Goal: Task Accomplishment & Management: Manage account settings

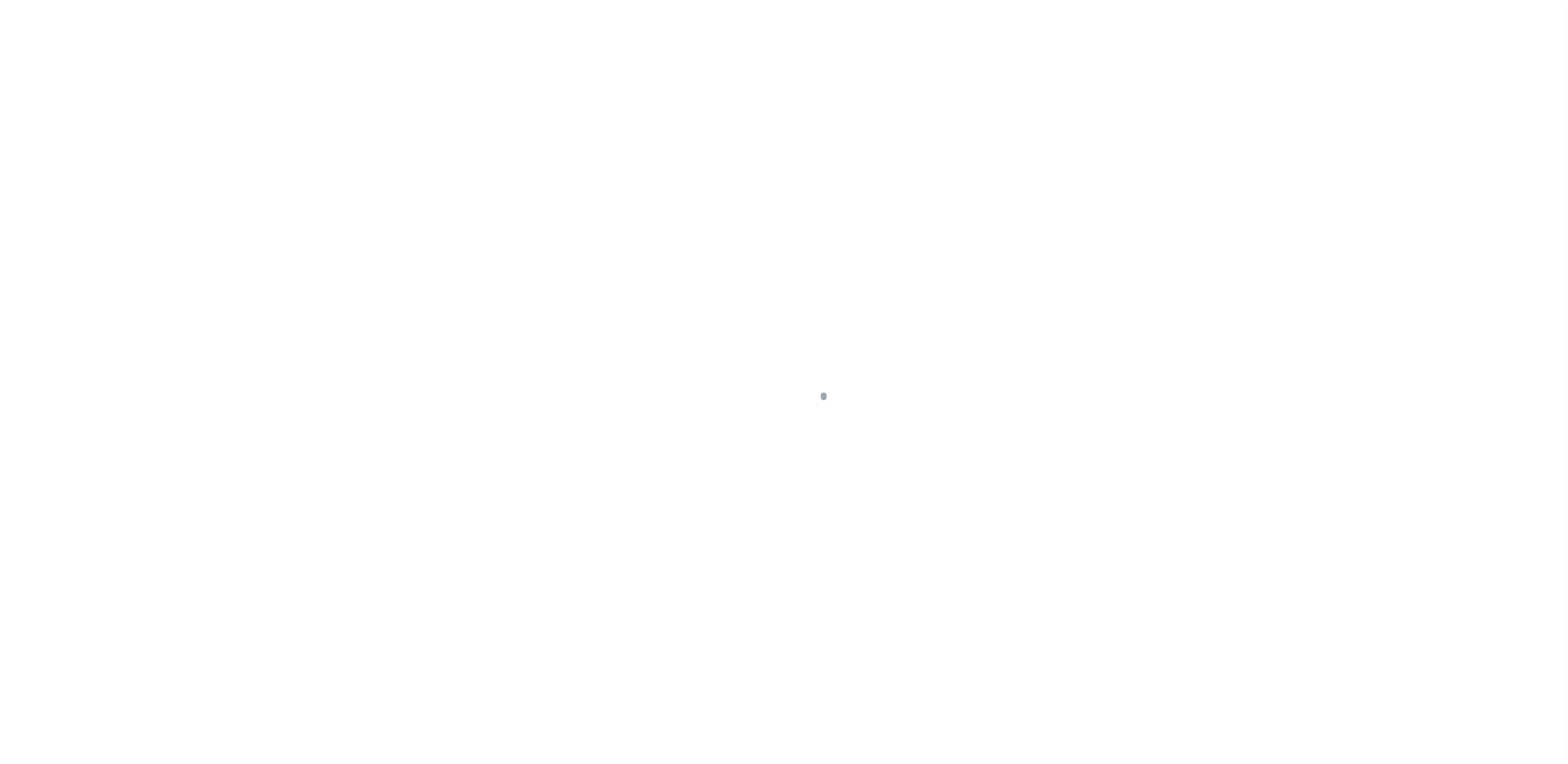
scroll to position [41, 0]
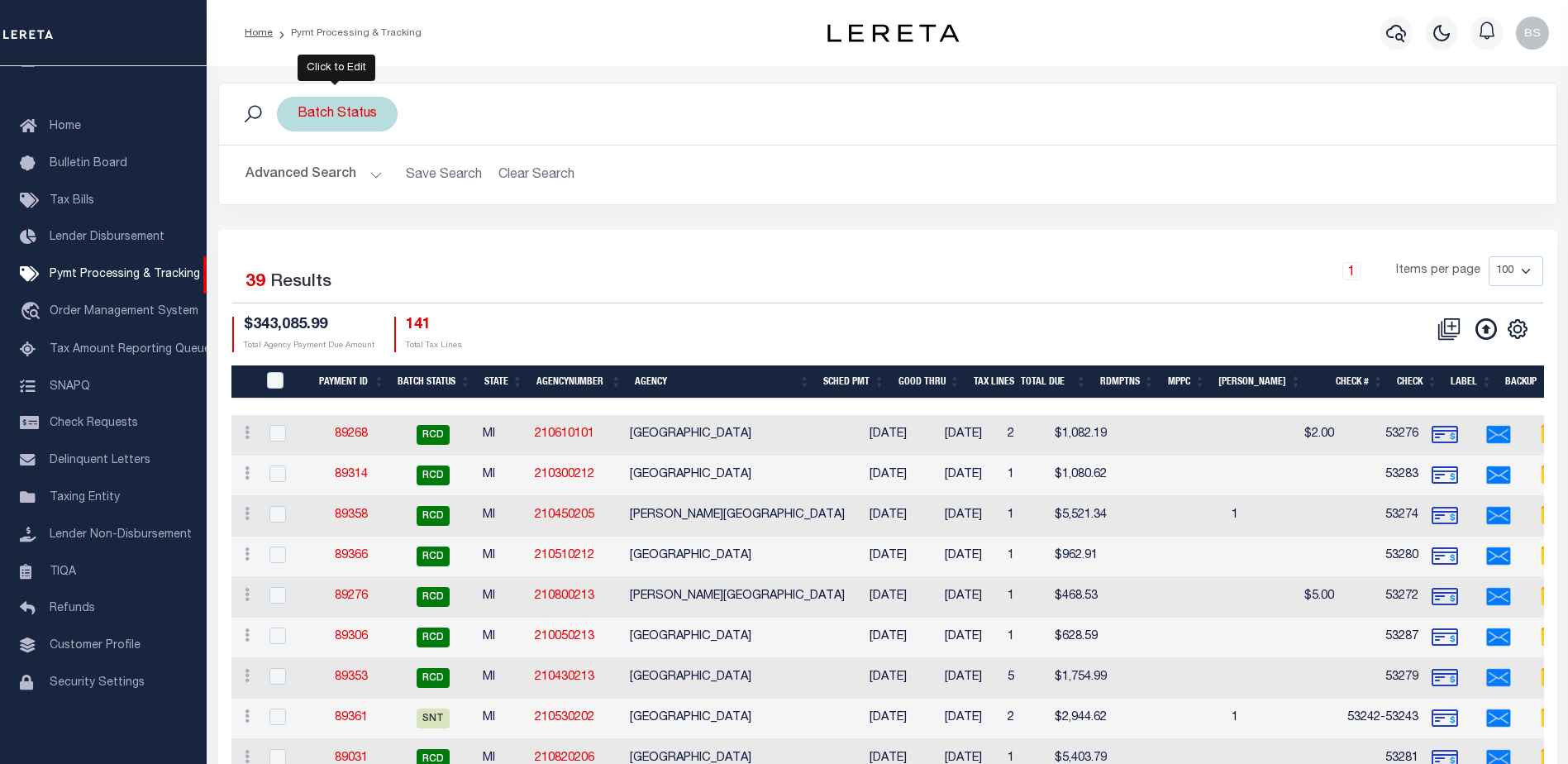
click at [351, 115] on div "Batch Status" at bounding box center [337, 114] width 121 height 35
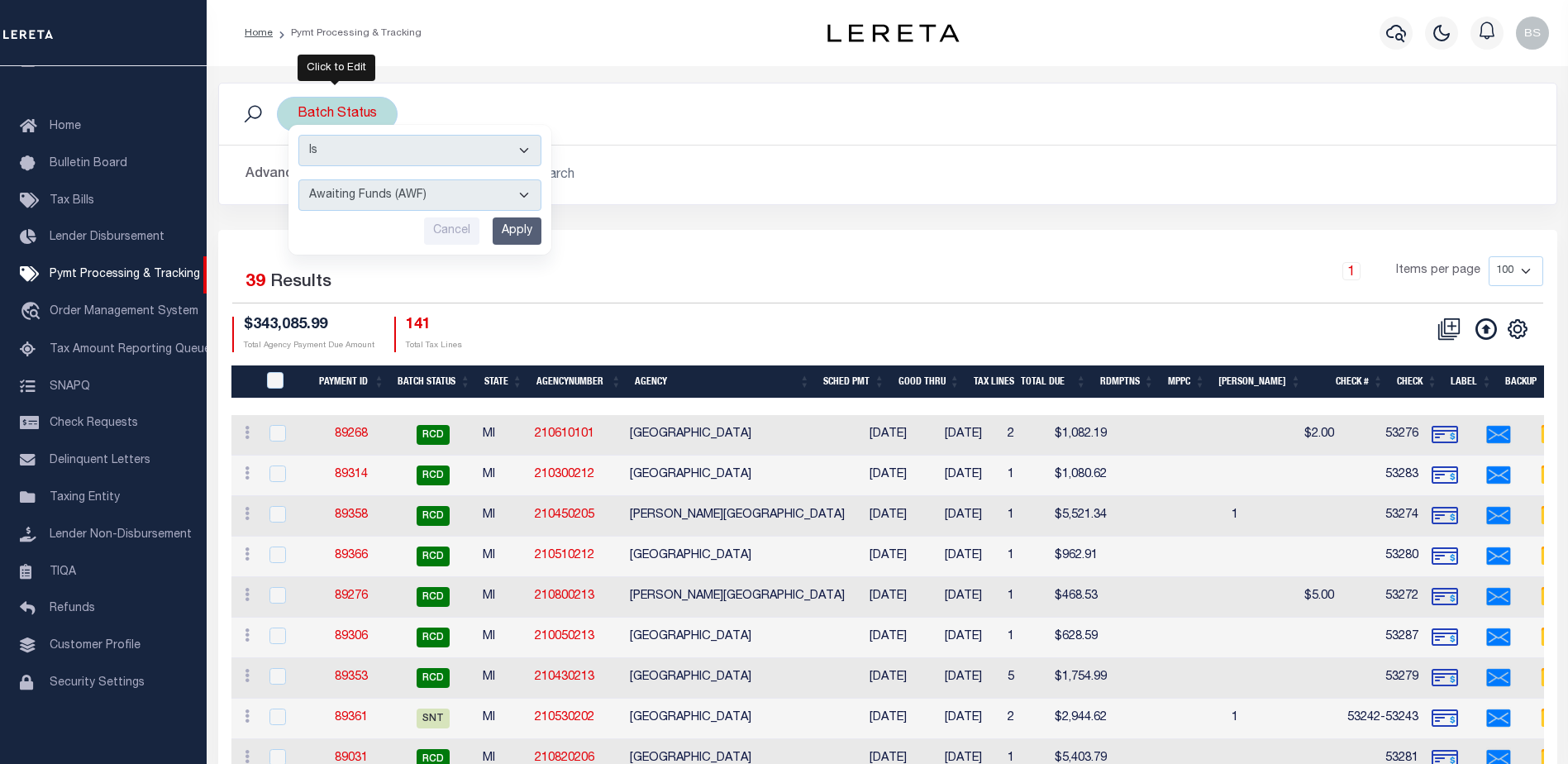
click at [527, 200] on select "Awaiting Funds (AWF) Cleared and Complete (CAC) New Check Needed (NCN) Payment …" at bounding box center [420, 195] width 243 height 31
select select "SFP"
click at [299, 180] on select "Awaiting Funds (AWF) Cleared and Complete (CAC) New Check Needed (NCN) Payment …" at bounding box center [420, 195] width 243 height 31
click at [511, 238] on input "Apply" at bounding box center [517, 231] width 49 height 27
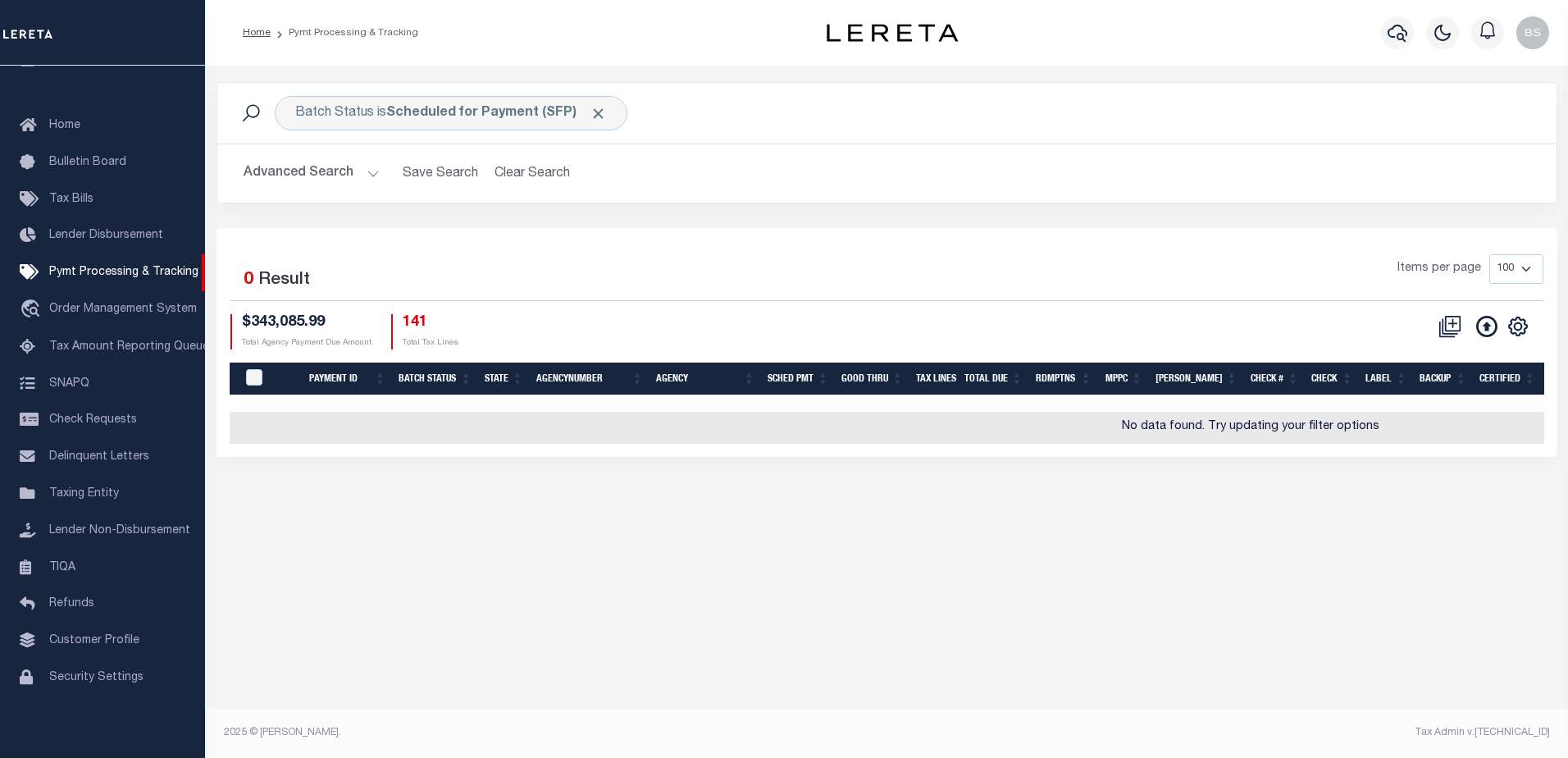
click at [375, 167] on button "Advanced Search" at bounding box center [311, 173] width 136 height 32
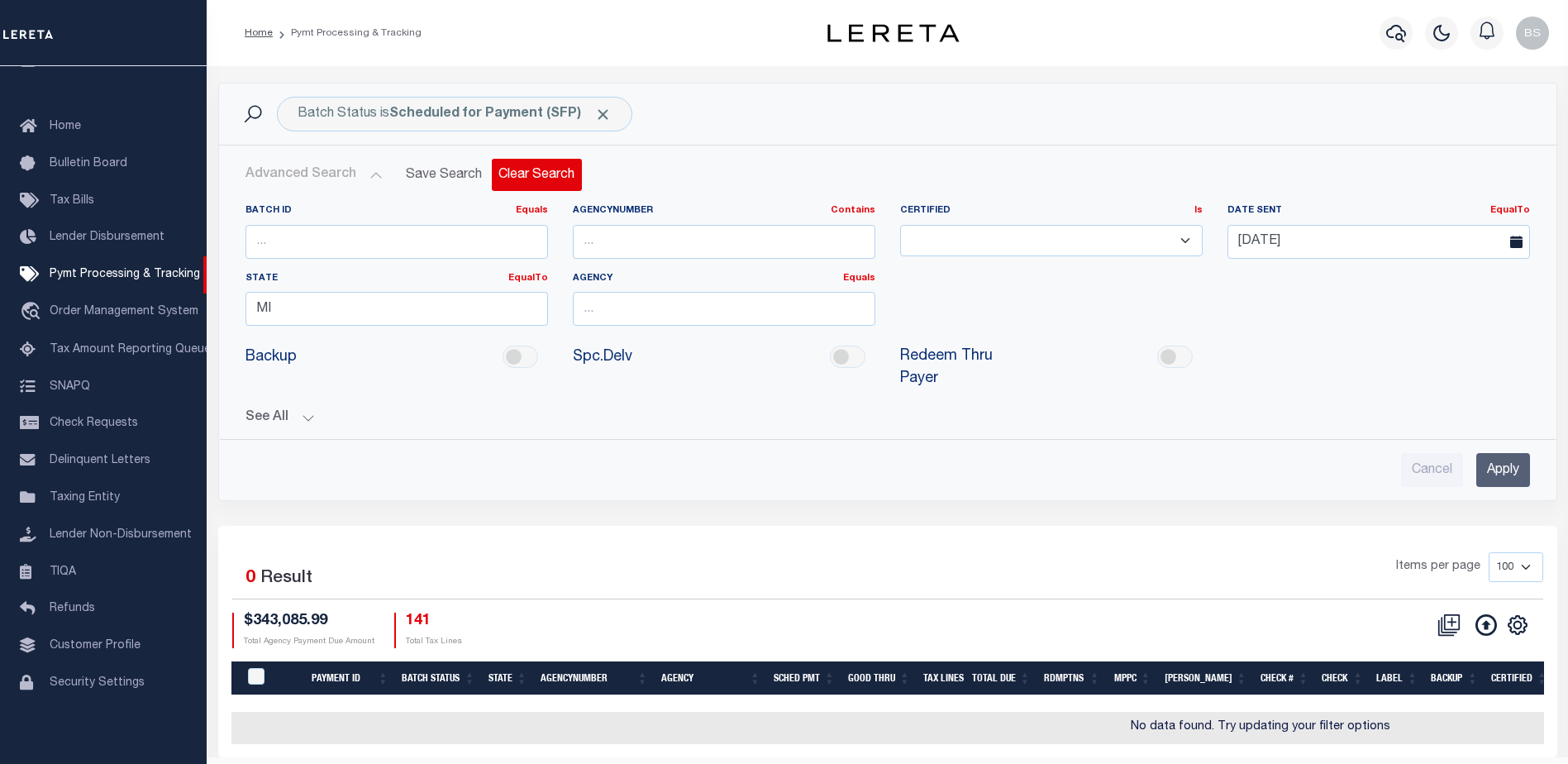
click at [542, 175] on button "Clear Search" at bounding box center [537, 175] width 90 height 32
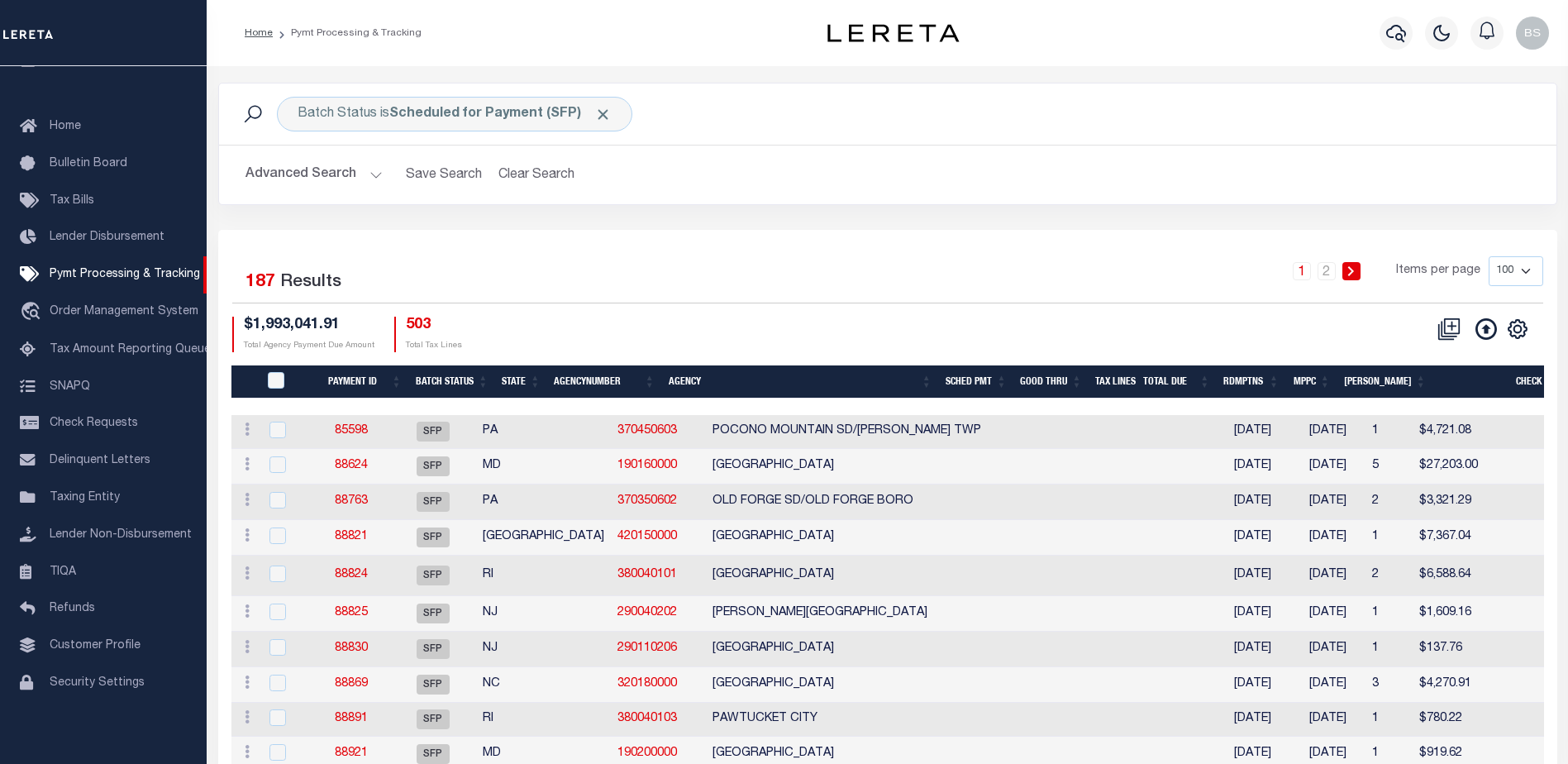
click at [373, 172] on button "Advanced Search" at bounding box center [314, 175] width 138 height 32
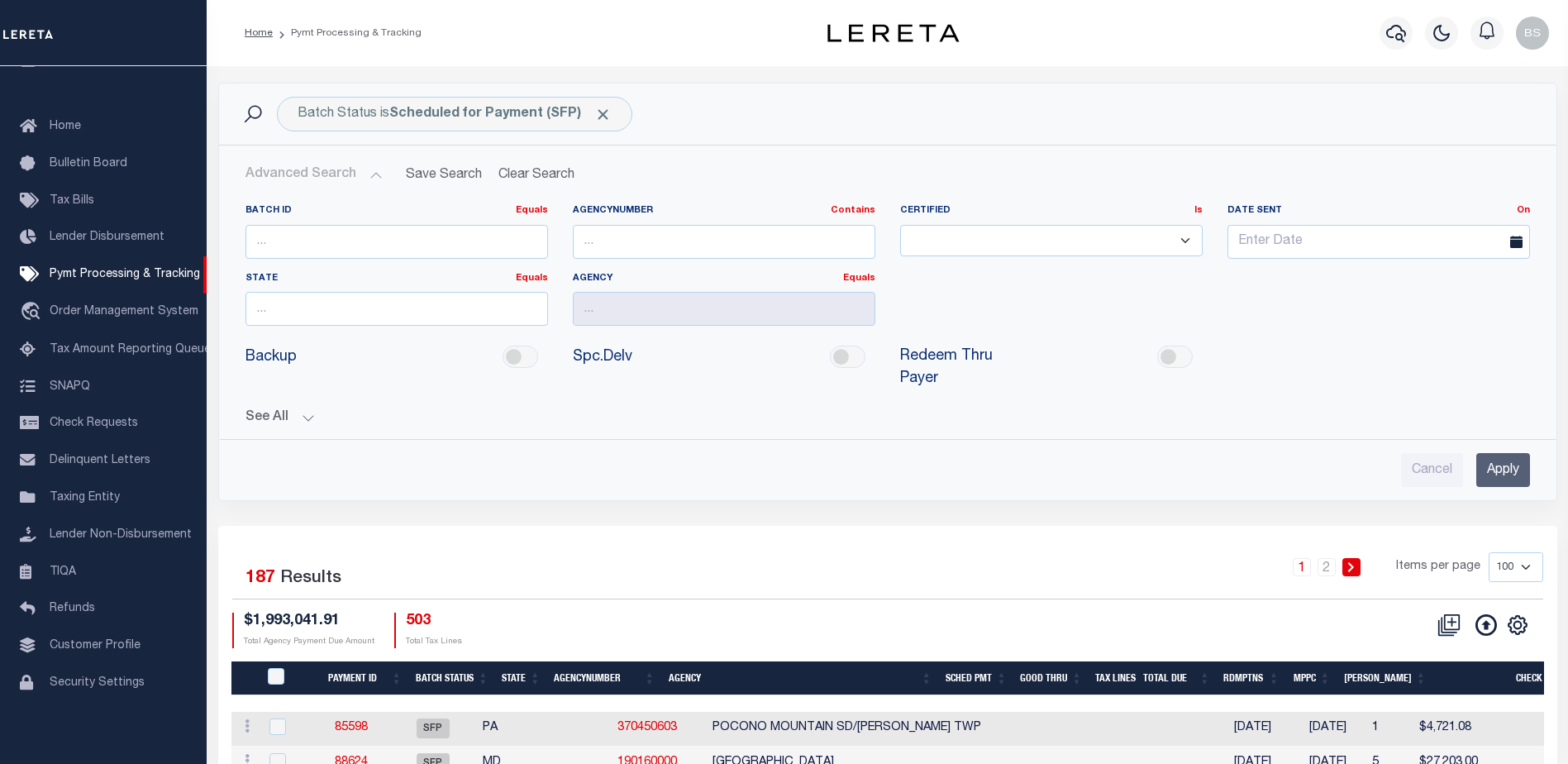
click at [303, 410] on button "See All" at bounding box center [888, 418] width 1284 height 16
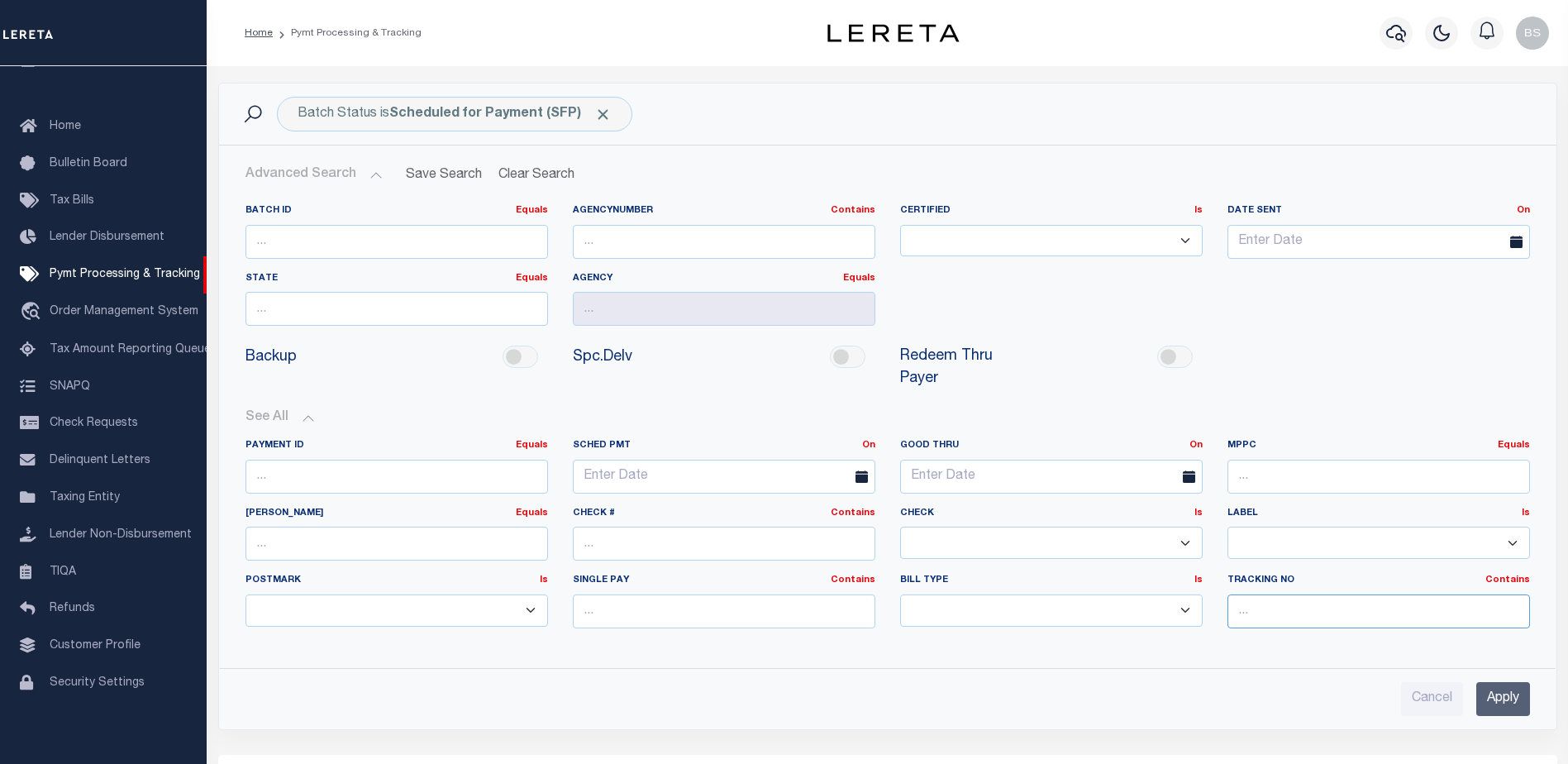
click at [1283, 594] on input "text" at bounding box center [1378, 611] width 302 height 34
type input "Barbara"
click at [1501, 682] on input "Apply" at bounding box center [1503, 699] width 54 height 34
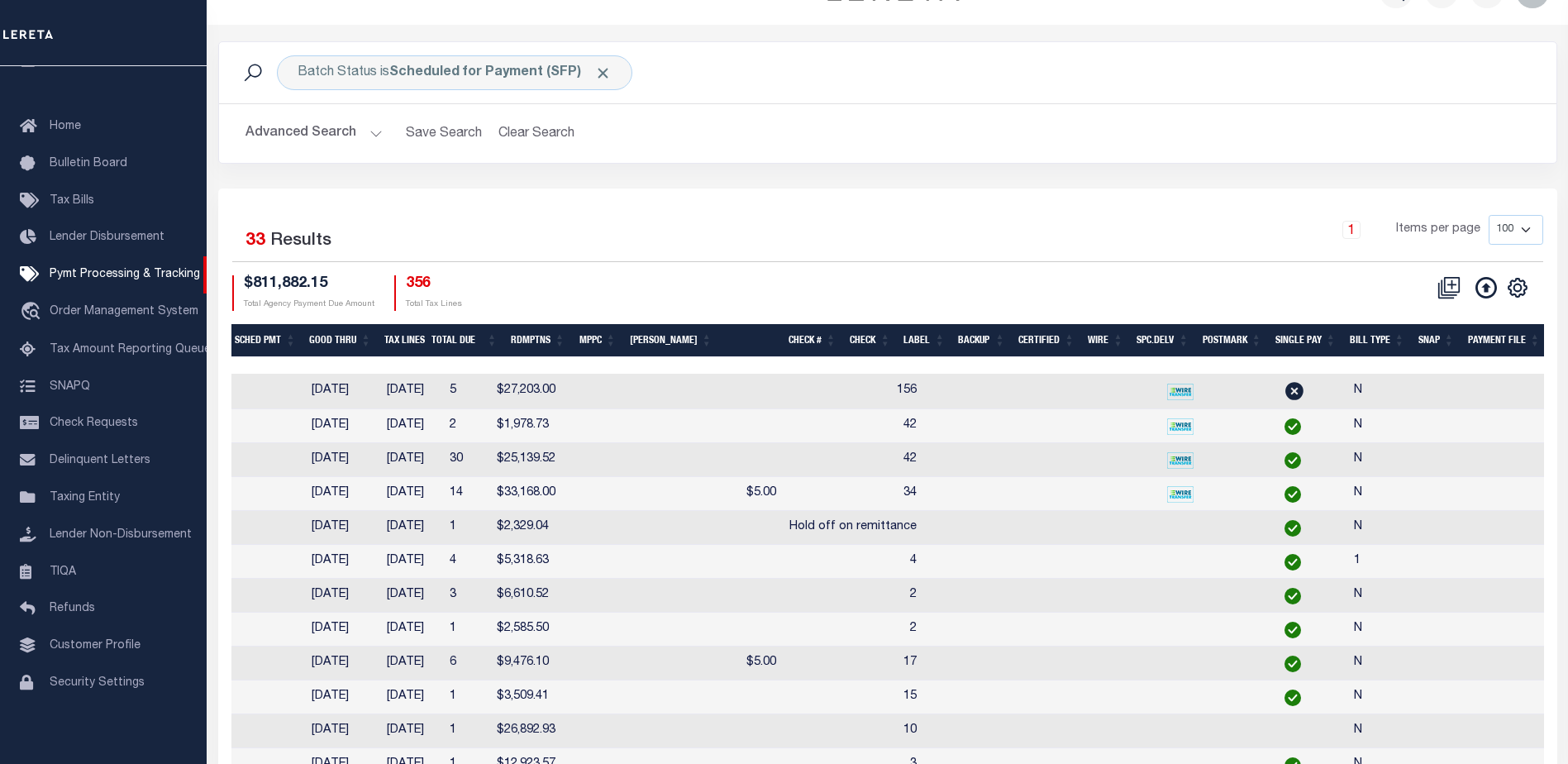
scroll to position [0, 0]
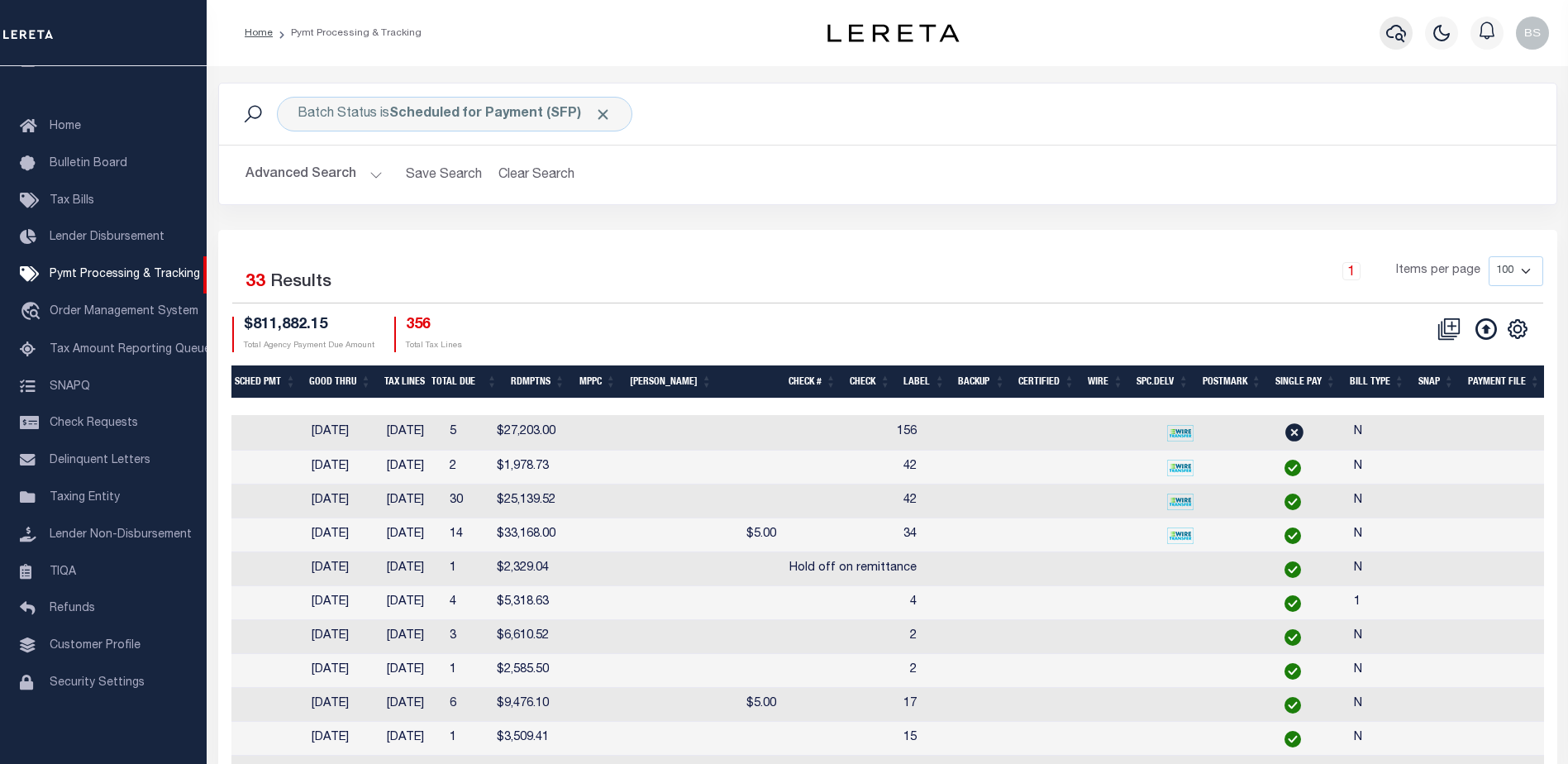
click at [1387, 36] on icon "button" at bounding box center [1396, 33] width 20 height 20
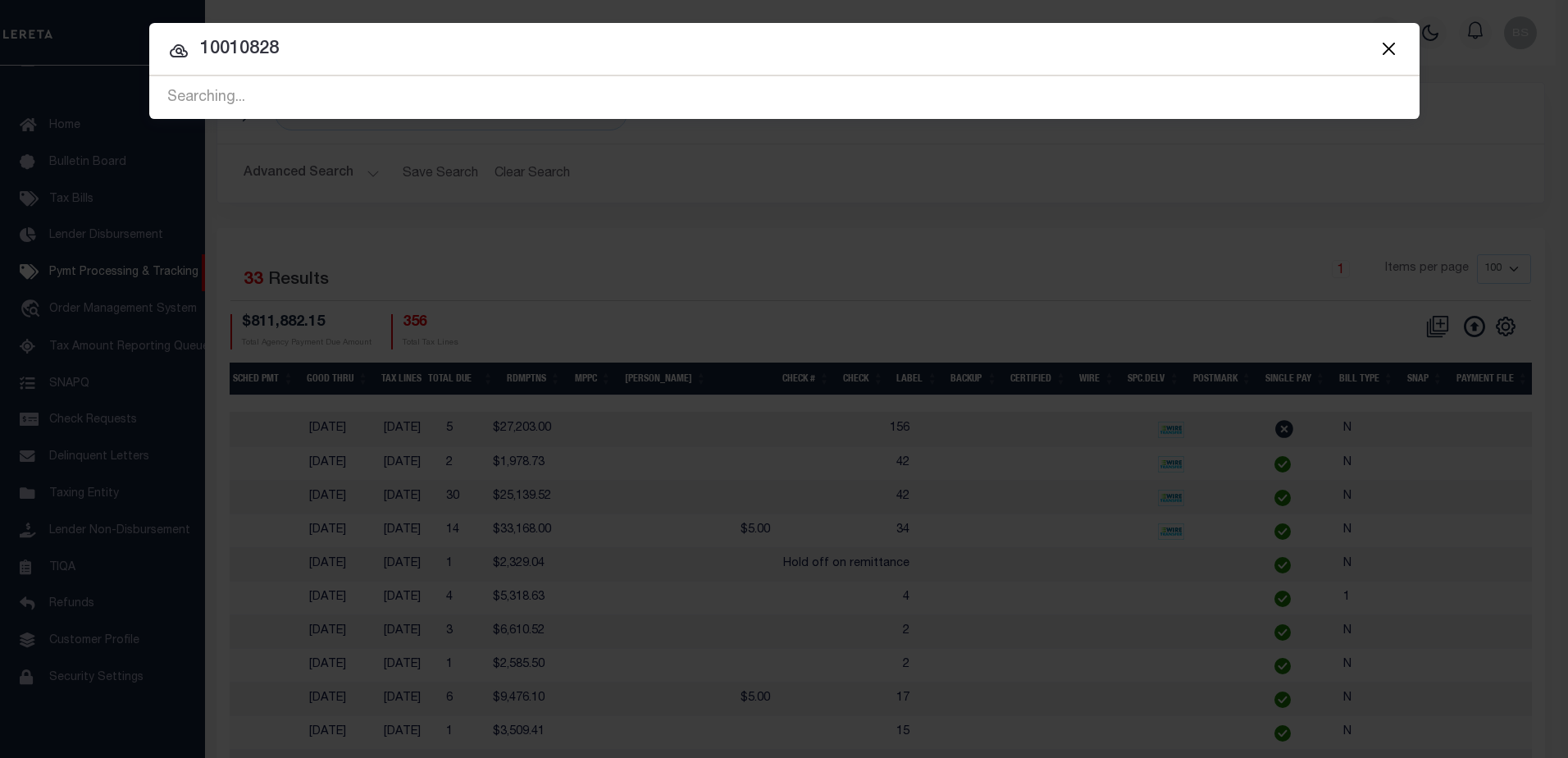
type input "10010828"
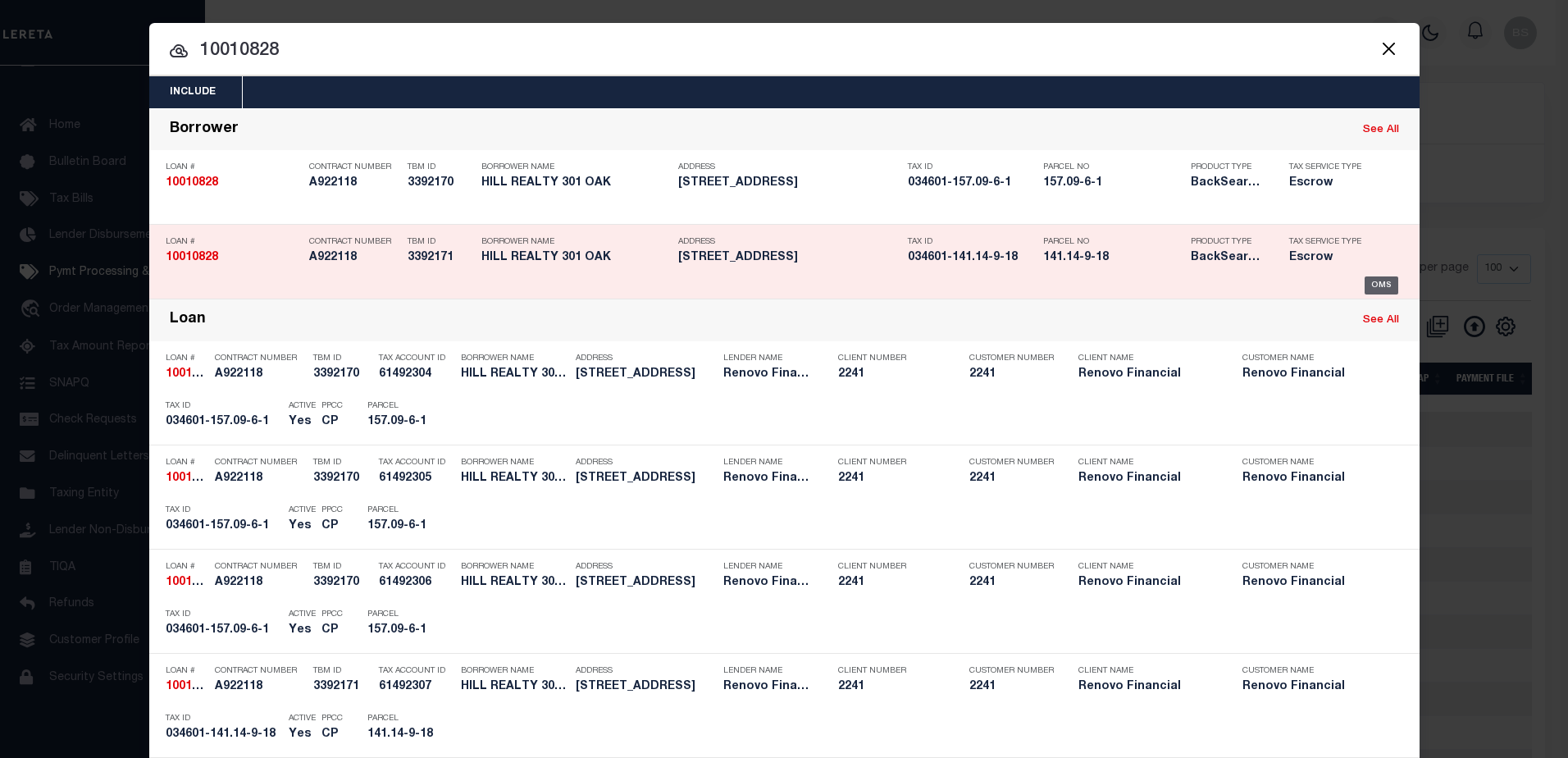
click at [1373, 279] on div "OMS" at bounding box center [1381, 286] width 33 height 18
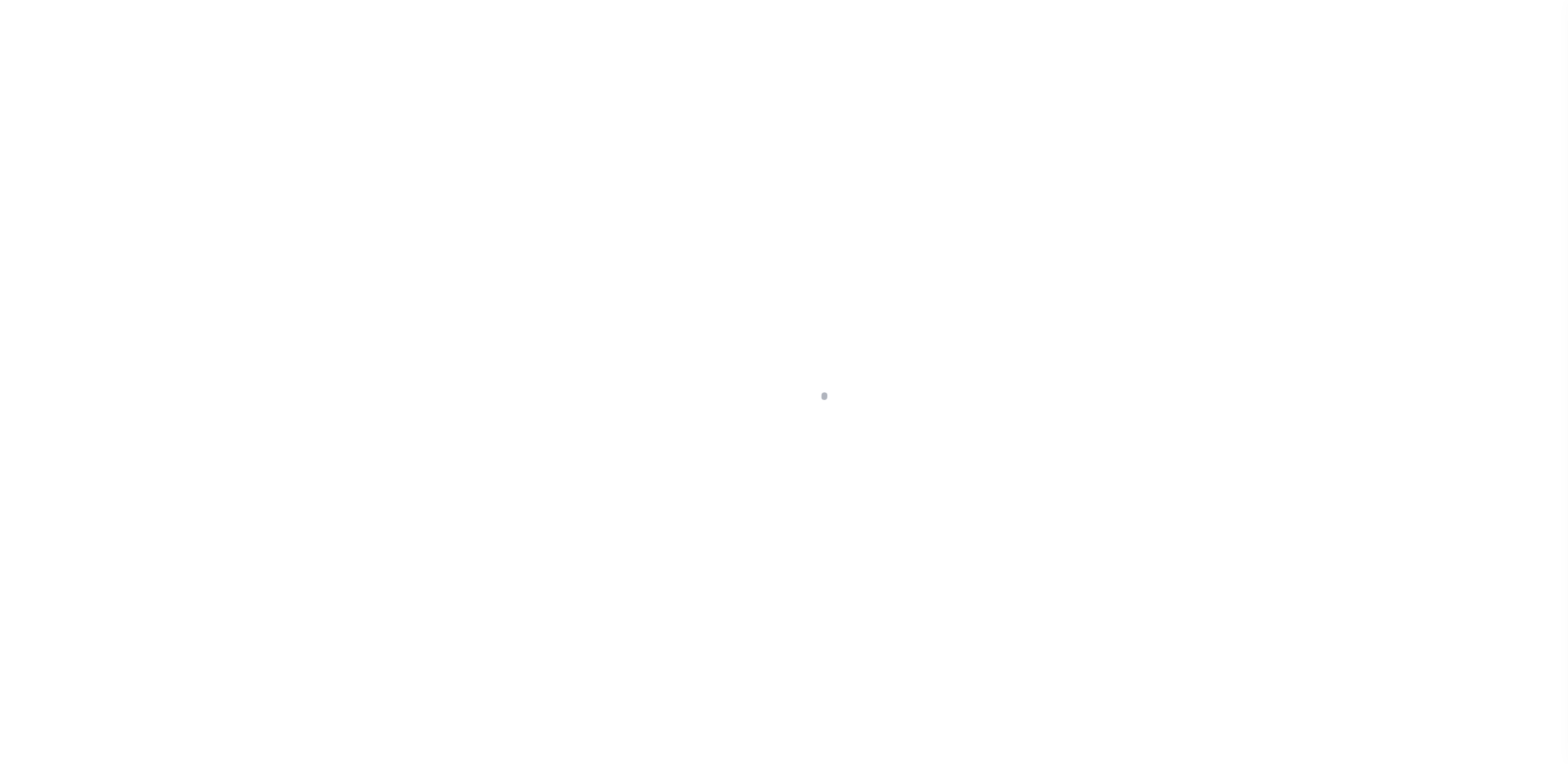
select select "25067"
select select "10"
select select "Escrow"
type input "301 OAK HILL AVE"
type input "034601-141.14-9-18"
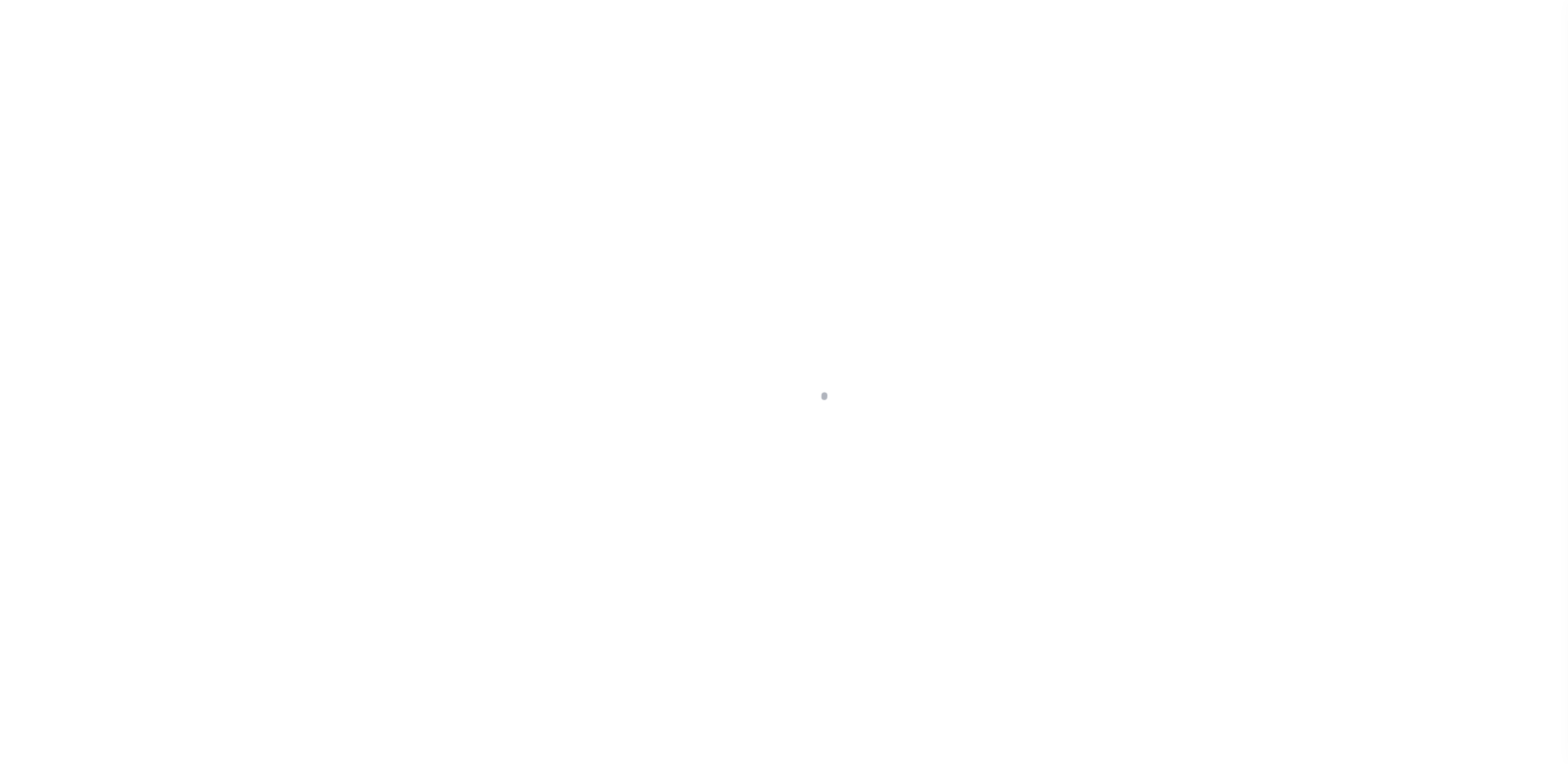
type input "ENDICOTT NY 13760"
type input "a0kUS000006jec9"
type input "NY"
select select
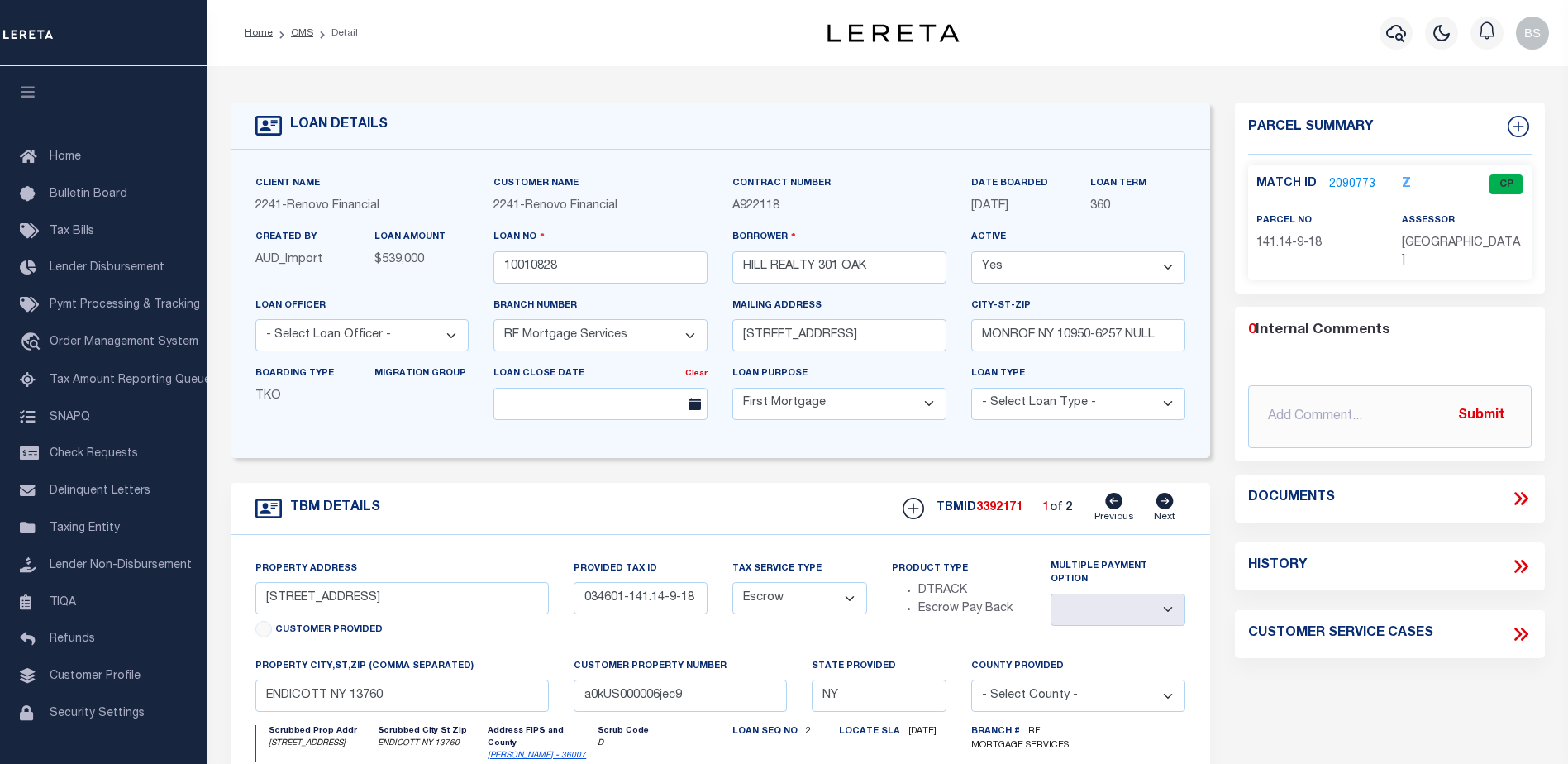
click at [1343, 187] on link "2090773" at bounding box center [1352, 185] width 46 height 18
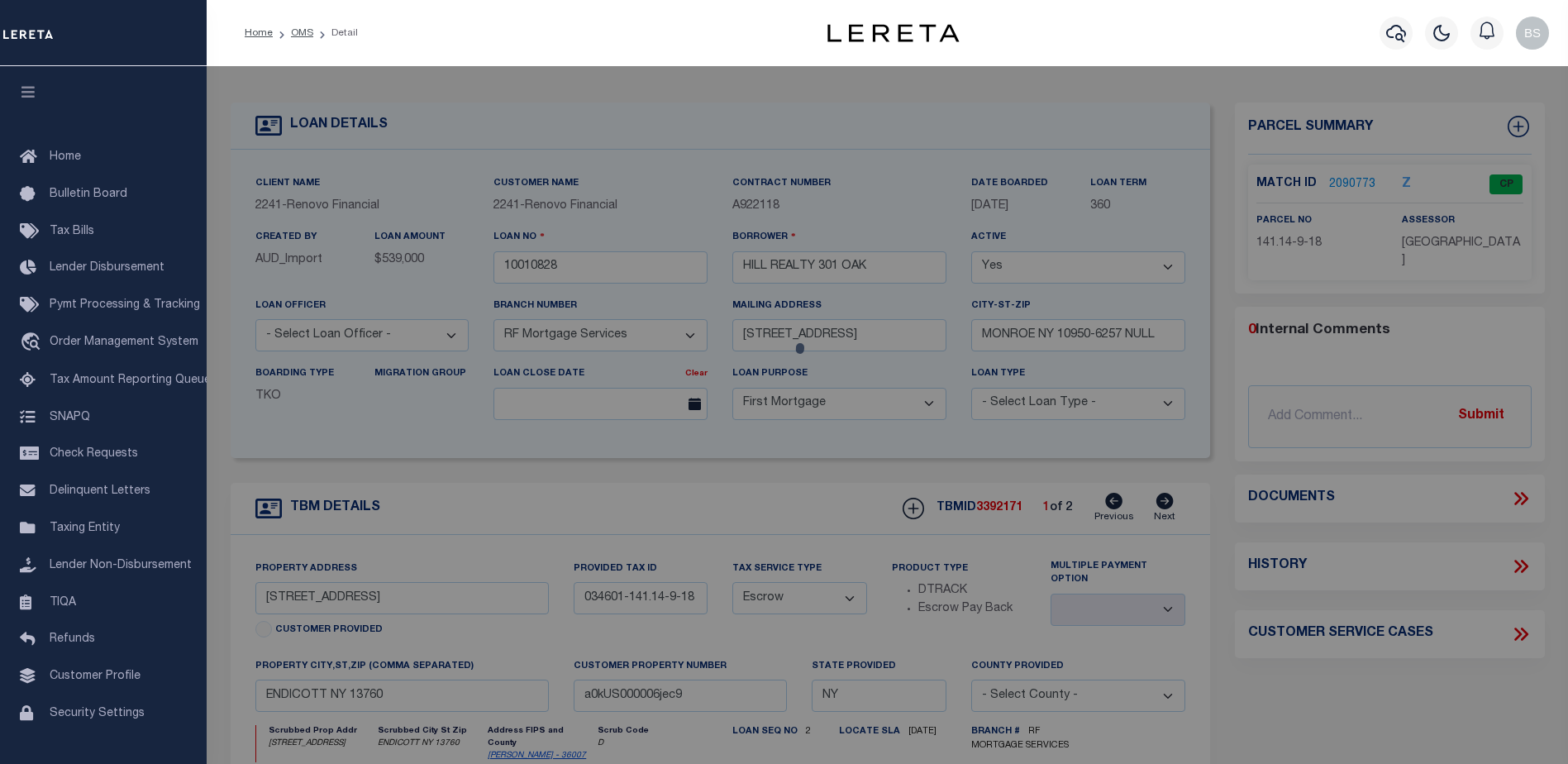
checkbox input "false"
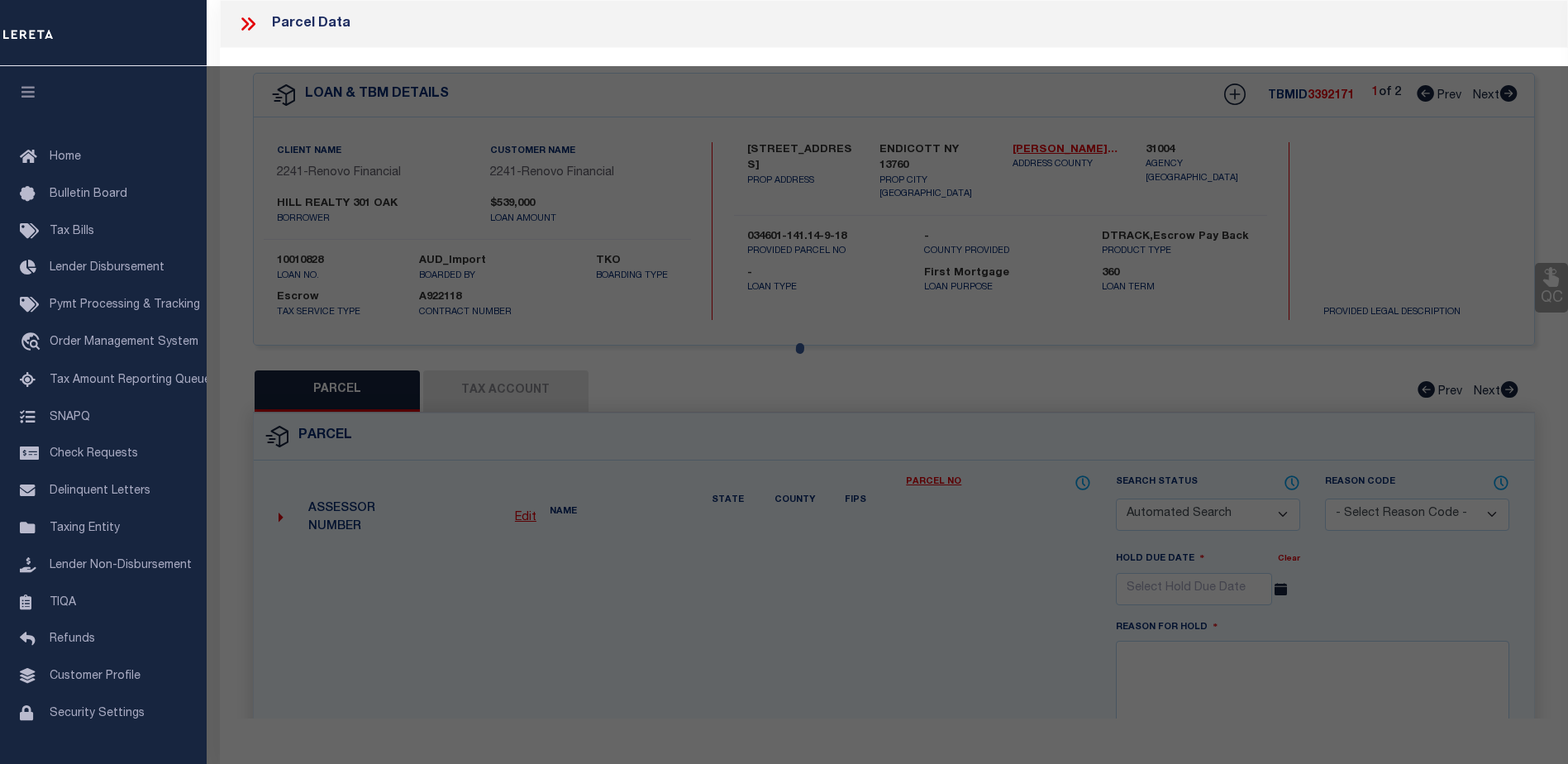
select select "CP"
type input "301 Oak Hill Realty, Inc."
select select "AGW"
select select
type input "301 Oak Hill Ave"
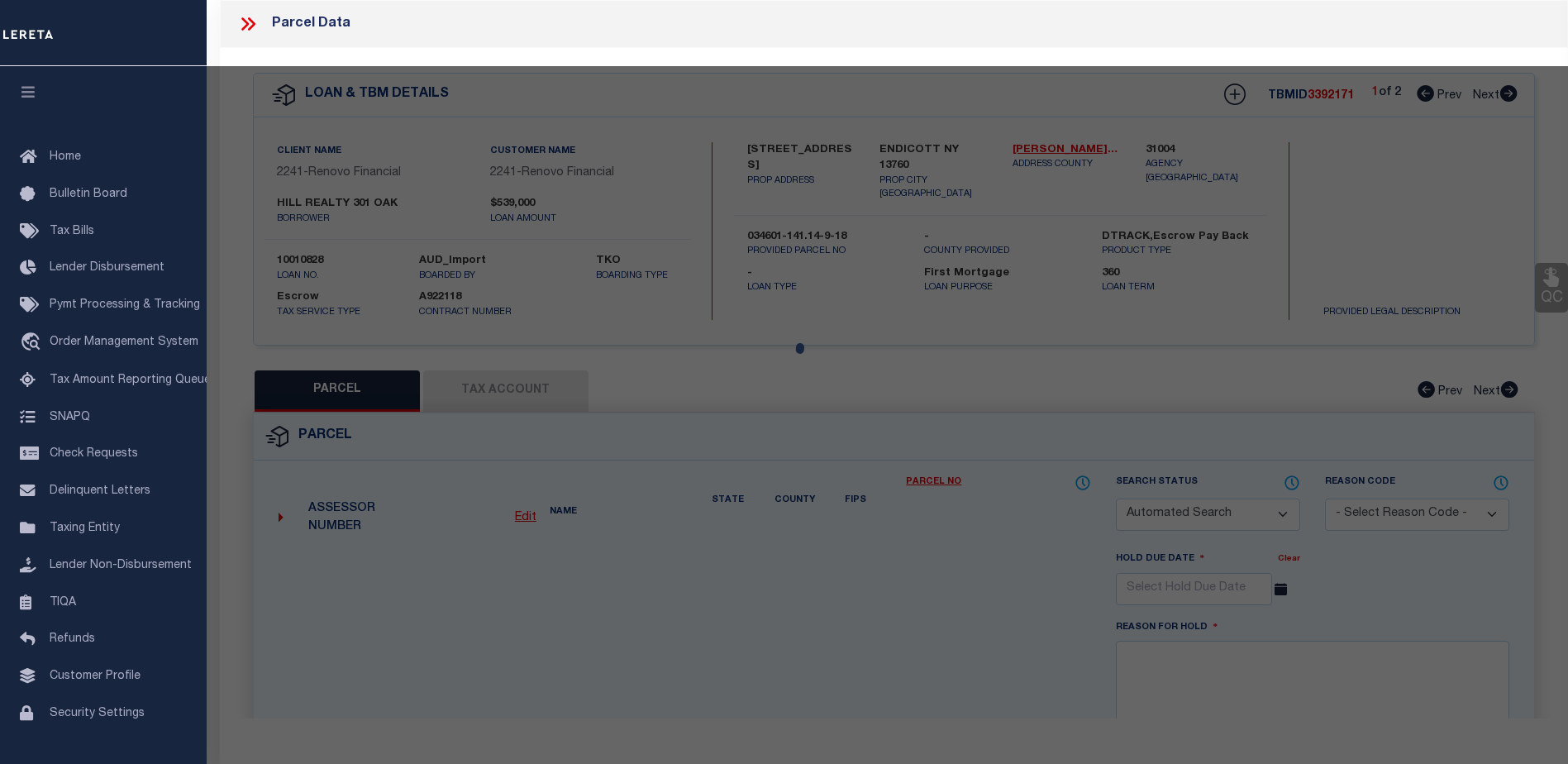
checkbox input "false"
type input "ENDICOTT NY 13760"
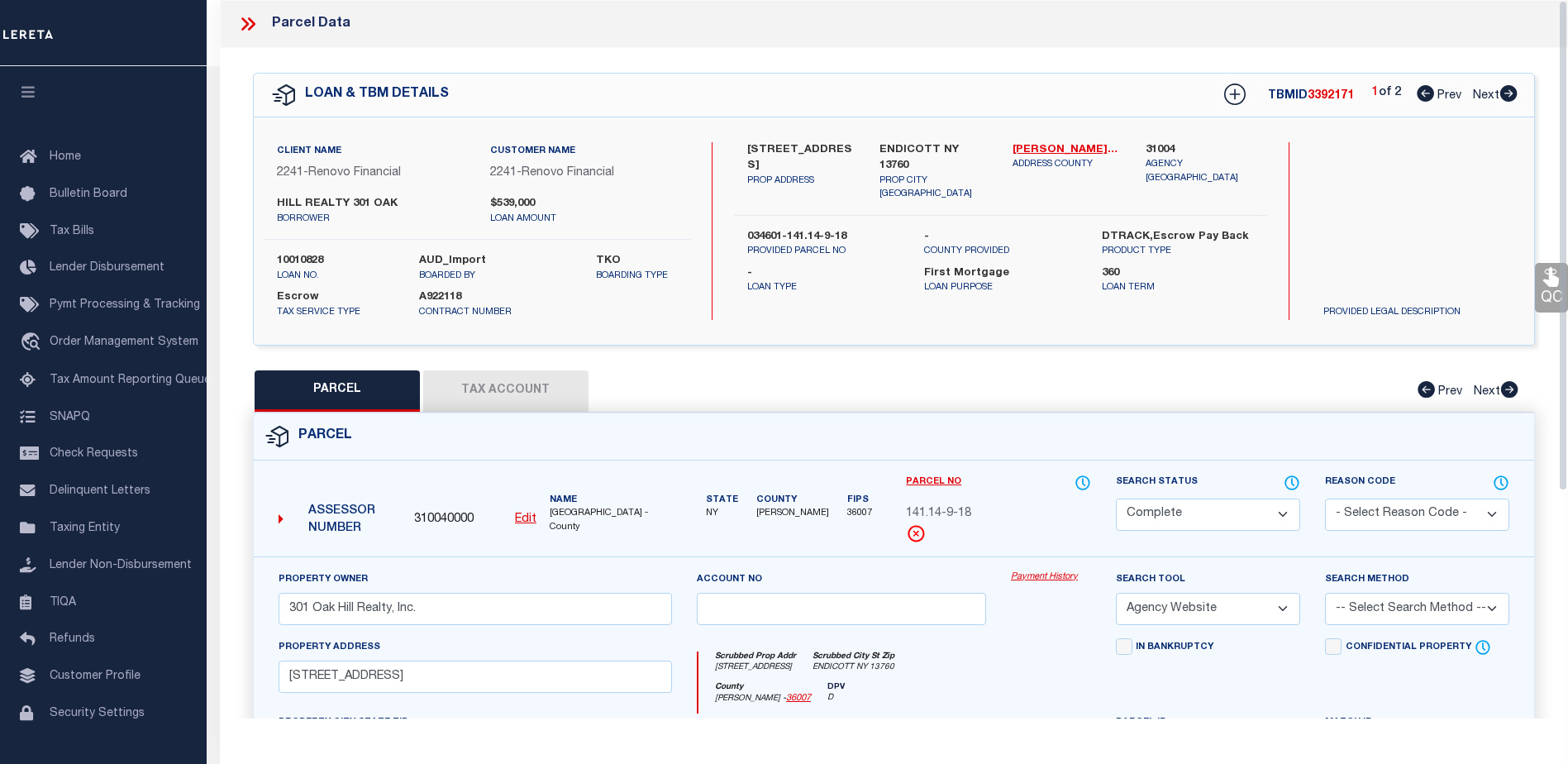
click at [1057, 579] on link "Payment History" at bounding box center [1051, 577] width 80 height 14
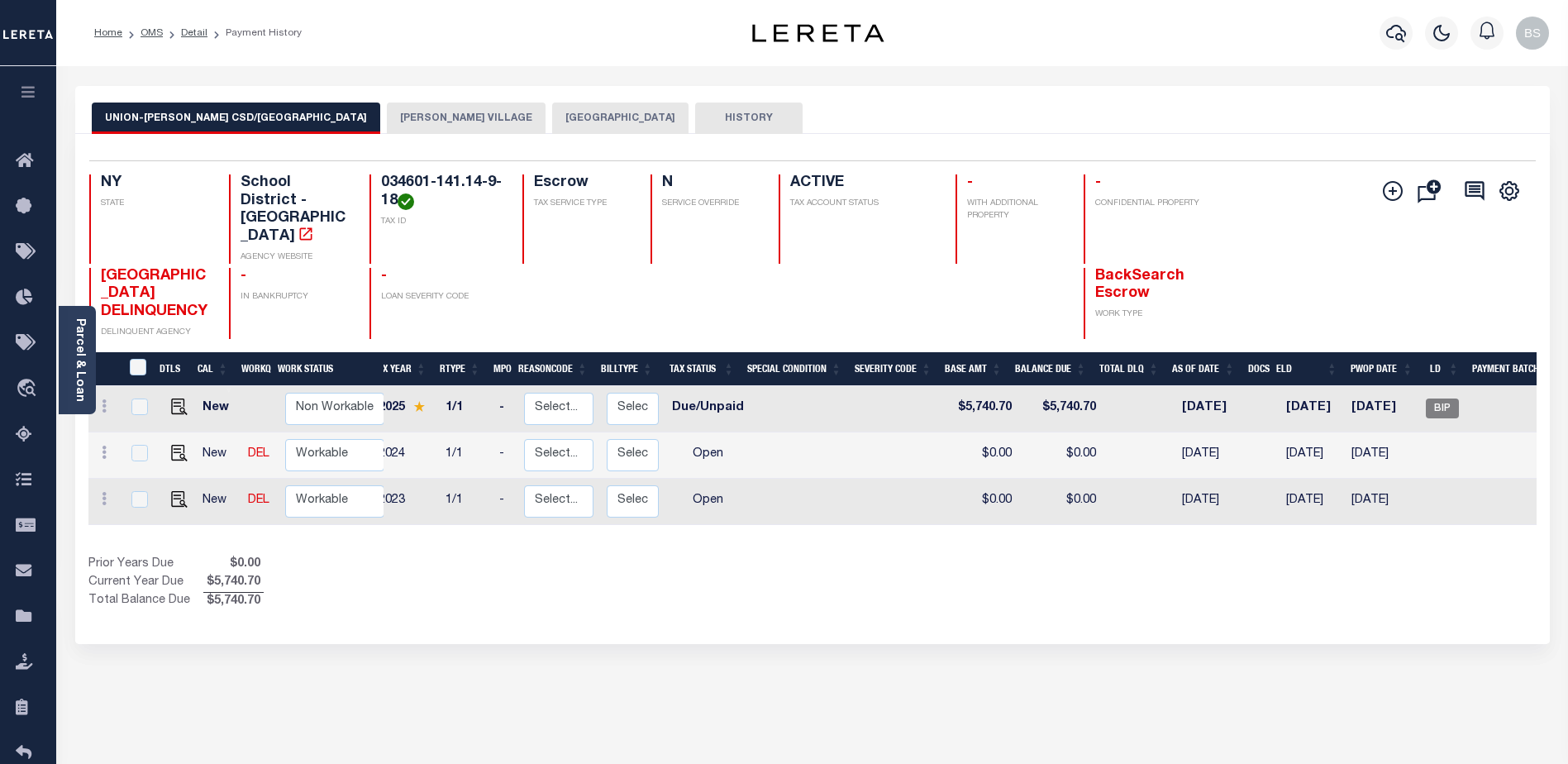
scroll to position [0, 176]
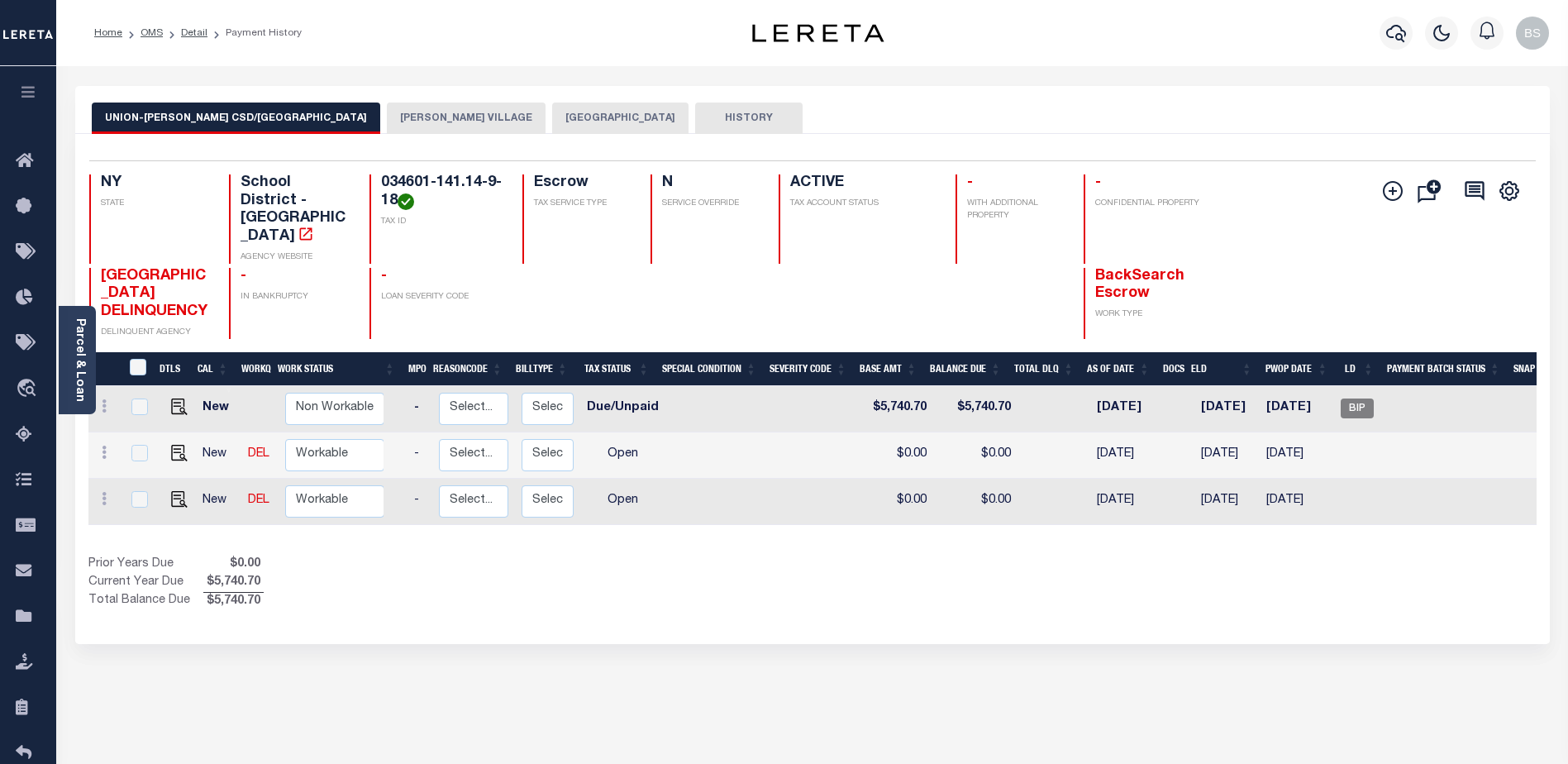
click at [387, 109] on button "[PERSON_NAME] VILLAGE" at bounding box center [466, 117] width 159 height 31
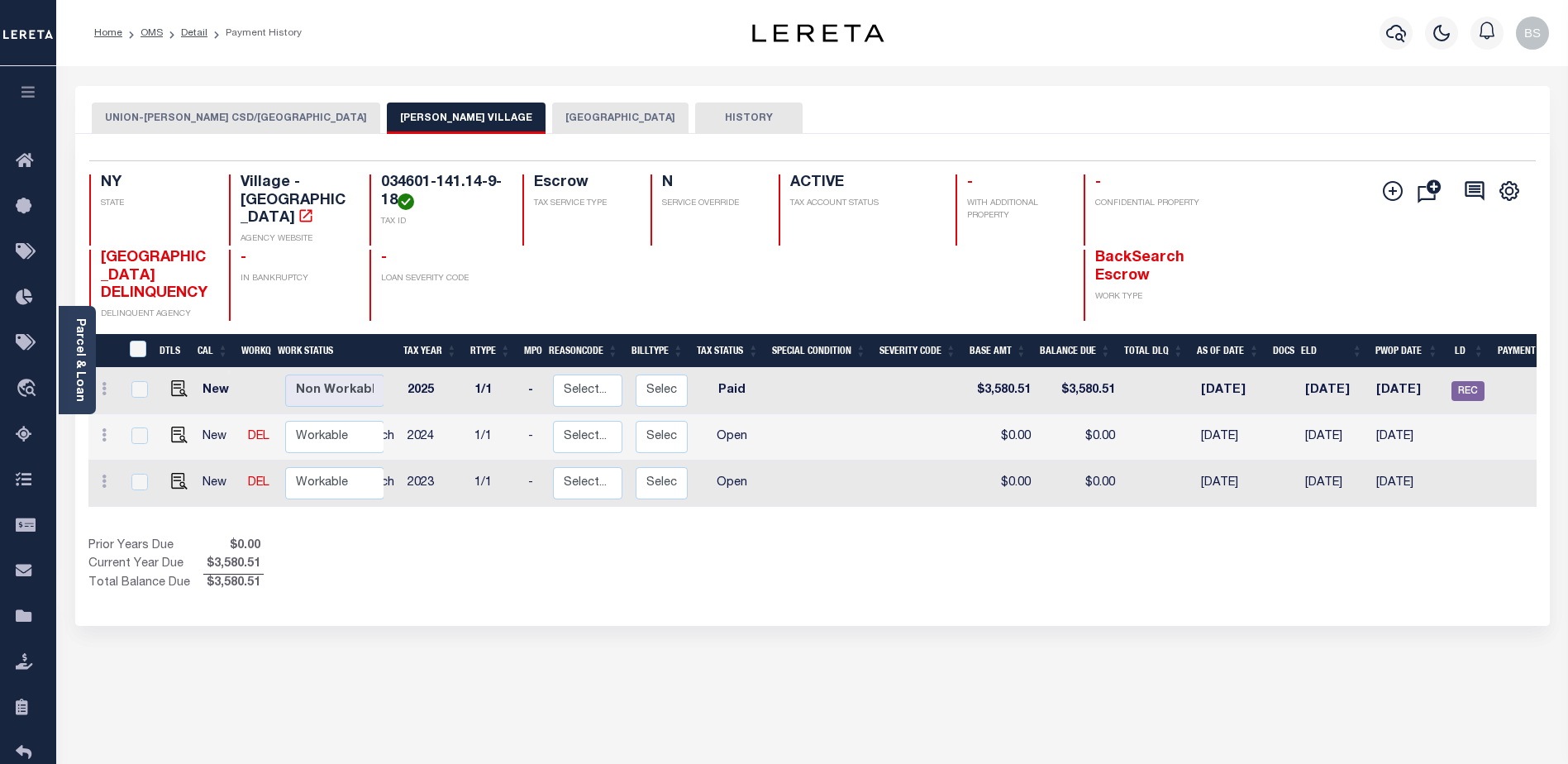
scroll to position [0, 193]
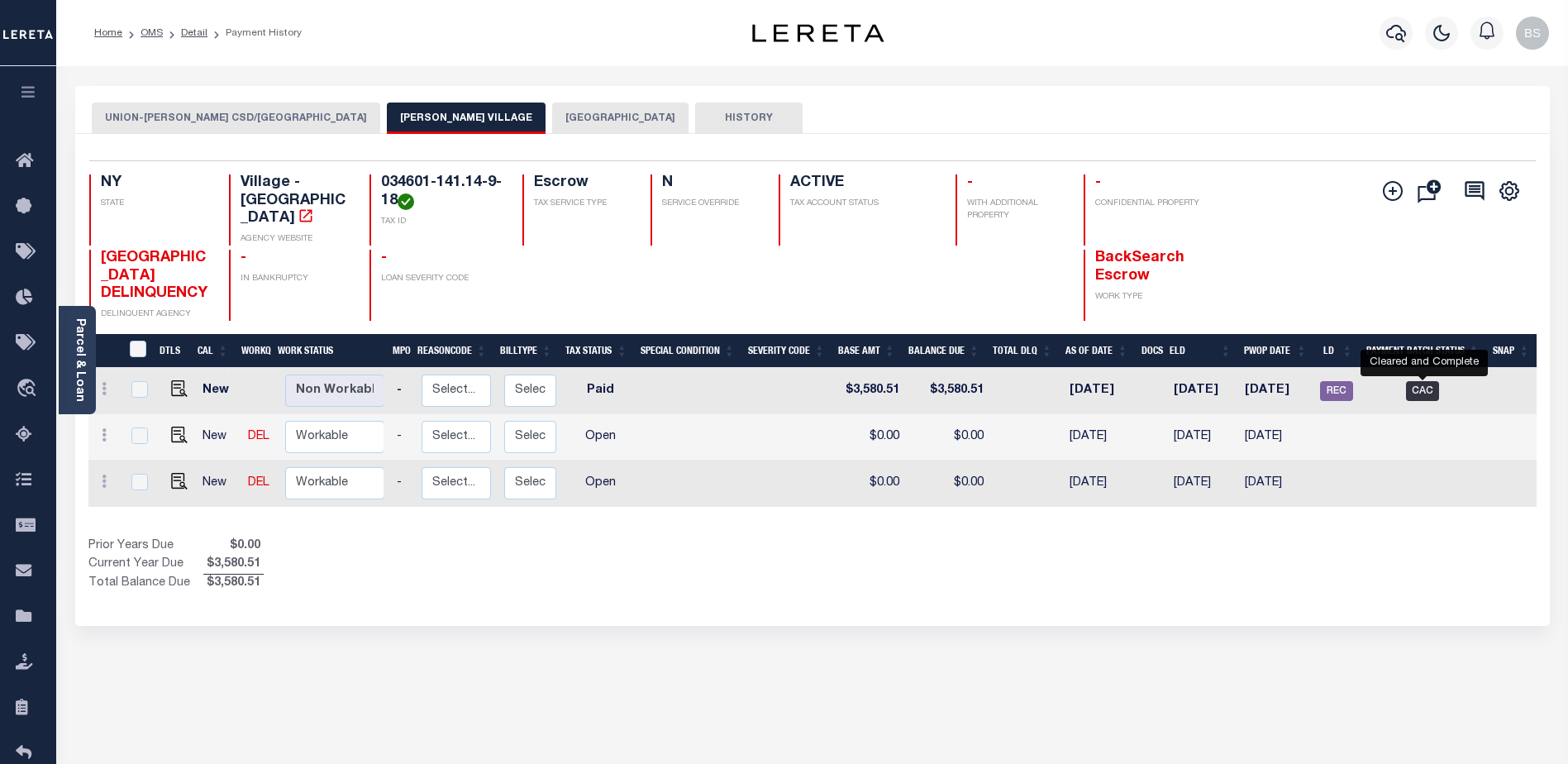
click at [1426, 394] on span "CAC" at bounding box center [1422, 392] width 33 height 20
checkbox input "true"
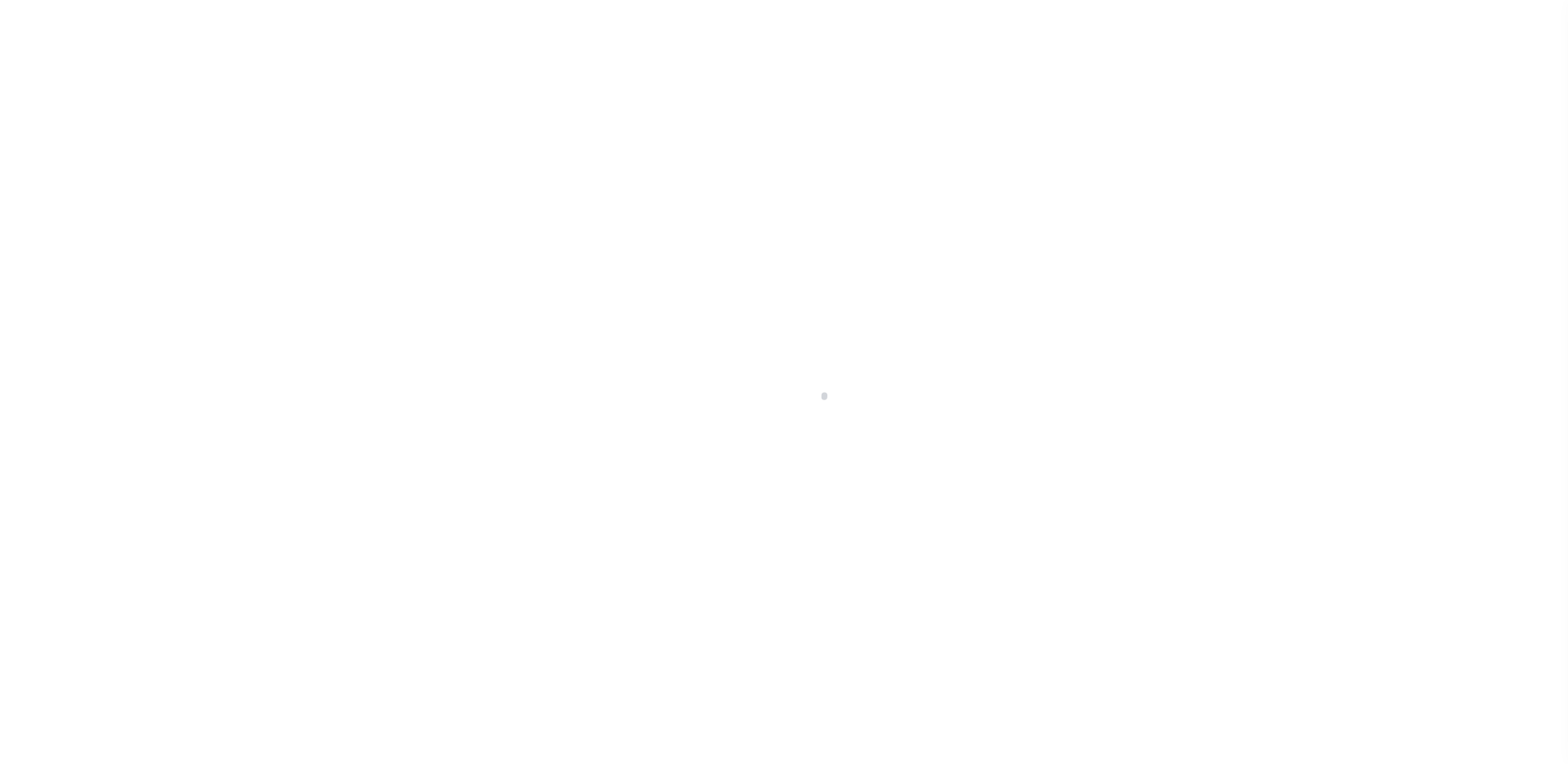
select select "CAC"
select select "CHK"
select select "Little, Audria"
select select "USS"
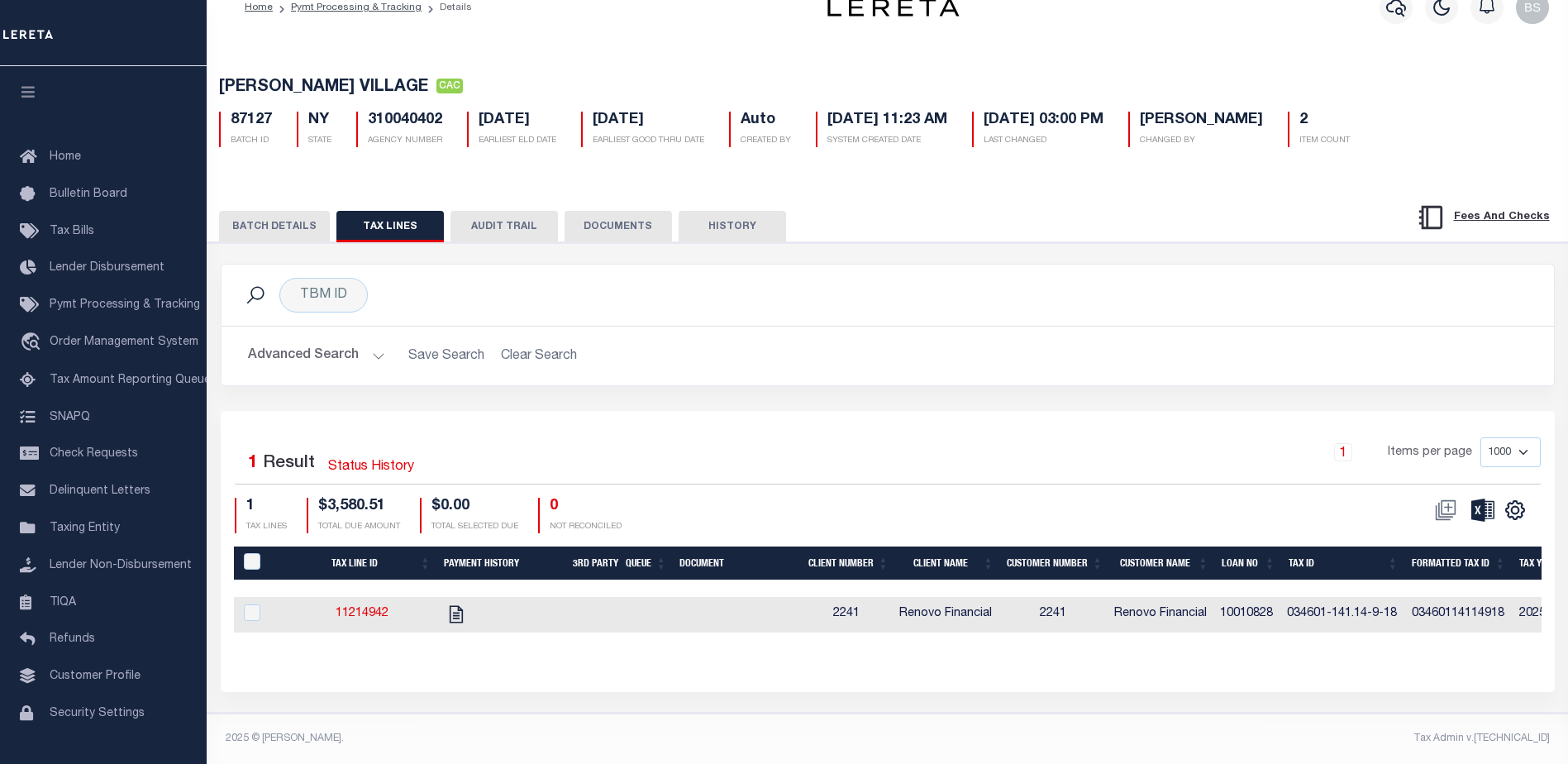
scroll to position [41, 0]
click at [301, 220] on button "BATCH DETAILS" at bounding box center [274, 226] width 111 height 31
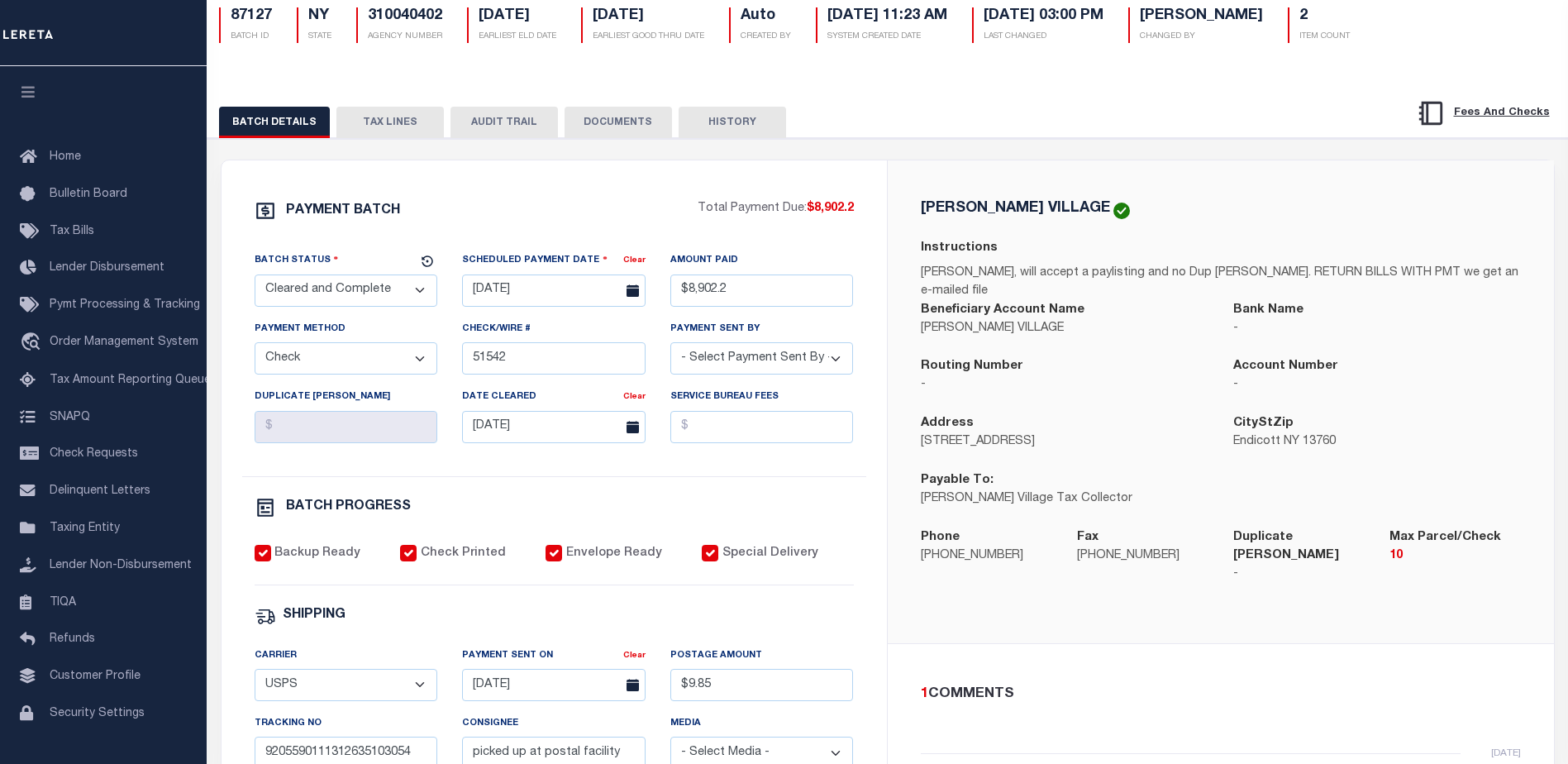
scroll to position [123, 0]
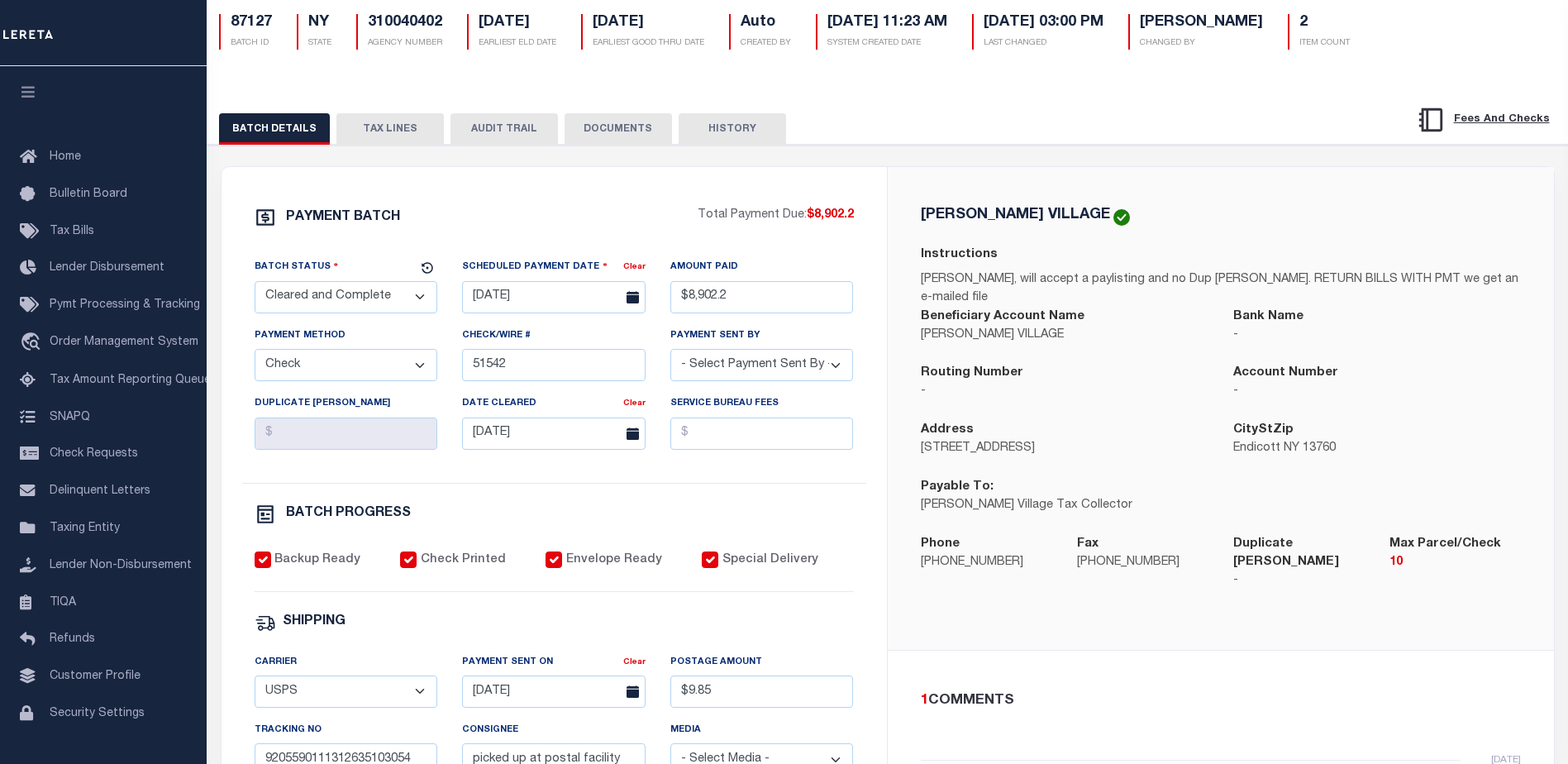
click at [377, 136] on button "TAX LINES" at bounding box center [390, 128] width 107 height 31
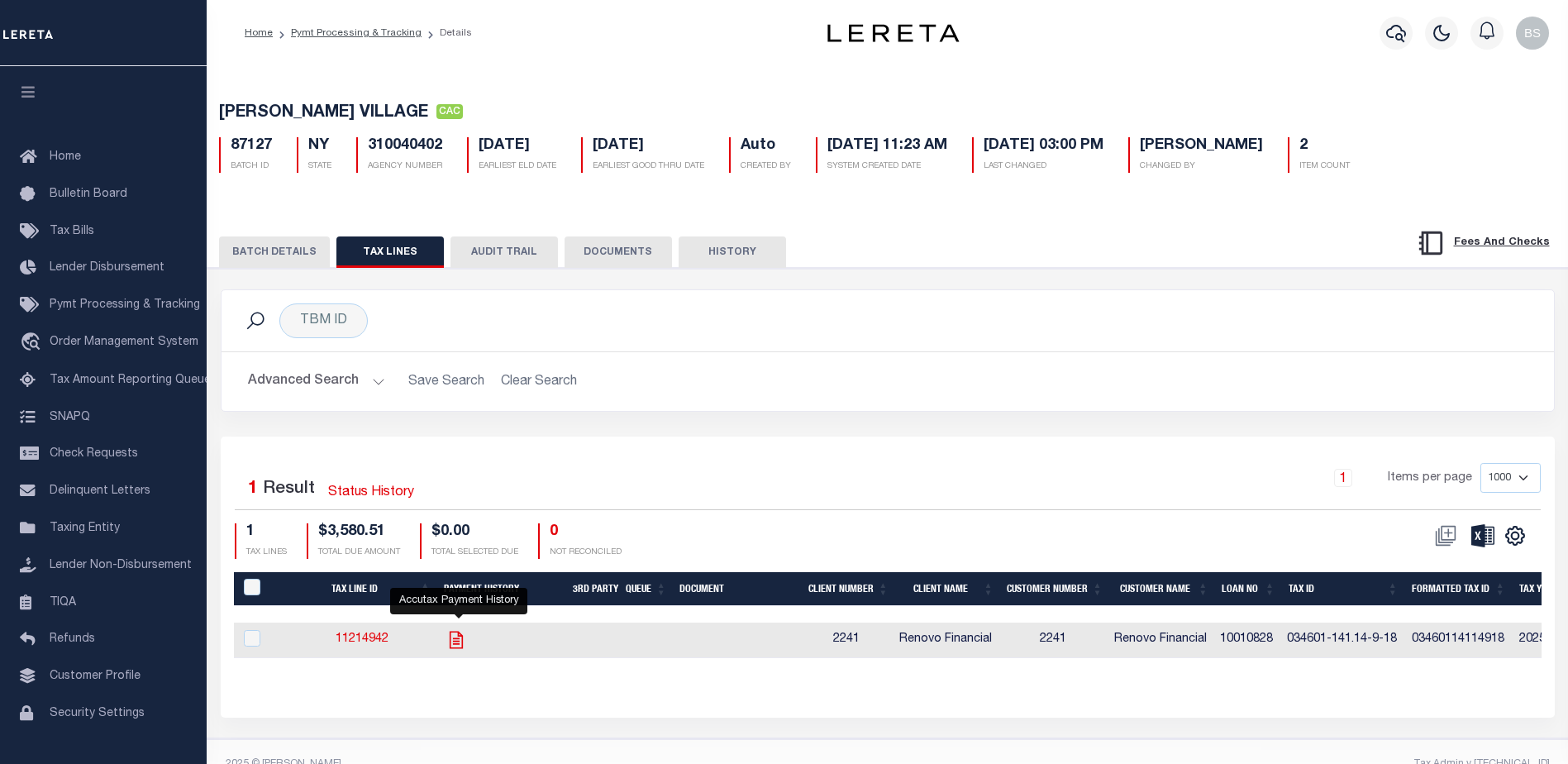
click at [463, 642] on icon "" at bounding box center [456, 639] width 21 height 21
checkbox input "true"
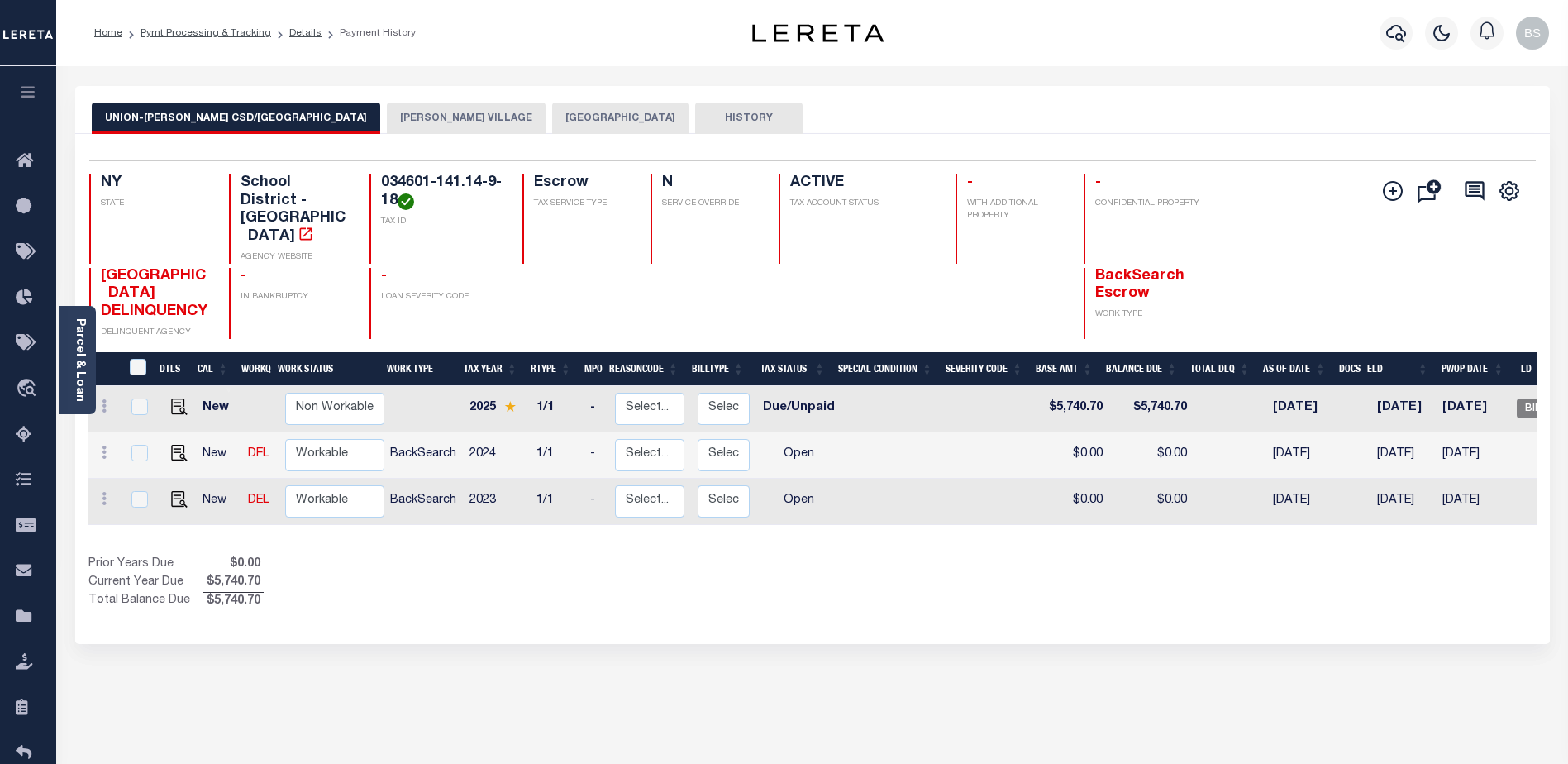
click at [387, 123] on button "[PERSON_NAME] VILLAGE" at bounding box center [466, 117] width 159 height 31
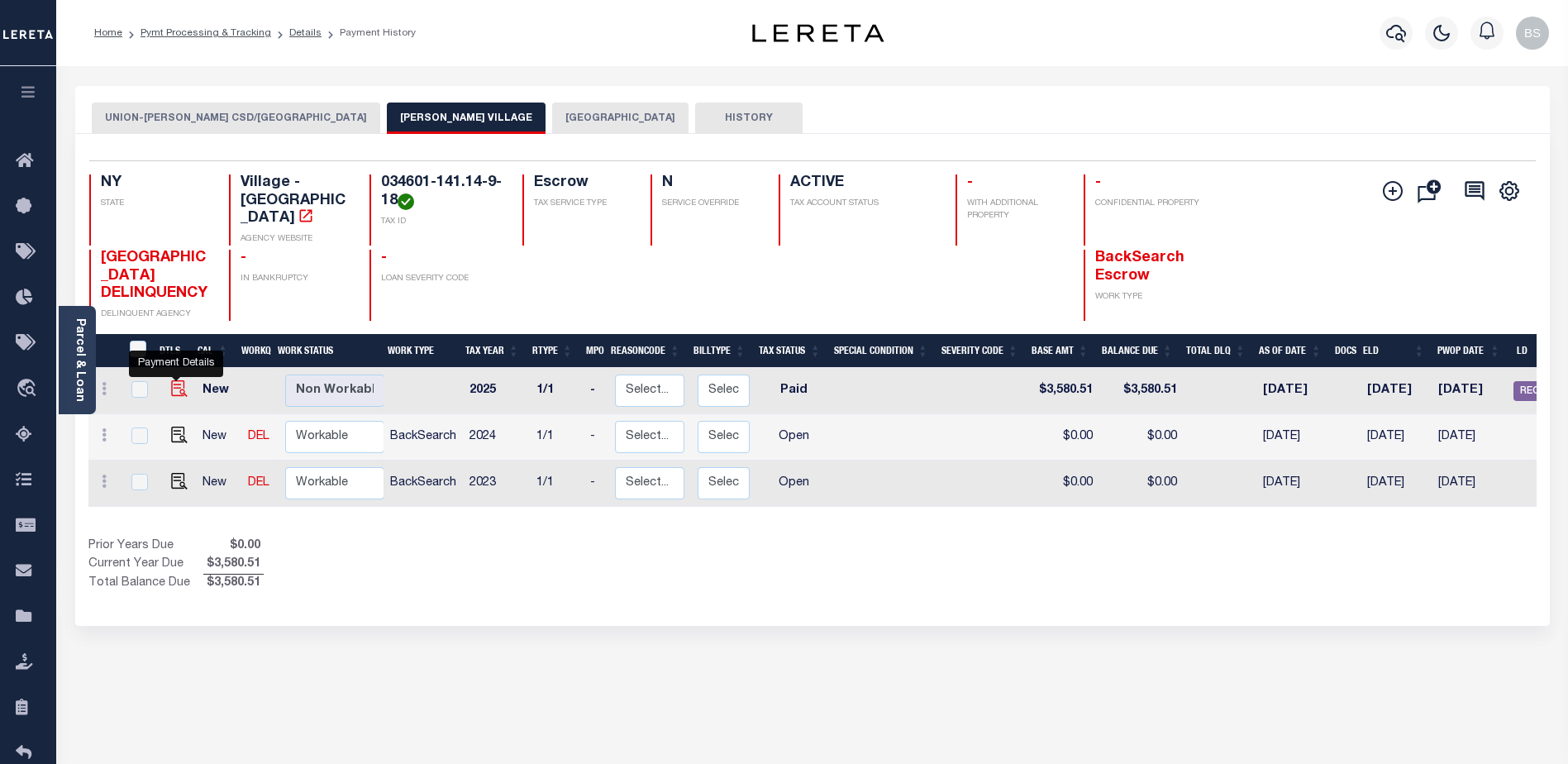
click at [174, 388] on img "" at bounding box center [180, 389] width 17 height 17
checkbox input "true"
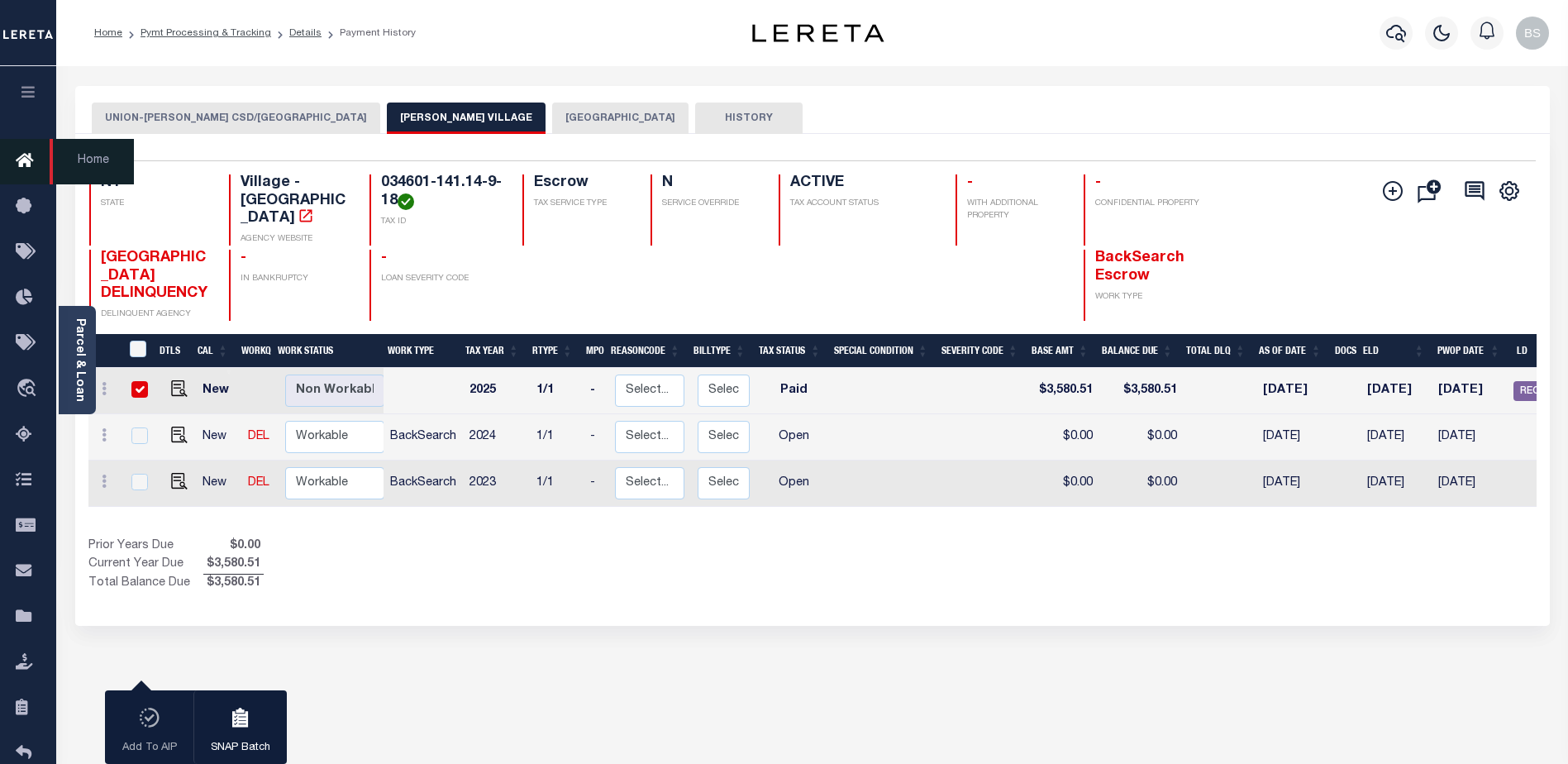
drag, startPoint x: 30, startPoint y: 162, endPoint x: 20, endPoint y: 151, distance: 14.9
click at [31, 161] on icon at bounding box center [29, 161] width 26 height 20
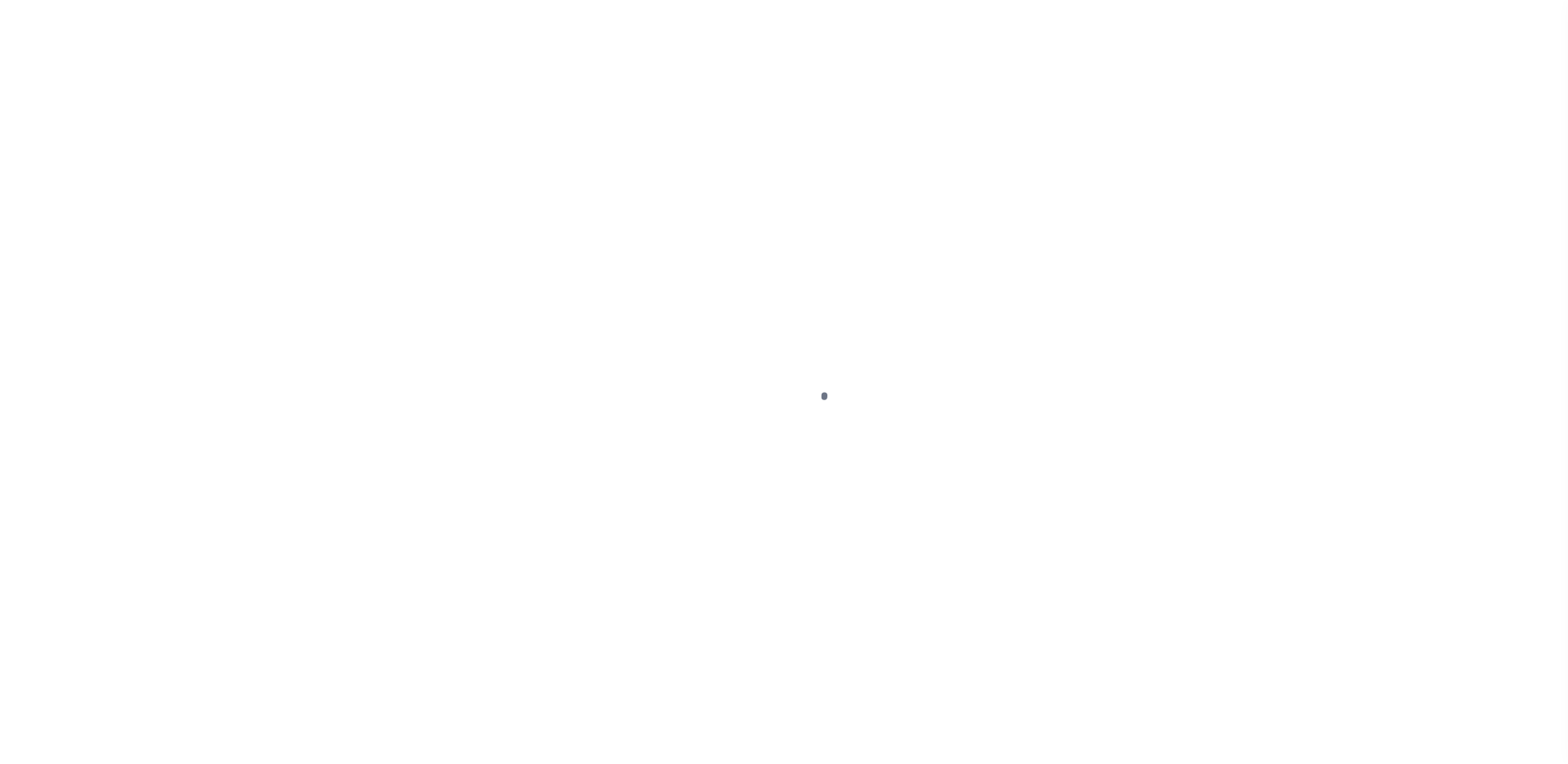
select select "PYD"
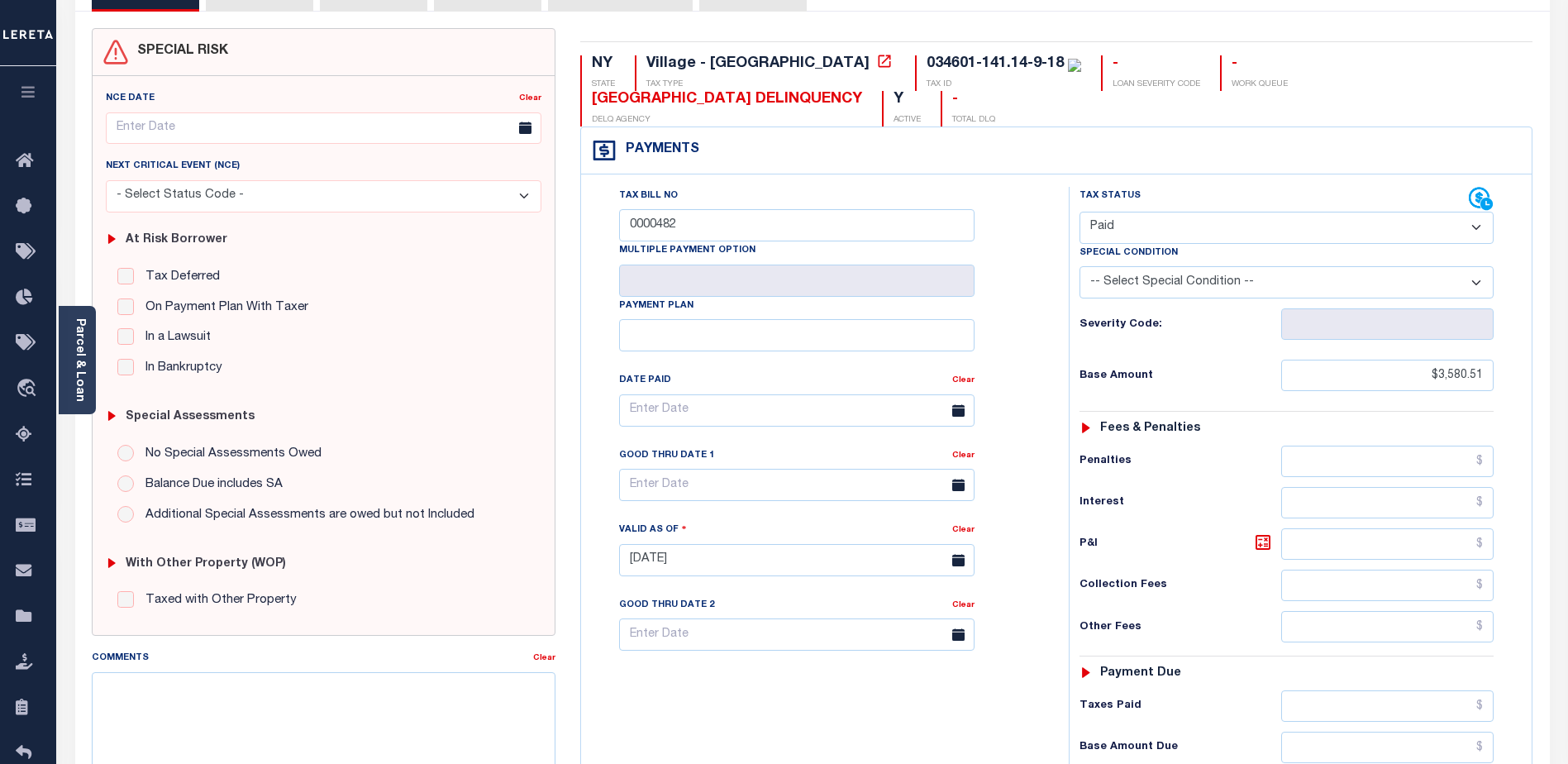
scroll to position [75, 0]
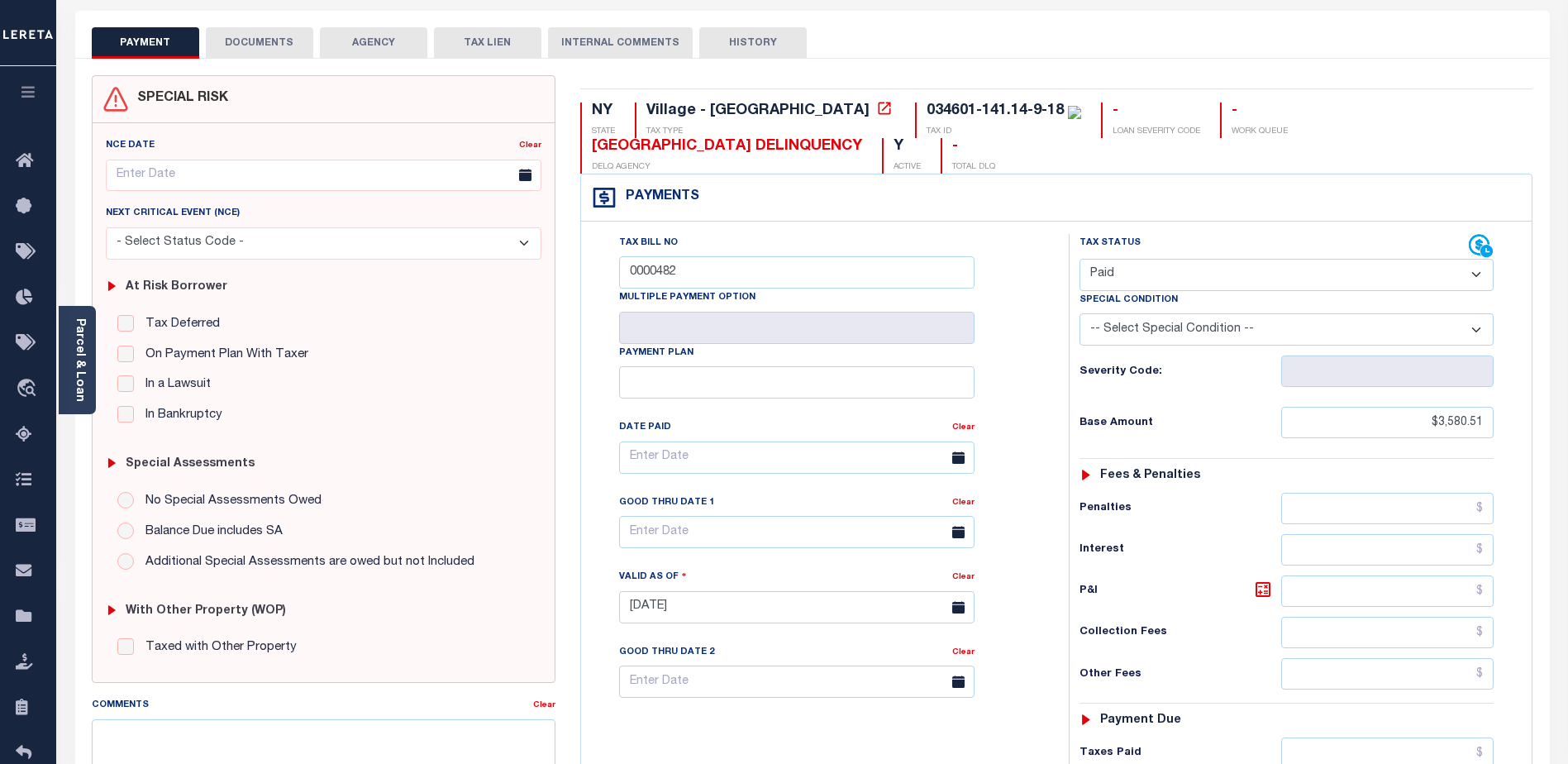
click at [244, 42] on button "DOCUMENTS" at bounding box center [259, 42] width 107 height 31
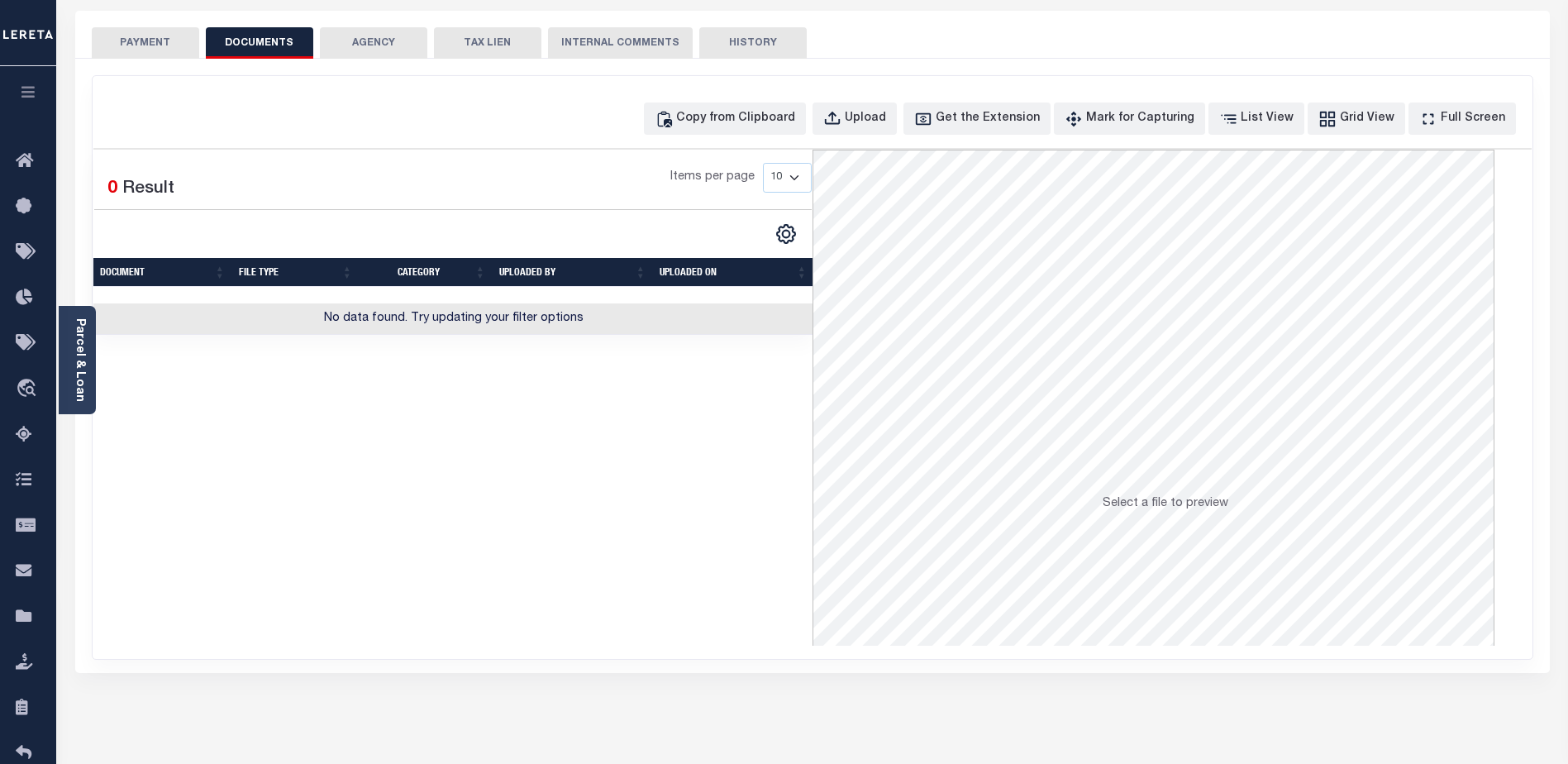
click at [146, 40] on button "PAYMENT" at bounding box center [145, 42] width 107 height 31
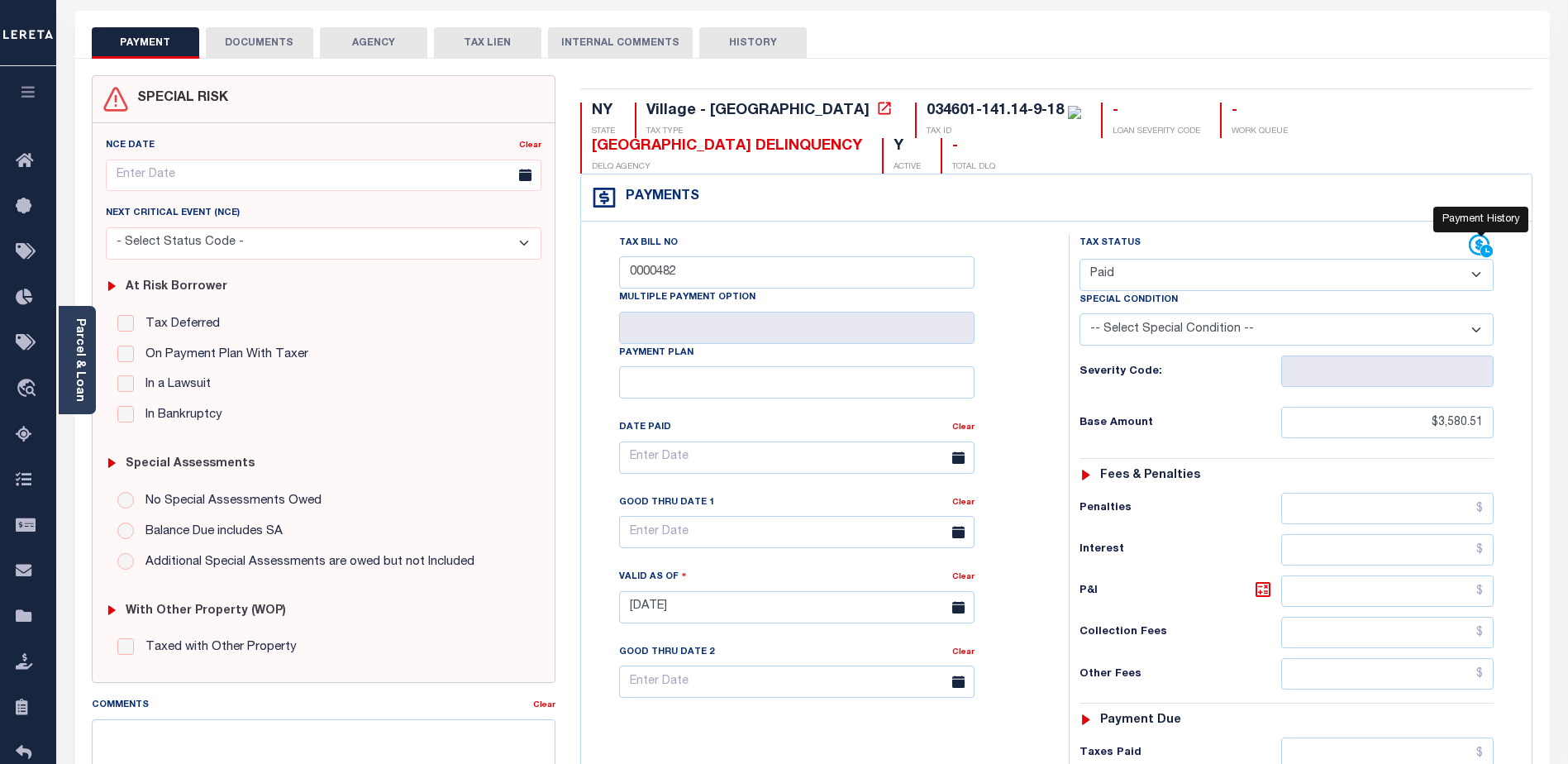
click at [1480, 248] on icon at bounding box center [1480, 246] width 24 height 24
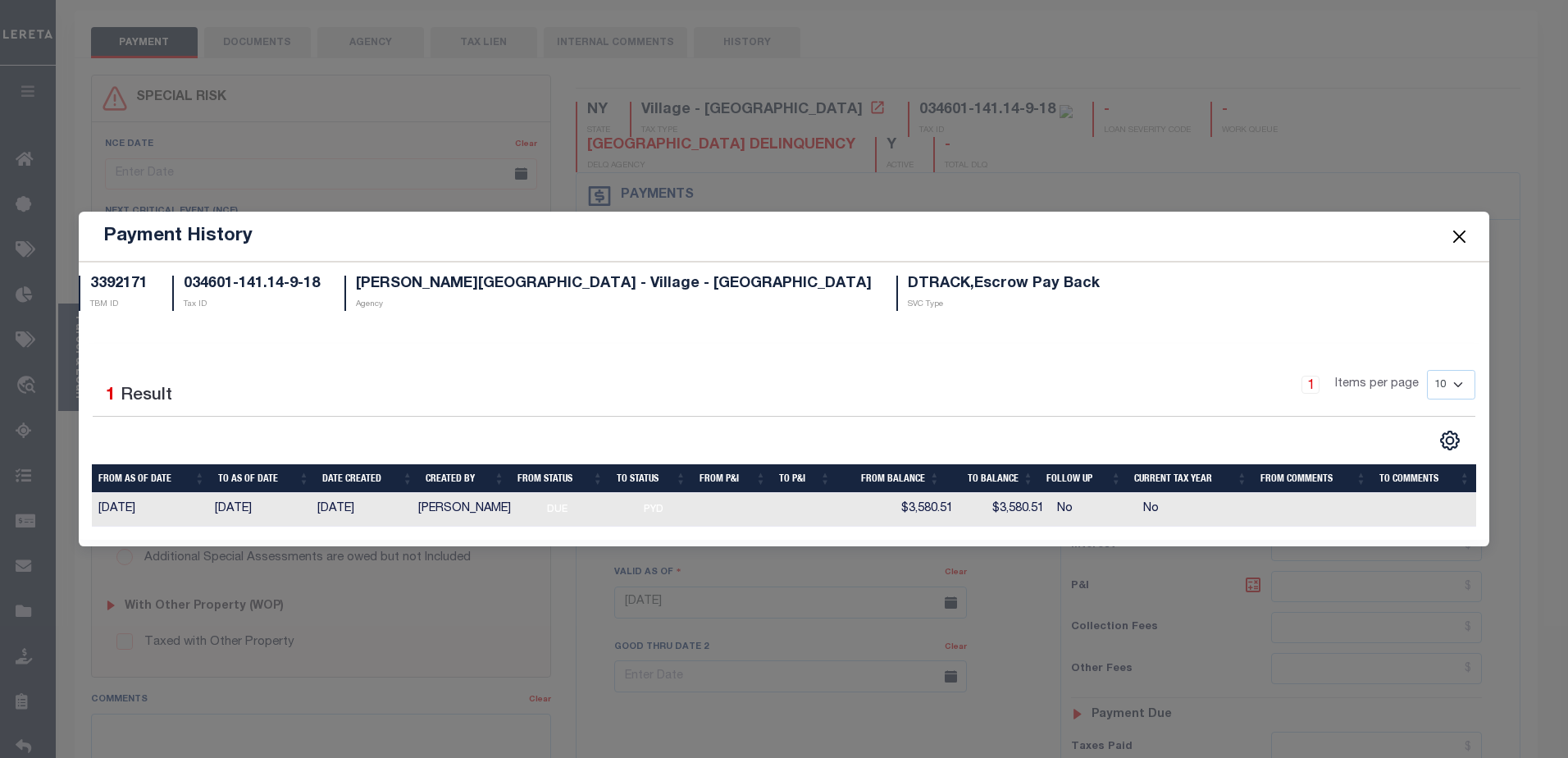
click at [1466, 230] on button "Close" at bounding box center [1458, 235] width 21 height 21
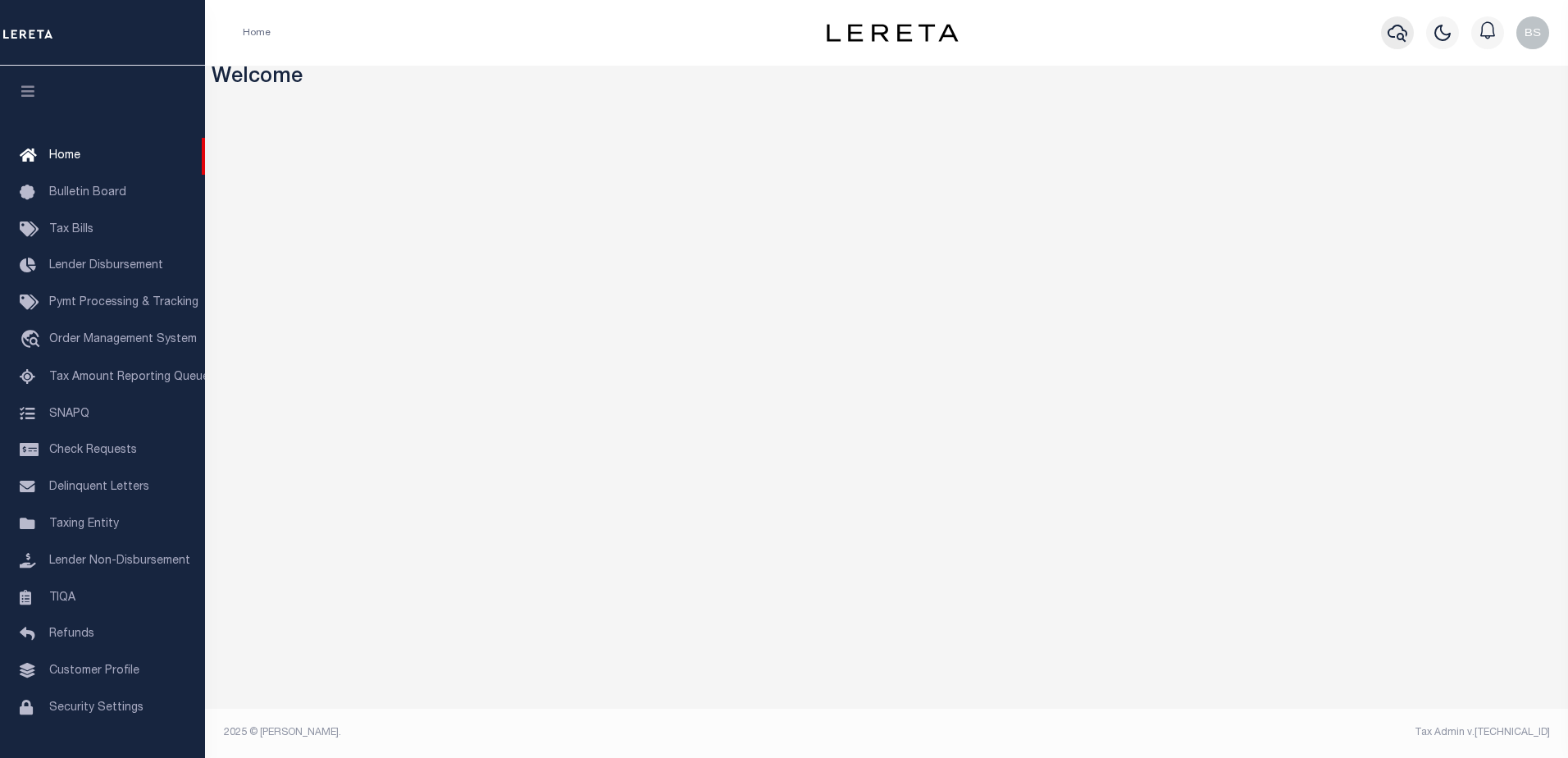
click at [1395, 31] on icon "button" at bounding box center [1397, 33] width 20 height 20
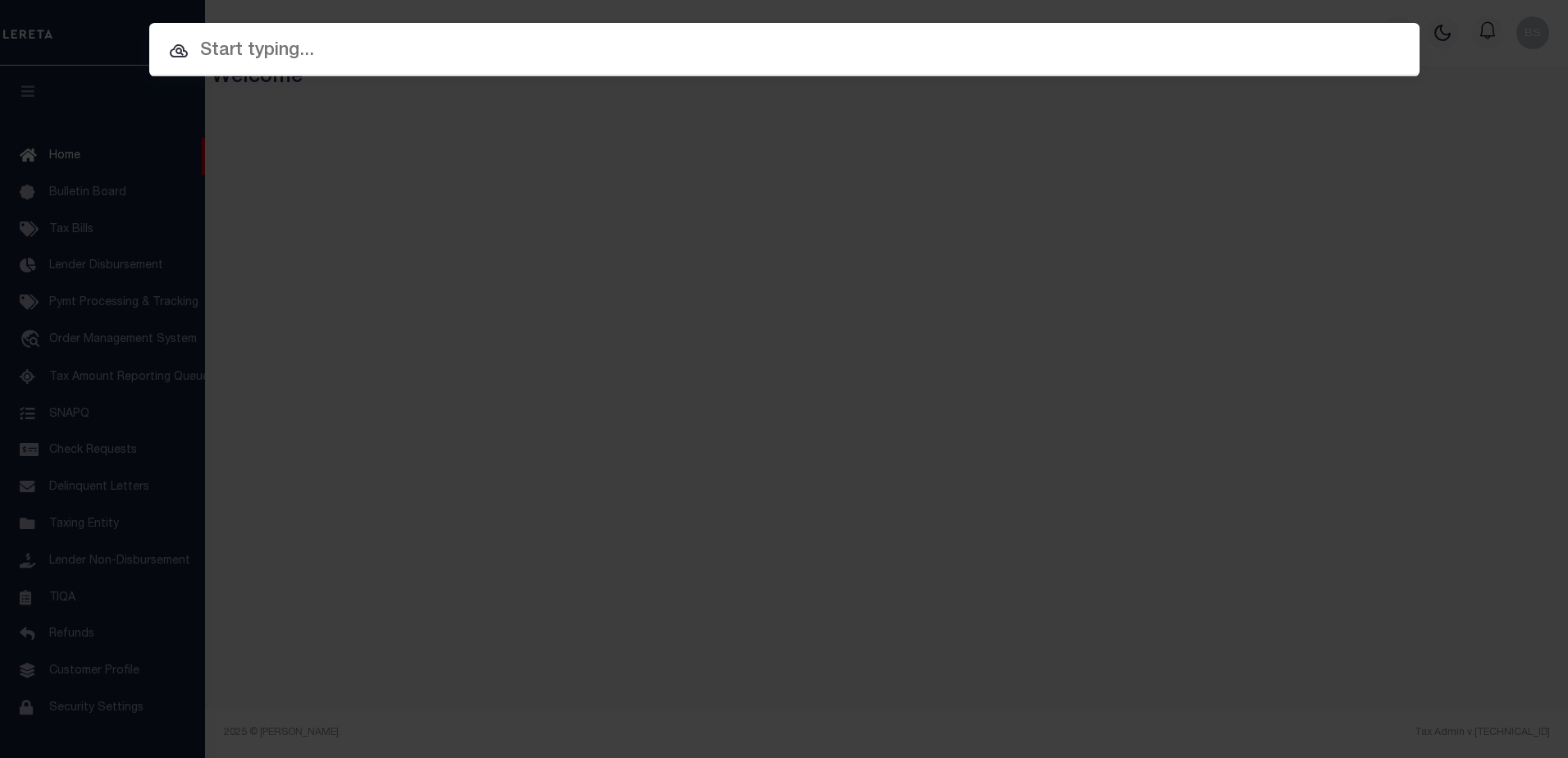
click at [225, 52] on input "text" at bounding box center [784, 51] width 1270 height 28
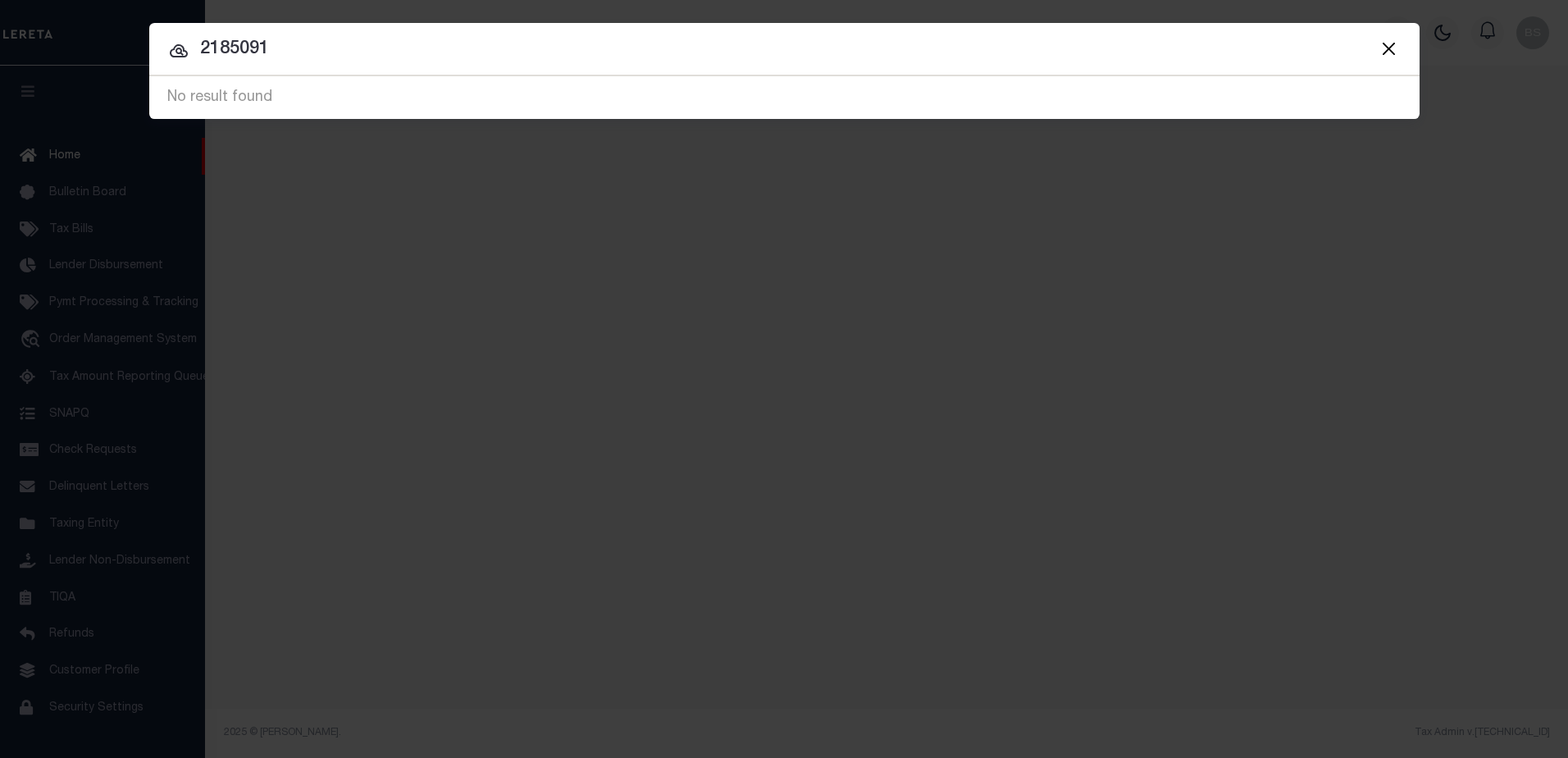
click at [285, 53] on input "2185091" at bounding box center [784, 49] width 1270 height 28
type input "2"
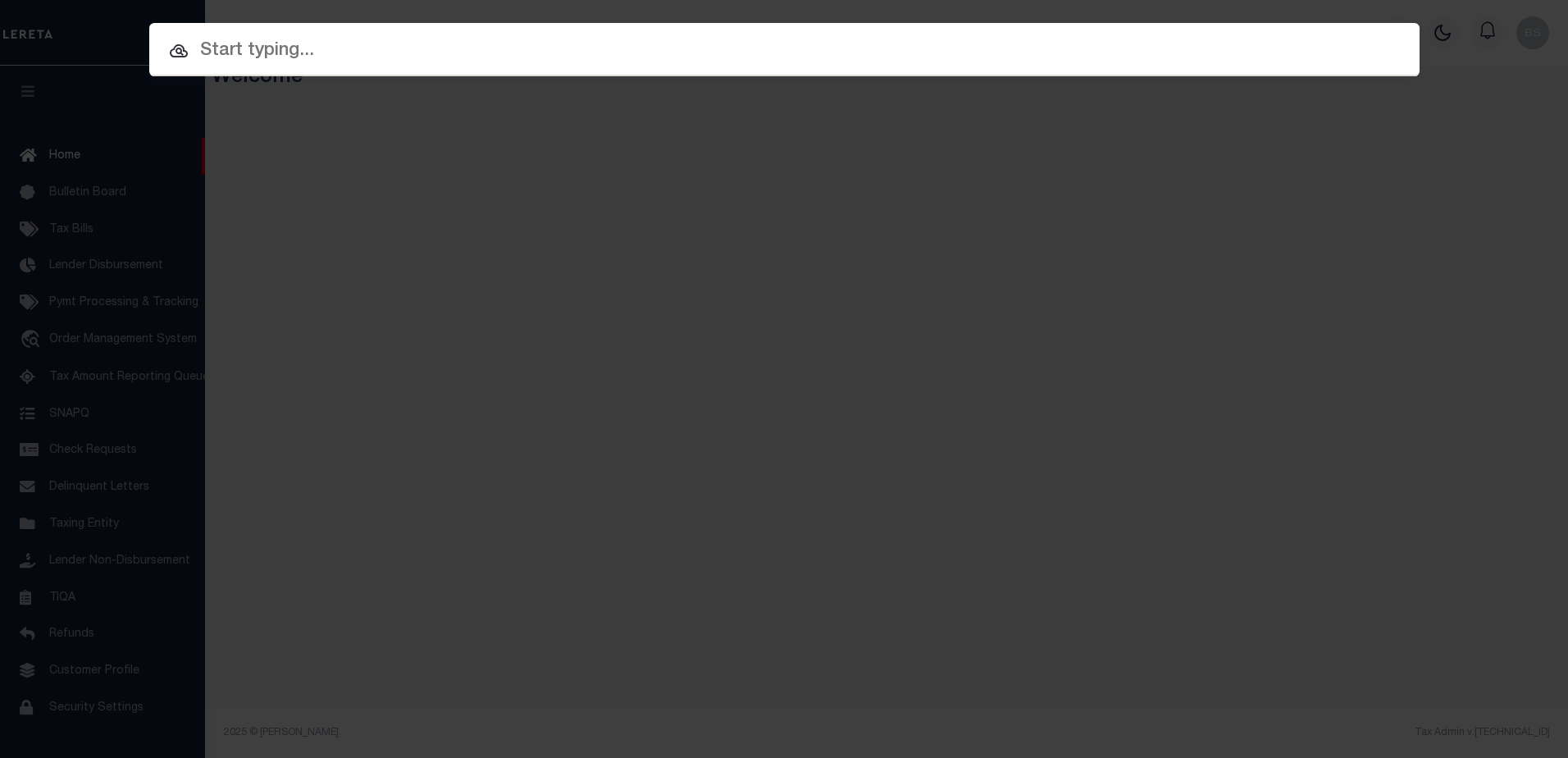
click at [62, 116] on div "Include Loans TBM Customers Borrowers Payments (Lender Non-Disb) Payments (Lend…" at bounding box center [784, 379] width 1568 height 758
click at [57, 157] on div "Include Loans TBM Customers Borrowers Payments (Lender Non-Disb) Payments (Lend…" at bounding box center [784, 379] width 1568 height 758
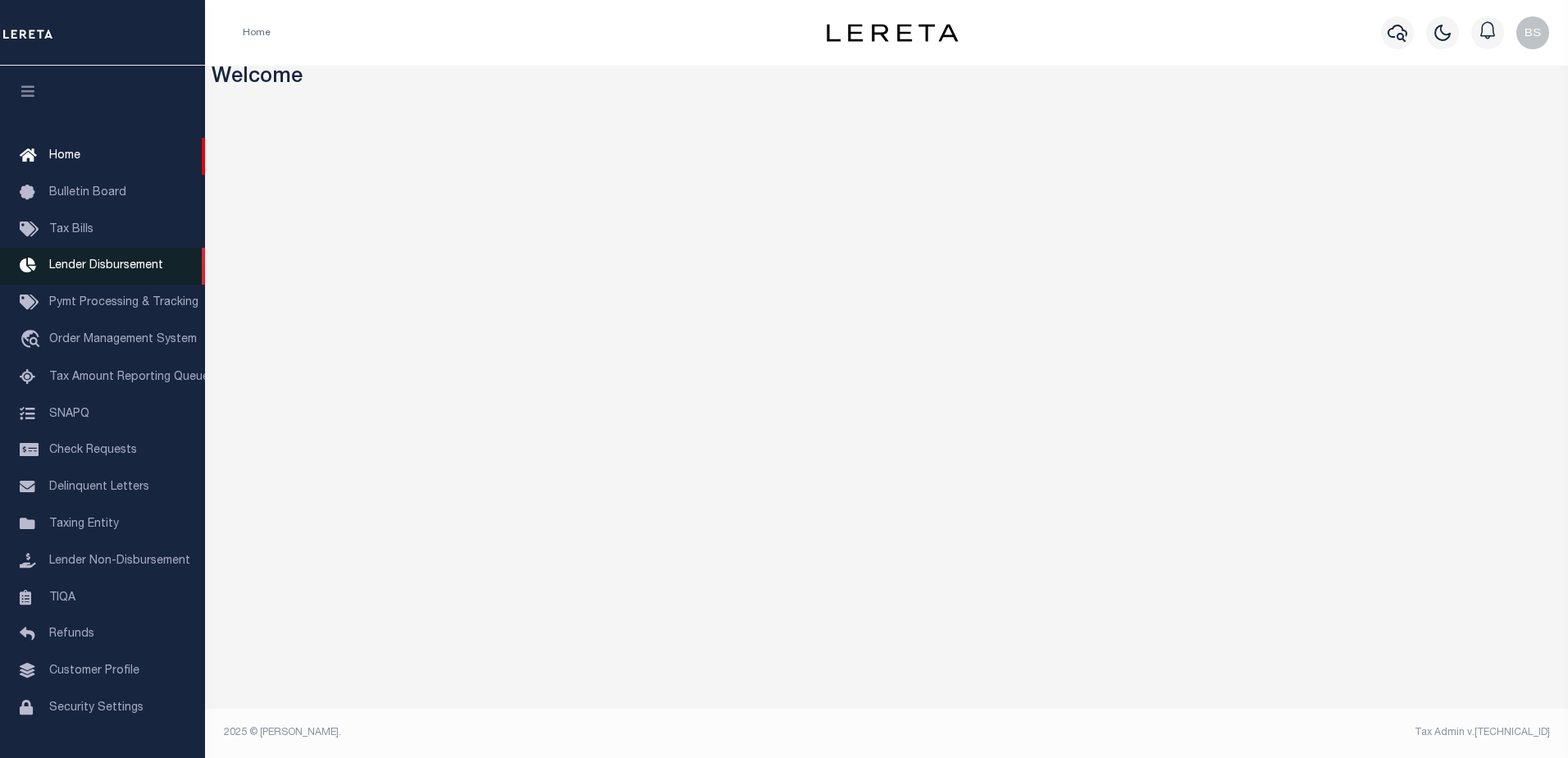
click at [62, 271] on span "Lender Disbursement" at bounding box center [106, 266] width 114 height 12
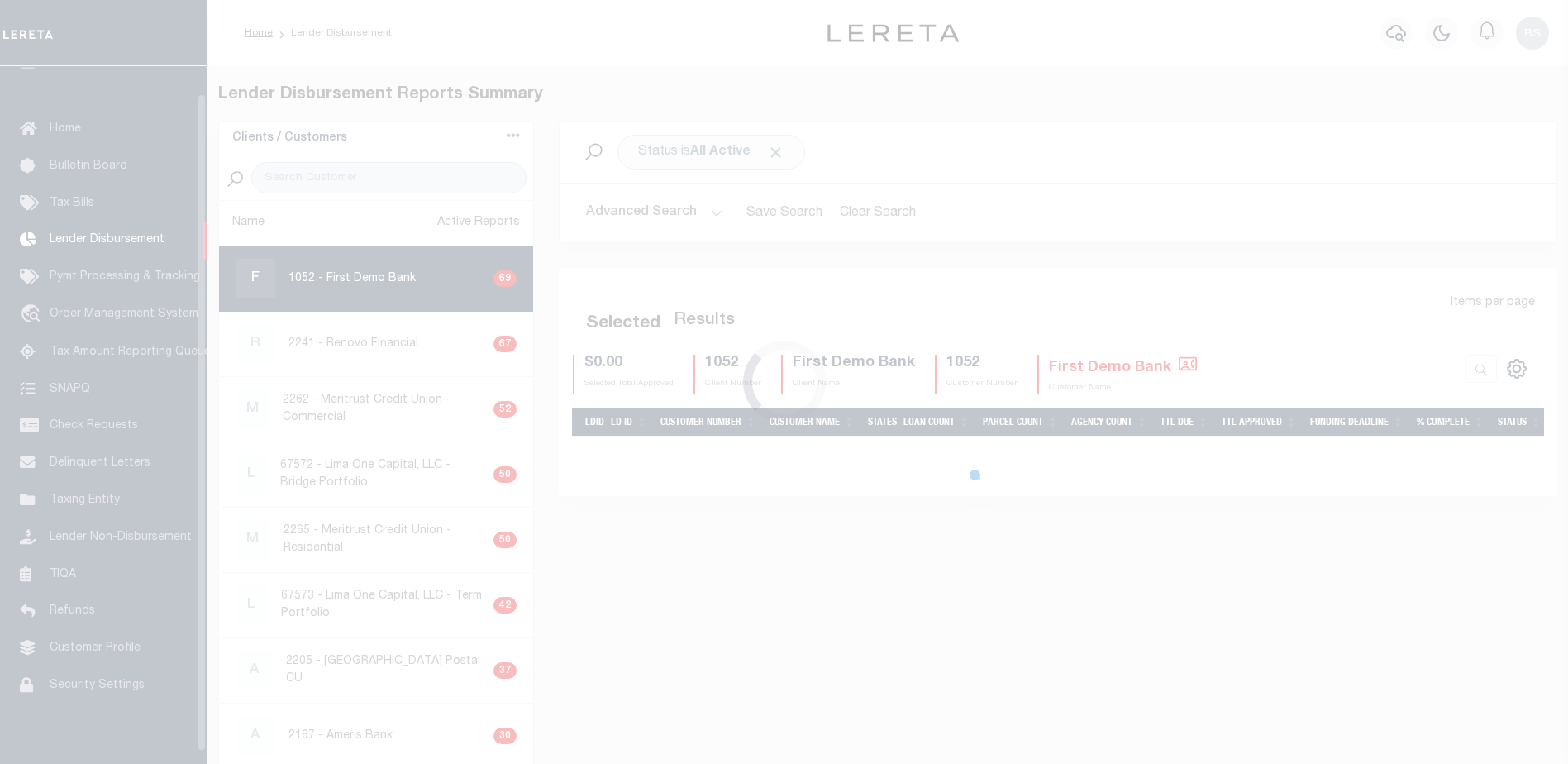
scroll to position [29, 0]
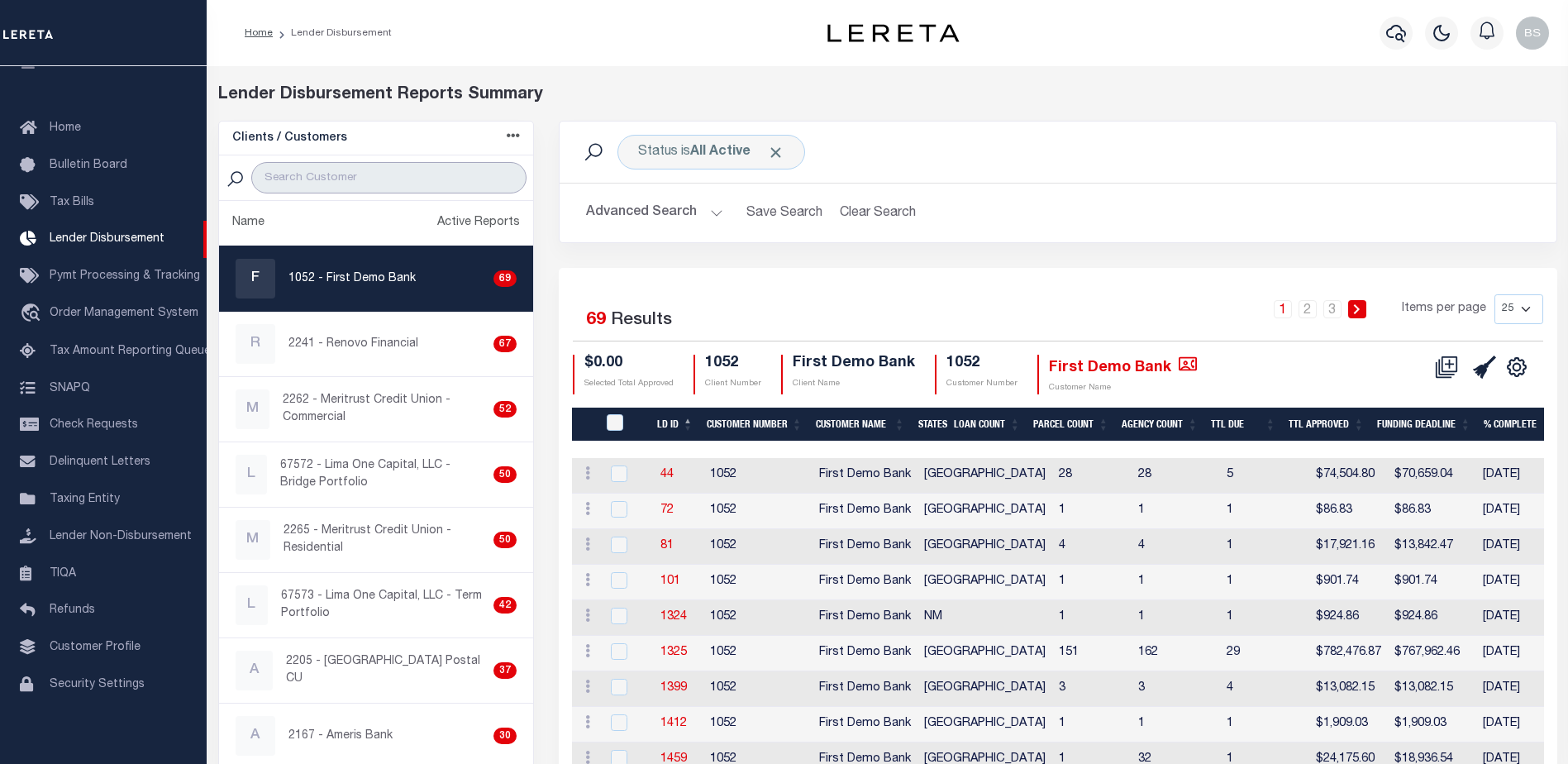
click at [374, 171] on input "search" at bounding box center [389, 177] width 275 height 31
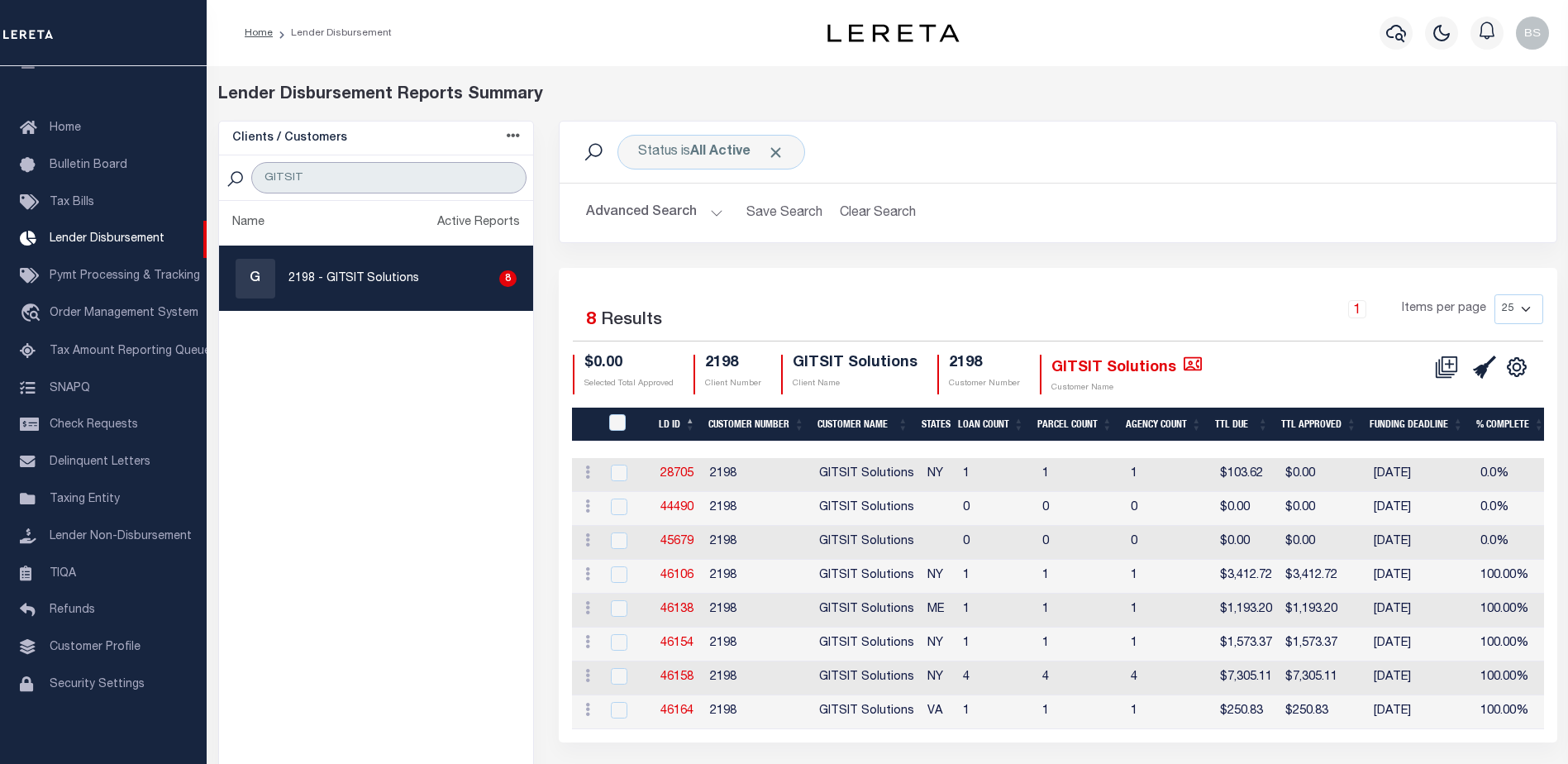
type input "GITSIT Solutions"
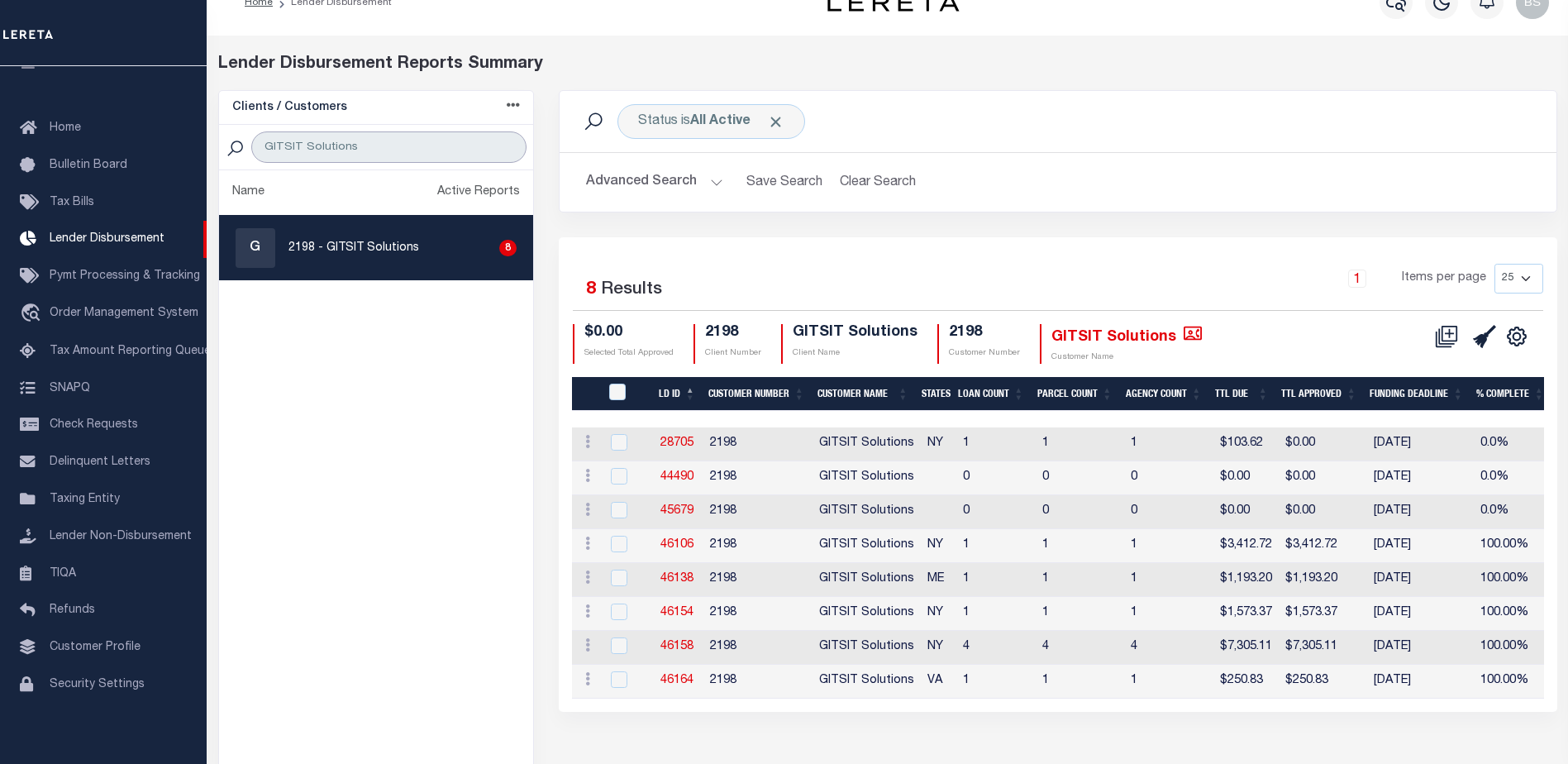
scroll to position [0, 0]
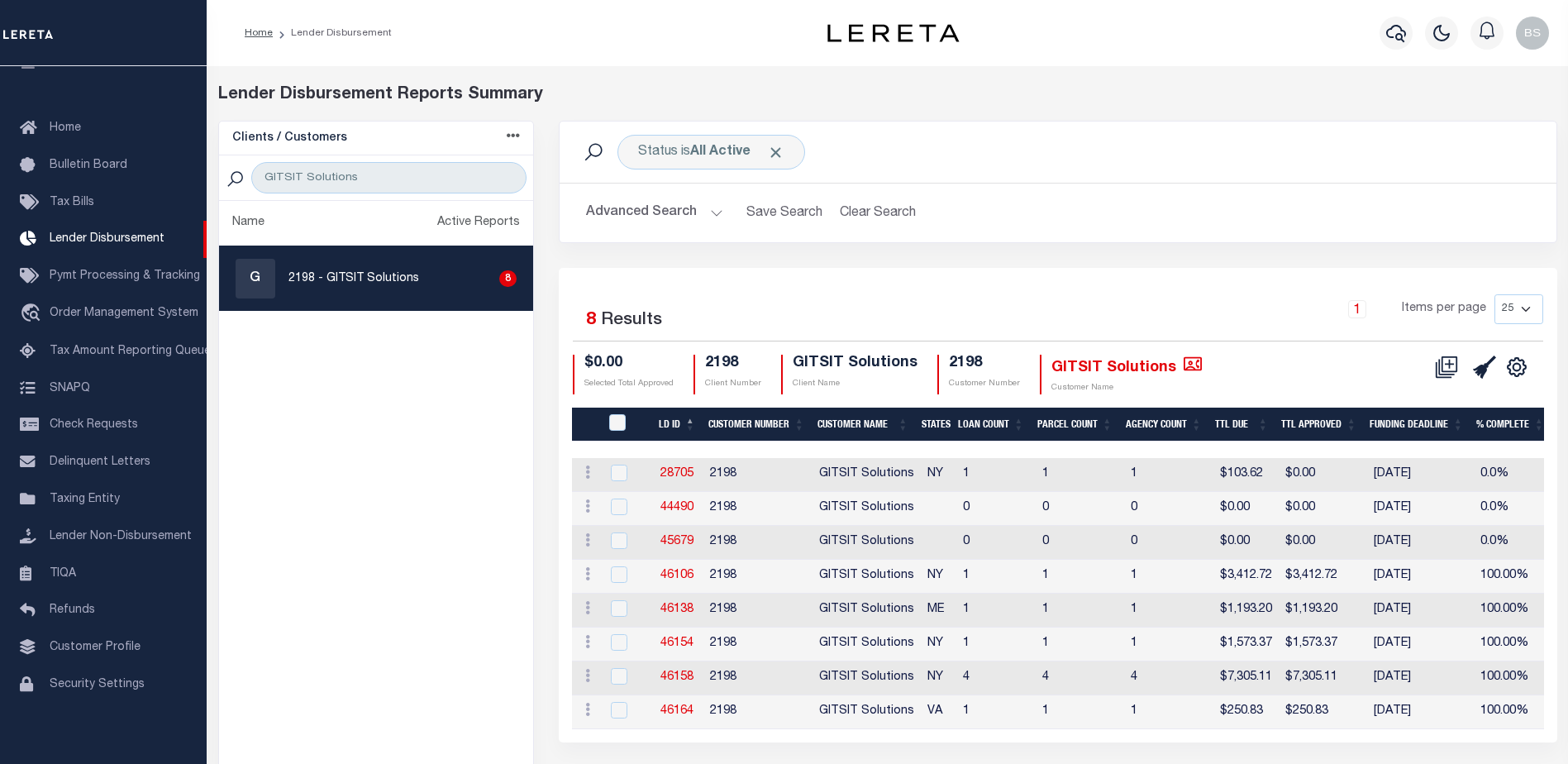
click at [711, 214] on button "Advanced Search" at bounding box center [654, 213] width 138 height 32
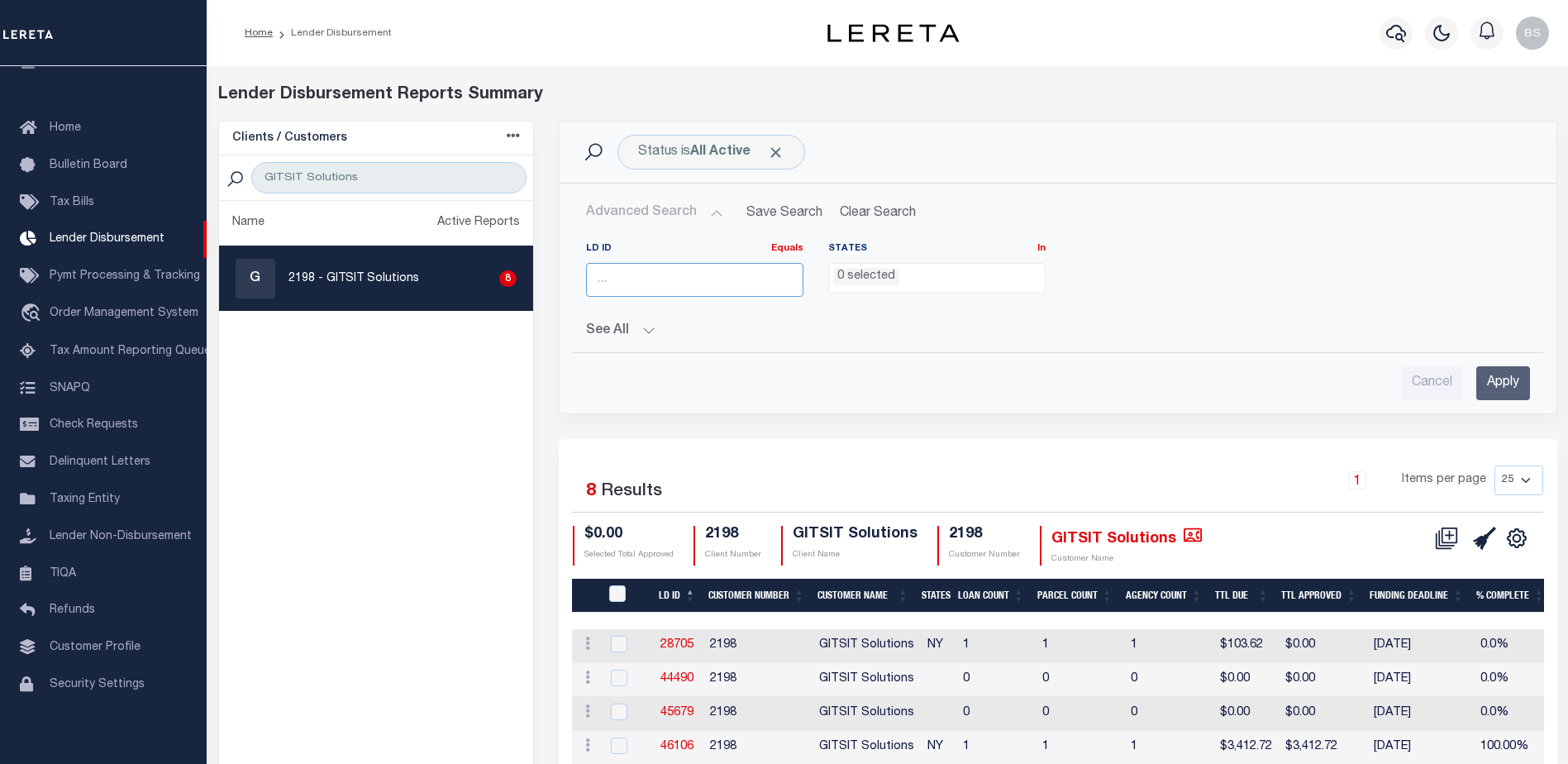
click at [667, 285] on input "number" at bounding box center [695, 279] width 218 height 34
type input "46057"
click at [1513, 382] on input "Apply" at bounding box center [1503, 383] width 54 height 34
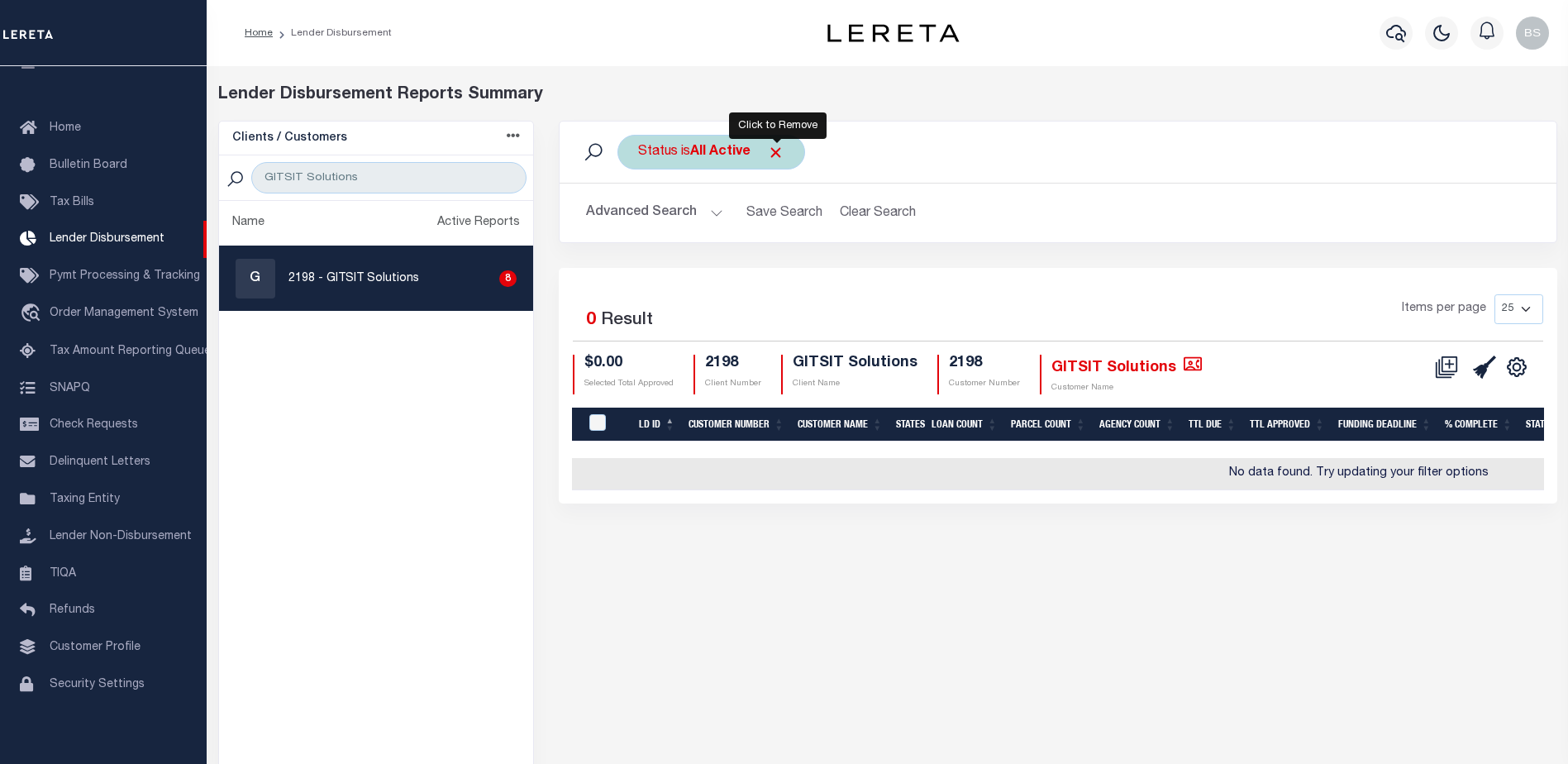
click at [778, 145] on span "Click to Remove" at bounding box center [776, 152] width 18 height 18
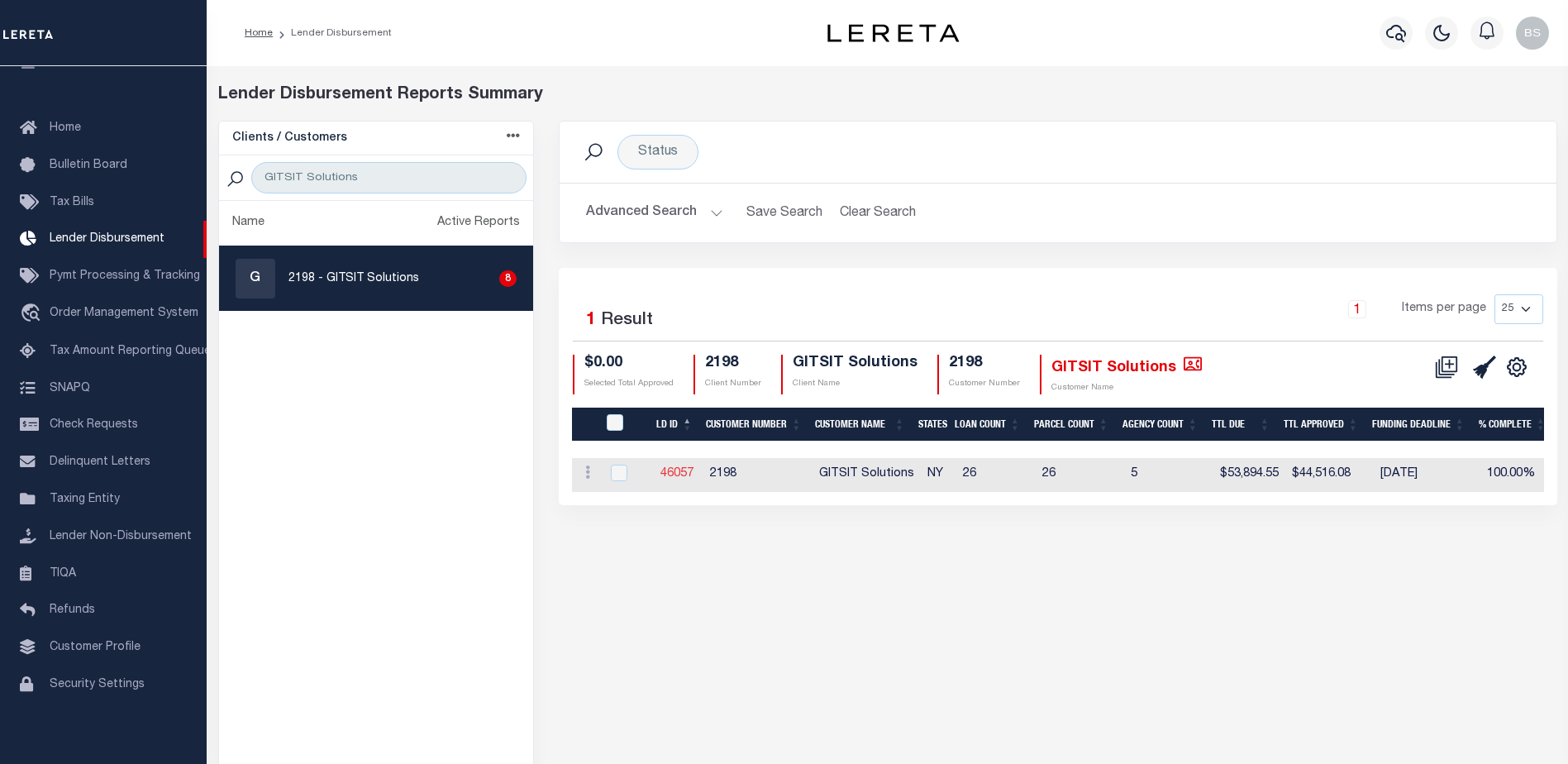
click at [669, 468] on link "46057" at bounding box center [677, 474] width 33 height 12
checkbox input "true"
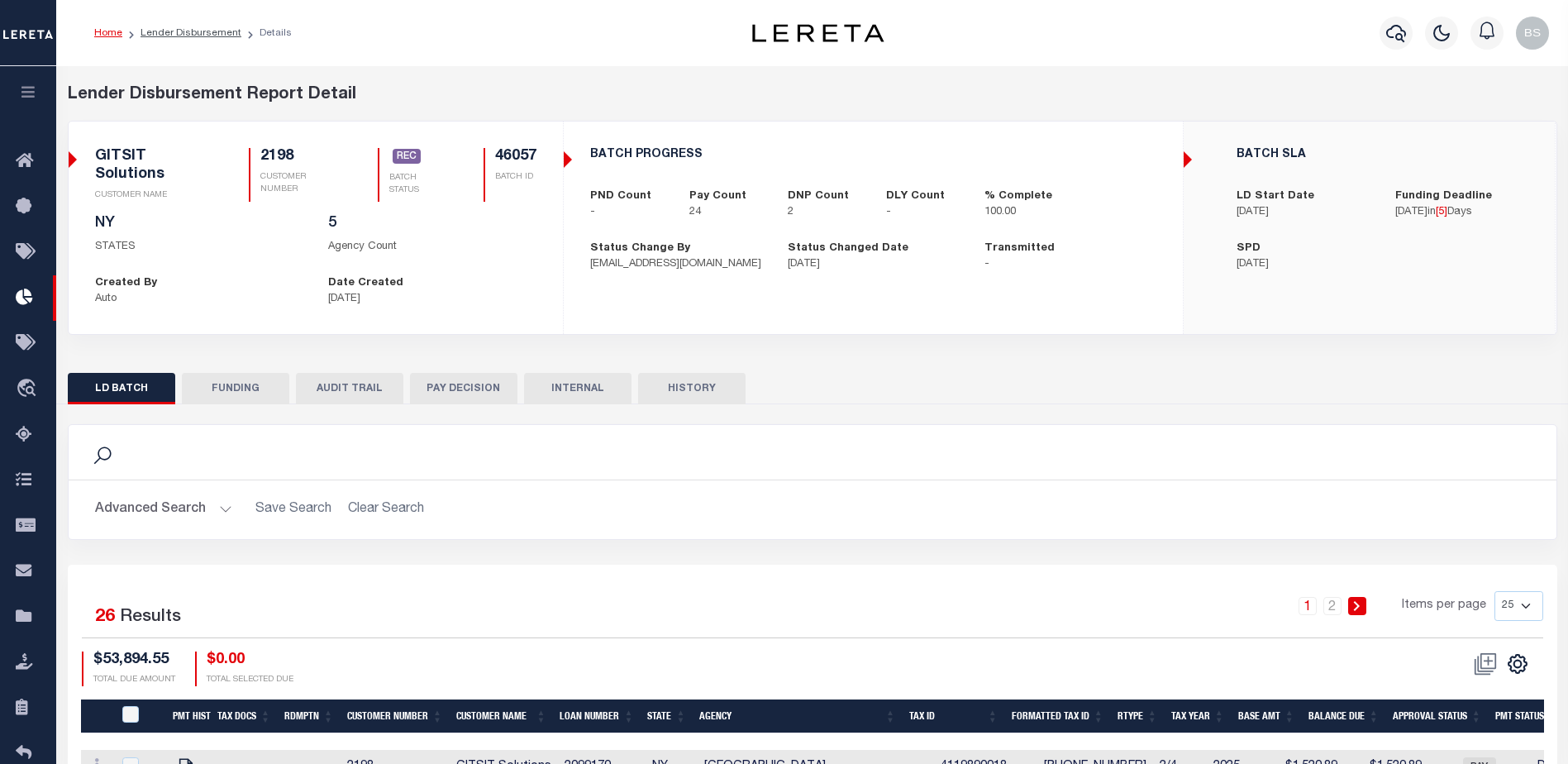
scroll to position [248, 0]
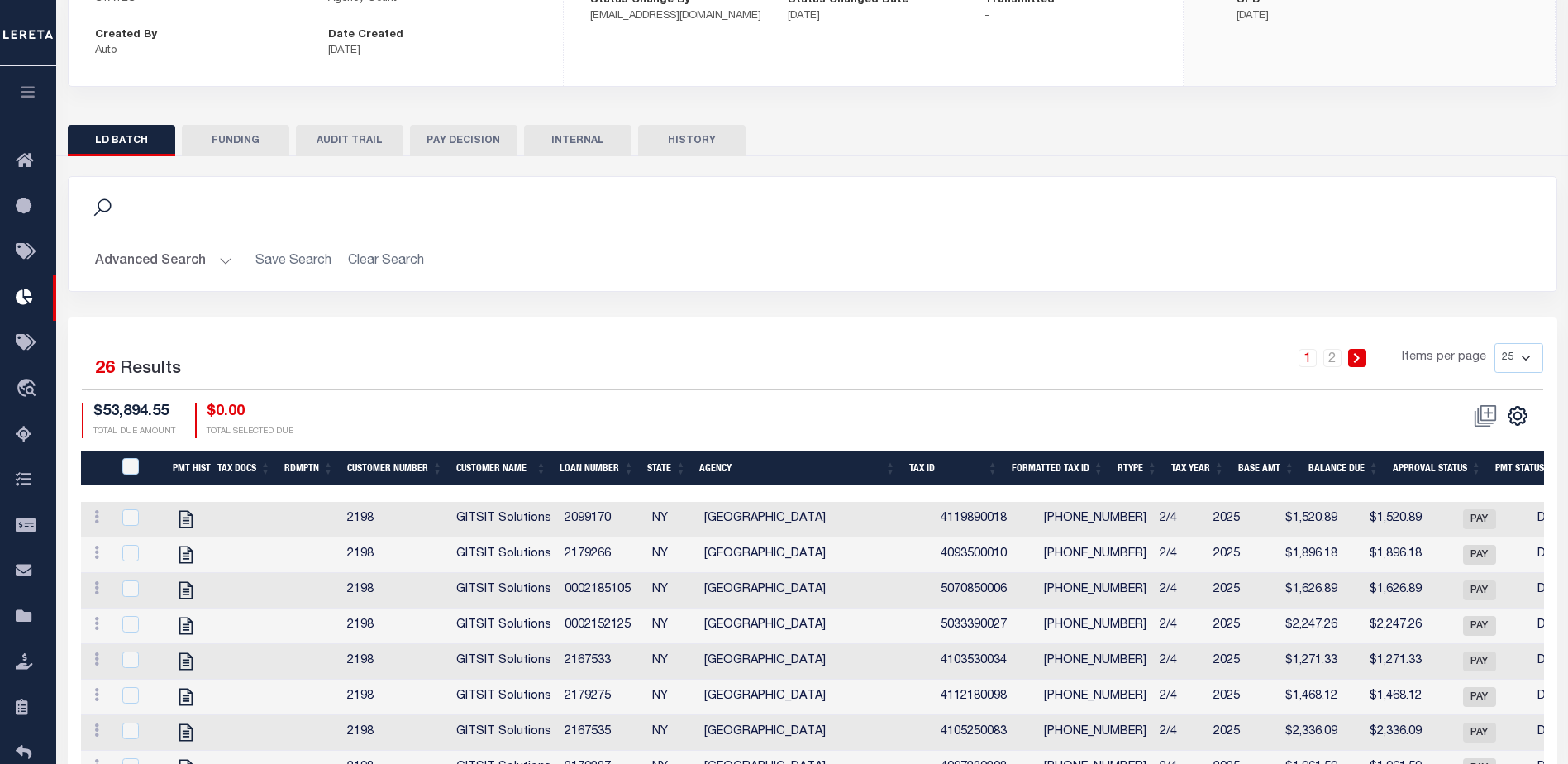
click at [1522, 359] on select "25 50 100 200" at bounding box center [1519, 357] width 49 height 30
select select "200"
click at [1495, 343] on select "25 50 100 200" at bounding box center [1519, 357] width 49 height 30
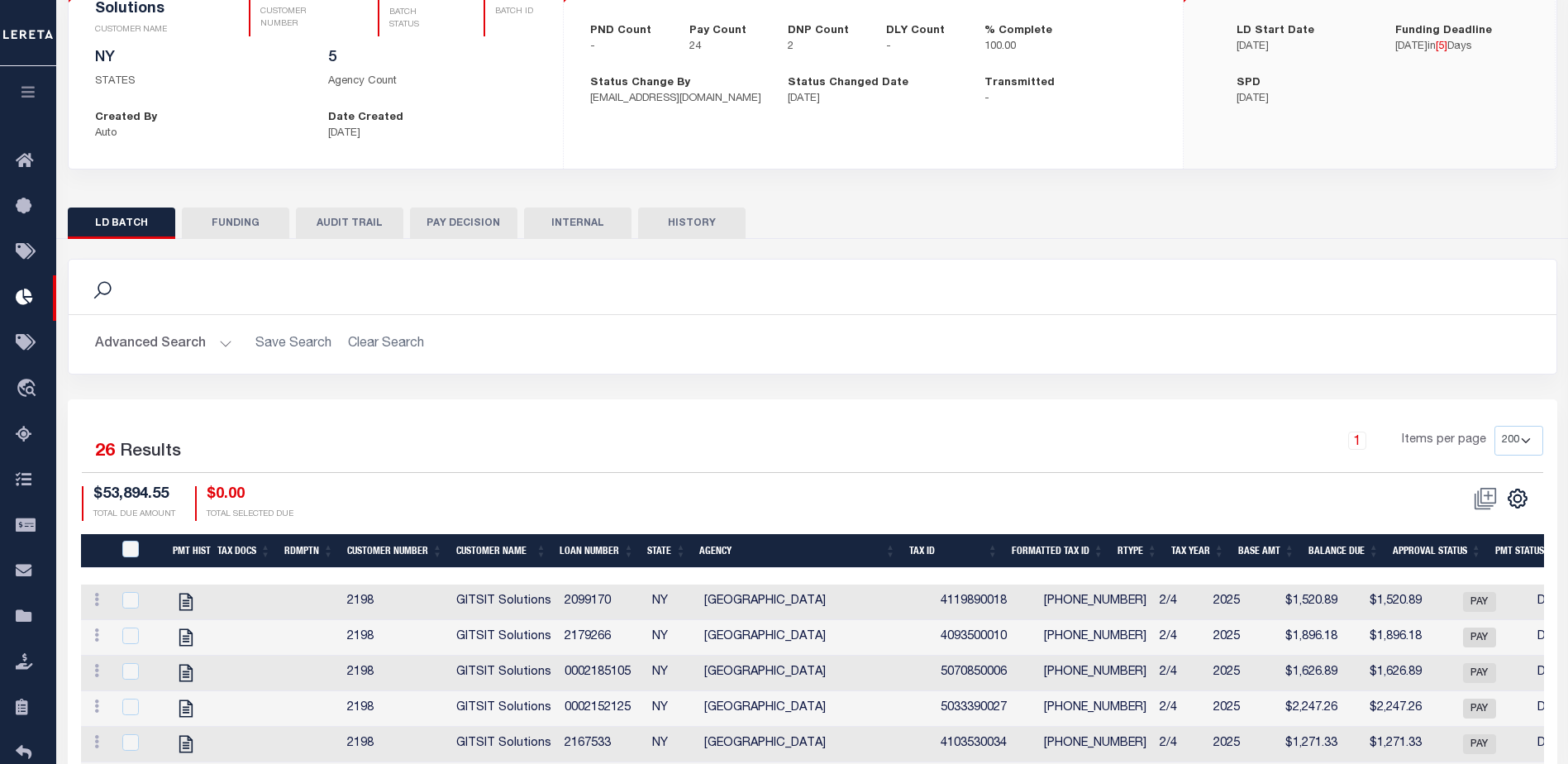
scroll to position [46, 0]
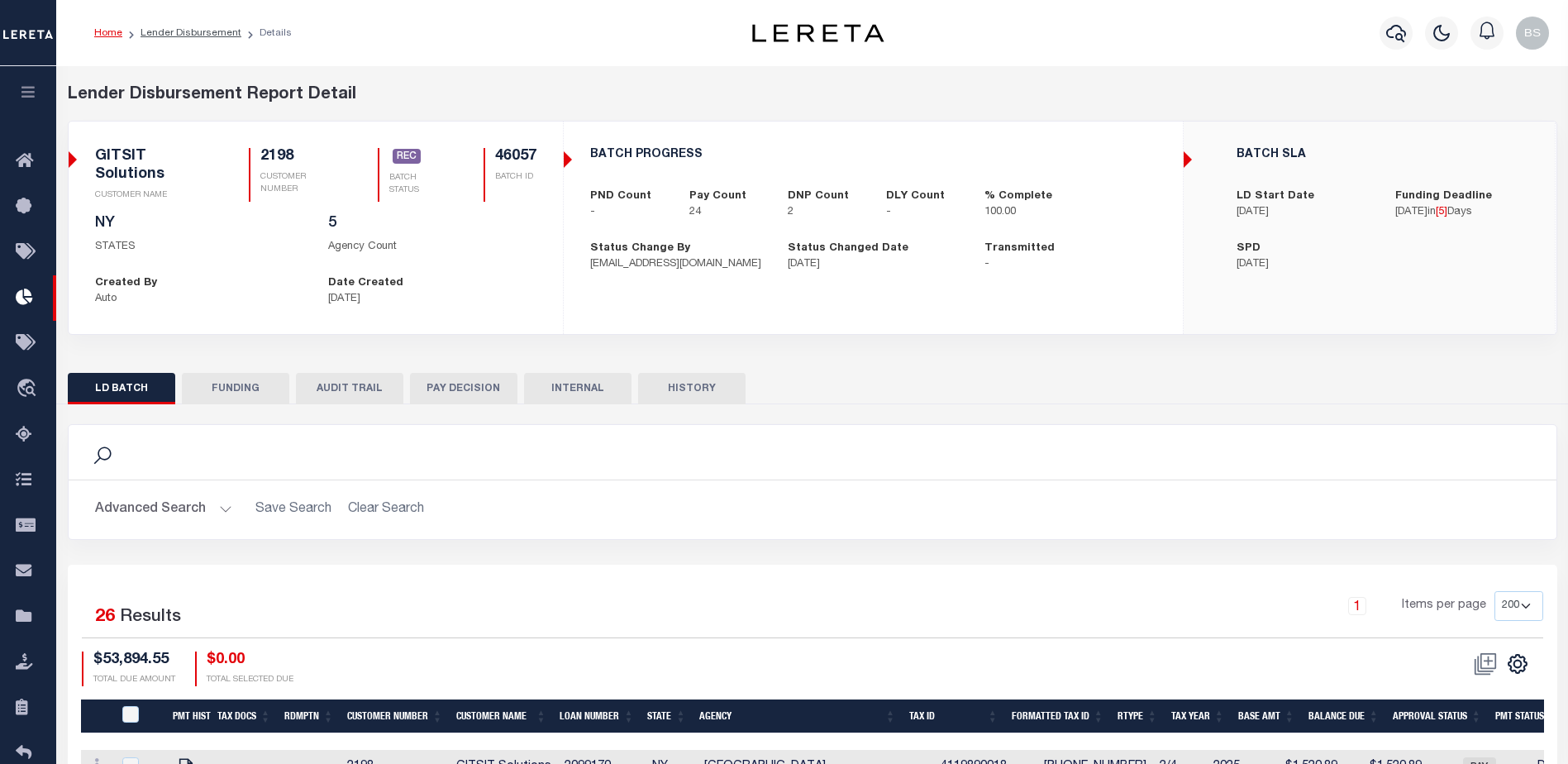
click at [264, 393] on button "FUNDING" at bounding box center [235, 388] width 107 height 31
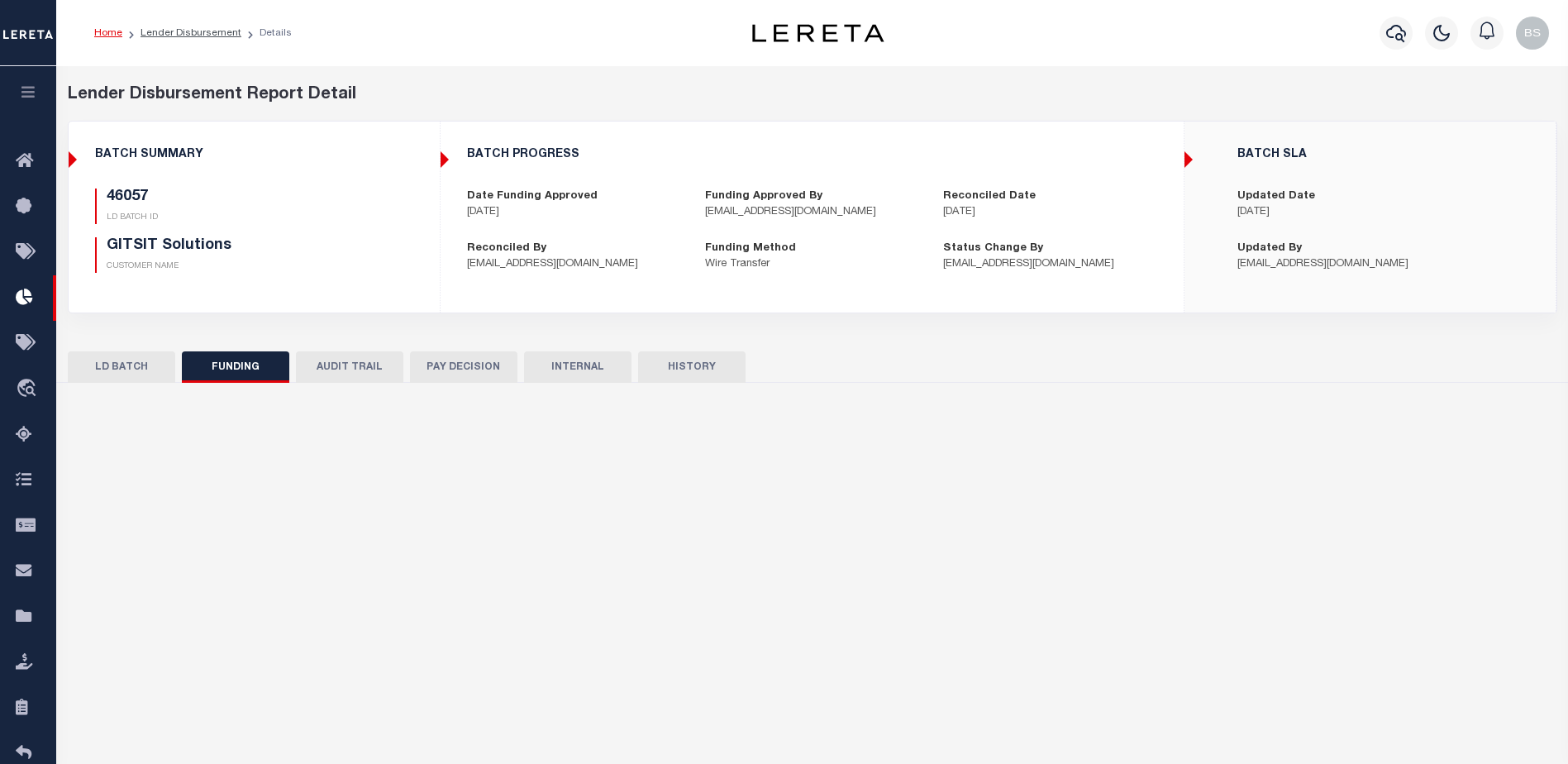
type input "$44,516.08"
type input "$0"
type input "09/11/2025"
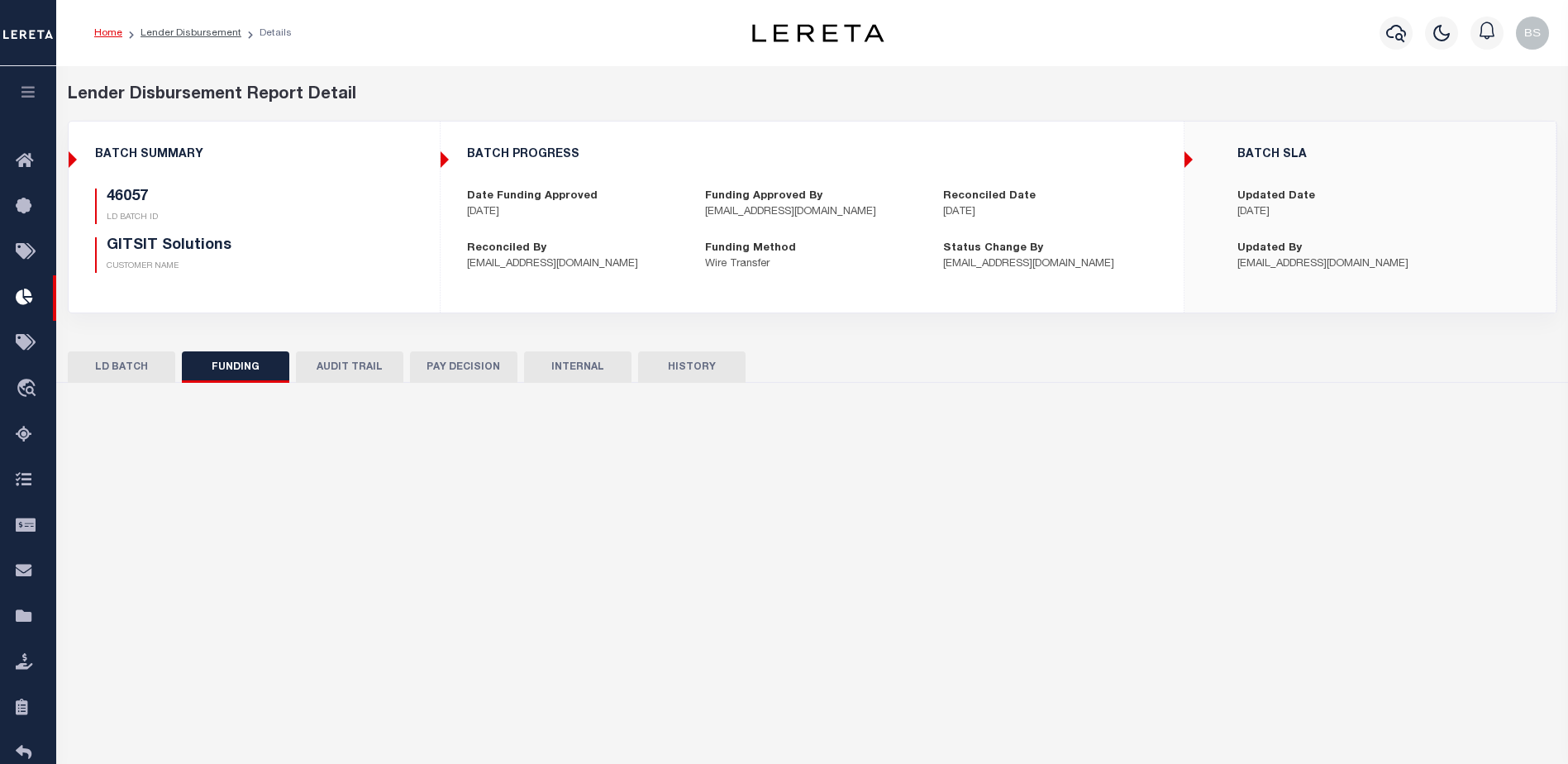
type input "53100306530556"
type input "09/22/2025"
select select "100"
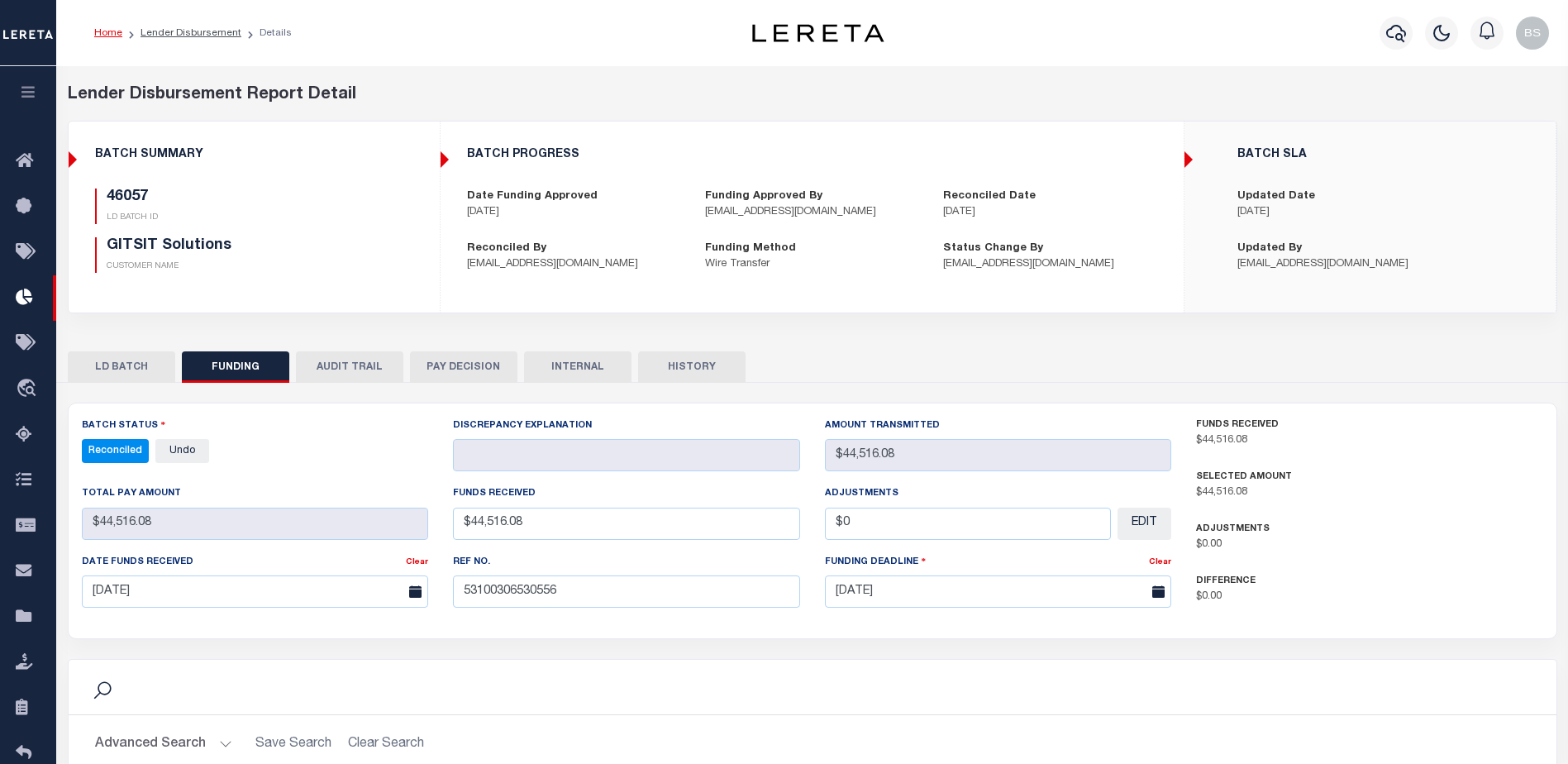
select select "100"
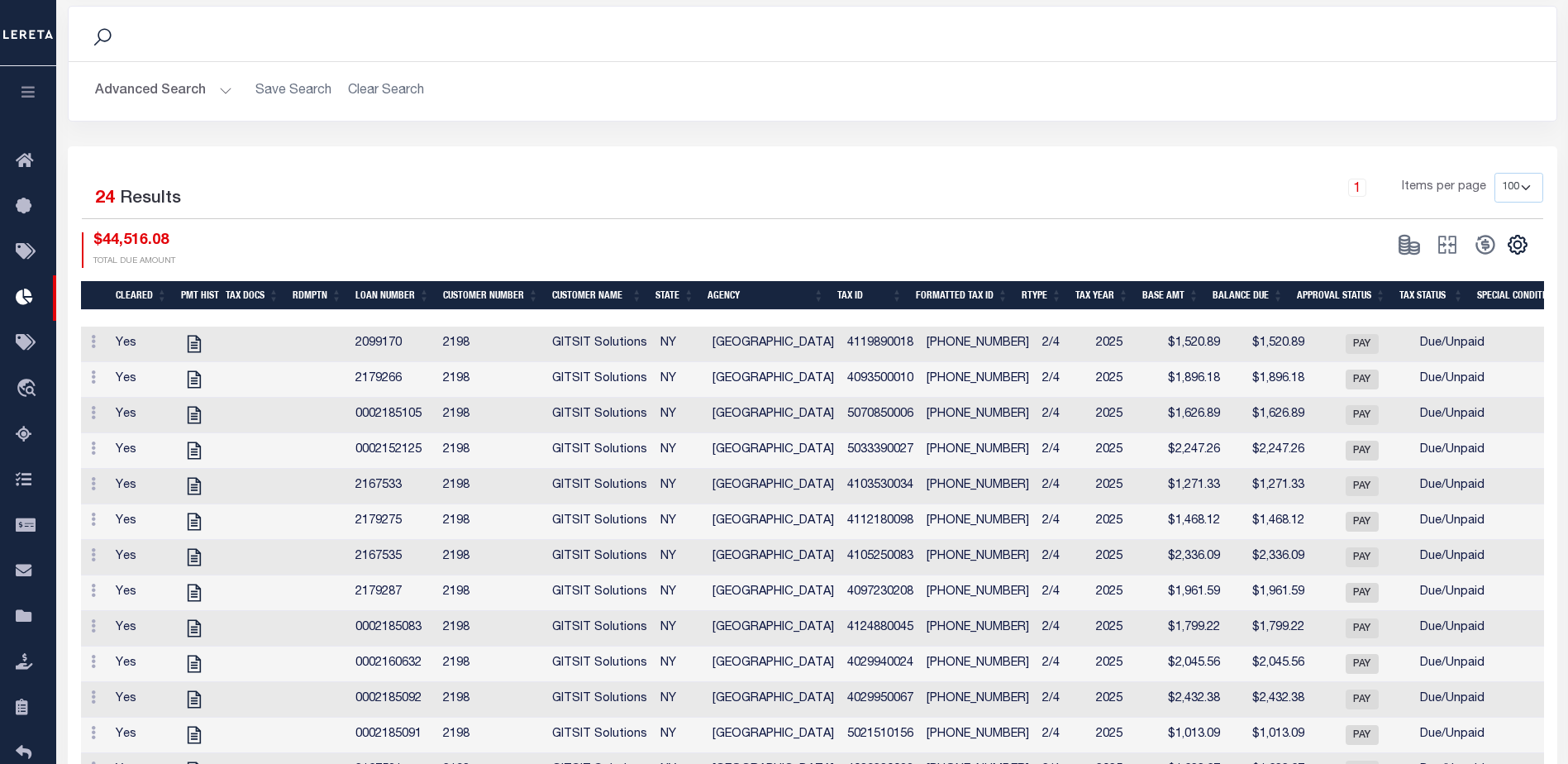
click at [365, 296] on th "Loan Number" at bounding box center [392, 295] width 88 height 29
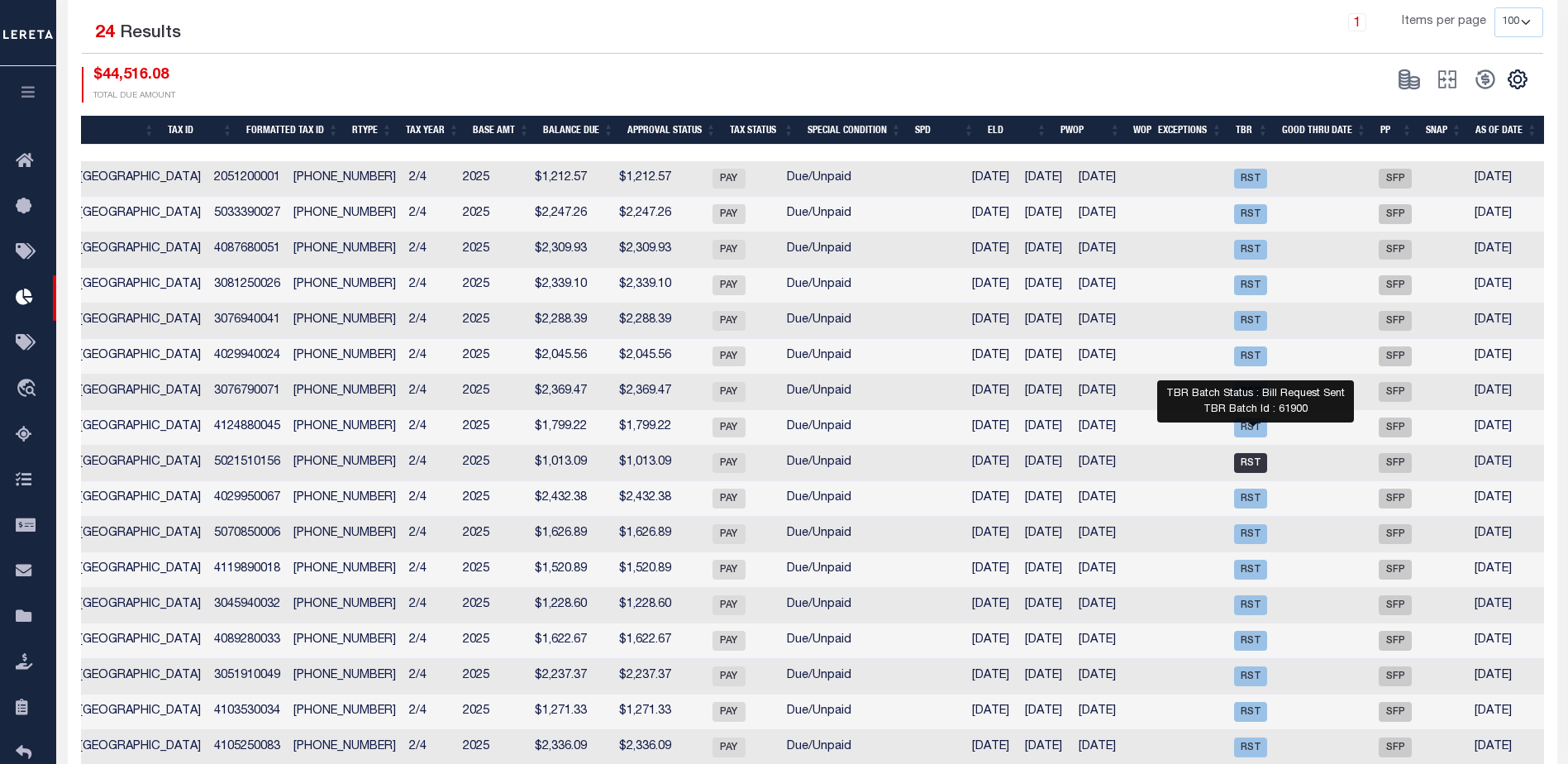
click at [1262, 471] on span "RST" at bounding box center [1250, 463] width 33 height 20
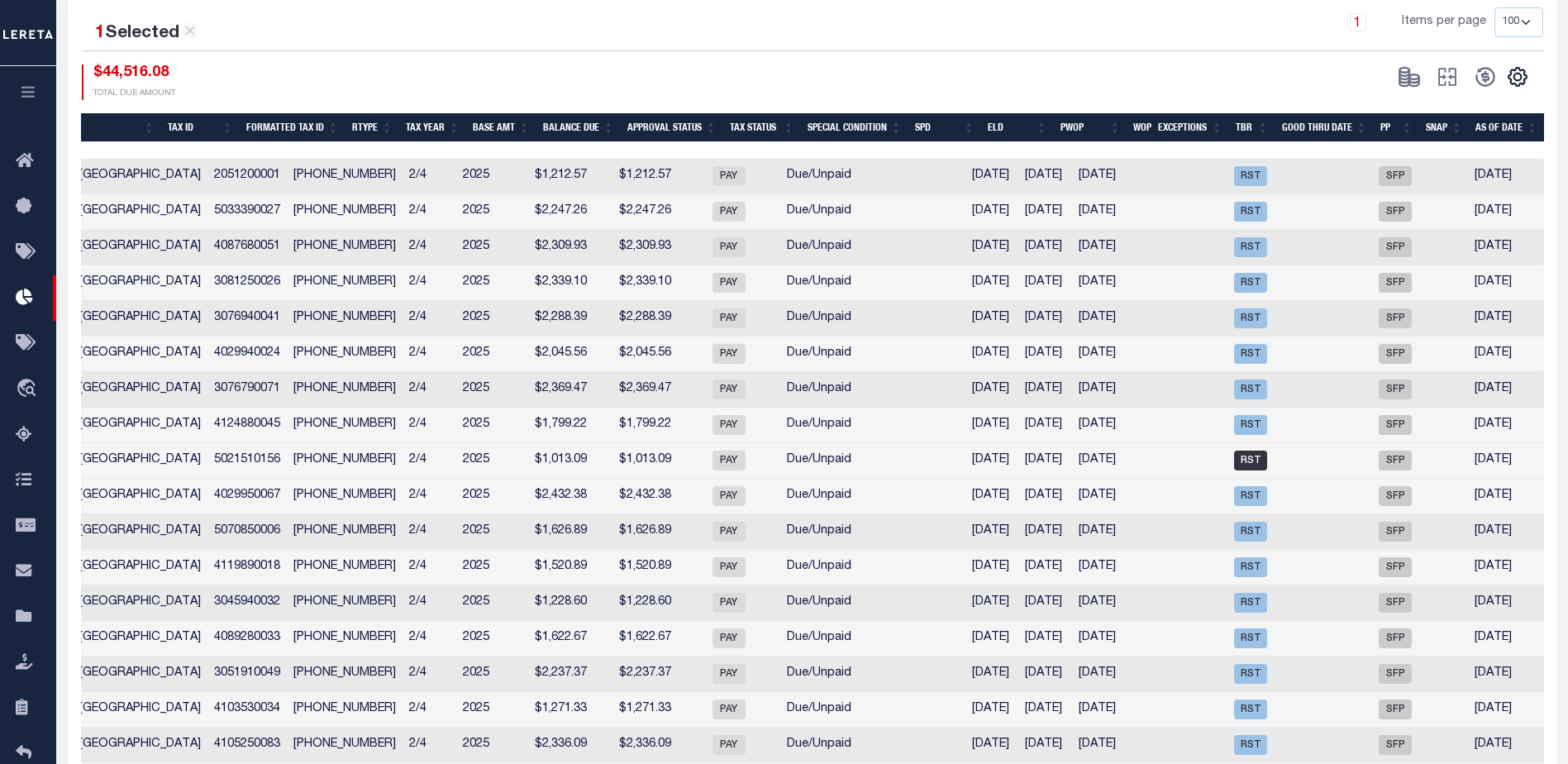
click at [1246, 465] on span "RST" at bounding box center [1250, 461] width 33 height 20
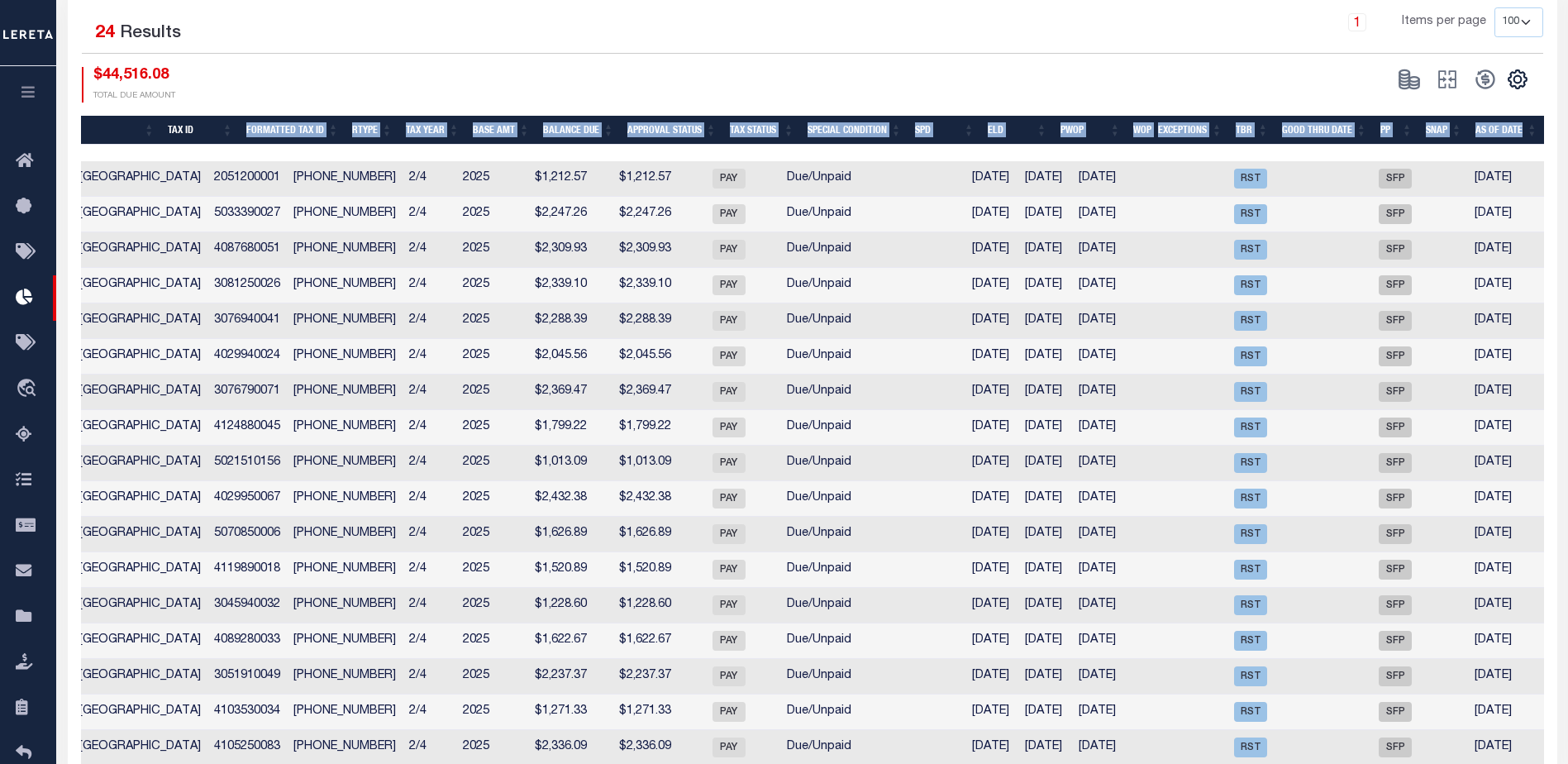
drag, startPoint x: 886, startPoint y: 149, endPoint x: 217, endPoint y: 138, distance: 669.1
click at [218, 138] on div "Cleared PMT HIST TAX DOCS Rdmptn Loan Number Customer Number Customer Name Stat…" at bounding box center [813, 565] width 1463 height 899
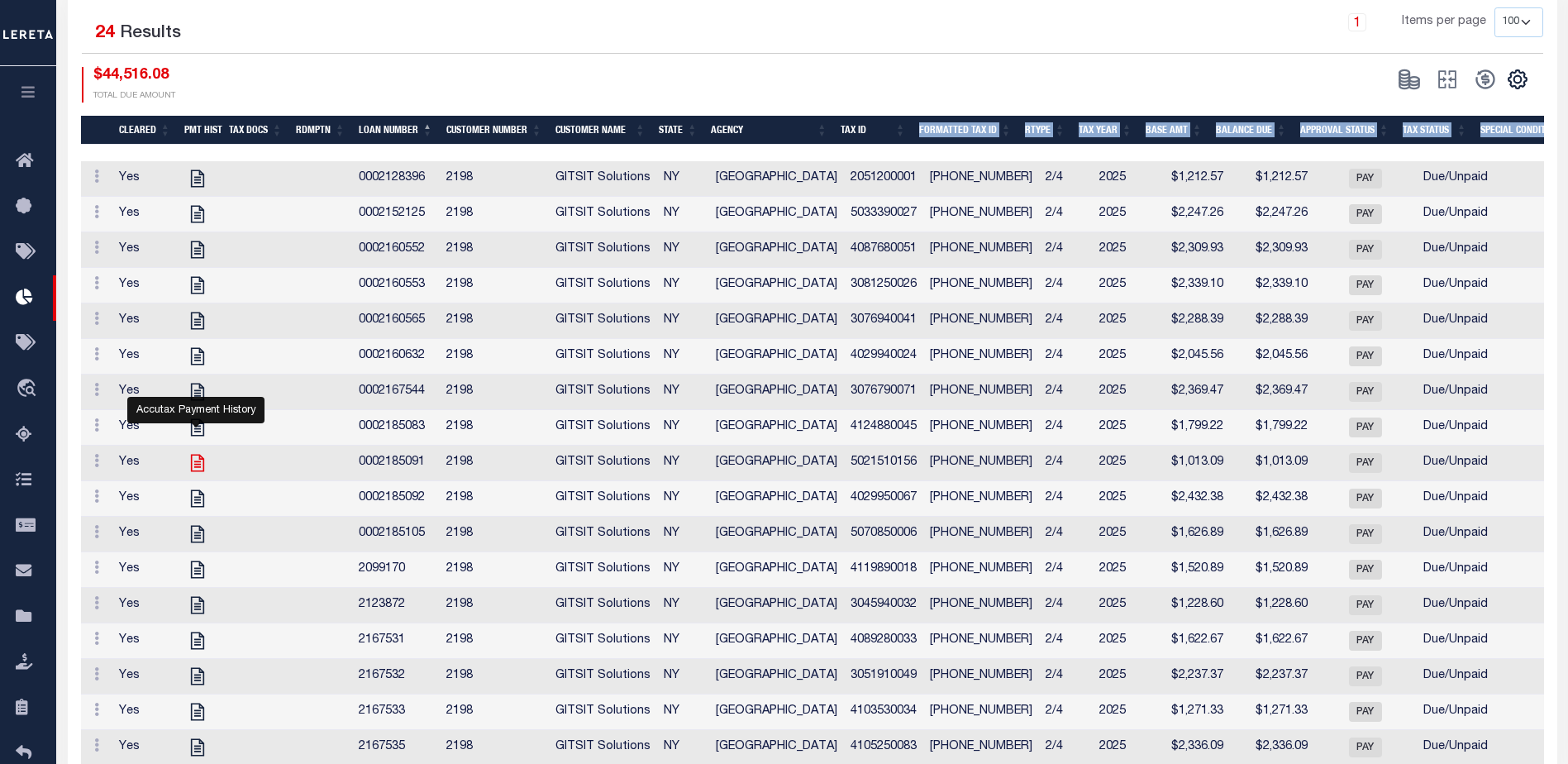
click at [199, 472] on icon at bounding box center [197, 463] width 14 height 18
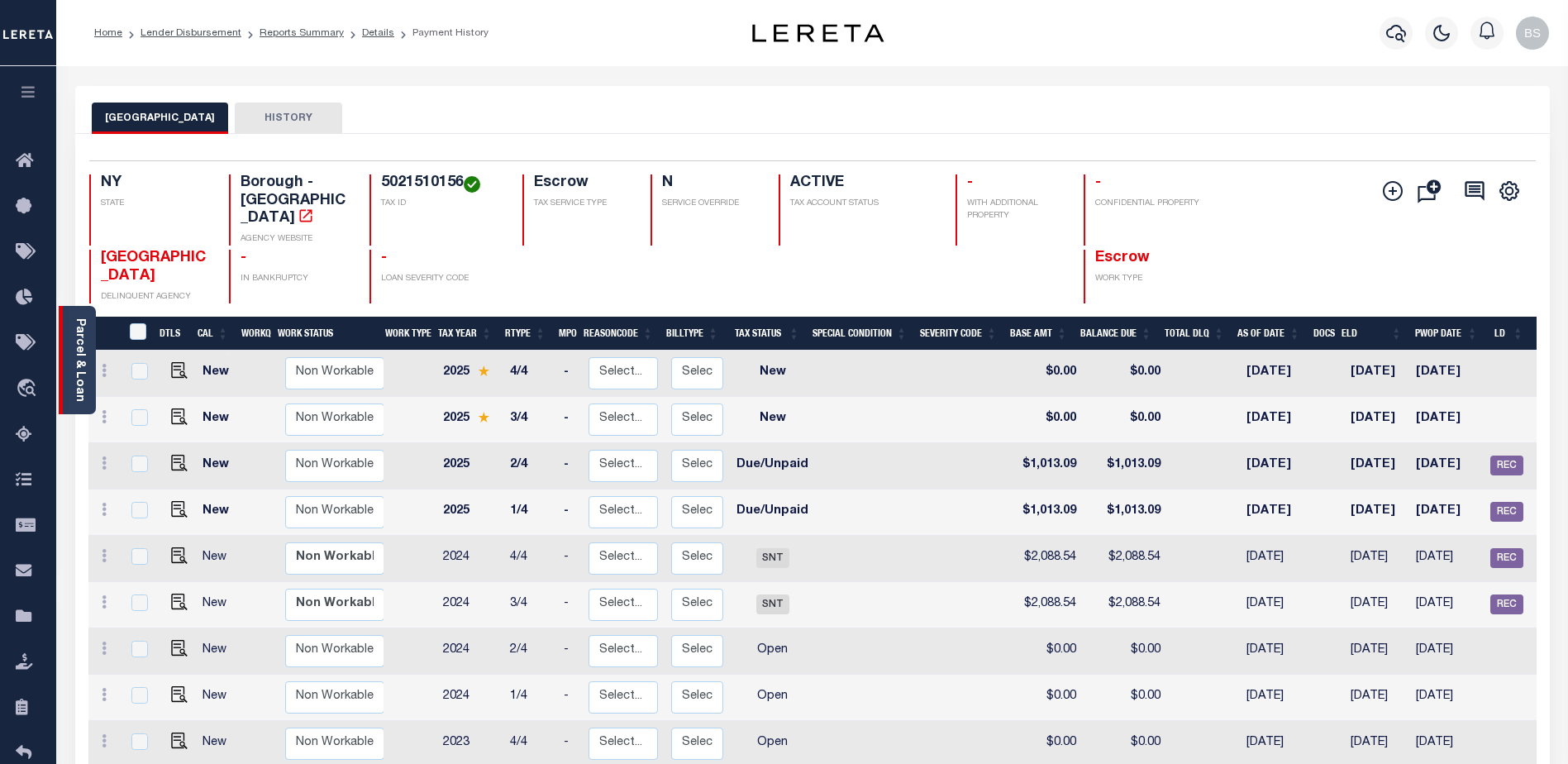
click at [83, 322] on link "Parcel & Loan" at bounding box center [79, 360] width 12 height 84
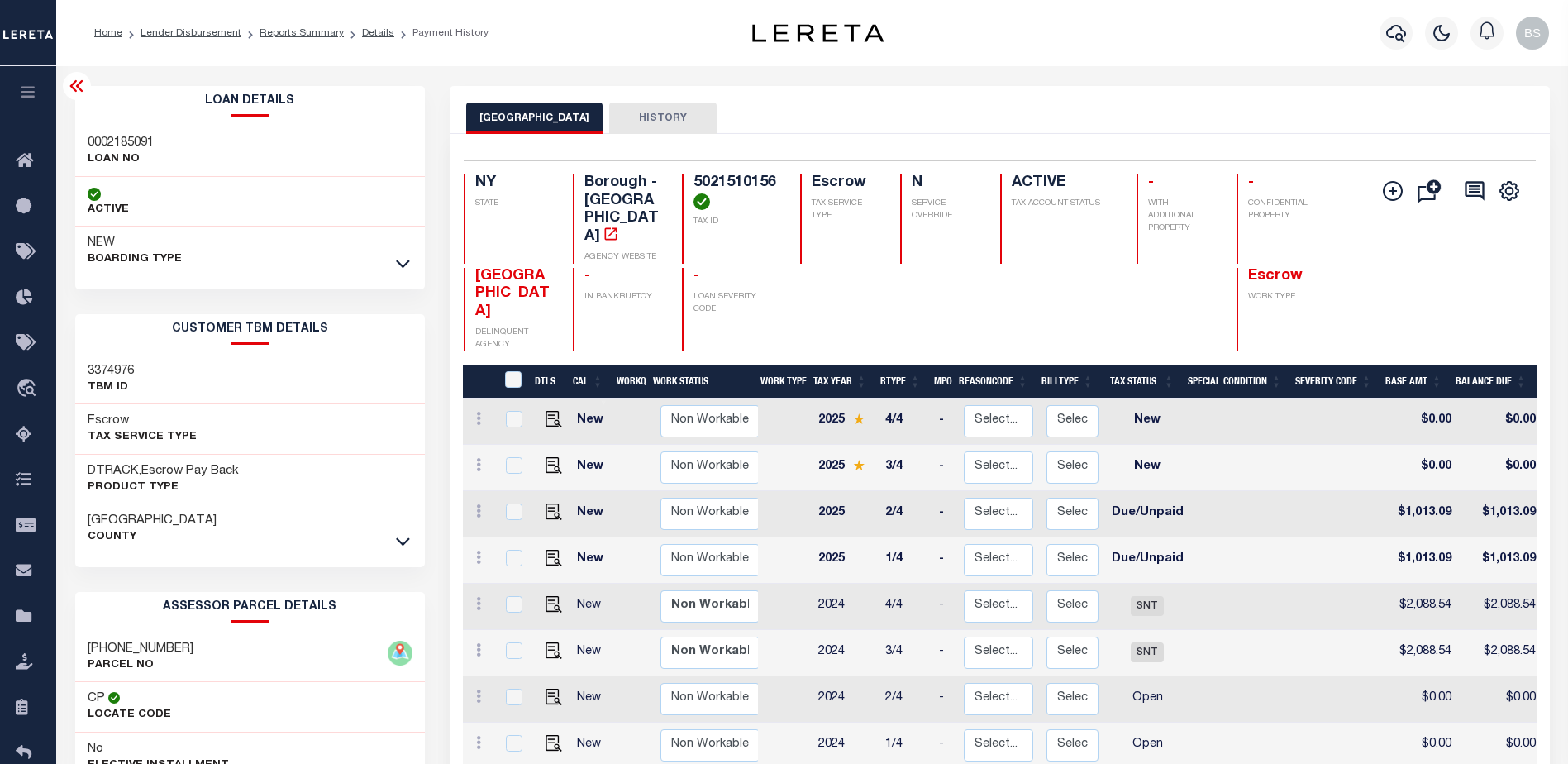
click at [78, 84] on icon at bounding box center [76, 86] width 14 height 12
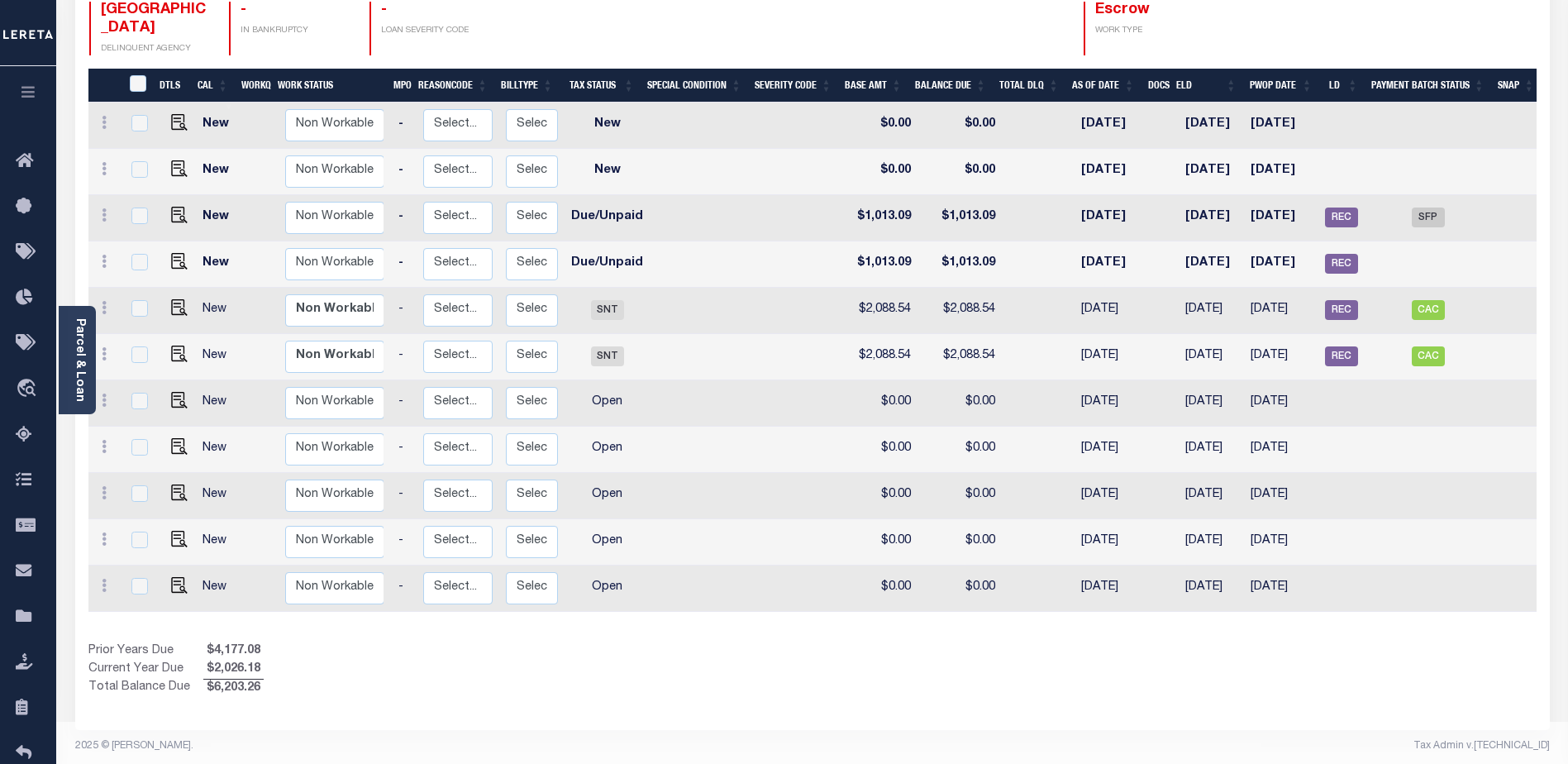
scroll to position [0, 170]
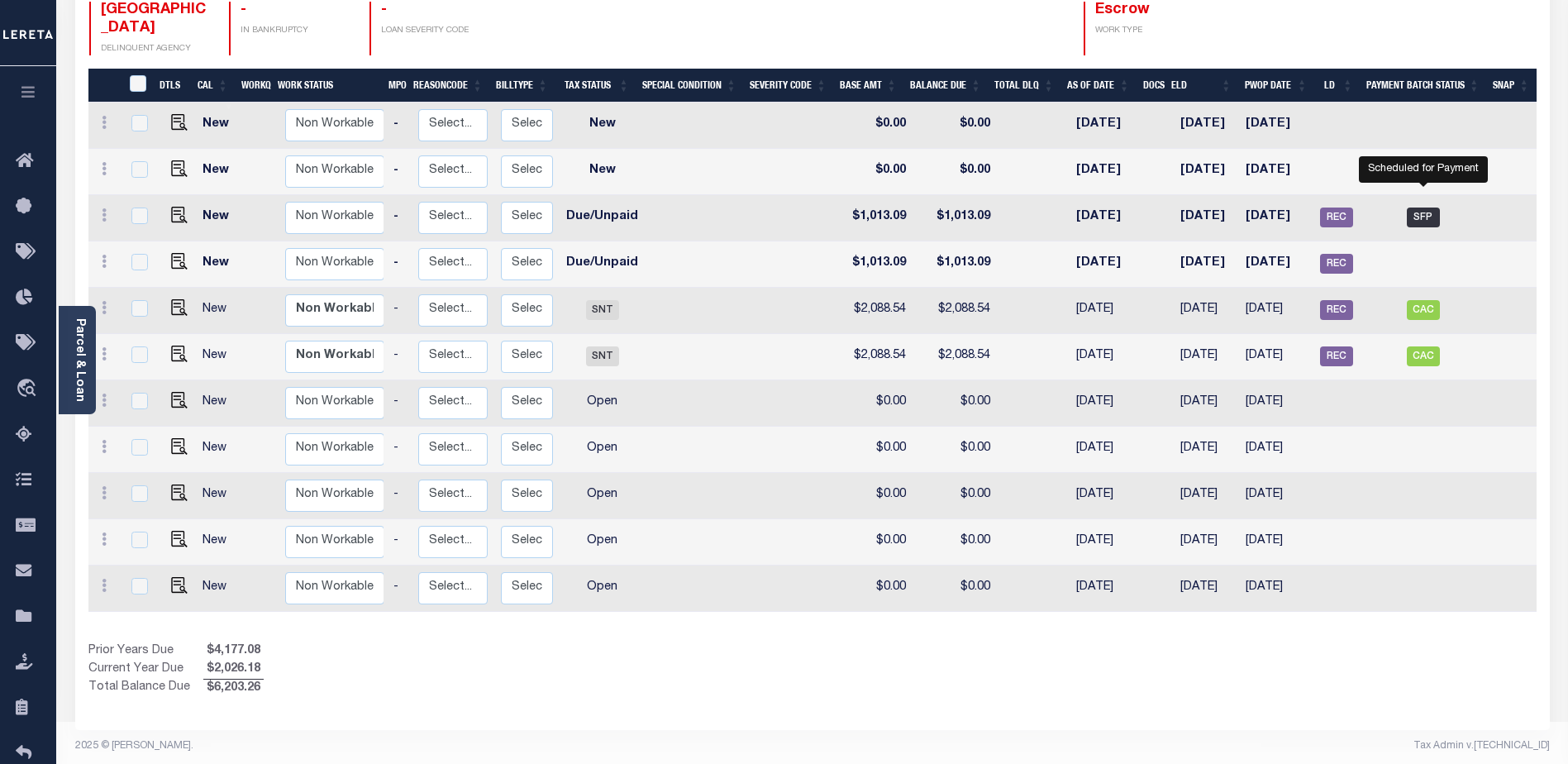
click at [1422, 208] on span "SFP" at bounding box center [1423, 218] width 33 height 20
checkbox input "true"
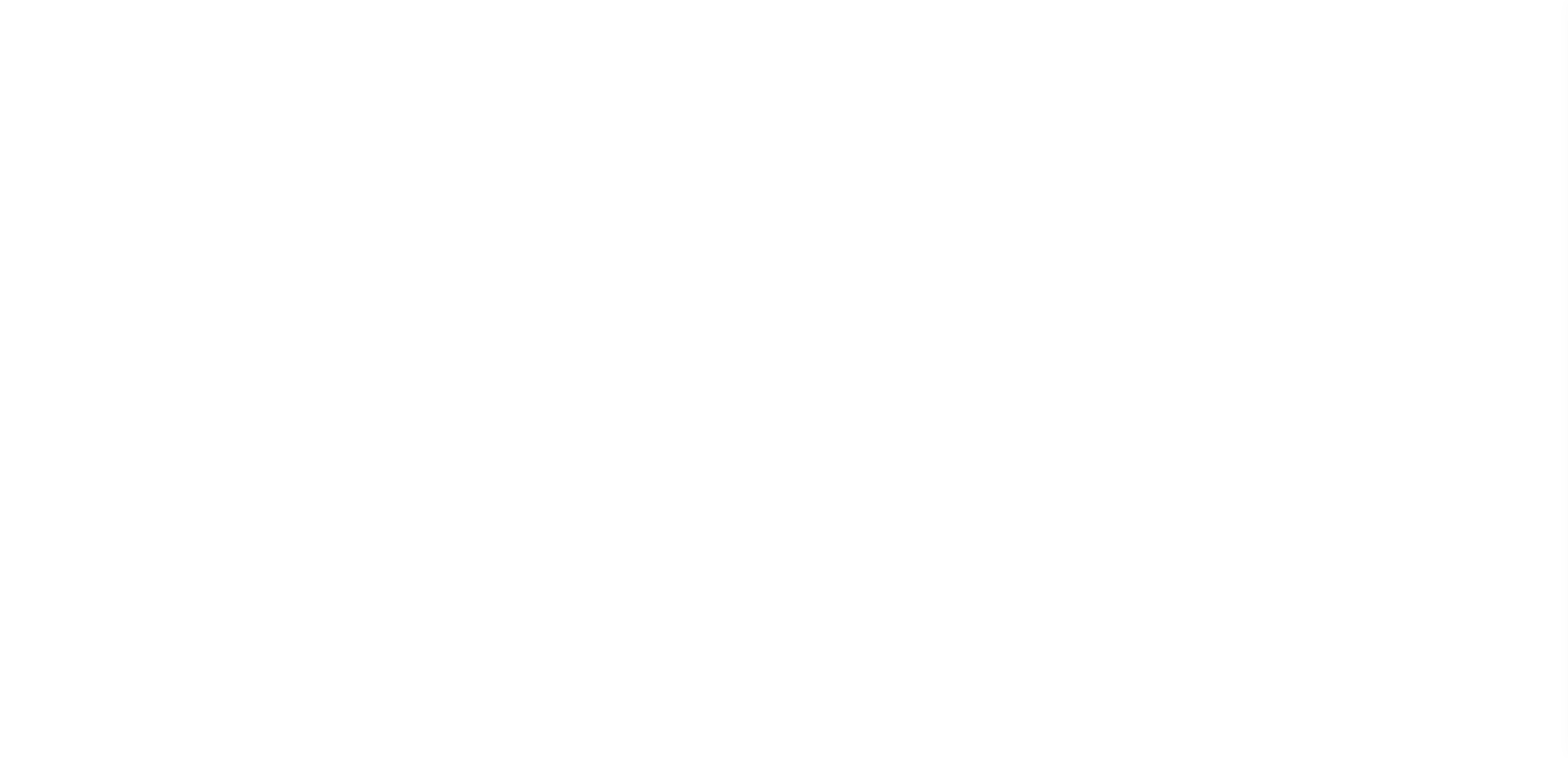
select select "SFP"
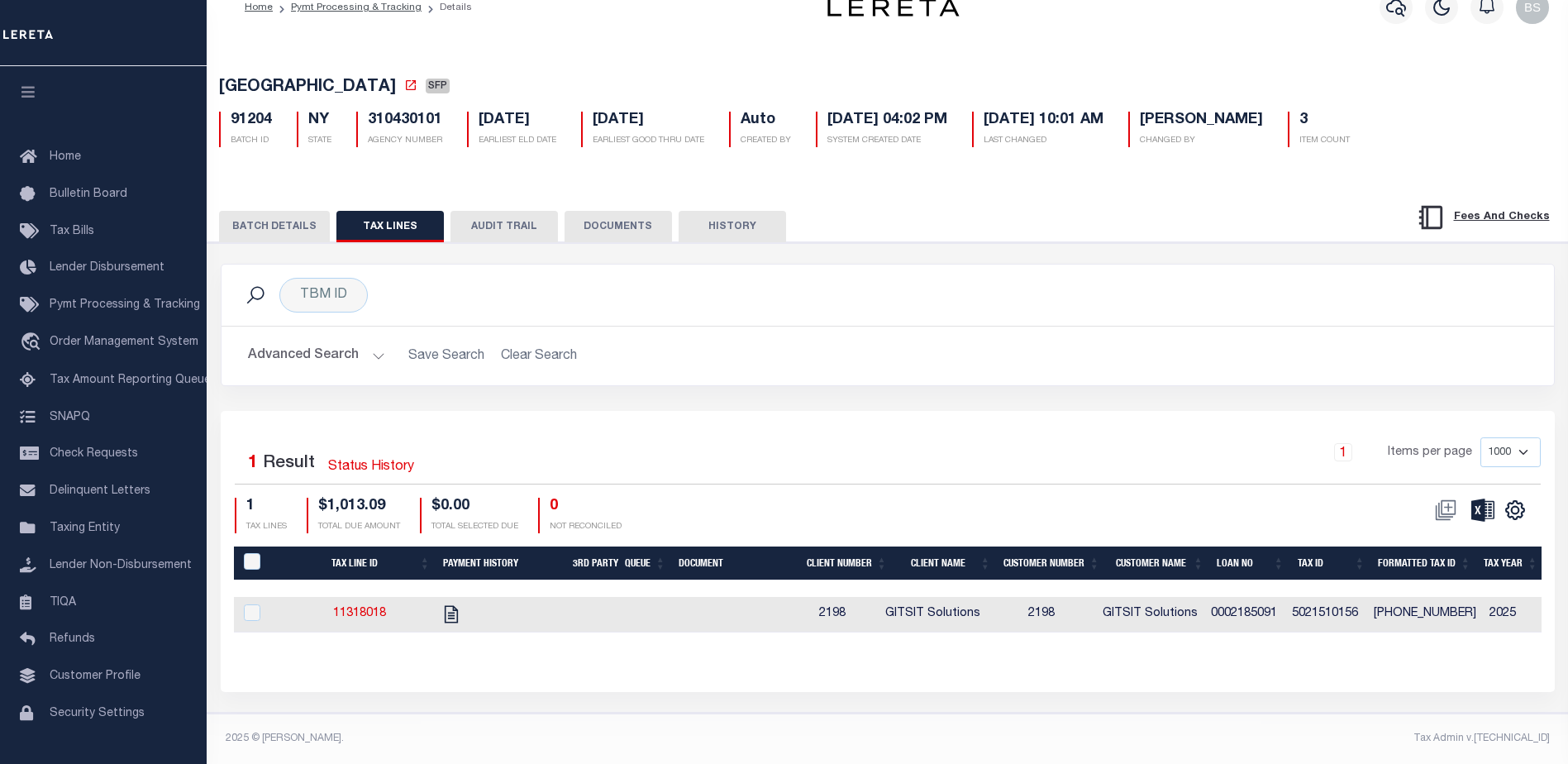
scroll to position [41, 0]
click at [262, 211] on button "BATCH DETAILS" at bounding box center [274, 226] width 111 height 31
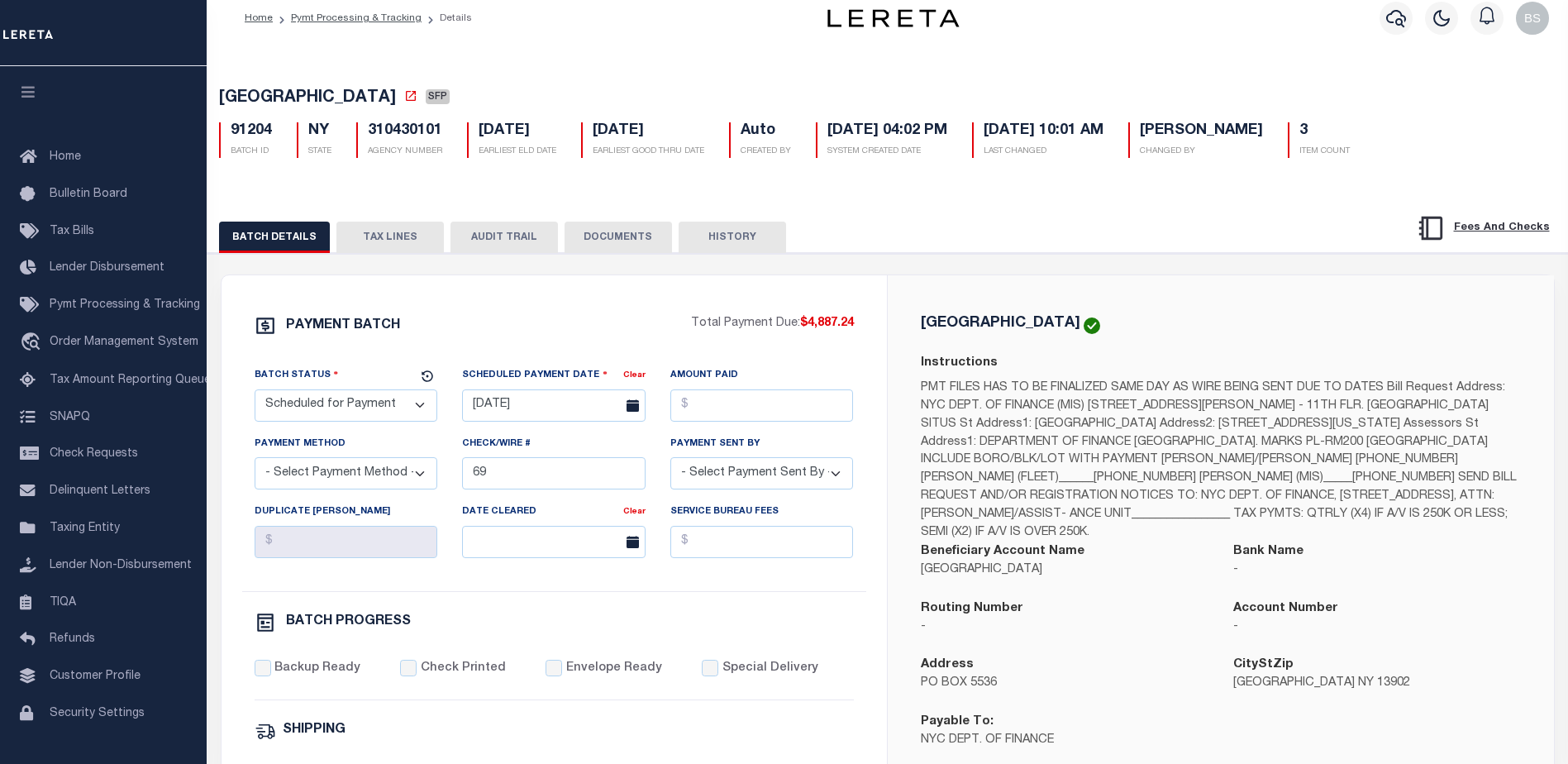
scroll to position [0, 0]
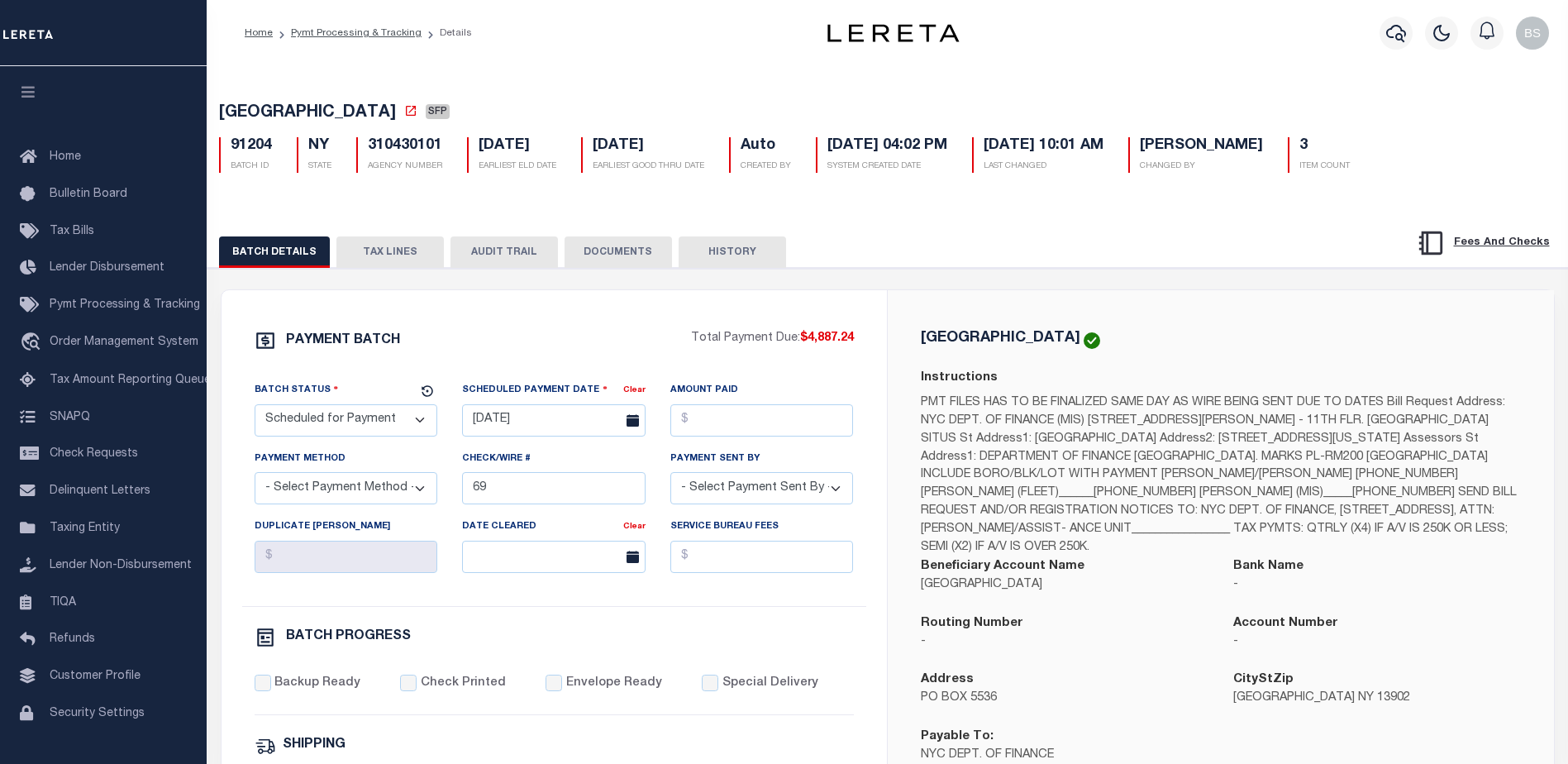
drag, startPoint x: 382, startPoint y: 261, endPoint x: 421, endPoint y: 264, distance: 39.1
click at [382, 261] on button "TAX LINES" at bounding box center [390, 252] width 107 height 31
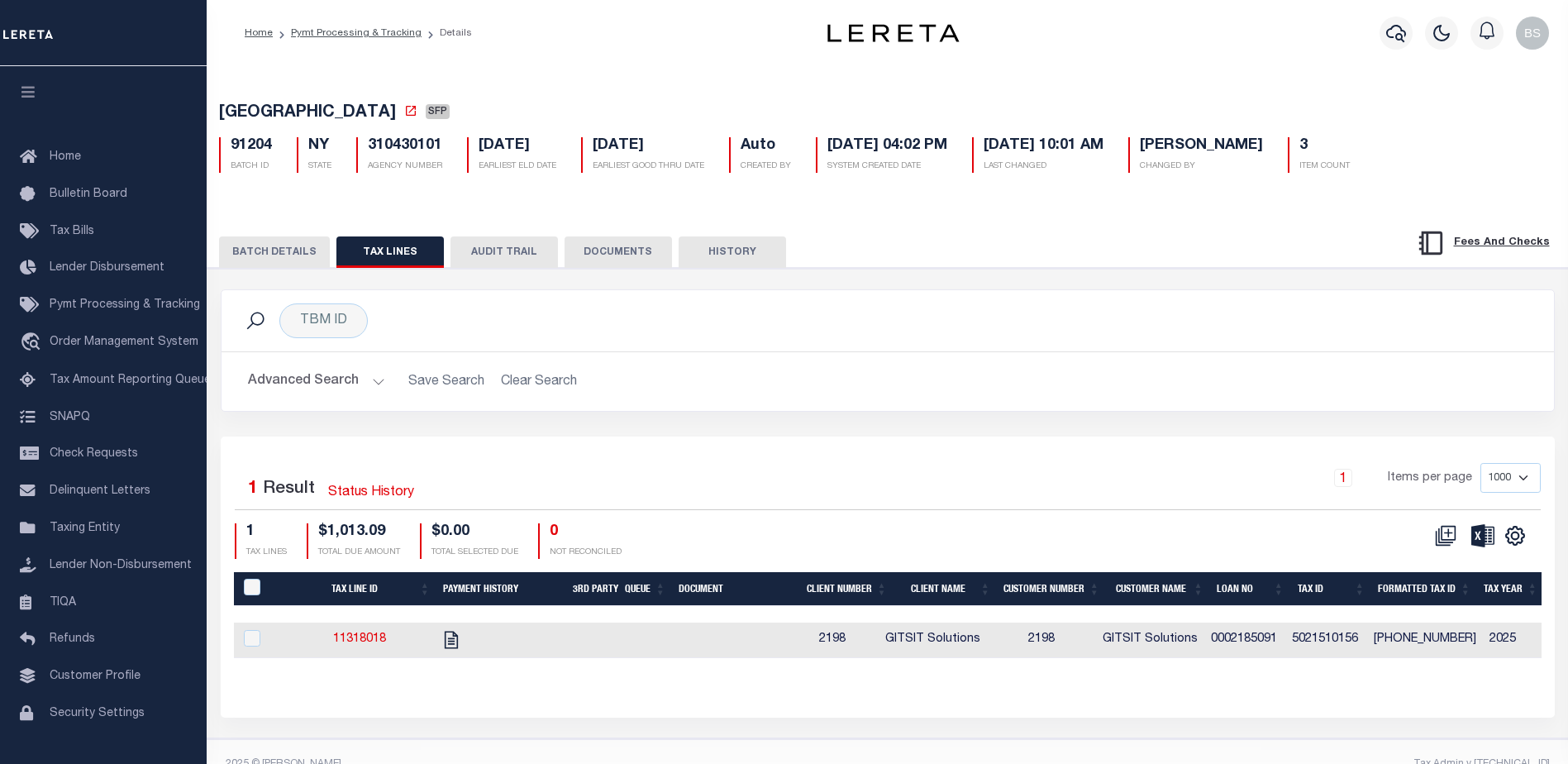
click at [296, 267] on button "BATCH DETAILS" at bounding box center [274, 252] width 111 height 31
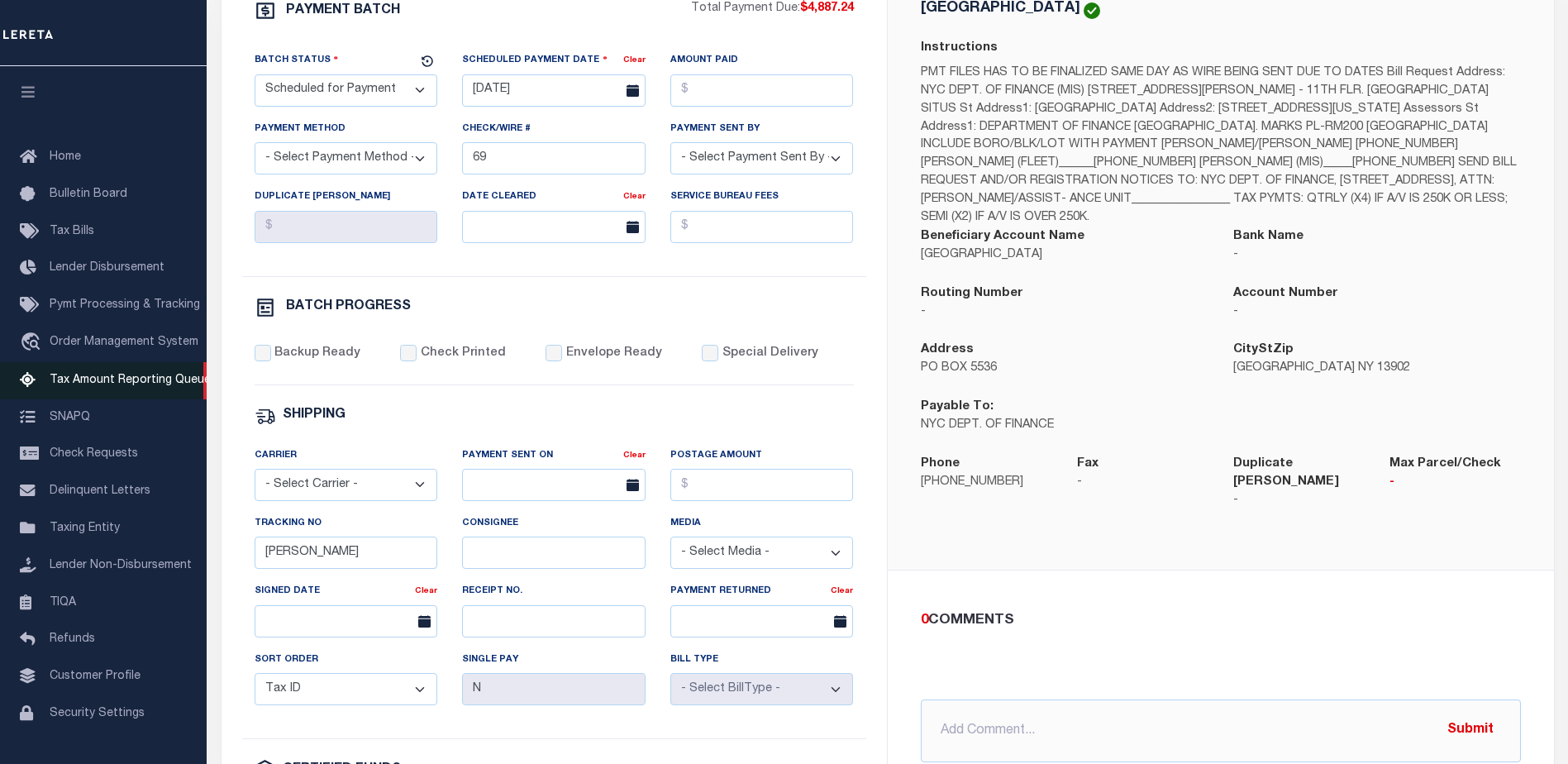
scroll to position [331, 0]
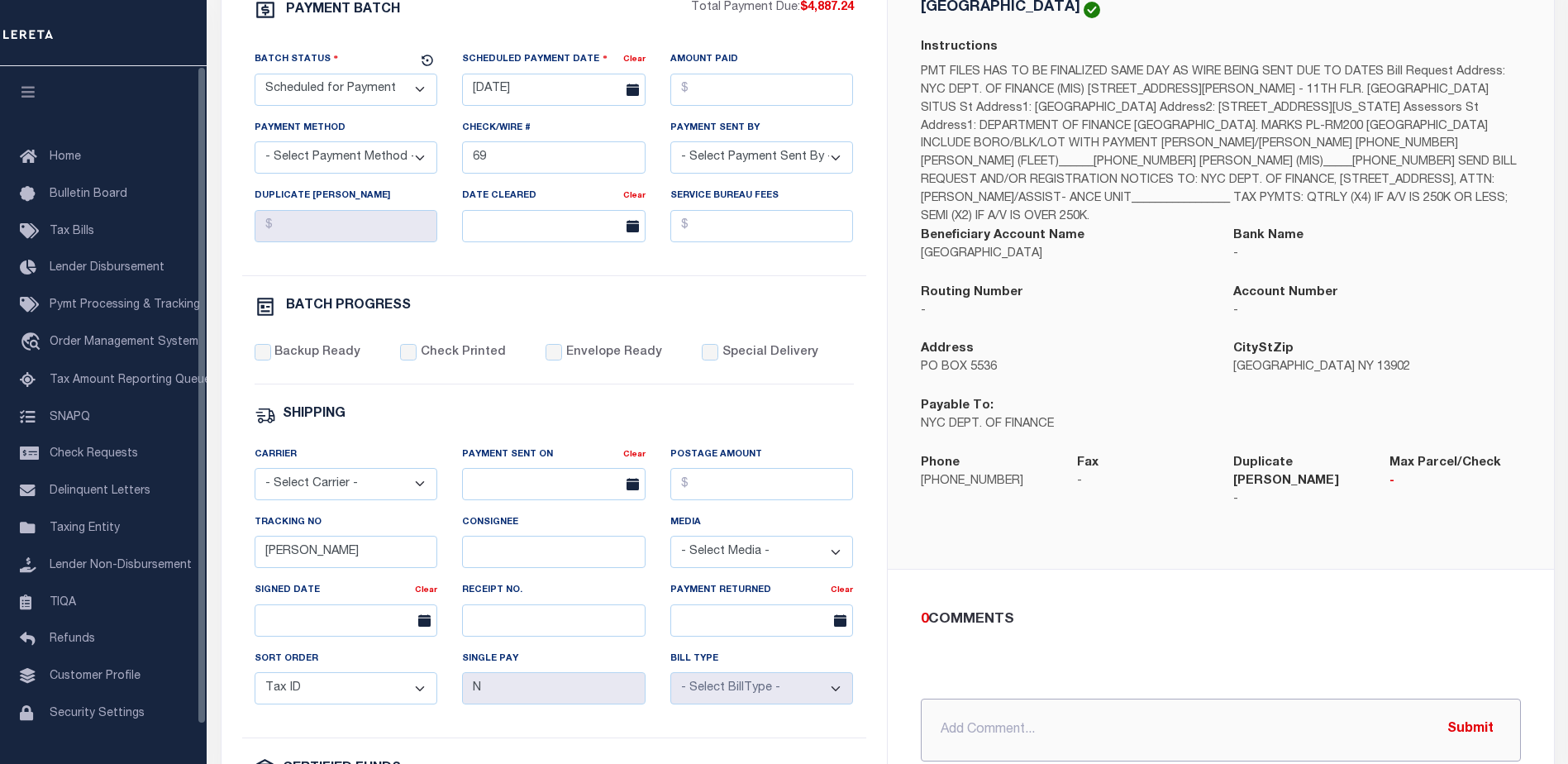
click at [1079, 722] on input "text" at bounding box center [1220, 730] width 600 height 62
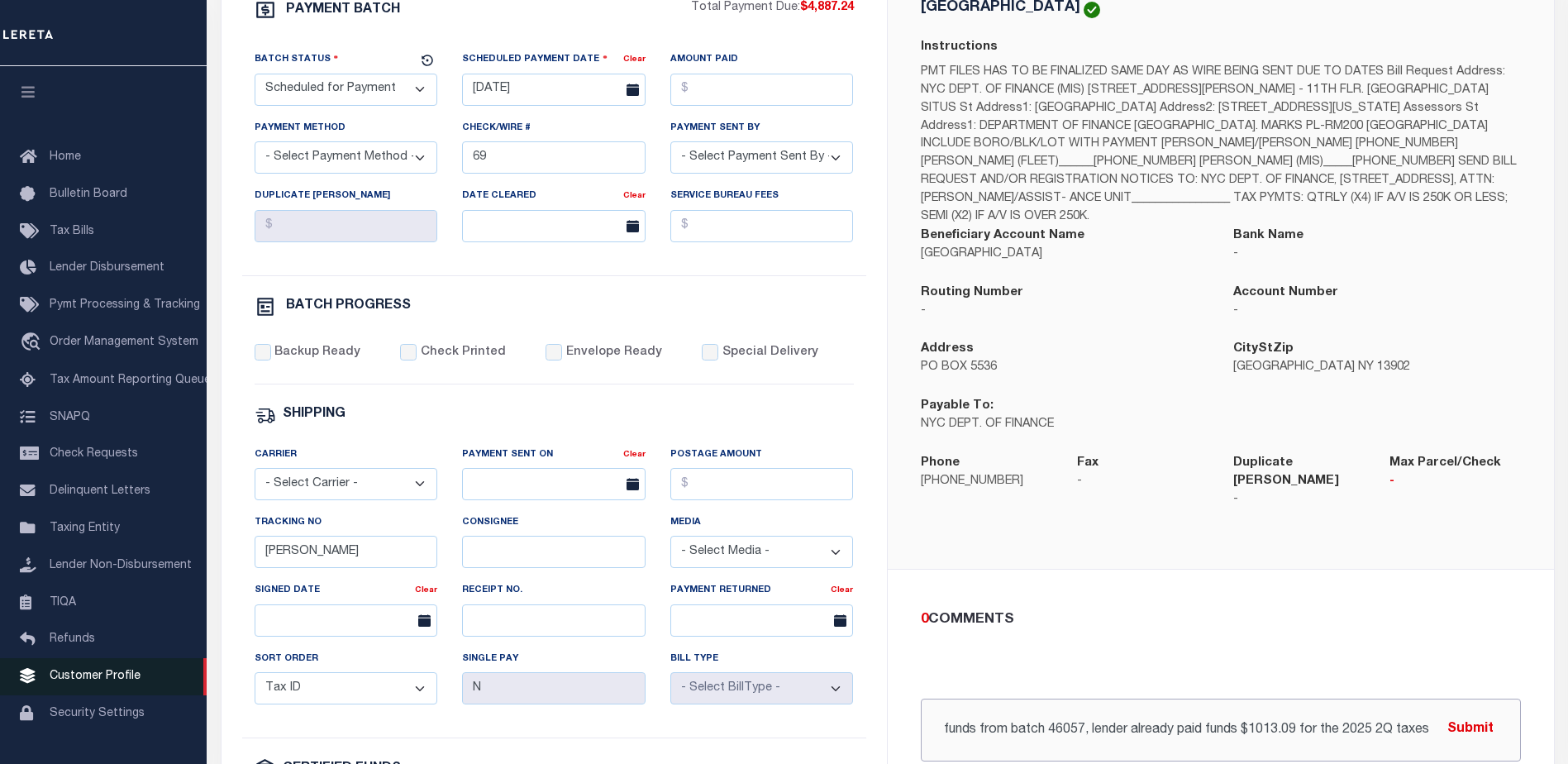
scroll to position [0, 384]
type input "[DATE] - Email dated [DATE] Stop payment per lender return funds from batch 460…"
click at [1467, 717] on button "Submit" at bounding box center [1470, 729] width 68 height 34
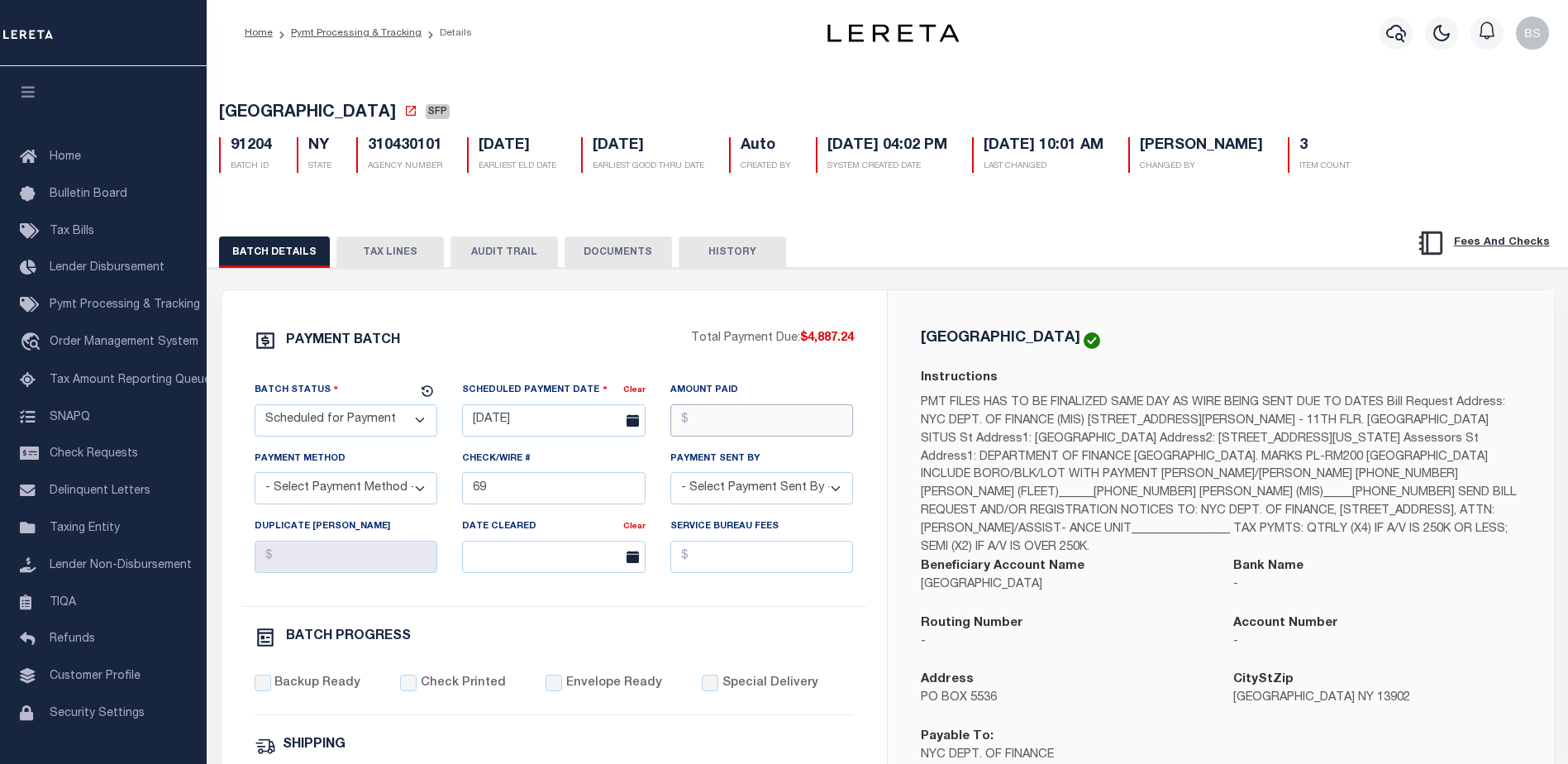
click at [711, 419] on input "Amount Paid" at bounding box center [761, 420] width 183 height 32
click at [998, 241] on div "BATCH DETAILS TAX LINES AUDIT TRAIL DOCUMENTS HISTORY" at bounding box center [782, 252] width 1127 height 30
click at [381, 254] on button "TAX LINES" at bounding box center [390, 252] width 107 height 31
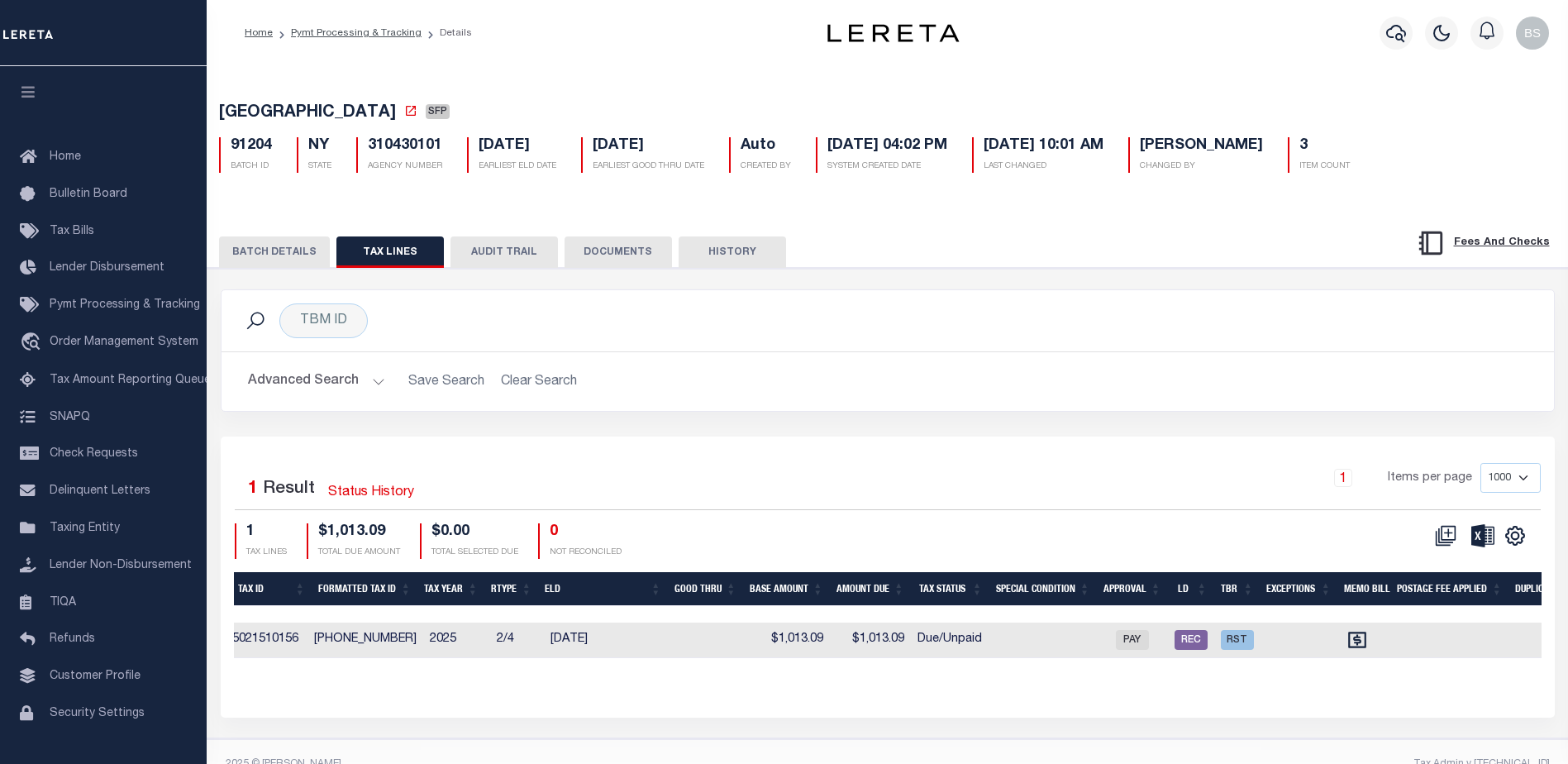
scroll to position [0, 1000]
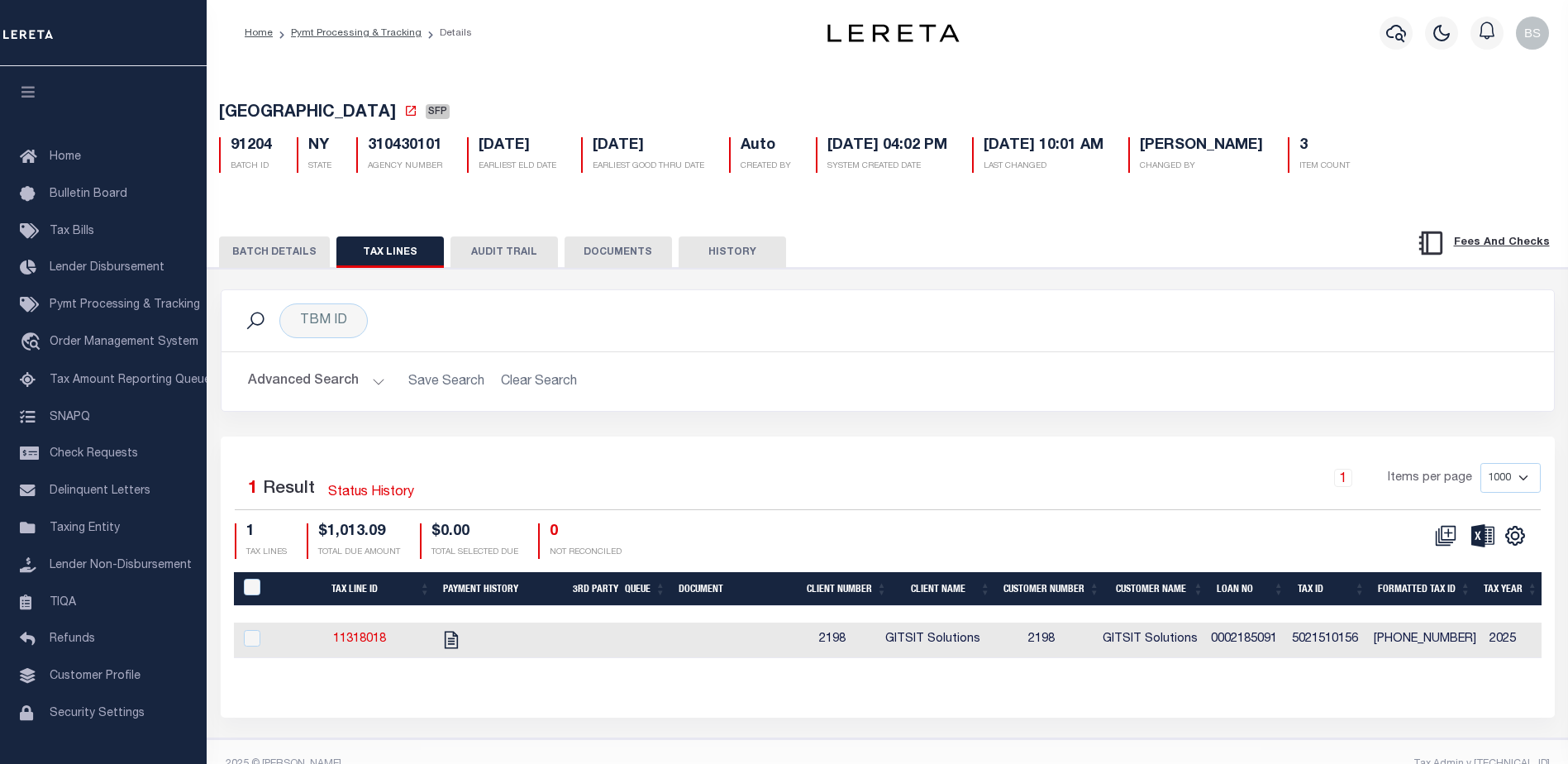
click at [280, 256] on button "BATCH DETAILS" at bounding box center [274, 252] width 111 height 31
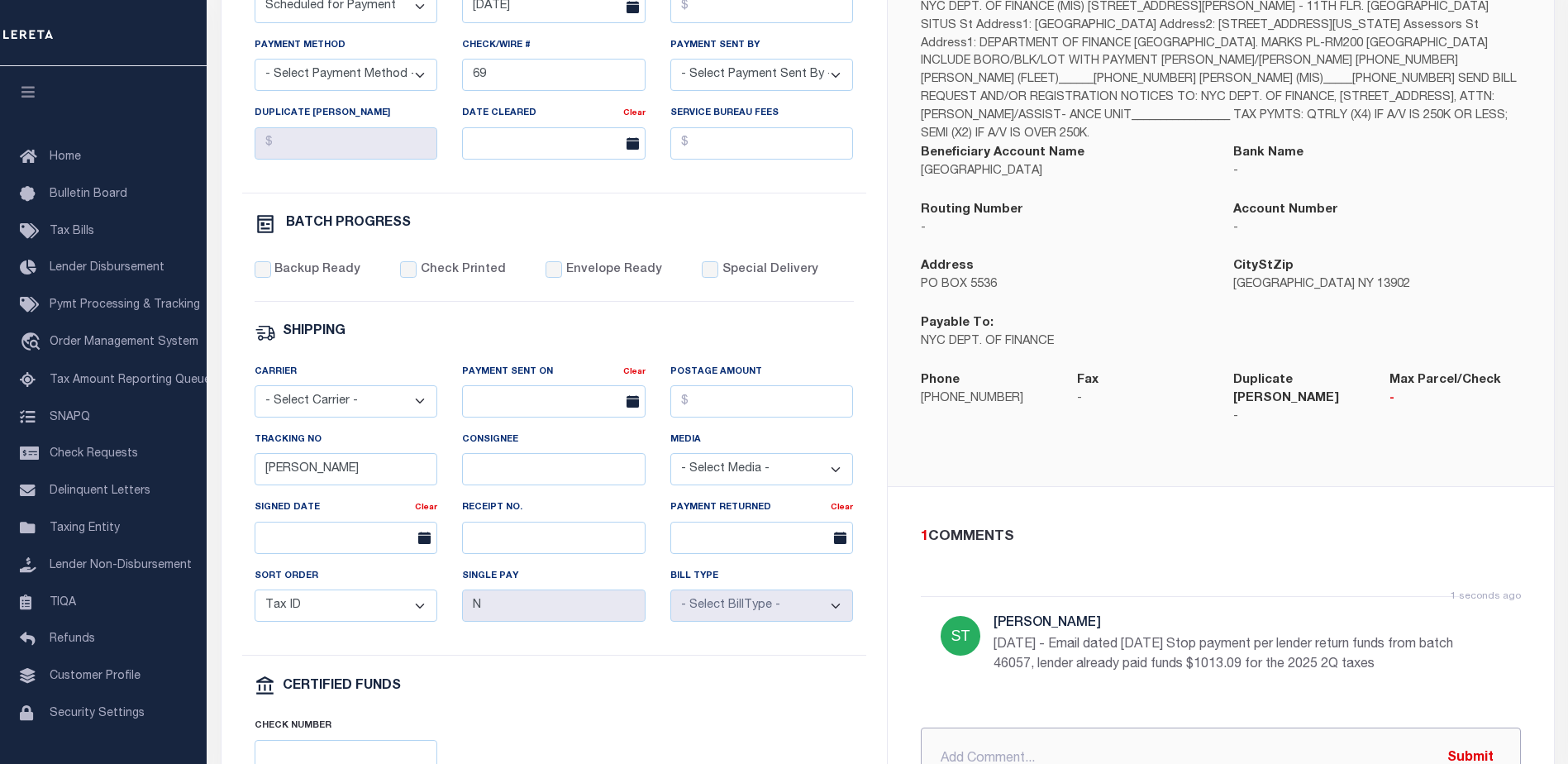
click at [1000, 728] on input "text" at bounding box center [1220, 759] width 600 height 62
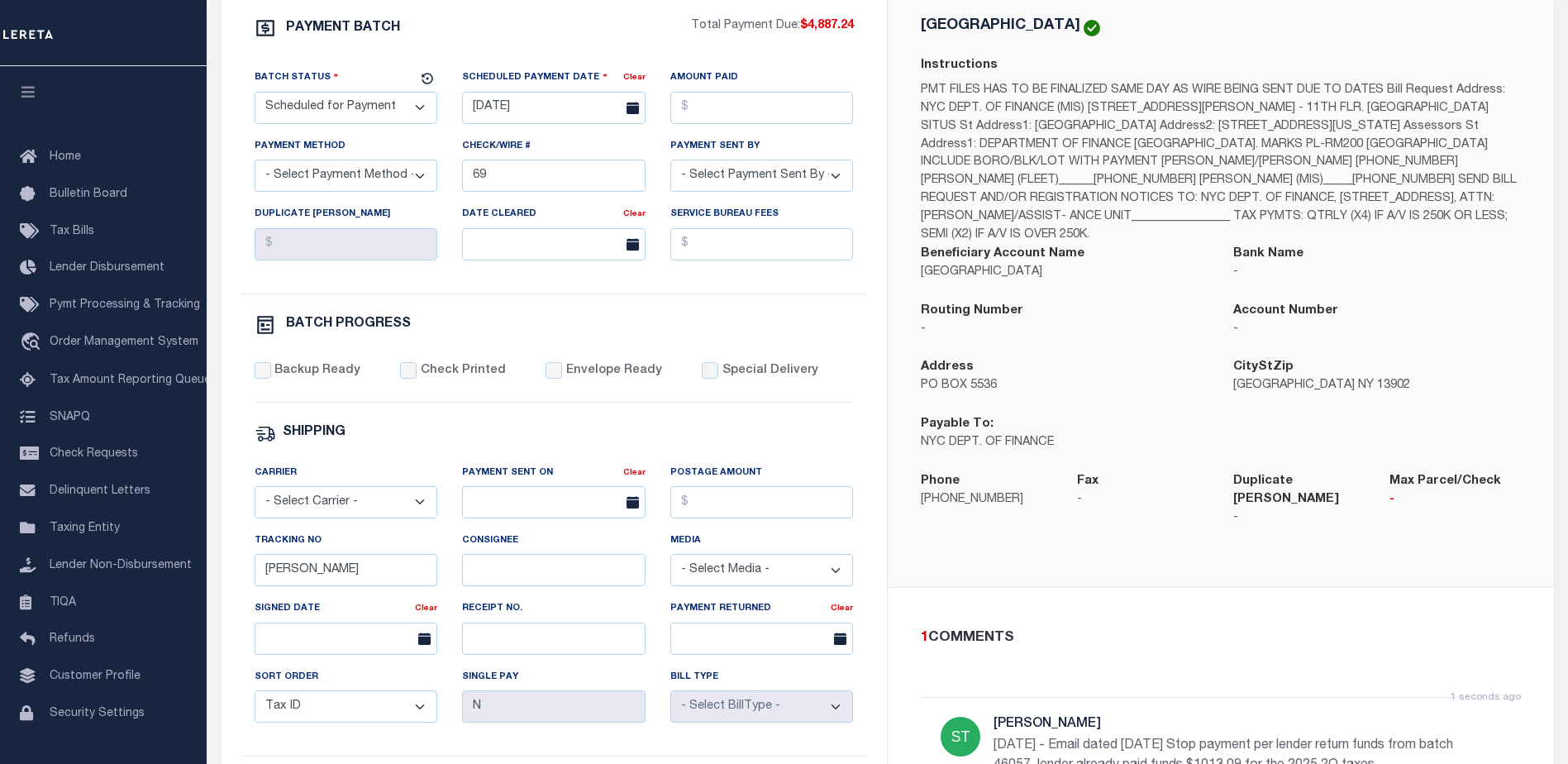
scroll to position [331, 0]
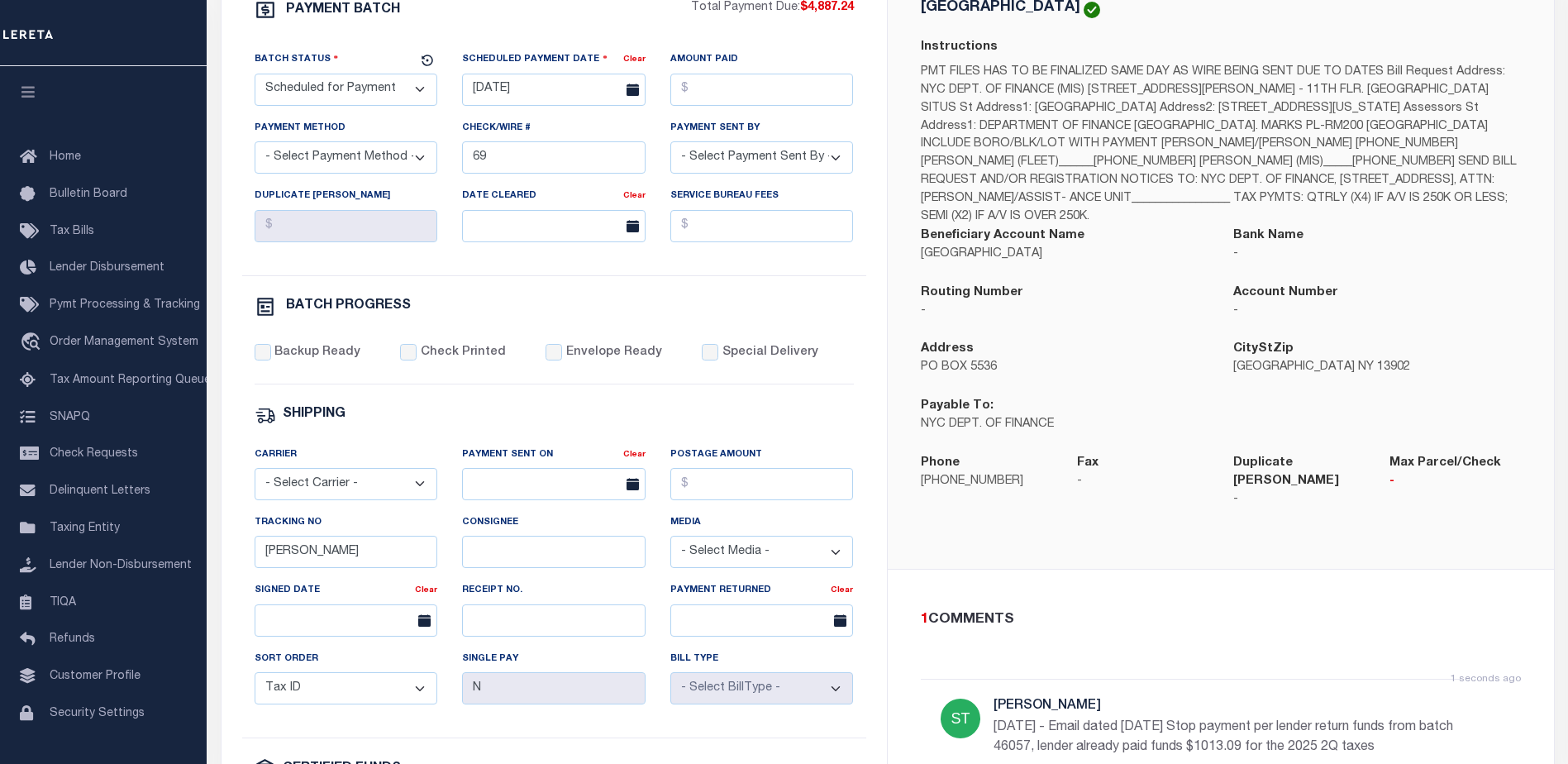
type input "09/16/25 - Refund$1013.09"
click at [416, 94] on select "- Select Status - Scheduled for Payment Ready For Payment Payment Sent Cleared …" at bounding box center [346, 89] width 183 height 32
select select "RFR"
click at [255, 77] on select "- Select Status - Scheduled for Payment Ready For Payment Payment Sent Cleared …" at bounding box center [346, 89] width 183 height 32
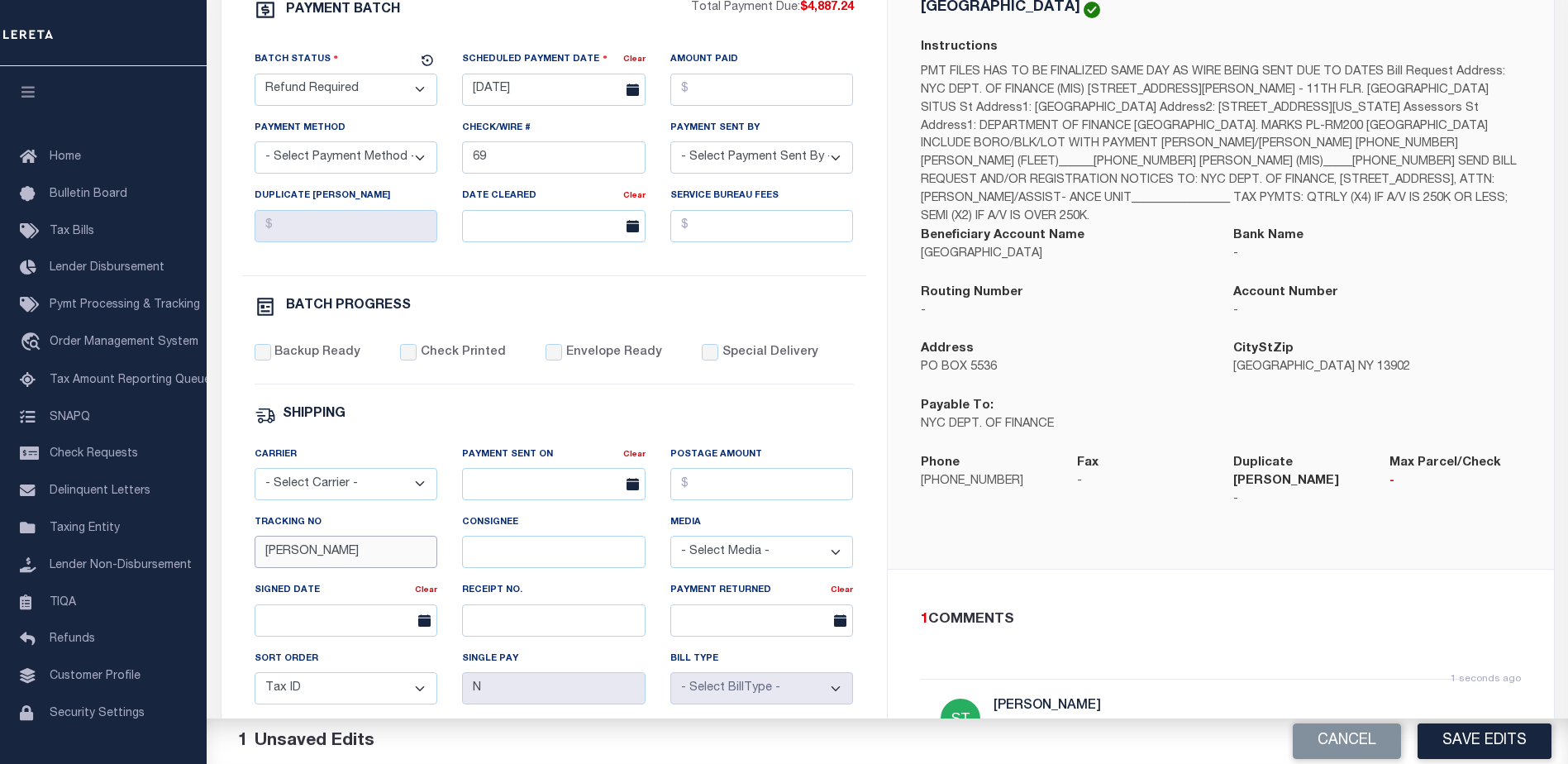
click at [375, 555] on input "Audria" at bounding box center [346, 552] width 183 height 32
type input "A"
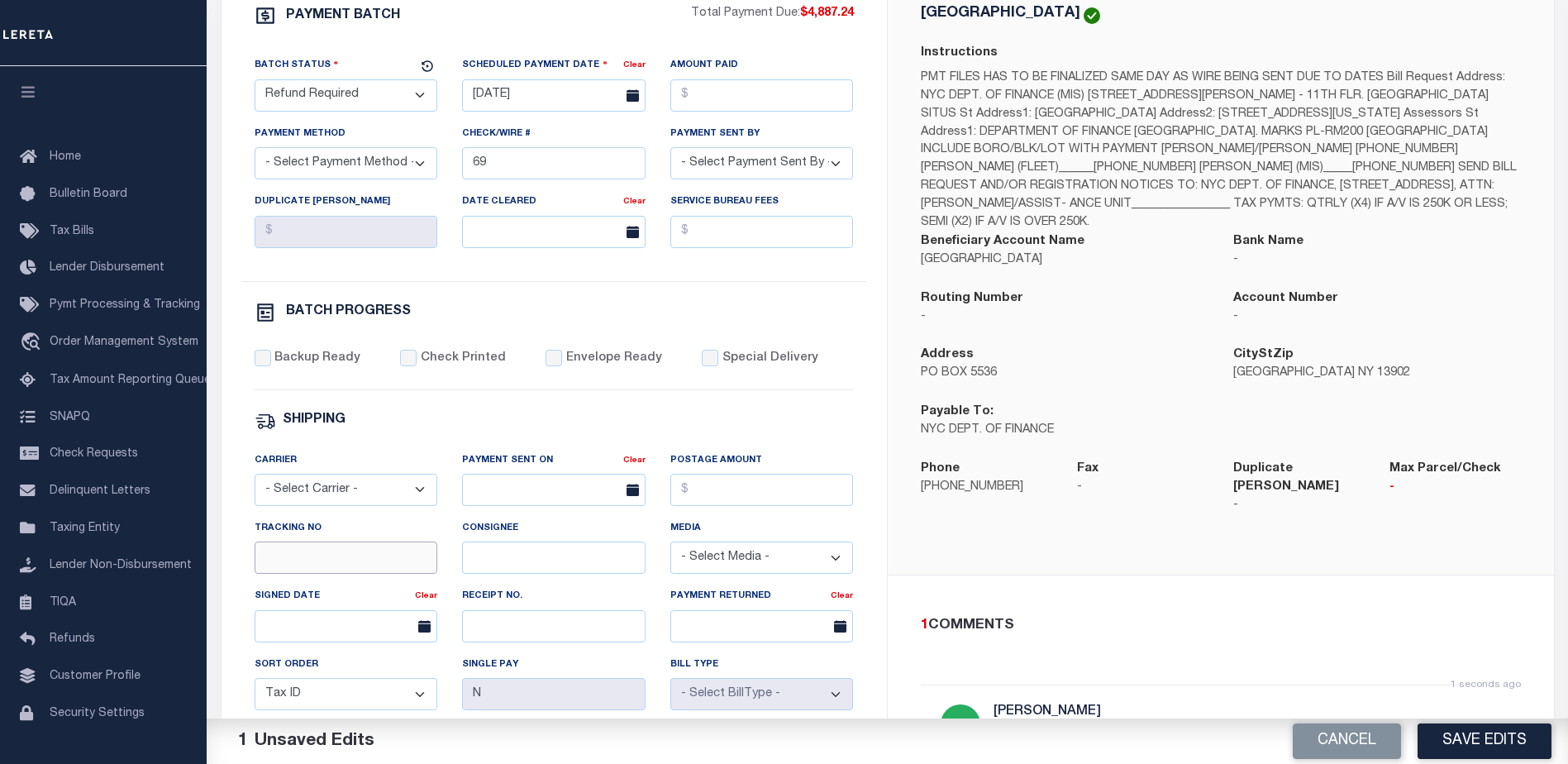
scroll to position [248, 0]
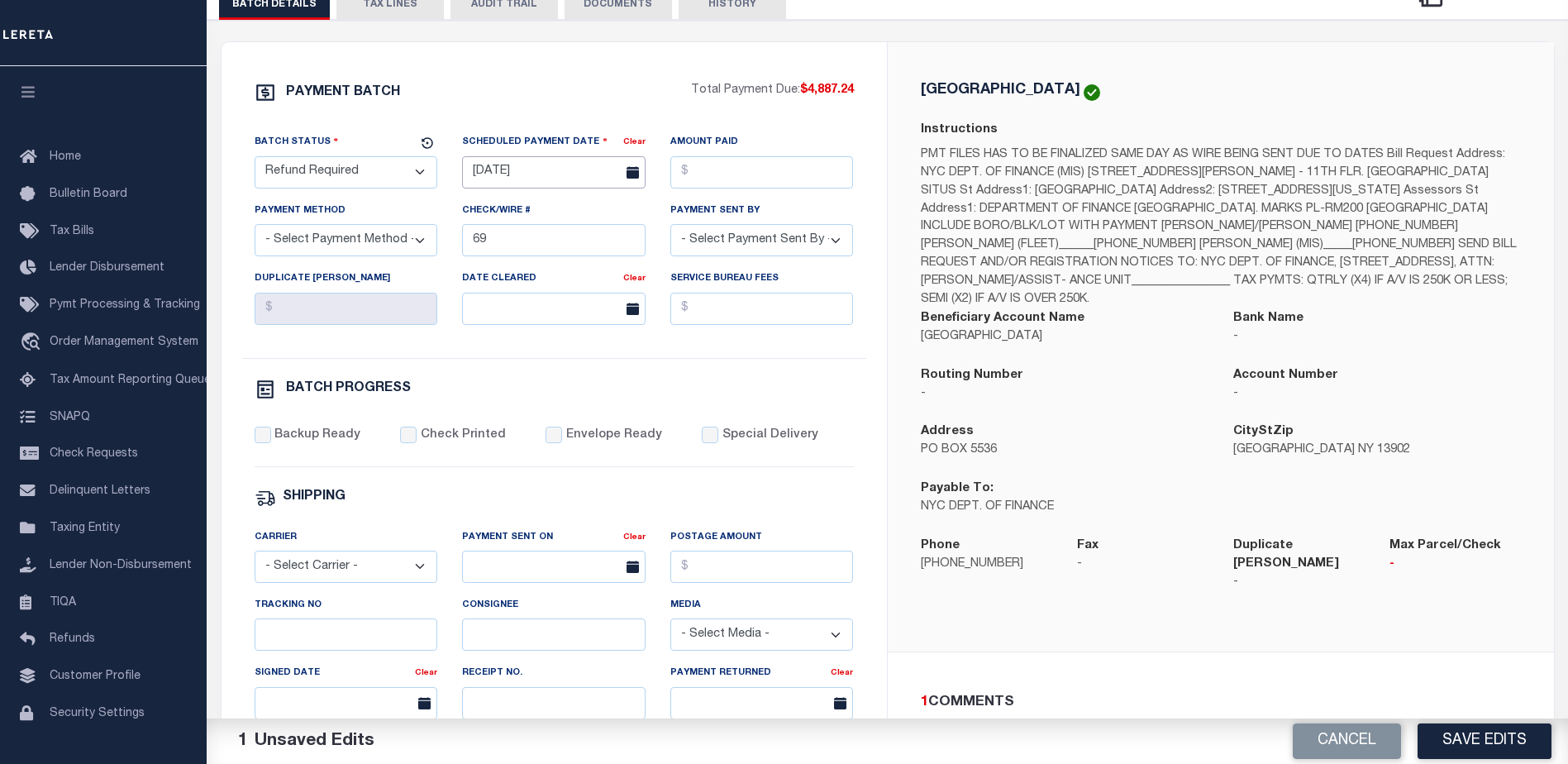
click at [520, 175] on input "09/21/2025" at bounding box center [553, 172] width 183 height 32
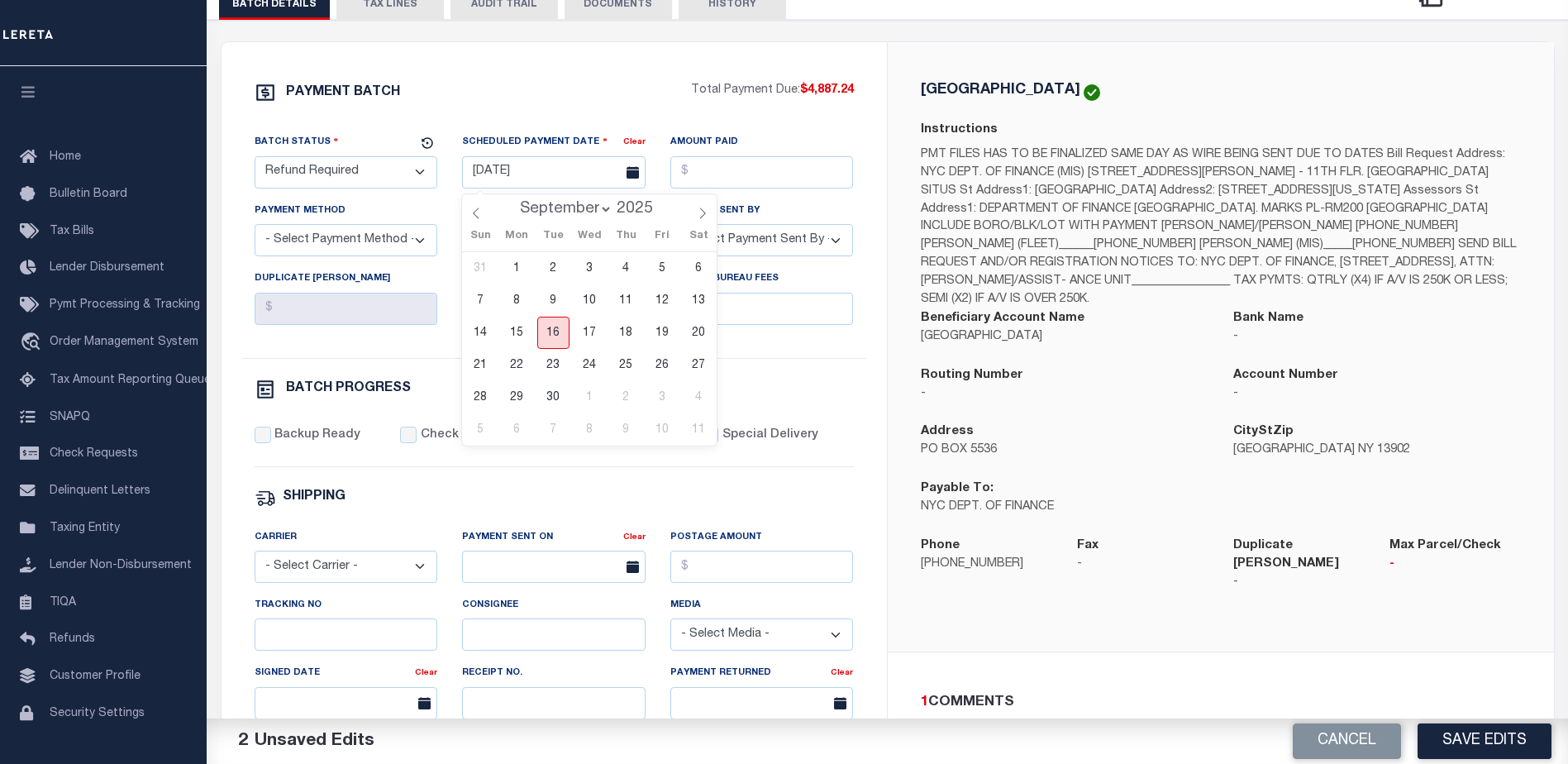
click at [549, 328] on span "16" at bounding box center [554, 333] width 32 height 32
type input "09/16/2025"
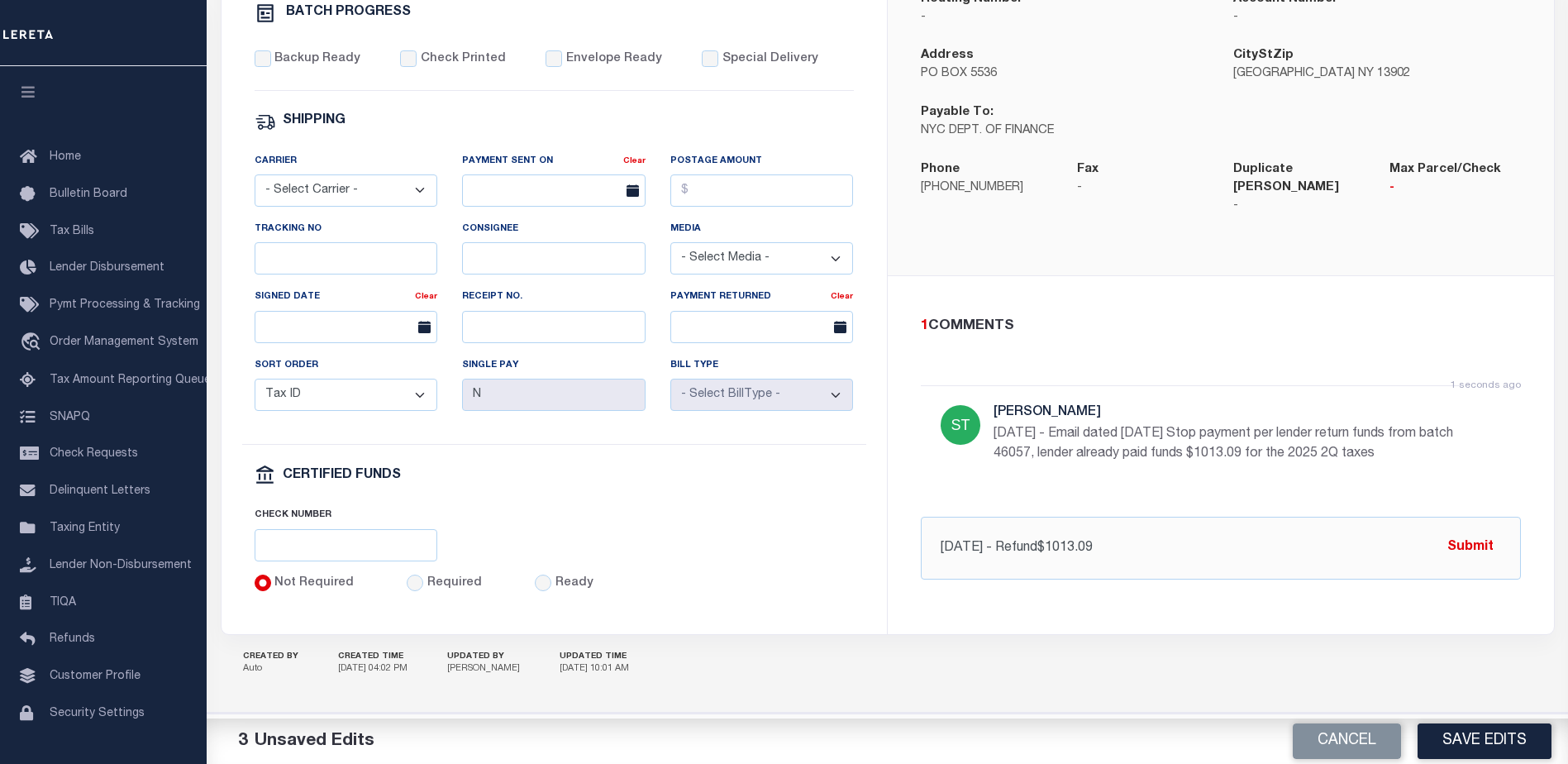
scroll to position [635, 0]
click at [1111, 523] on input "09/16/25 - Refund$1013.09" at bounding box center [1220, 548] width 600 height 62
type input "09/16/25 - Refund Required $1013.09"
click at [1466, 531] on button "Submit" at bounding box center [1470, 548] width 68 height 34
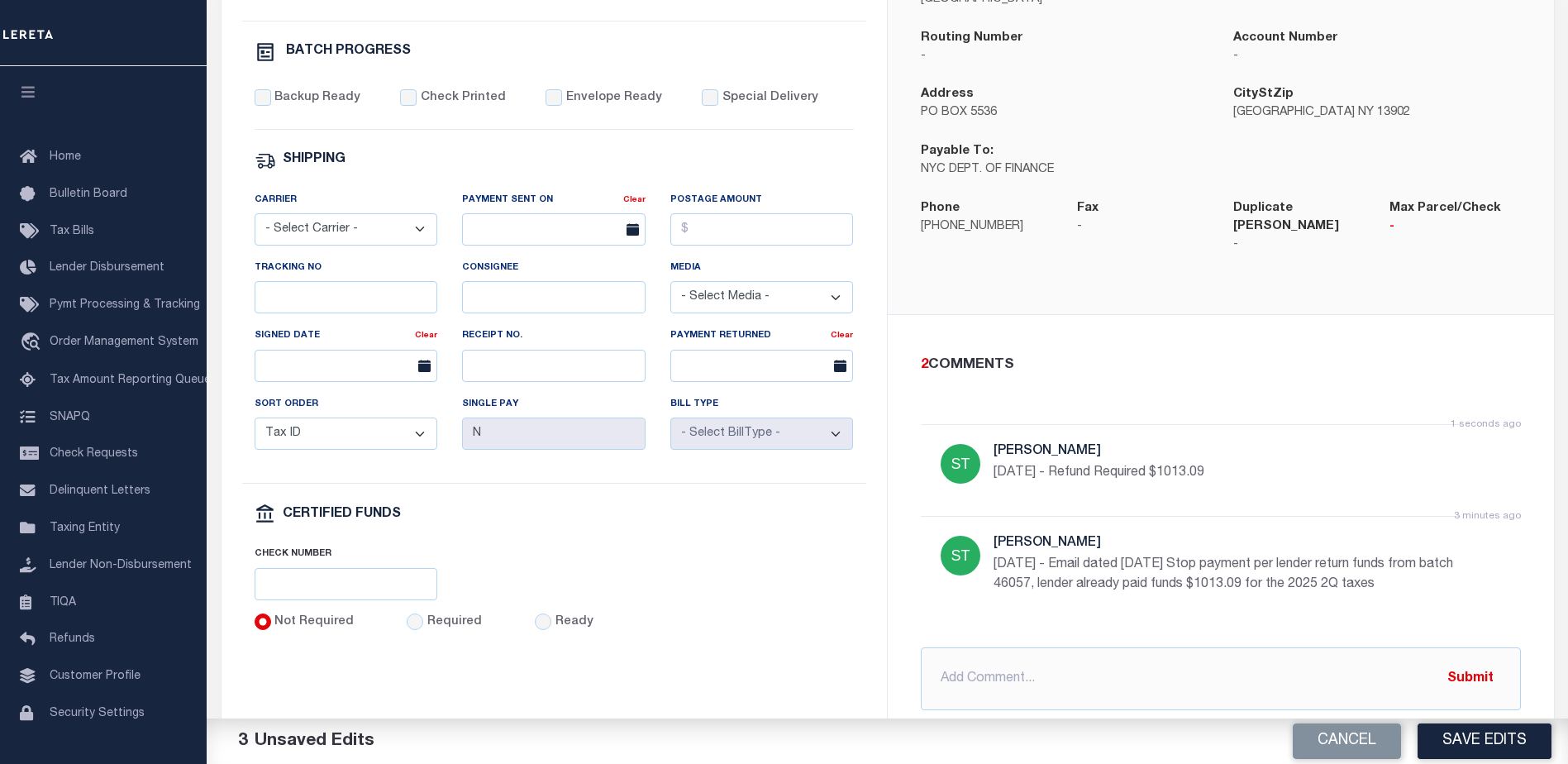
scroll to position [552, 0]
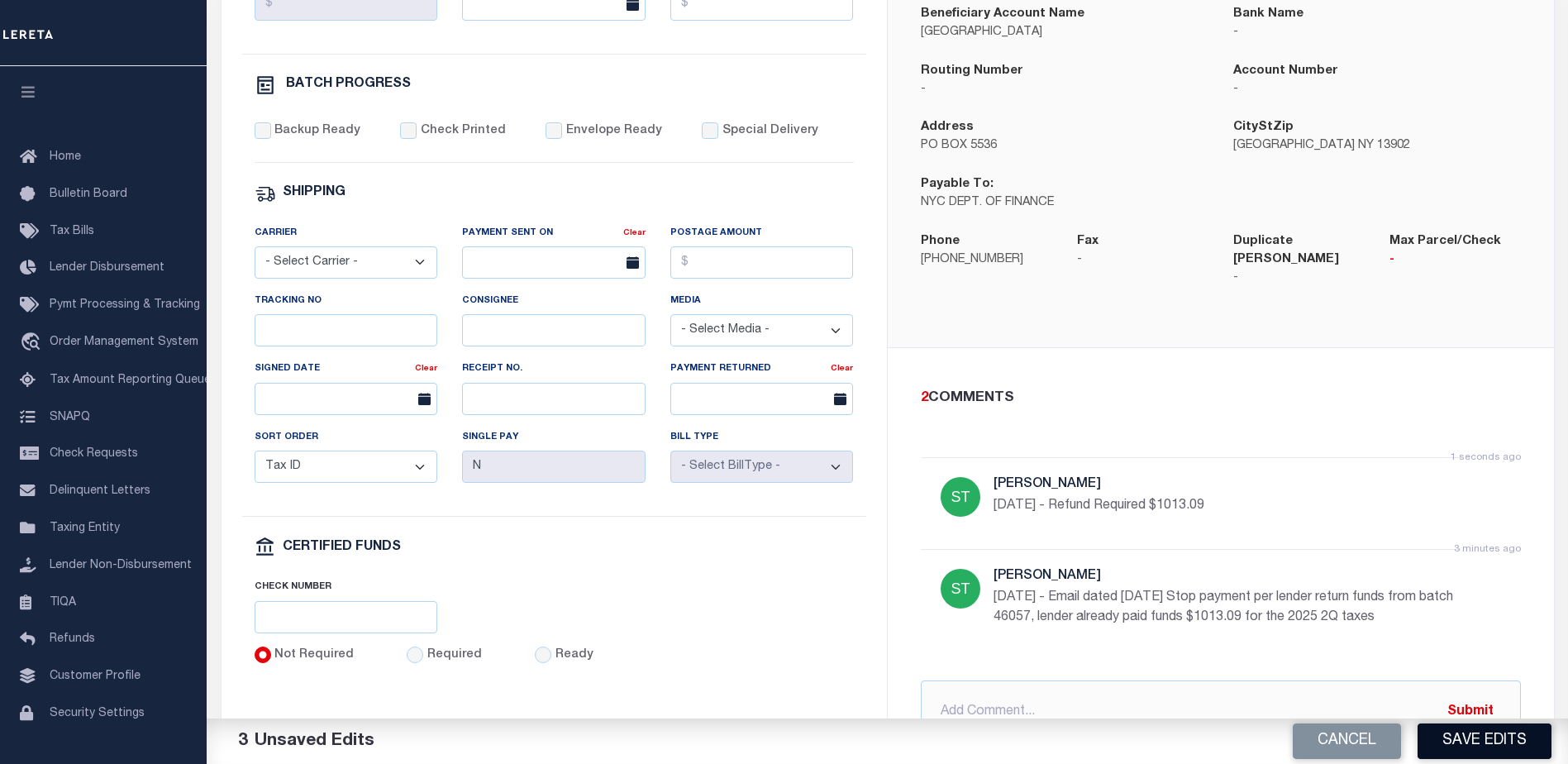
click at [1485, 750] on button "Save Edits" at bounding box center [1484, 741] width 134 height 35
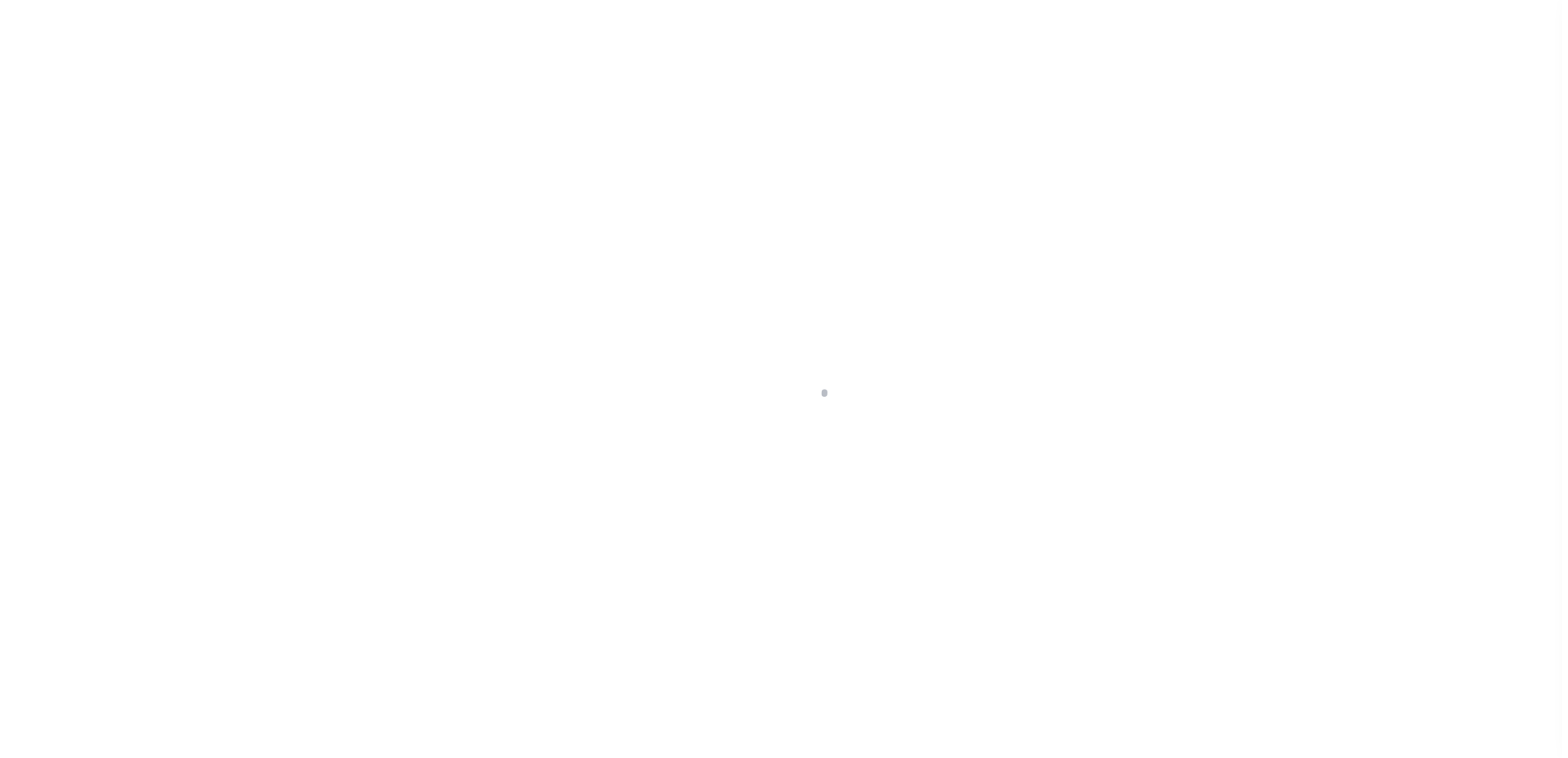
scroll to position [41, 0]
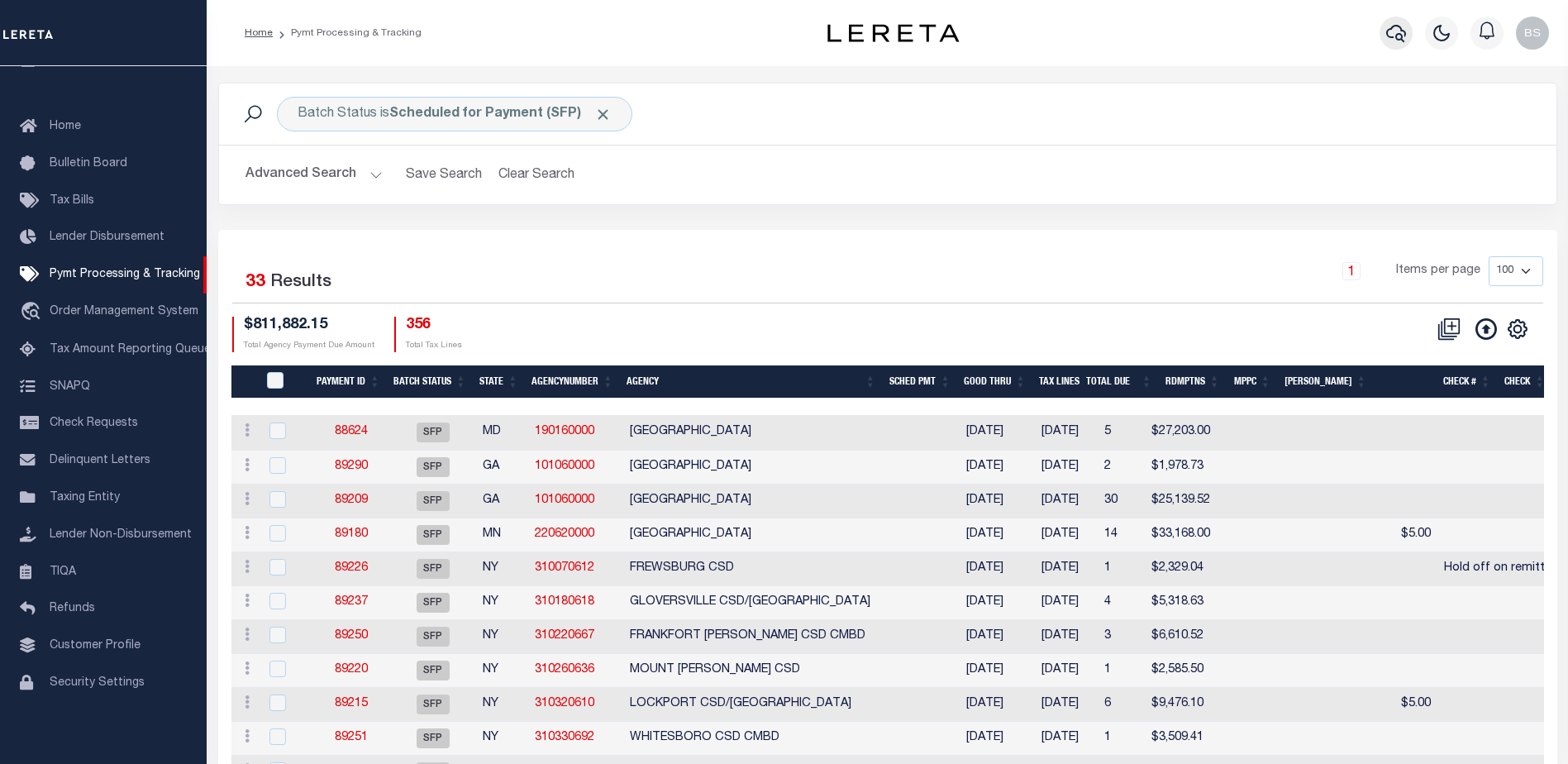
click at [1398, 36] on icon "button" at bounding box center [1396, 33] width 20 height 18
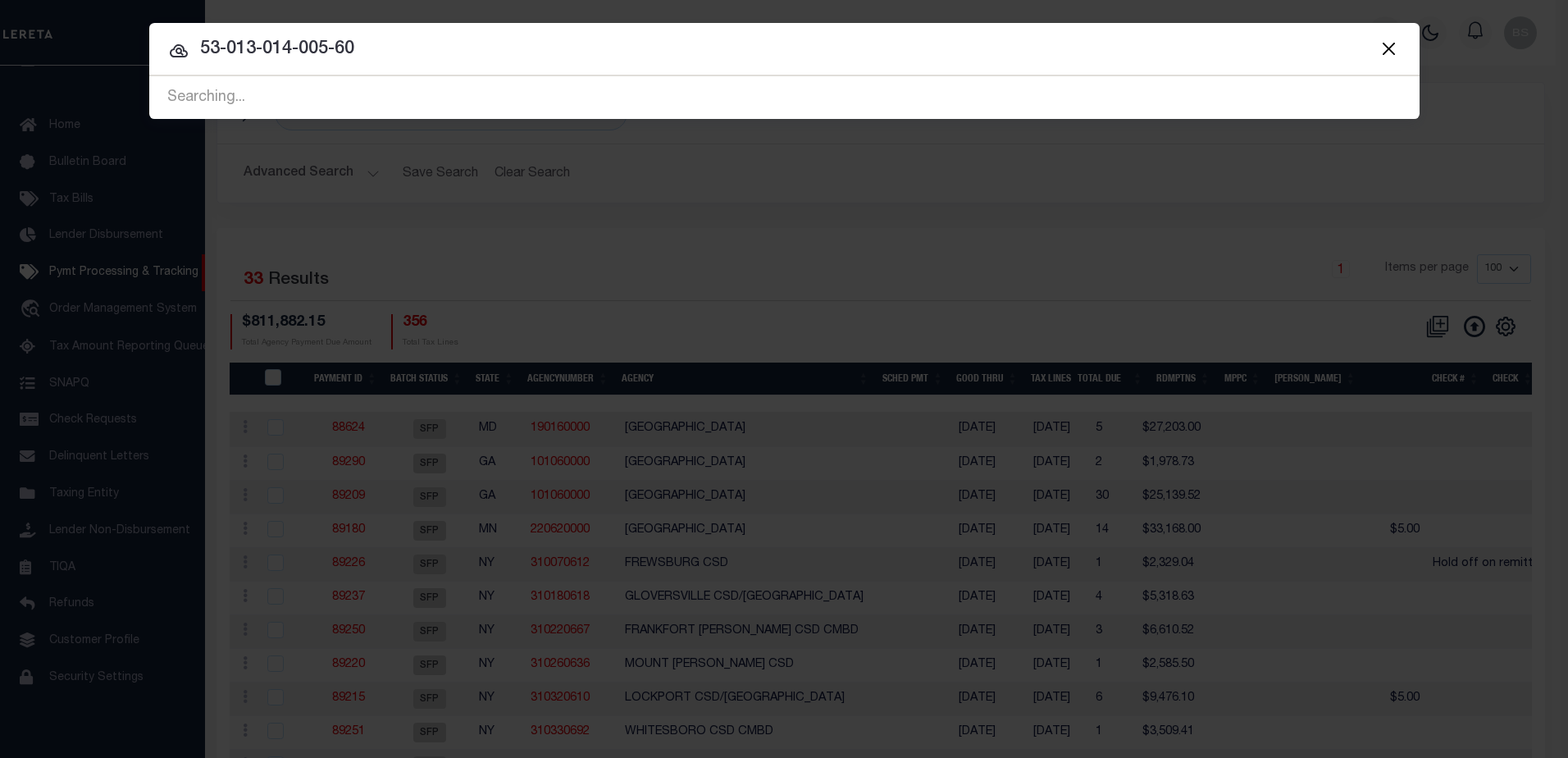
type input "53-013-014-005-60"
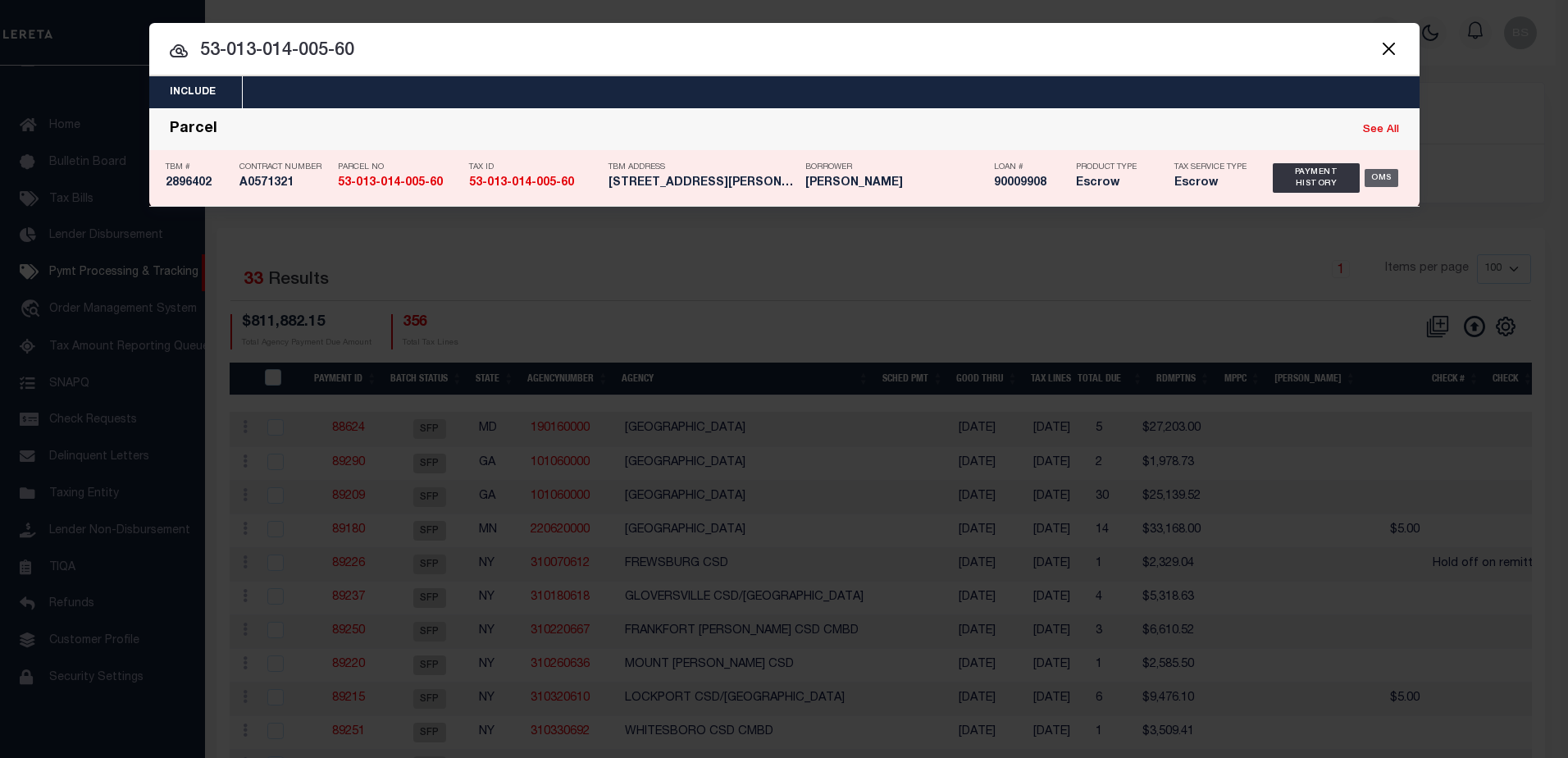
click at [1373, 180] on div "OMS" at bounding box center [1381, 178] width 33 height 18
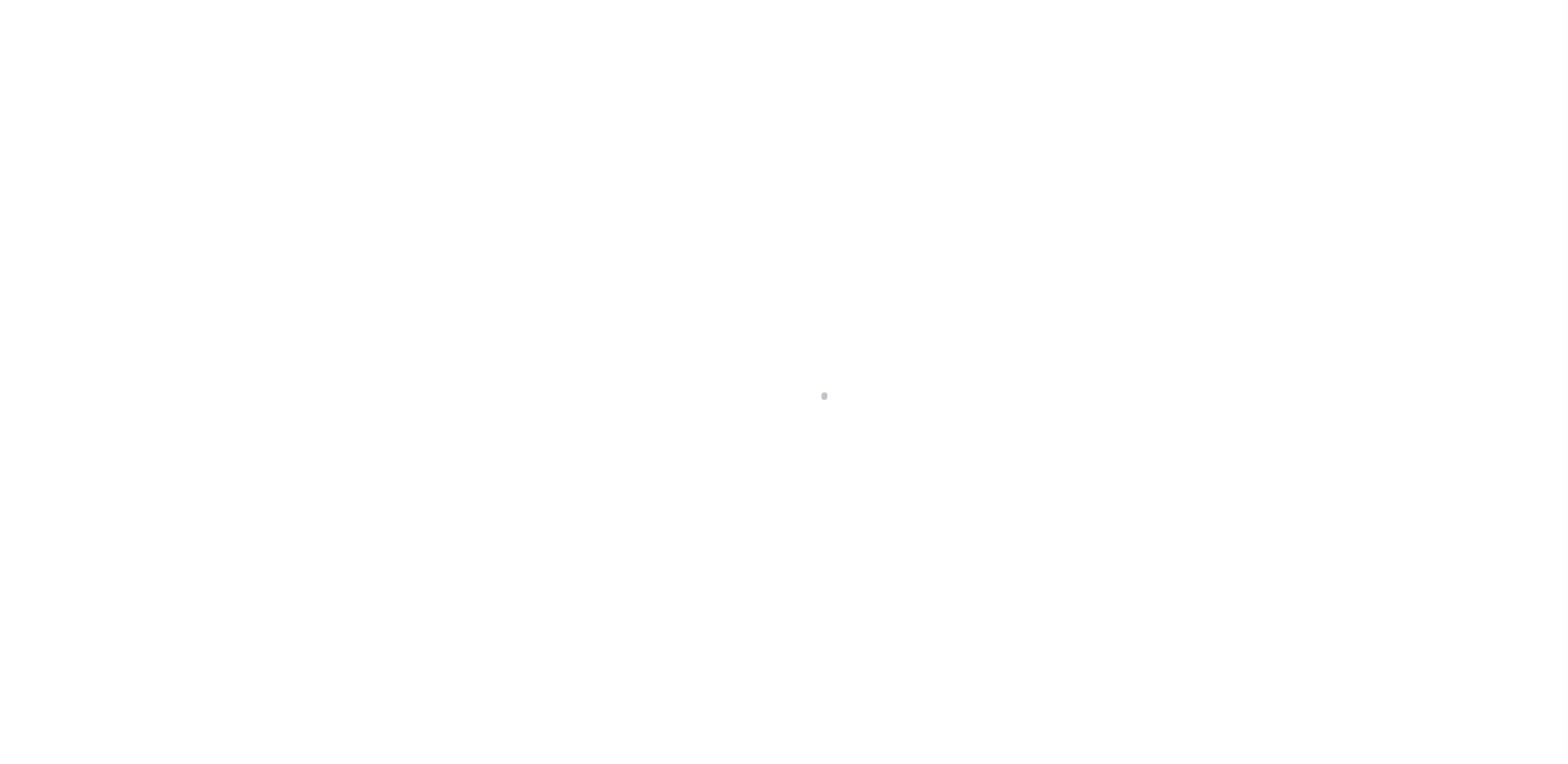
select select "100"
select select "Escrow"
type input "[STREET_ADDRESS][PERSON_NAME]"
type input "53-013-014-005-60"
type input "FOUNTAIN MI 494109675"
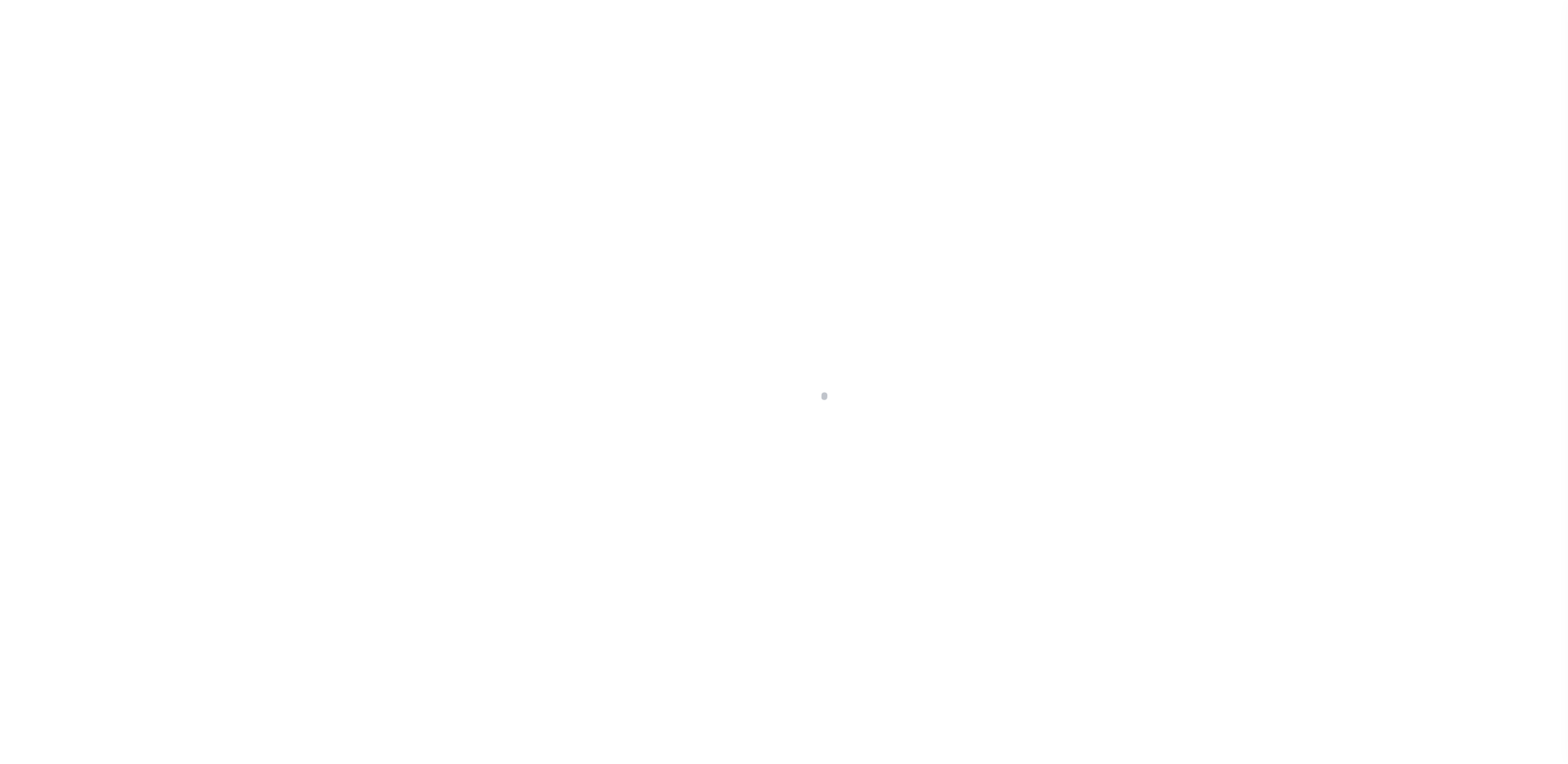
type input "MI"
select select
type textarea "53-013-014-005-60"
select select "4567"
select select
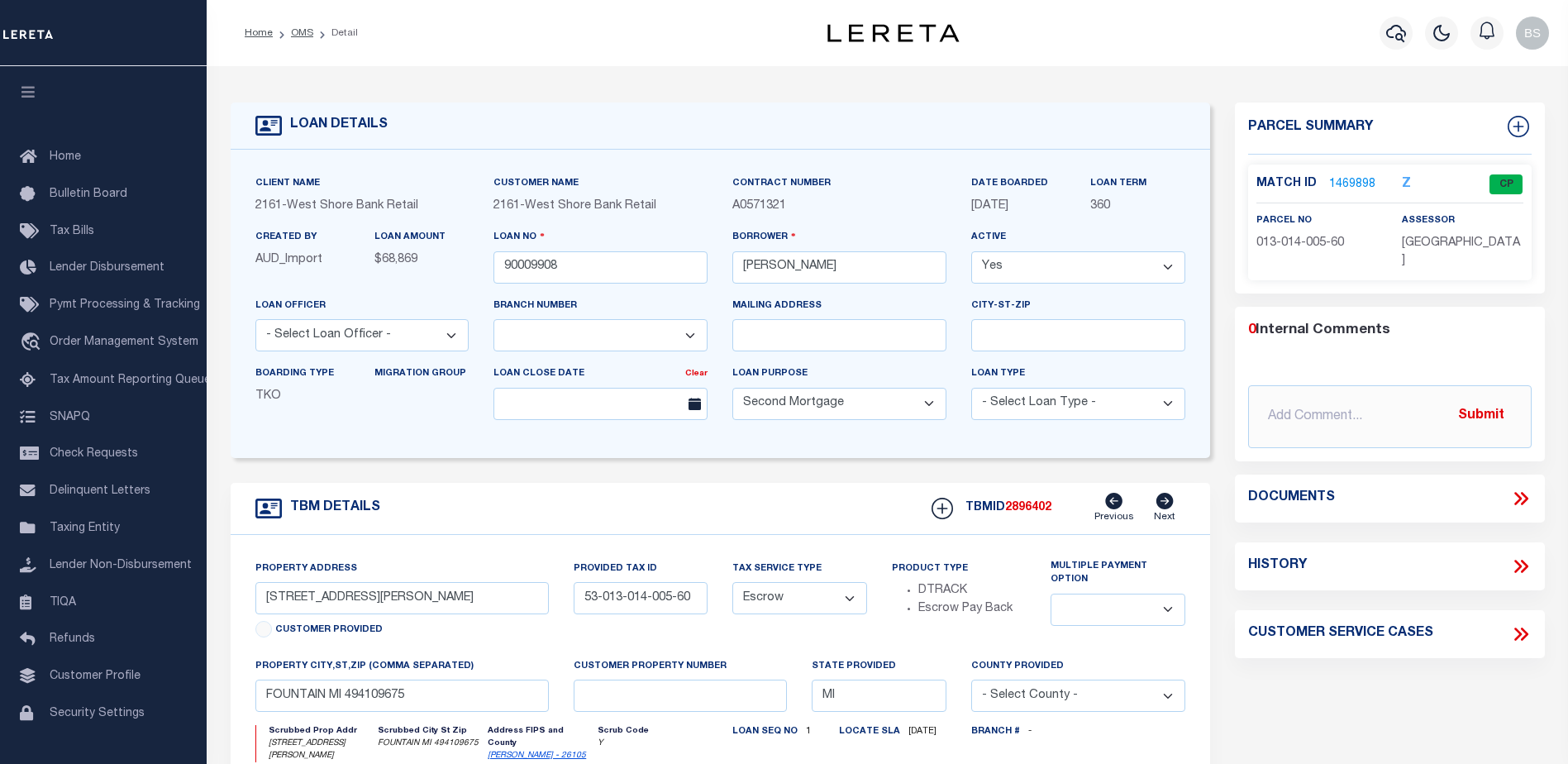
click at [1358, 181] on link "1469898" at bounding box center [1352, 185] width 46 height 18
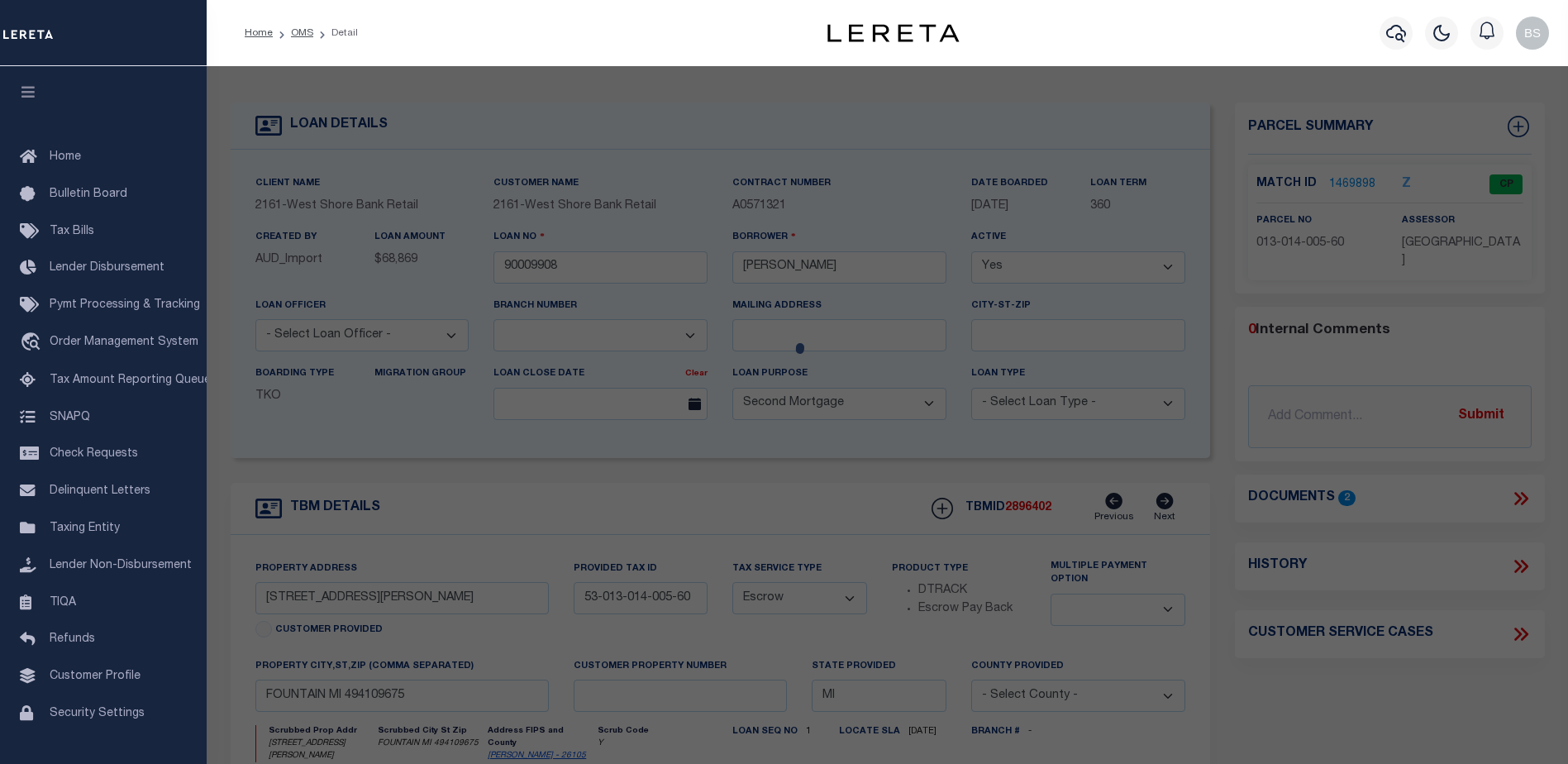
checkbox input "false"
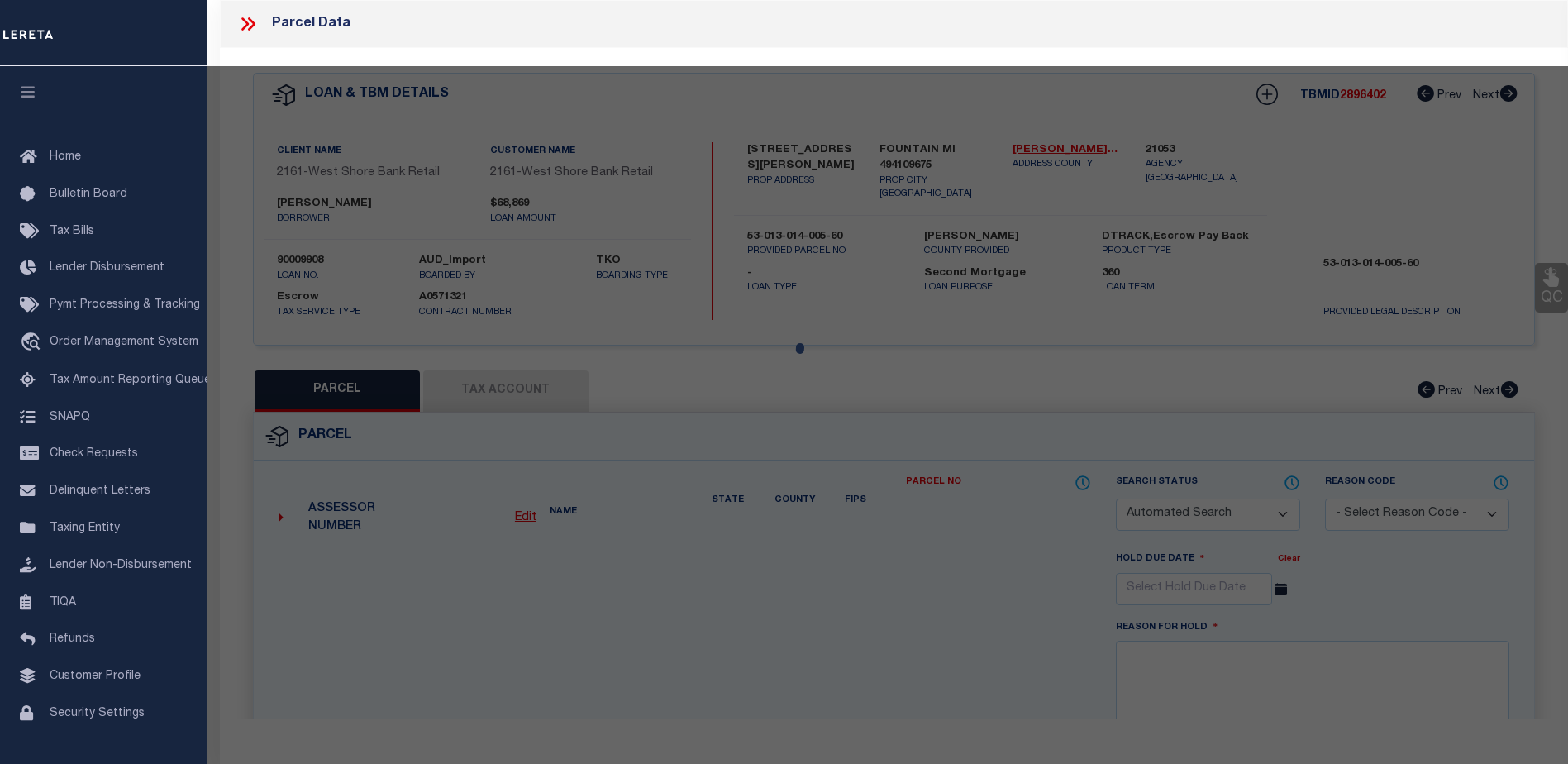
select select "CP"
type input "[PERSON_NAME]"
type input "[STREET_ADDRESS][PERSON_NAME]"
checkbox input "false"
type textarea "X95 PART 014 005 00 NEW 1979 SPLIT 2005 014 001 10 COMB 2006 S 1/4 OF NE 1/4 OF…"
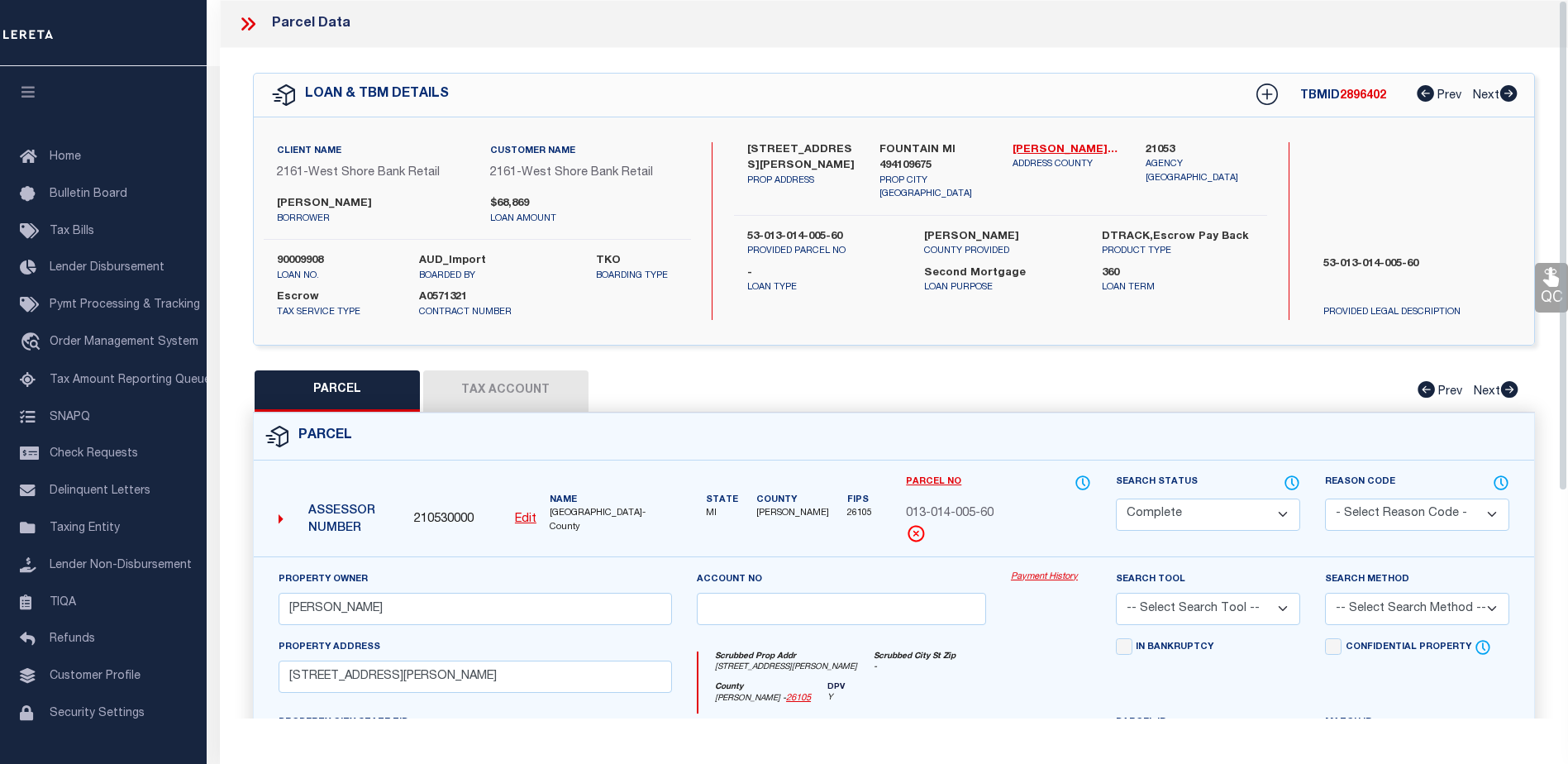
click at [1043, 574] on link "Payment History" at bounding box center [1051, 577] width 80 height 14
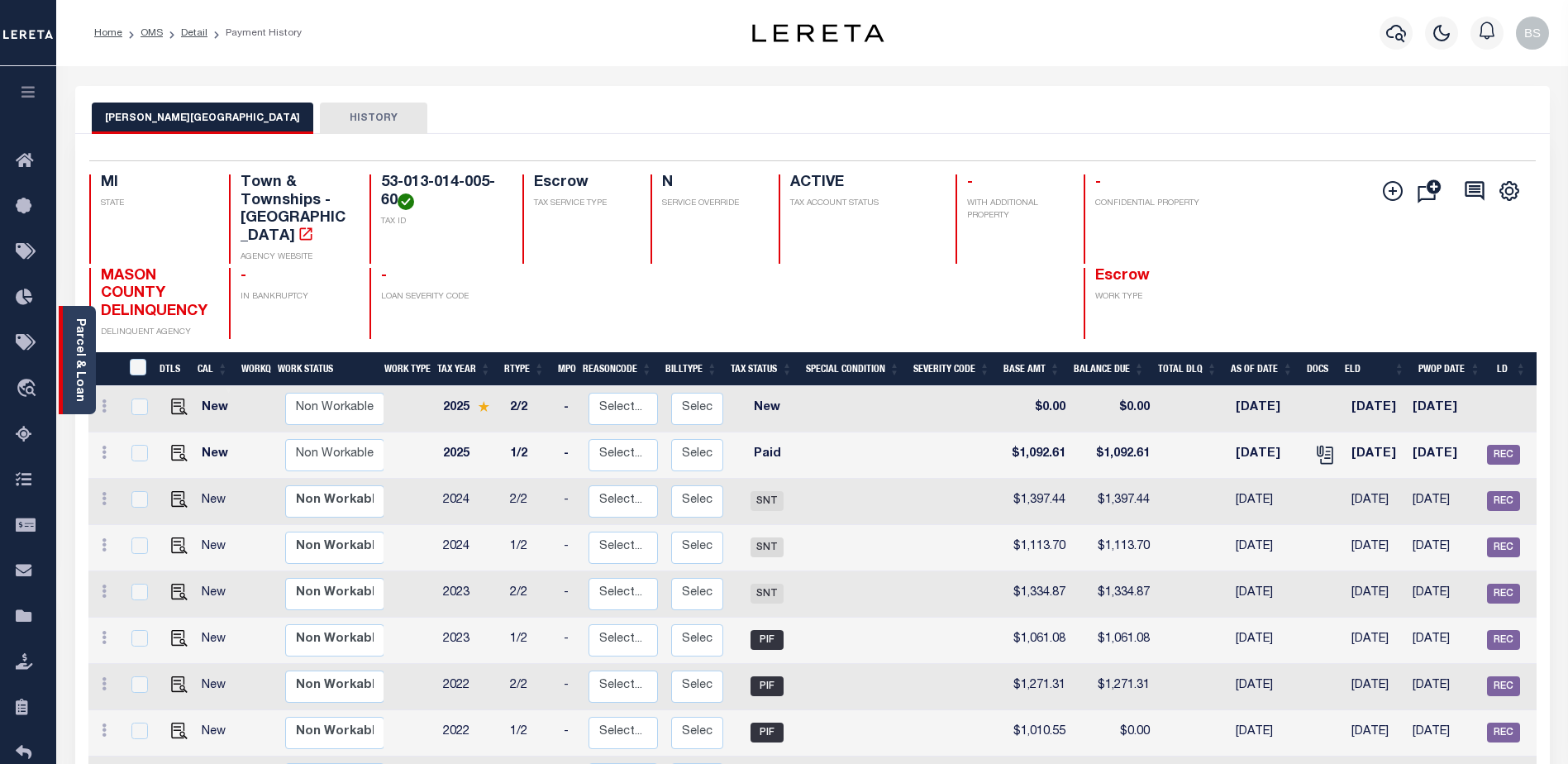
click at [73, 334] on link "Parcel & Loan" at bounding box center [79, 360] width 12 height 84
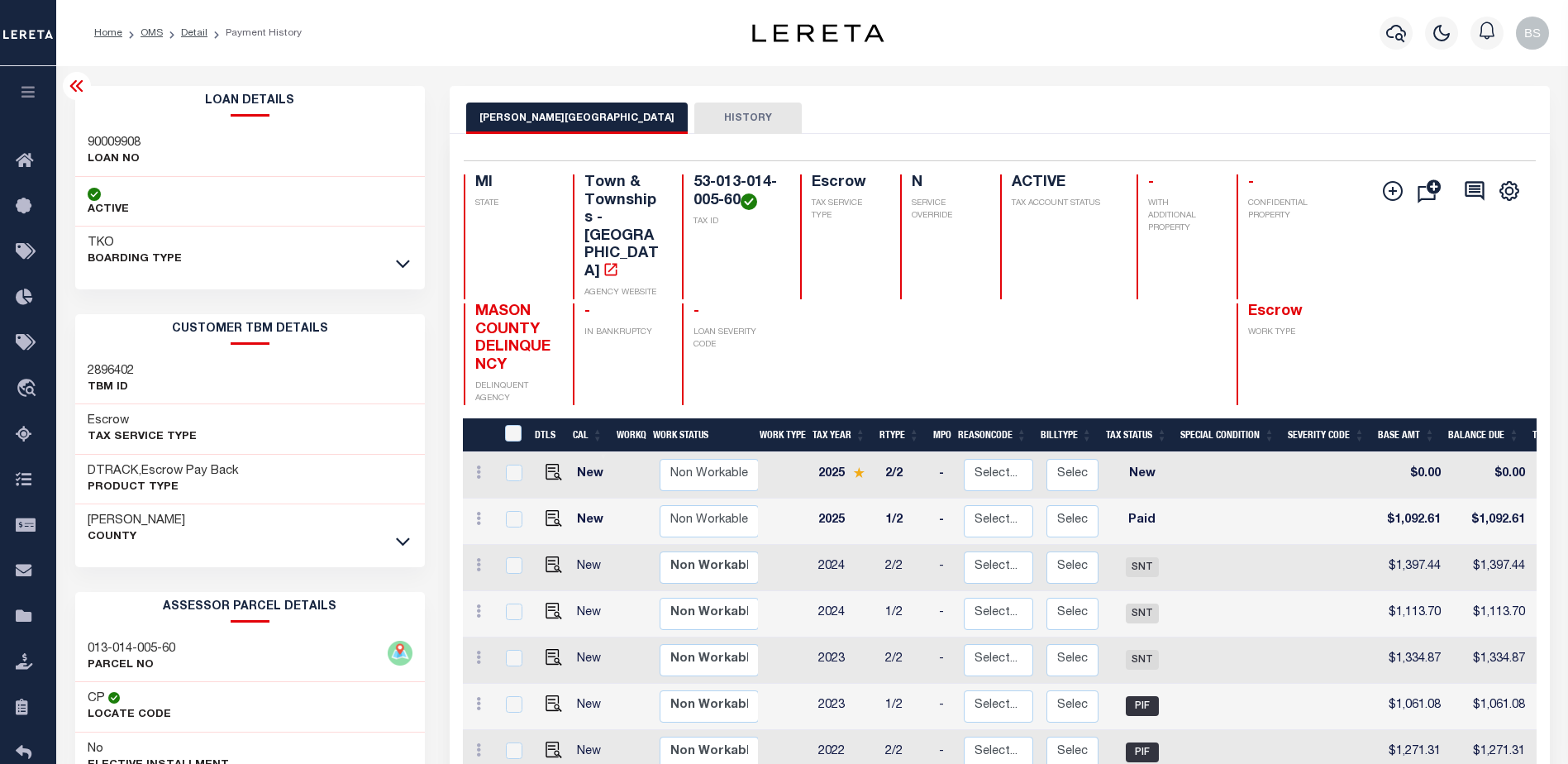
click at [76, 79] on icon at bounding box center [77, 86] width 20 height 20
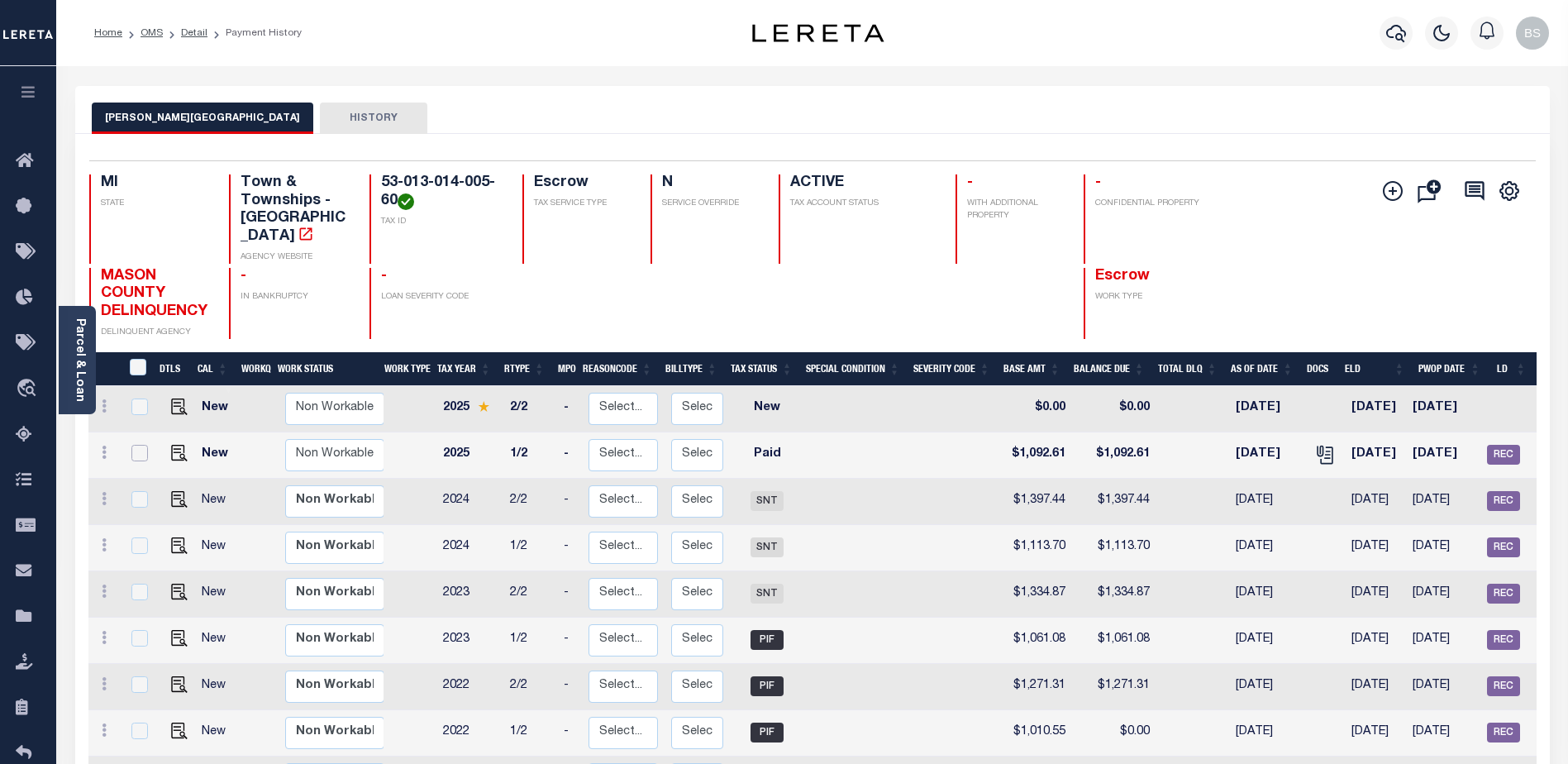
click at [132, 453] on input "checkbox" at bounding box center [140, 453] width 17 height 17
checkbox input "true"
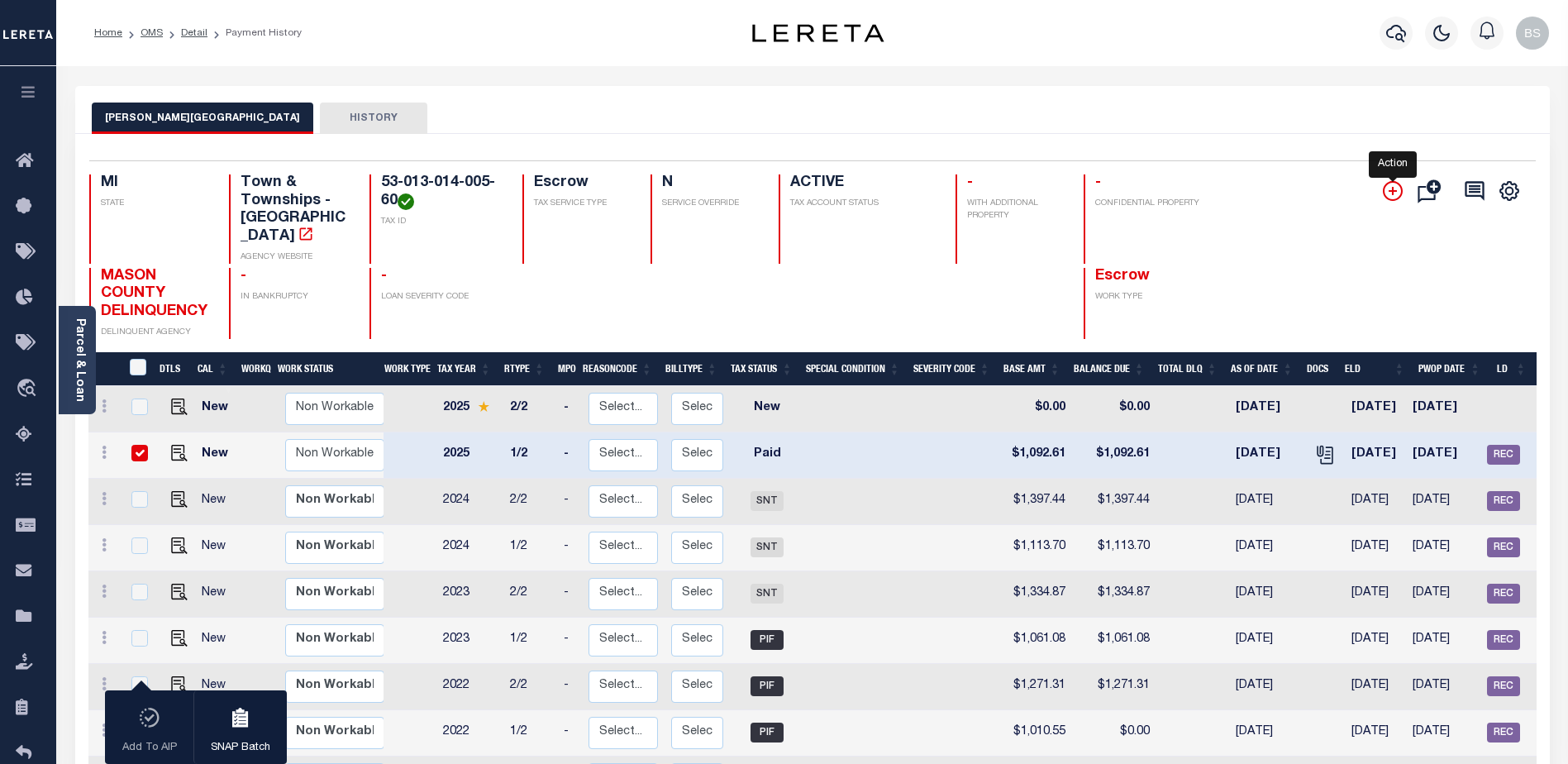
click at [1389, 198] on icon "" at bounding box center [1393, 191] width 20 height 20
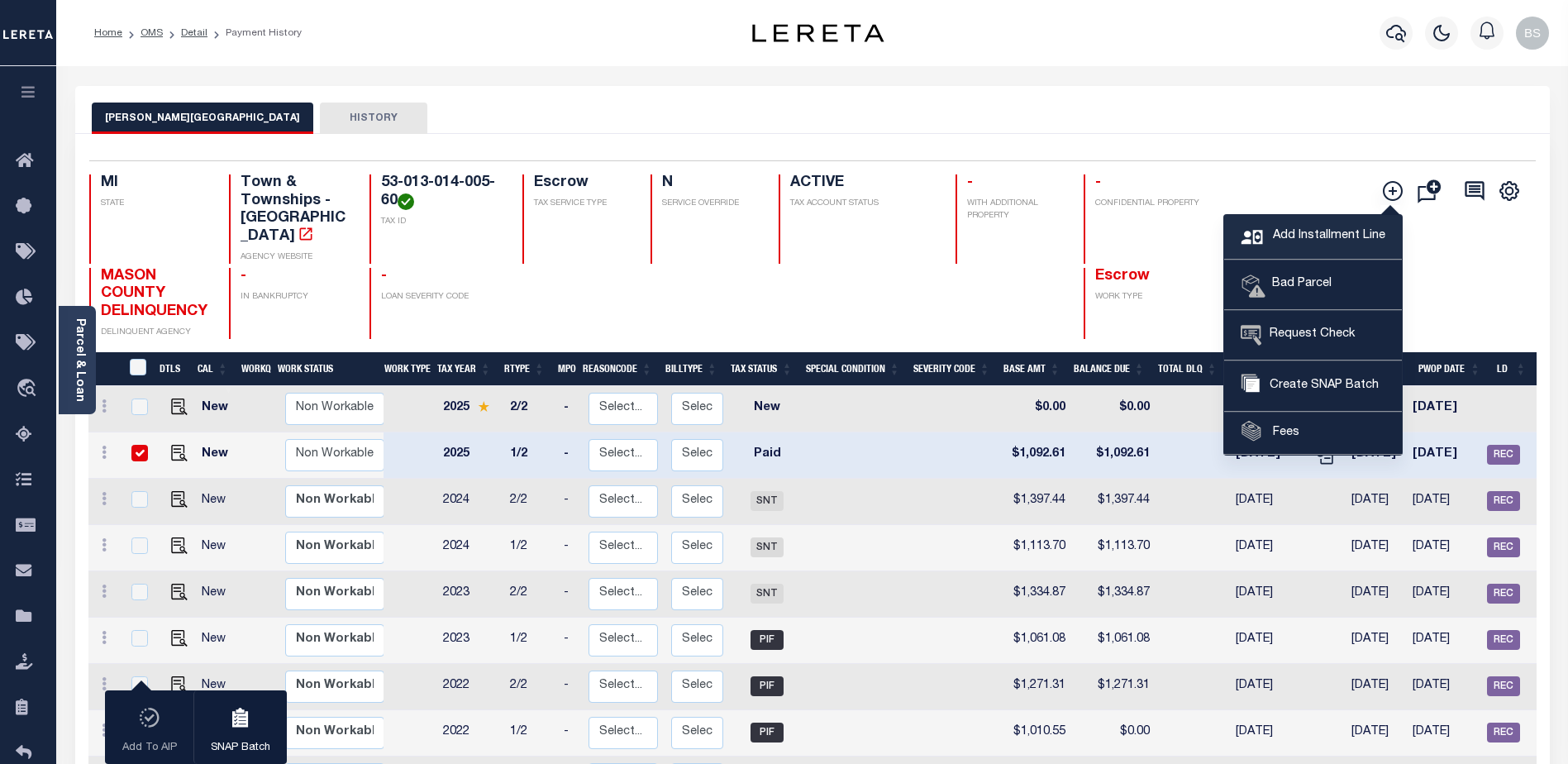
click at [1318, 235] on span "Add Installment Line" at bounding box center [1327, 236] width 116 height 19
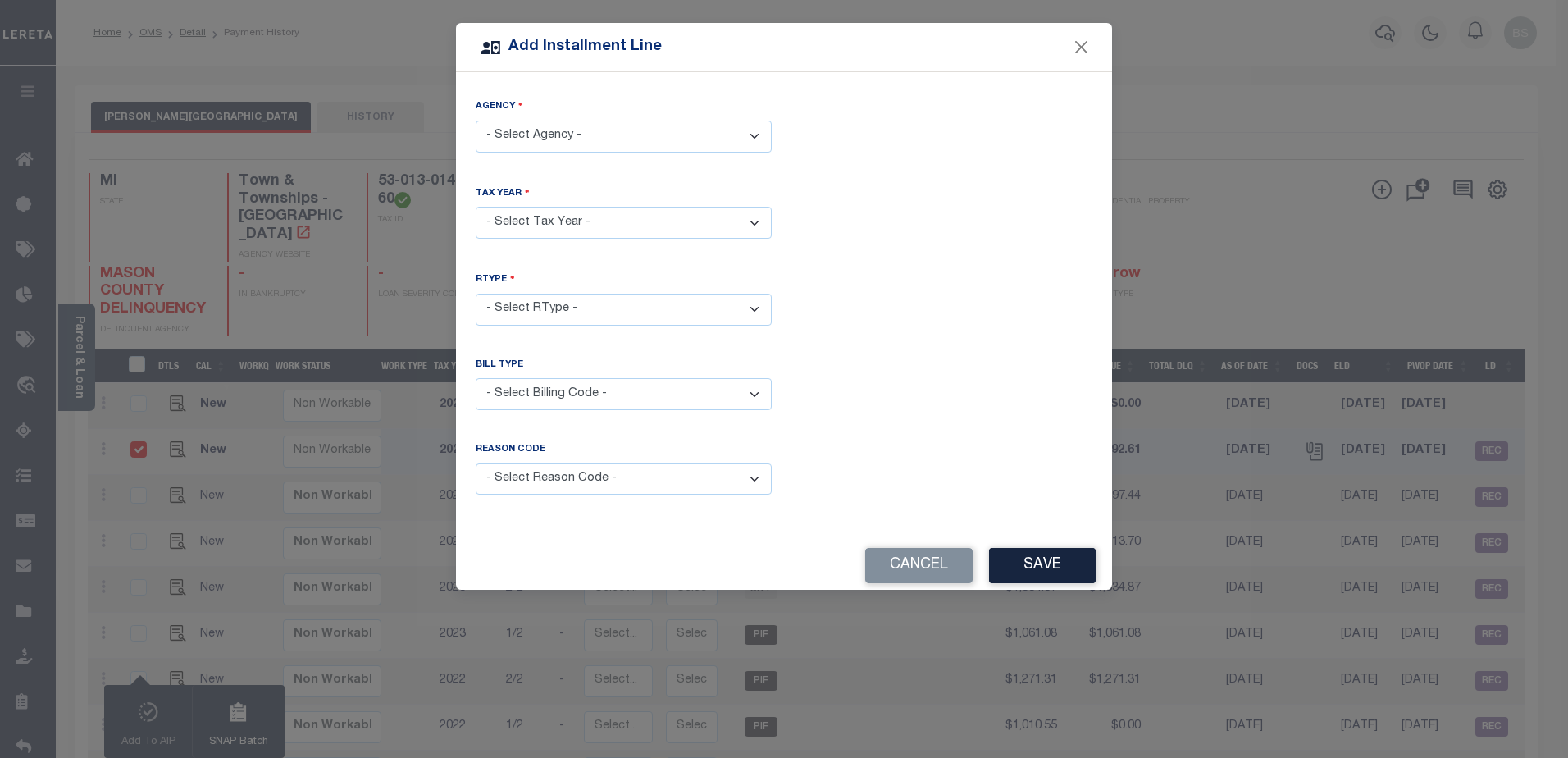
click at [646, 132] on select "- Select Agency - SHERMAN TOWNSHIP - Town & Townships" at bounding box center [624, 137] width 296 height 32
select select "2610541012"
click at [476, 121] on select "- Select Agency - SHERMAN TOWNSHIP - Town & Townships" at bounding box center [624, 137] width 296 height 32
click at [658, 229] on select "- Select Year - 2005 2006 2007 2008 2009 2010 2011 2012 2013 2014 2015 2016 201…" at bounding box center [624, 223] width 296 height 32
select select "2025"
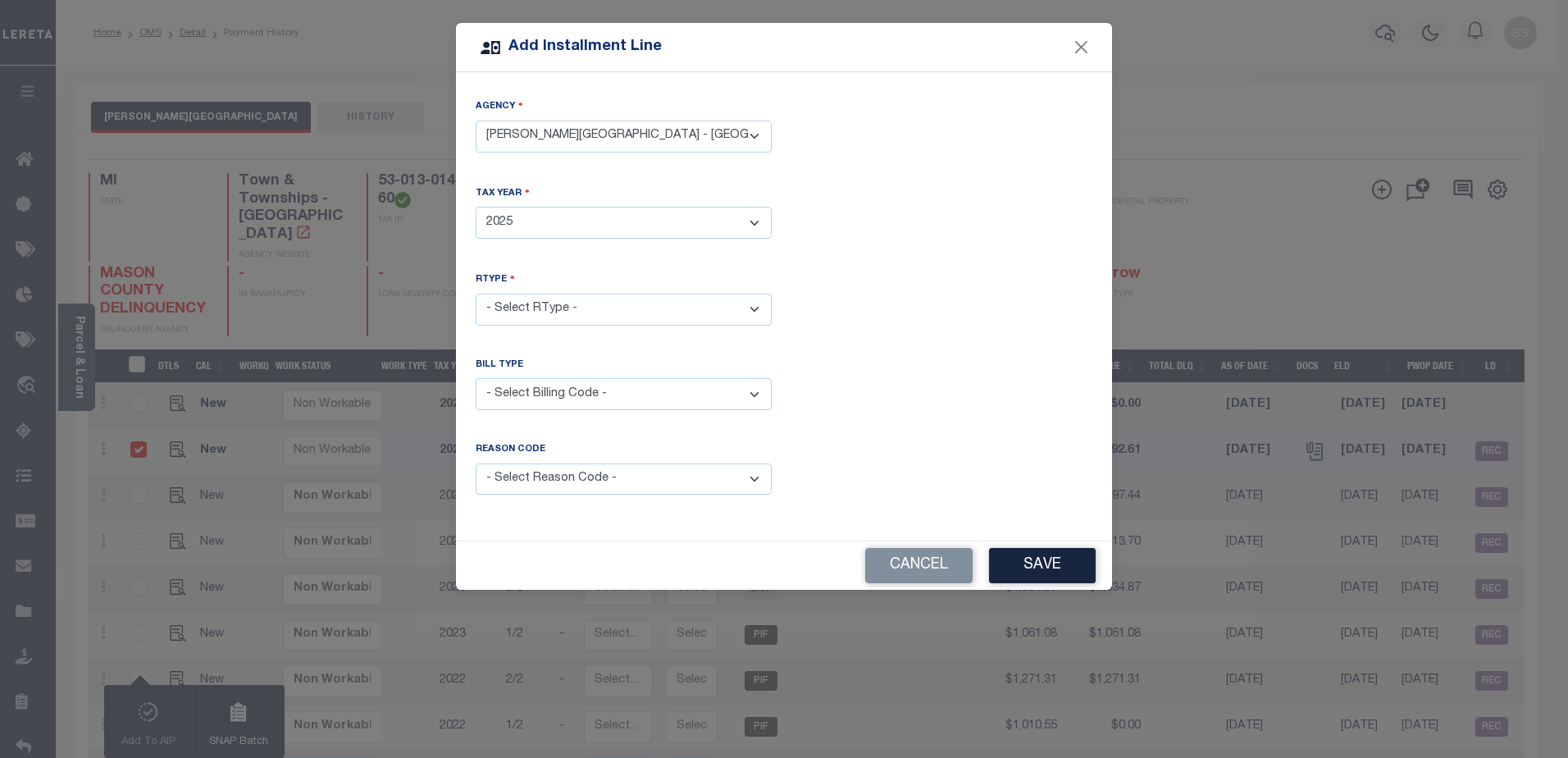
click at [476, 207] on select "- Select Year - 2005 2006 2007 2008 2009 2010 2011 2012 2013 2014 2015 2016 201…" at bounding box center [624, 223] width 296 height 32
click at [722, 303] on select "- Select RType - 1/2 2/2" at bounding box center [624, 310] width 296 height 32
select select "0"
click at [476, 294] on select "- Select RType - 1/2 2/2" at bounding box center [624, 310] width 296 height 32
click at [718, 393] on select "- Select Billing Code - Regular Delinquent Supplemental Corrected/Adjusted Bill…" at bounding box center [624, 394] width 296 height 32
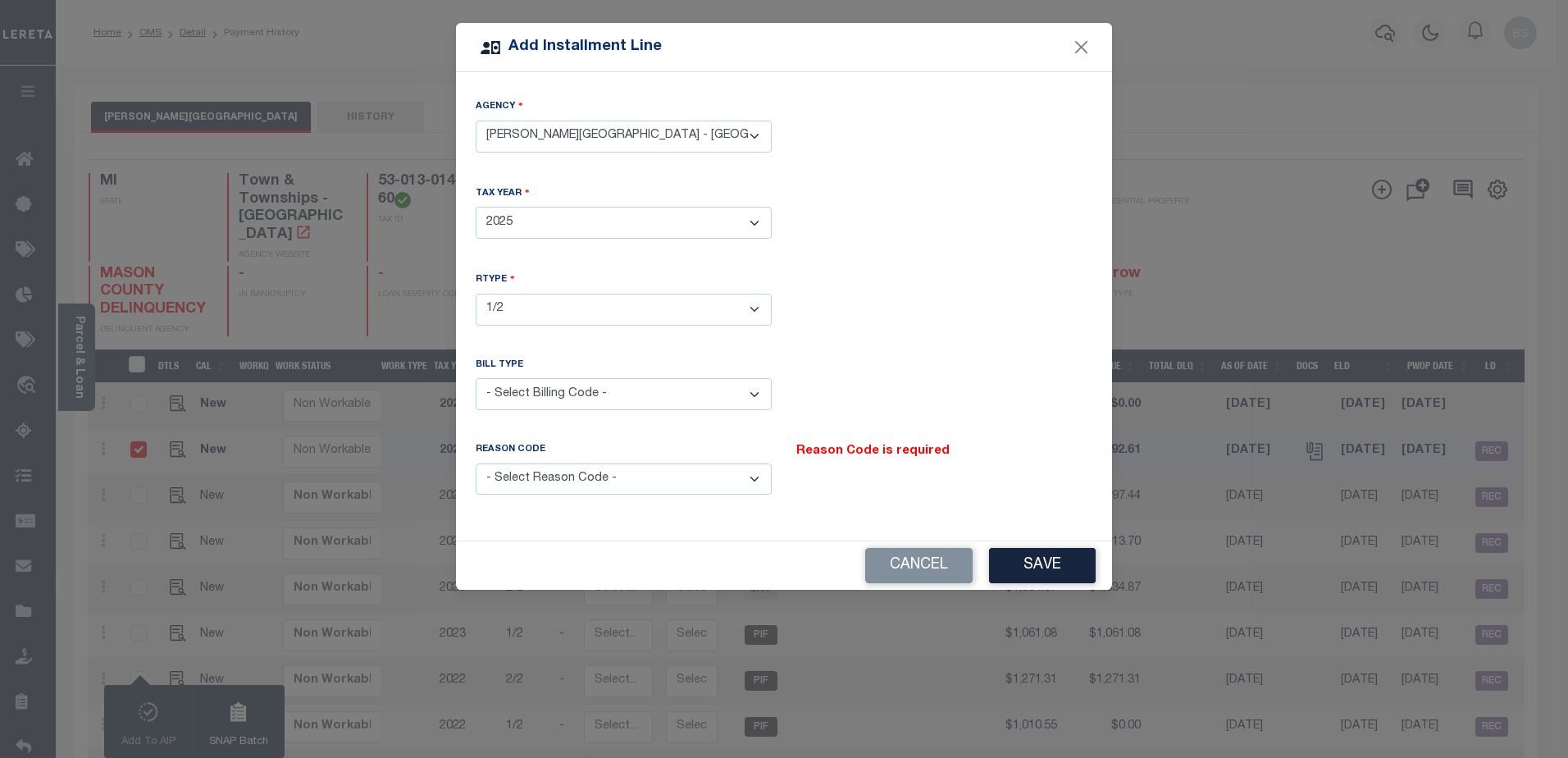
select select "4"
click at [476, 379] on select "- Select Billing Code - Regular Delinquent Supplemental Corrected/Adjusted Bill…" at bounding box center [624, 394] width 296 height 32
click at [764, 473] on select "- Select Reason Code - Payment Reversal Taxable Value Change Assessment Change …" at bounding box center [624, 479] width 296 height 32
select select "9"
click at [476, 463] on select "- Select Reason Code - Payment Reversal Taxable Value Change Assessment Change …" at bounding box center [624, 479] width 296 height 32
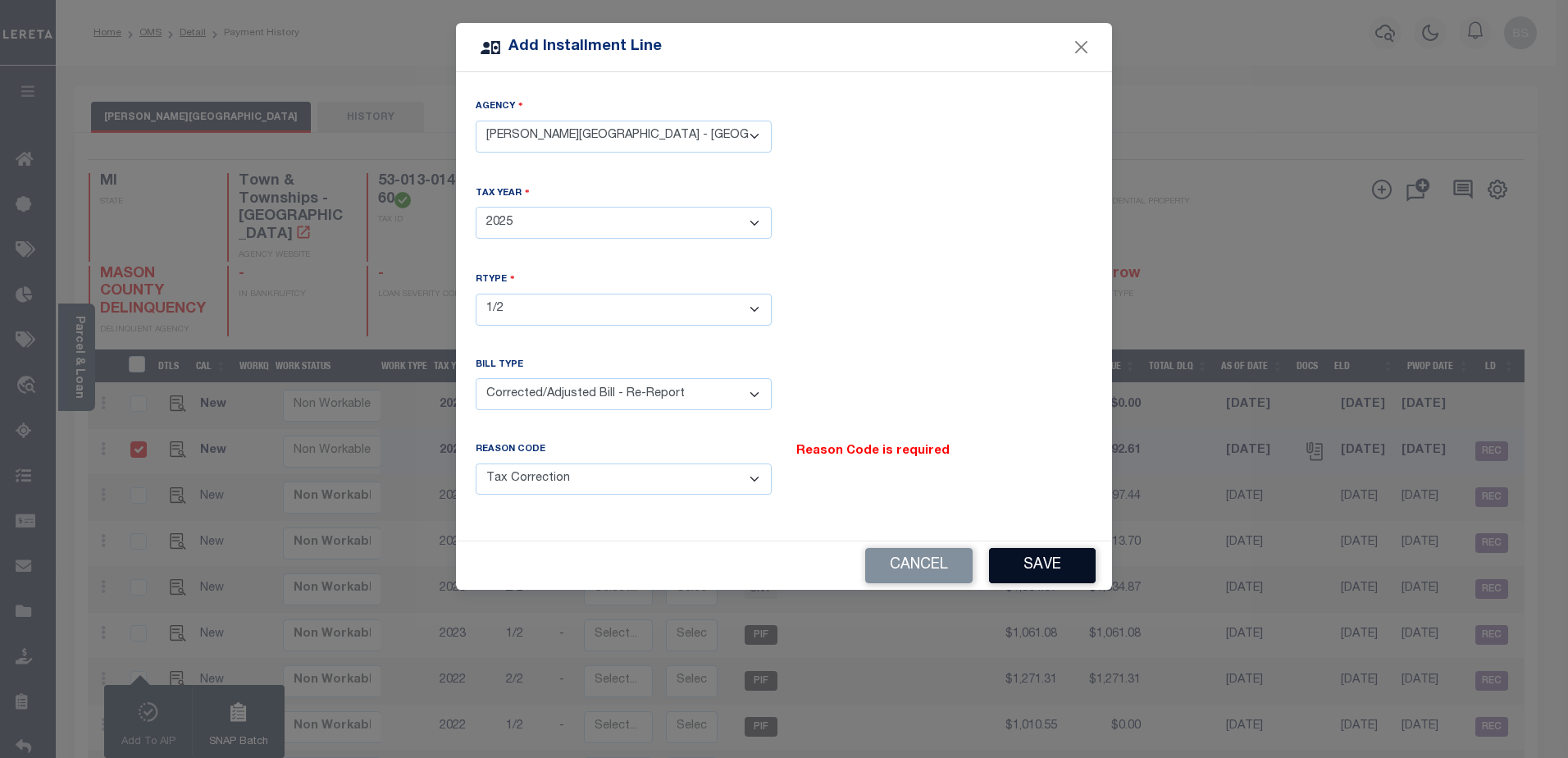
click at [1024, 548] on button "Save" at bounding box center [1041, 565] width 106 height 35
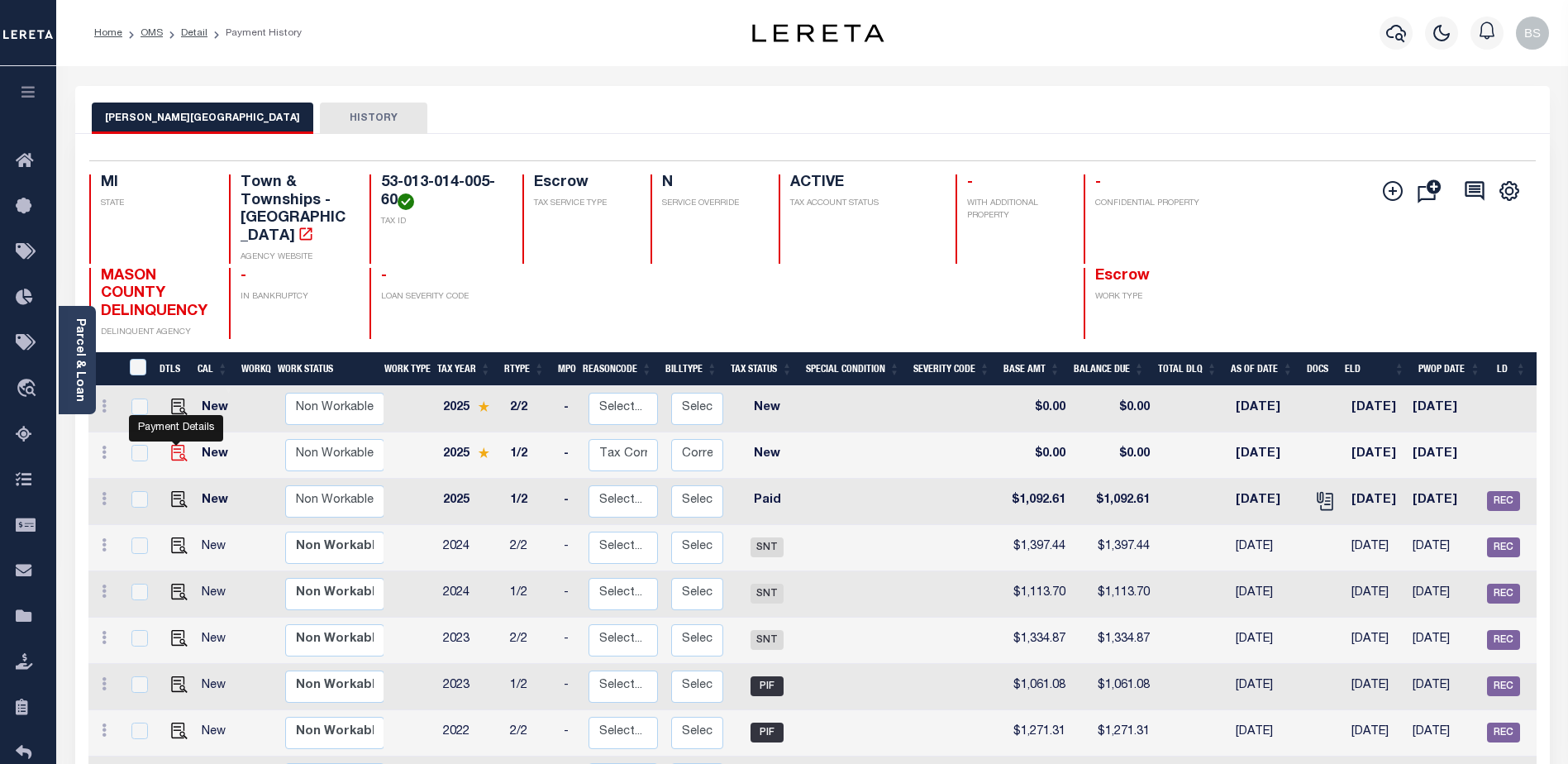
click at [174, 457] on img at bounding box center [180, 453] width 17 height 17
checkbox input "true"
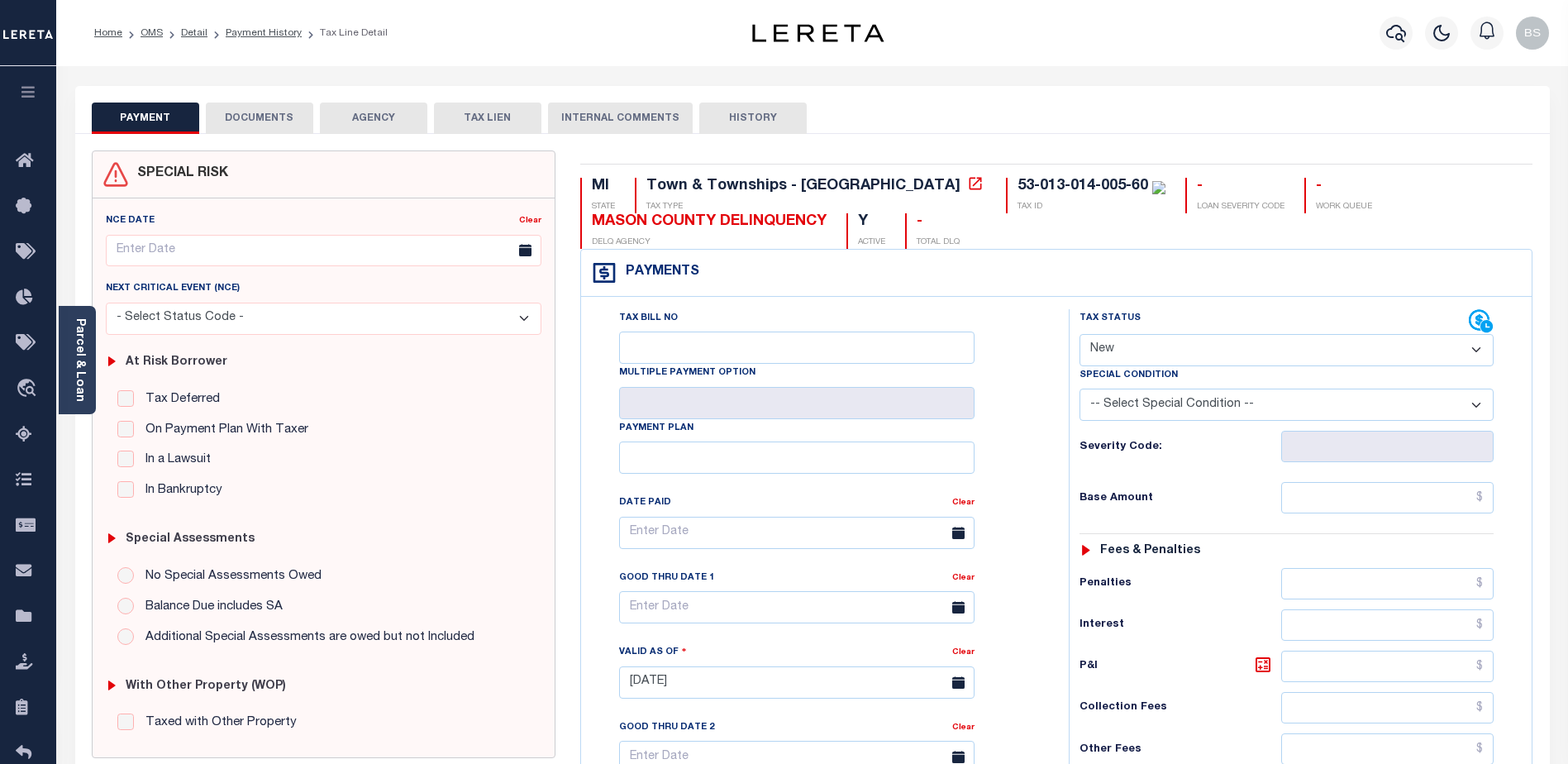
click at [1466, 356] on select "- Select Status Code - Open Due/Unpaid Paid Incomplete No Tax Due Internal Refu…" at bounding box center [1286, 350] width 414 height 32
select select "DUE"
click at [1079, 335] on select "- Select Status Code - Open Due/Unpaid Paid Incomplete No Tax Due Internal Refu…" at bounding box center [1286, 350] width 414 height 32
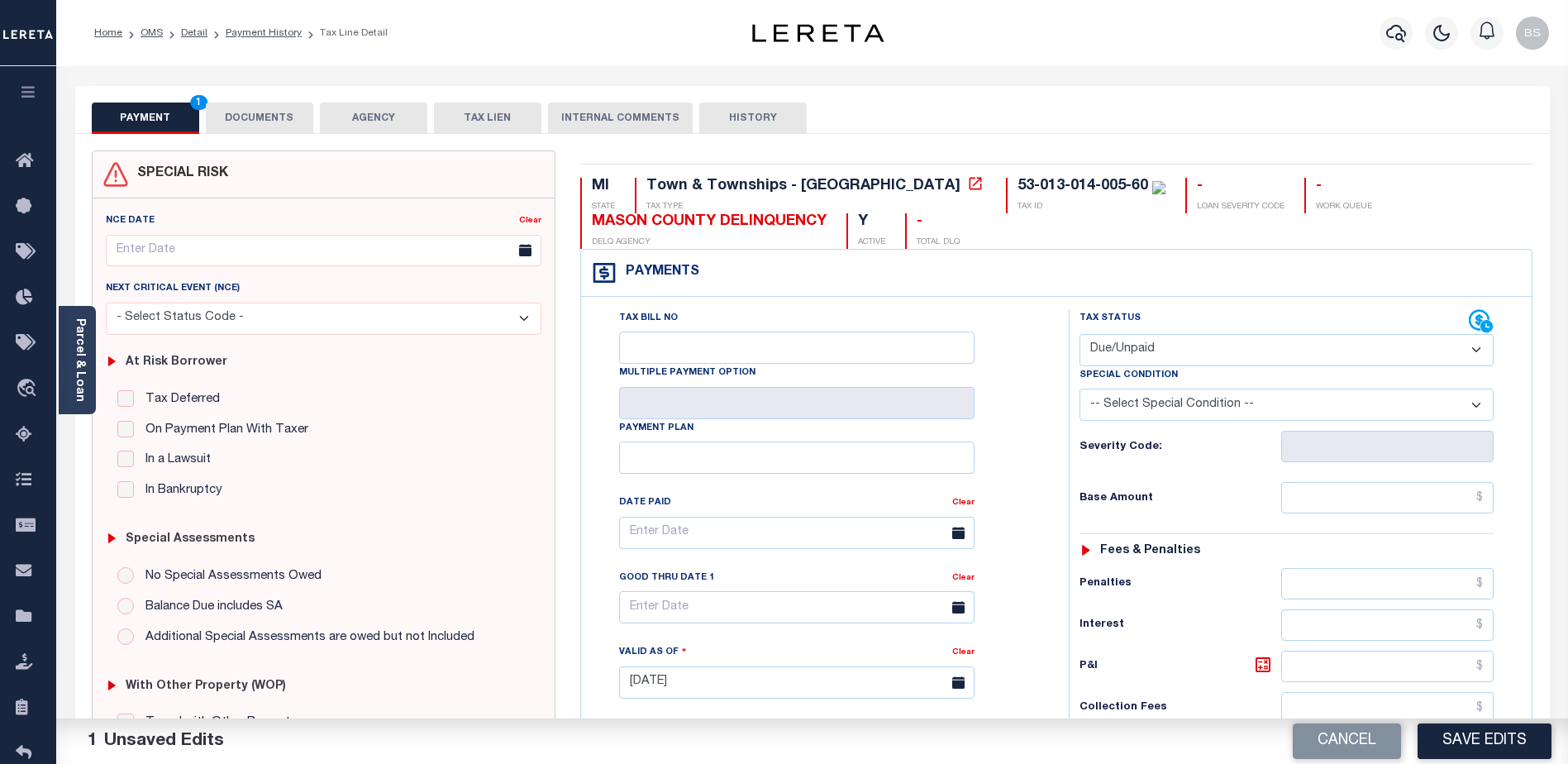
click at [1483, 403] on select "-- Select Special Condition -- 3RD PARTY TAX LIEN AGENCY TAX LIEN (A.K.A Inside…" at bounding box center [1286, 404] width 414 height 32
click at [1525, 196] on div "MI STATE Town & Townships - MI TAX TYPE 53-013-014-005-60 TAX ID - LOAN SEVERIT…" at bounding box center [1057, 214] width 953 height 71
click at [1351, 513] on input "text" at bounding box center [1387, 497] width 213 height 31
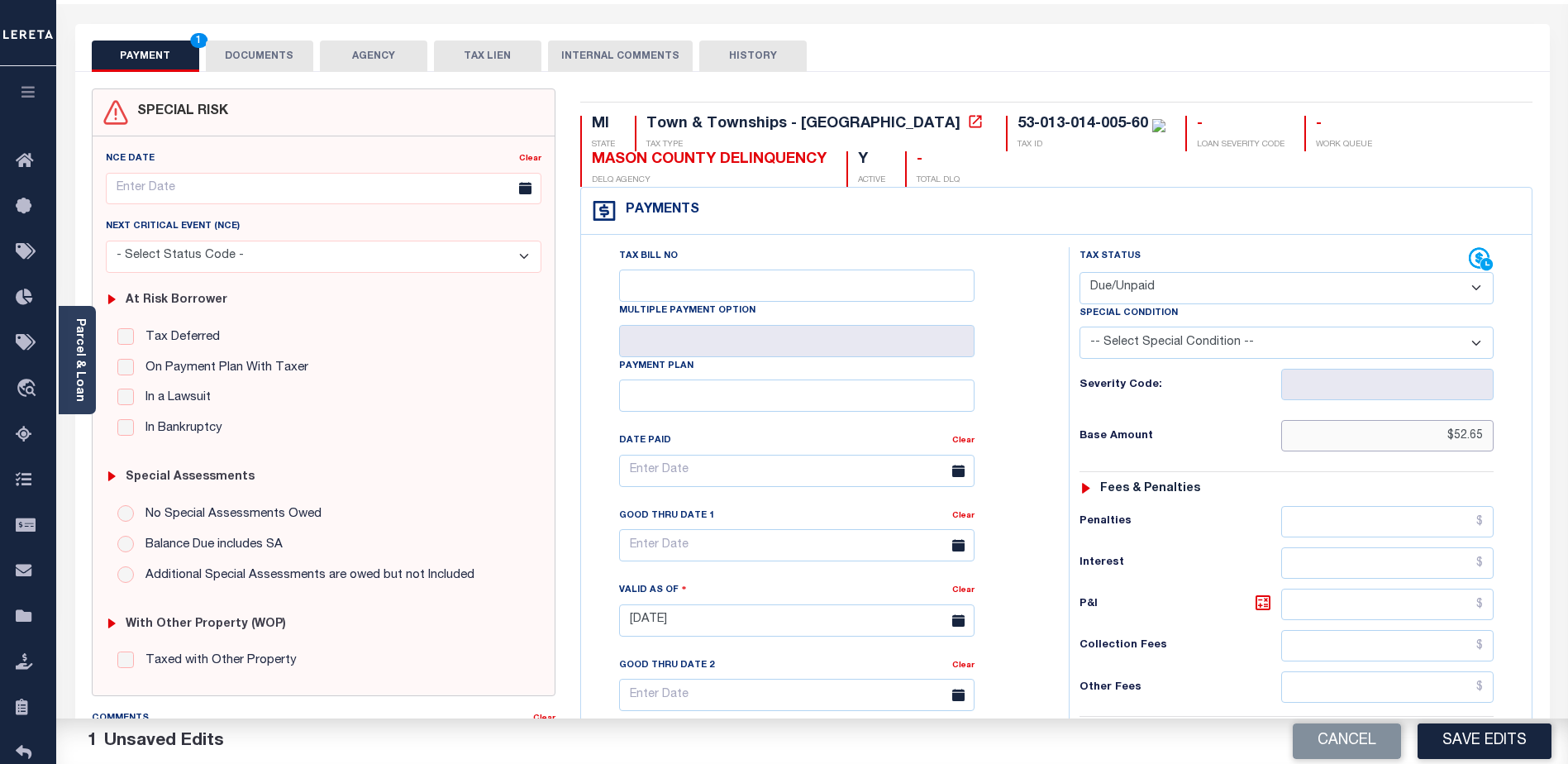
scroll to position [248, 0]
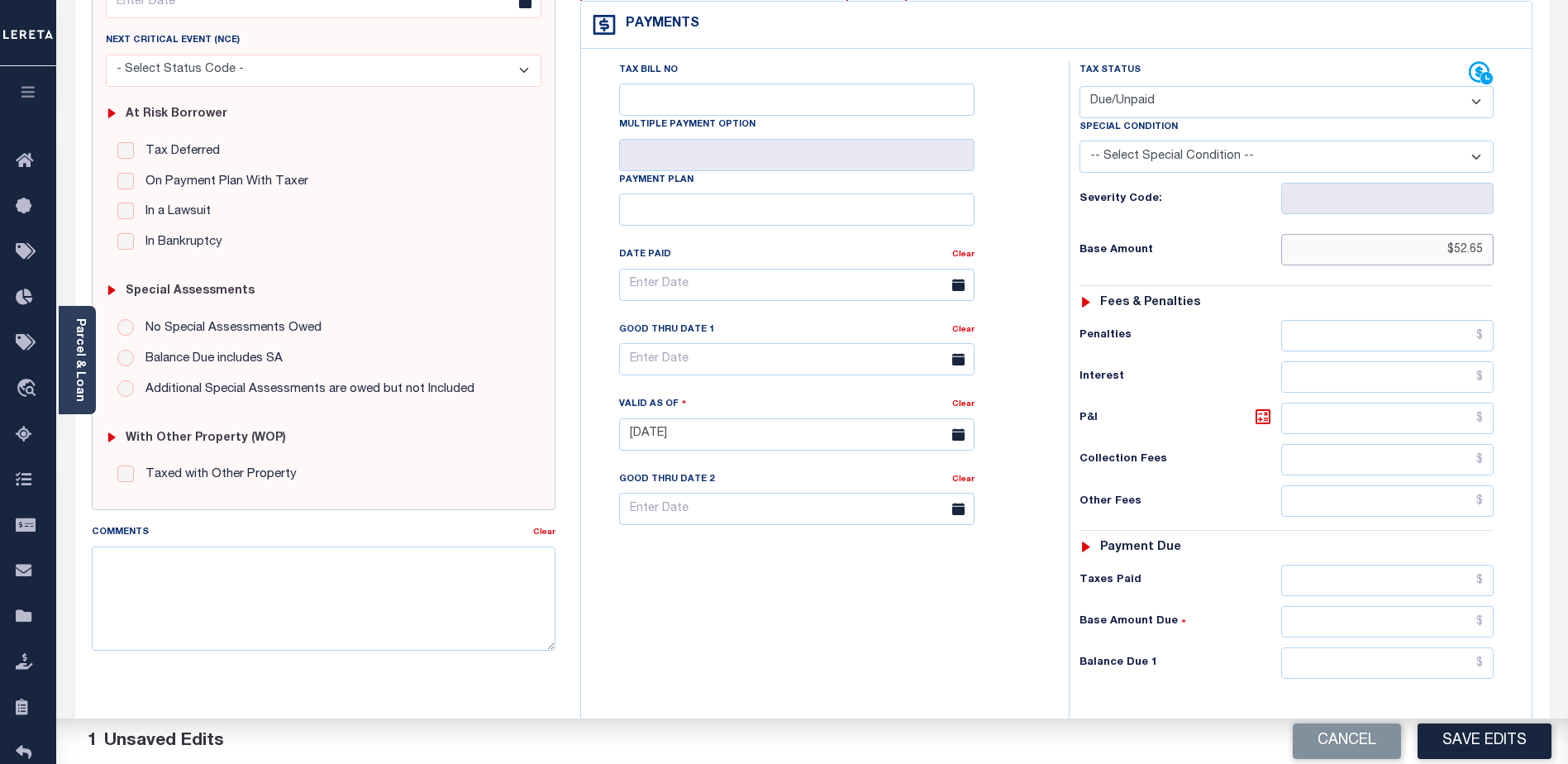
type input "$52.65"
click at [1346, 668] on input "text" at bounding box center [1387, 663] width 213 height 31
type input "$52.65"
click at [261, 575] on textarea "Comments" at bounding box center [323, 598] width 463 height 104
type textarea "2025 1st installment balance due no P&I Balance due $52.65"
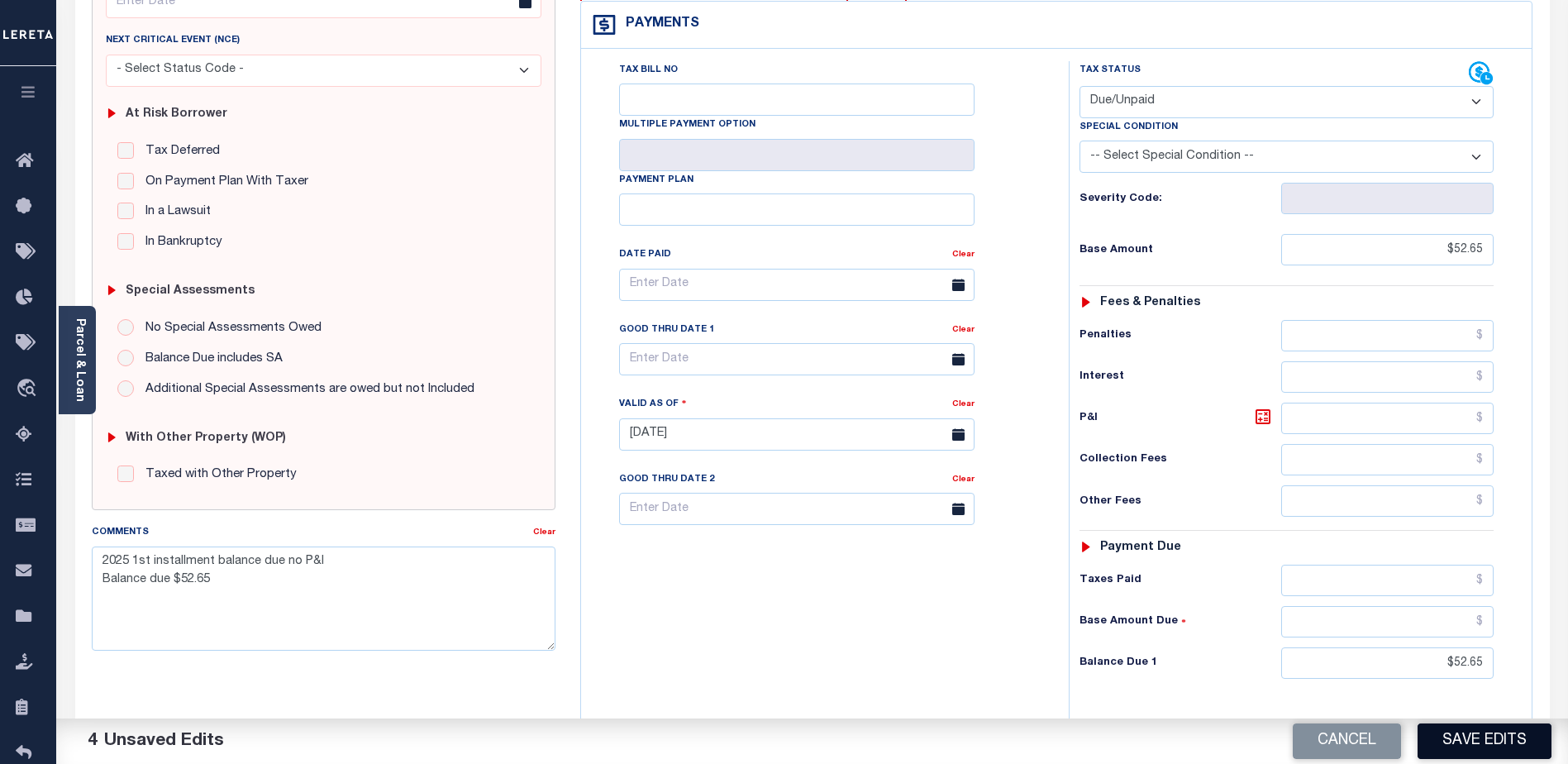
click at [1462, 746] on button "Save Edits" at bounding box center [1484, 741] width 134 height 35
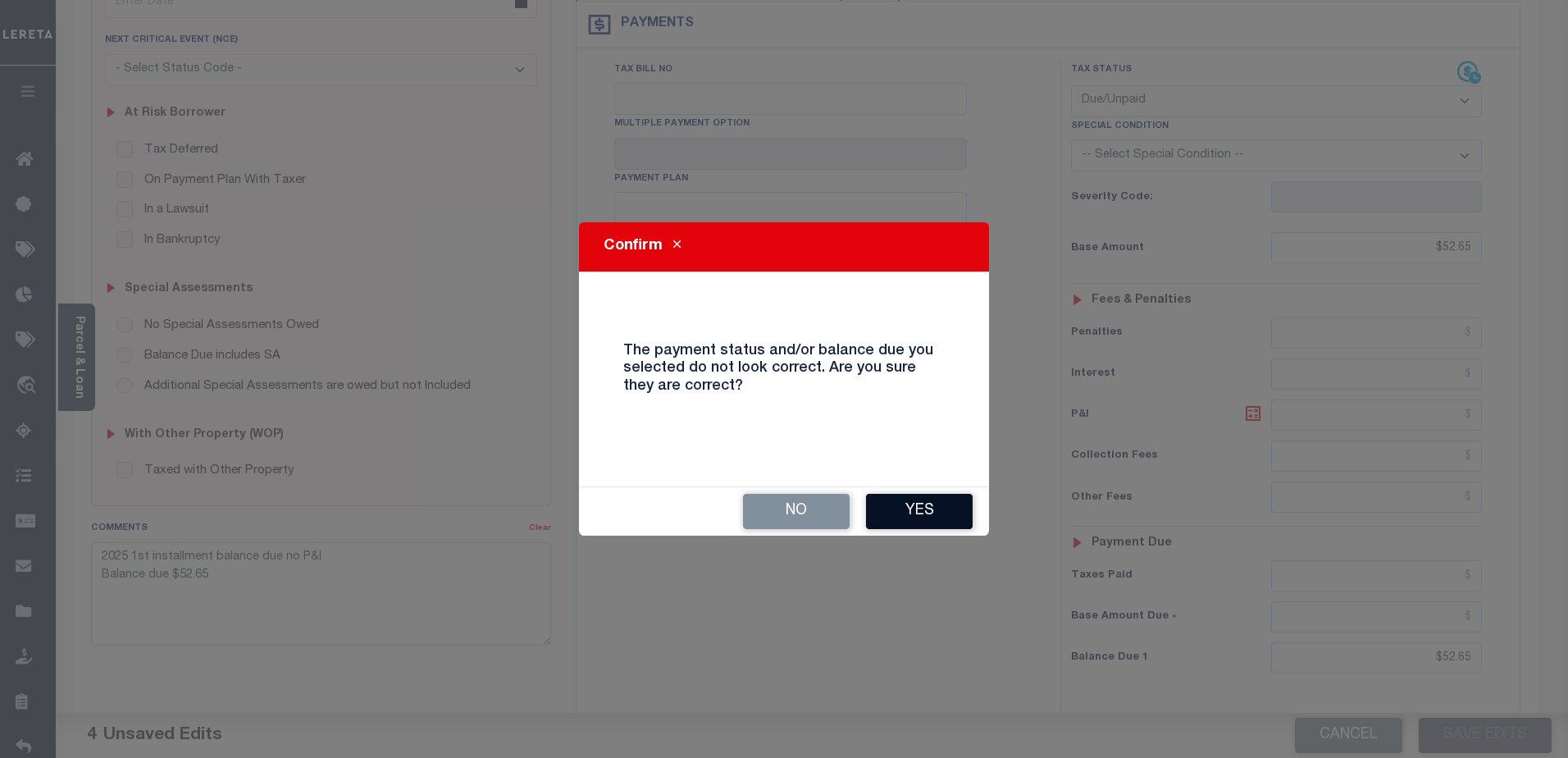
click at [937, 498] on button "Yes" at bounding box center [918, 512] width 106 height 35
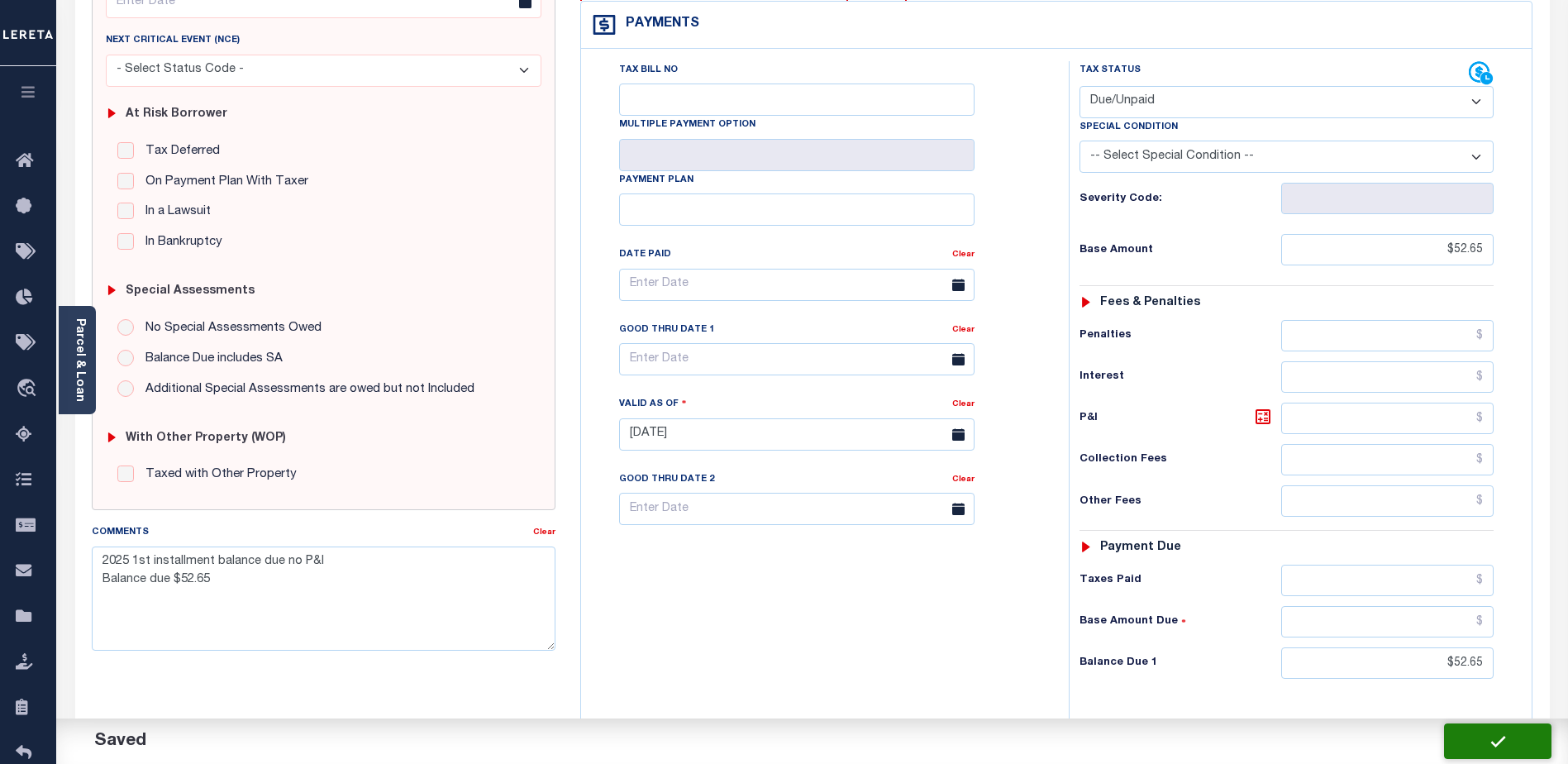
checkbox input "false"
type textarea "2025 1st installment balance due no P&I Balance due $52.65"
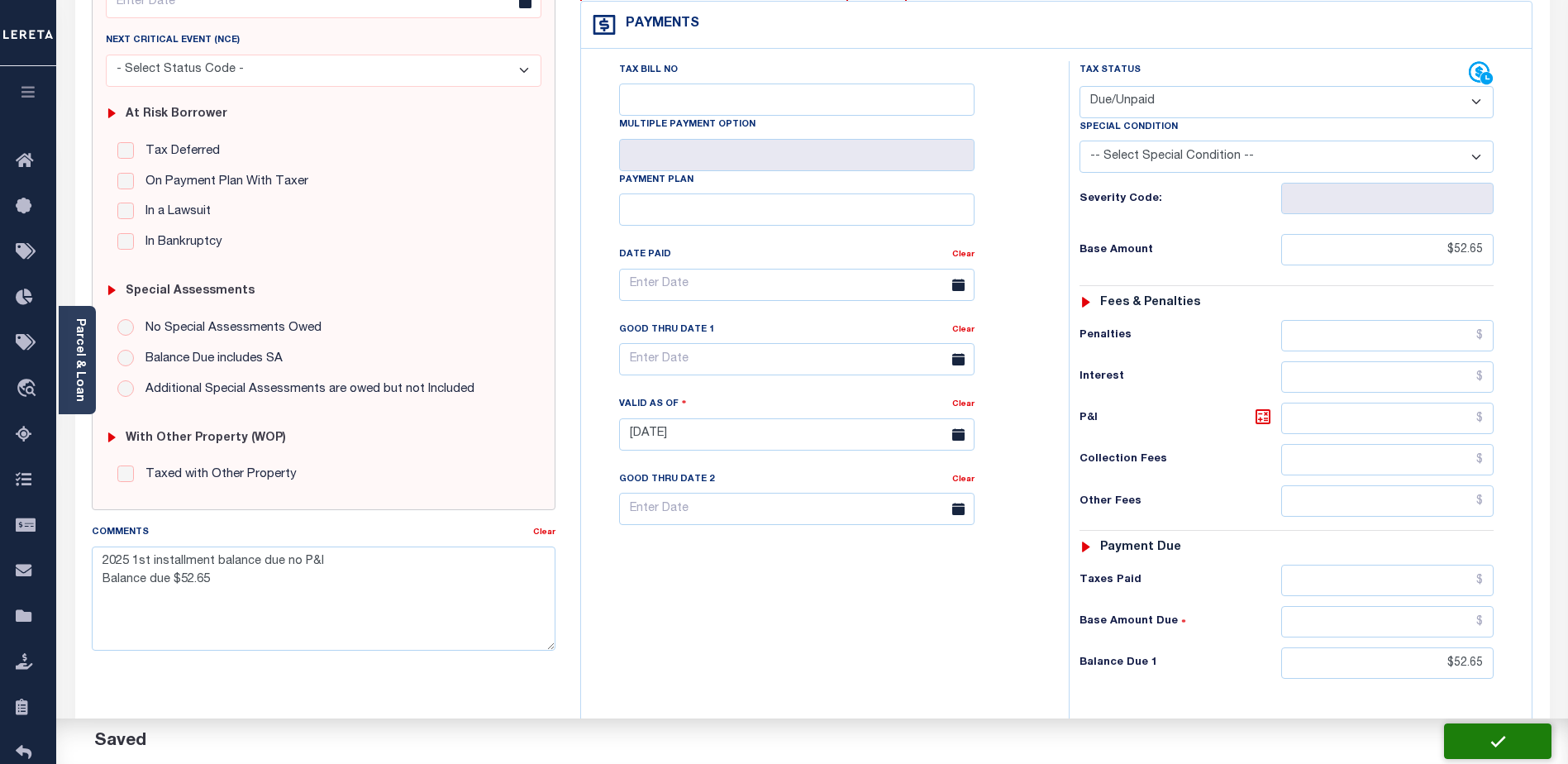
type input "$52.65"
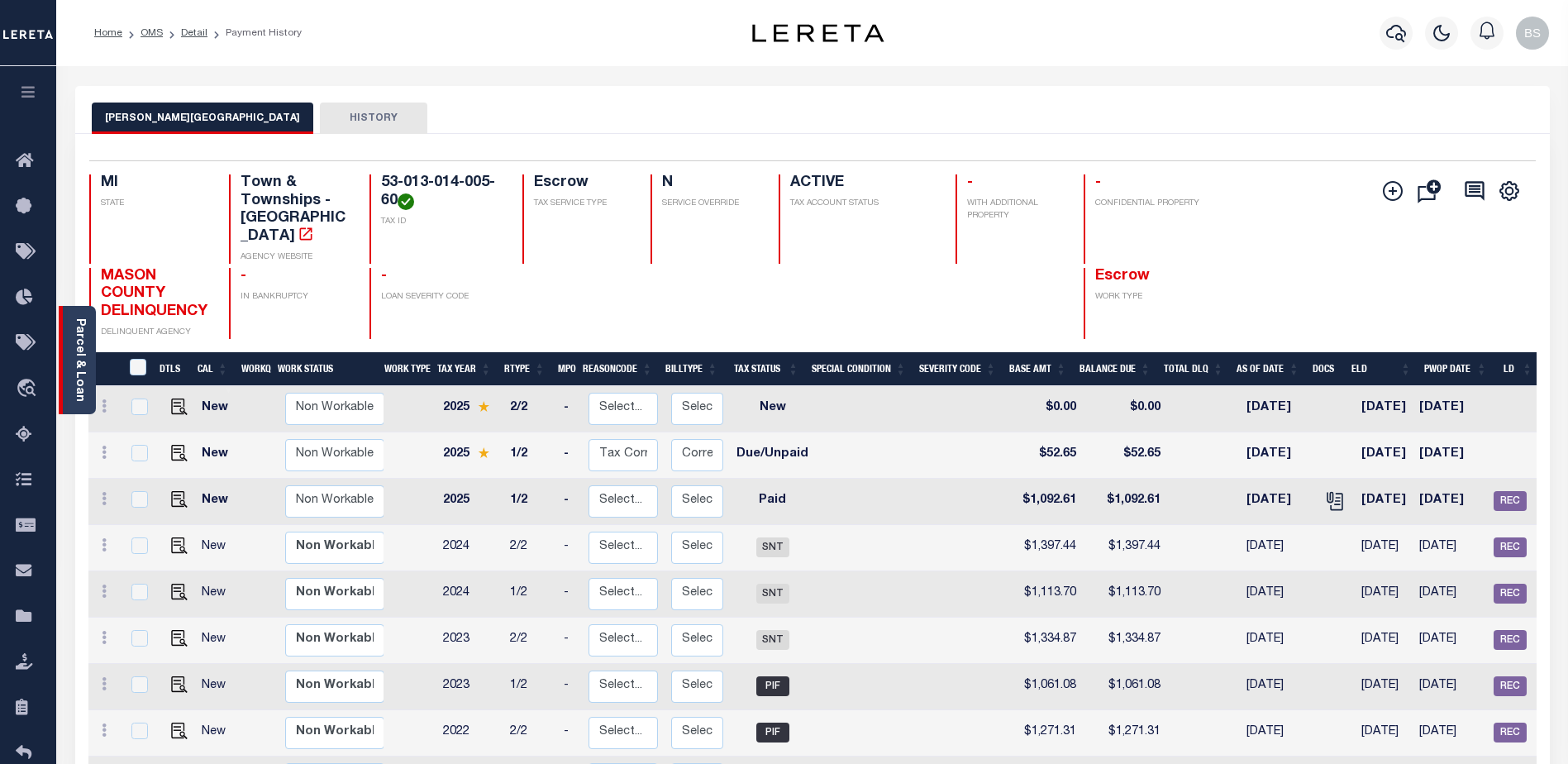
click at [72, 316] on div "Parcel & Loan" at bounding box center [78, 360] width 37 height 108
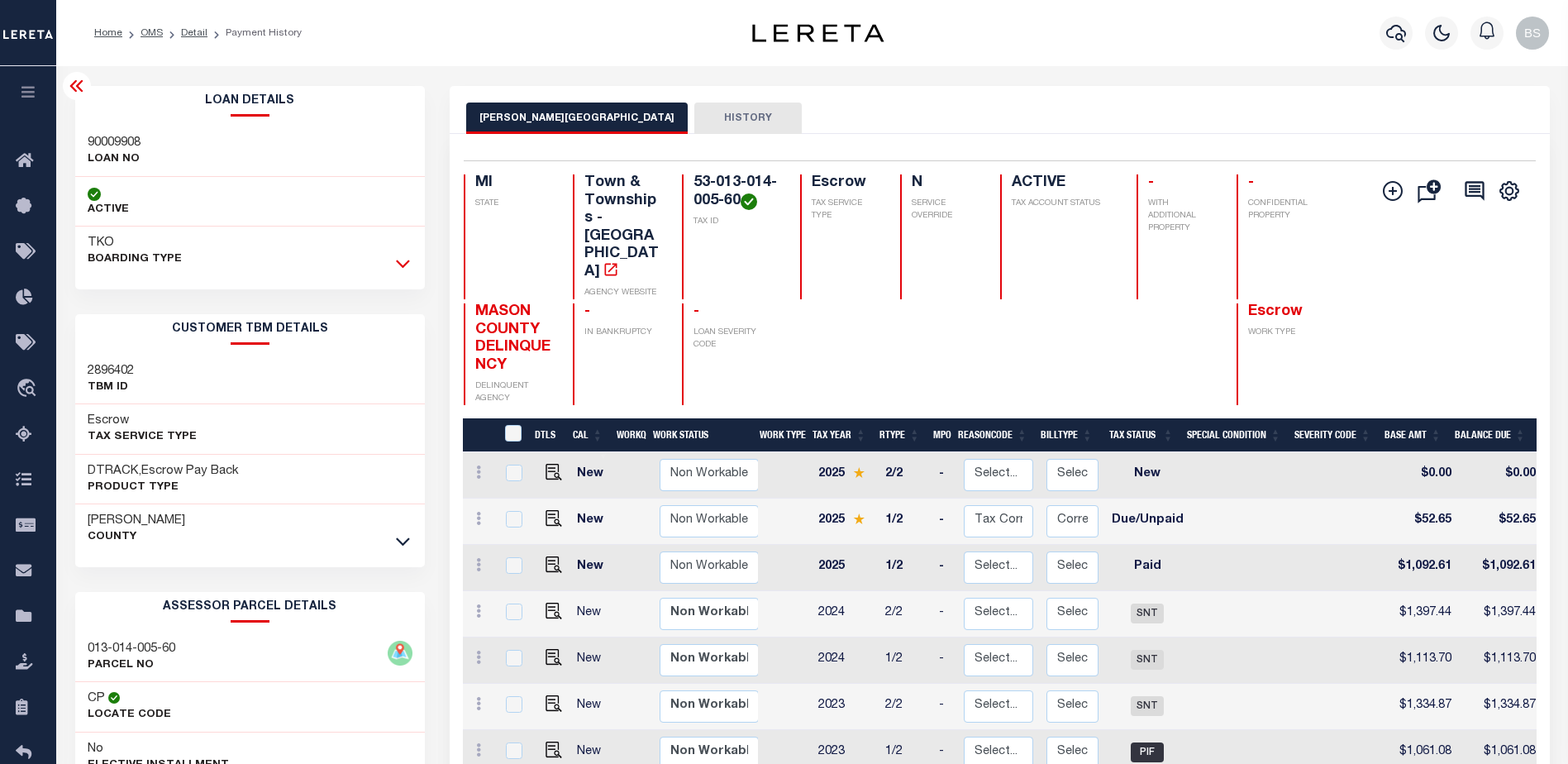
click at [404, 262] on icon at bounding box center [403, 263] width 14 height 18
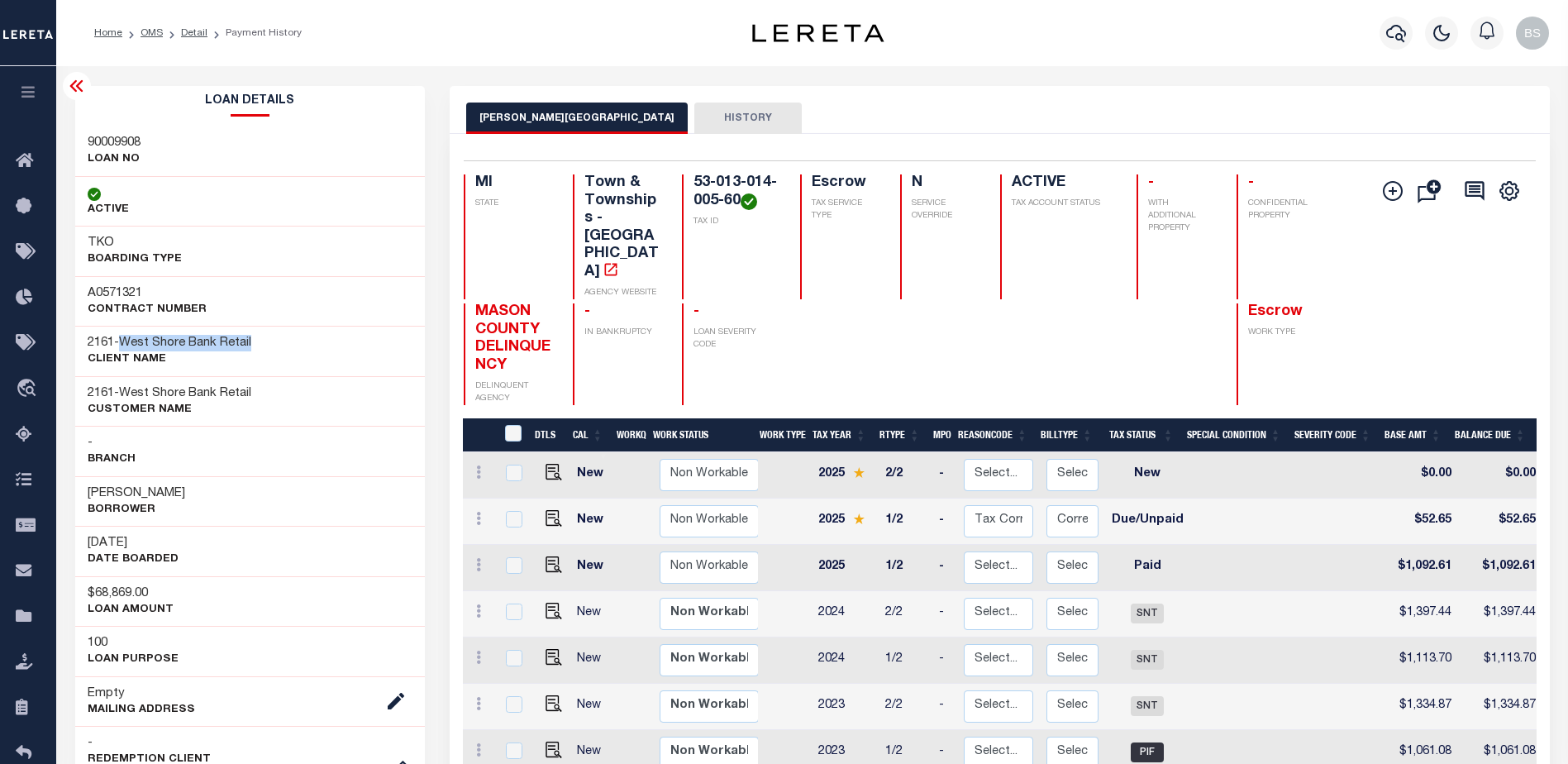
drag, startPoint x: 129, startPoint y: 339, endPoint x: 258, endPoint y: 348, distance: 129.3
click at [258, 348] on div "2161 - West Shore Bank Retail CLIENT Name" at bounding box center [250, 351] width 350 height 51
copy span "West Shore Bank Retail"
click at [74, 95] on icon at bounding box center [77, 86] width 20 height 20
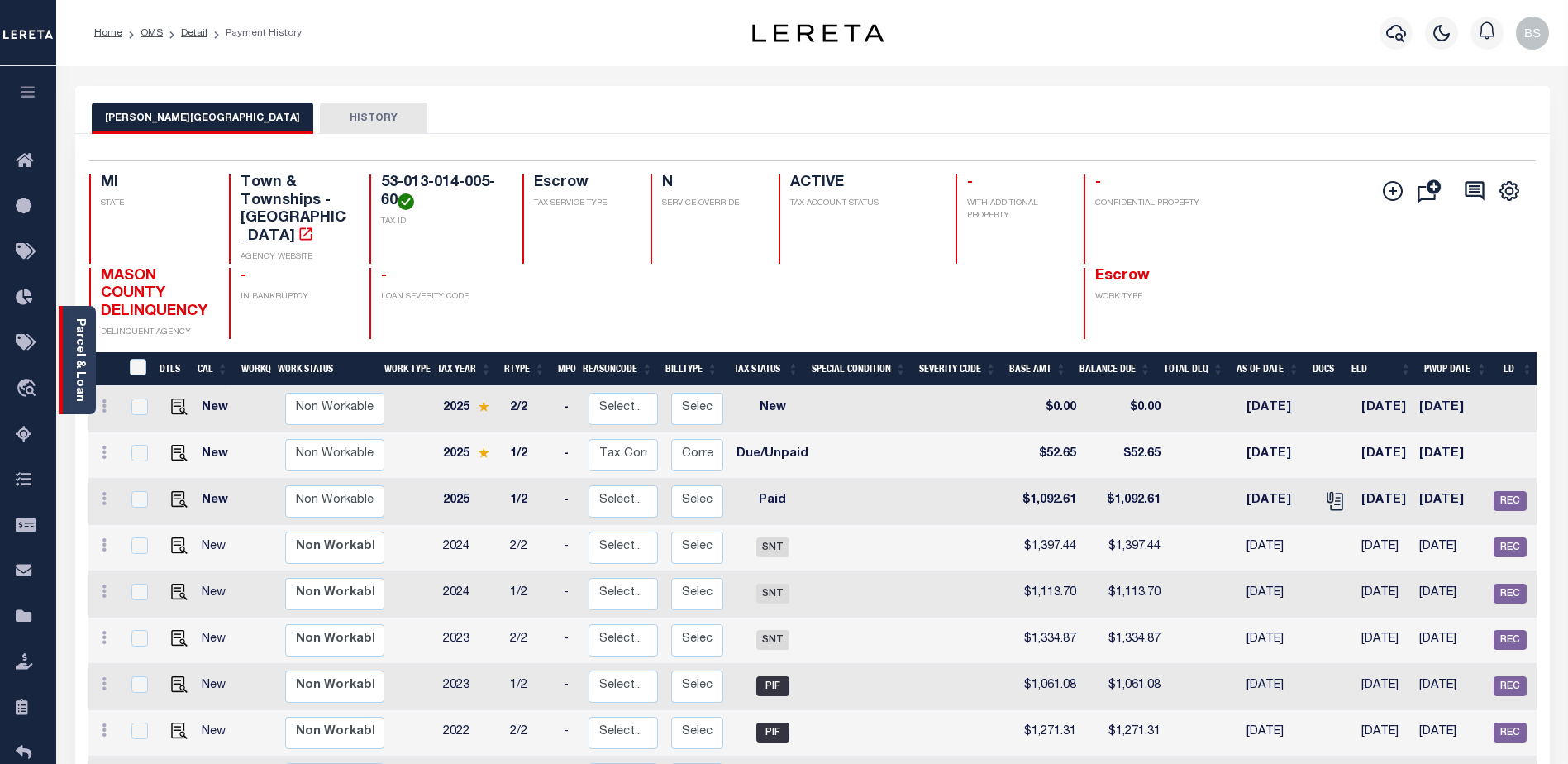
click at [78, 340] on link "Parcel & Loan" at bounding box center [79, 360] width 12 height 84
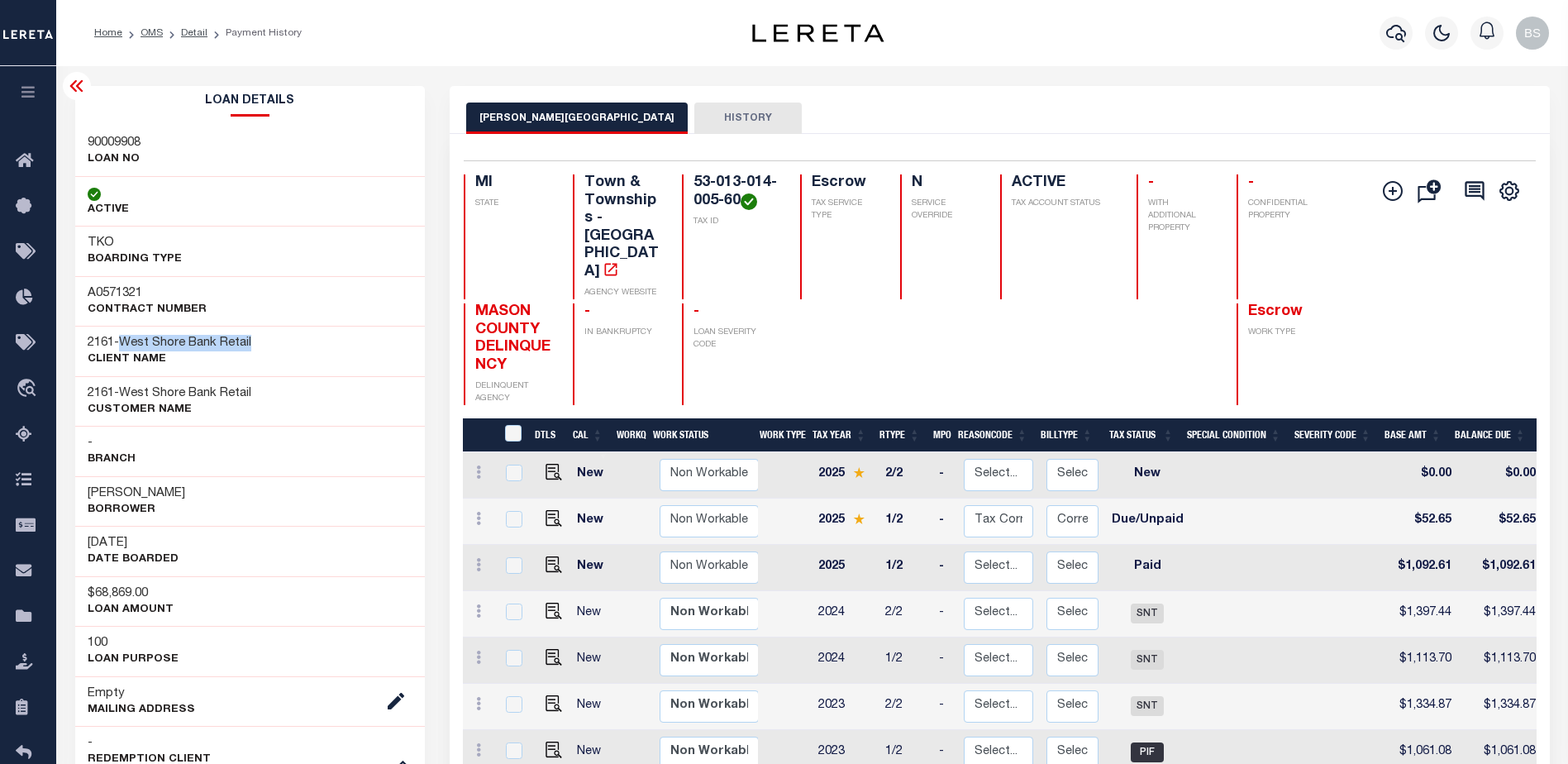
click at [73, 89] on icon at bounding box center [76, 86] width 14 height 12
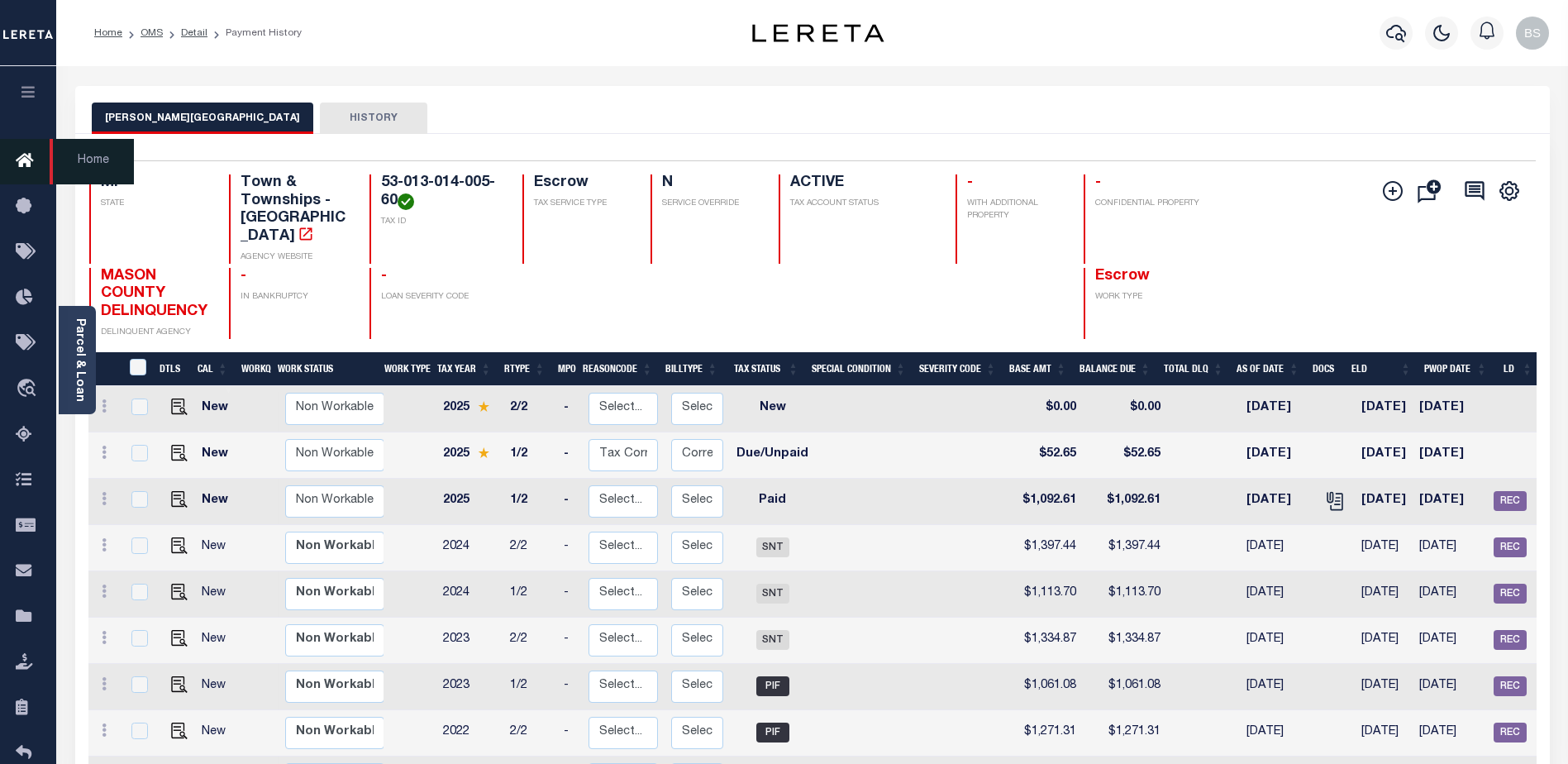
click at [22, 165] on icon at bounding box center [29, 161] width 26 height 20
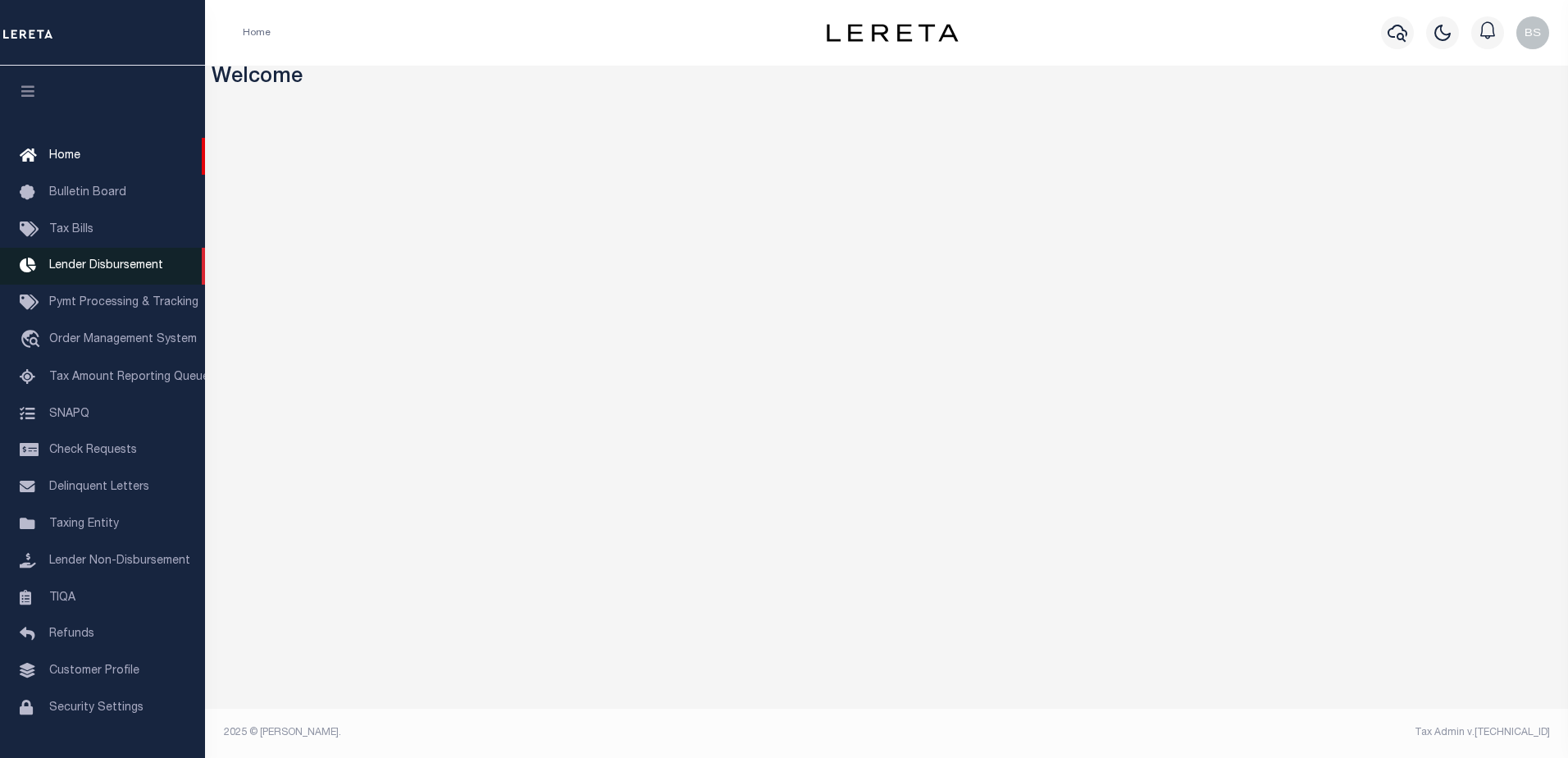
click at [77, 269] on span "Lender Disbursement" at bounding box center [106, 266] width 114 height 12
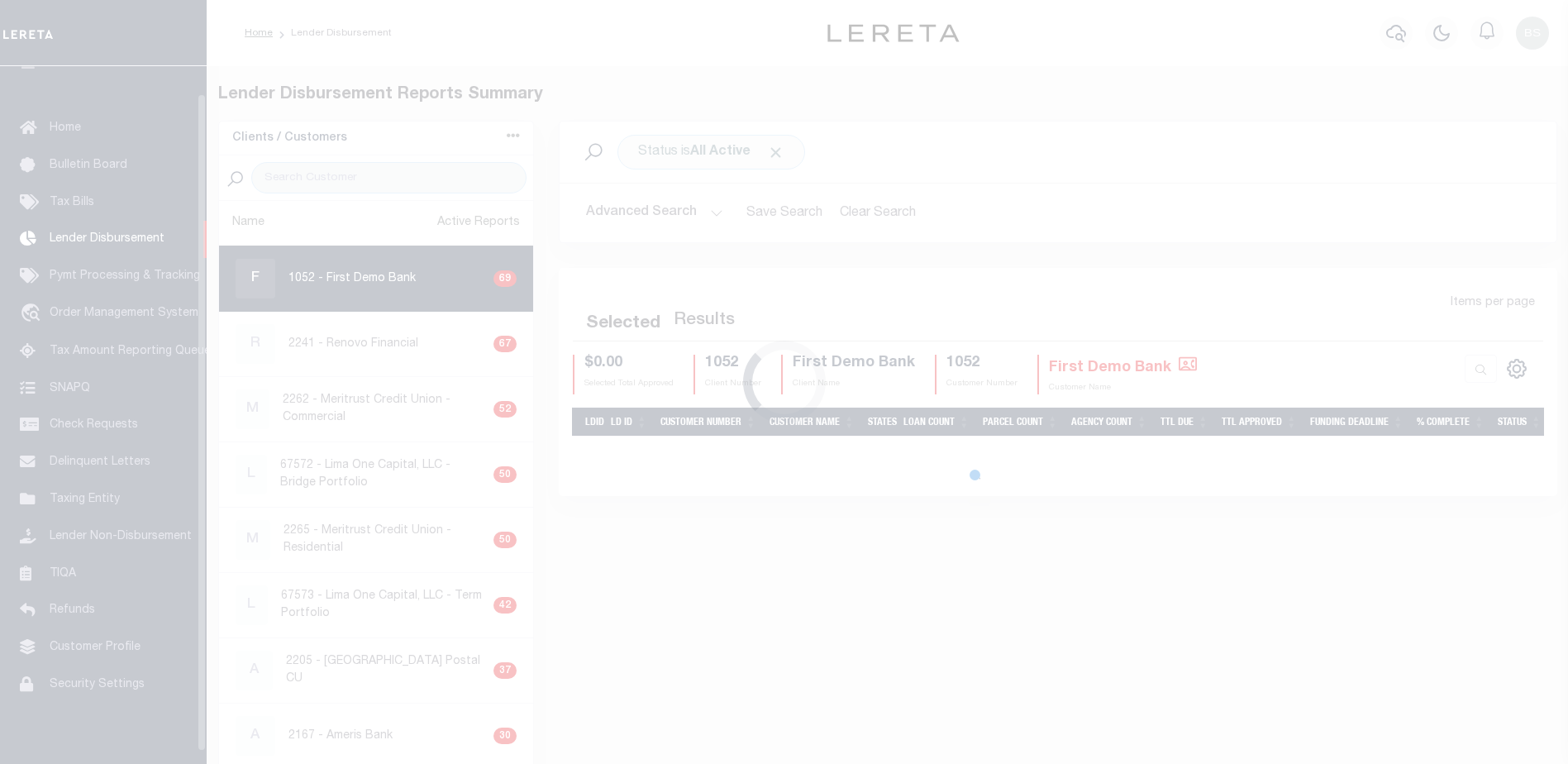
scroll to position [29, 0]
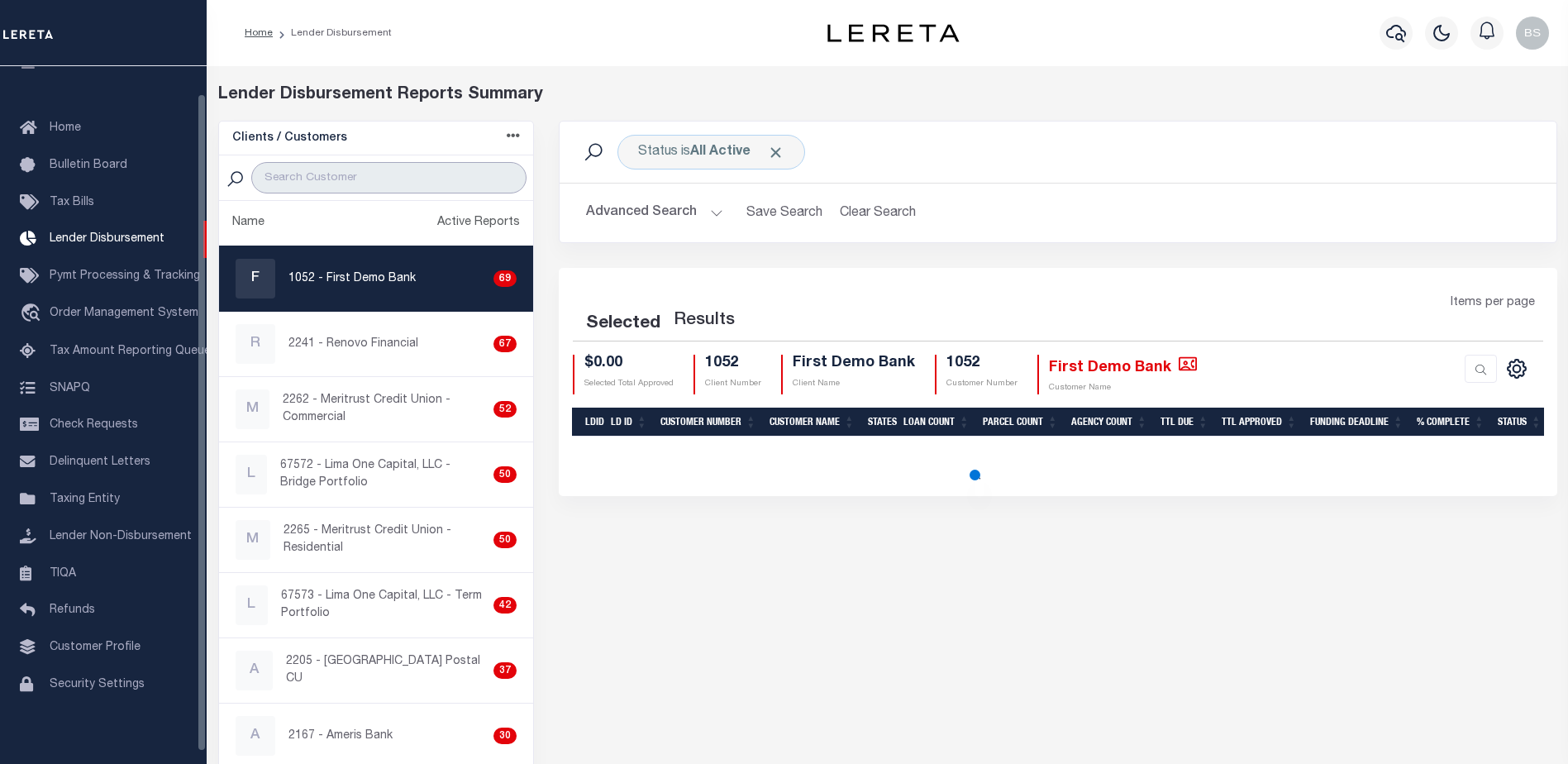
click at [299, 181] on input "search" at bounding box center [389, 177] width 275 height 31
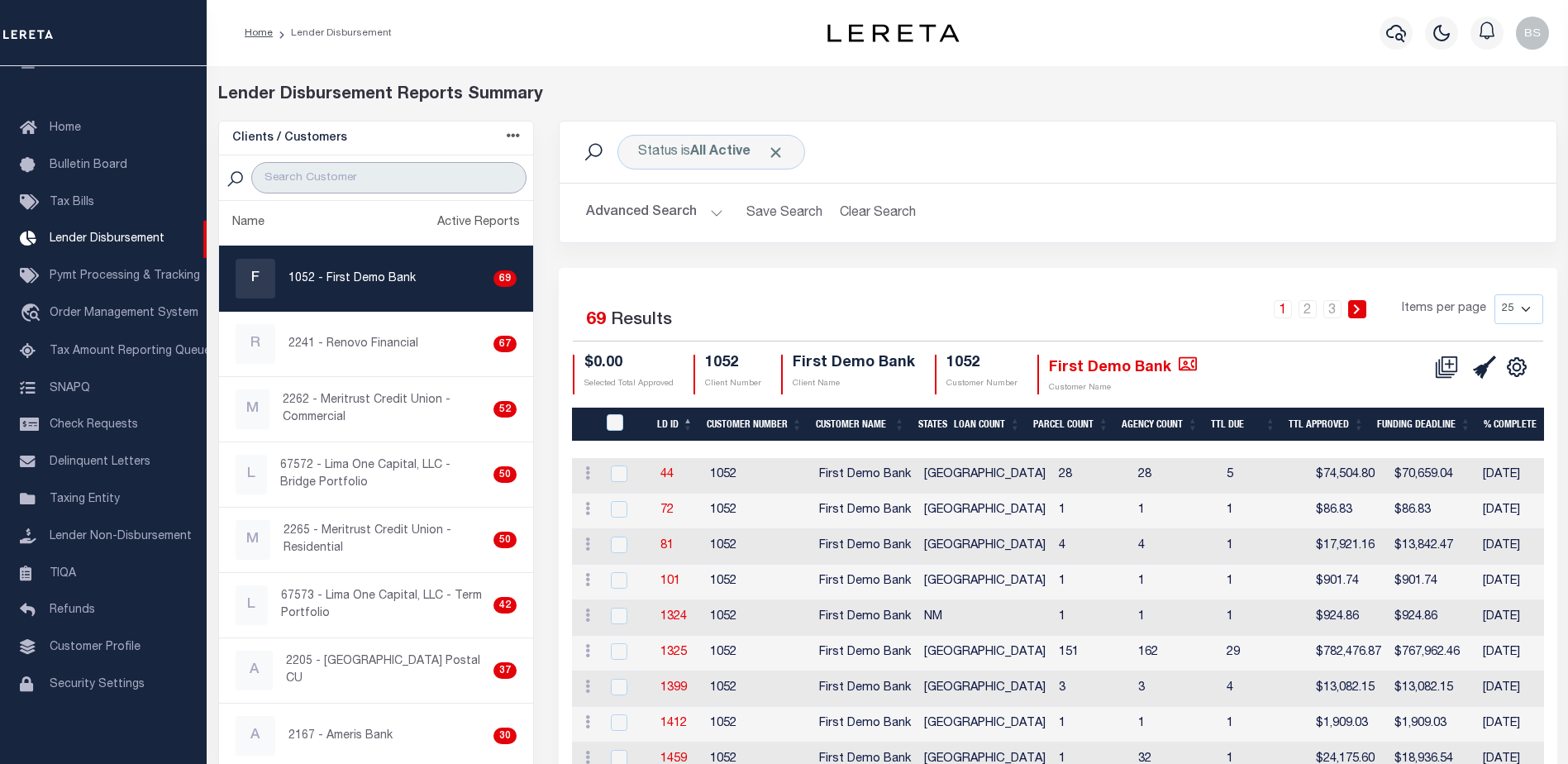
paste input "West Shore Bank Retail"
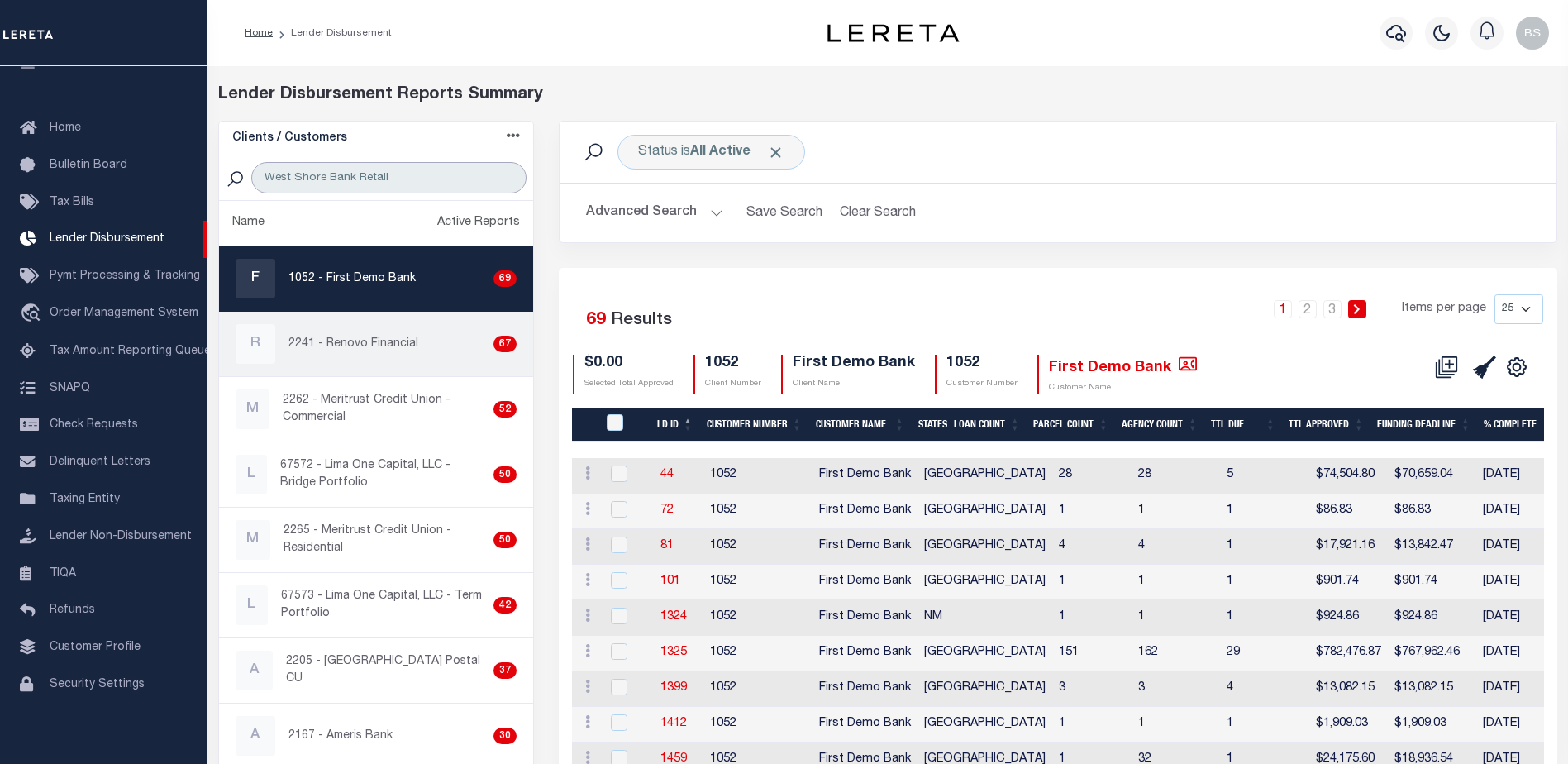
type input "West Shore Bank Retail"
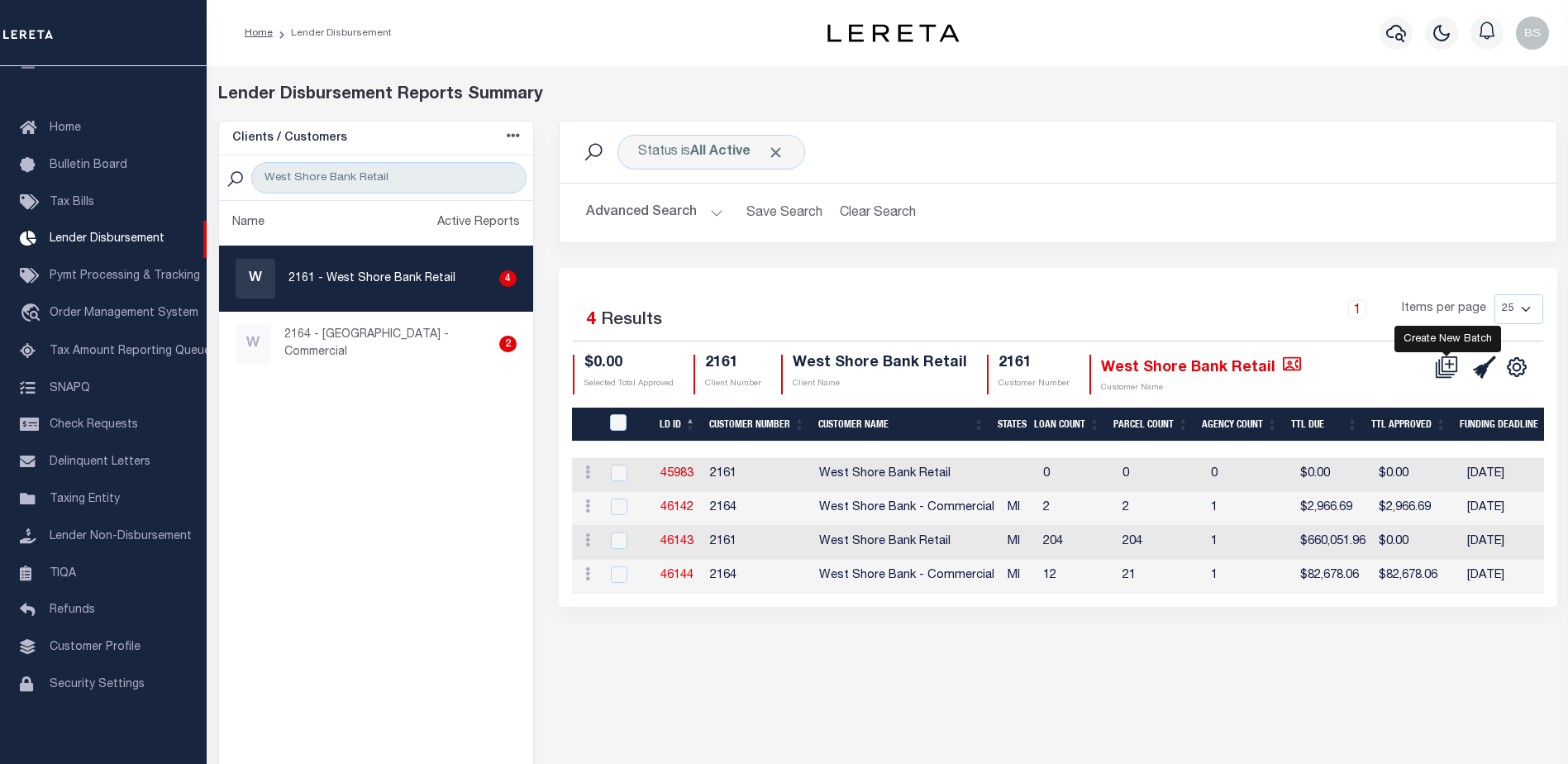
click at [1446, 368] on icon at bounding box center [1446, 366] width 23 height 23
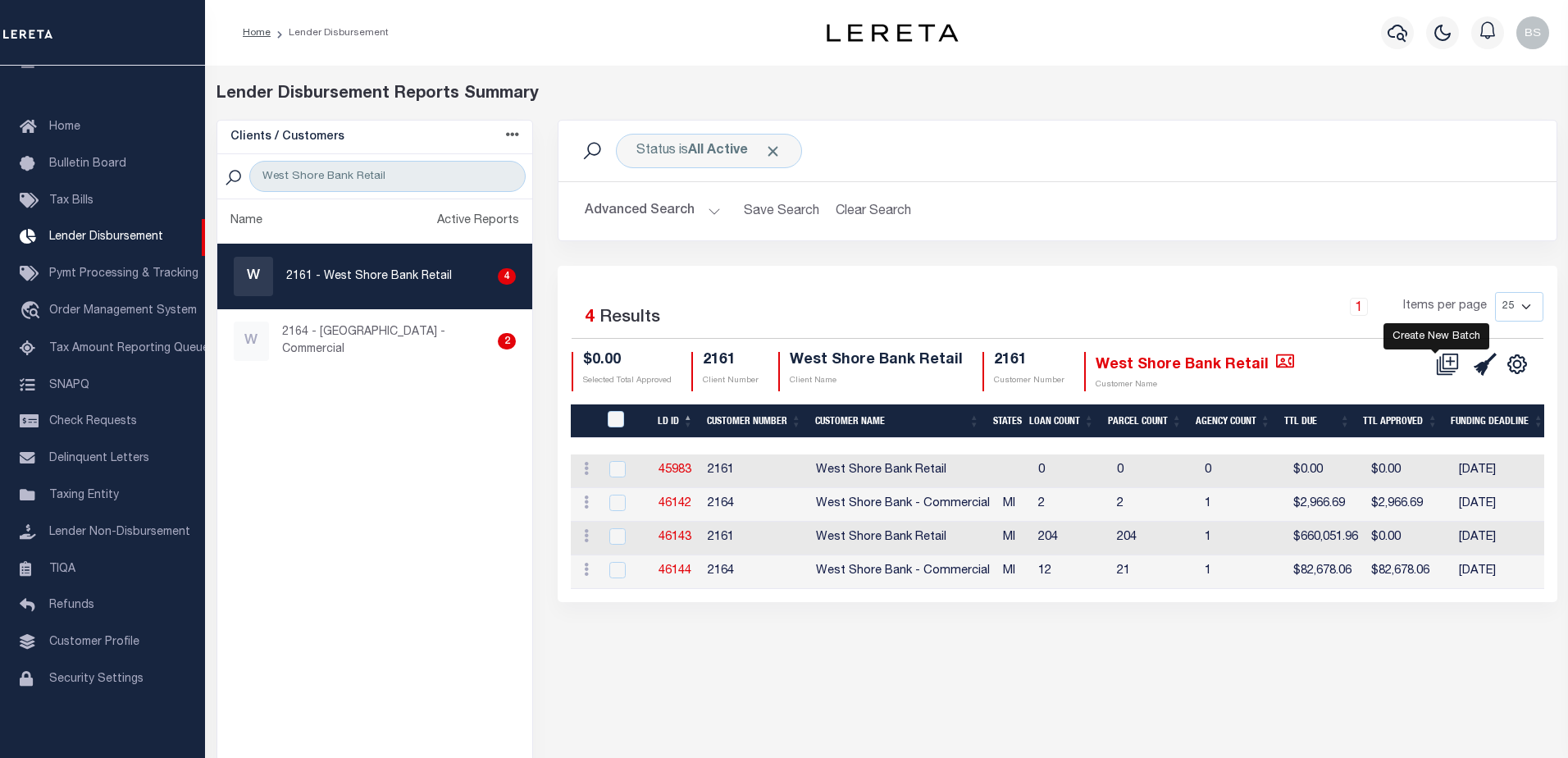
select select "8"
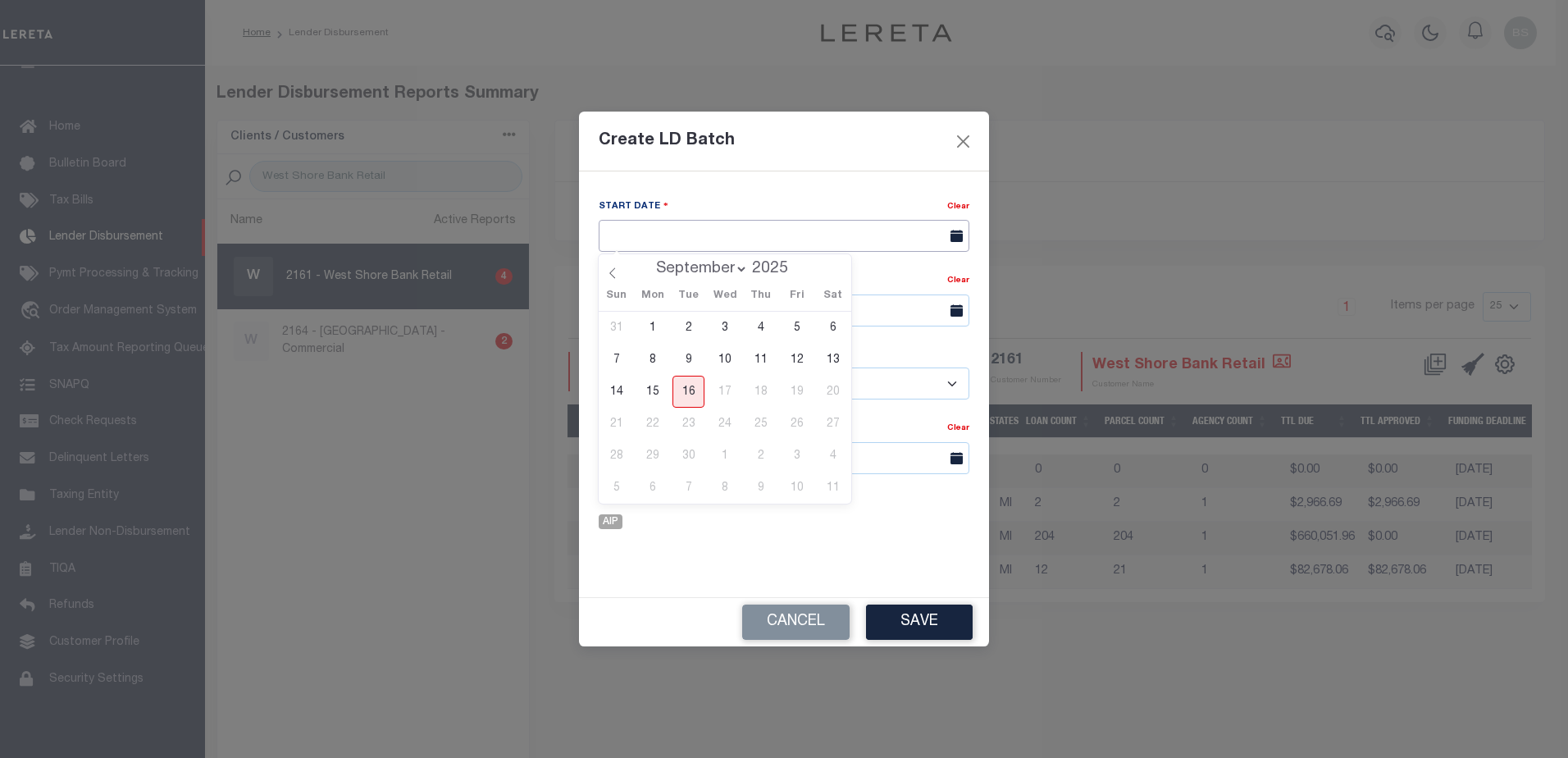
click at [720, 232] on input "text" at bounding box center [784, 235] width 371 height 32
click at [682, 394] on span "16" at bounding box center [688, 392] width 32 height 32
type input "[DATE]"
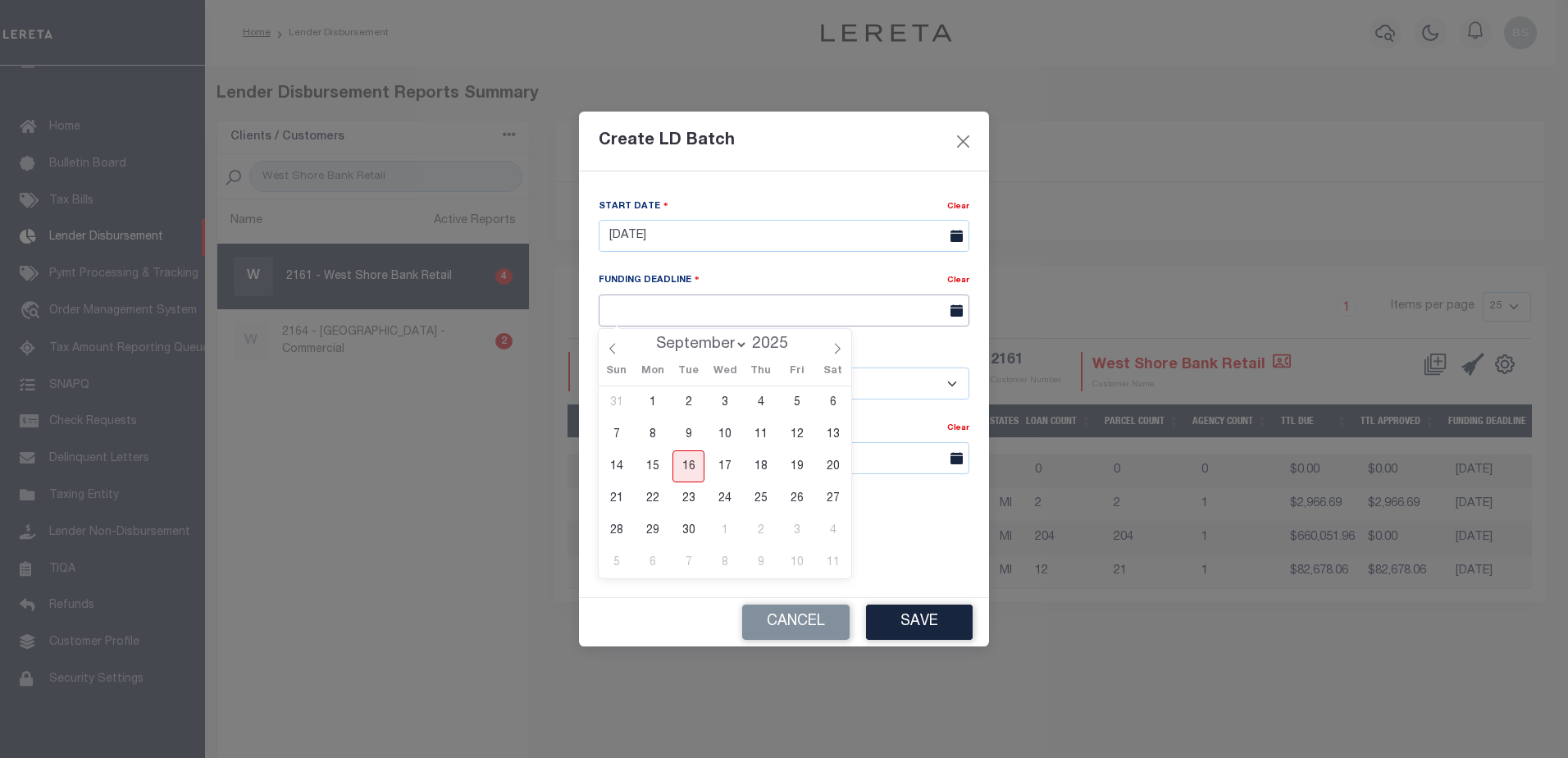
click at [674, 317] on input "text" at bounding box center [784, 311] width 371 height 32
click at [727, 468] on span "17" at bounding box center [724, 467] width 32 height 32
type input "[DATE]"
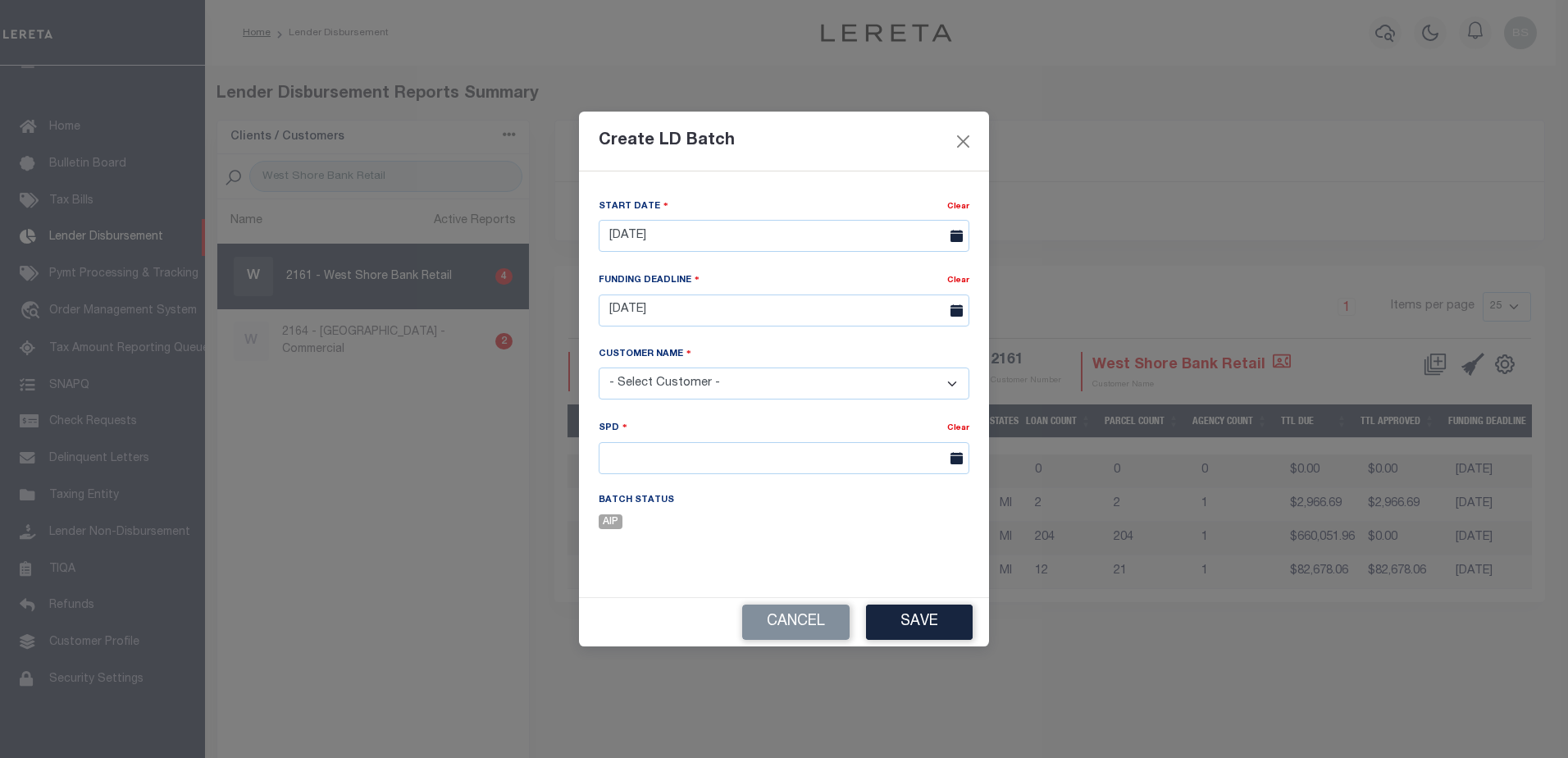
click at [694, 383] on select "- Select Customer - Accumatch - Refunds All In Credit Union Amarillo National B…" at bounding box center [784, 384] width 371 height 32
select select "2161"
click at [599, 368] on select "- Select Customer - Accumatch - Refunds All In Credit Union Amarillo National B…" at bounding box center [784, 384] width 371 height 32
click at [877, 459] on input "text" at bounding box center [784, 458] width 371 height 32
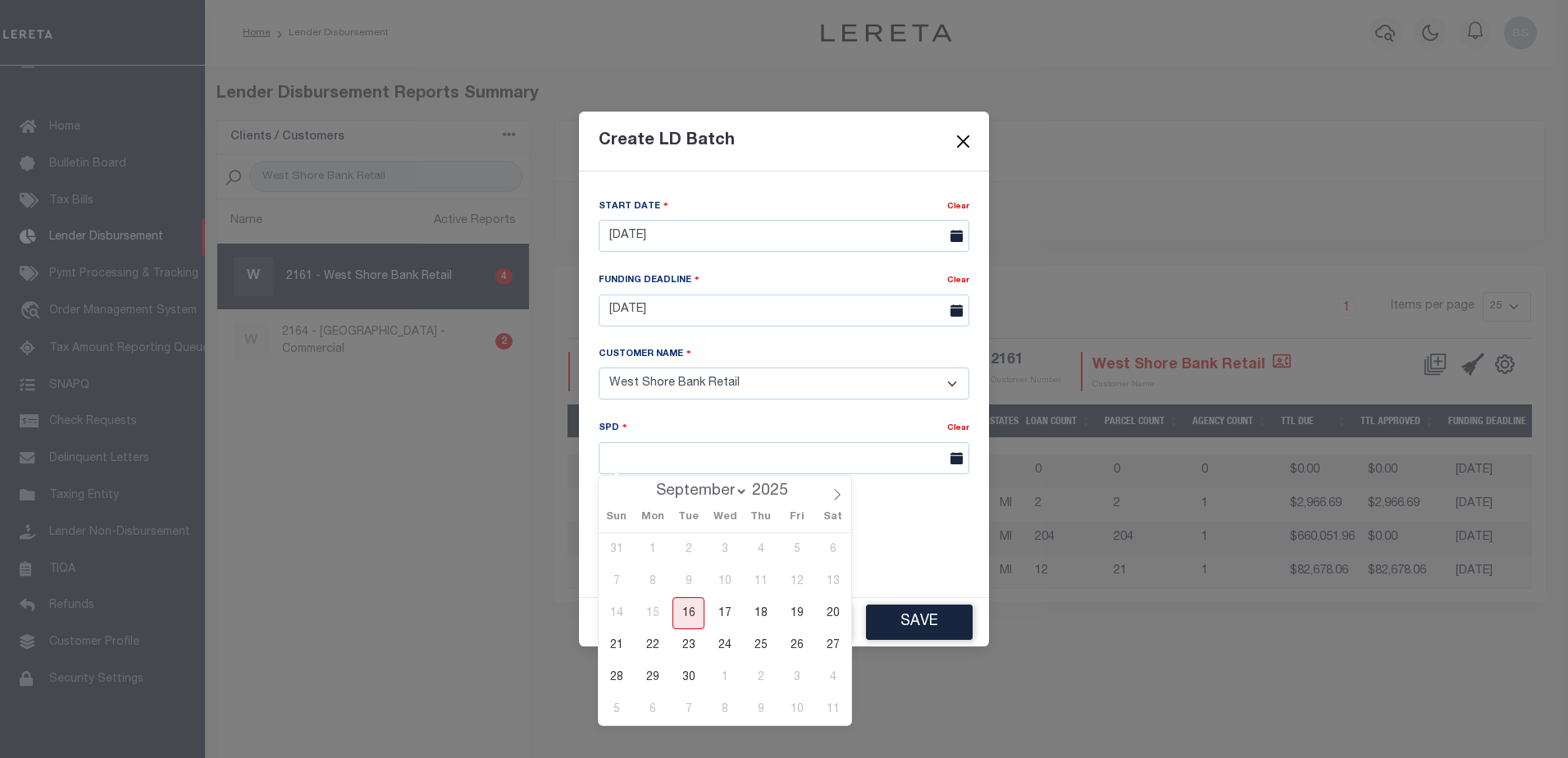
click at [727, 612] on span "17" at bounding box center [724, 613] width 32 height 32
type input "09/17/2025"
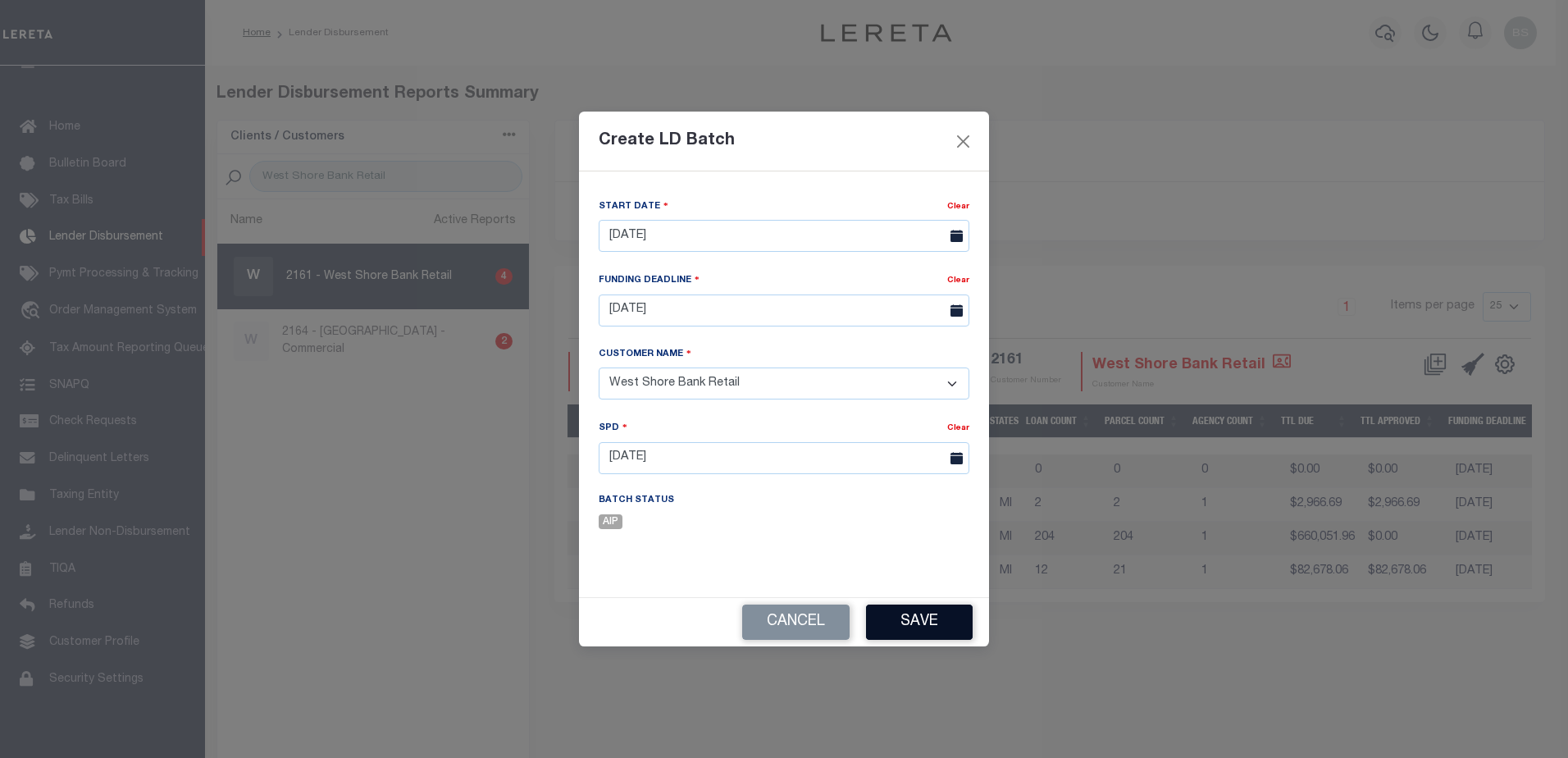
click at [916, 616] on button "Save" at bounding box center [918, 622] width 106 height 35
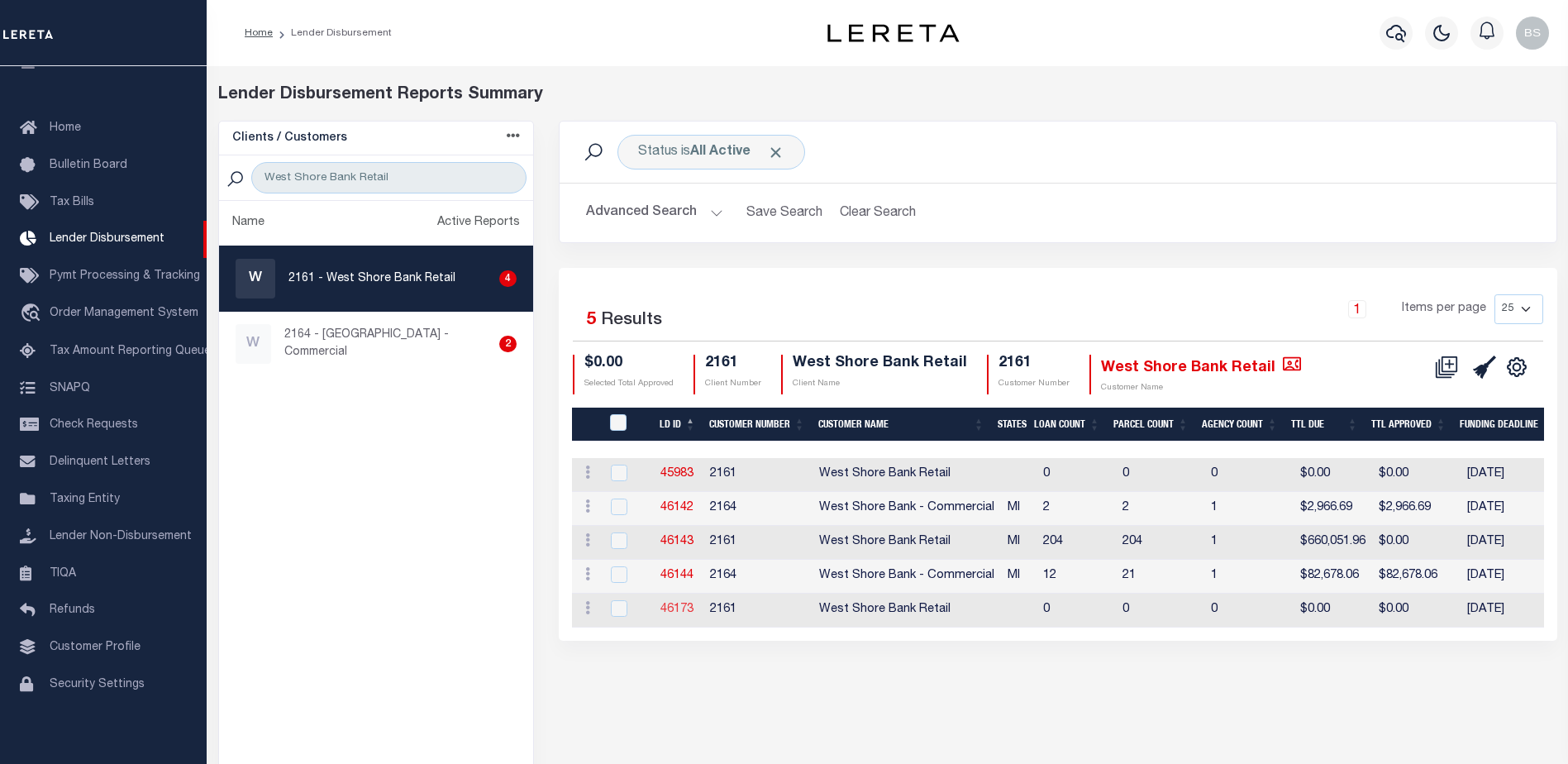
click at [683, 607] on link "46173" at bounding box center [677, 610] width 33 height 12
checkbox input "true"
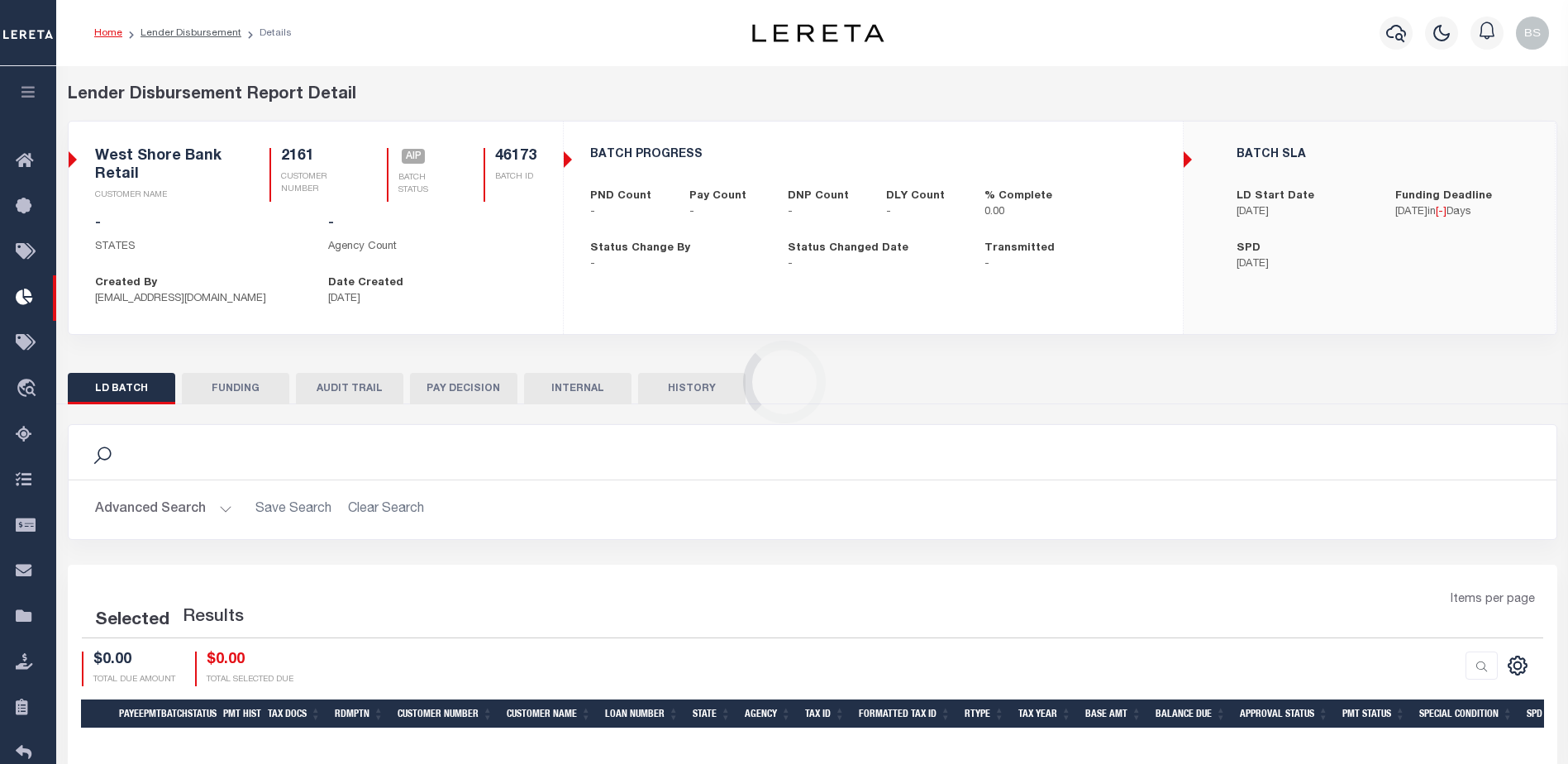
select select "200"
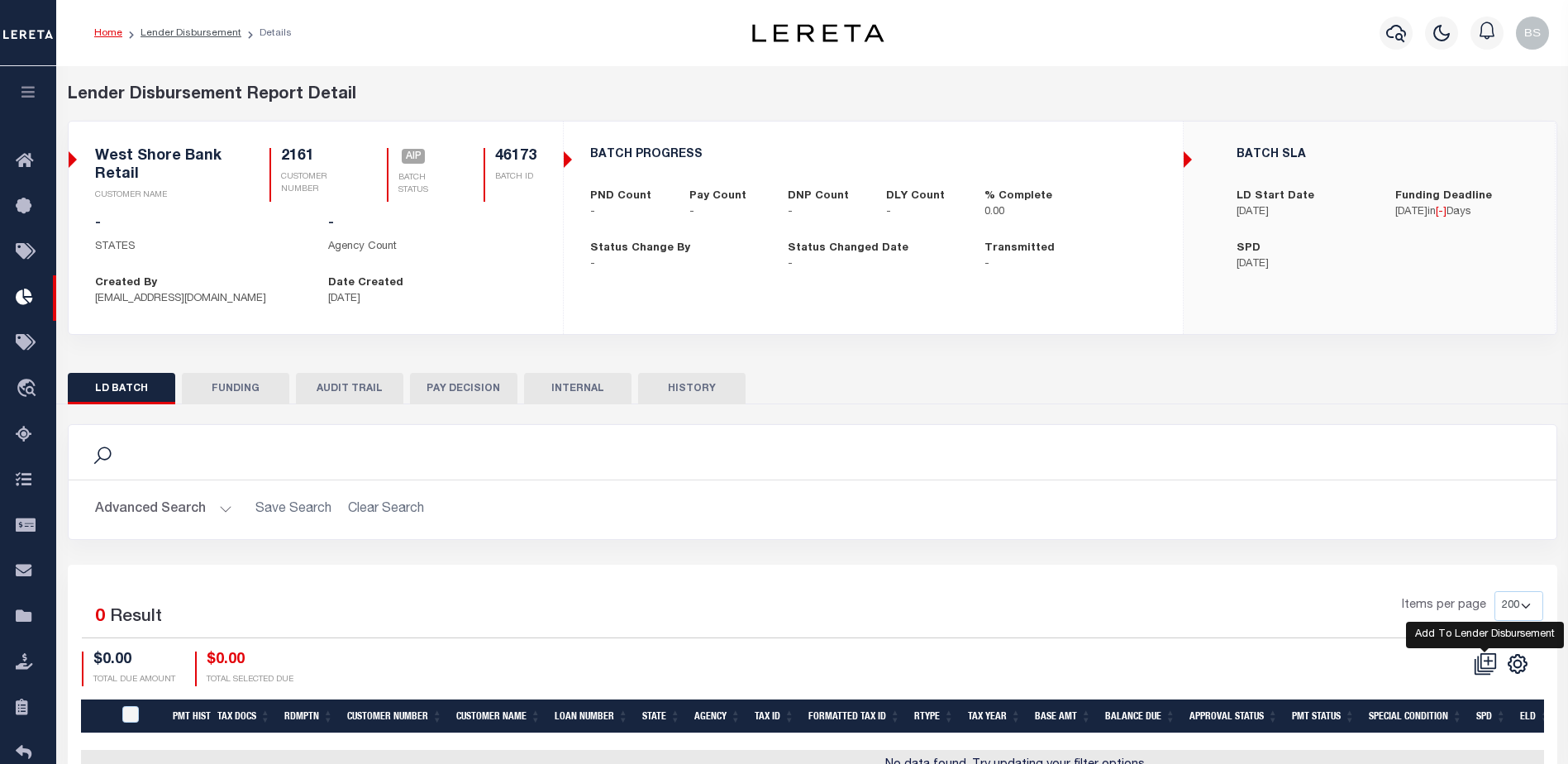
click at [1487, 662] on icon at bounding box center [1488, 660] width 9 height 9
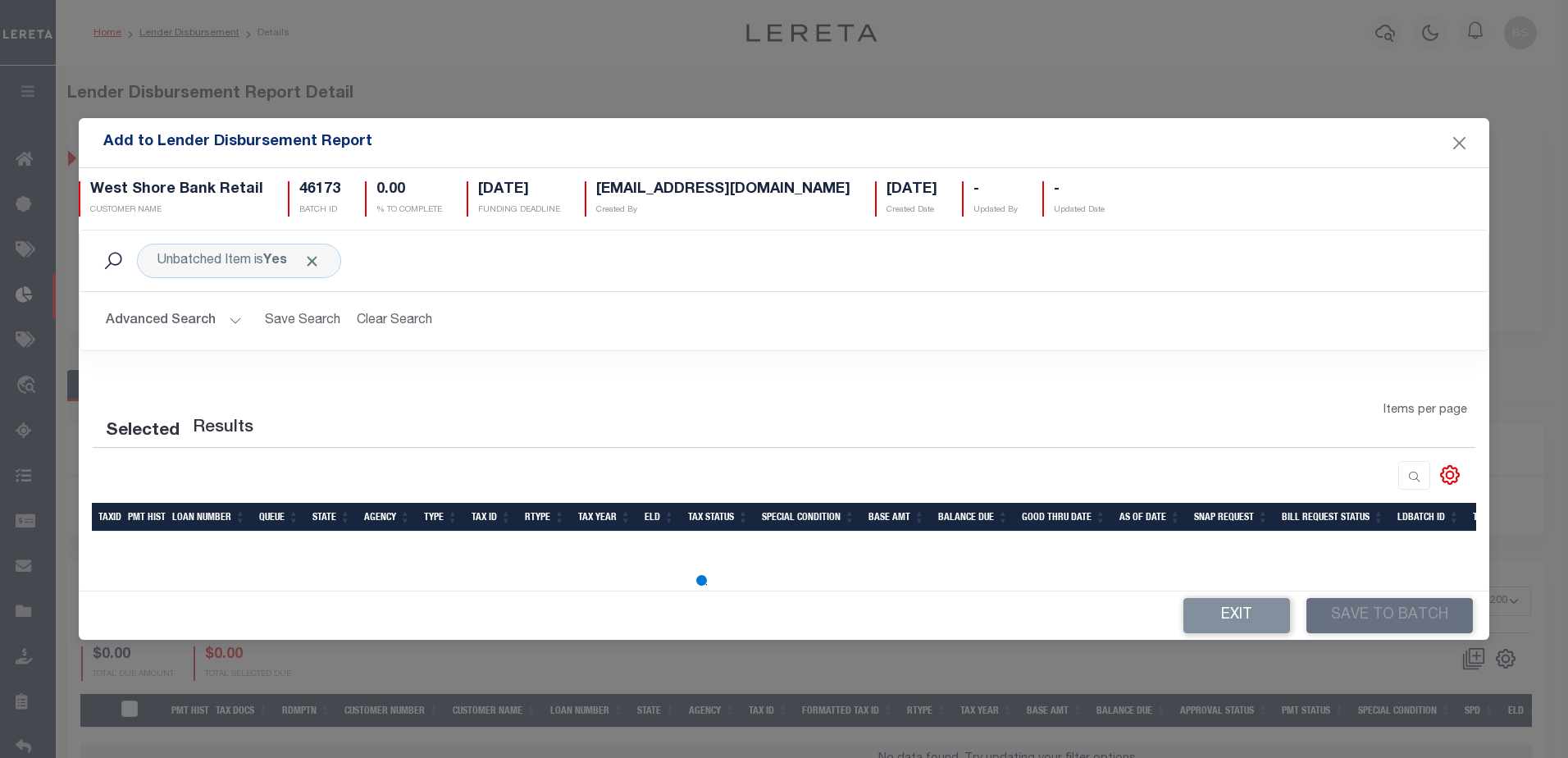
click at [229, 320] on button "Advanced Search" at bounding box center [173, 321] width 136 height 32
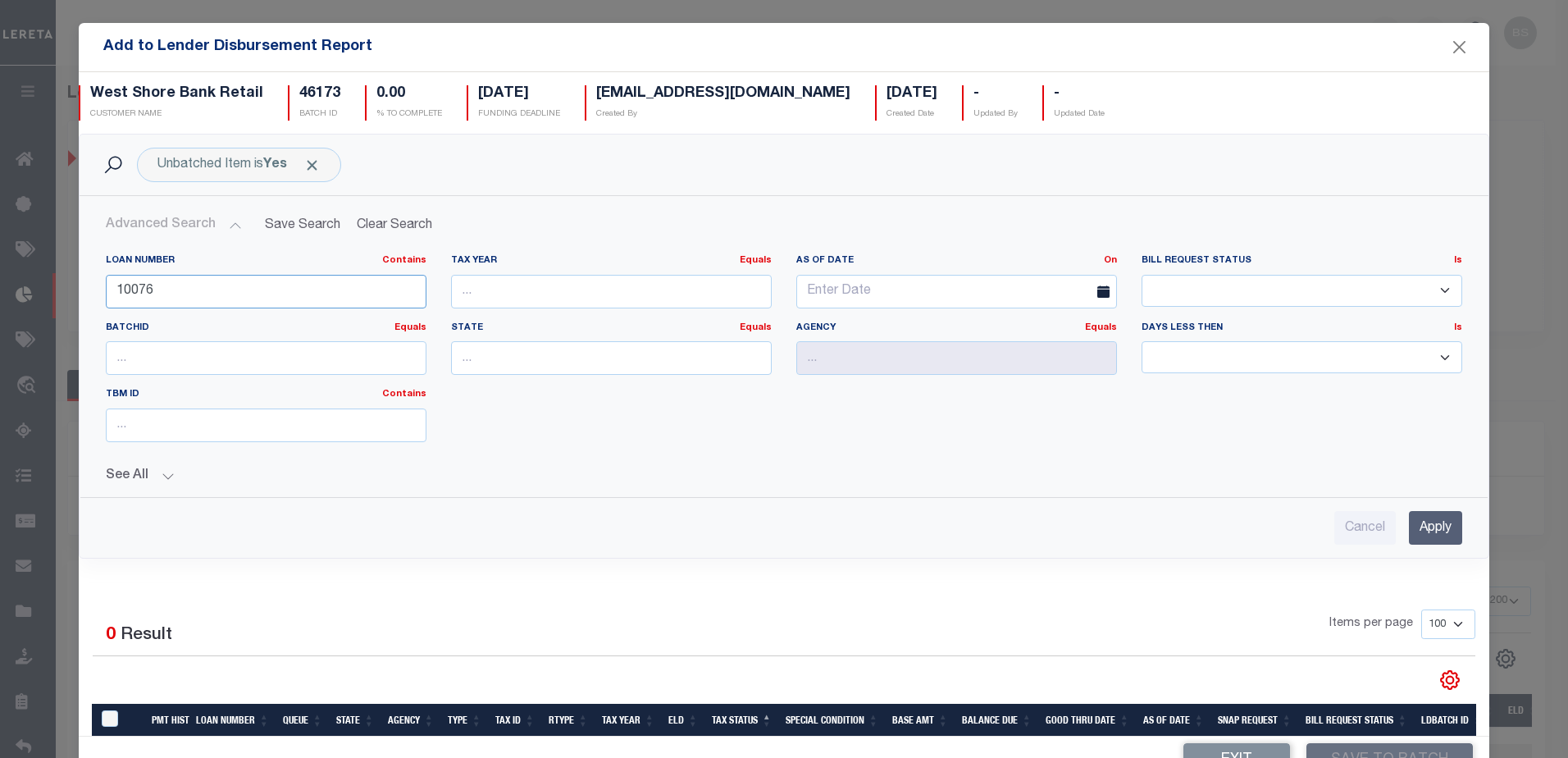
click at [225, 302] on input "10076" at bounding box center [265, 291] width 321 height 34
type input "1"
type input "90009908"
click at [1409, 513] on input "Apply" at bounding box center [1436, 528] width 54 height 34
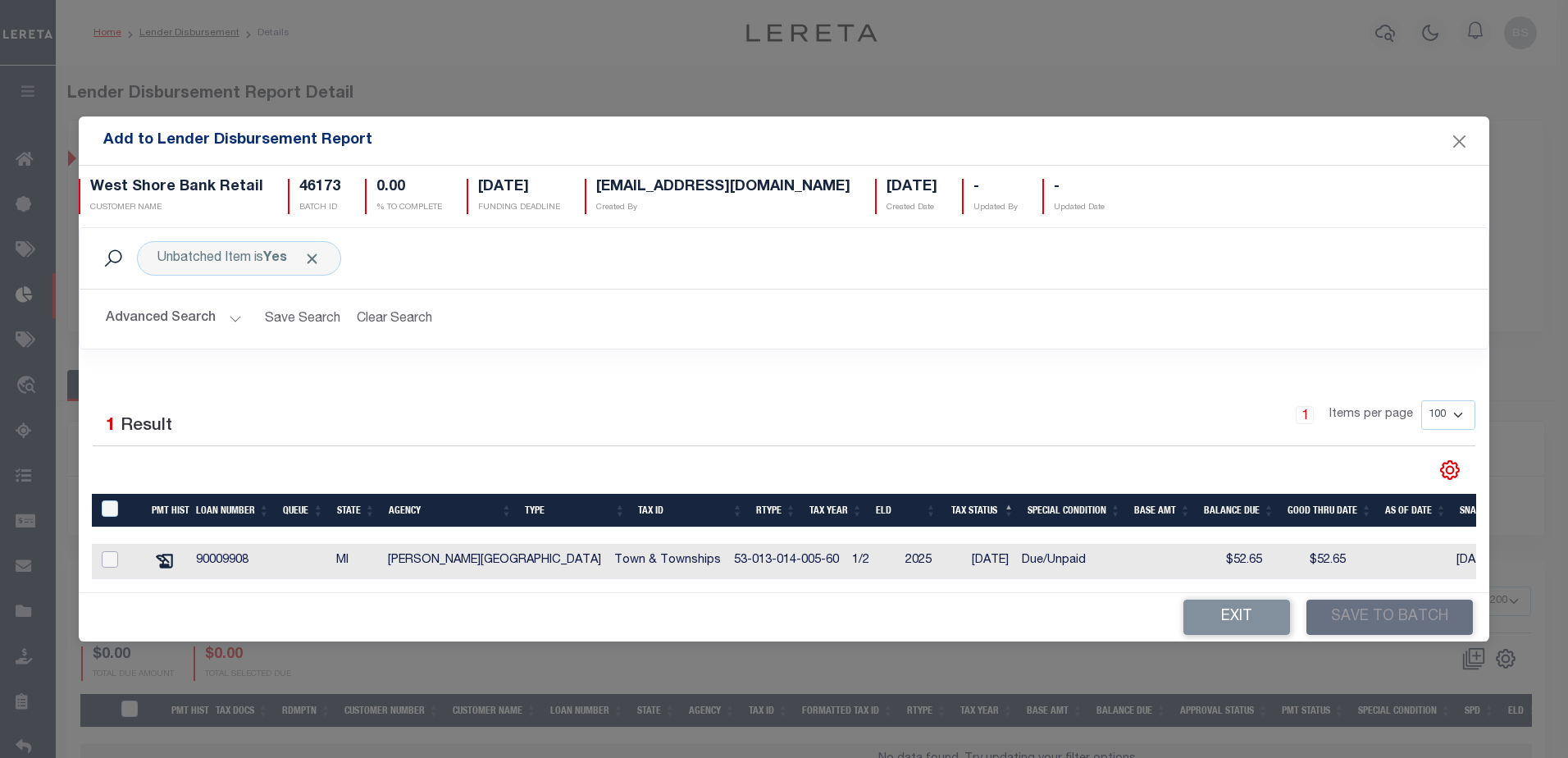
click at [103, 554] on input "checkbox" at bounding box center [110, 559] width 17 height 17
checkbox input "true"
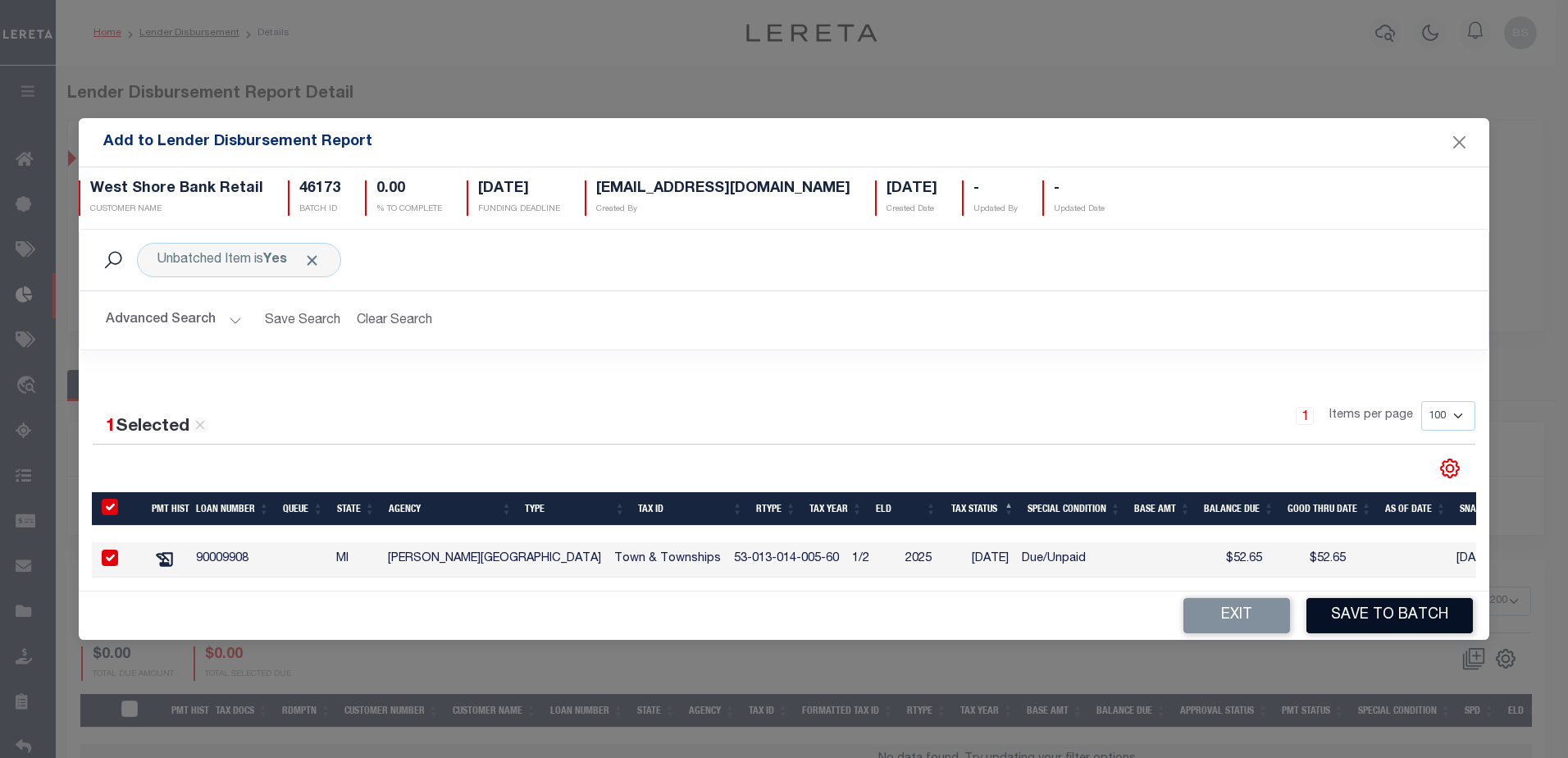
click at [1394, 619] on button "Save to Batch" at bounding box center [1389, 616] width 167 height 35
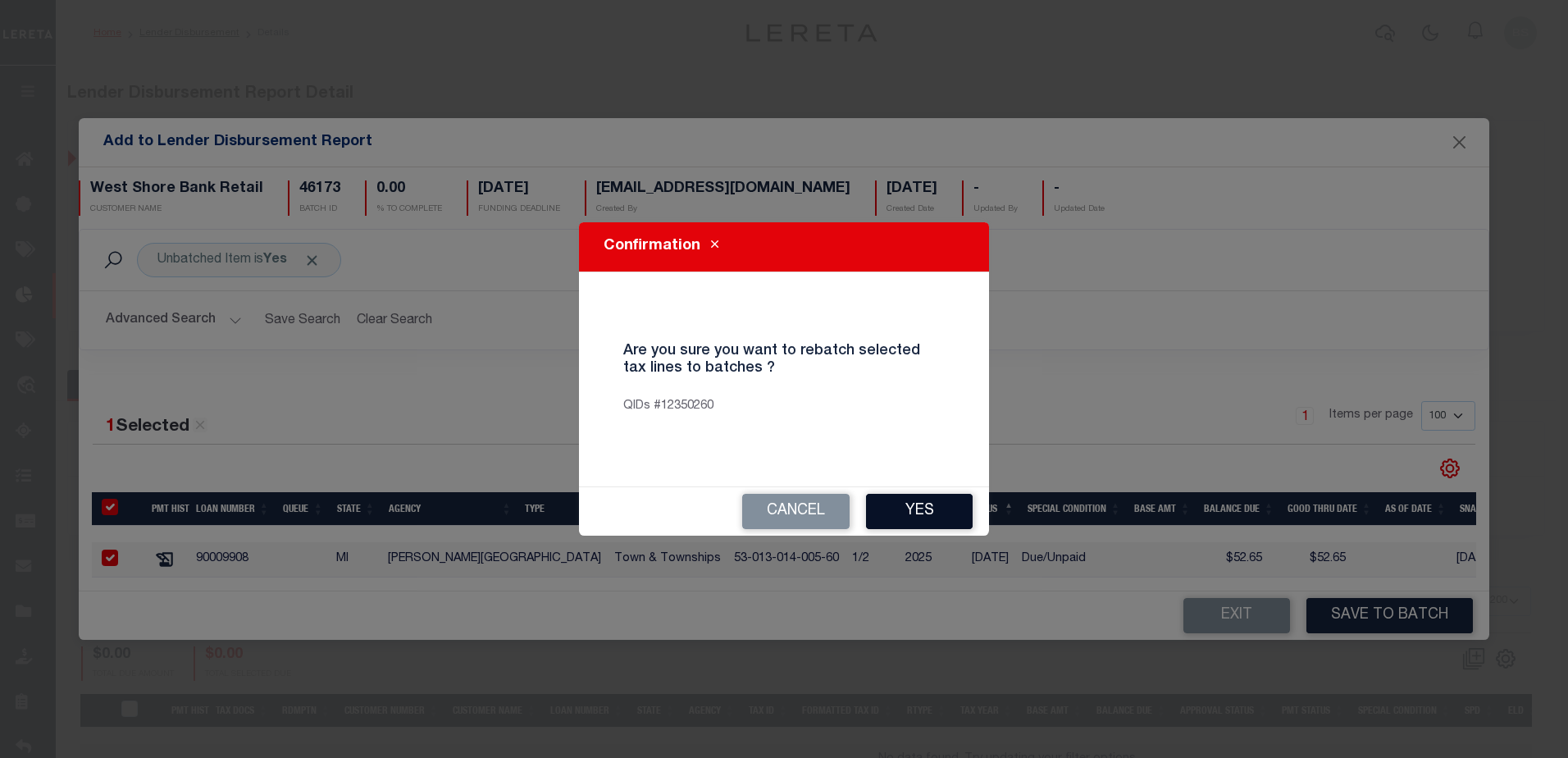
click at [922, 513] on button "Yes" at bounding box center [918, 512] width 106 height 35
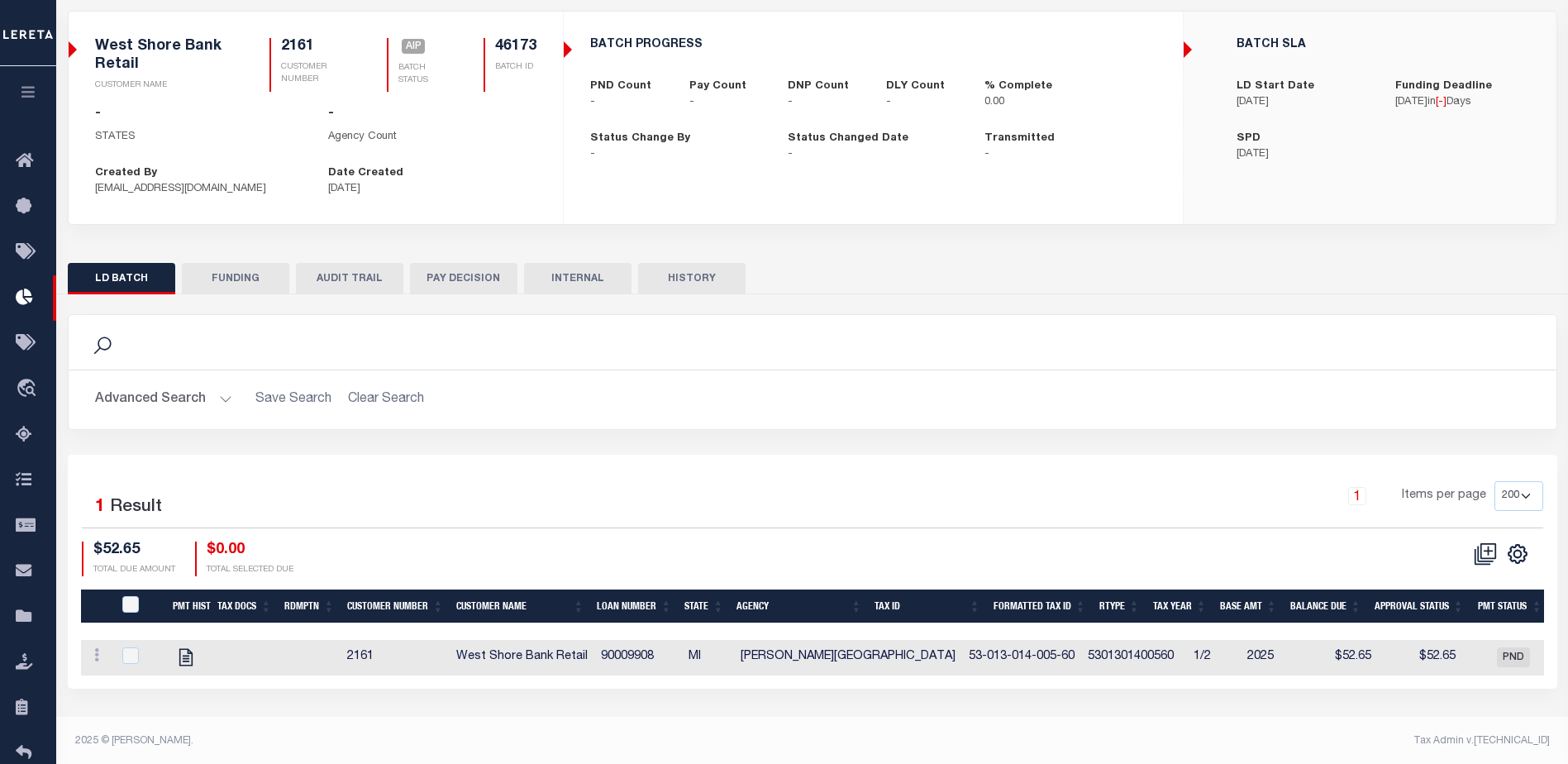
scroll to position [112, 0]
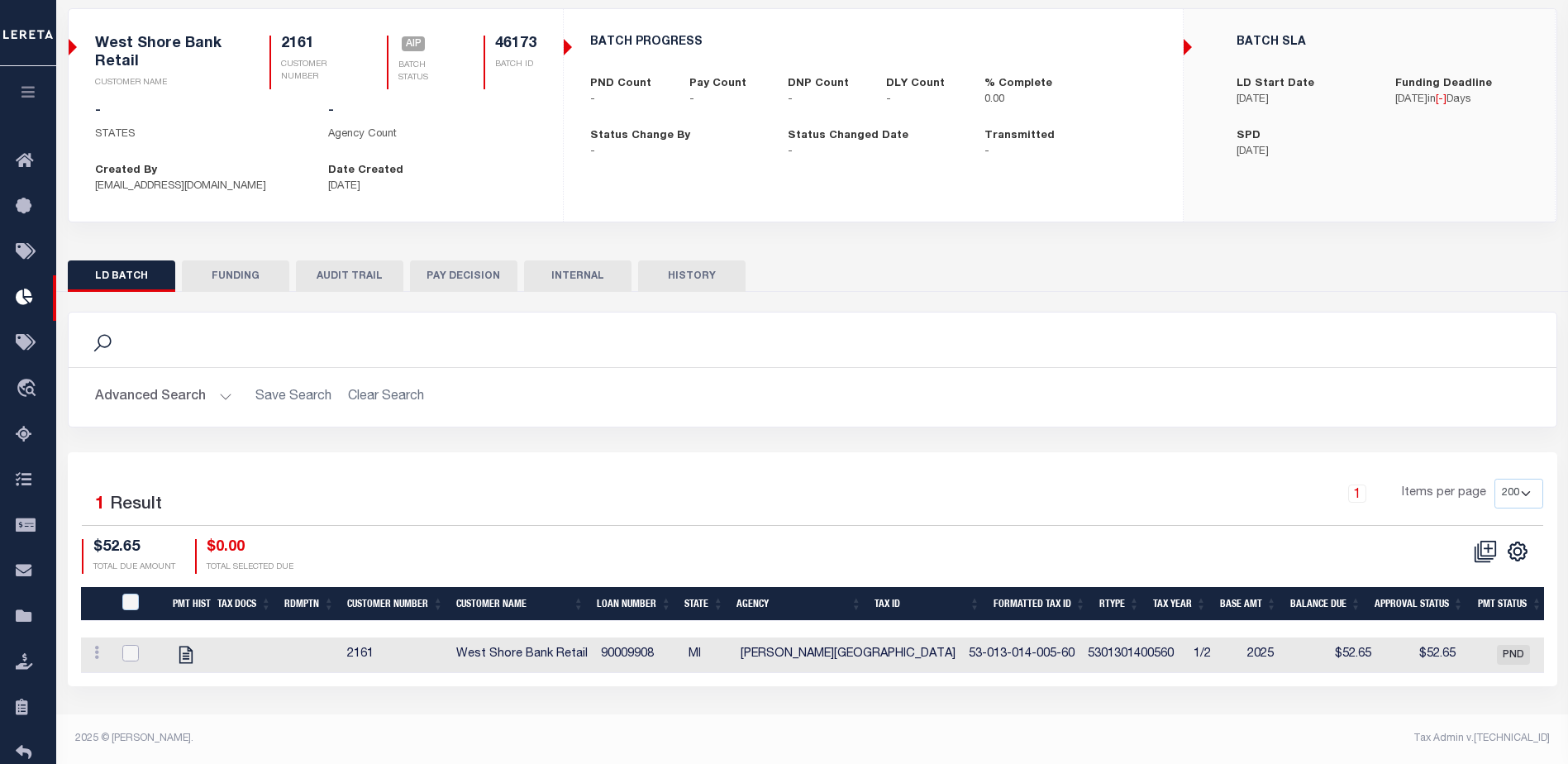
click at [131, 657] on input "checkbox" at bounding box center [131, 653] width 17 height 17
checkbox input "true"
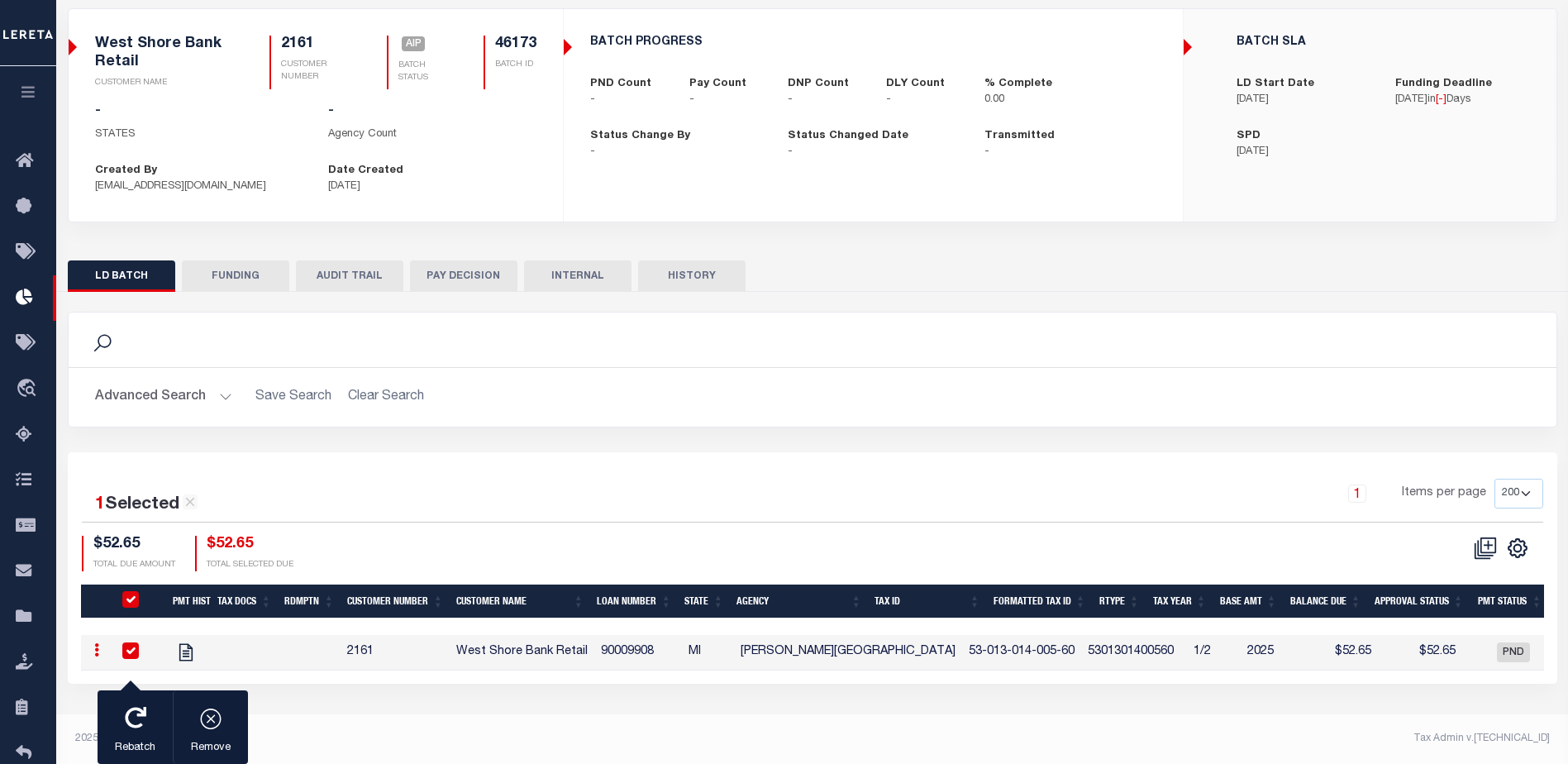
click at [549, 495] on div "1 Items per page 25 50 100 200" at bounding box center [998, 500] width 1090 height 43
drag, startPoint x: 635, startPoint y: 452, endPoint x: 569, endPoint y: 378, distance: 99.2
click at [634, 440] on div "Search Advanced Search Save Search Clear Search Contains" at bounding box center [812, 497] width 1490 height 372
click at [131, 643] on input "checkbox" at bounding box center [131, 651] width 17 height 17
checkbox input "false"
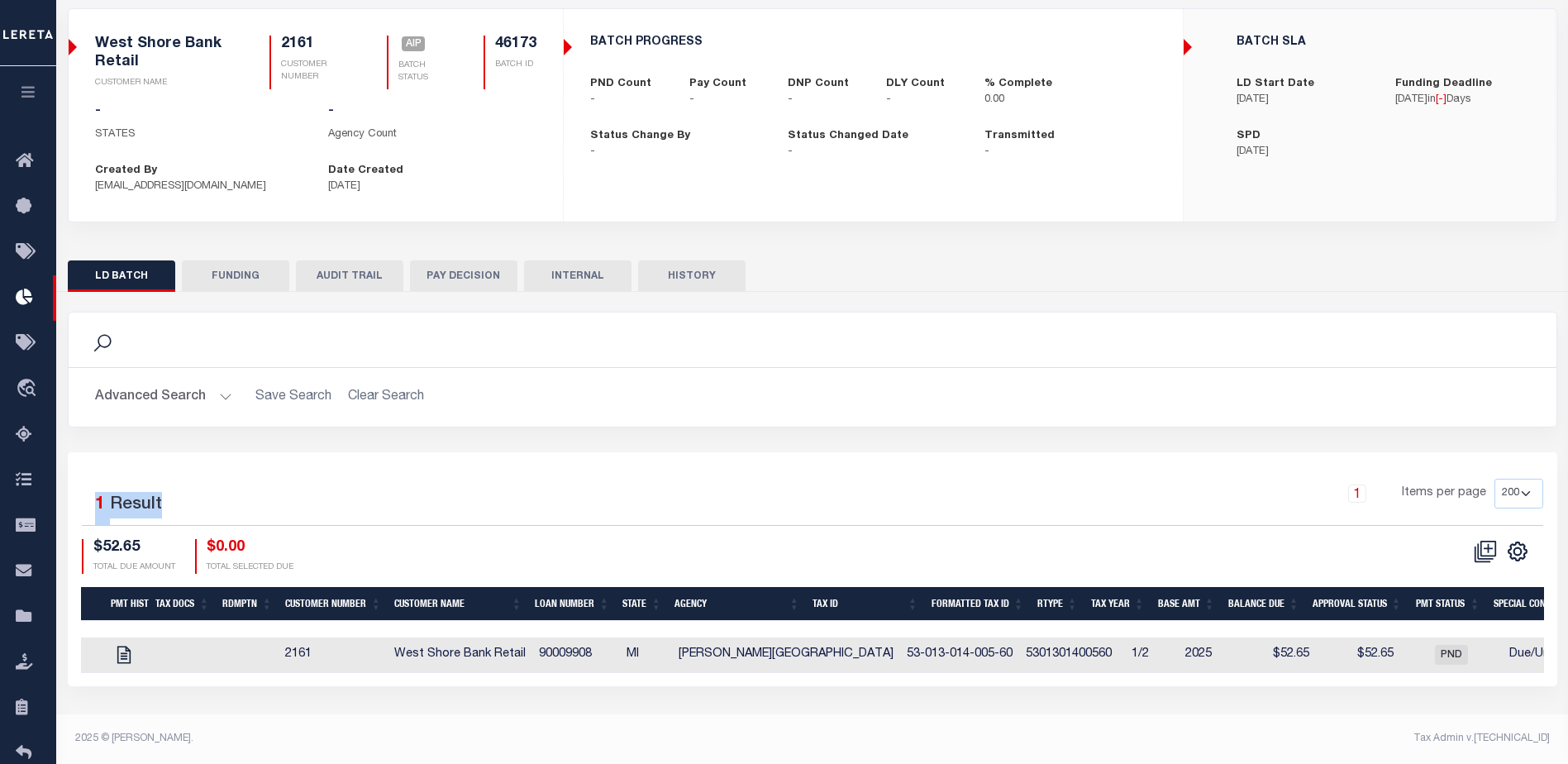
scroll to position [0, 0]
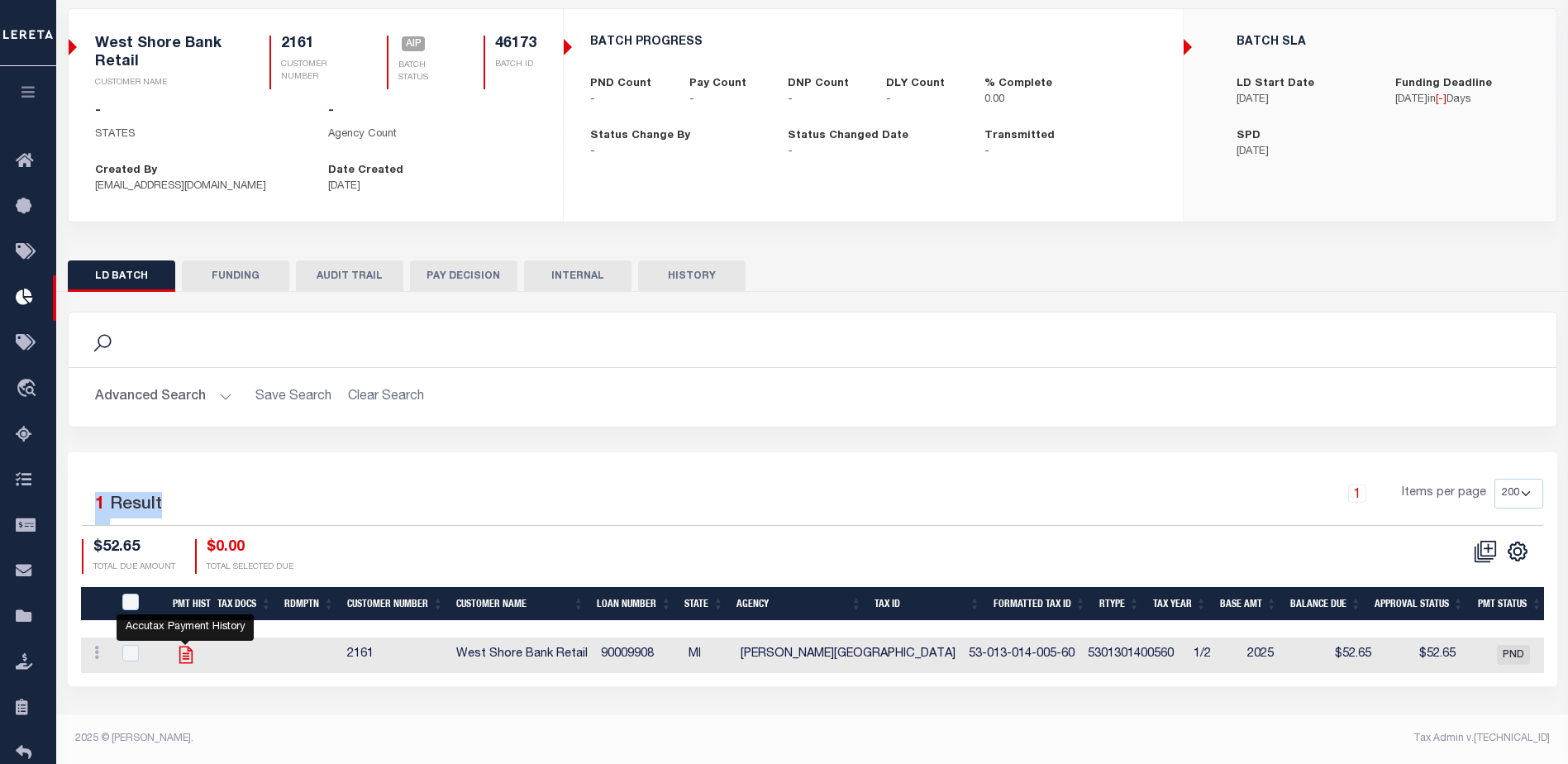
click at [188, 658] on icon at bounding box center [186, 655] width 14 height 18
checkbox input "true"
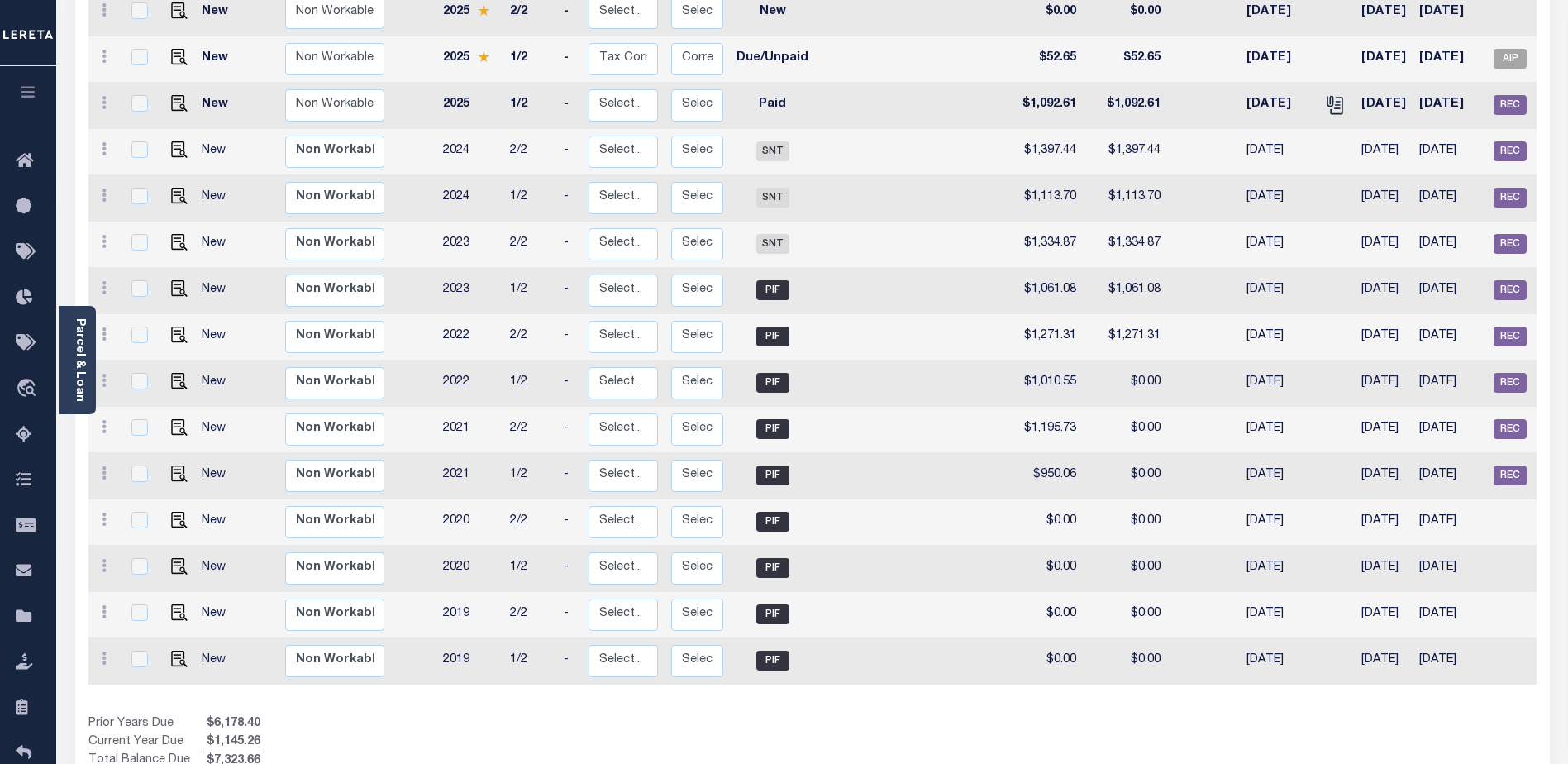
scroll to position [213, 0]
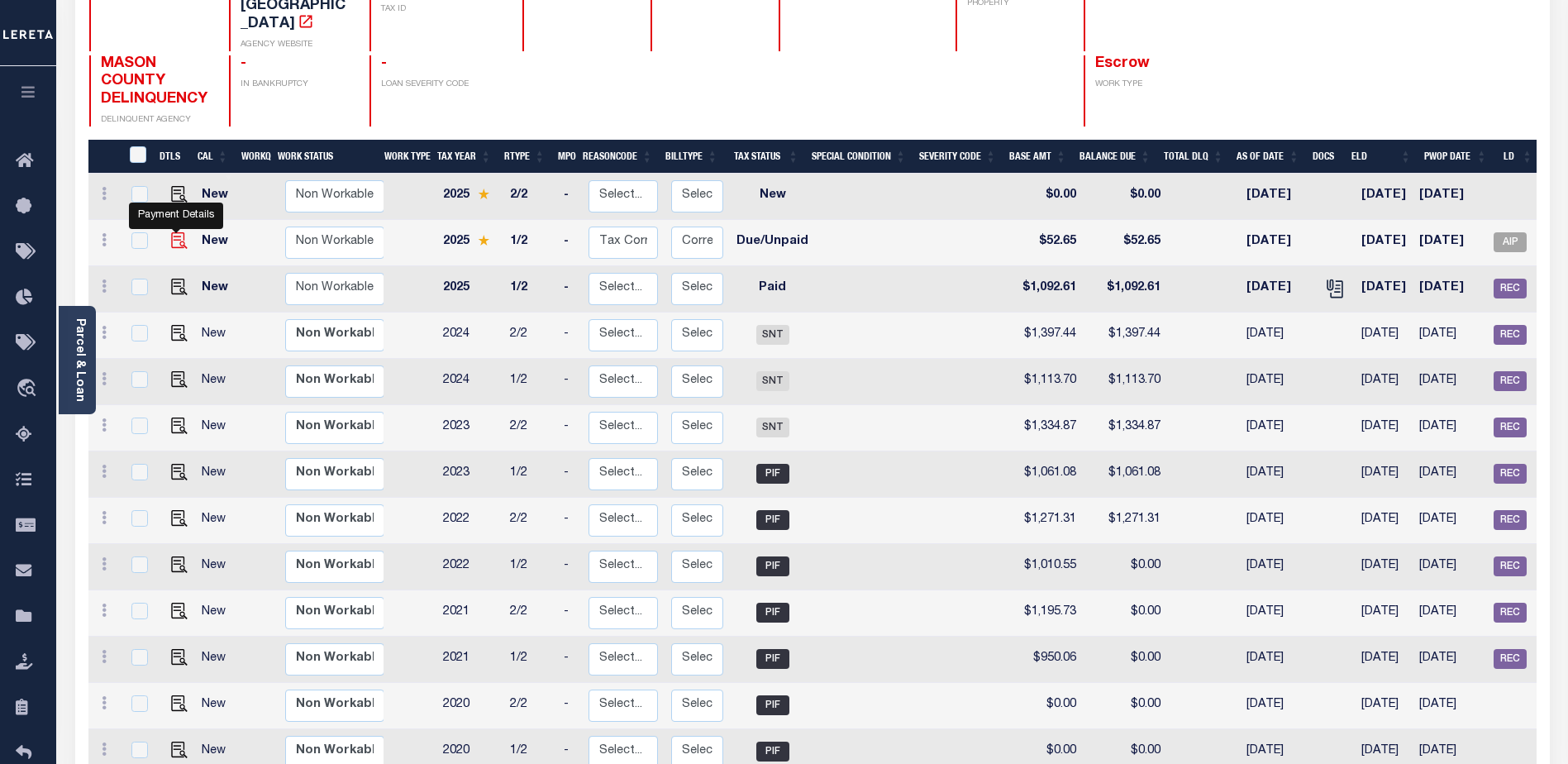
click at [171, 245] on img "" at bounding box center [180, 241] width 17 height 17
checkbox input "true"
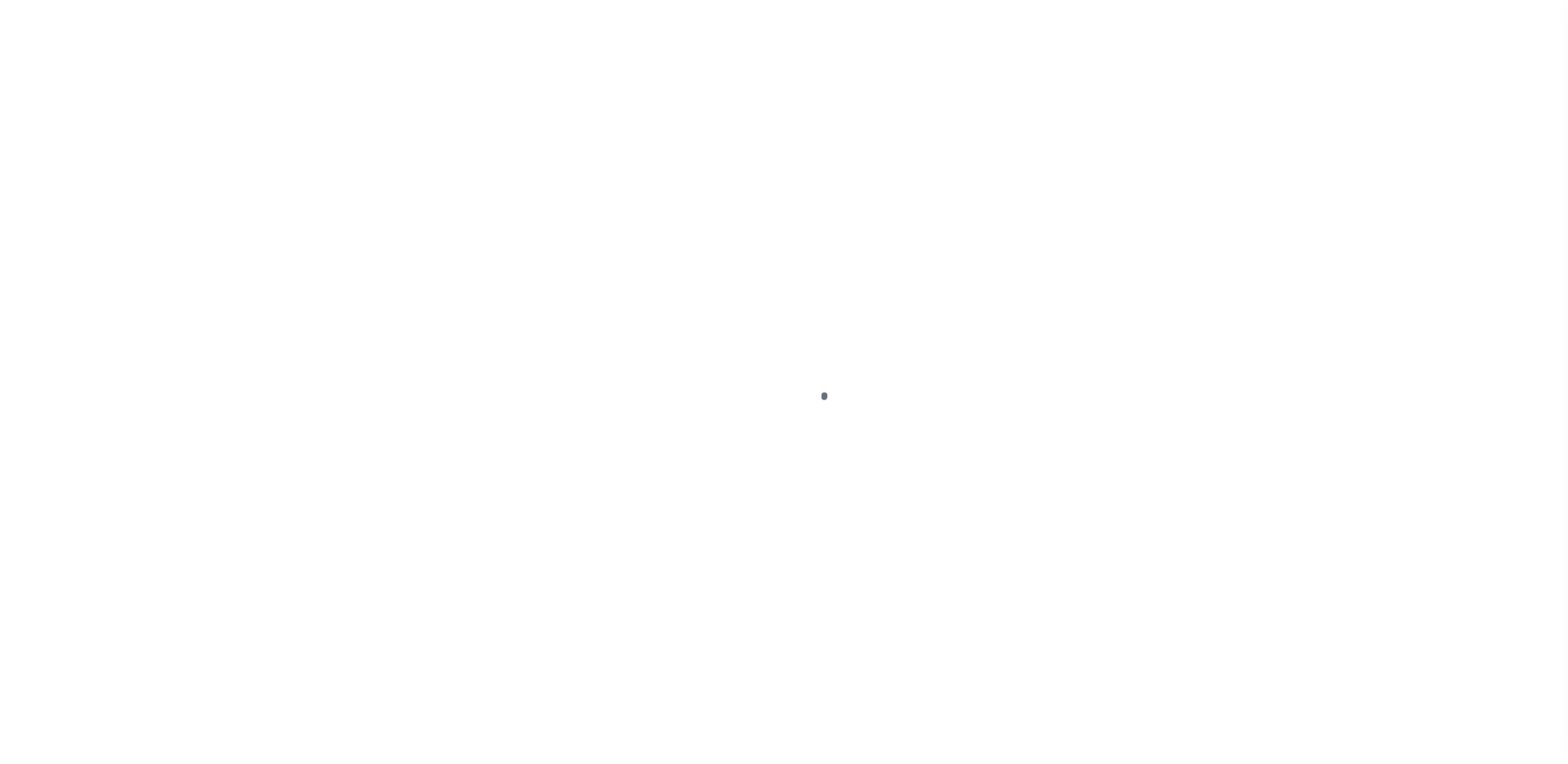
select select "DUE"
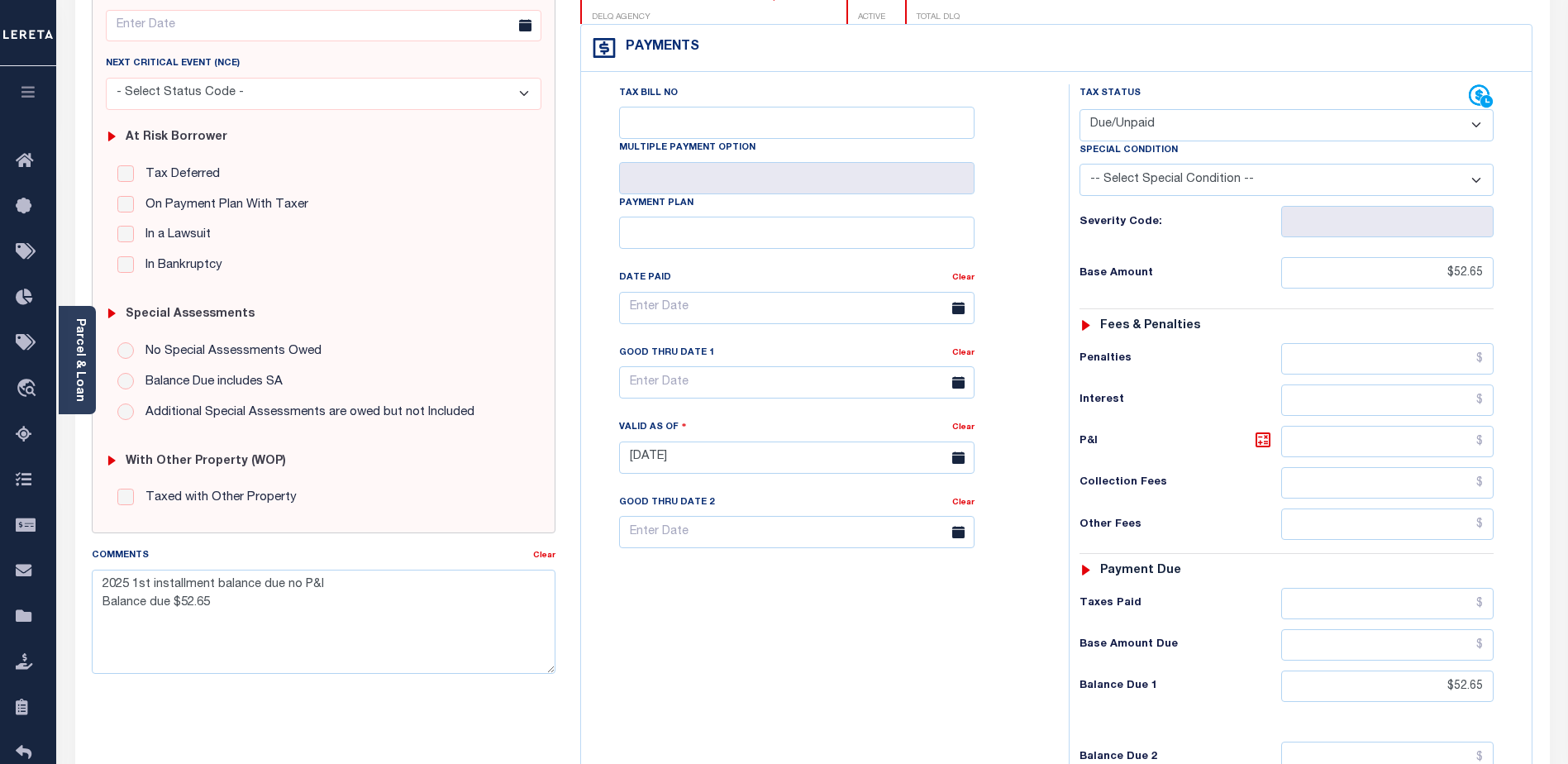
scroll to position [248, 0]
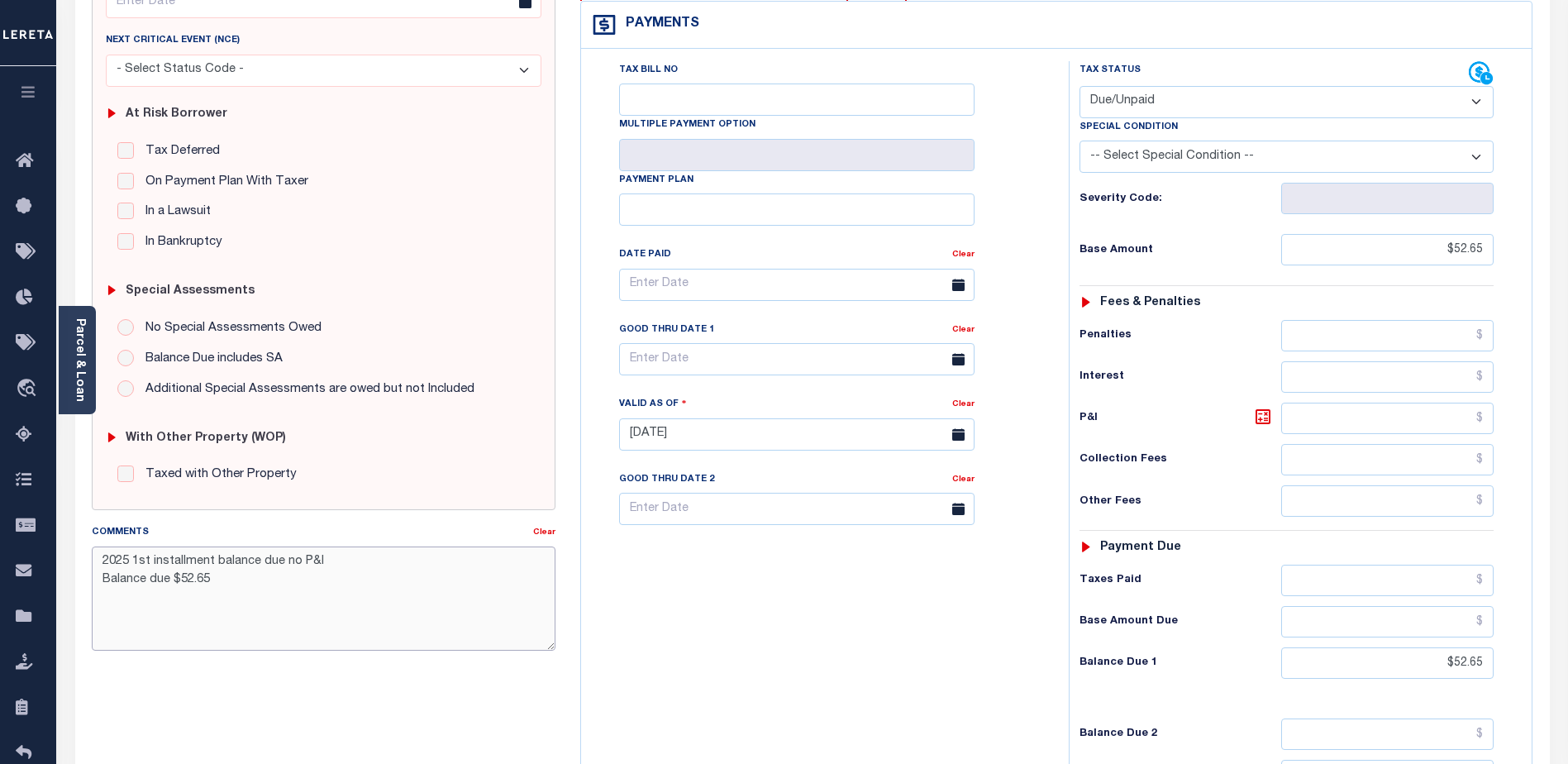
click at [229, 581] on textarea "2025 1st installment balance due no P&I Balance due $52.65" at bounding box center [323, 598] width 463 height 104
click at [435, 631] on textarea "2025 1st installment balance due no P&I Balance due $52.65 - GTD [DATE]" at bounding box center [323, 598] width 463 height 104
type textarea "2025 1st installment balance due no P&I Balance due $52.65 - GTD [DATE]"
click at [501, 675] on div "SPECIAL RISK NCE Date Clear - Select Status Code -" at bounding box center [323, 433] width 489 height 1062
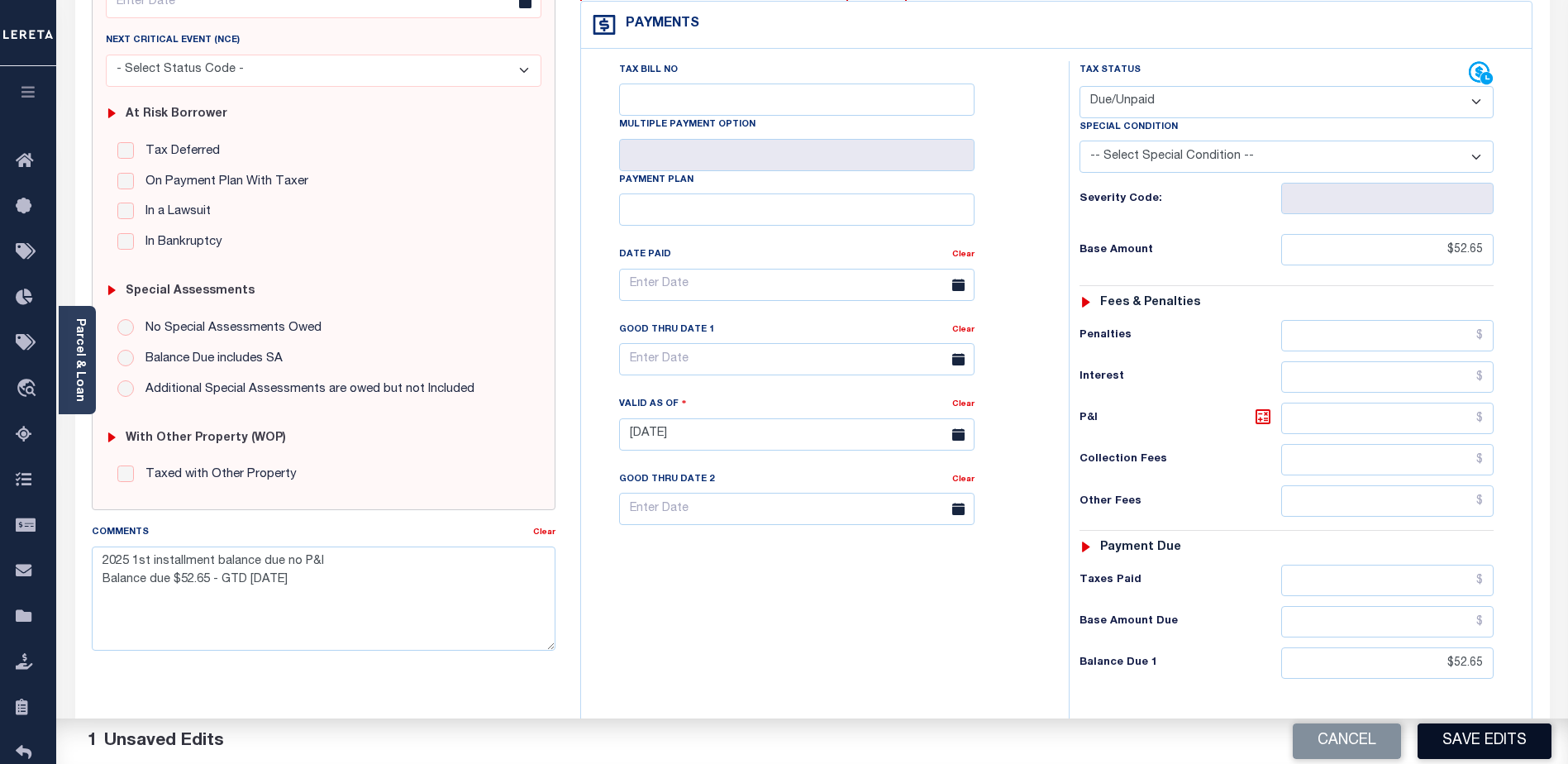
click at [1488, 750] on button "Save Edits" at bounding box center [1484, 741] width 134 height 35
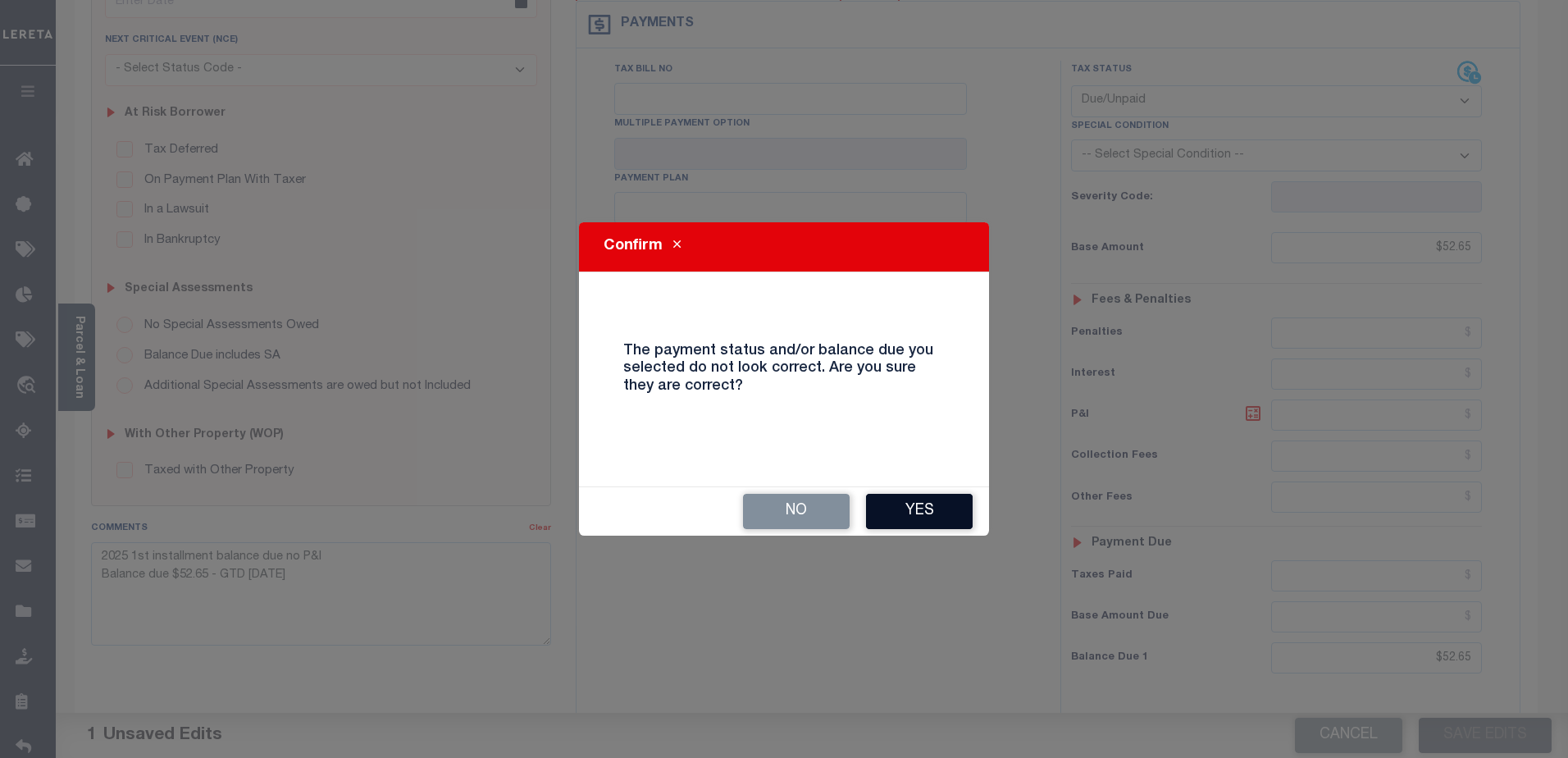
click at [932, 517] on button "Yes" at bounding box center [918, 512] width 106 height 35
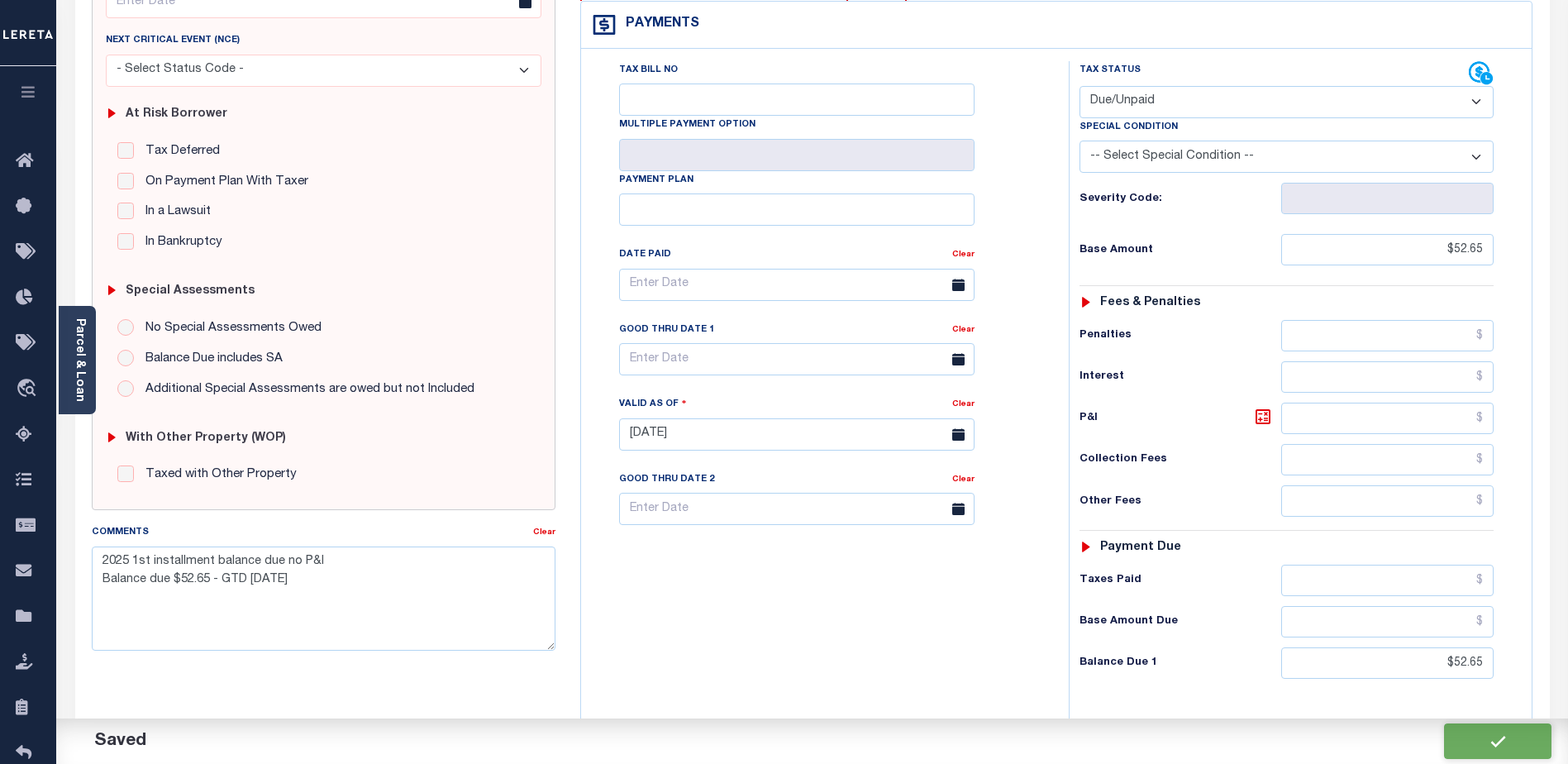
checkbox input "false"
type textarea "2025 1st installment balance due no P&I Balance due $52.65 - GTD [DATE]"
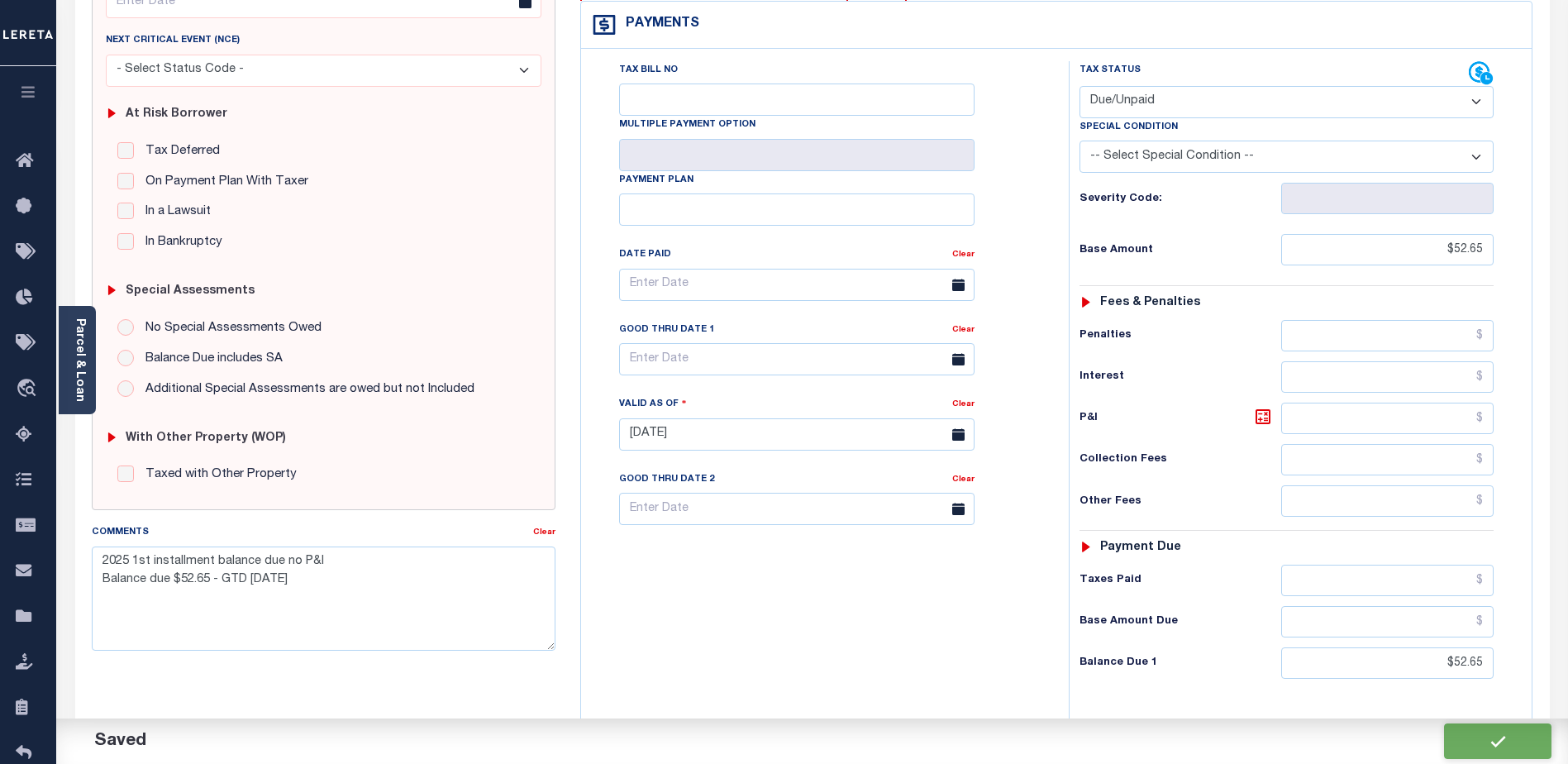
type input "$52.65"
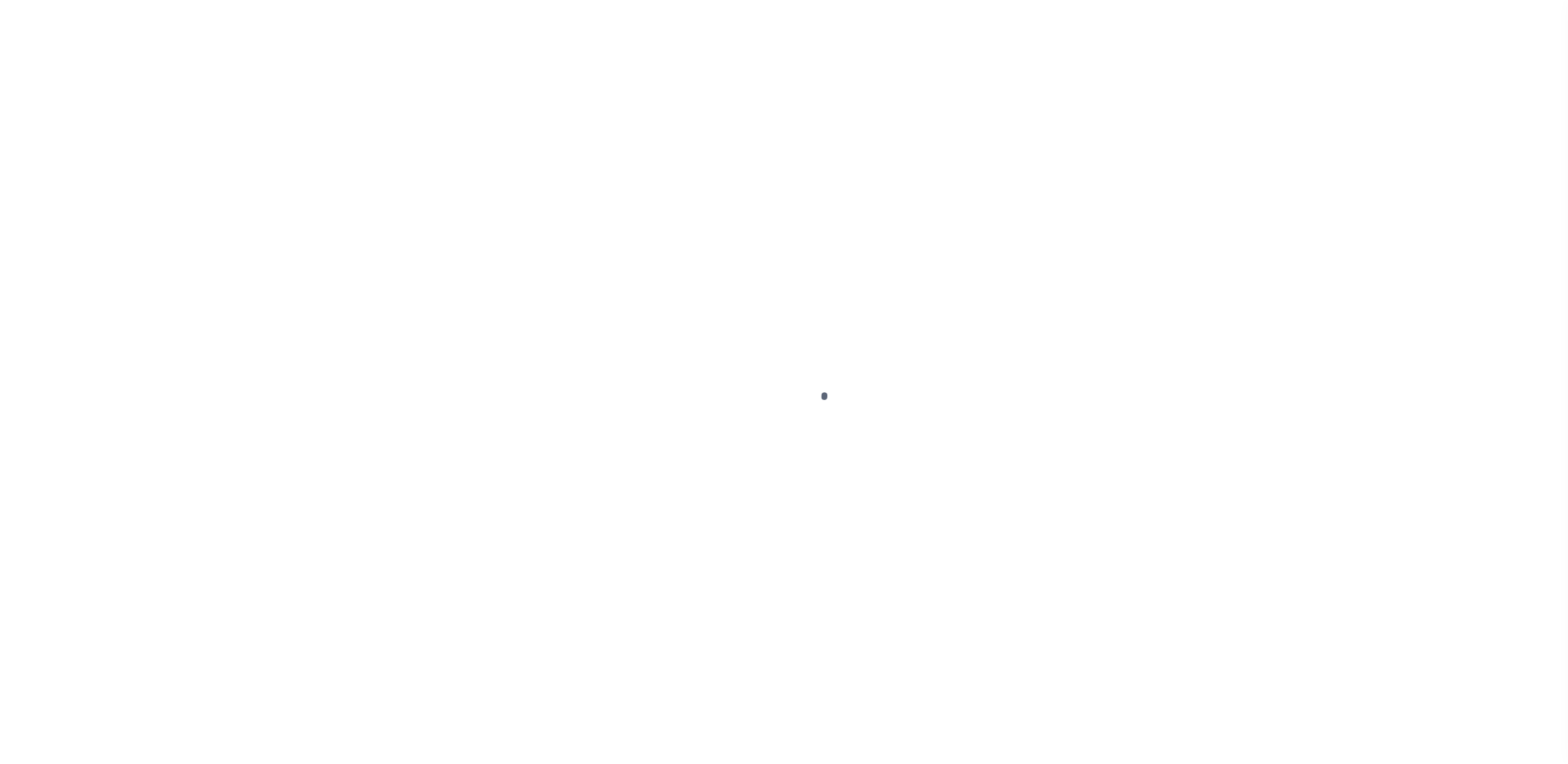
scroll to position [29, 0]
select select "200"
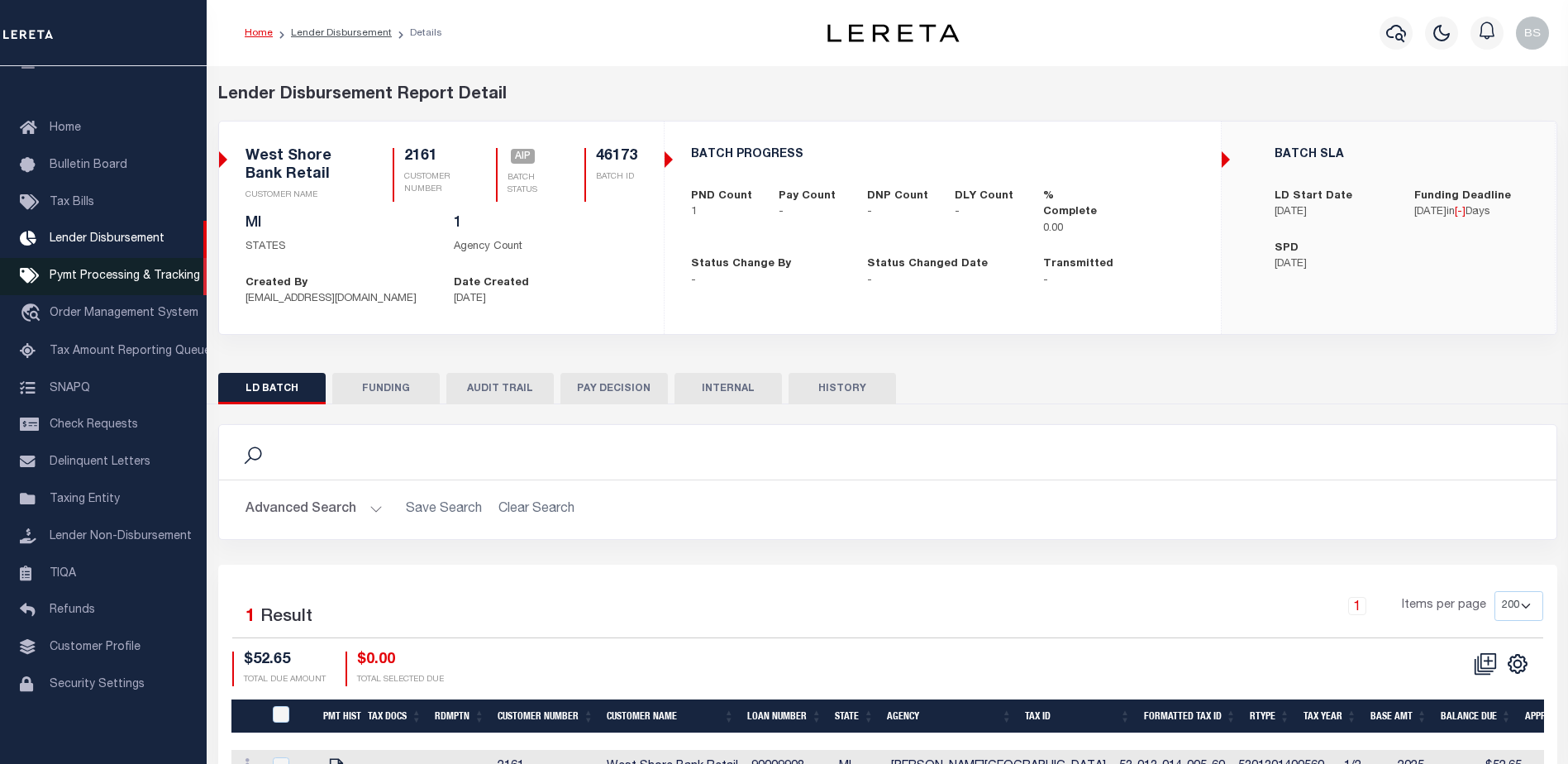
click at [71, 280] on span "Pymt Processing & Tracking" at bounding box center [125, 276] width 150 height 12
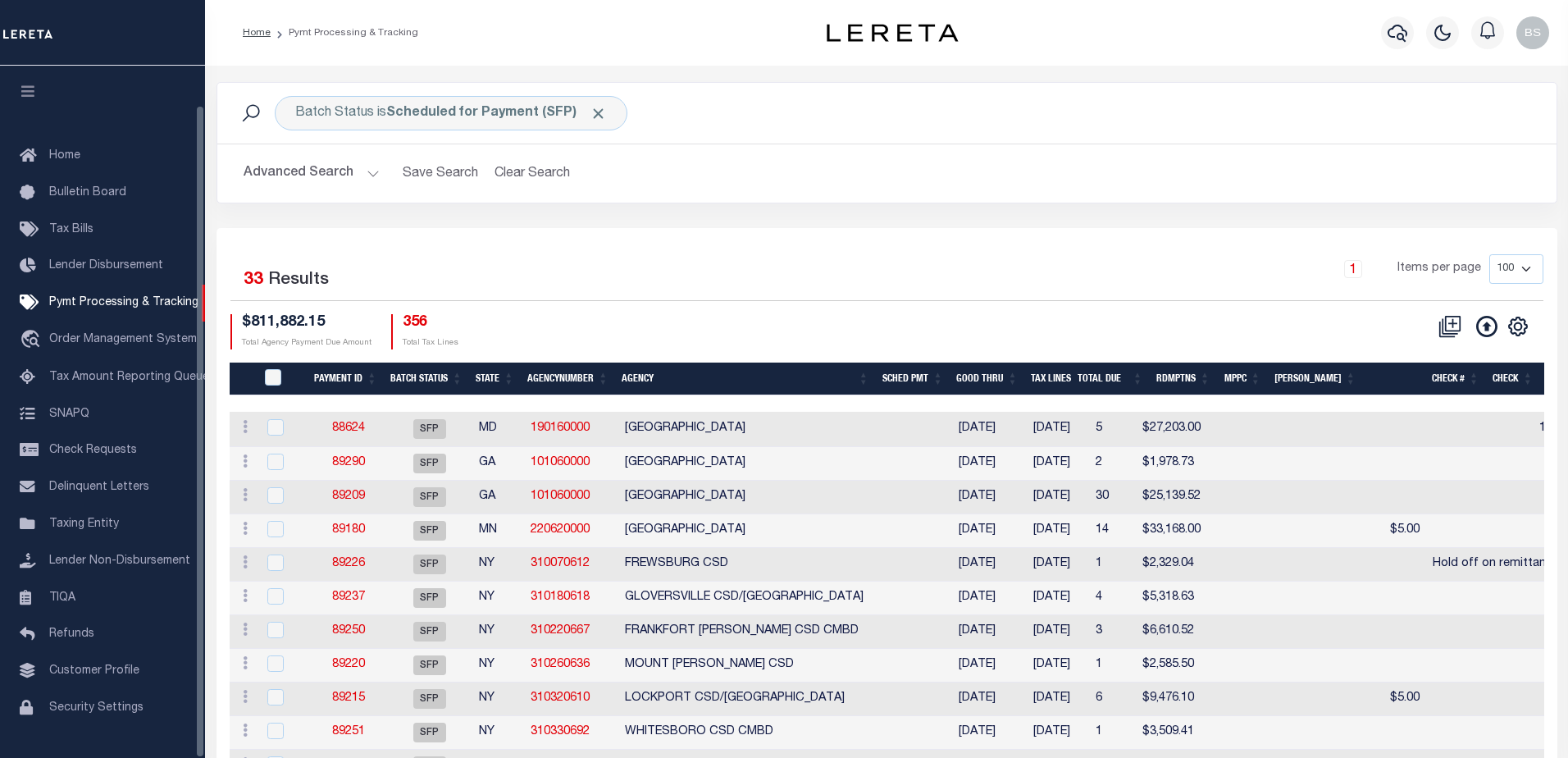
scroll to position [41, 0]
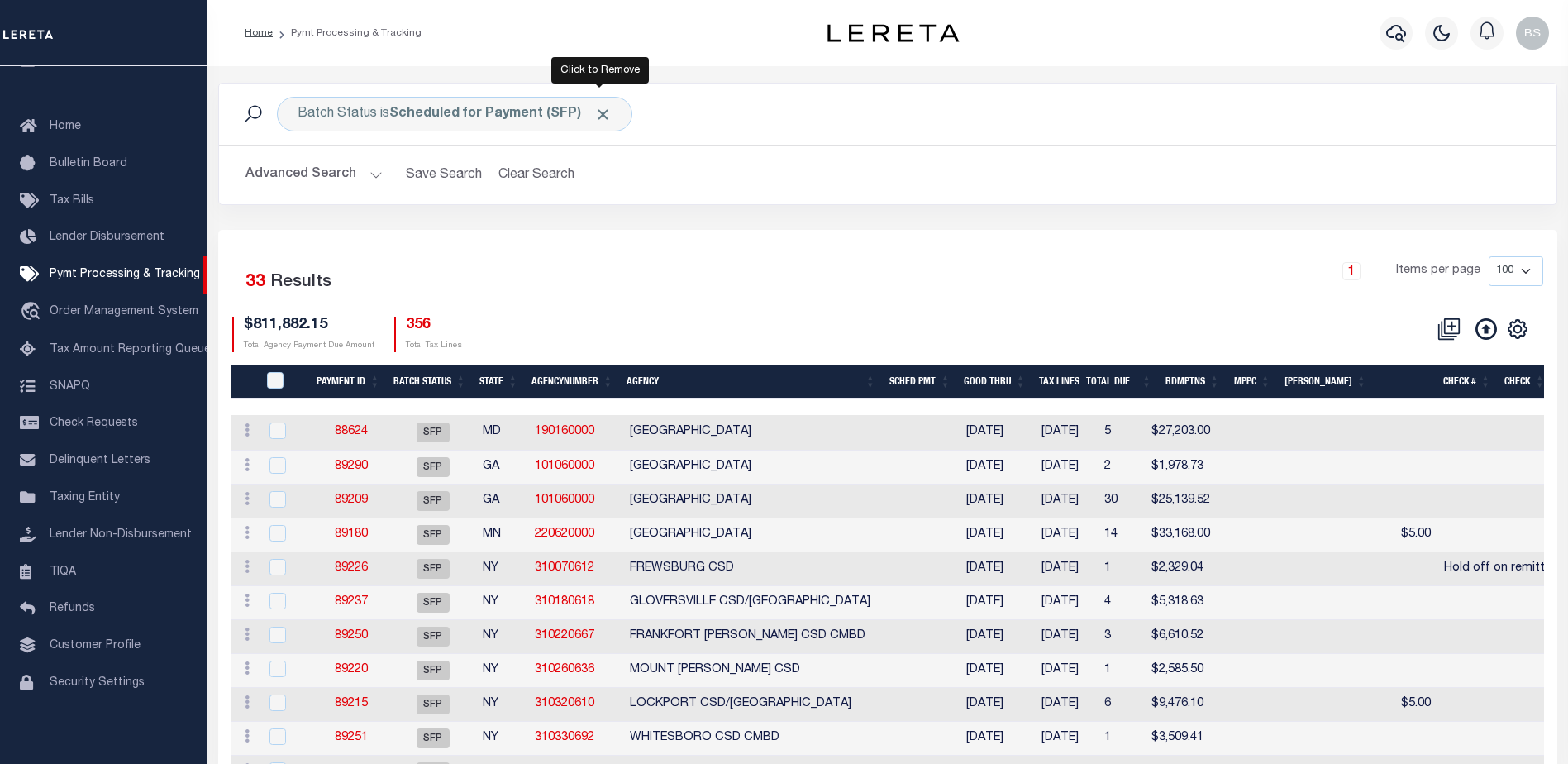
click at [599, 117] on span "Click to Remove" at bounding box center [603, 114] width 18 height 18
click at [369, 174] on button "Advanced Search" at bounding box center [314, 175] width 138 height 32
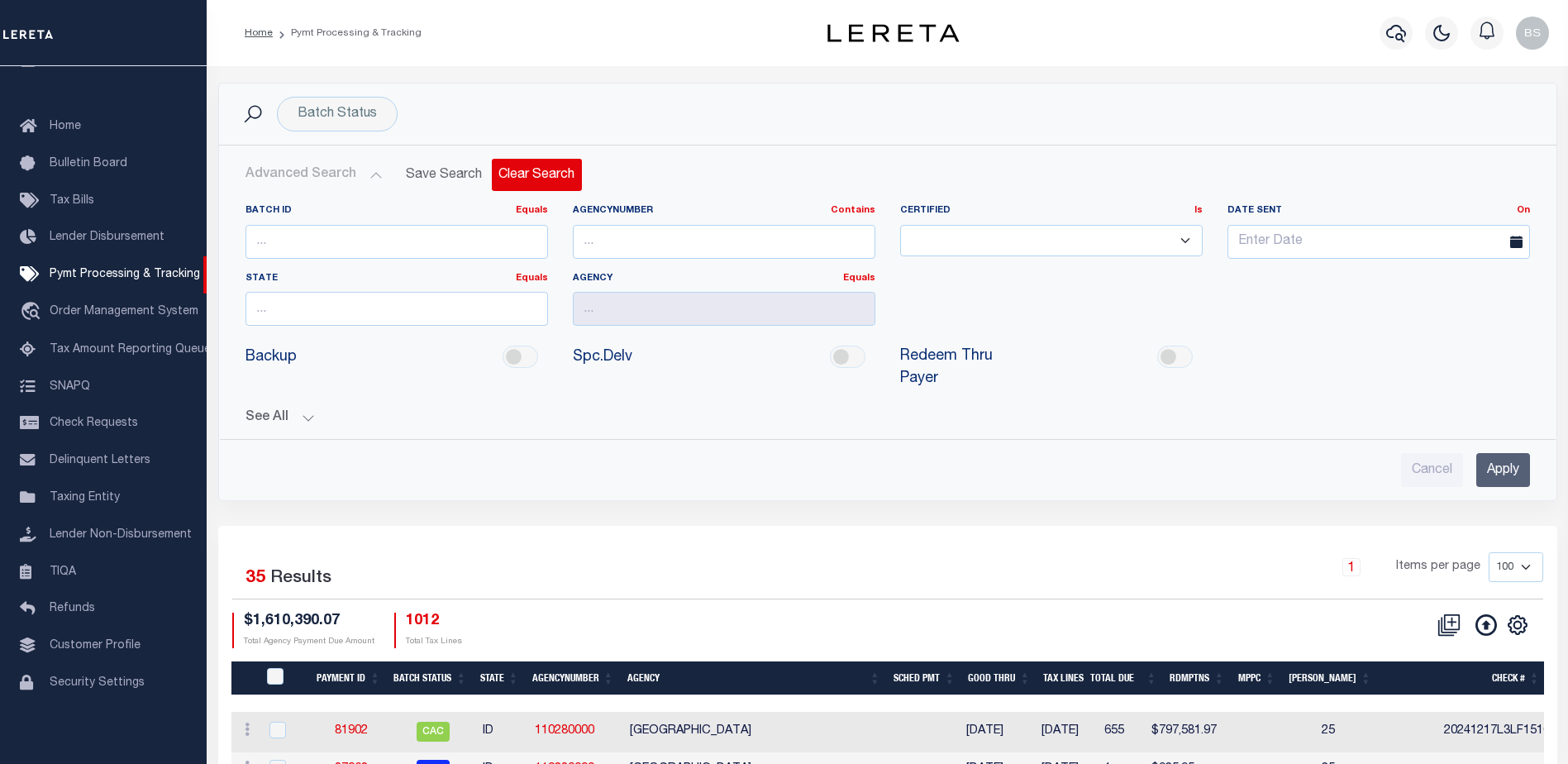
click at [516, 170] on button "Clear Search" at bounding box center [537, 175] width 90 height 32
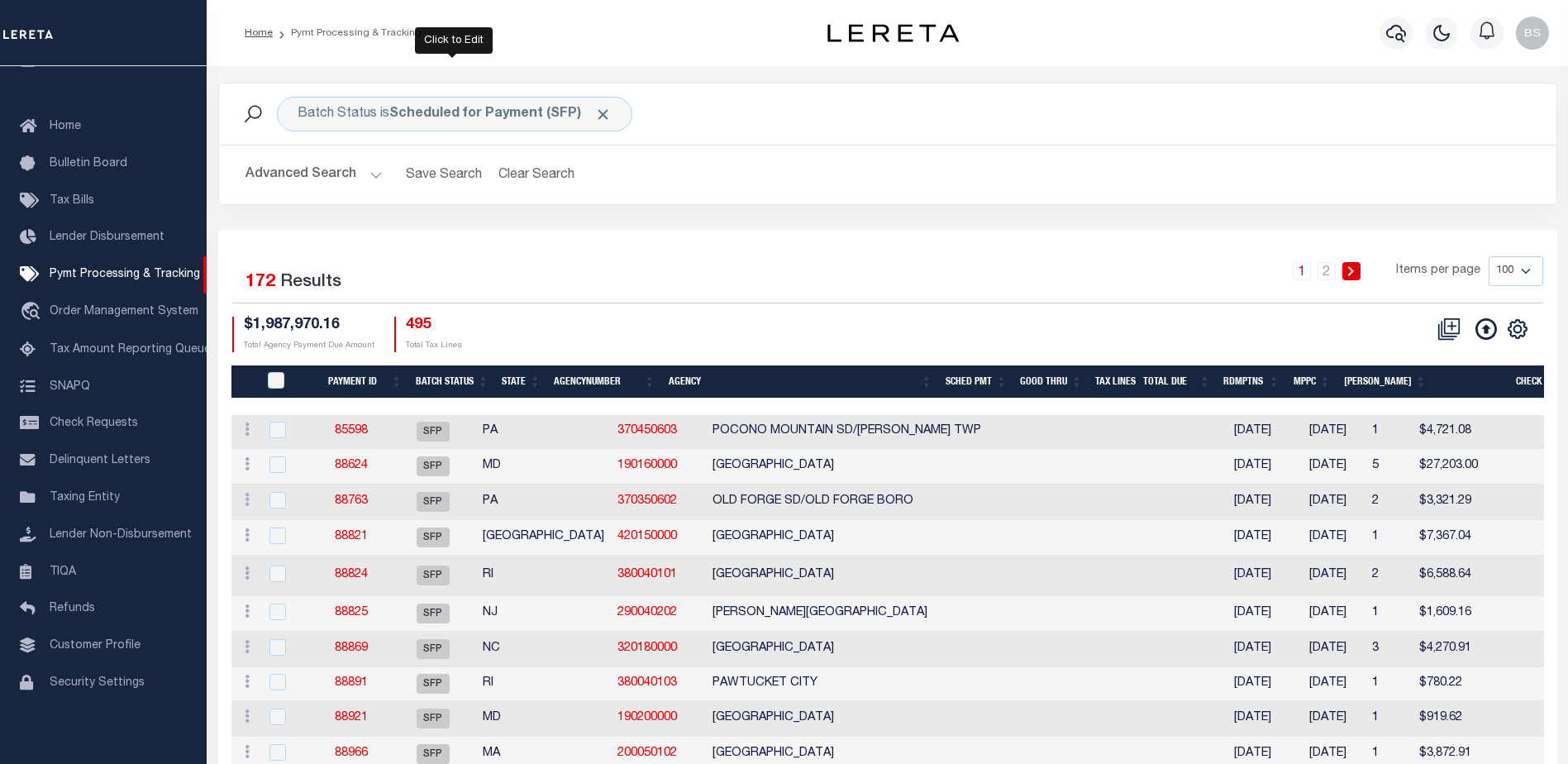
click at [594, 116] on span at bounding box center [603, 114] width 18 height 18
click at [374, 174] on button "Advanced Search" at bounding box center [314, 175] width 138 height 32
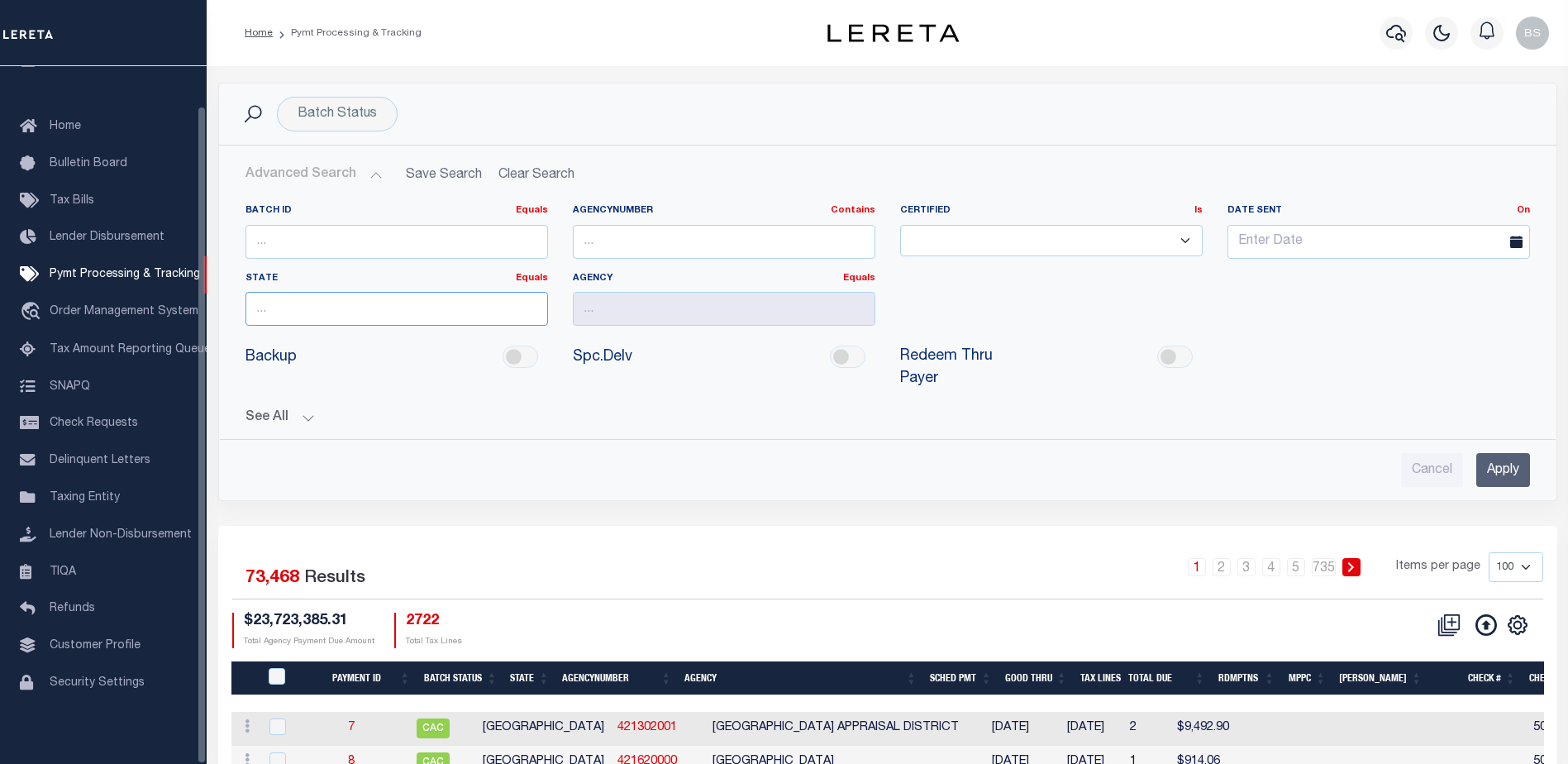
click at [329, 322] on input "text" at bounding box center [397, 309] width 302 height 34
type input "PA"
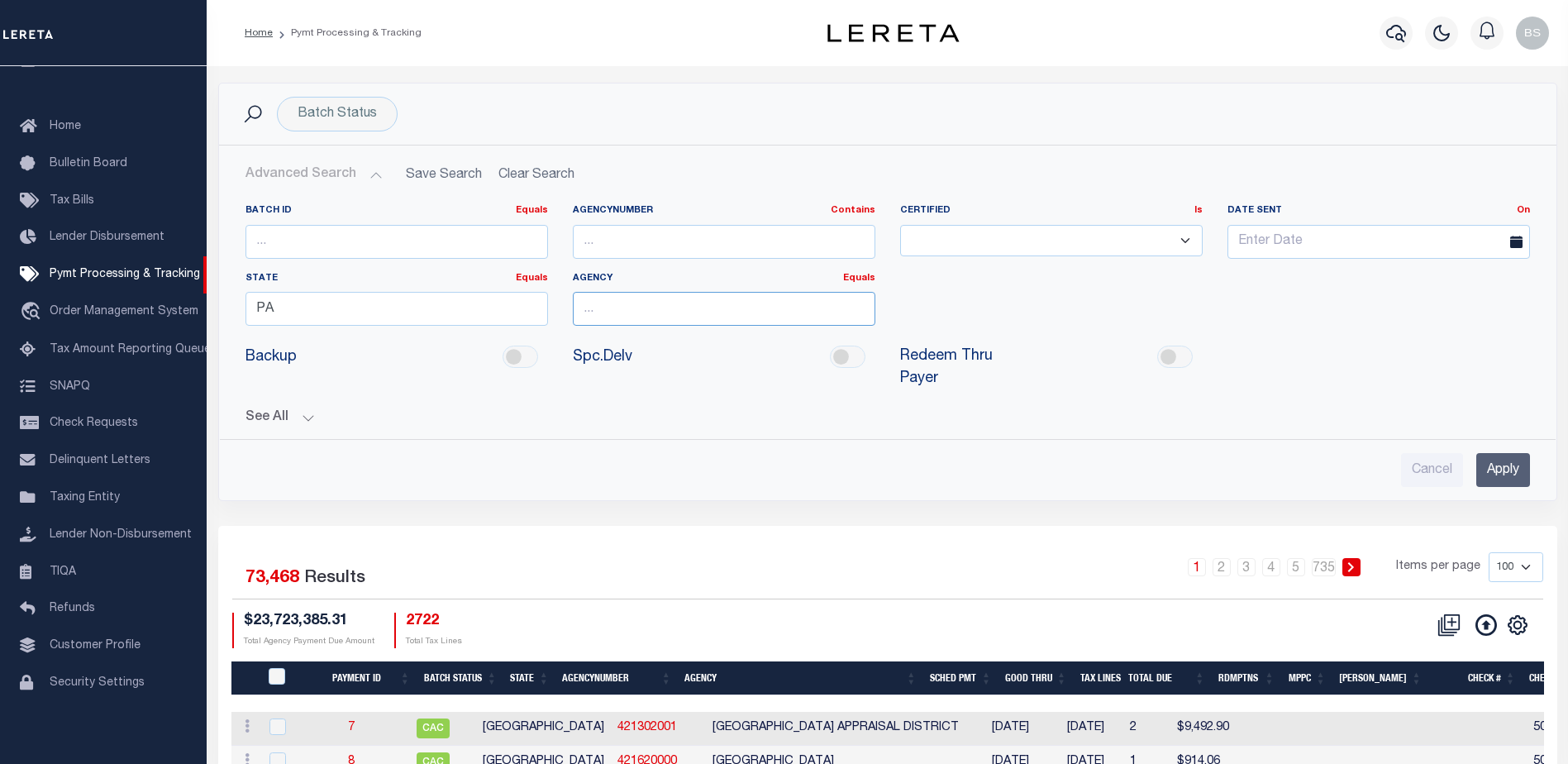
click at [653, 315] on input "text" at bounding box center [724, 309] width 302 height 34
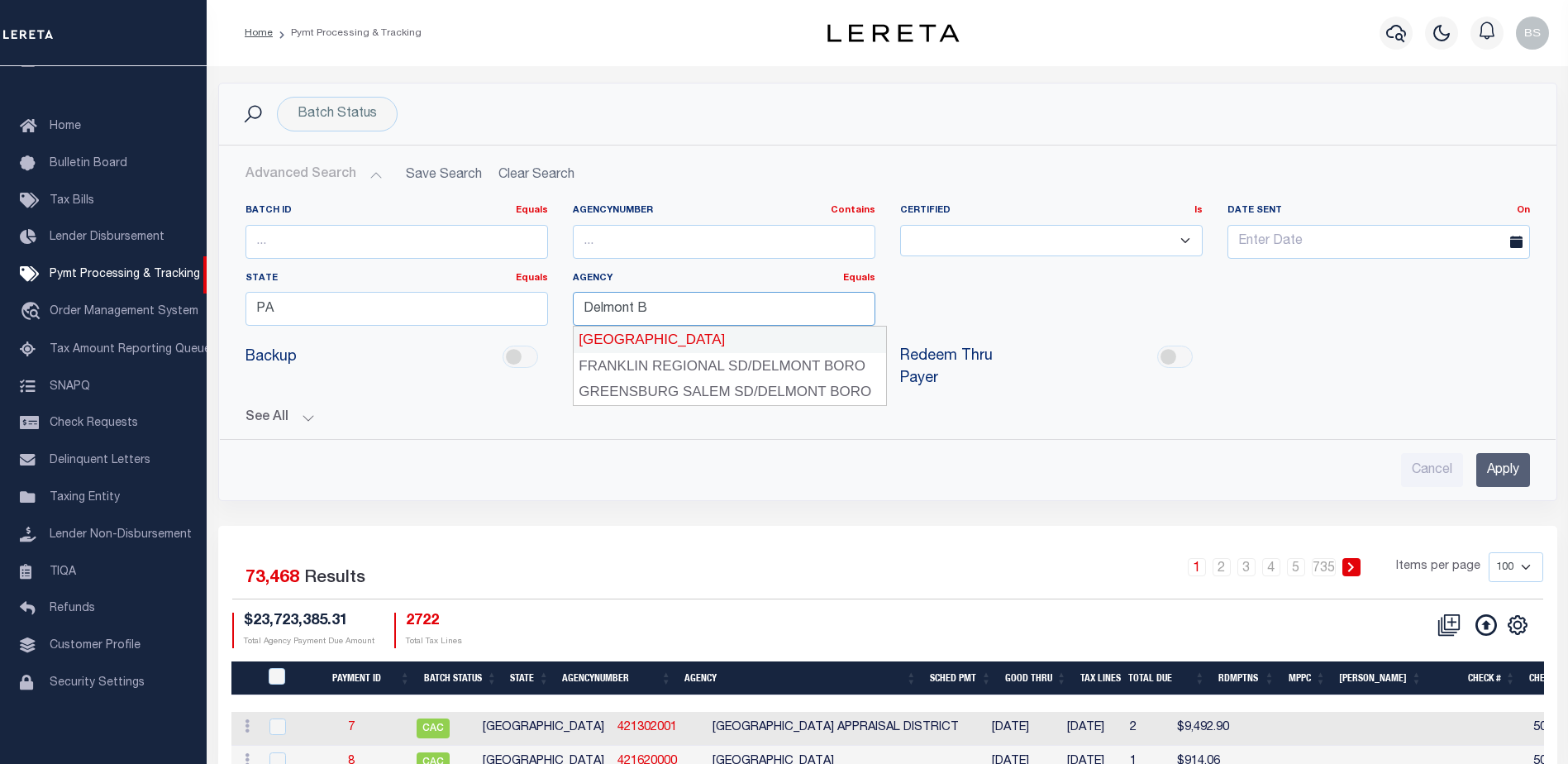
click at [658, 334] on div "DELMONT BOROUGH" at bounding box center [730, 339] width 313 height 26
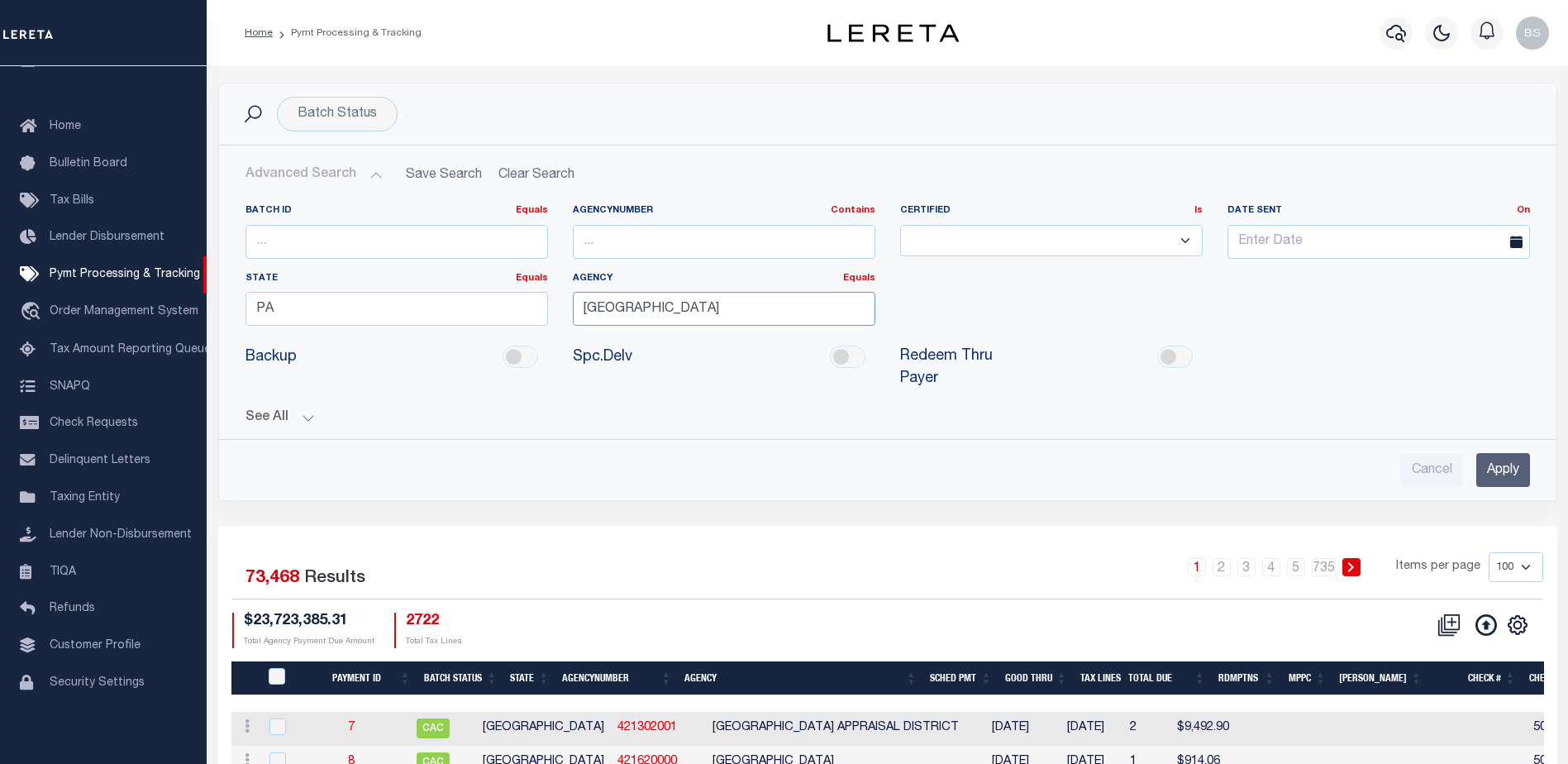
type input "DELMONT BOROUGH"
click at [1497, 456] on input "Apply" at bounding box center [1503, 470] width 54 height 34
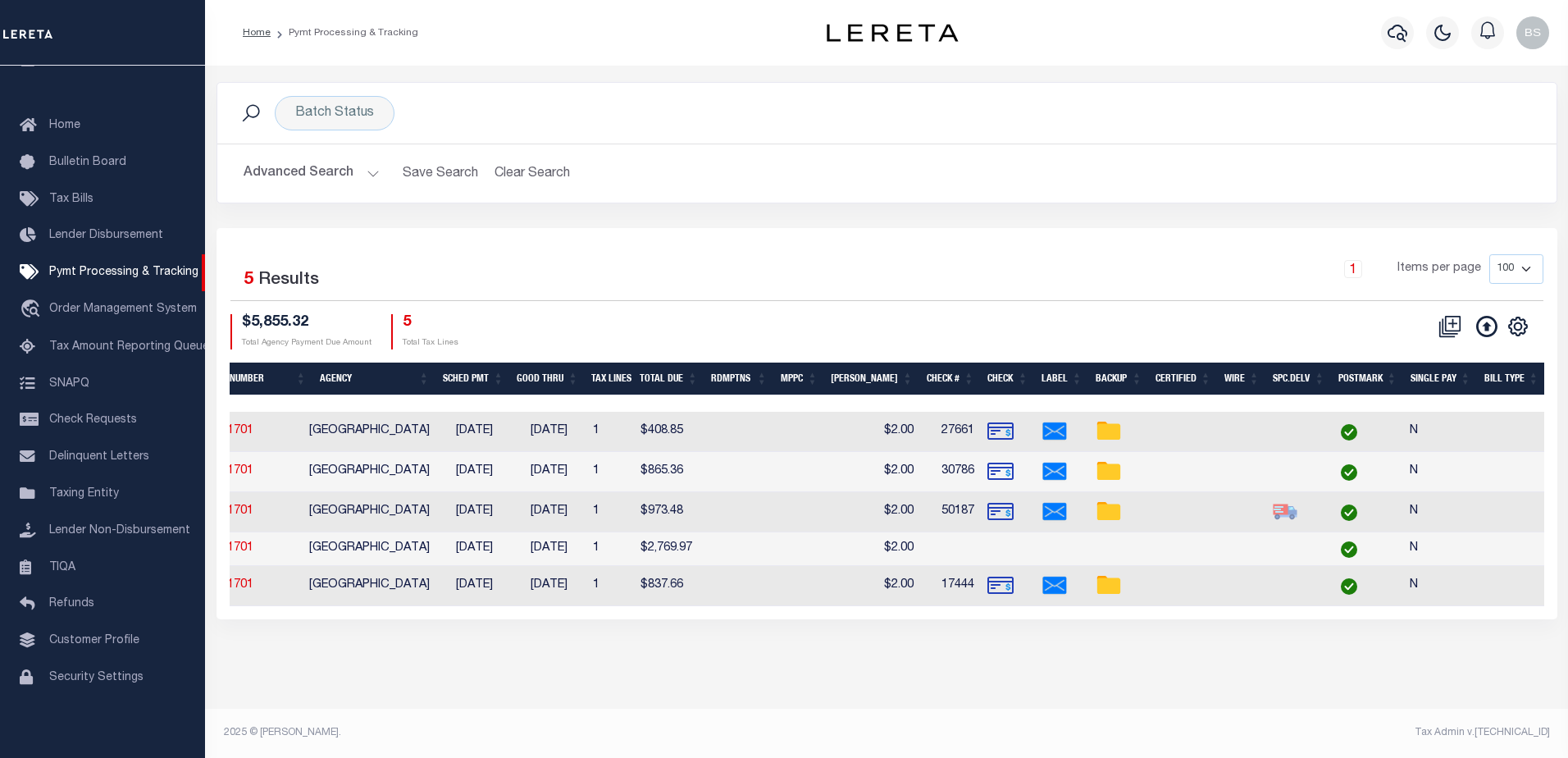
scroll to position [0, 0]
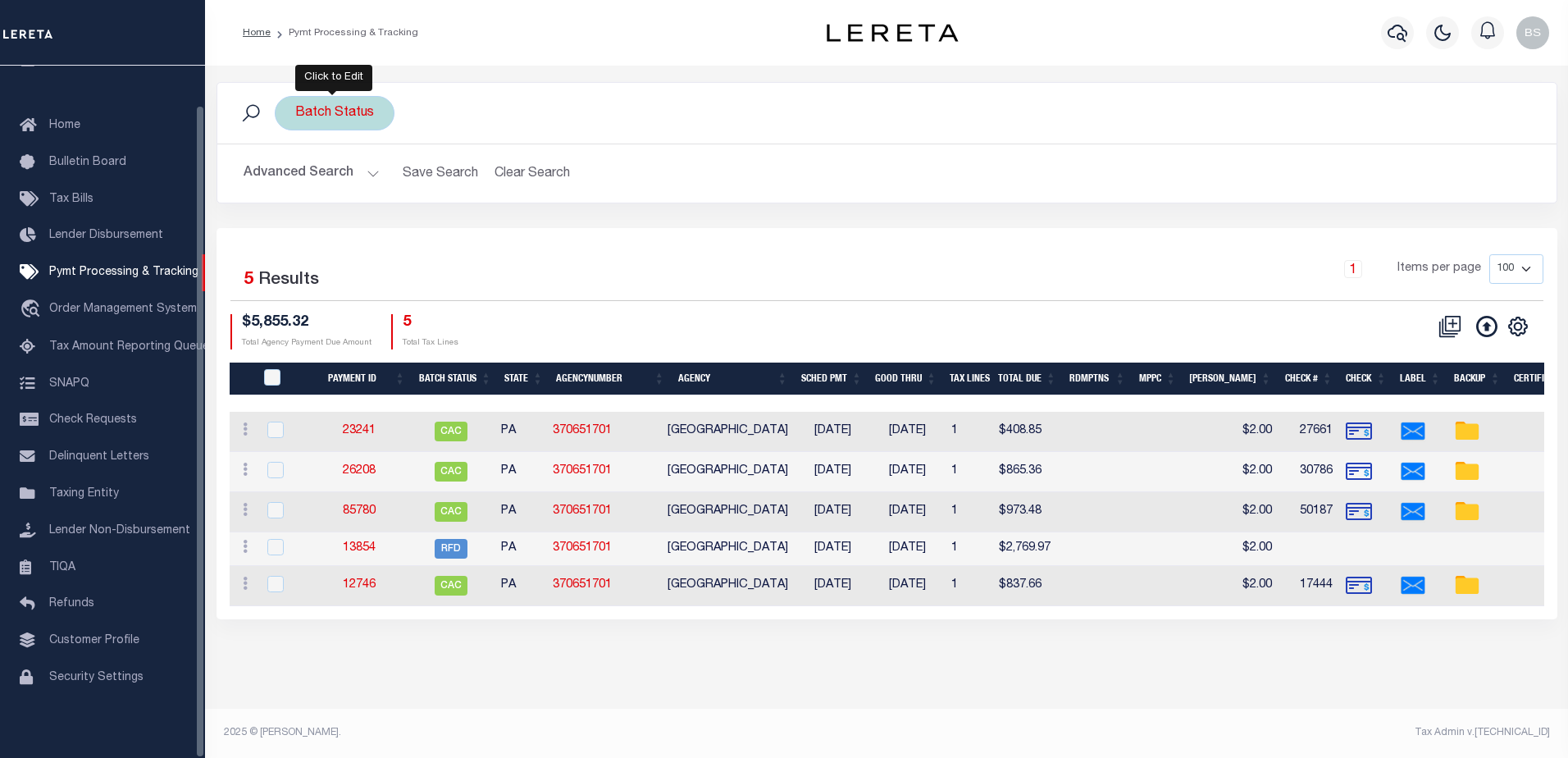
click at [351, 122] on div "Batch Status" at bounding box center [334, 113] width 120 height 34
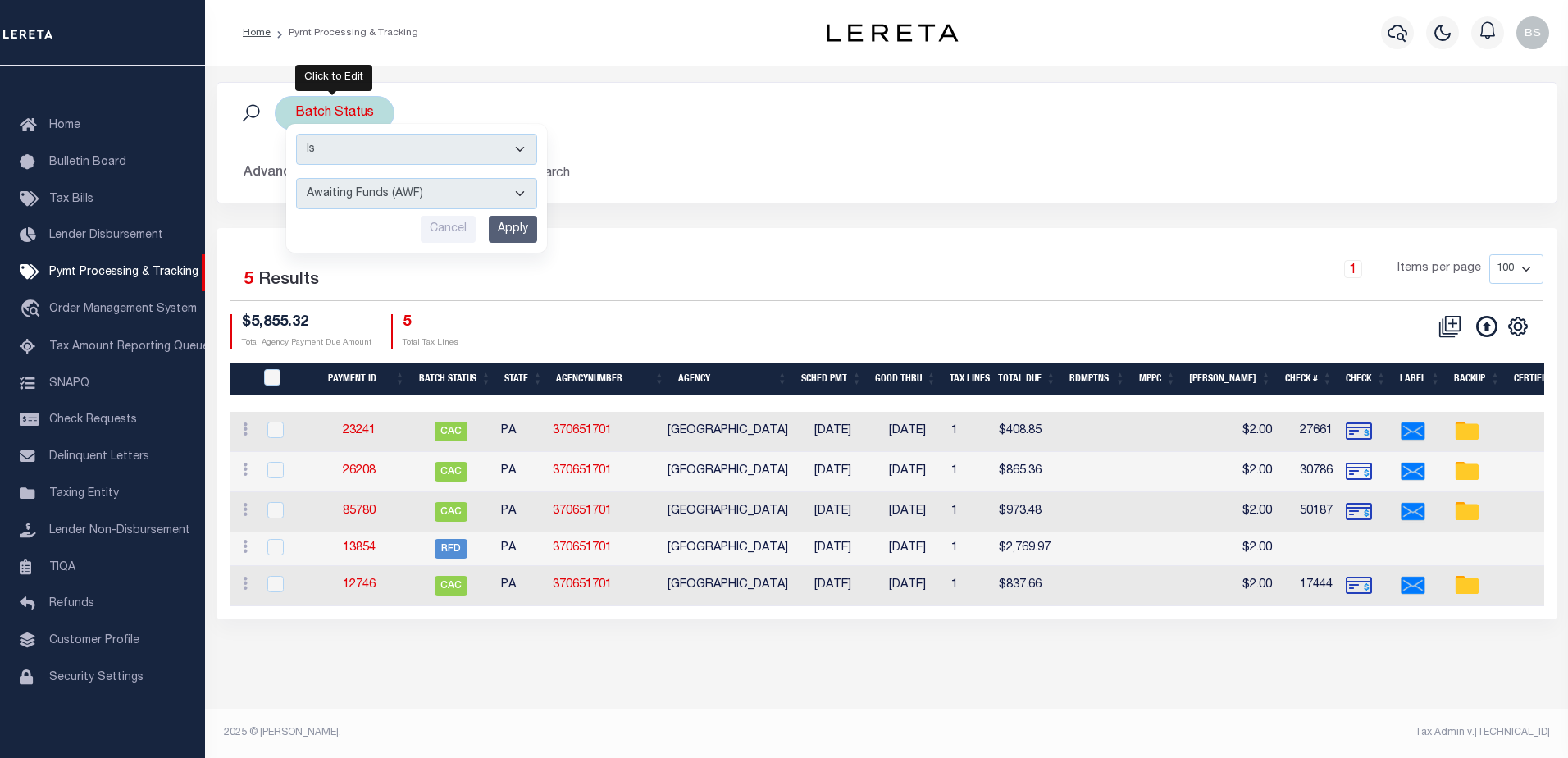
click at [513, 196] on select "Awaiting Funds (AWF) Cleared and Complete (CAC) New Check Needed (NCN) Payment …" at bounding box center [417, 193] width 241 height 31
select select "SNT"
click at [296, 178] on select "Awaiting Funds (AWF) Cleared and Complete (CAC) New Check Needed (NCN) Payment …" at bounding box center [417, 193] width 241 height 31
click at [502, 227] on input "Apply" at bounding box center [513, 229] width 49 height 27
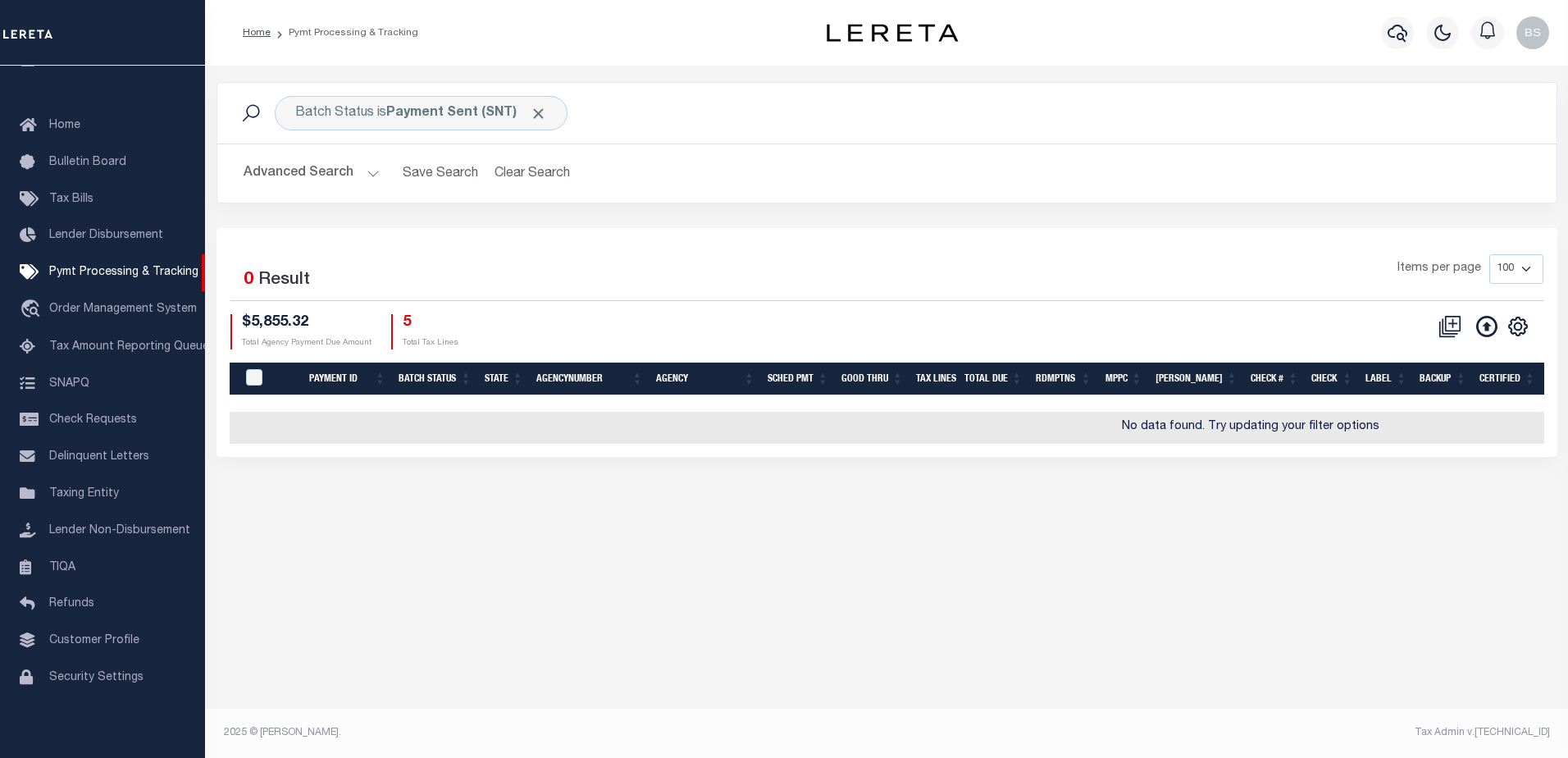
click at [365, 172] on button "Advanced Search" at bounding box center [311, 173] width 136 height 32
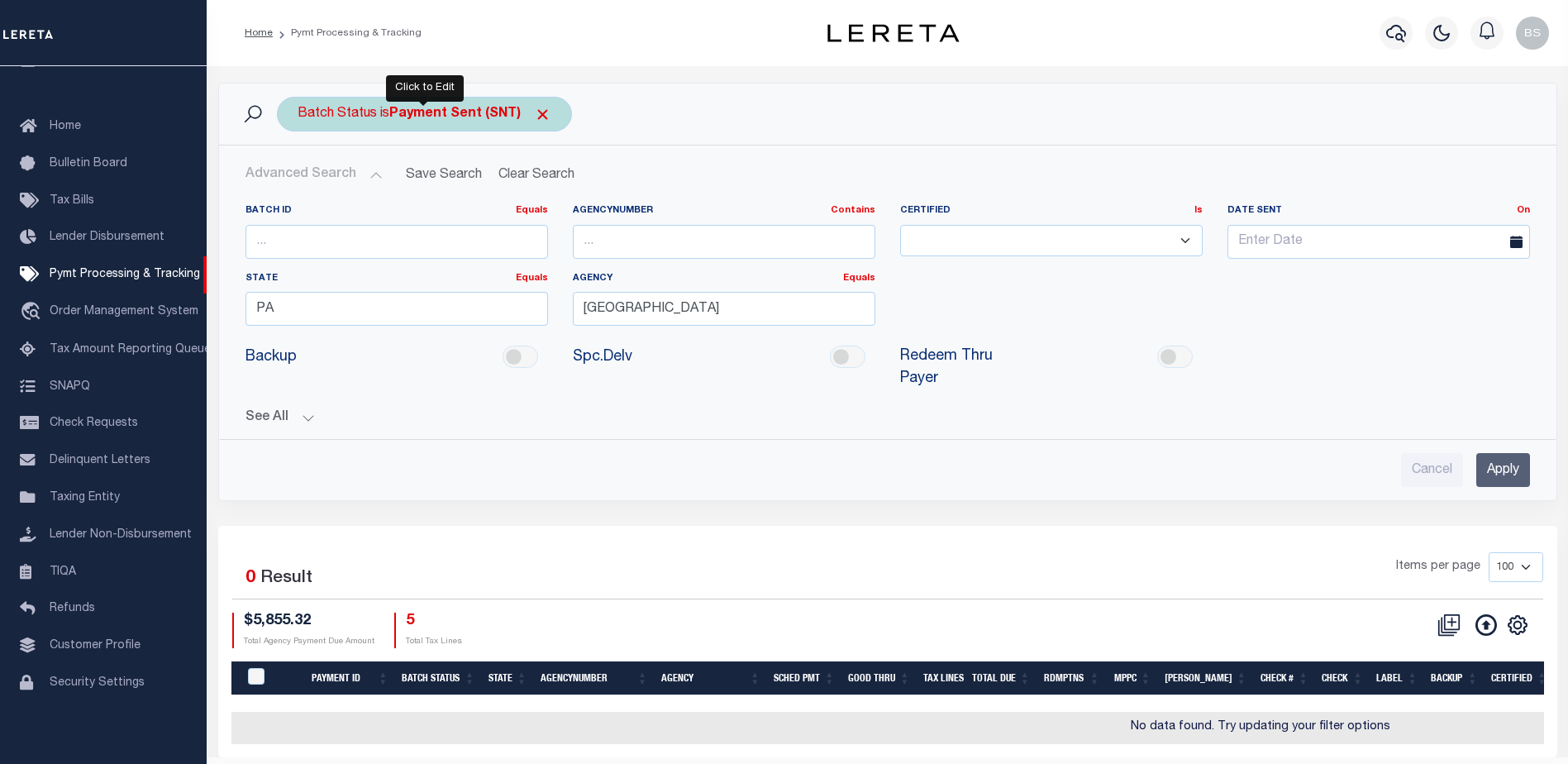
click at [462, 108] on b "Payment Sent (SNT)" at bounding box center [470, 114] width 162 height 14
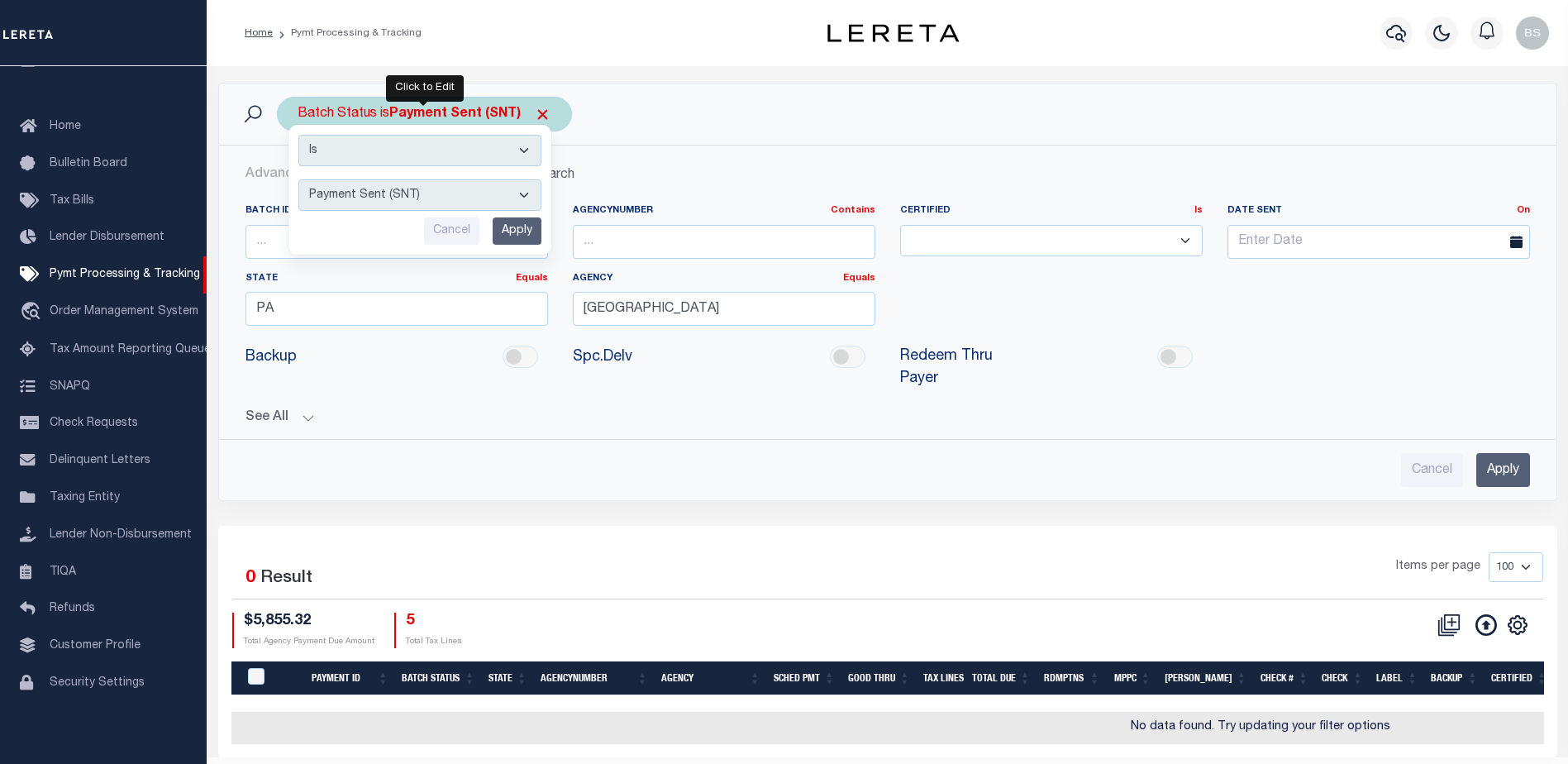
click at [514, 190] on select "Awaiting Funds (AWF) Cleared and Complete (CAC) New Check Needed (NCN) Payment …" at bounding box center [420, 195] width 243 height 31
select select "CAC"
click at [299, 180] on select "Awaiting Funds (AWF) Cleared and Complete (CAC) New Check Needed (NCN) Payment …" at bounding box center [420, 195] width 243 height 31
click at [517, 232] on input "Apply" at bounding box center [517, 231] width 49 height 27
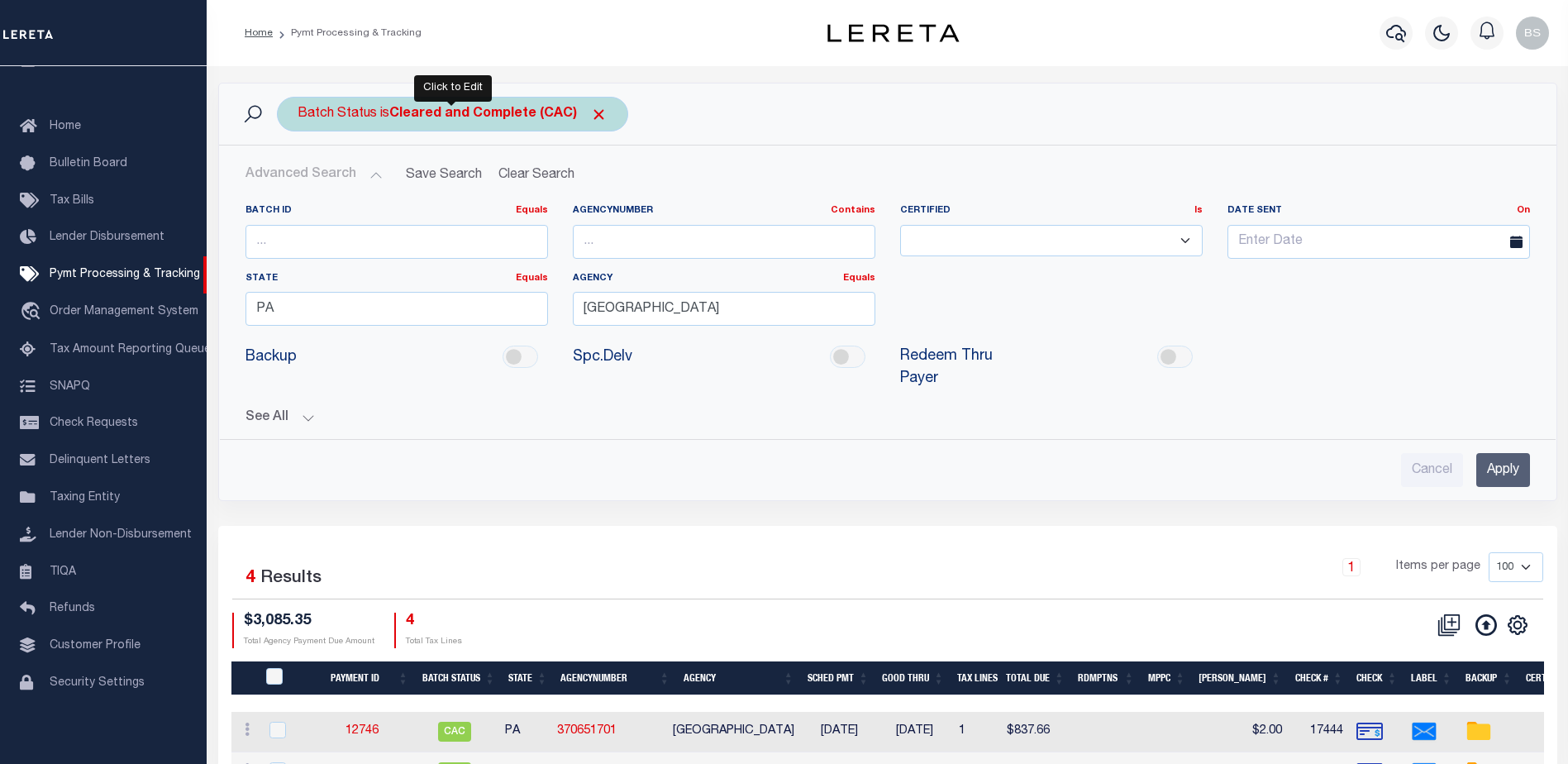
click at [537, 116] on b "Cleared and Complete (CAC)" at bounding box center [498, 114] width 219 height 14
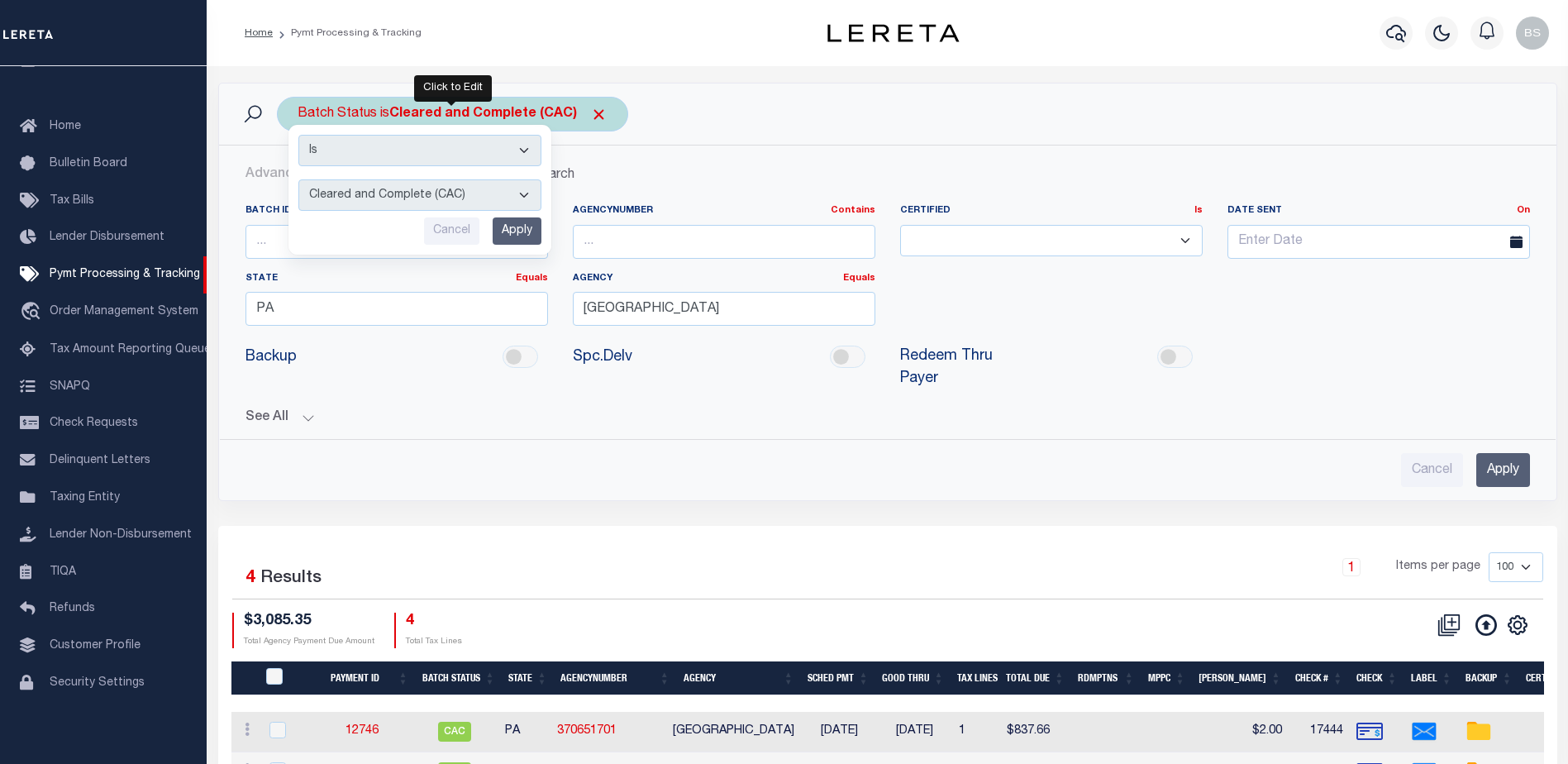
click at [528, 200] on select "Awaiting Funds (AWF) Cleared and Complete (CAC) New Check Needed (NCN) Payment …" at bounding box center [420, 195] width 243 height 31
select select "SNT"
click at [299, 180] on select "Awaiting Funds (AWF) Cleared and Complete (CAC) New Check Needed (NCN) Payment …" at bounding box center [420, 195] width 243 height 31
click at [515, 225] on input "Apply" at bounding box center [517, 231] width 49 height 27
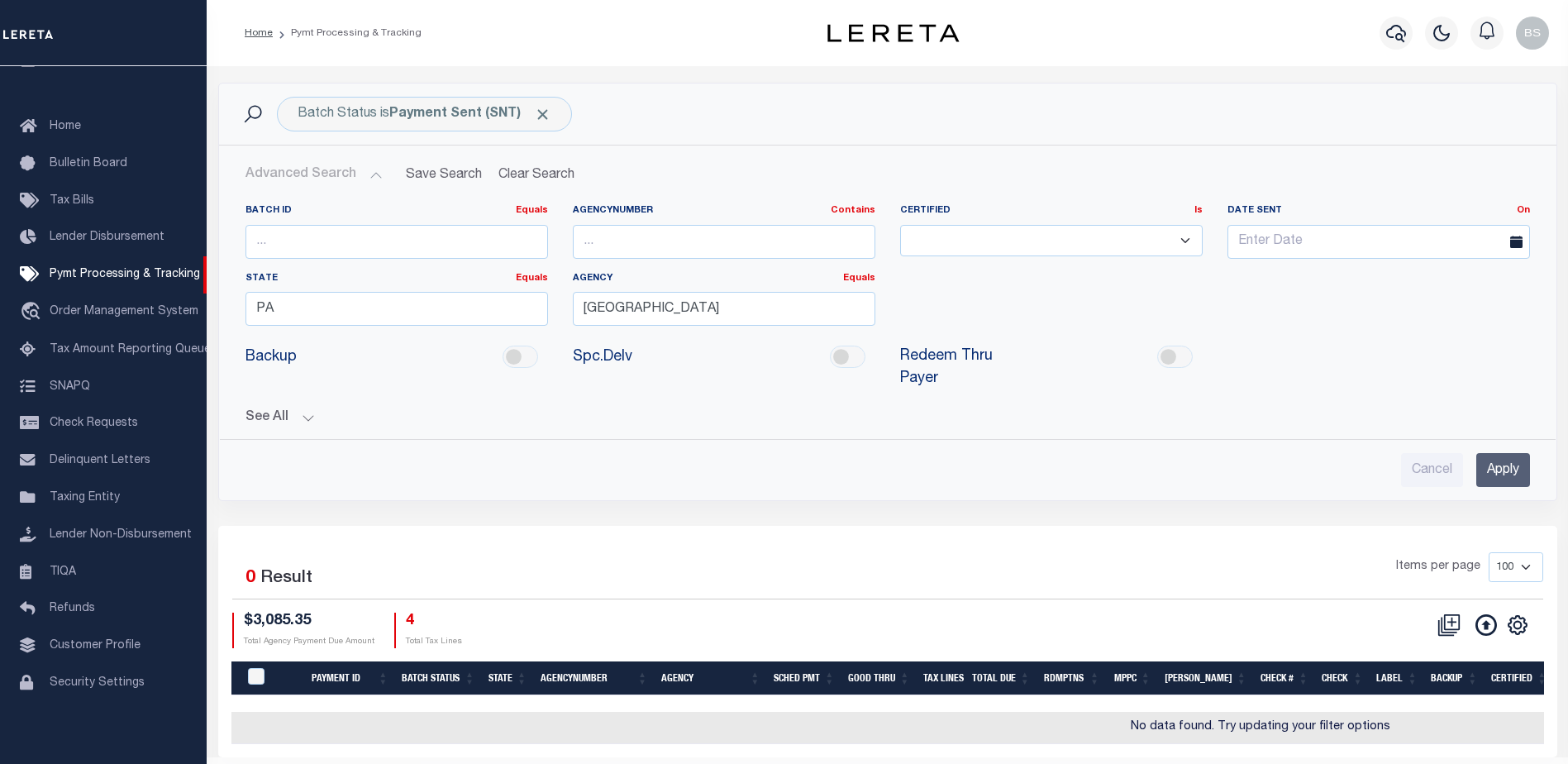
click at [684, 122] on div "Batch Status is Payment Sent (SNT) Search" at bounding box center [887, 114] width 1311 height 35
click at [1394, 39] on icon "button" at bounding box center [1396, 33] width 20 height 20
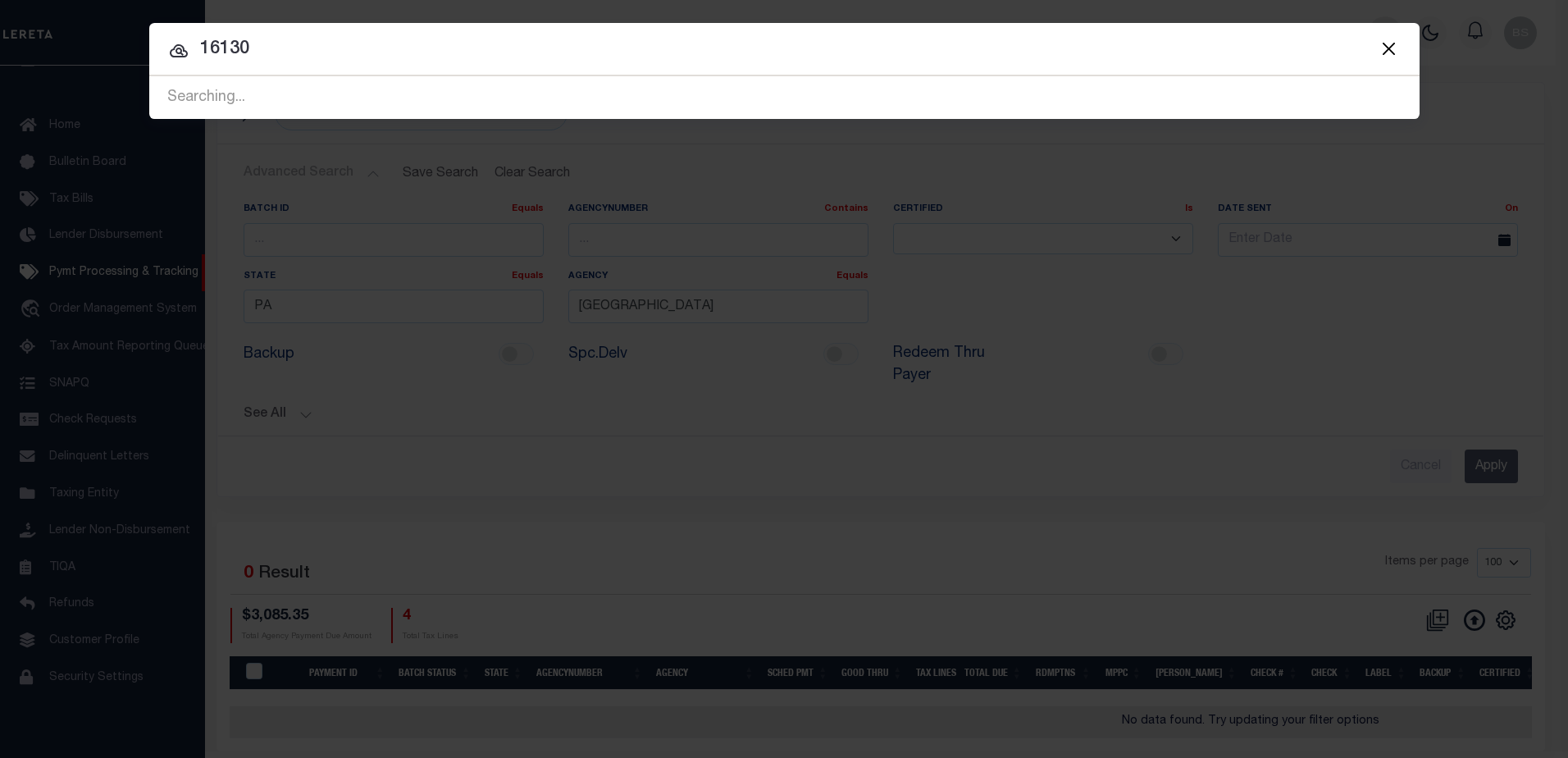
type input "16130"
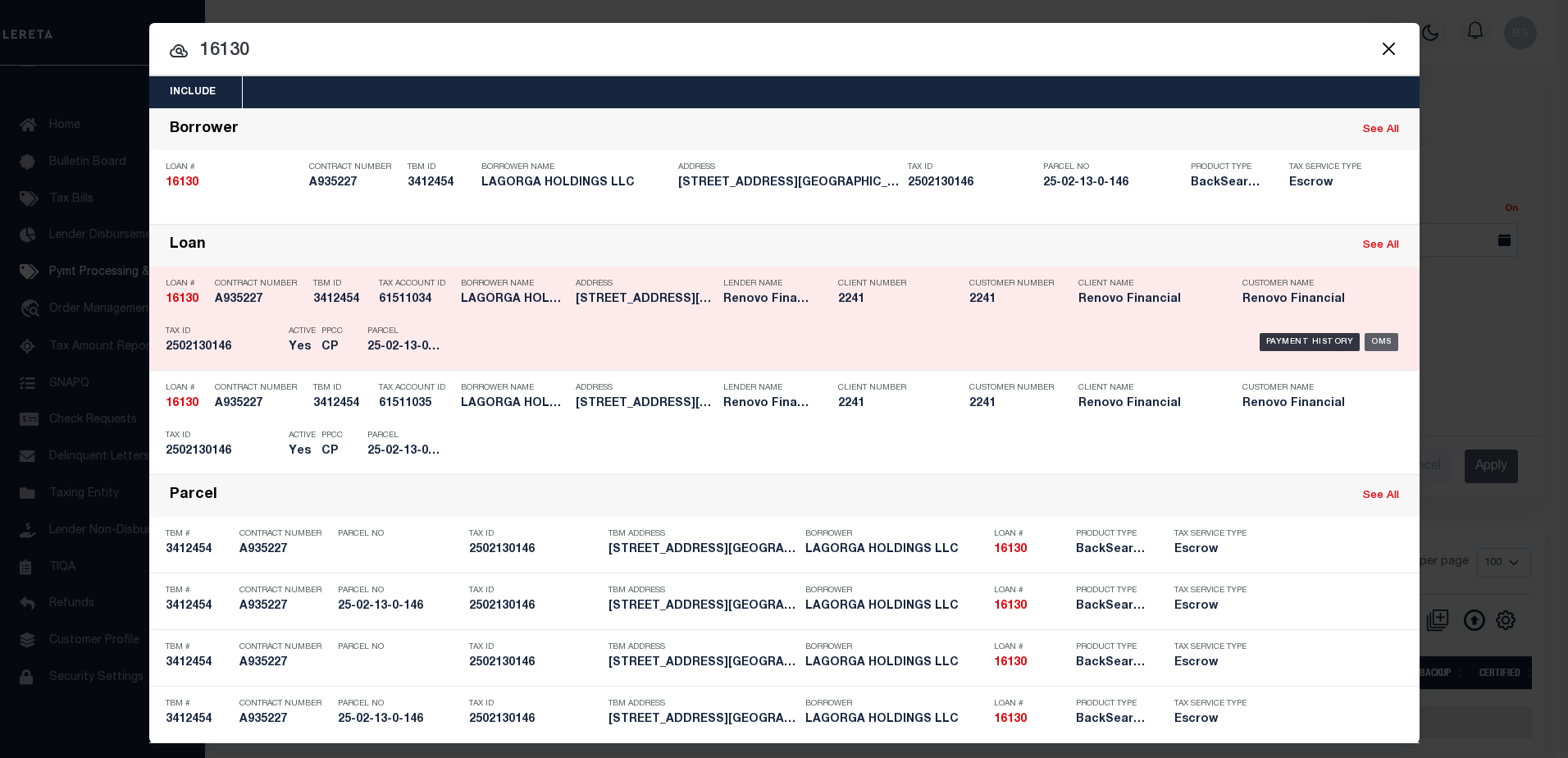
click at [1380, 347] on div "OMS" at bounding box center [1381, 343] width 33 height 18
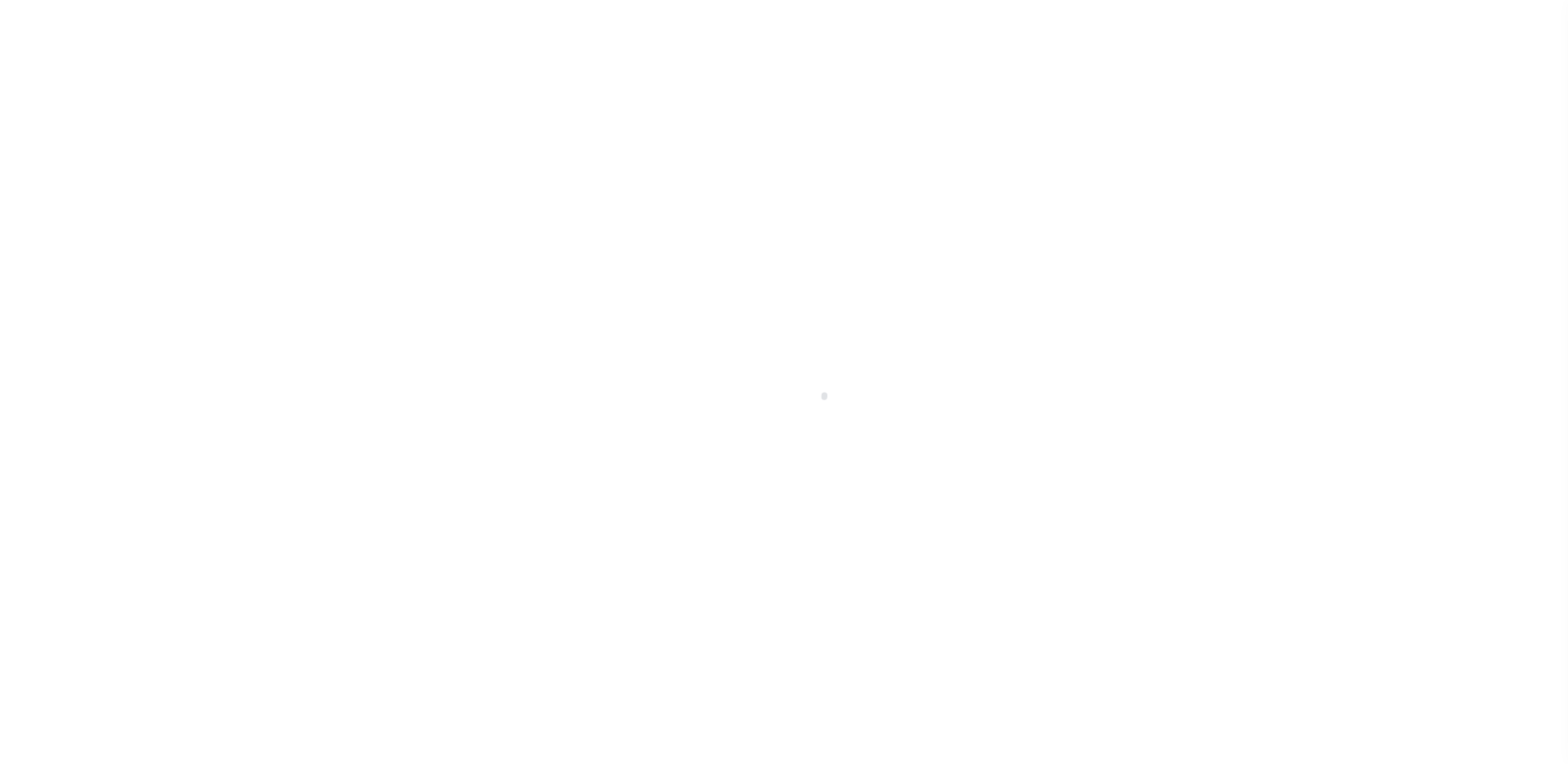
select select "10"
select select "Escrow"
type input "[STREET_ADDRESS][GEOGRAPHIC_DATA][STREET_ADDRESS]"
select select
type input "[GEOGRAPHIC_DATA], [GEOGRAPHIC_DATA] 15626"
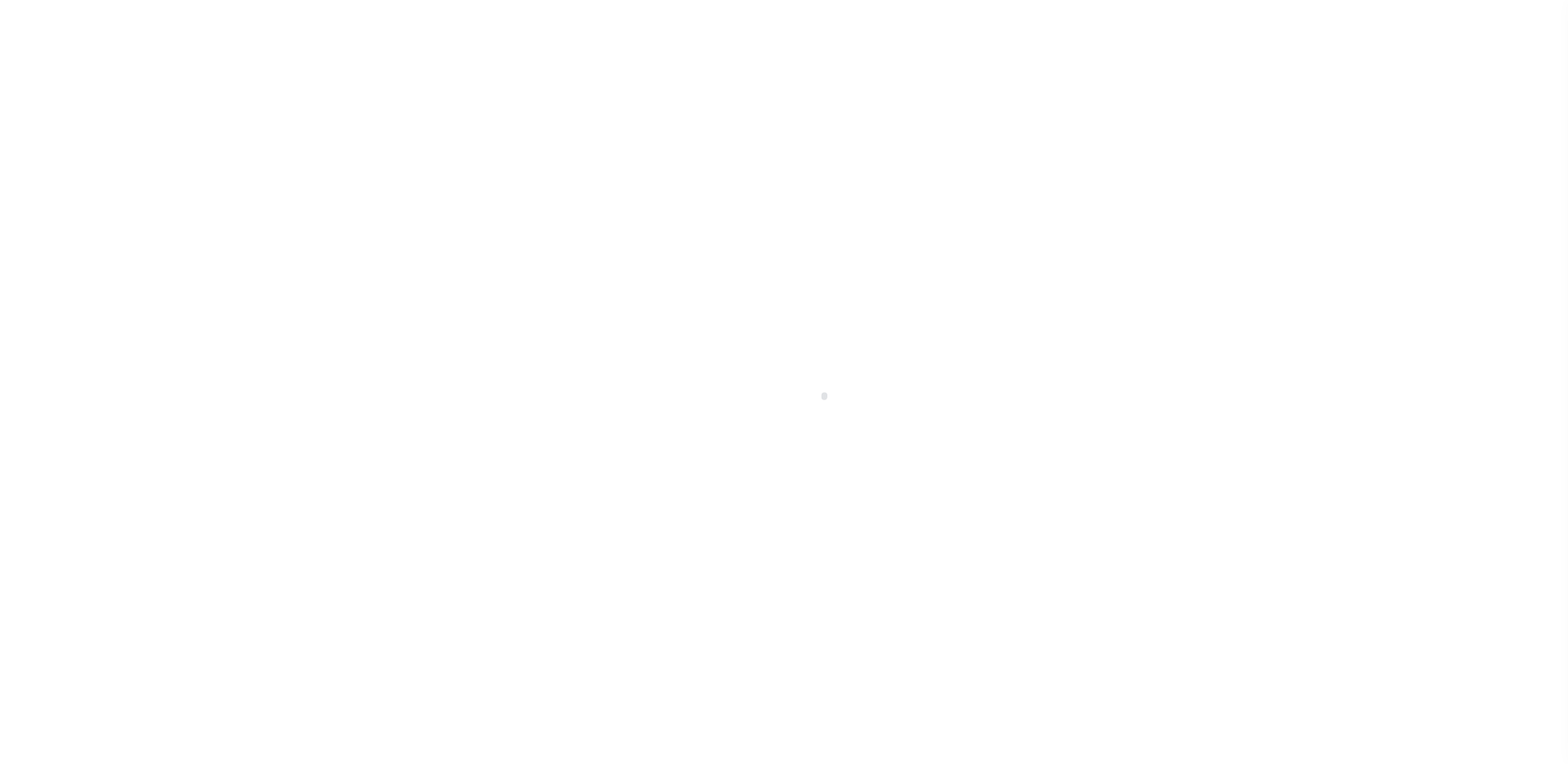
type input "a0kUS000007kpgD"
type input "PA"
select select
type textarea "LEGAL REQUIRED"
select select "25066"
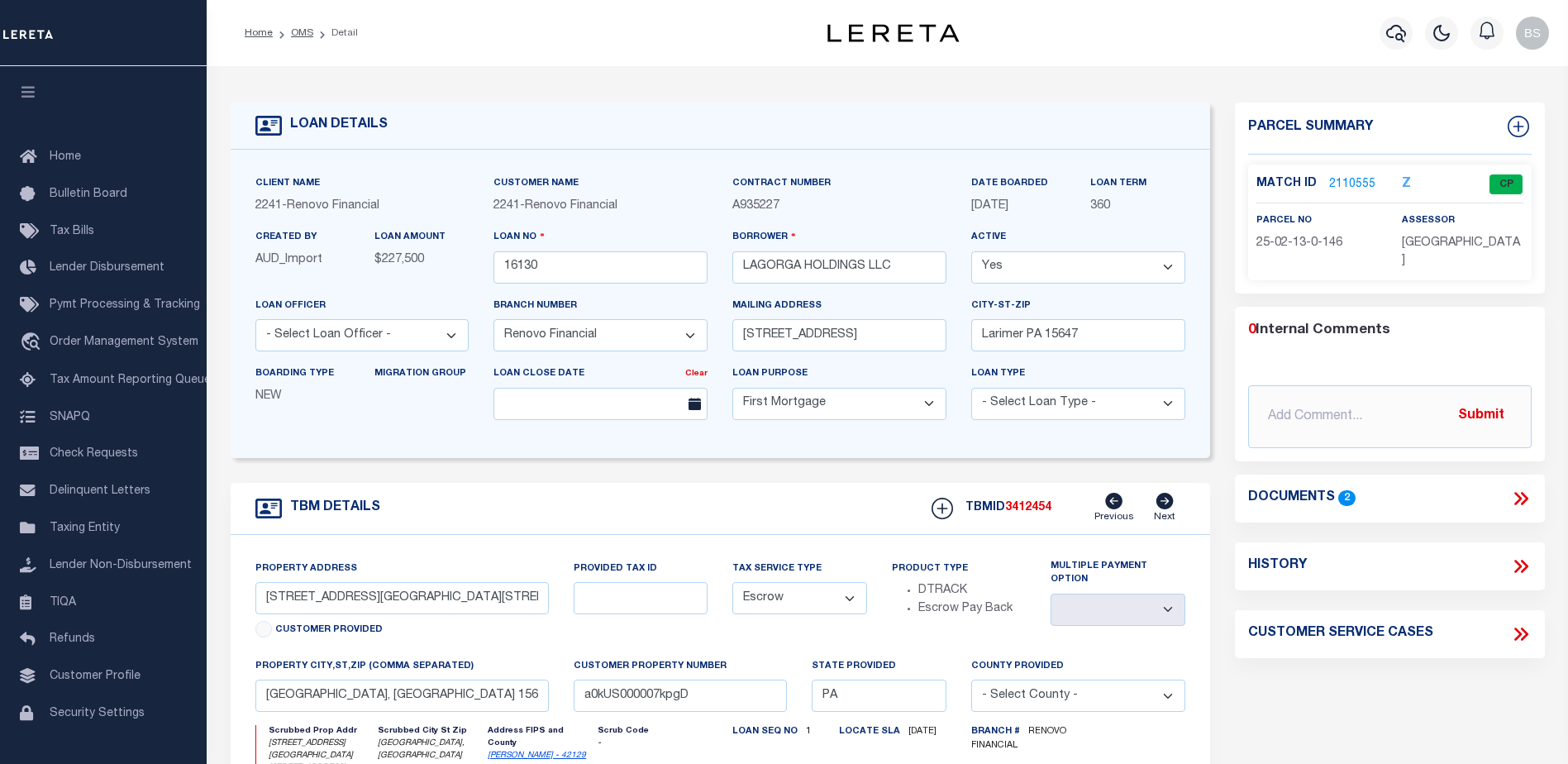
click at [1338, 186] on link "2110555" at bounding box center [1352, 185] width 46 height 18
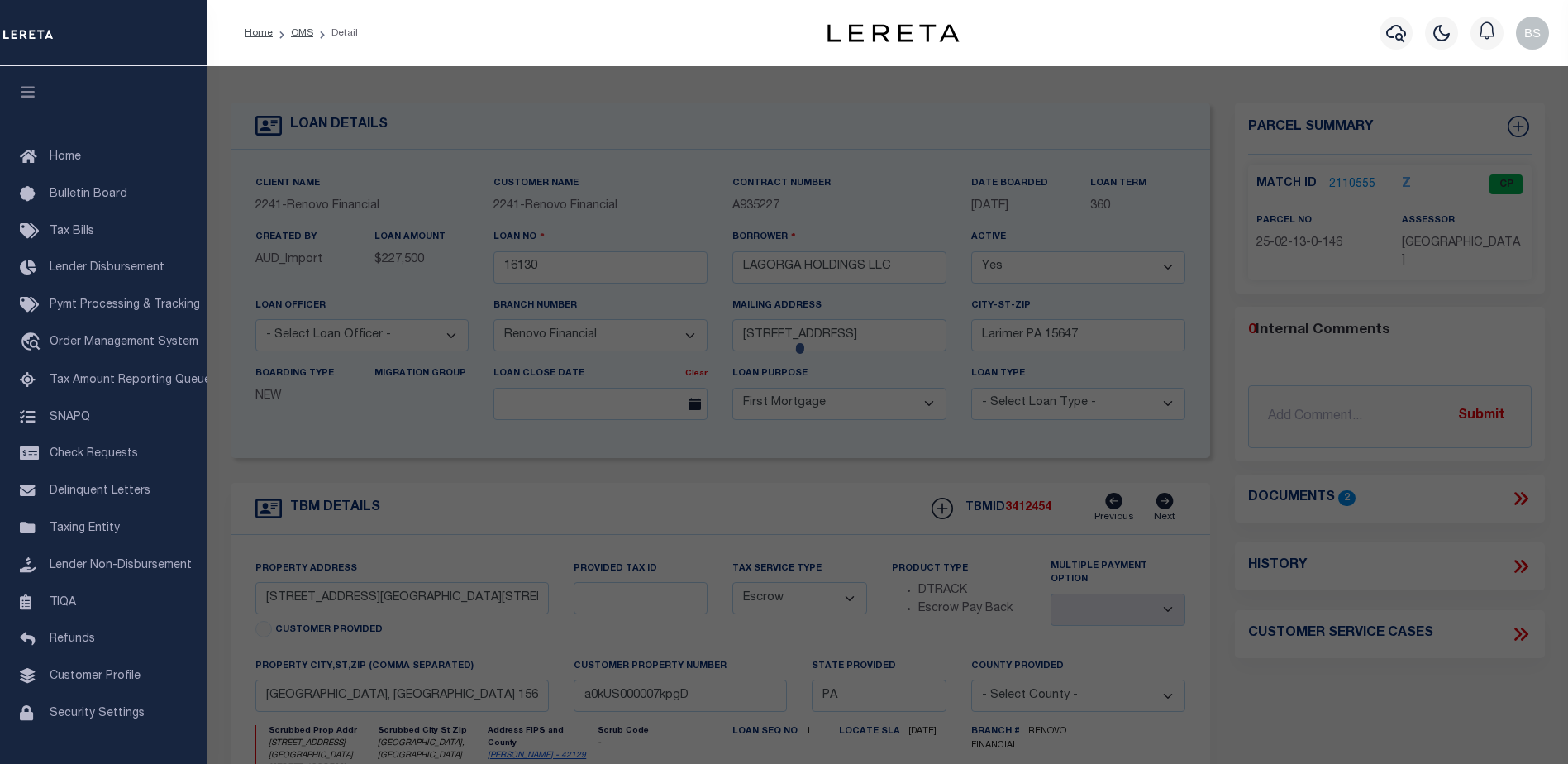
checkbox input "false"
select select "CP"
type input "LAGORGA HOLDINGS LLC"
select select
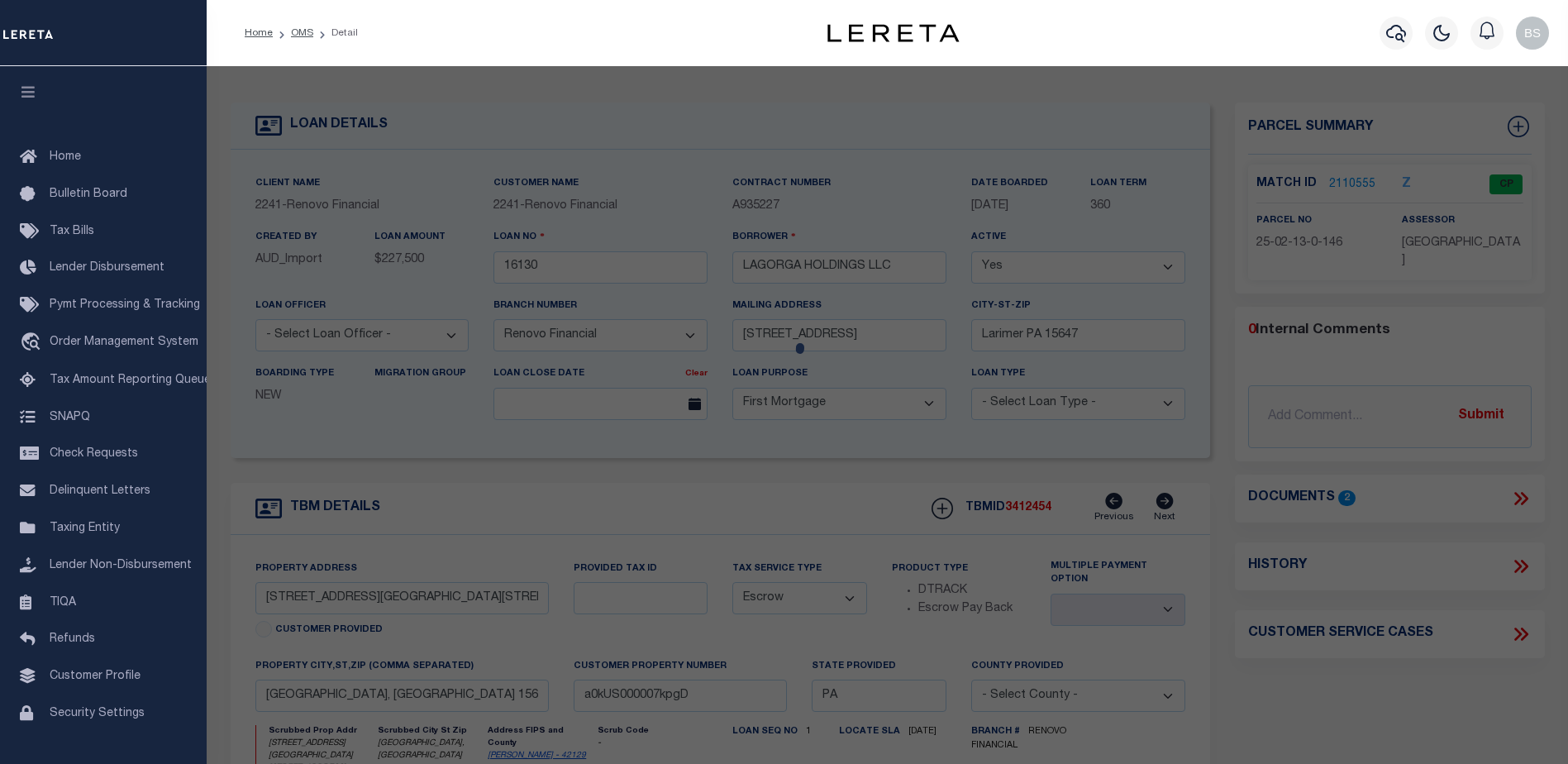
type input "S GREENSBURG ST"
type input "[GEOGRAPHIC_DATA], [GEOGRAPHIC_DATA] 15626"
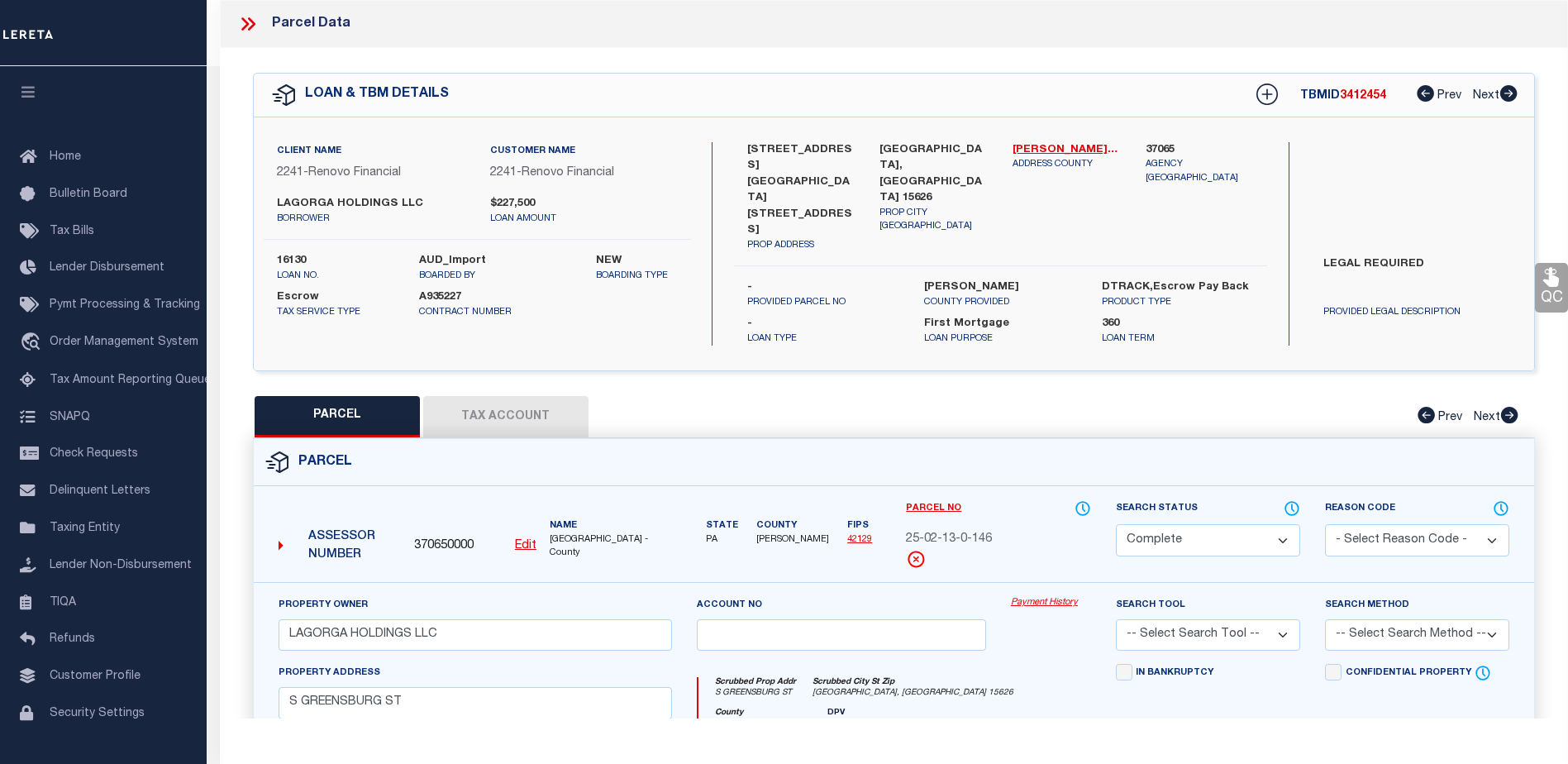
click at [1038, 596] on link "Payment History" at bounding box center [1051, 603] width 80 height 14
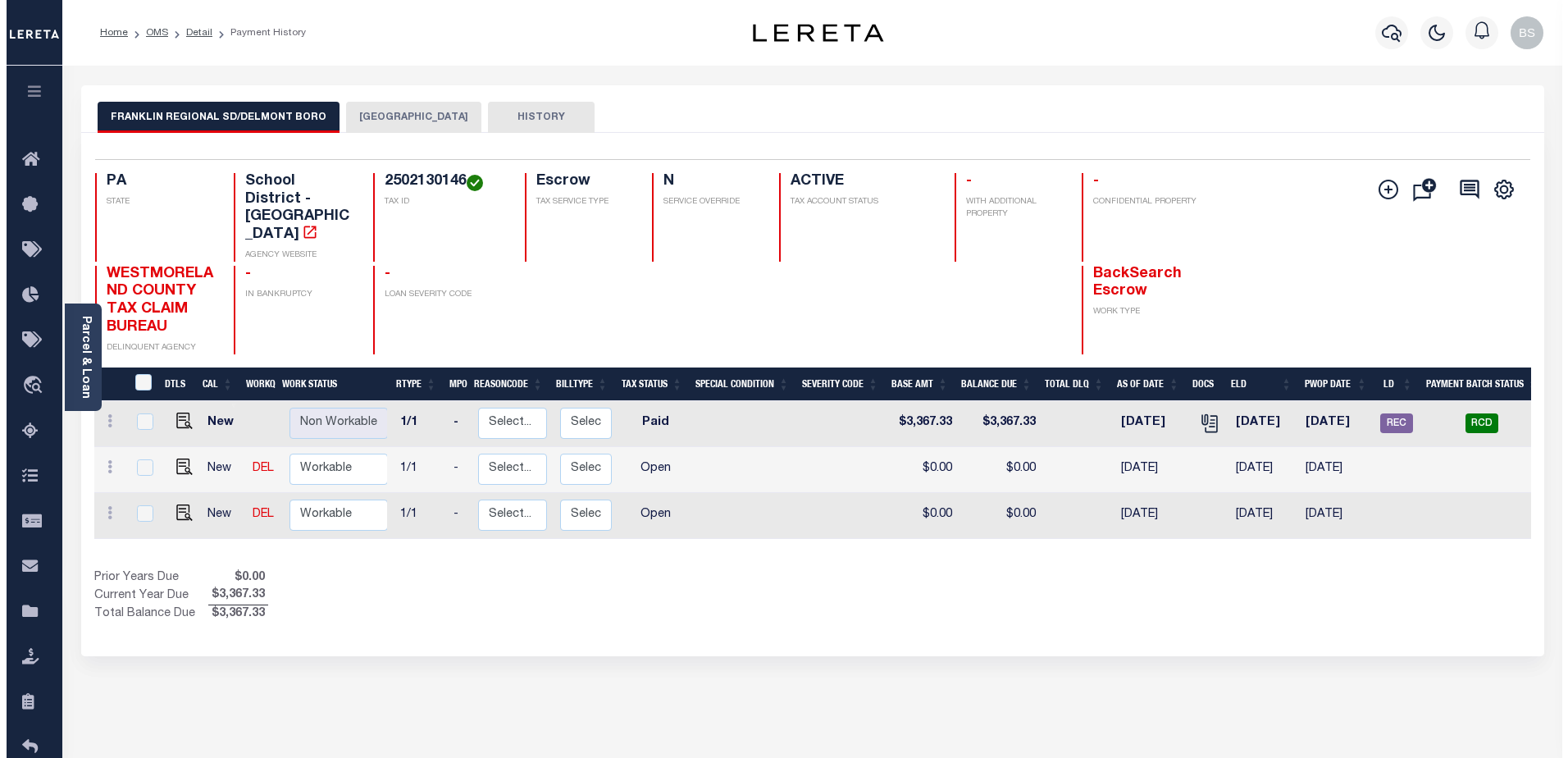
scroll to position [0, 203]
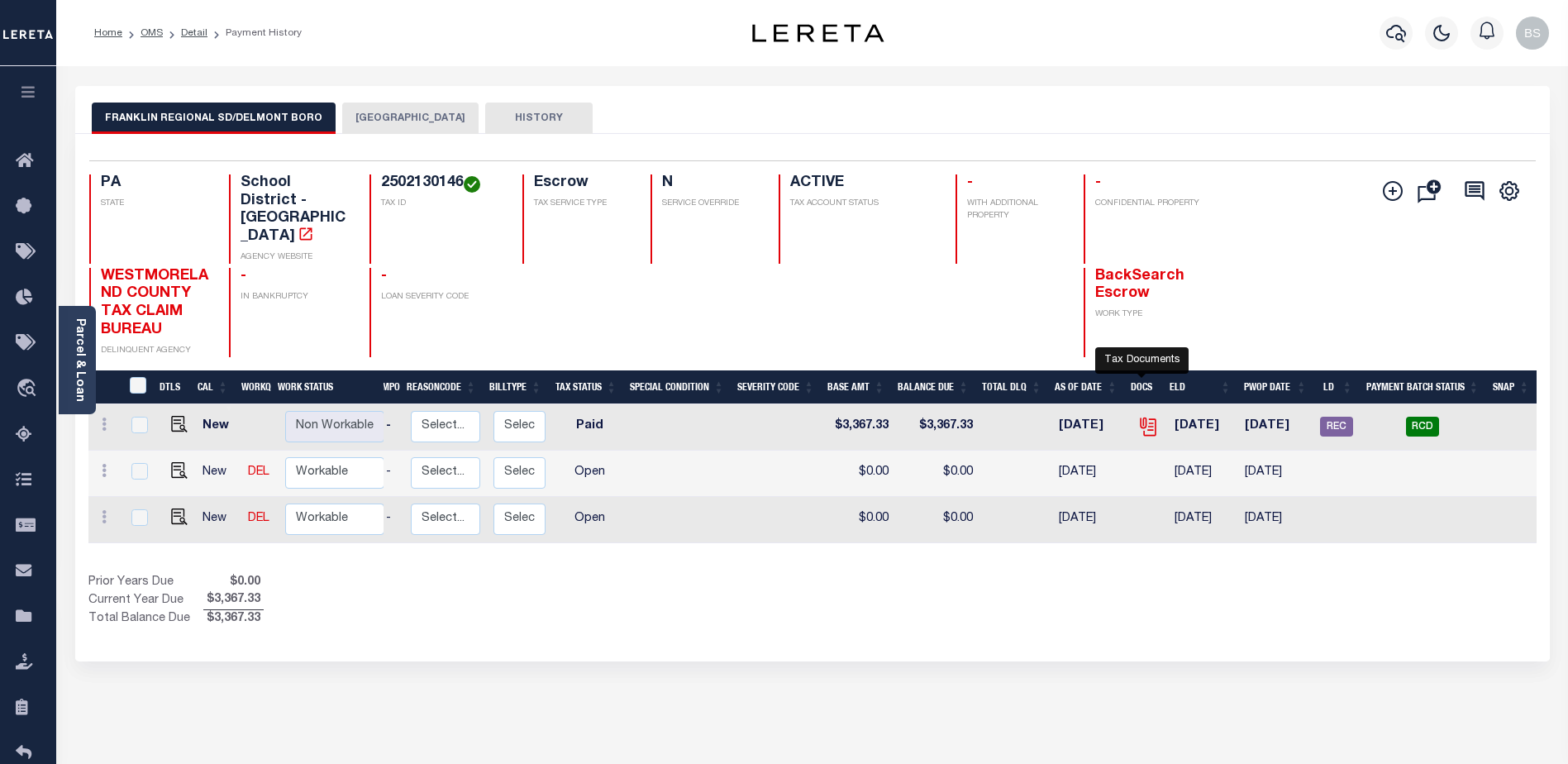
click at [1144, 416] on icon "" at bounding box center [1148, 426] width 21 height 21
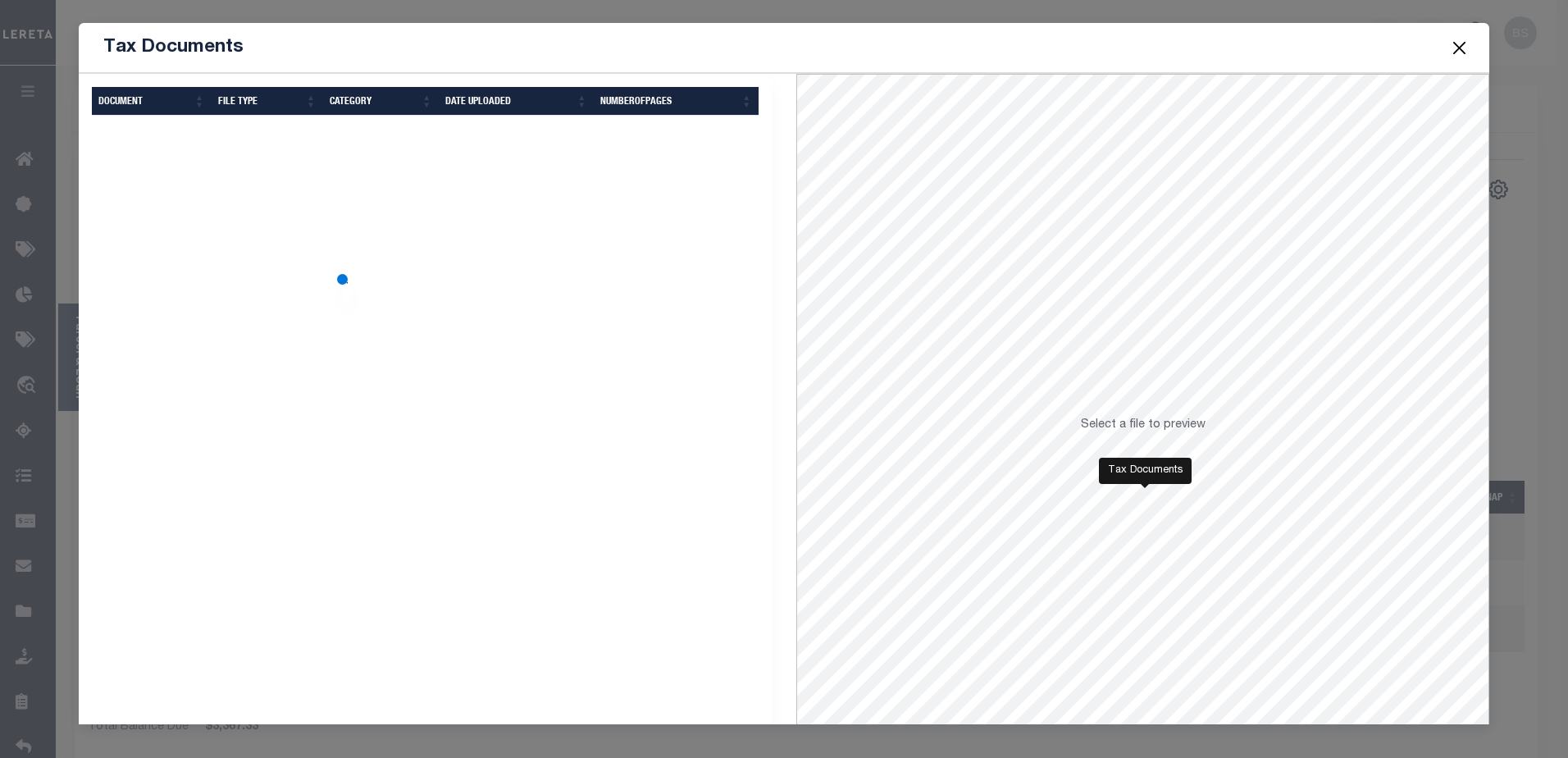
scroll to position [0, 190]
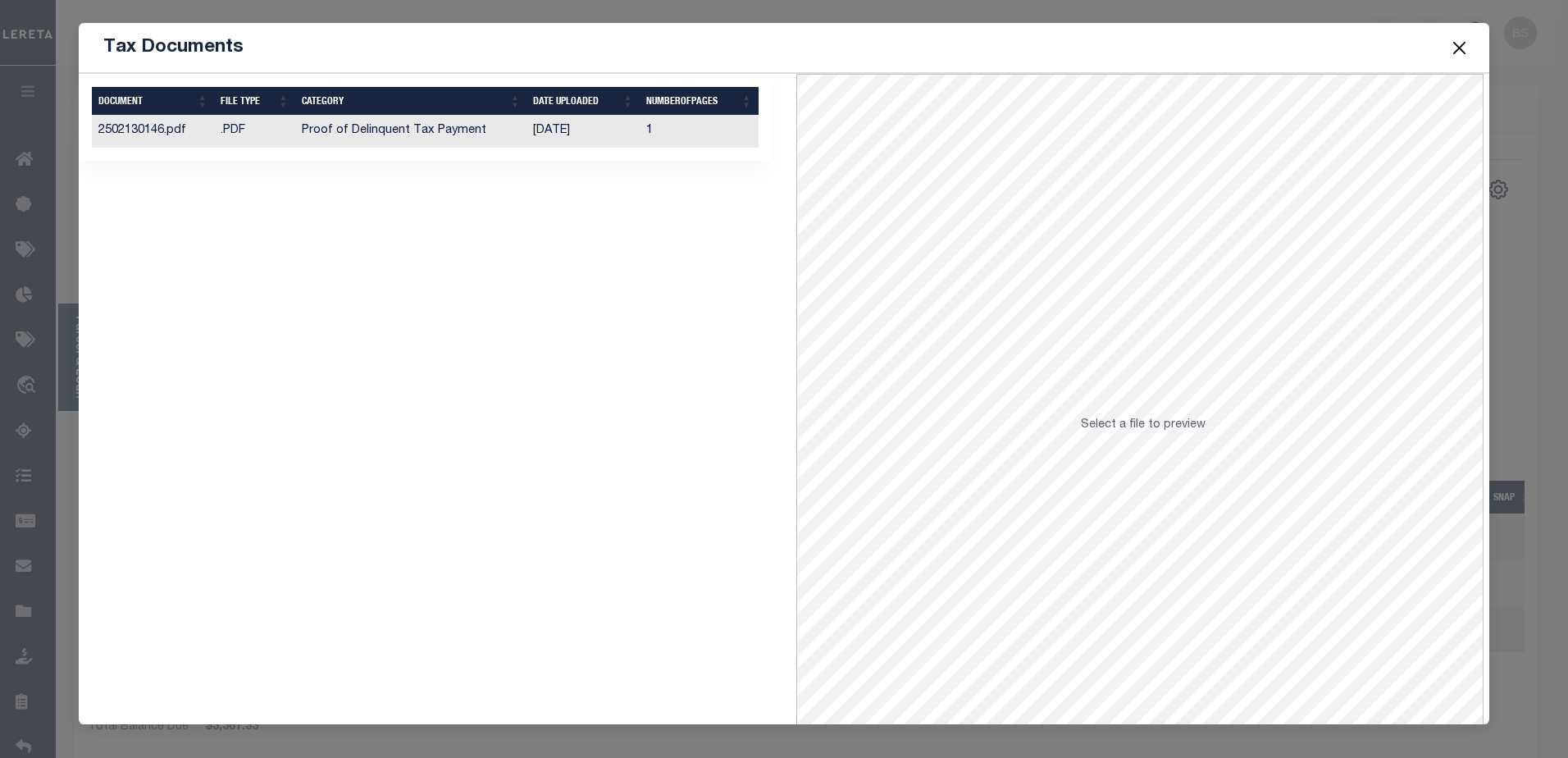
click at [415, 135] on td "Proof of Delinquent Tax Payment" at bounding box center [411, 131] width 232 height 32
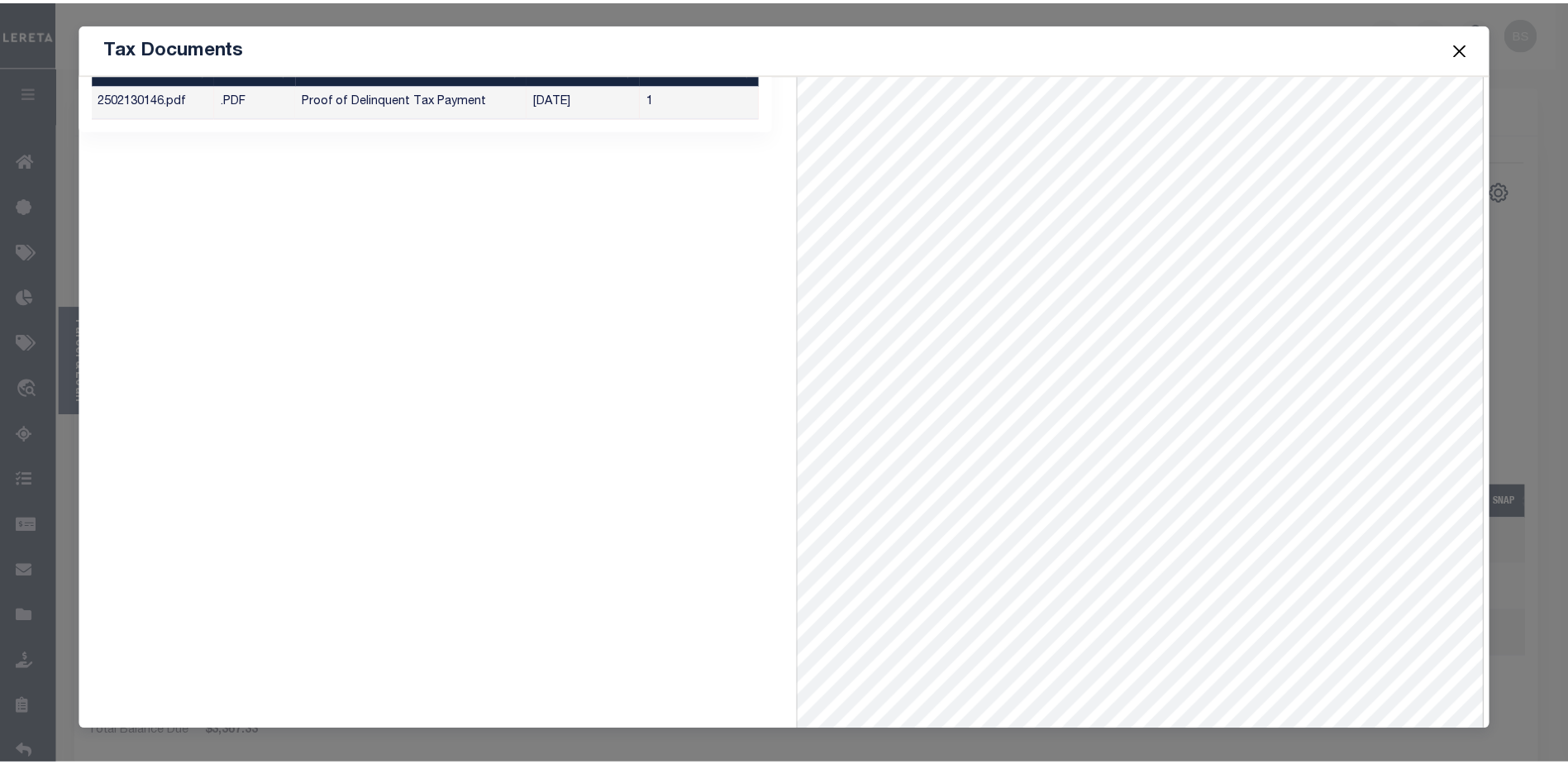
scroll to position [0, 0]
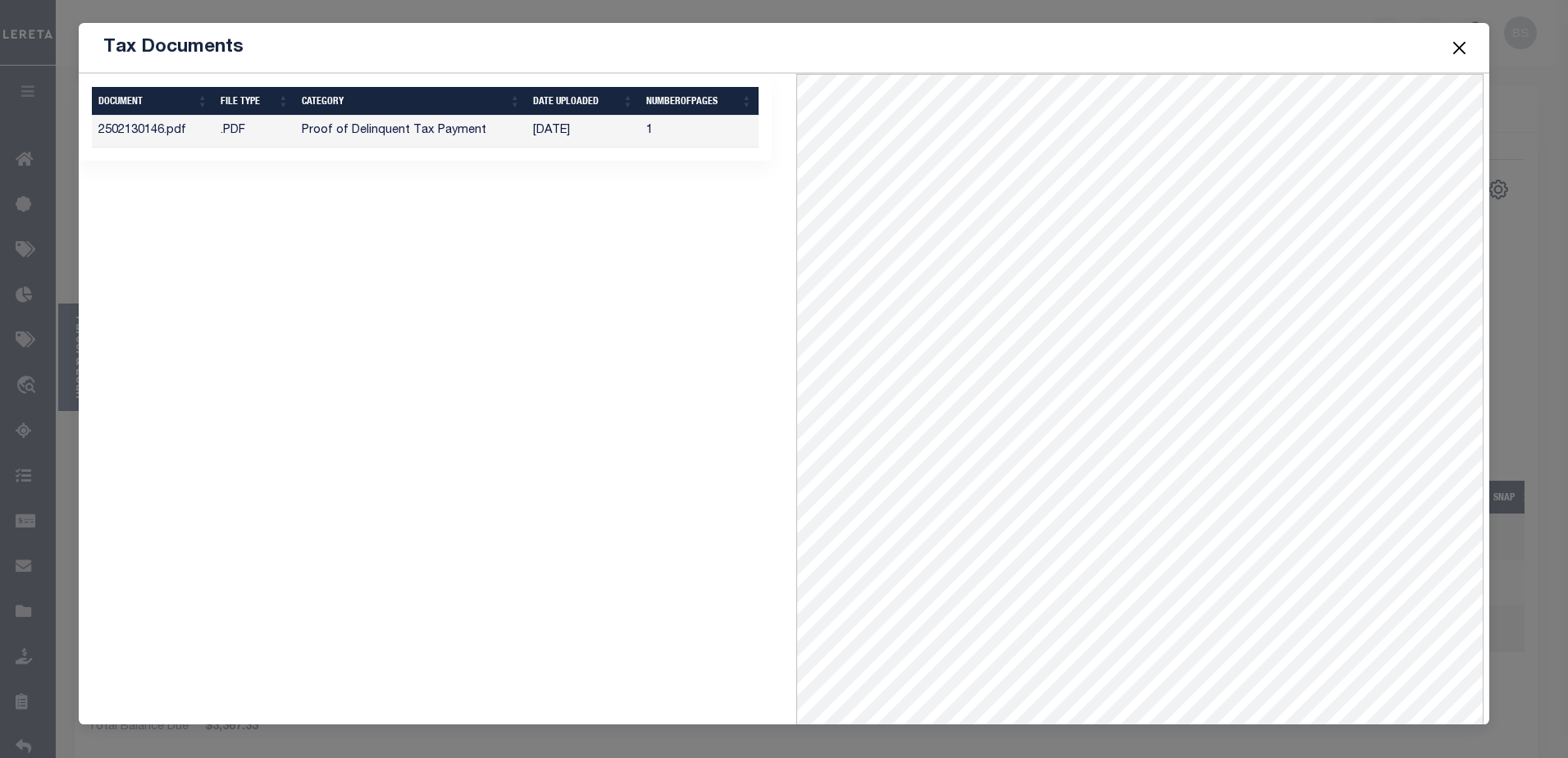
click at [1453, 50] on button "Close" at bounding box center [1458, 47] width 21 height 21
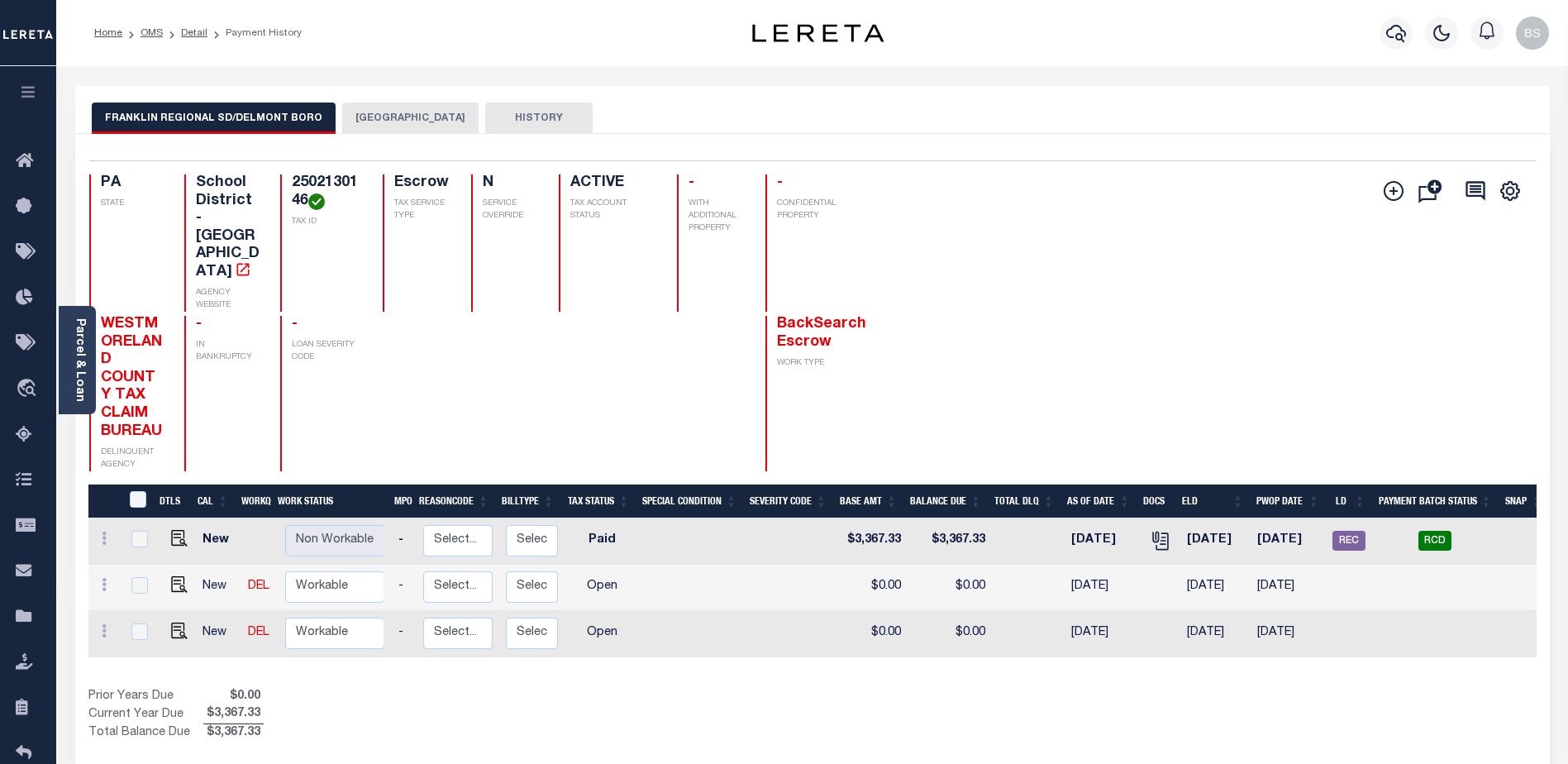
scroll to position [0, 204]
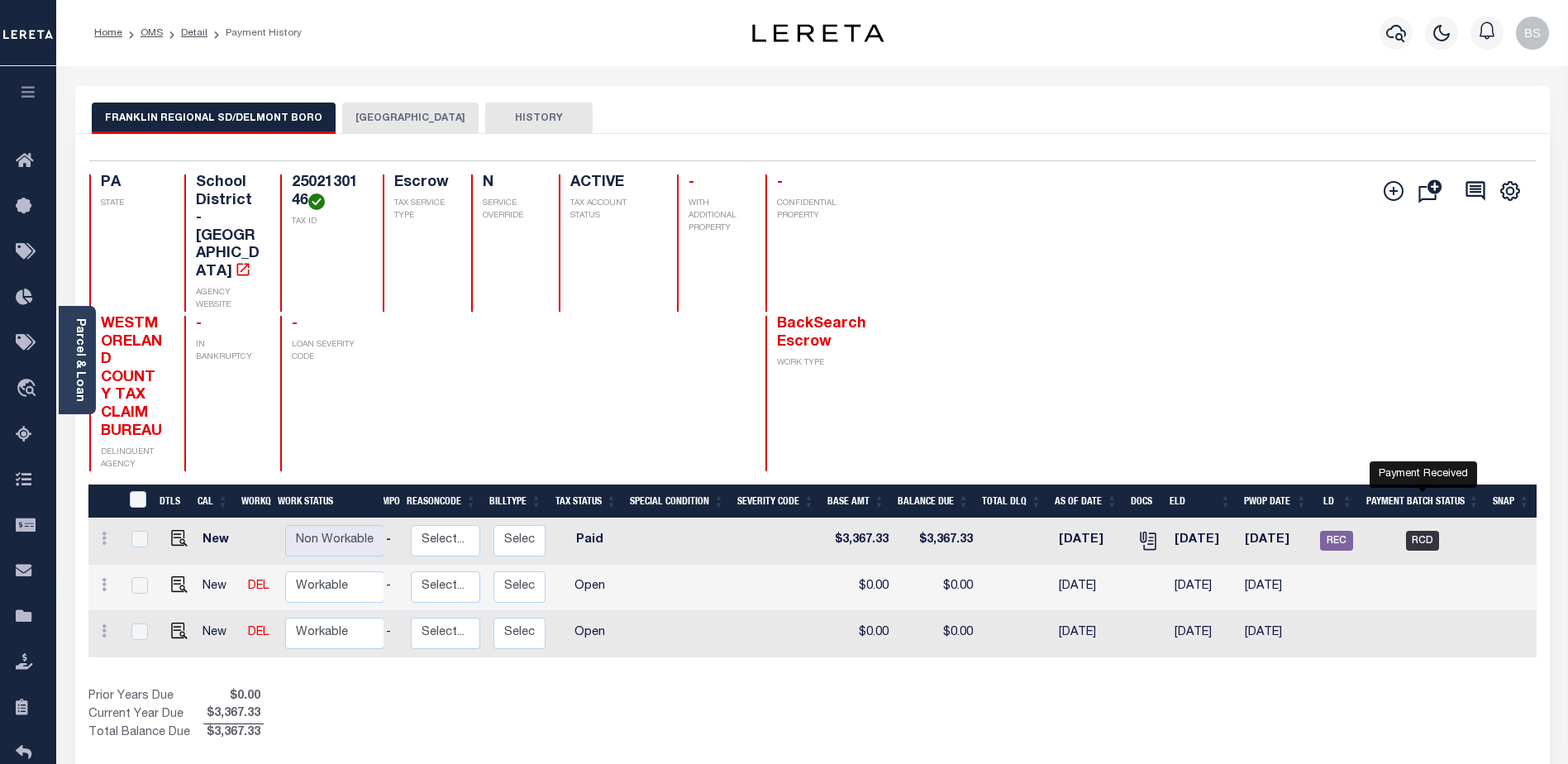
click at [1417, 531] on span "RCD" at bounding box center [1422, 541] width 33 height 20
checkbox input "true"
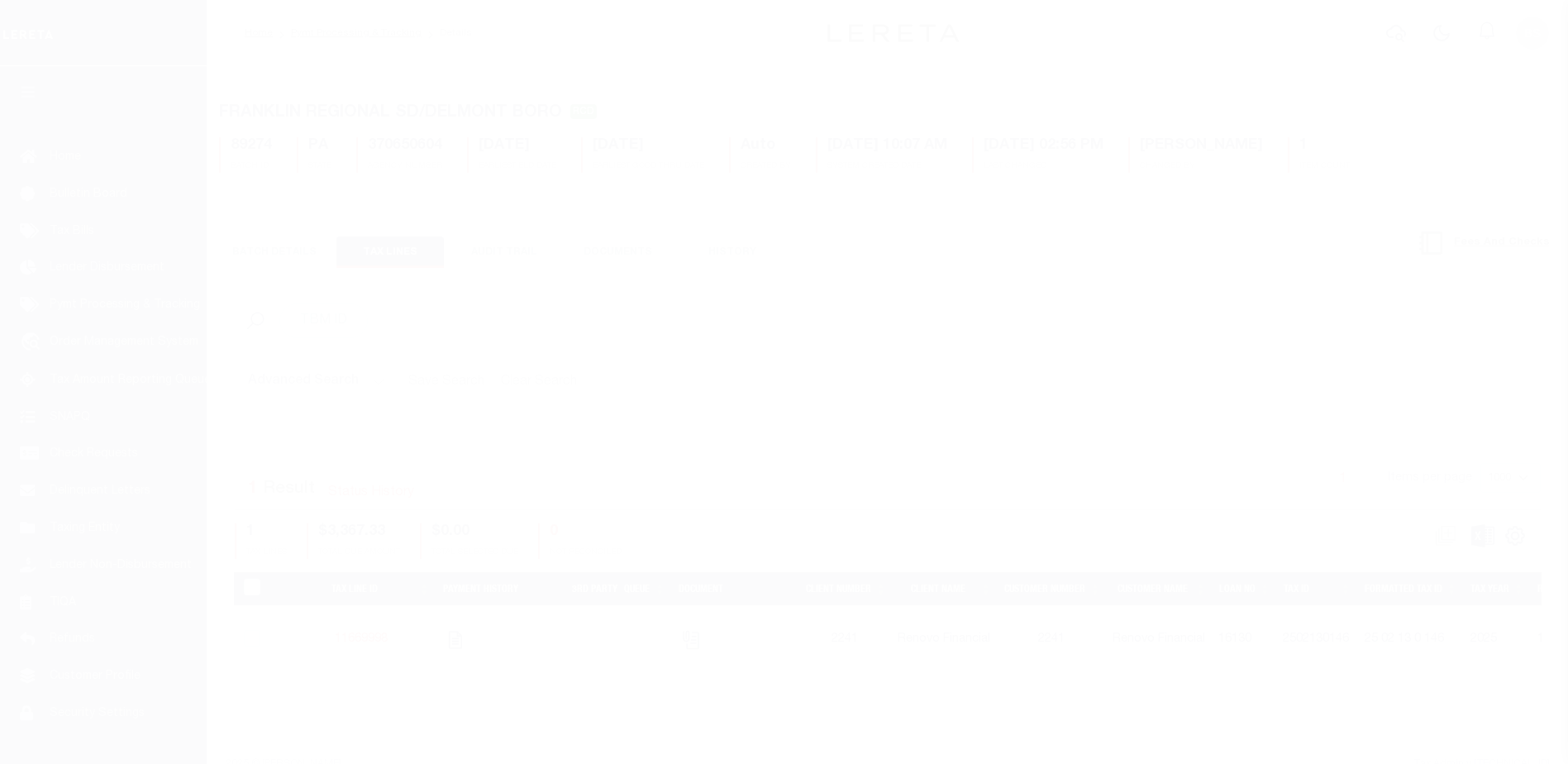
select select "RCD"
select select "CHK"
select select "[PERSON_NAME]"
select select "USS"
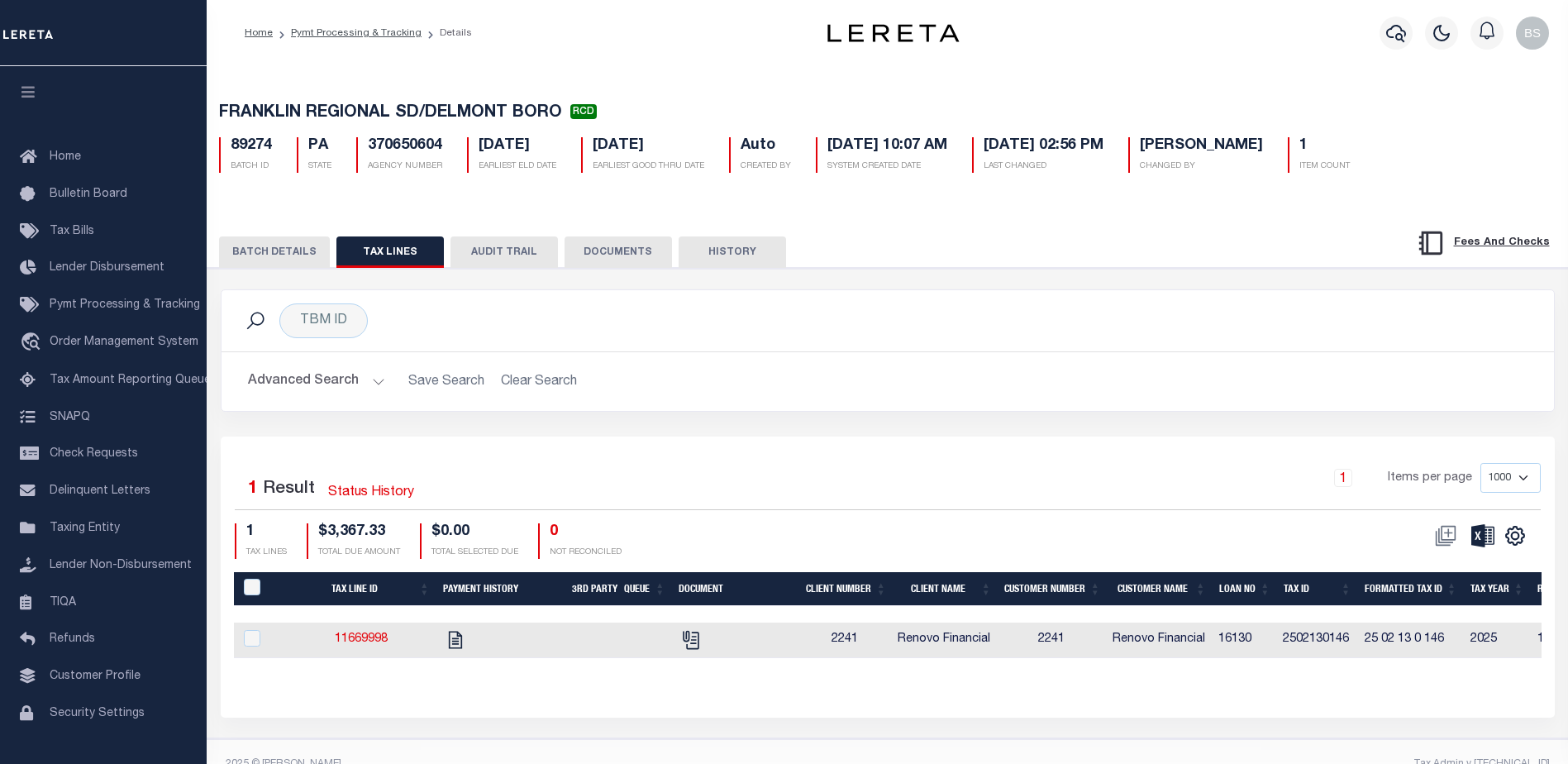
click at [238, 257] on button "BATCH DETAILS" at bounding box center [274, 252] width 111 height 31
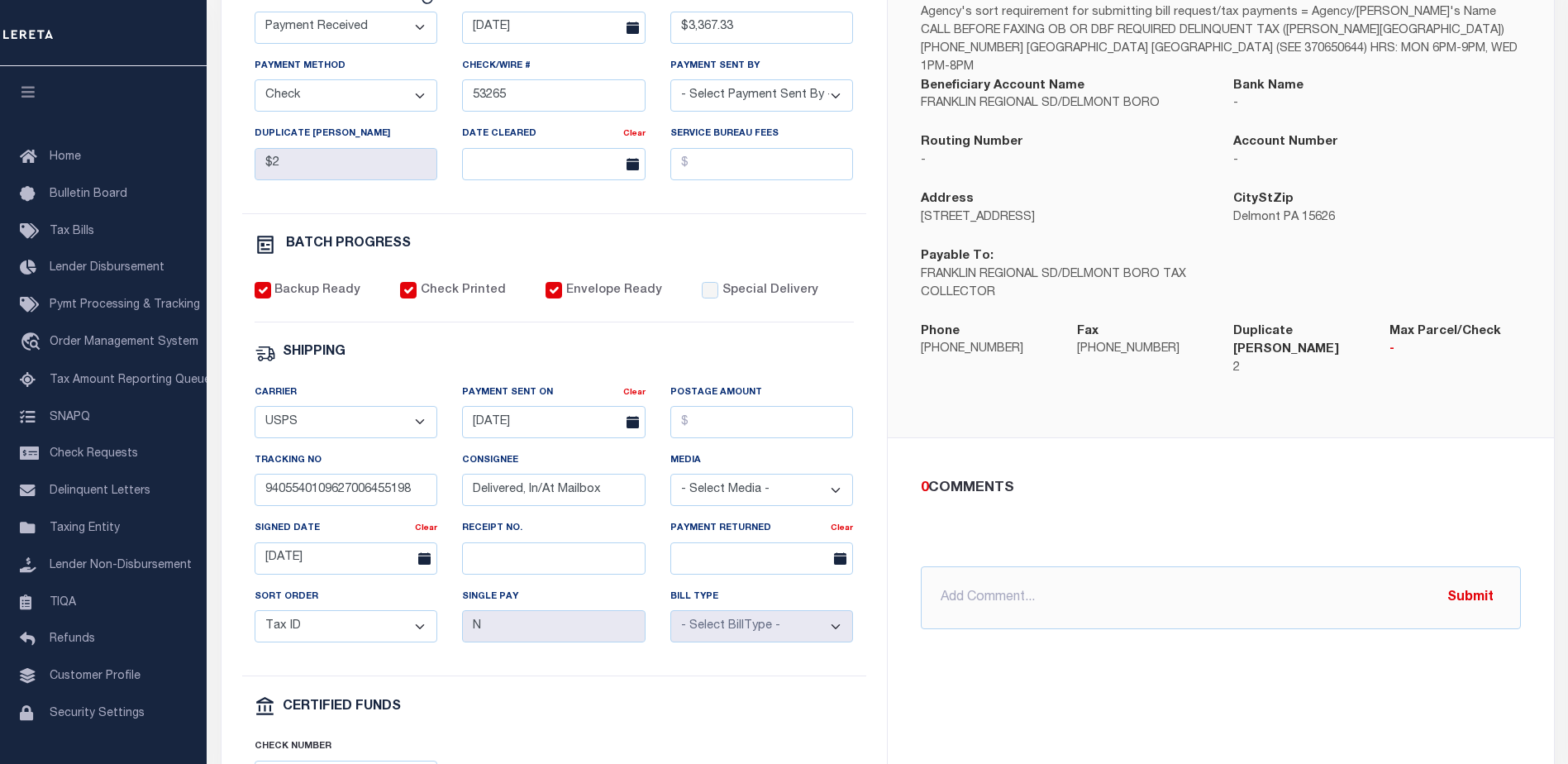
scroll to position [414, 0]
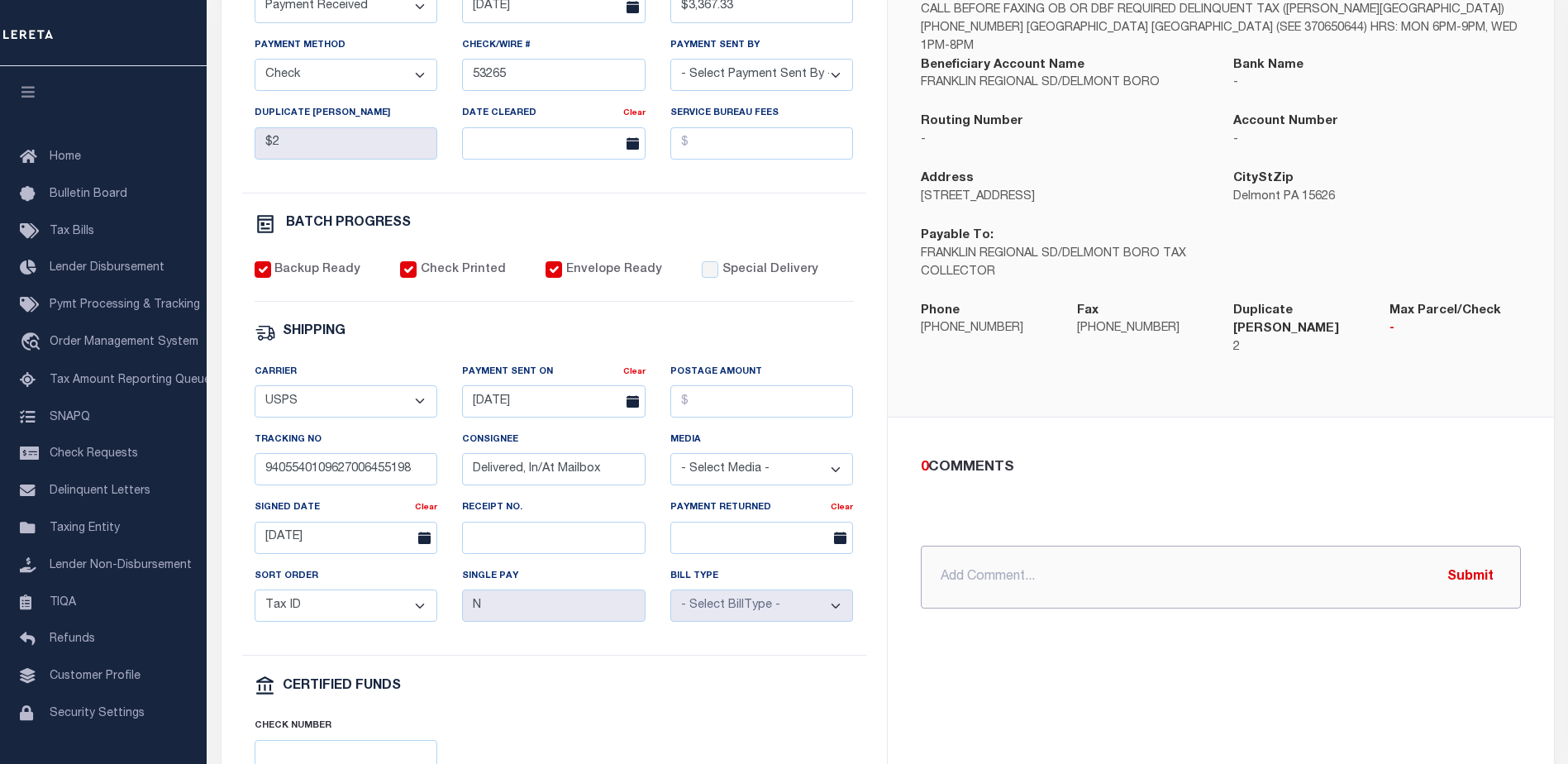
click at [995, 545] on input "text" at bounding box center [1220, 577] width 600 height 62
click at [1095, 545] on input "09/16/25 - Received email from taxer stating she recvd incorrect amount $3367.3…" at bounding box center [1220, 577] width 600 height 62
click at [1361, 545] on input "09/16/25 - Received email dated 09/15/25 from taxer stating she recvd incorrect…" at bounding box center [1220, 577] width 600 height 62
click at [1421, 548] on input "09/16/25 - Received email dated 09/15/25 from taxer stating she recvd over paym…" at bounding box center [1220, 577] width 600 height 62
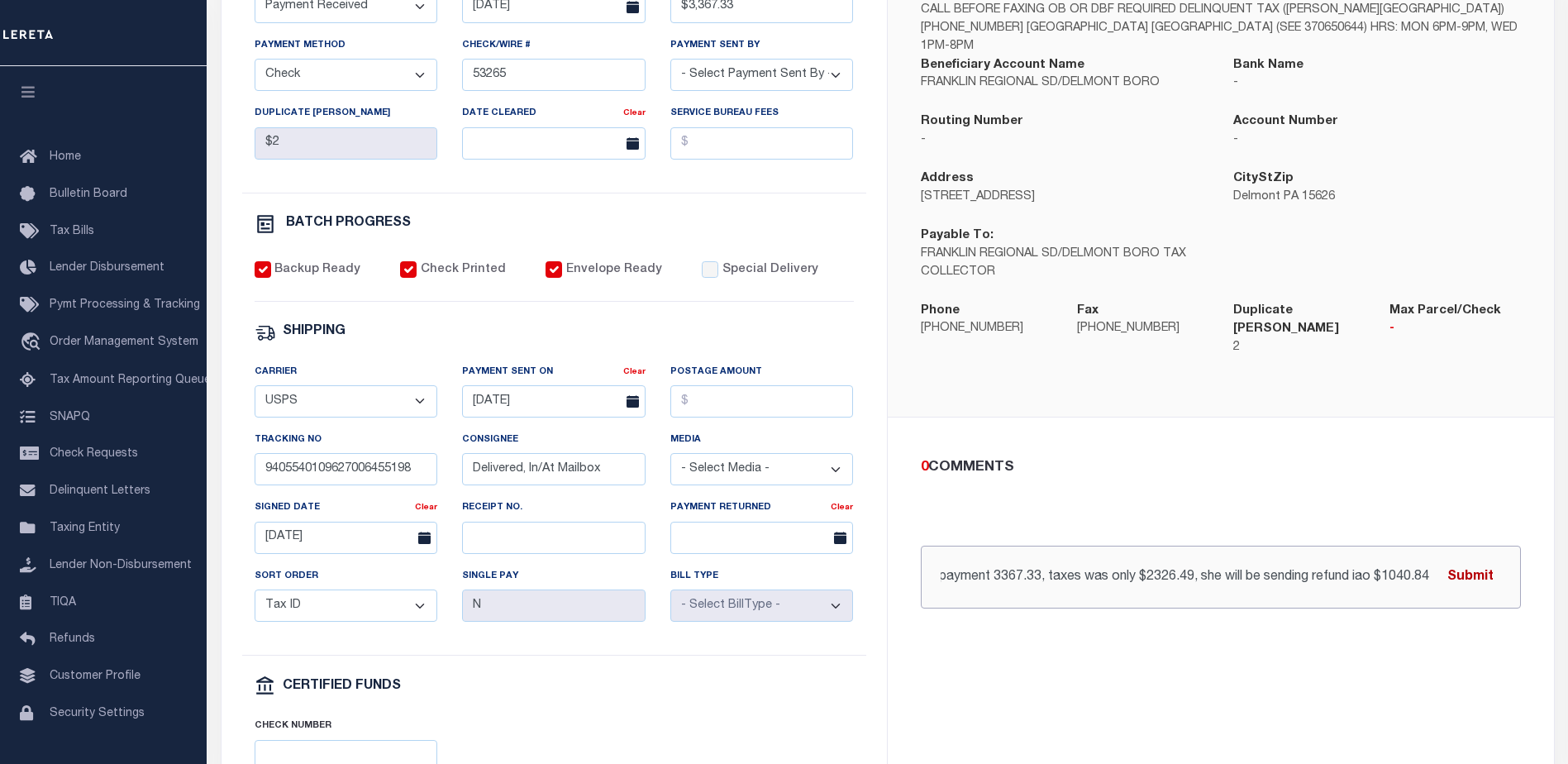
scroll to position [0, 462]
type input "09/16/25 - Received email dated 09/15/25 from taxer stating she recvd over paym…"
click at [1486, 560] on button "Submit" at bounding box center [1470, 577] width 68 height 34
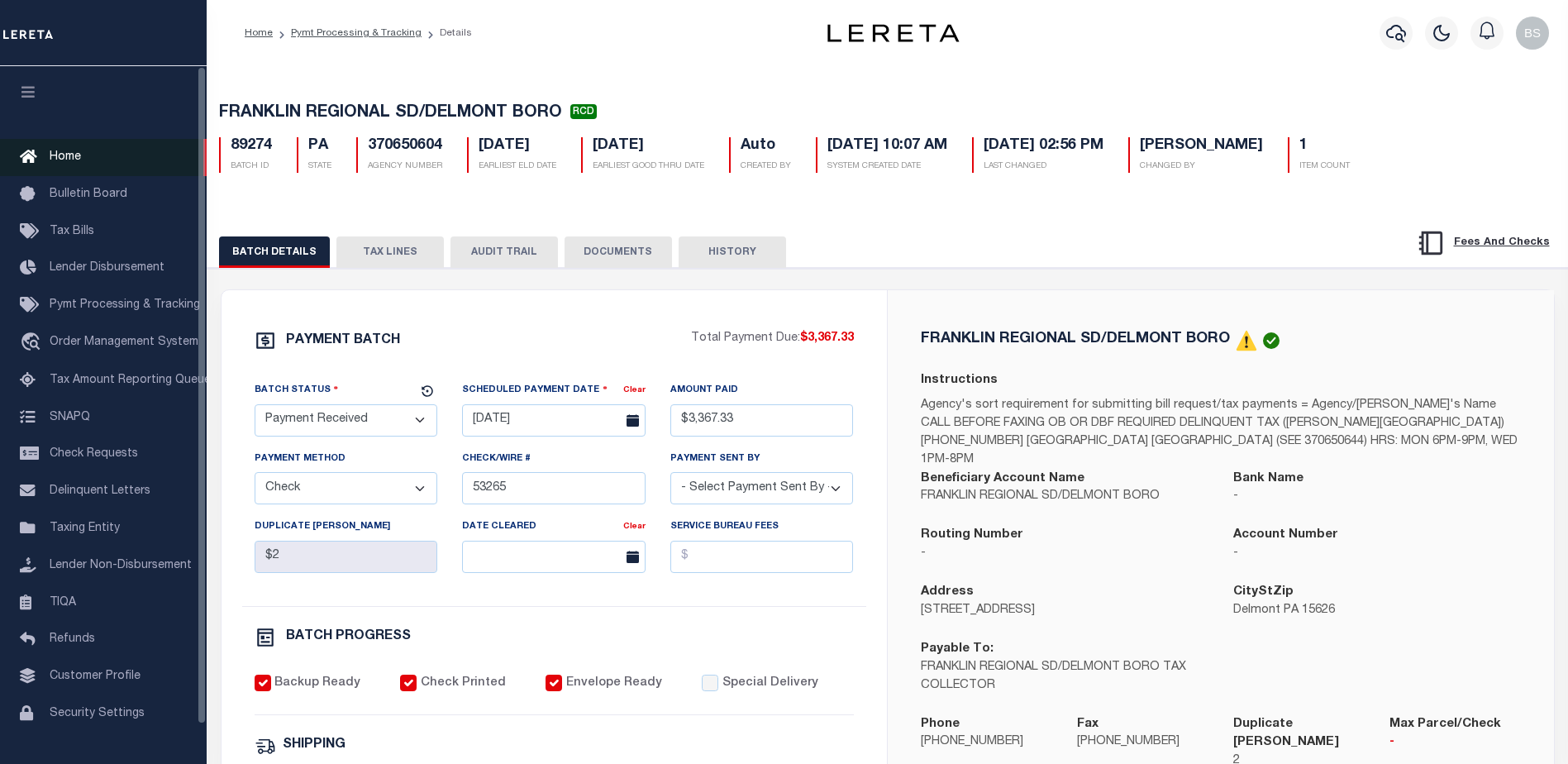
click at [57, 149] on link "Home" at bounding box center [103, 158] width 207 height 37
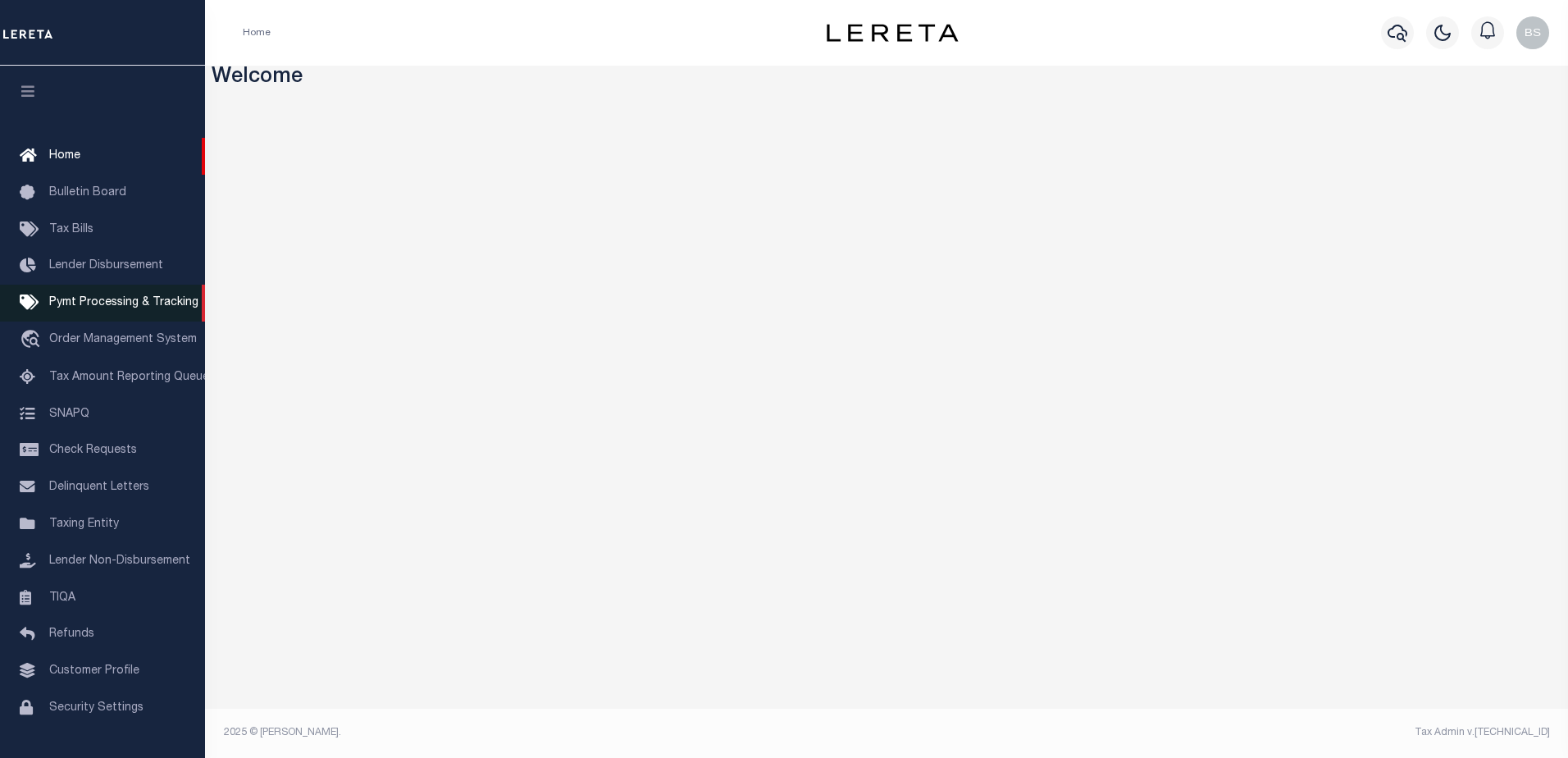
click at [66, 305] on span "Pymt Processing & Tracking" at bounding box center [124, 303] width 149 height 12
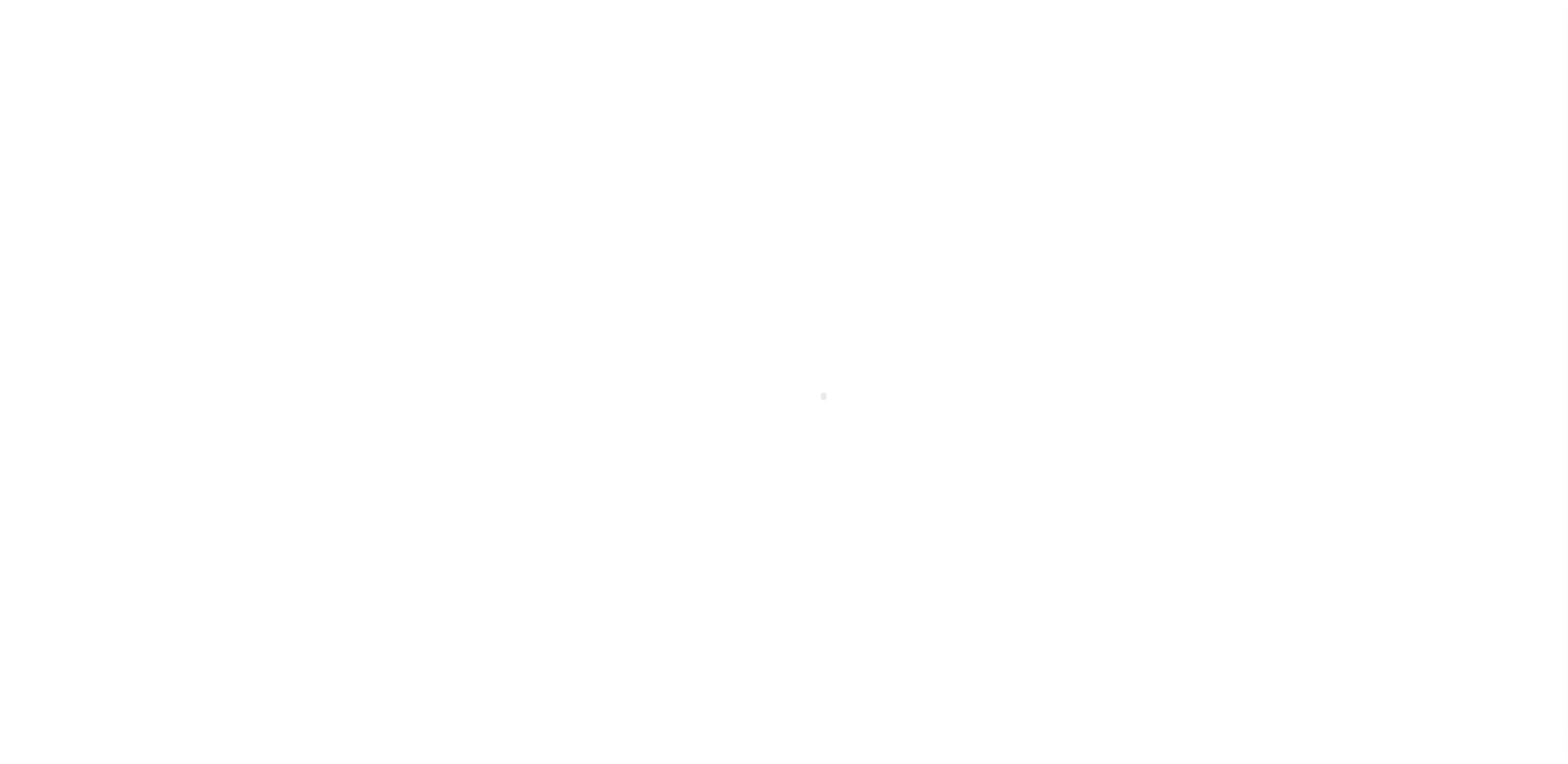
scroll to position [41, 0]
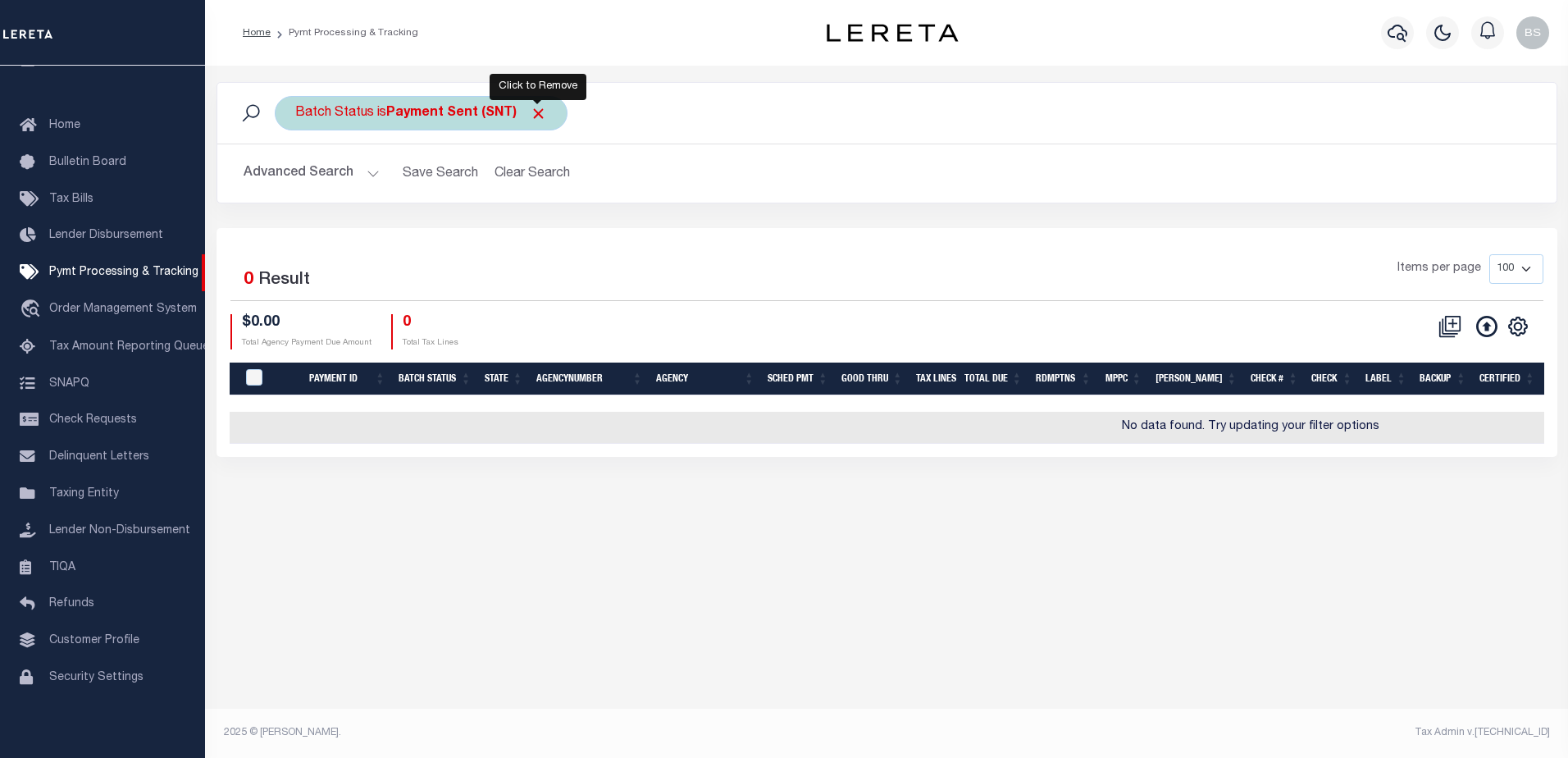
click at [543, 106] on span "Click to Remove" at bounding box center [538, 113] width 18 height 18
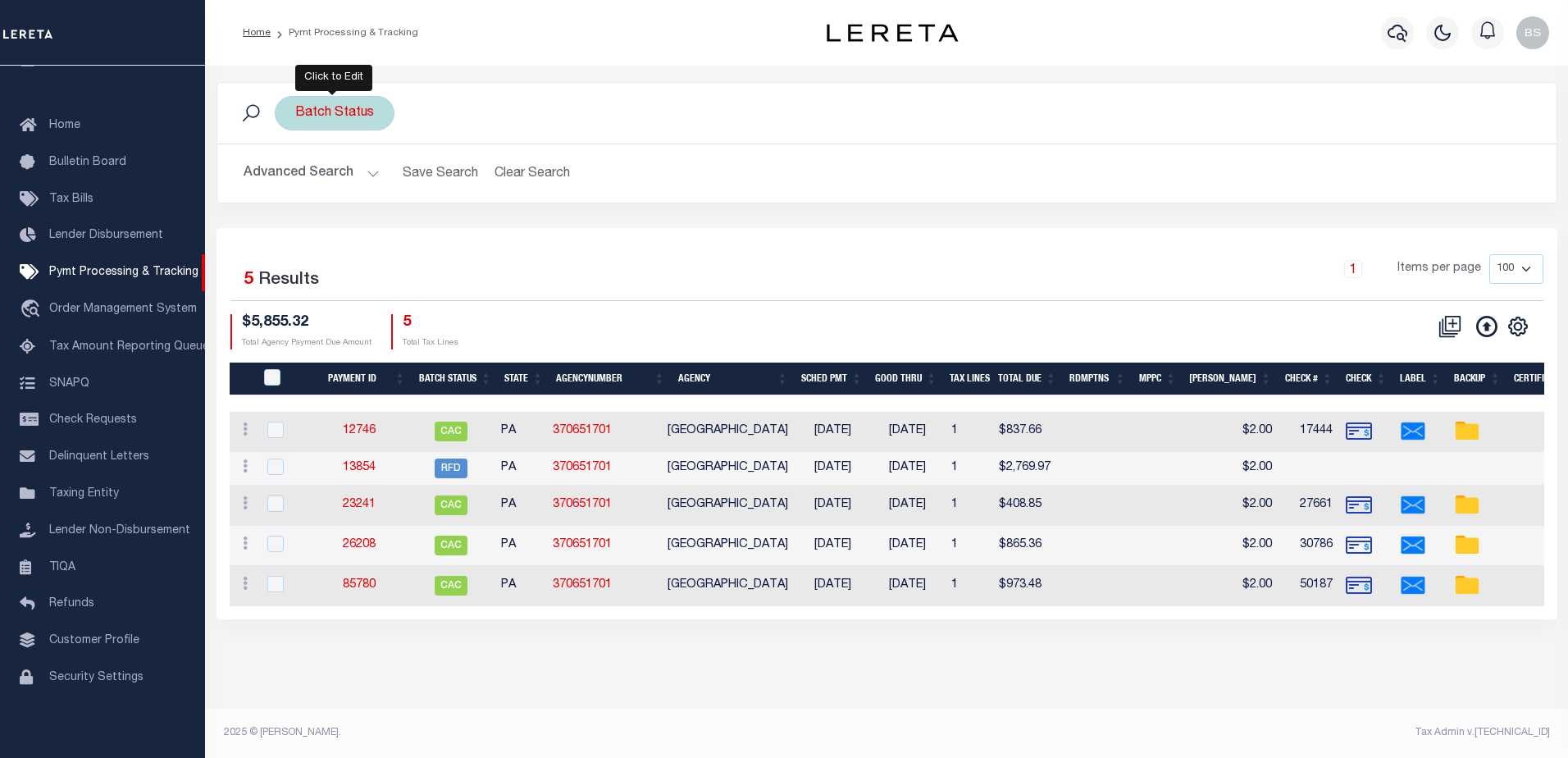
click at [347, 118] on div "Batch Status" at bounding box center [334, 113] width 120 height 34
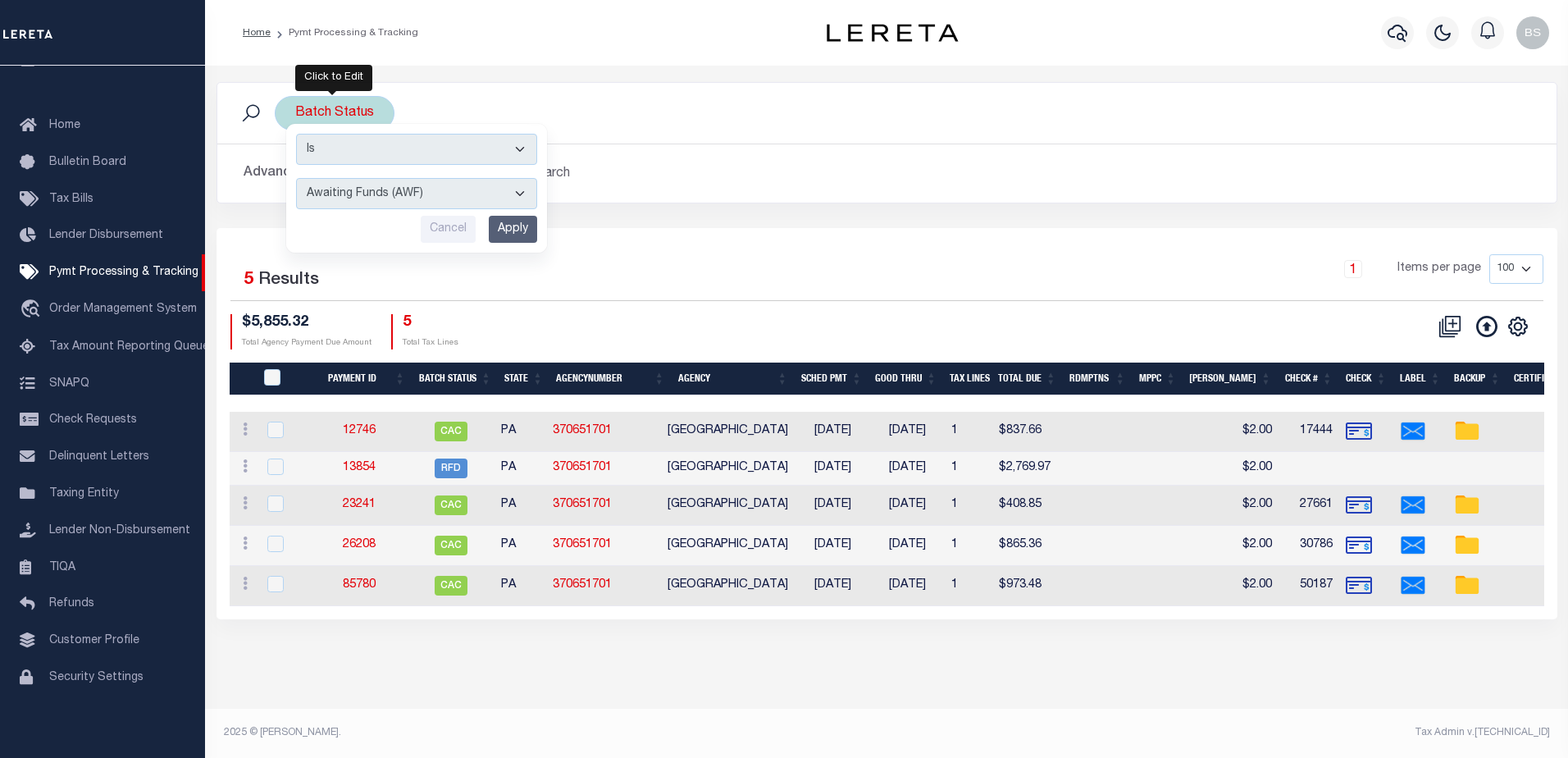
click at [515, 125] on div "Is Contains Awaiting Funds (AWF) Cleared and Complete (CAC) New Check Needed (N…" at bounding box center [416, 188] width 260 height 129
click at [264, 174] on button "Advanced Search" at bounding box center [311, 173] width 136 height 32
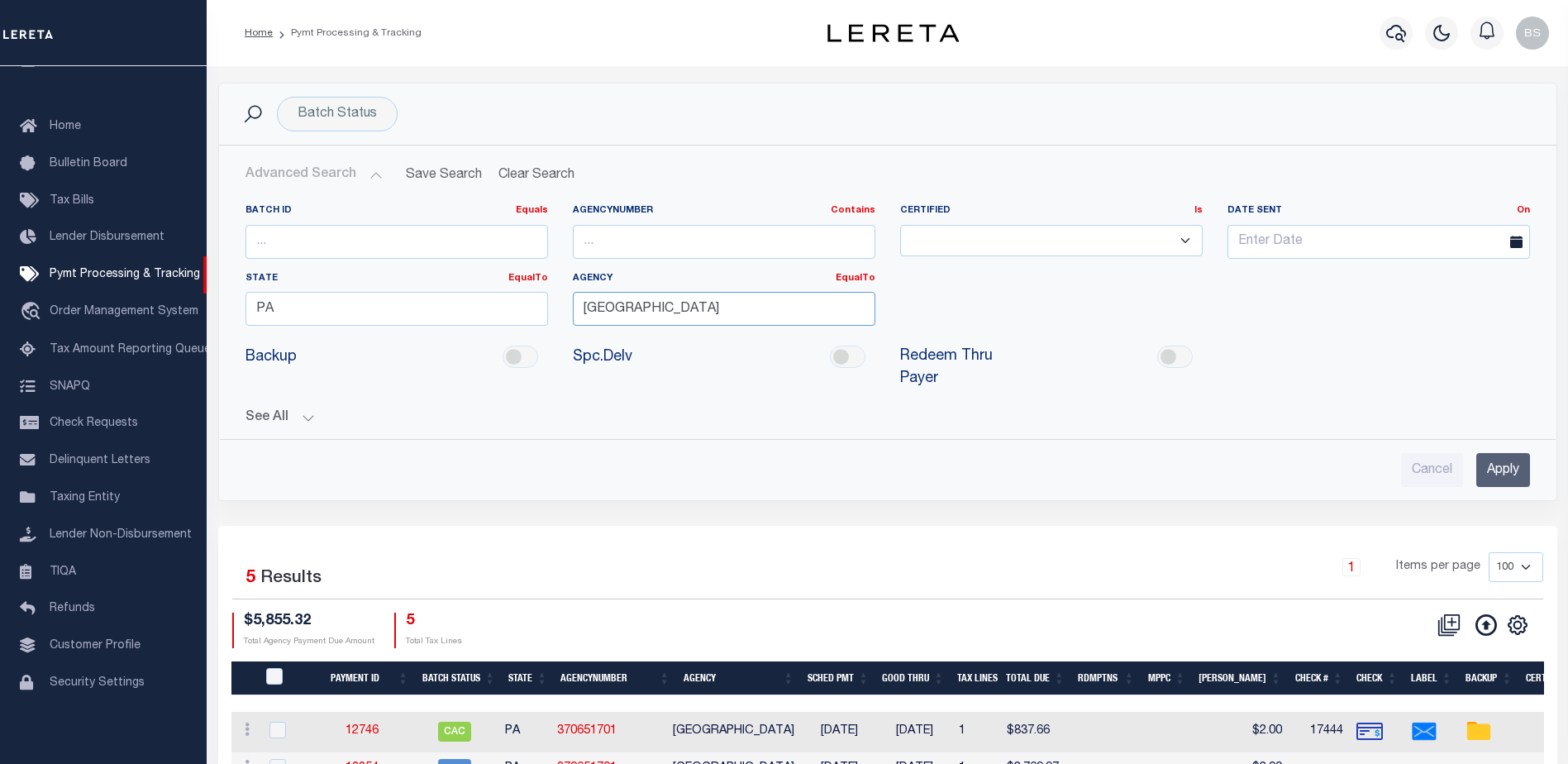
click at [727, 312] on input "[GEOGRAPHIC_DATA]" at bounding box center [724, 309] width 302 height 34
type input "D"
click at [316, 320] on input "PA" at bounding box center [397, 309] width 302 height 34
type input "P"
click at [505, 178] on button "Clear Search" at bounding box center [537, 175] width 90 height 32
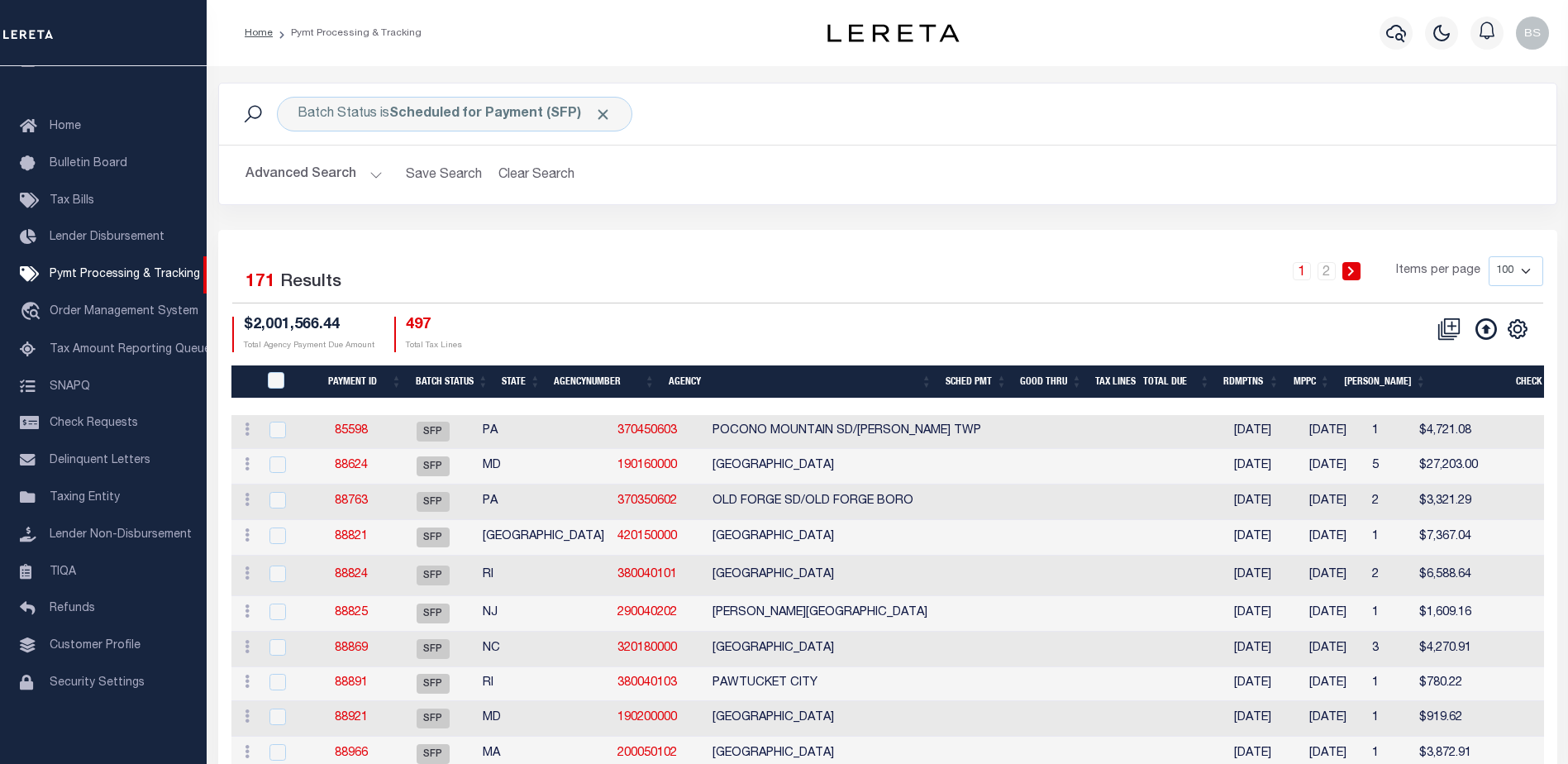
click at [371, 173] on button "Advanced Search" at bounding box center [314, 175] width 138 height 32
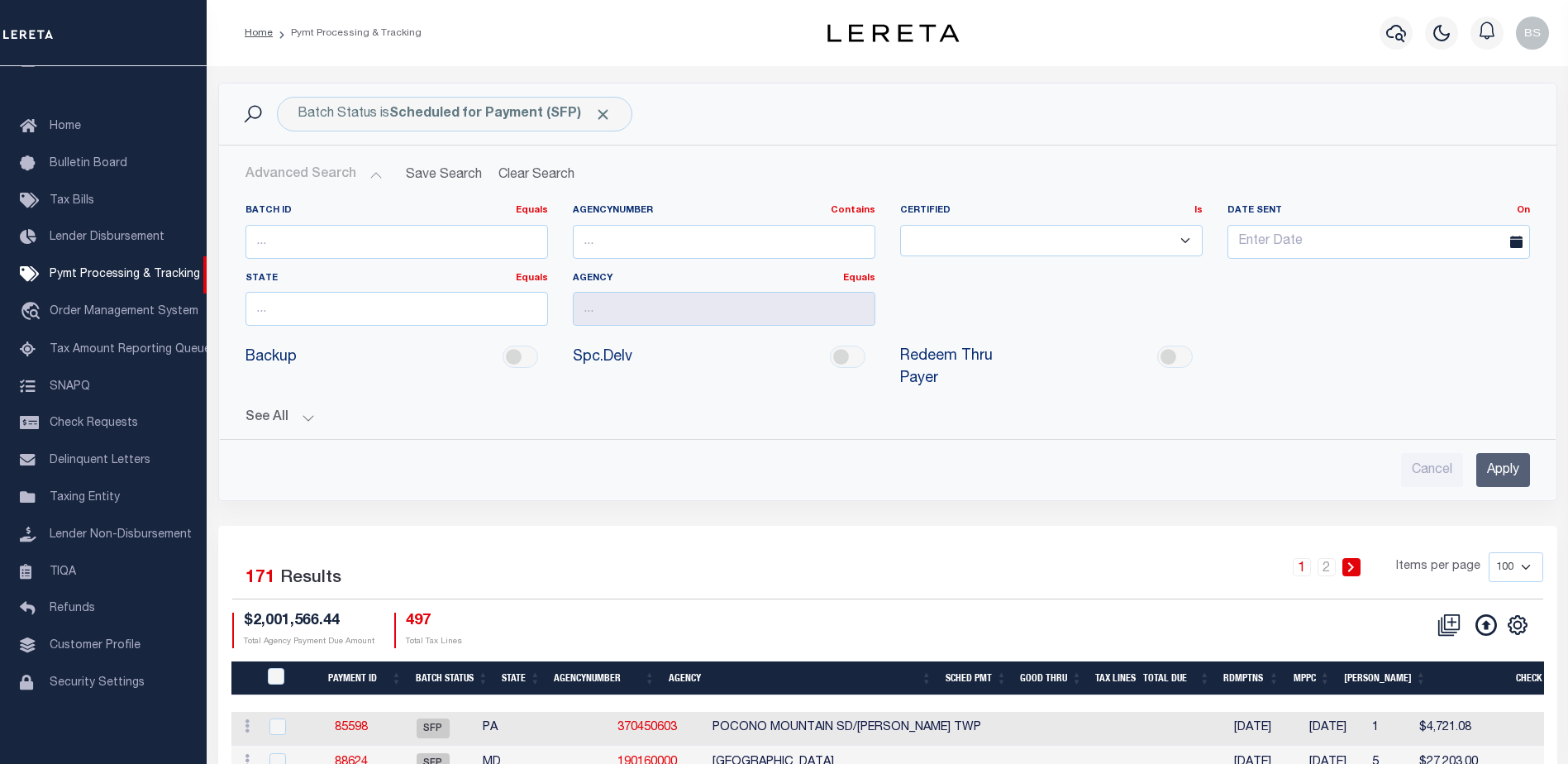
click at [305, 410] on button "See All" at bounding box center [888, 418] width 1284 height 16
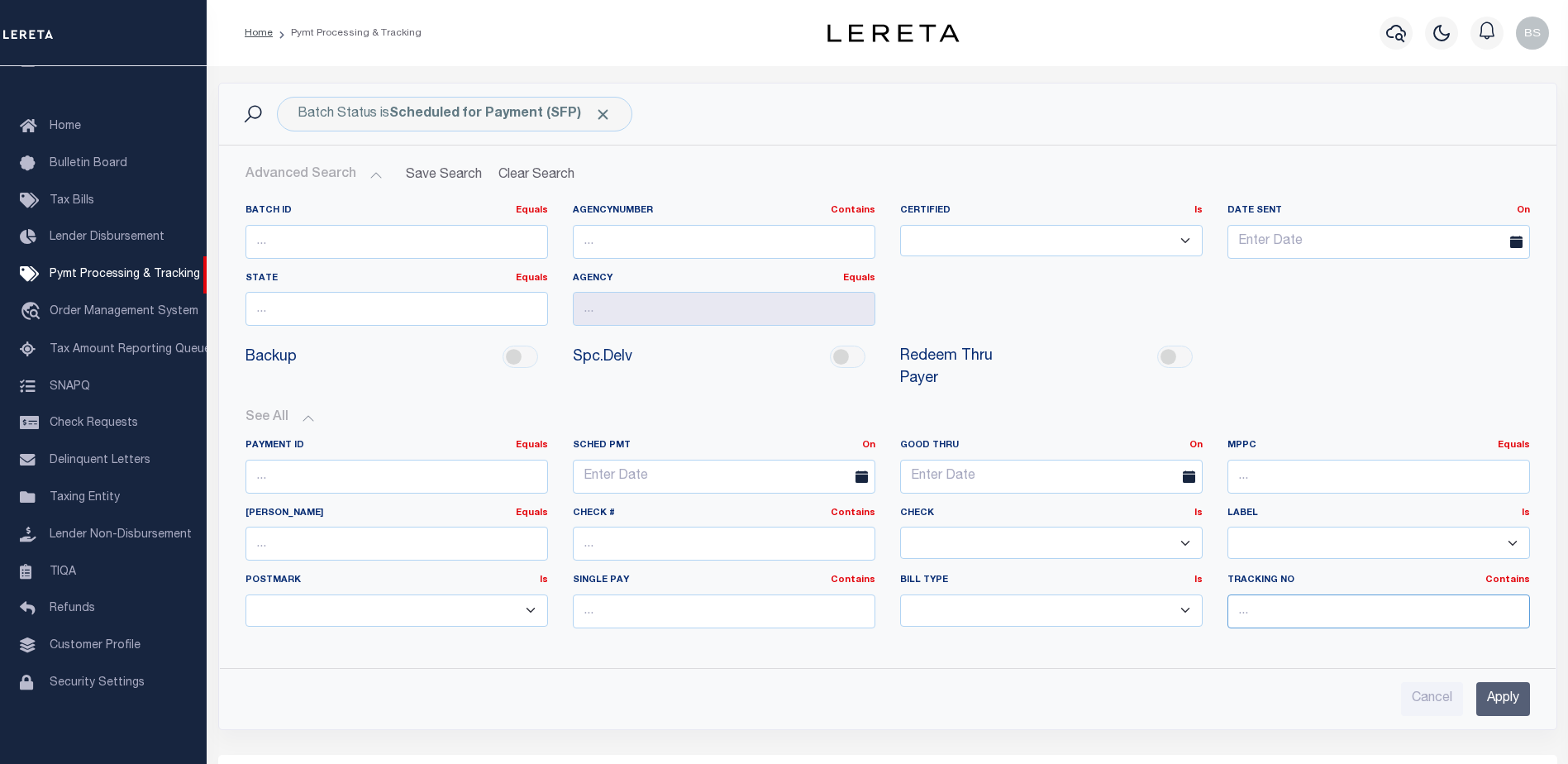
click at [1319, 595] on input "text" at bounding box center [1378, 611] width 302 height 34
type input "[PERSON_NAME]"
click at [1494, 682] on input "Apply" at bounding box center [1503, 699] width 54 height 34
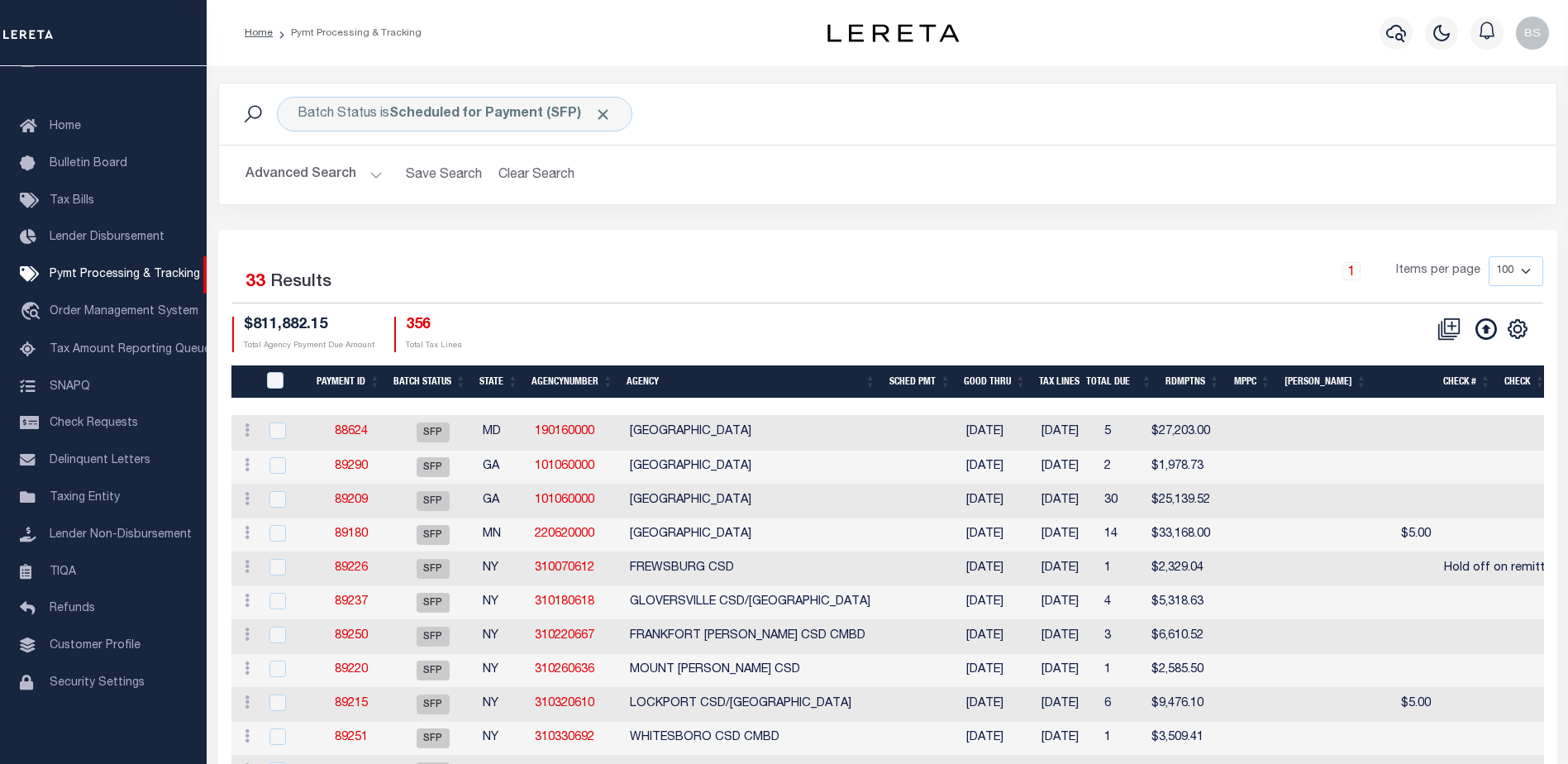
click at [1025, 388] on th "Good Thru" at bounding box center [994, 382] width 75 height 34
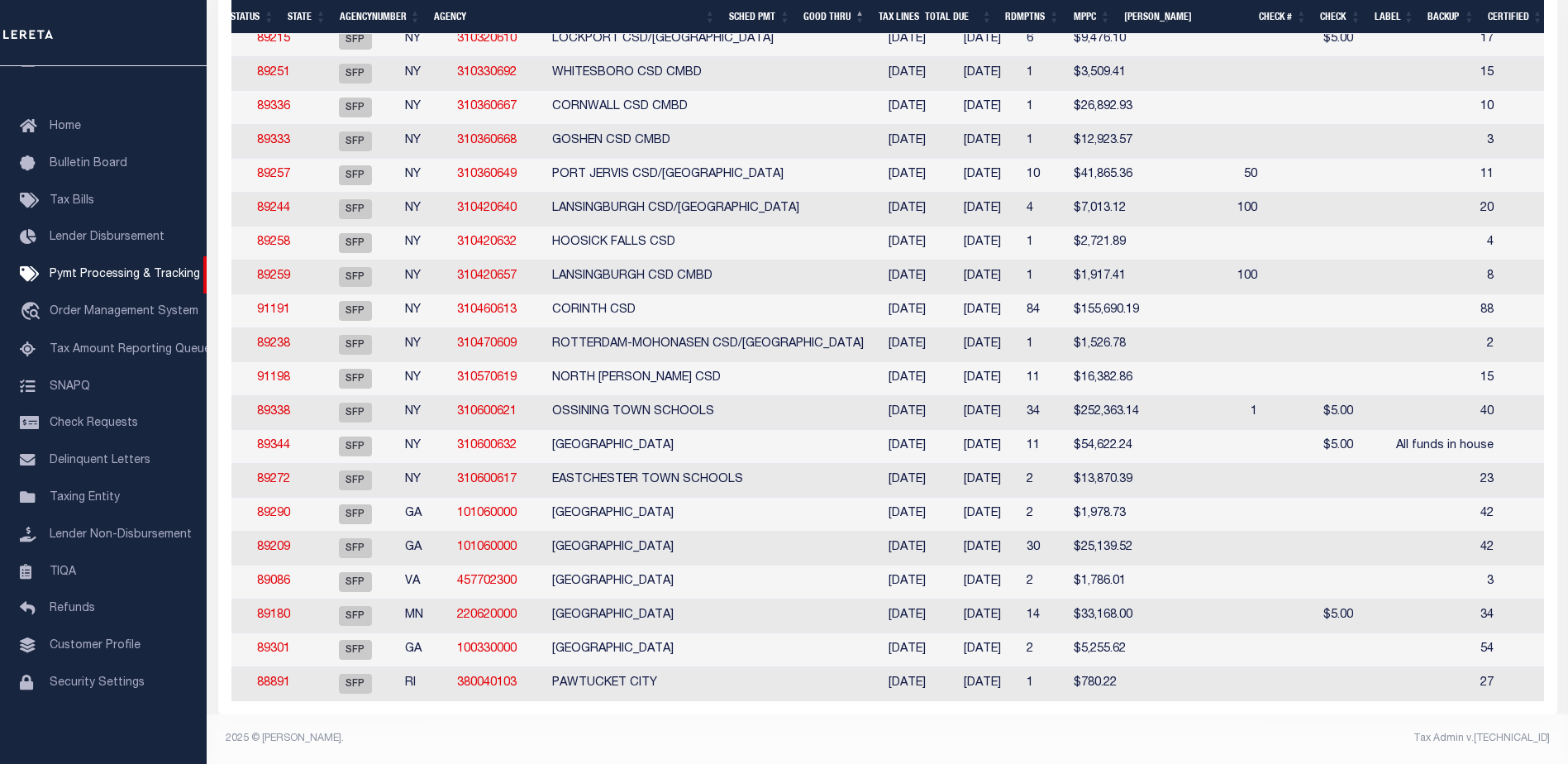
scroll to position [0, 78]
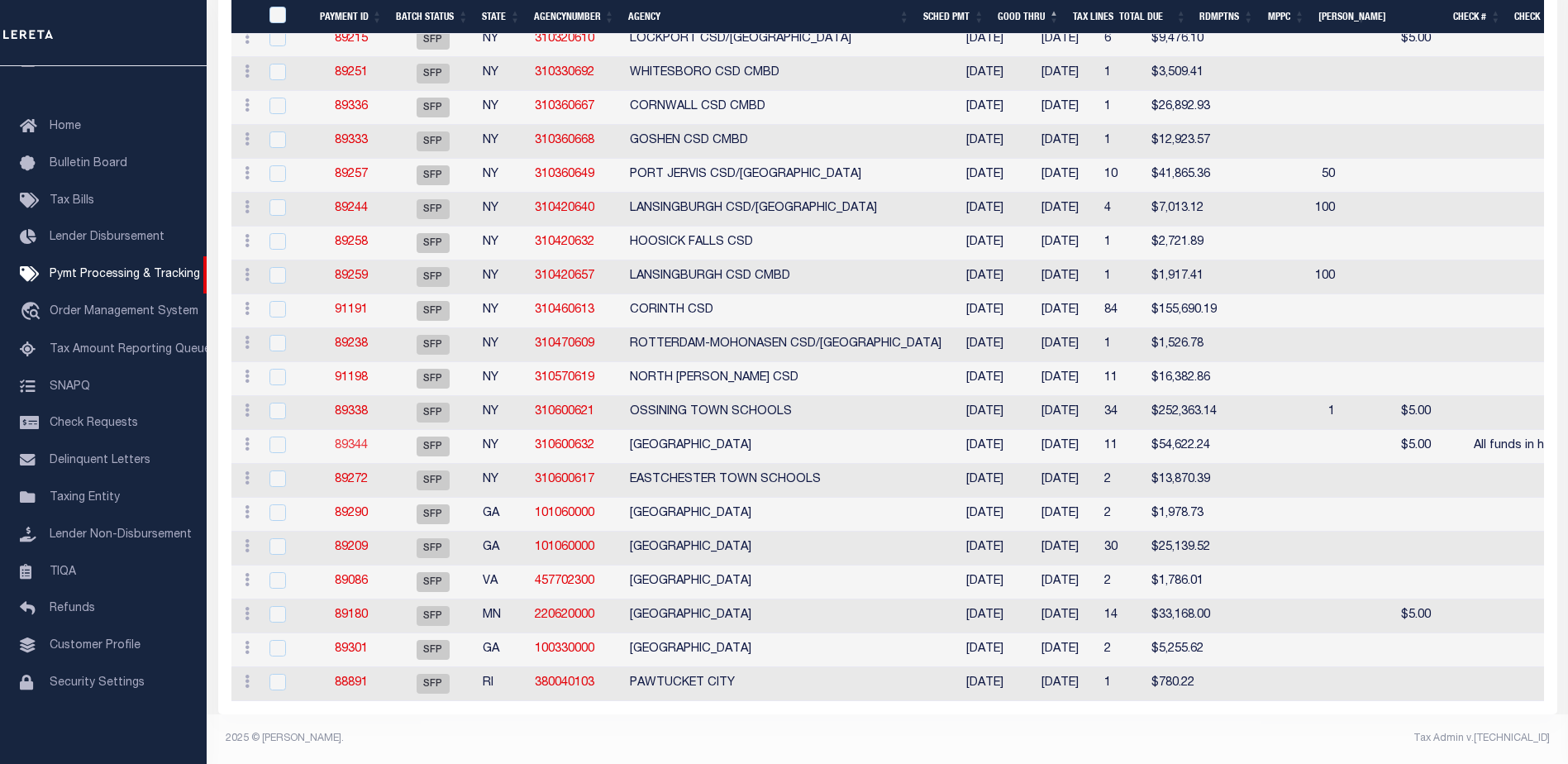
click at [343, 440] on link "89344" at bounding box center [351, 446] width 33 height 12
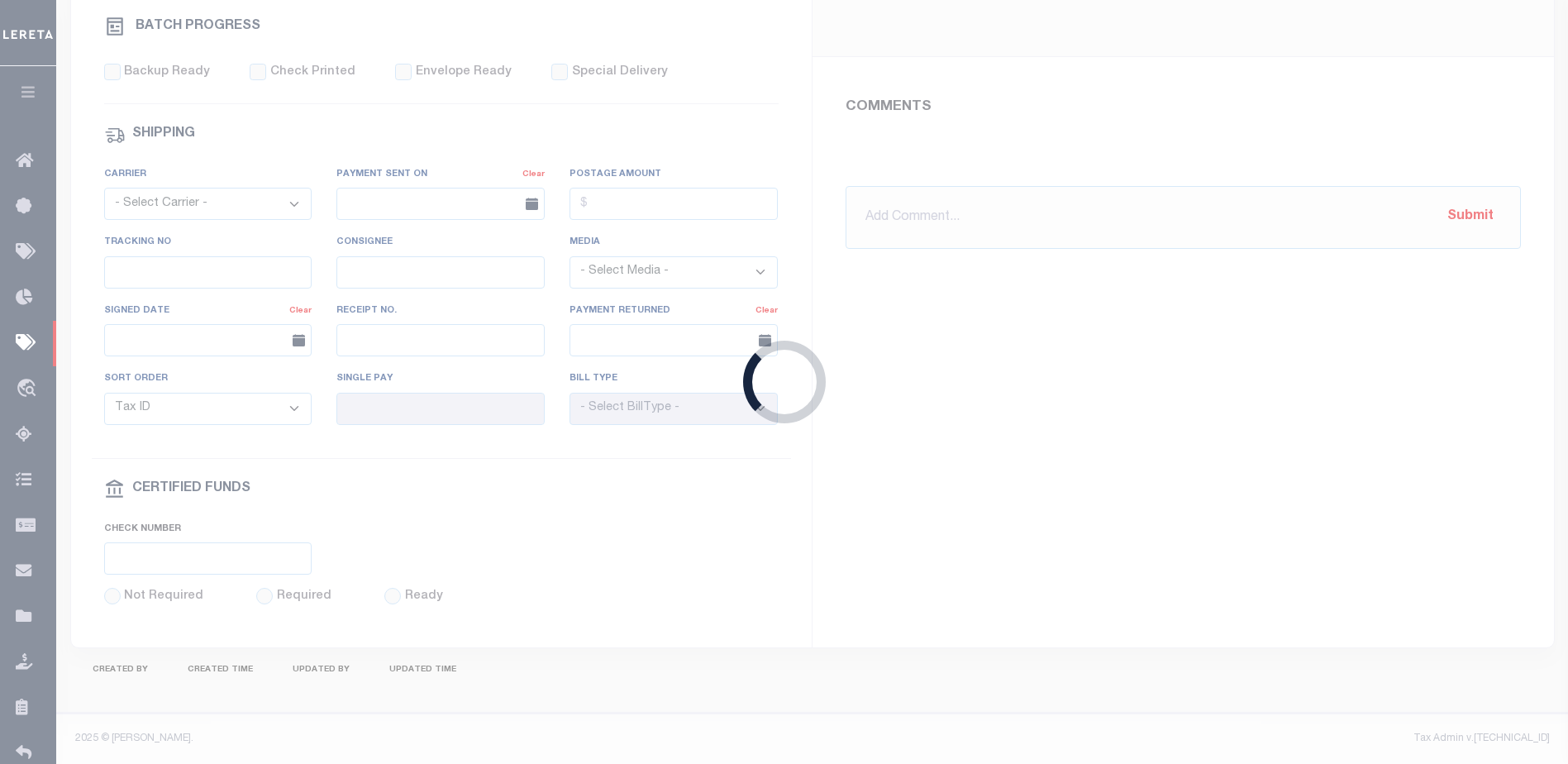
select select "SFP"
type input "[DATE]"
type input "All funds in house"
type input "[PERSON_NAME]"
type input "N"
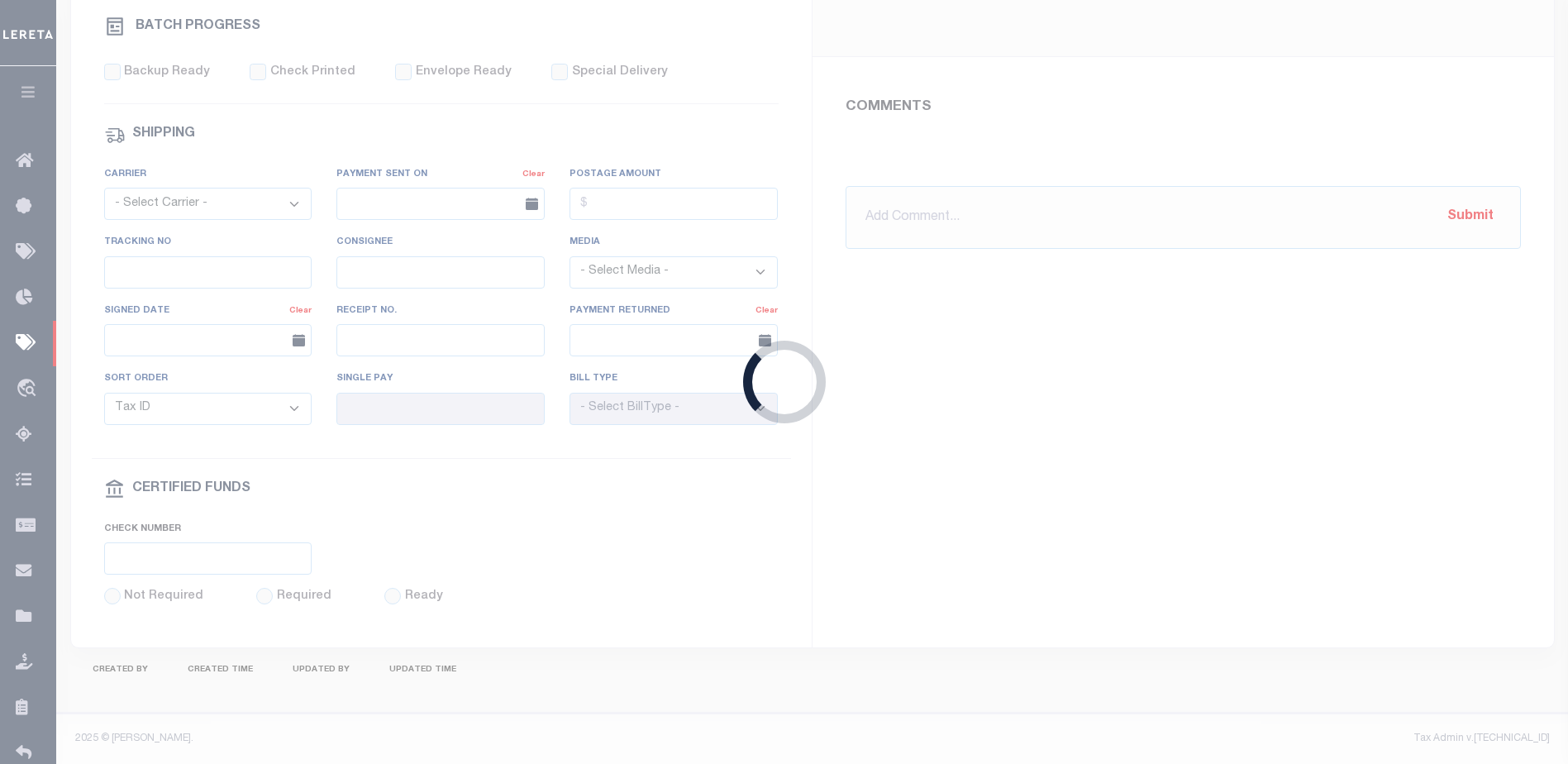
radio input "true"
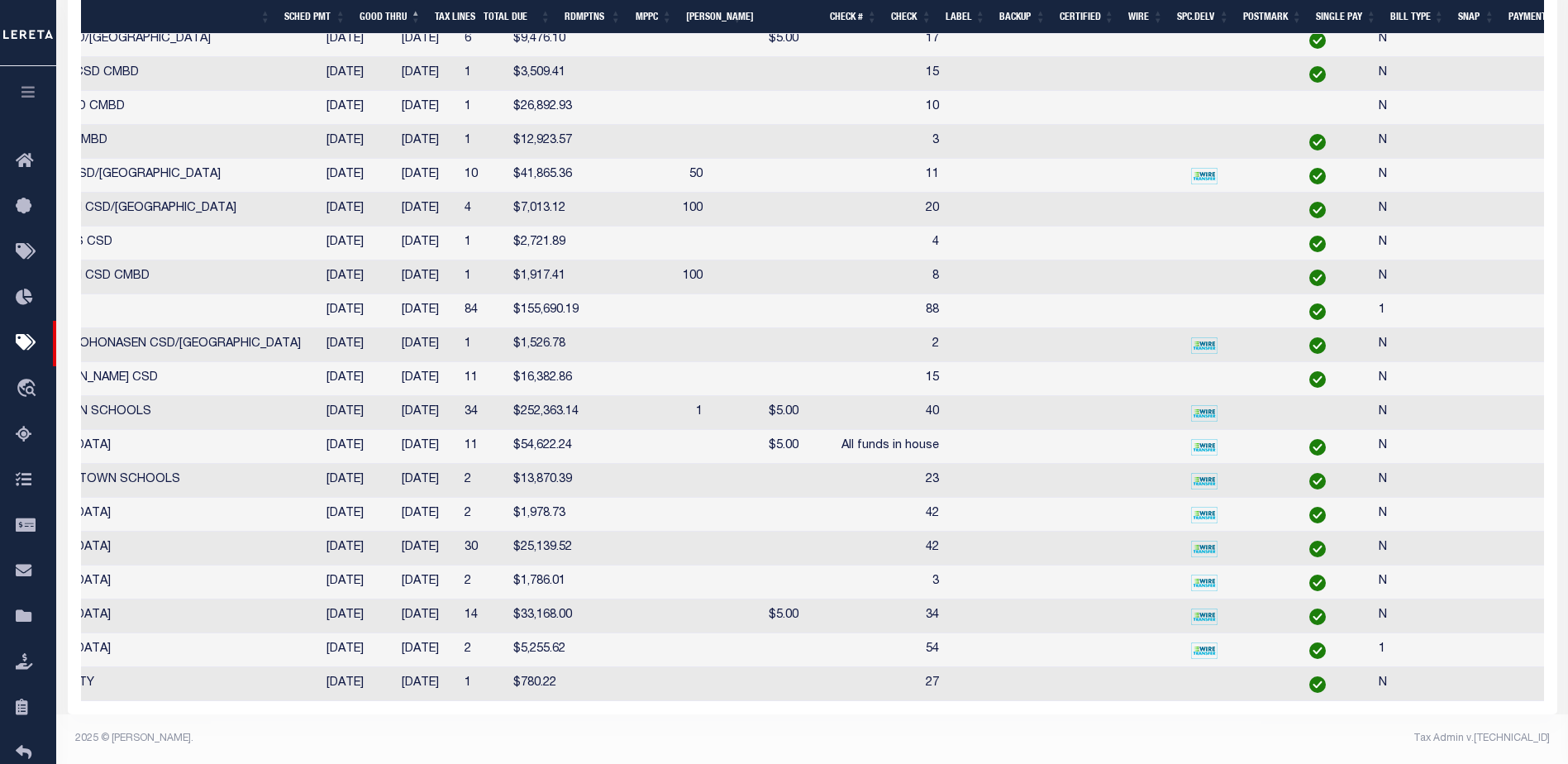
scroll to position [0, 495]
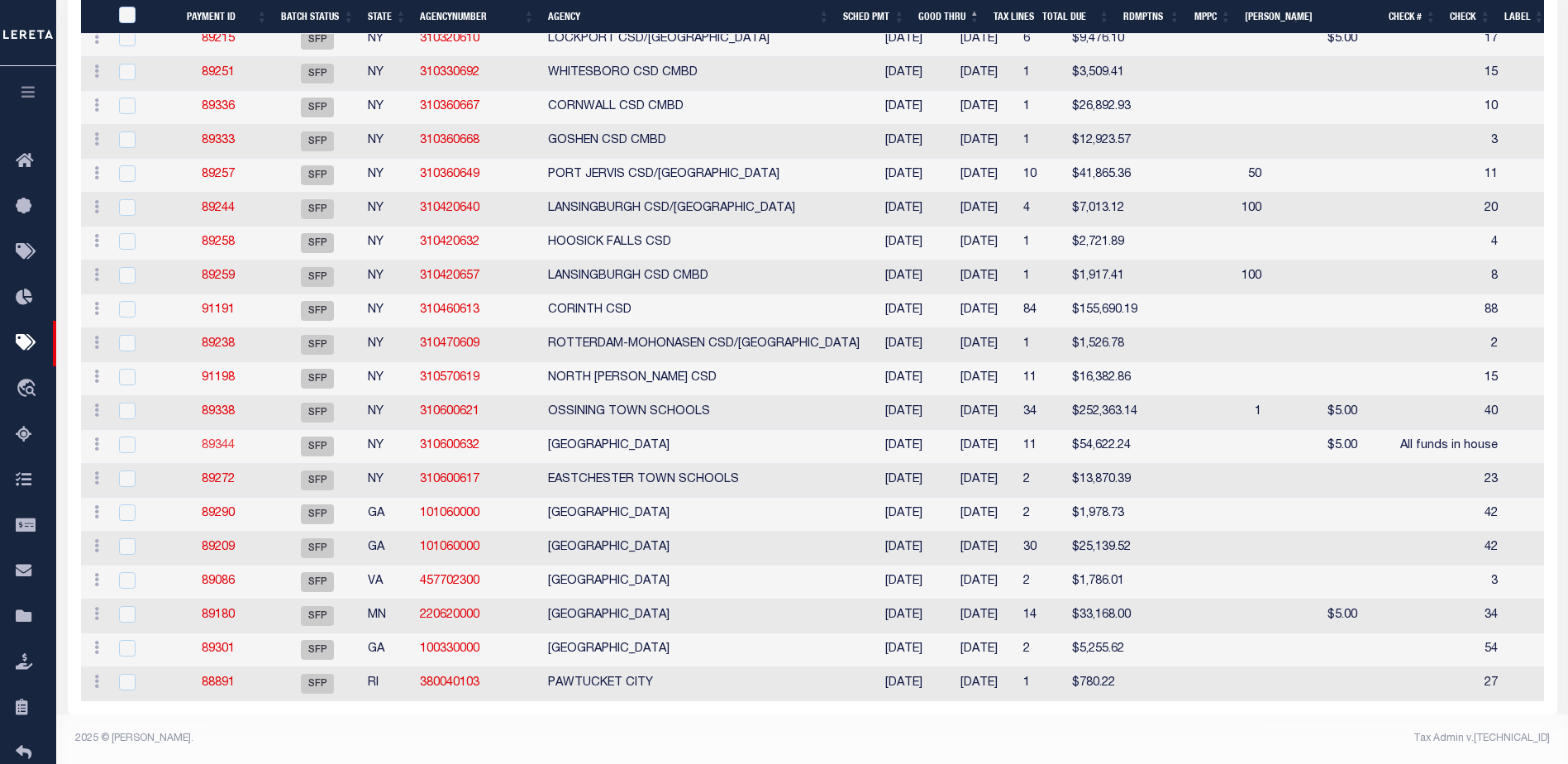
click at [230, 440] on link "89344" at bounding box center [218, 446] width 33 height 12
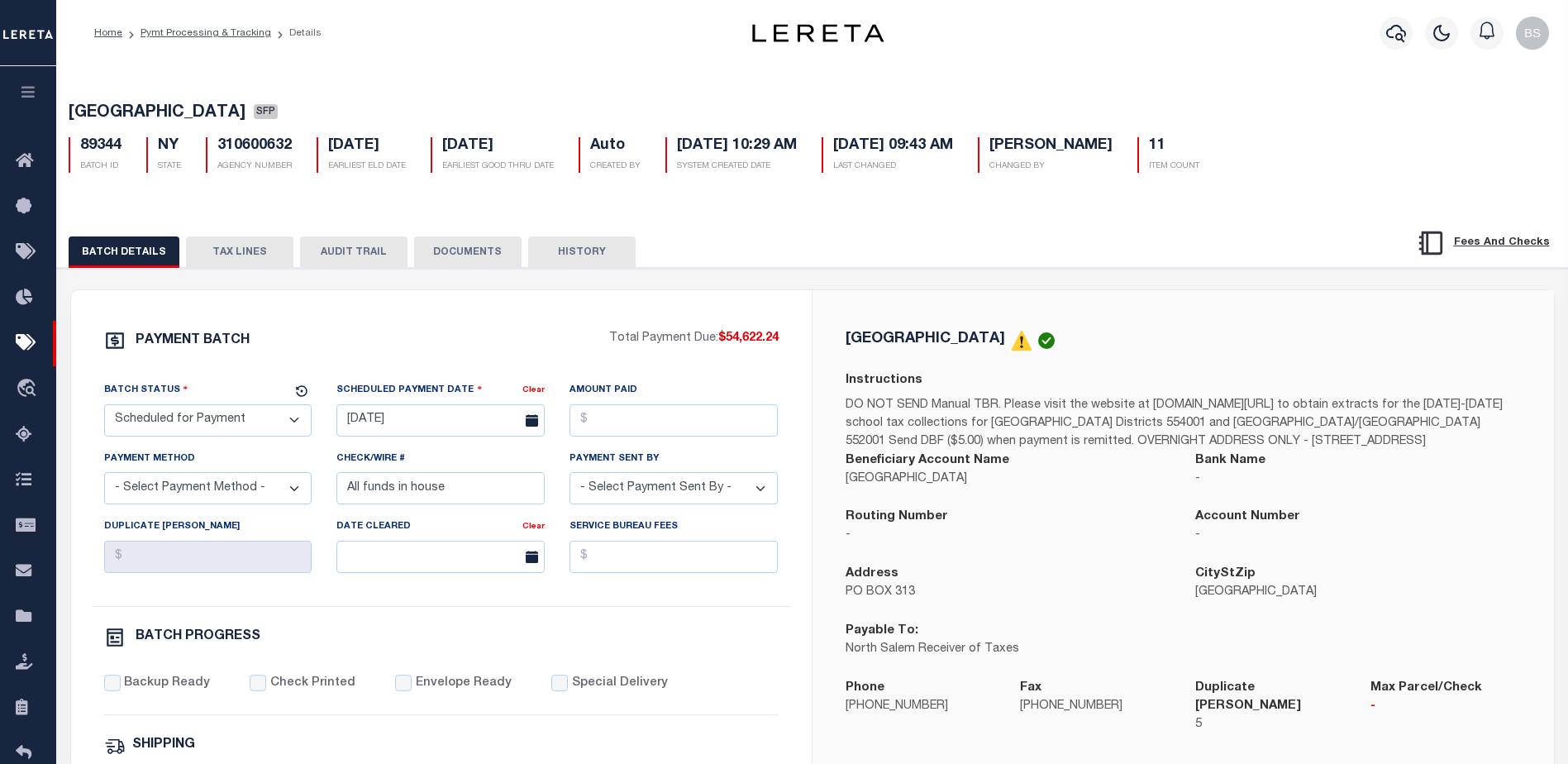
click at [237, 253] on button "TAX LINES" at bounding box center [239, 252] width 107 height 31
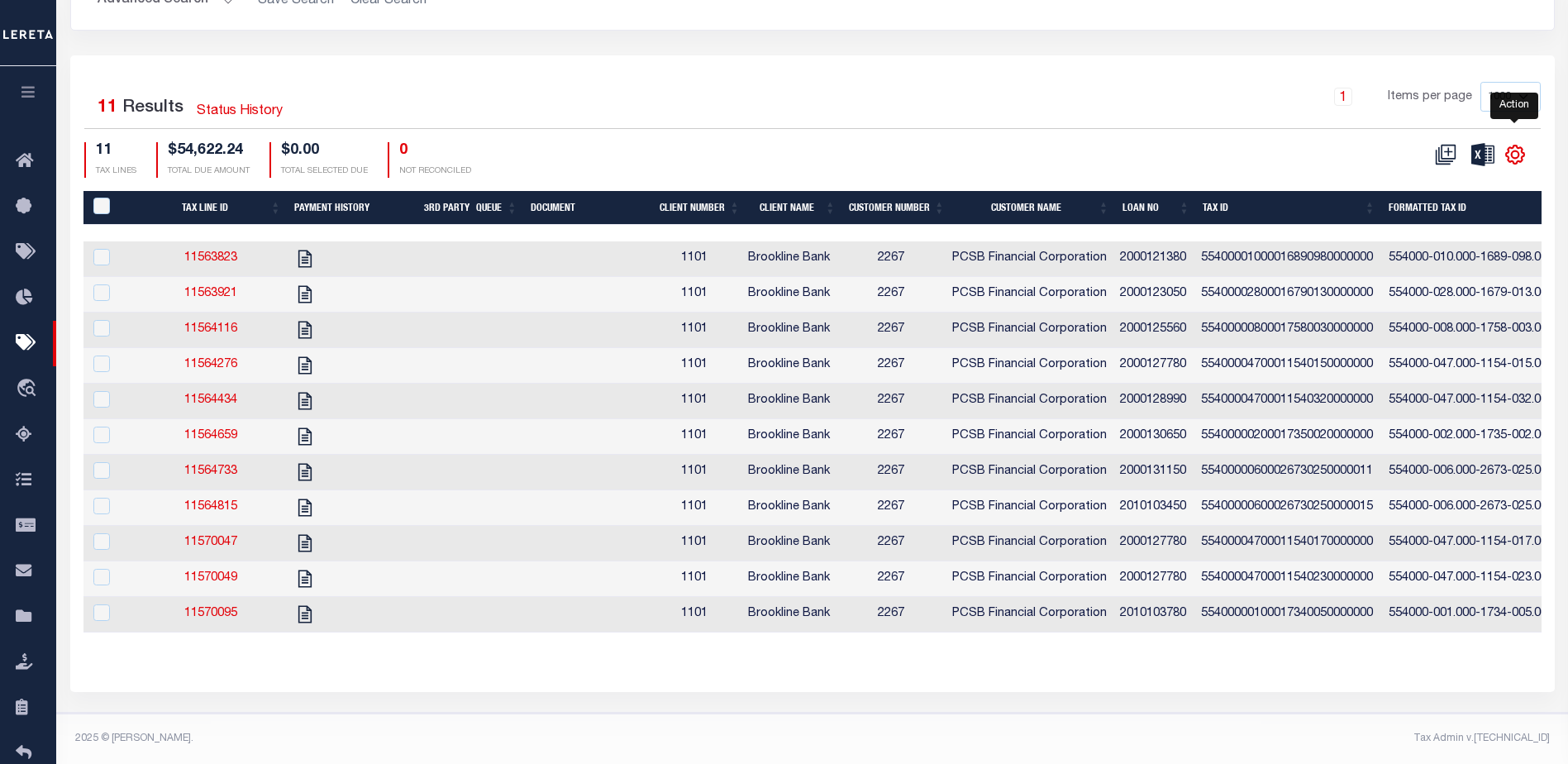
click at [1515, 144] on icon "" at bounding box center [1515, 154] width 21 height 21
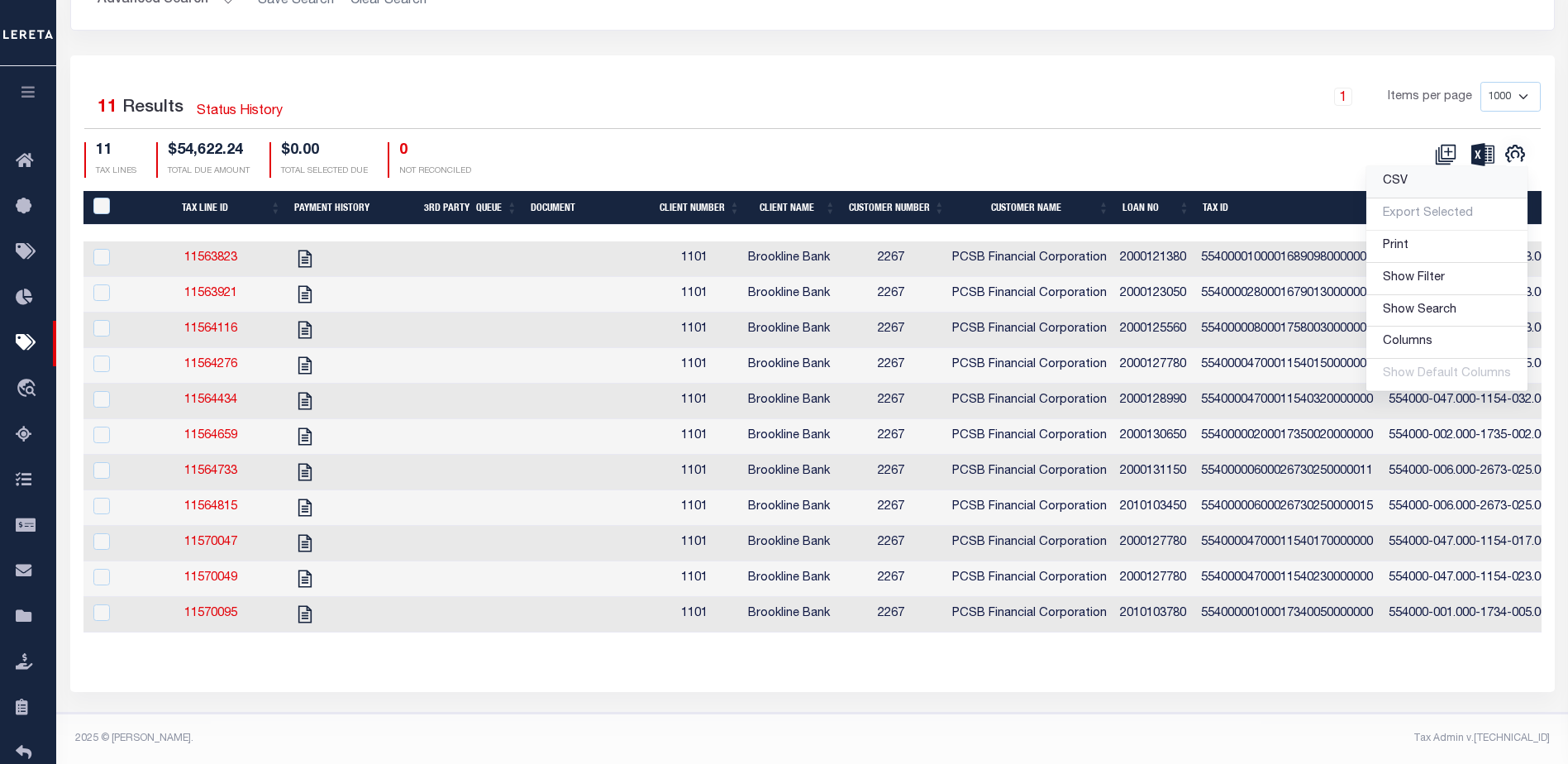
click at [1407, 176] on span "CSV" at bounding box center [1395, 182] width 24 height 12
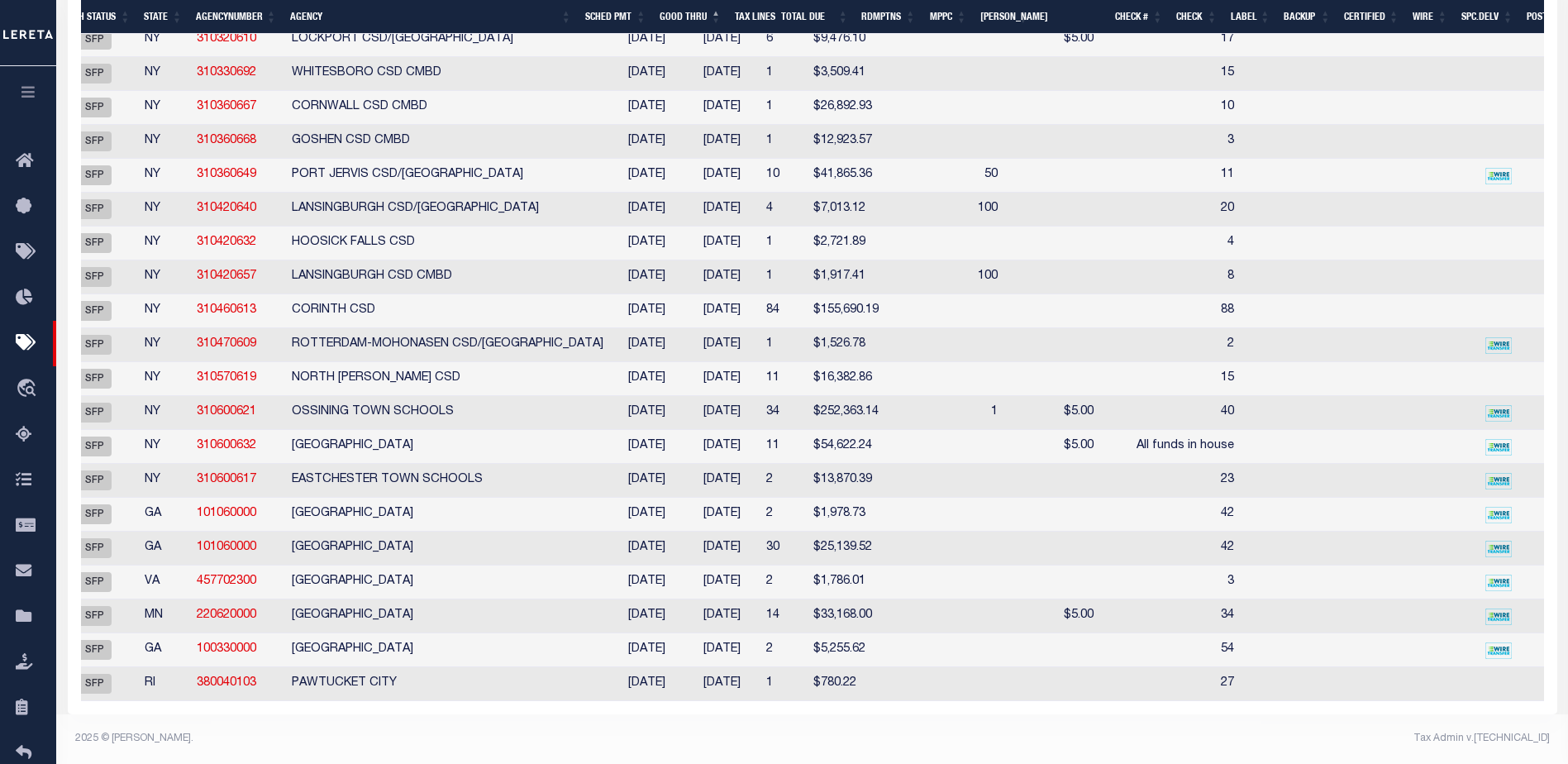
scroll to position [0, 360]
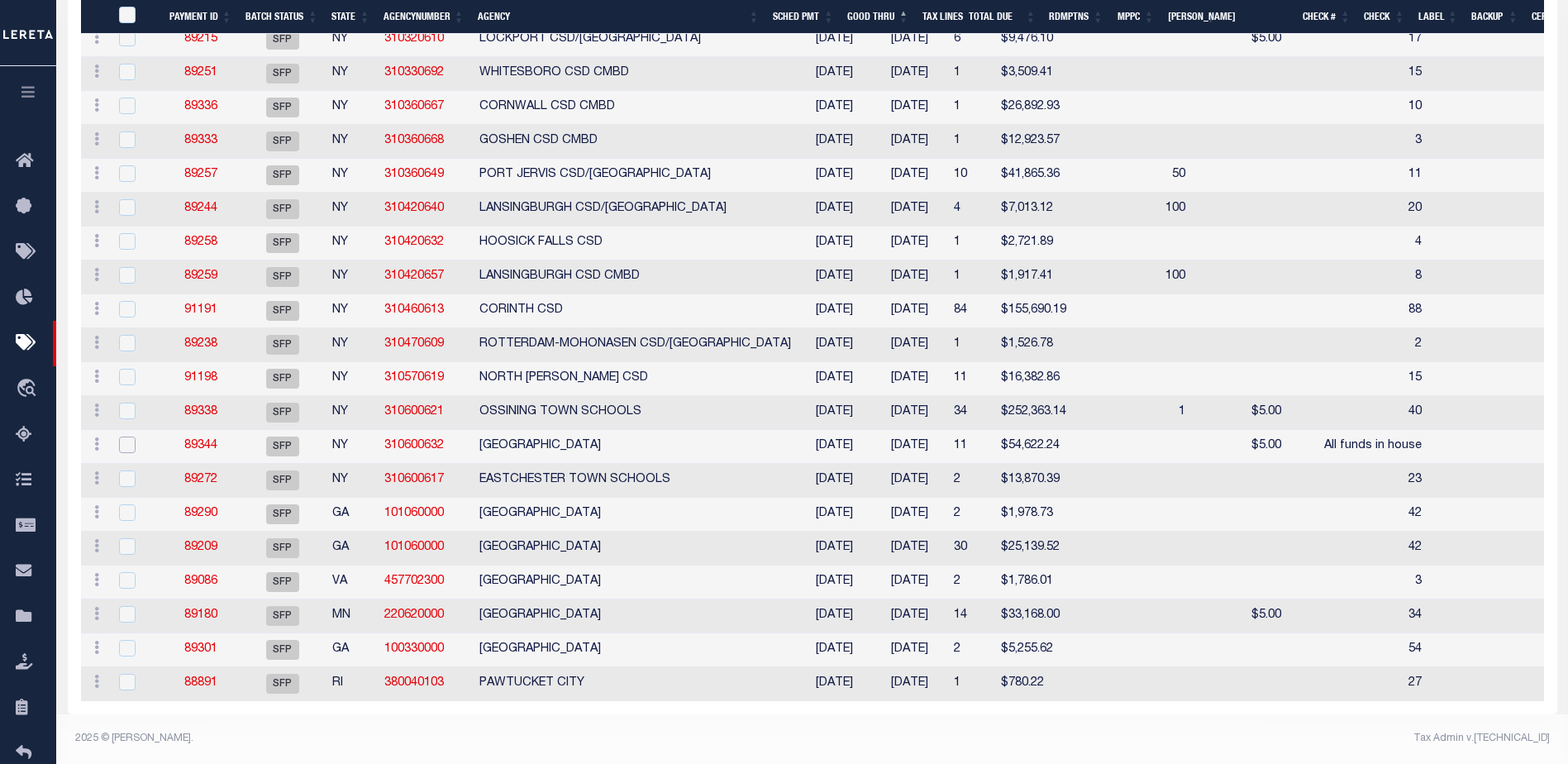
click at [127, 436] on input "checkbox" at bounding box center [127, 445] width 17 height 17
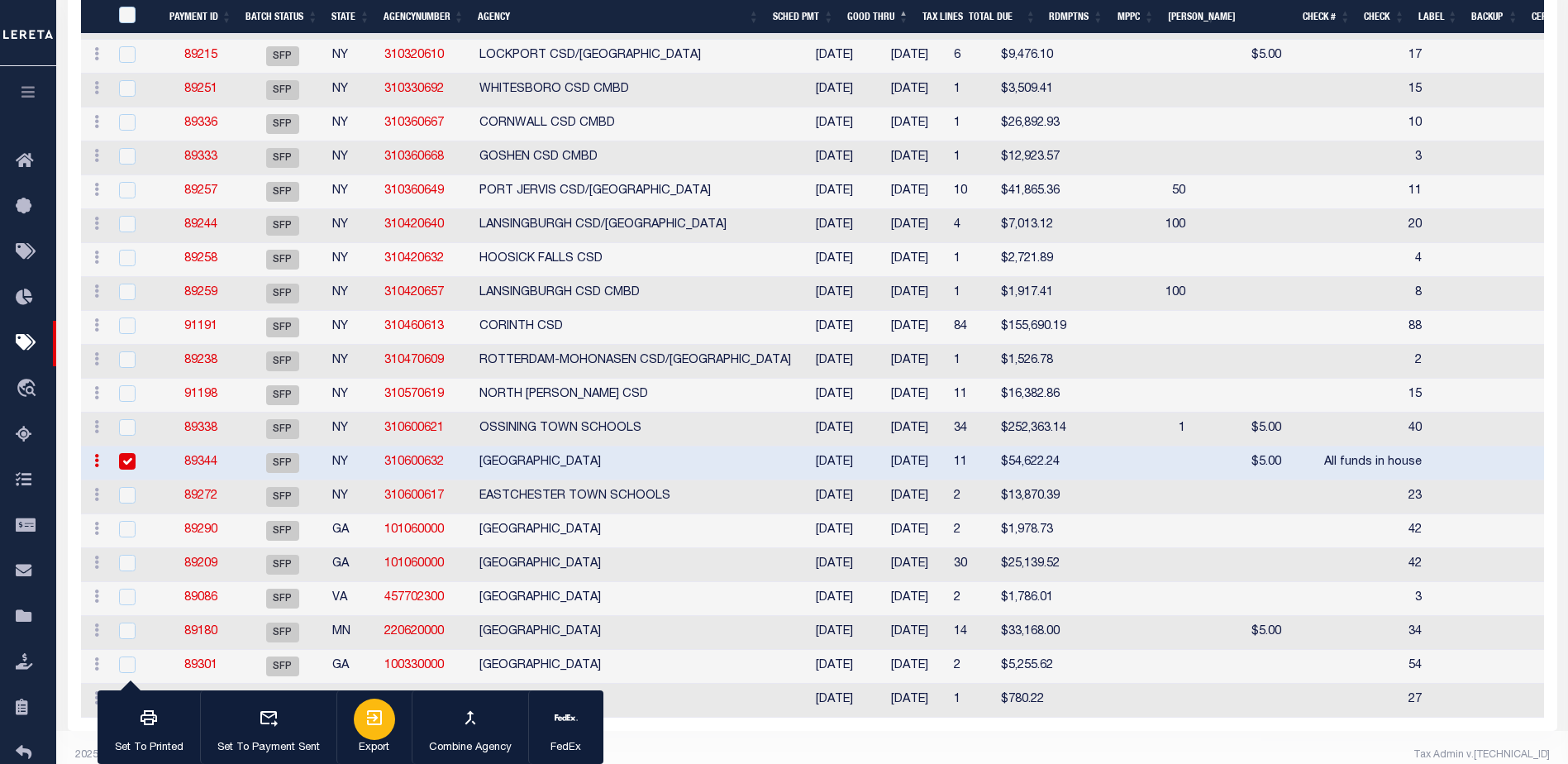
click at [387, 723] on div "button" at bounding box center [374, 719] width 41 height 41
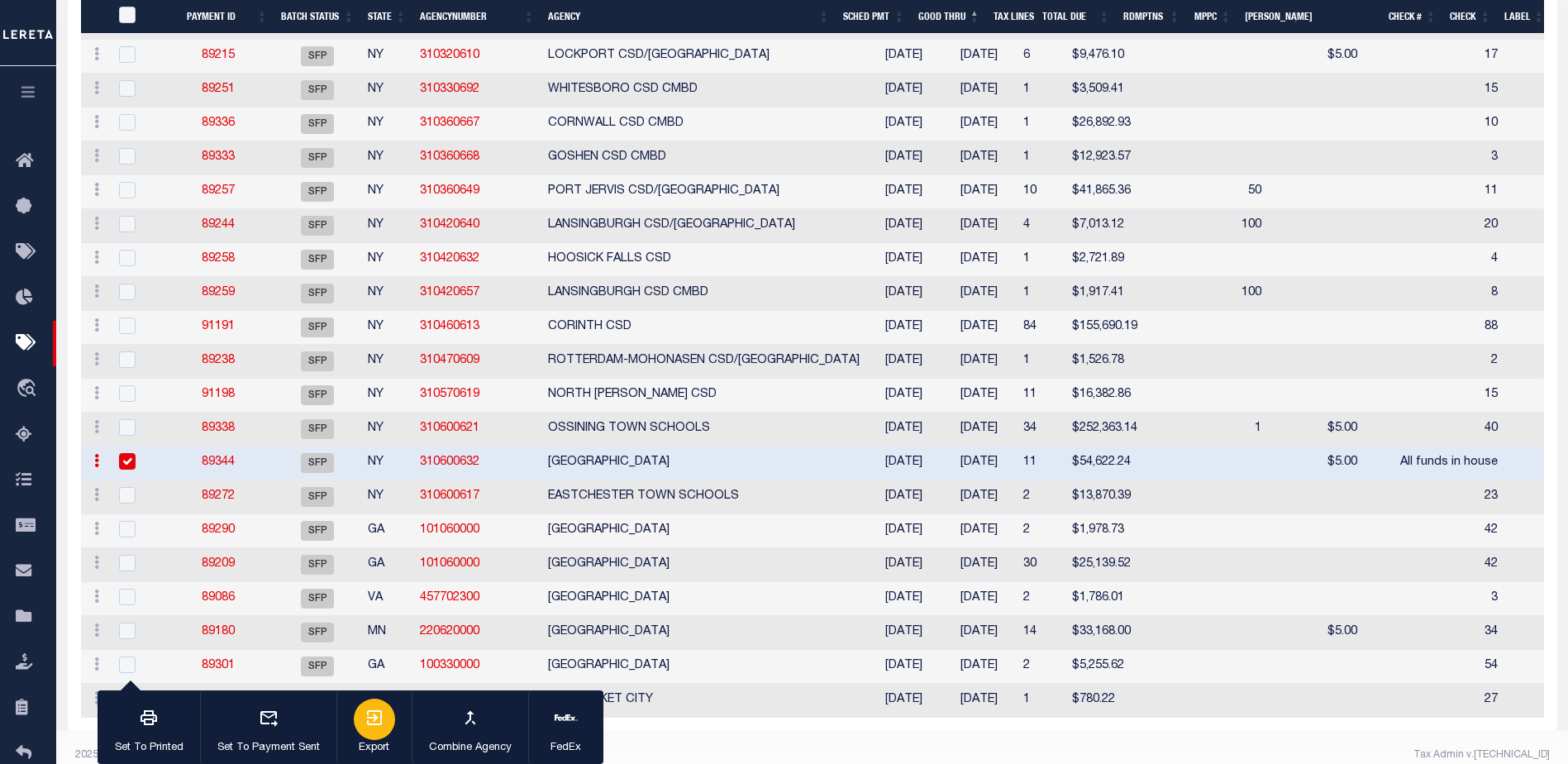
click at [370, 733] on div "button" at bounding box center [374, 719] width 41 height 41
click at [131, 466] on input "checkbox" at bounding box center [127, 462] width 17 height 17
checkbox input "false"
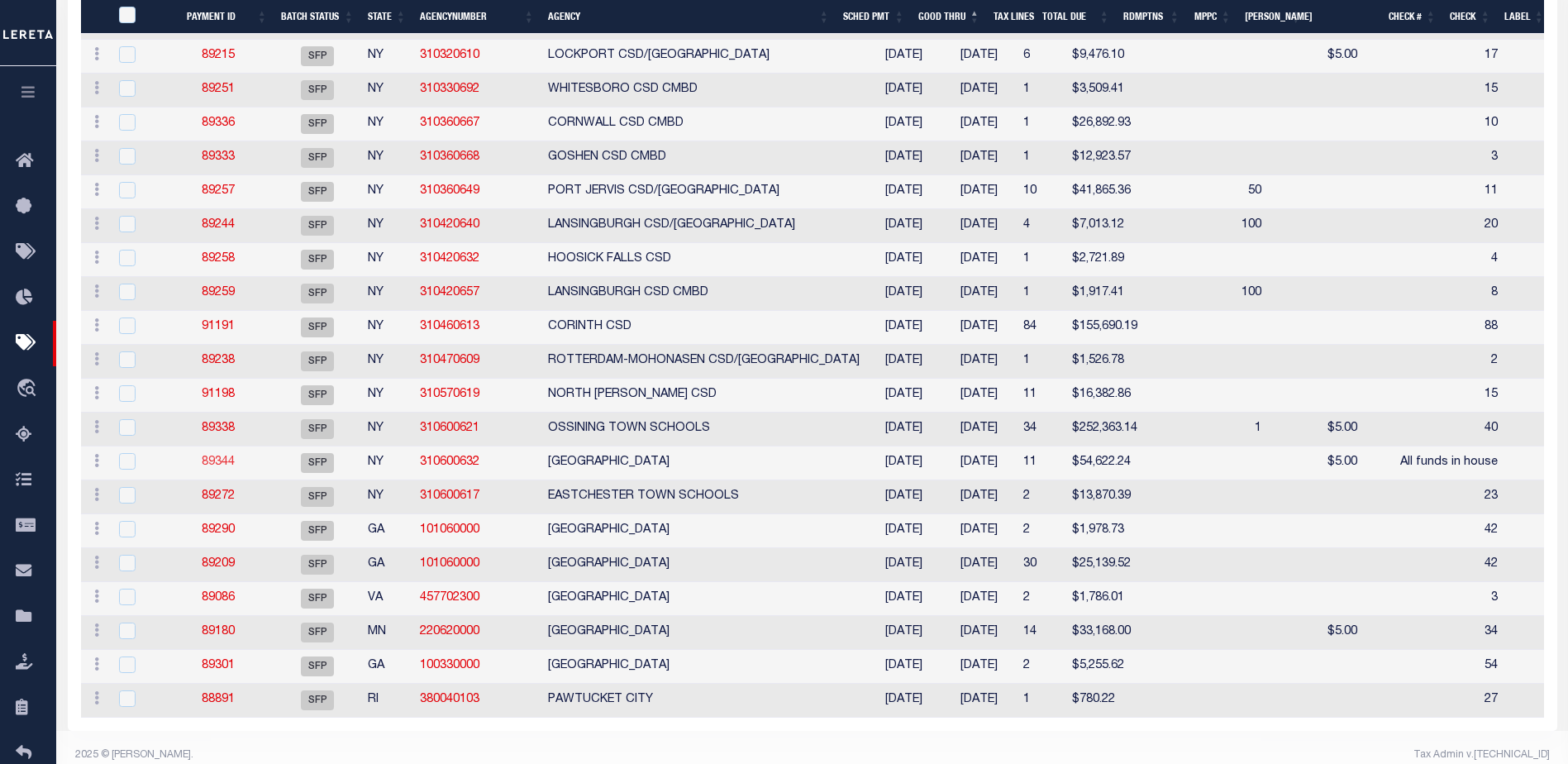
click at [221, 468] on link "89344" at bounding box center [218, 463] width 33 height 12
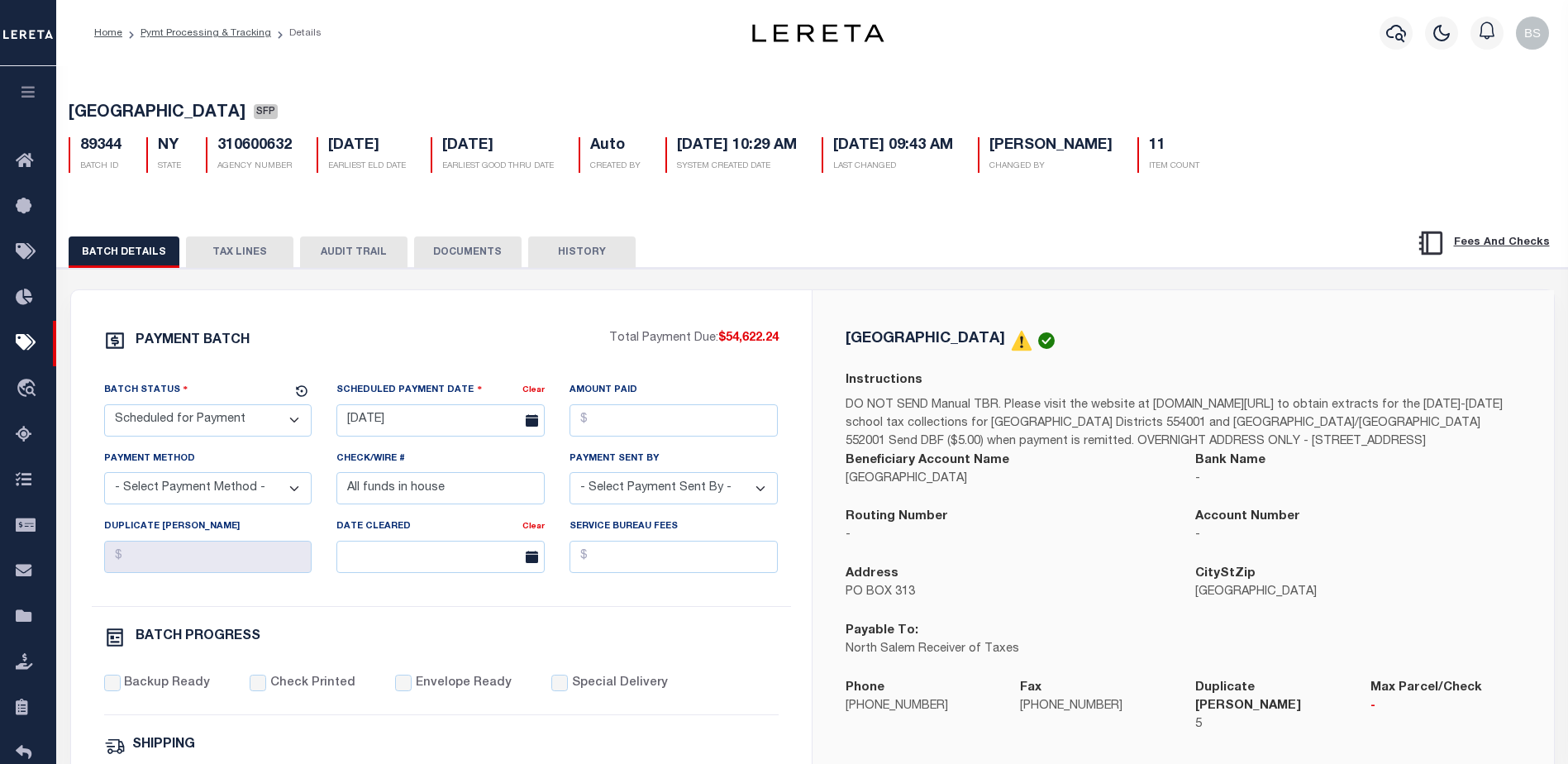
click at [272, 252] on button "TAX LINES" at bounding box center [239, 252] width 107 height 31
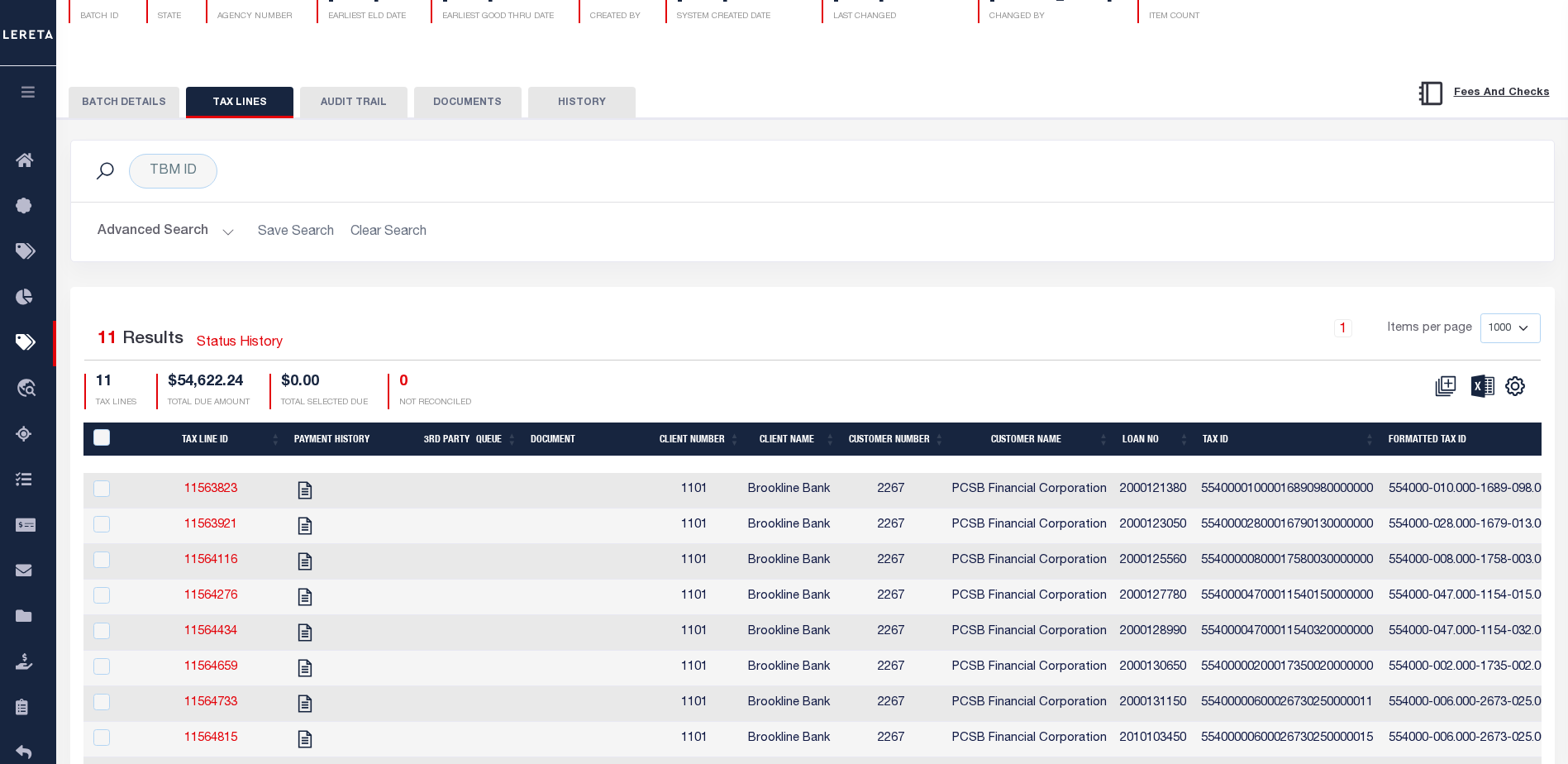
scroll to position [248, 0]
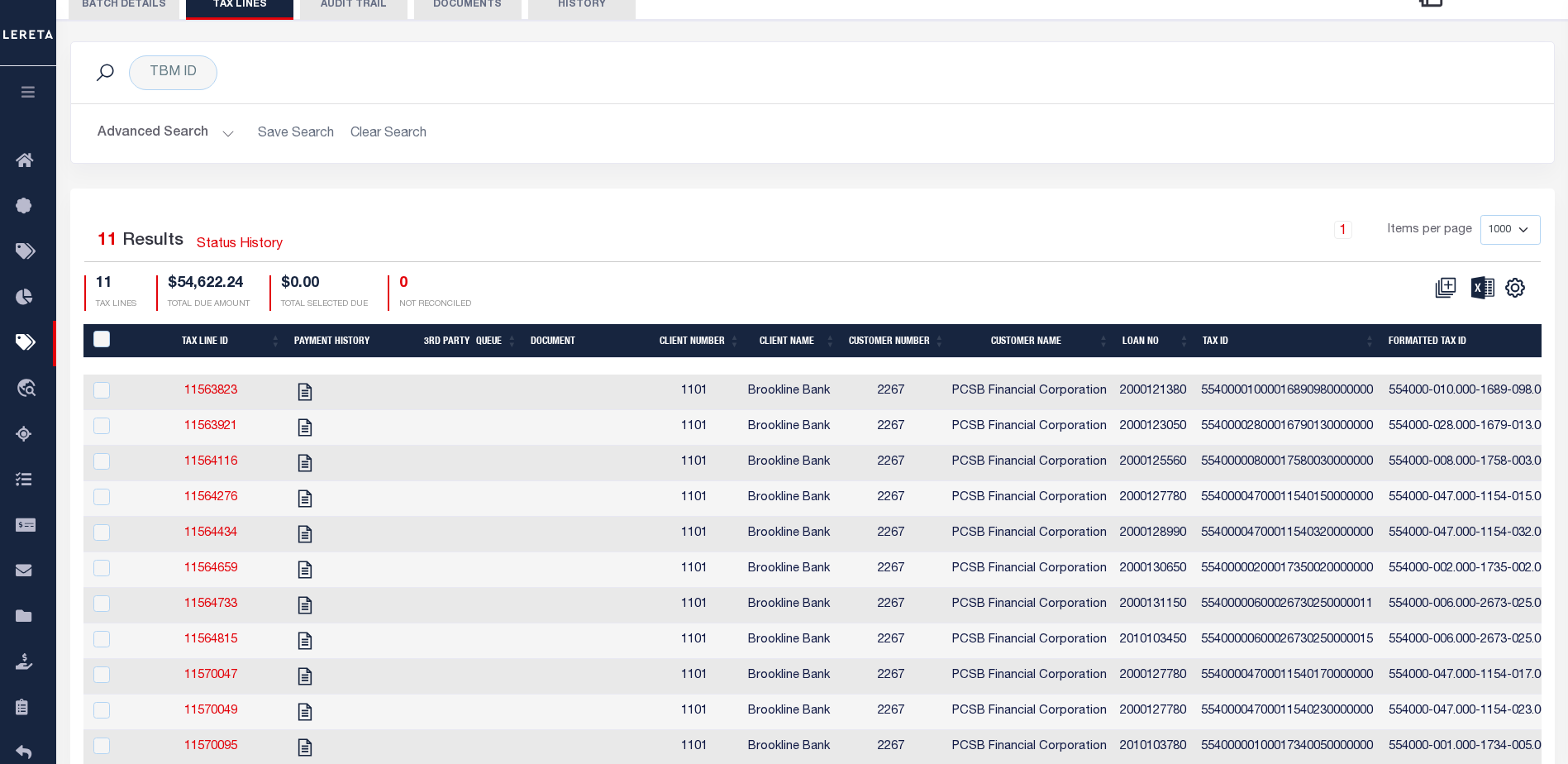
click at [126, 10] on button "BATCH DETAILS" at bounding box center [123, 3] width 111 height 31
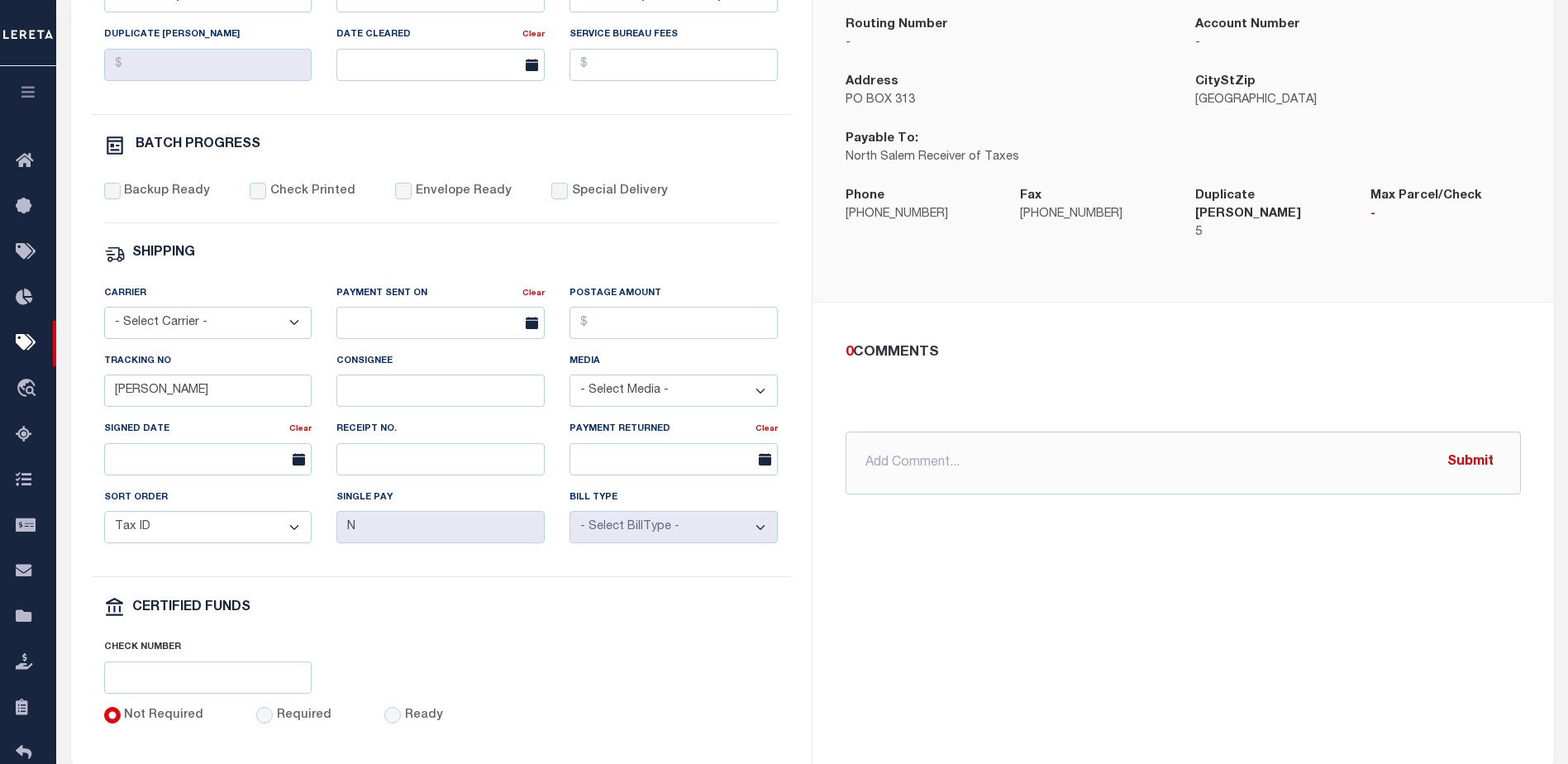
scroll to position [496, 0]
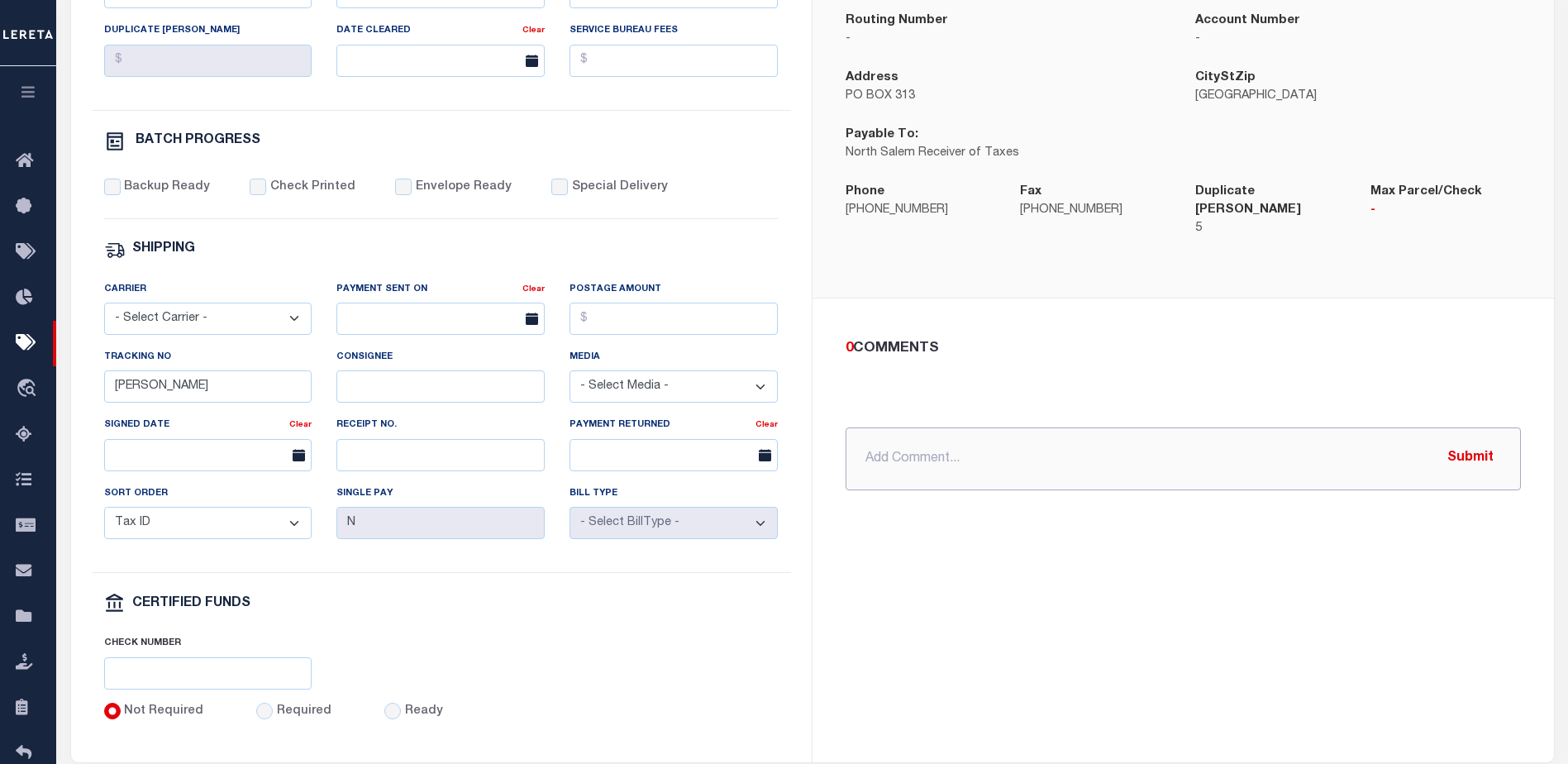
click at [932, 433] on input "text" at bounding box center [1183, 458] width 675 height 62
type input "[DATE] - Requested OD File"
click at [1482, 449] on button "Submit" at bounding box center [1470, 458] width 68 height 34
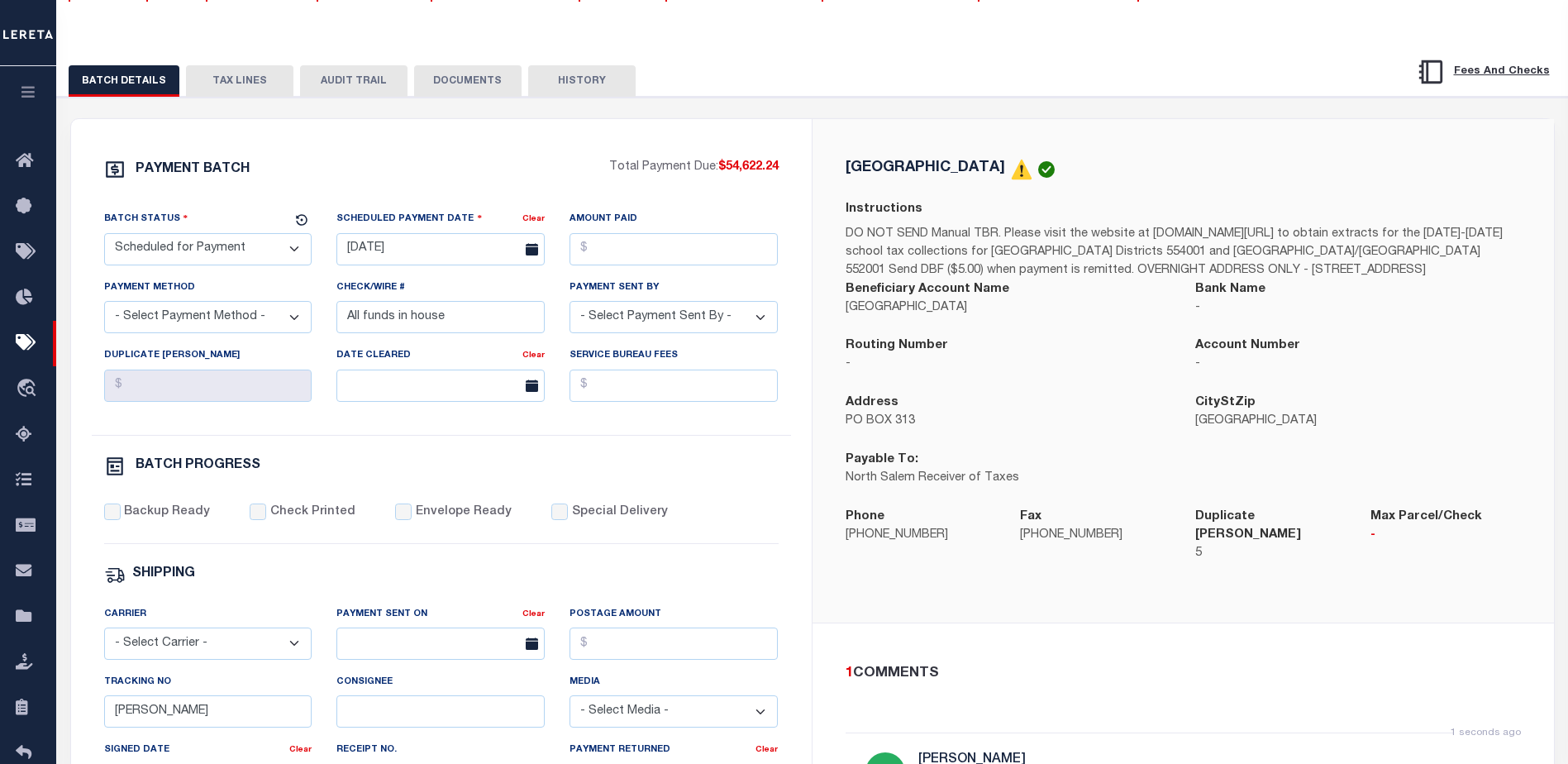
scroll to position [165, 0]
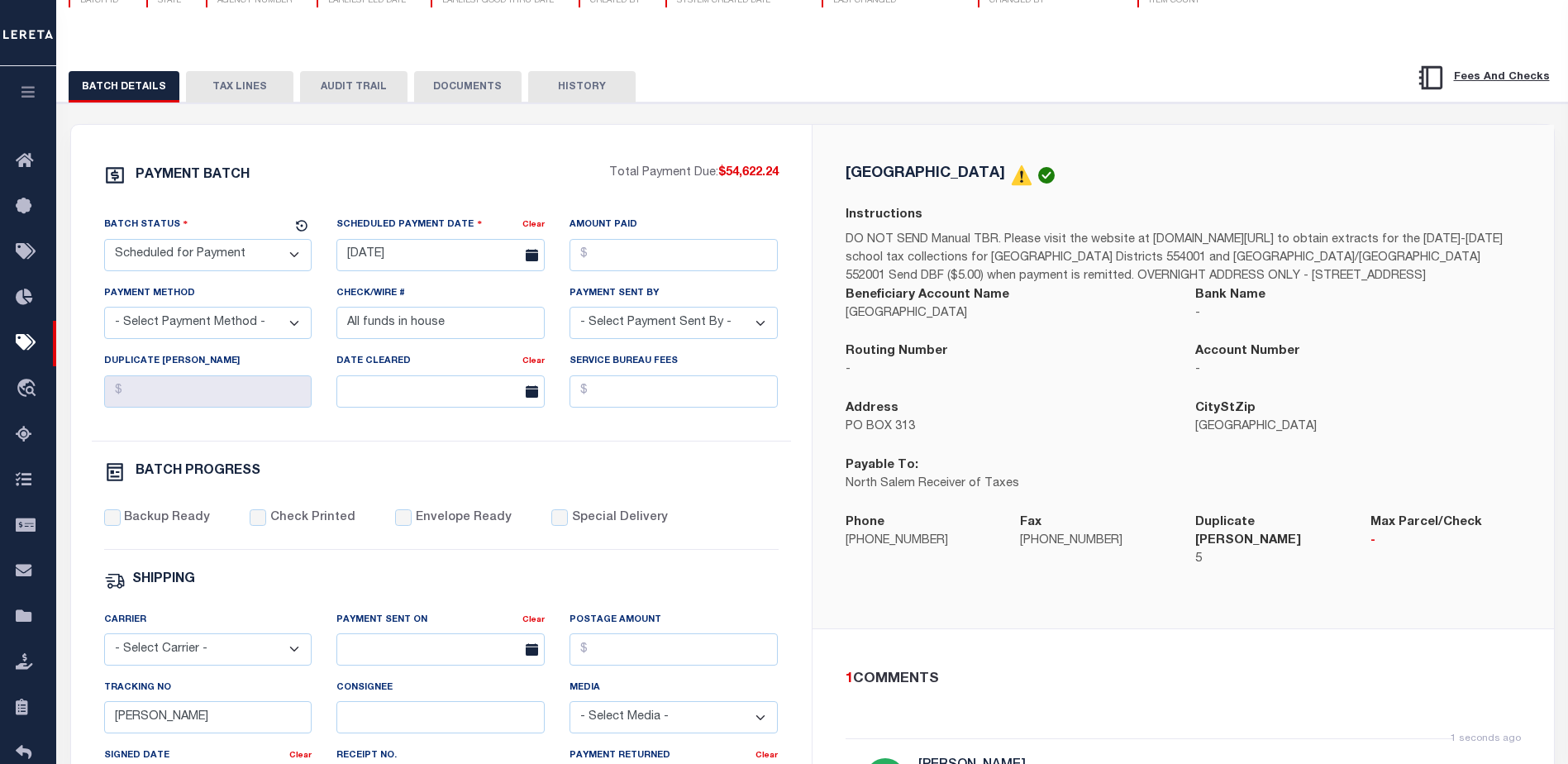
click at [446, 84] on button "DOCUMENTS" at bounding box center [468, 86] width 107 height 31
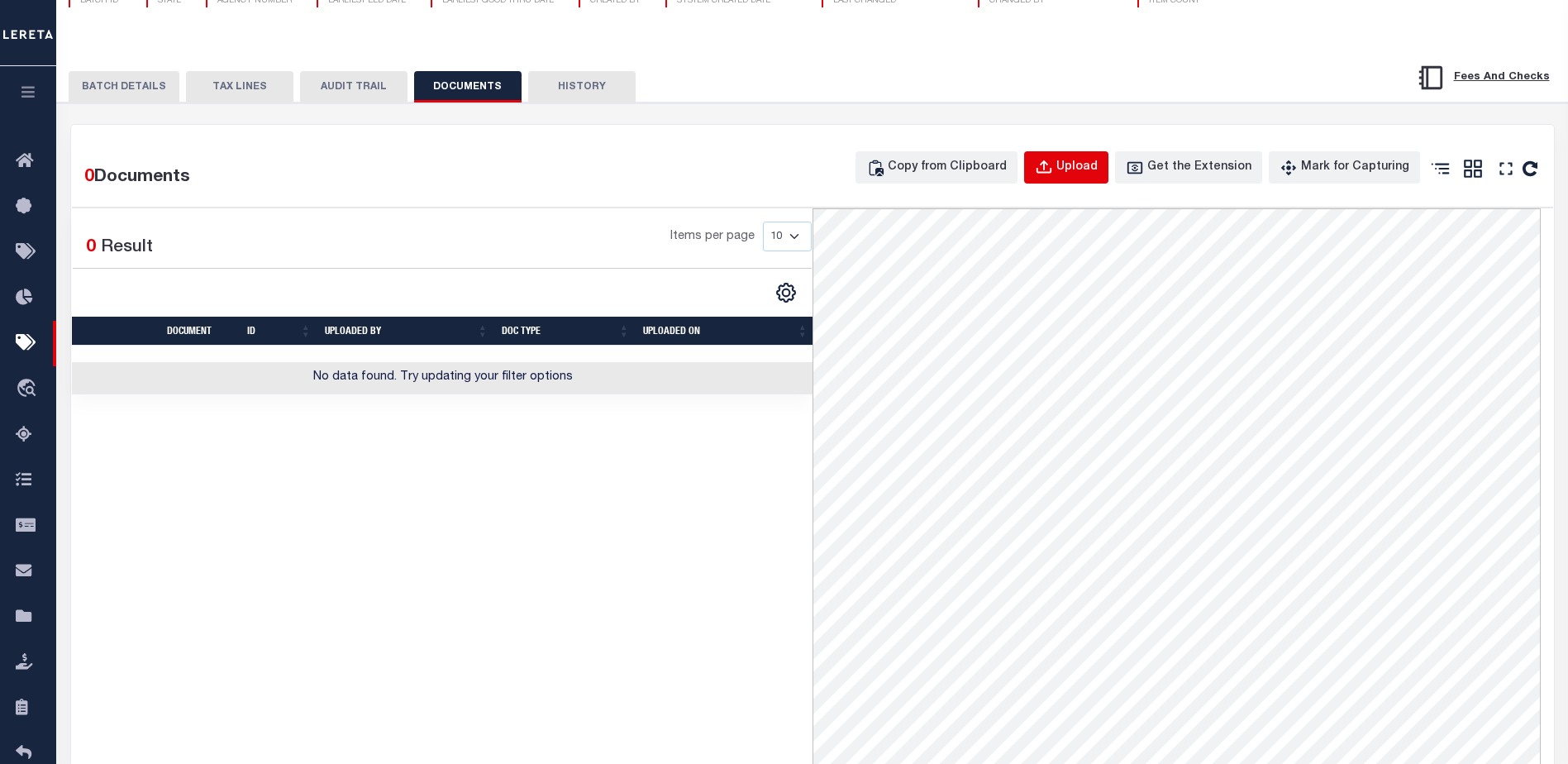
click at [1053, 162] on icon "button" at bounding box center [1044, 168] width 19 height 19
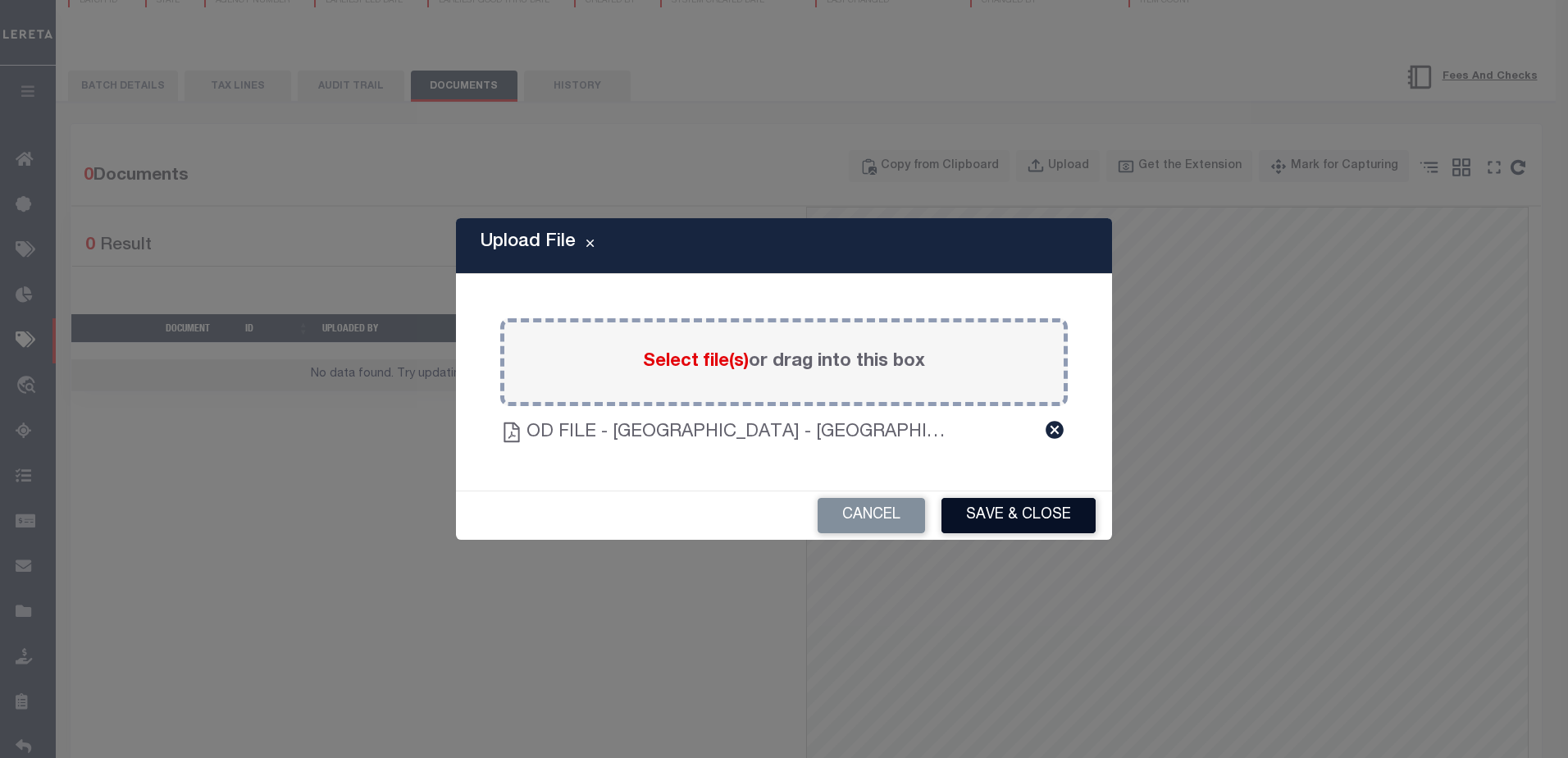
click at [993, 503] on button "Save & Close" at bounding box center [1018, 515] width 154 height 35
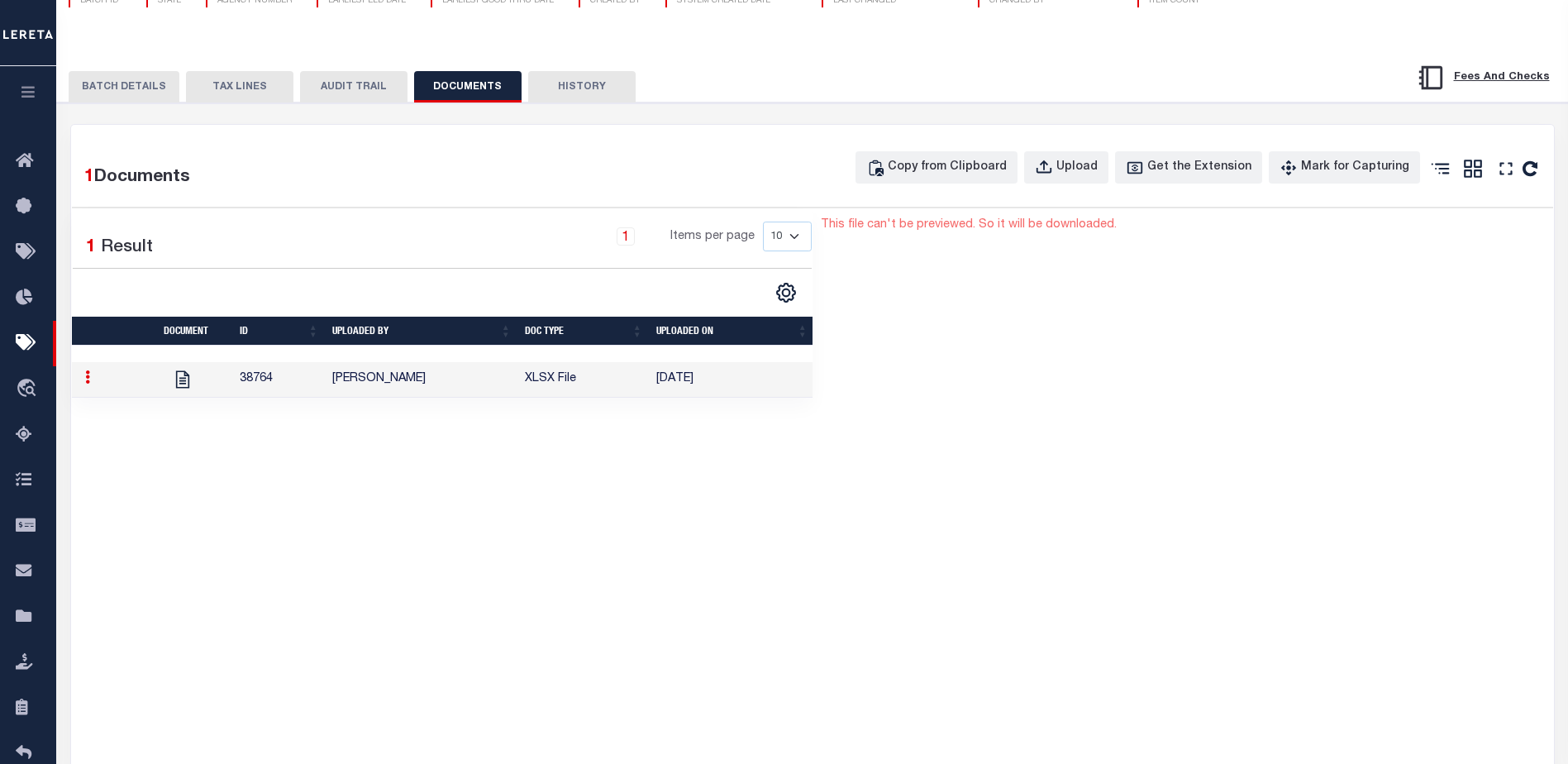
click at [1024, 341] on div "This file can't be previewed. So it will be downloaded." at bounding box center [1185, 578] width 728 height 723
click at [443, 384] on td "[PERSON_NAME]" at bounding box center [422, 380] width 192 height 35
click at [386, 384] on td "[PERSON_NAME]" at bounding box center [422, 380] width 192 height 35
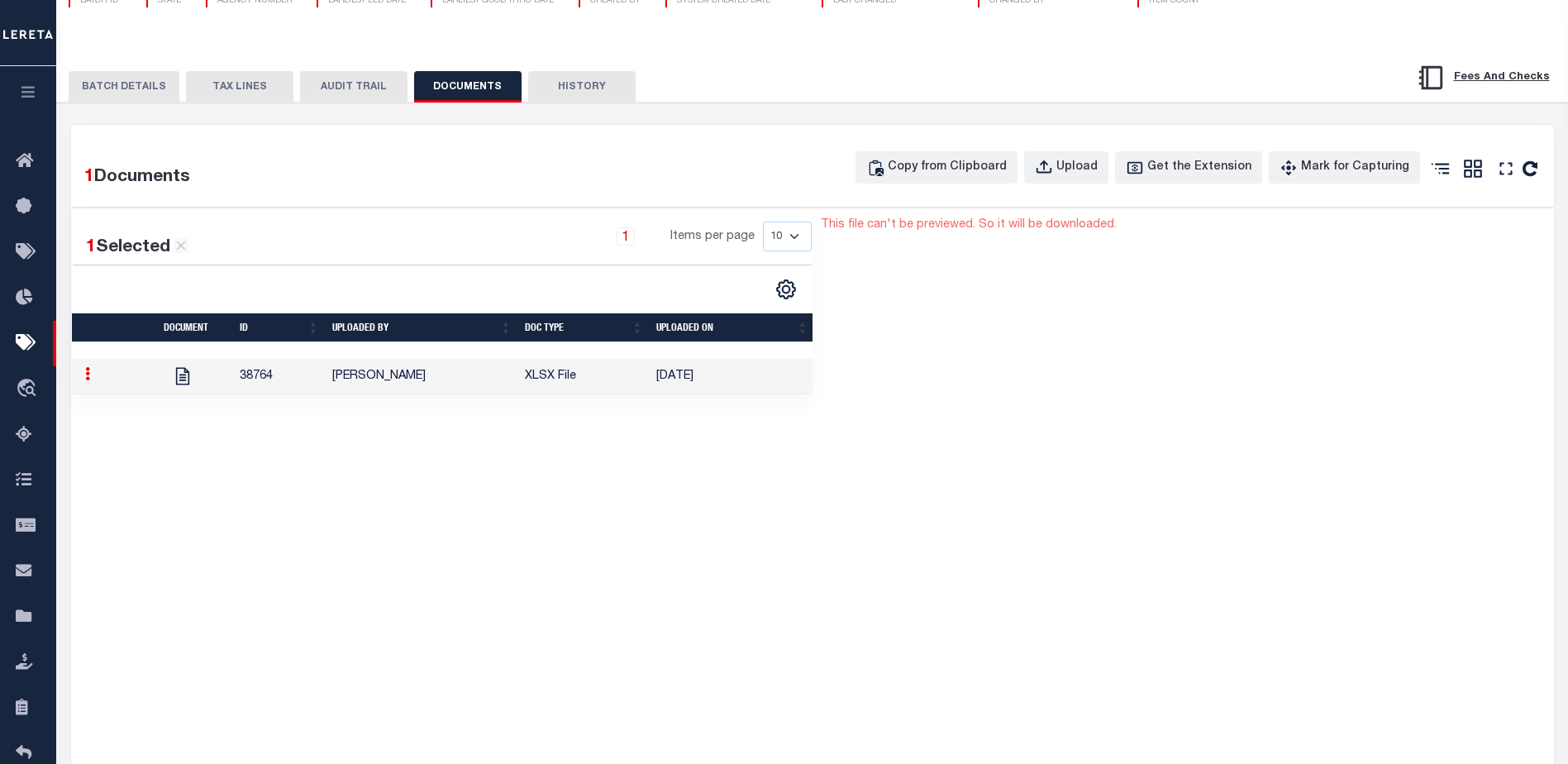
click at [131, 97] on button "BATCH DETAILS" at bounding box center [123, 86] width 111 height 31
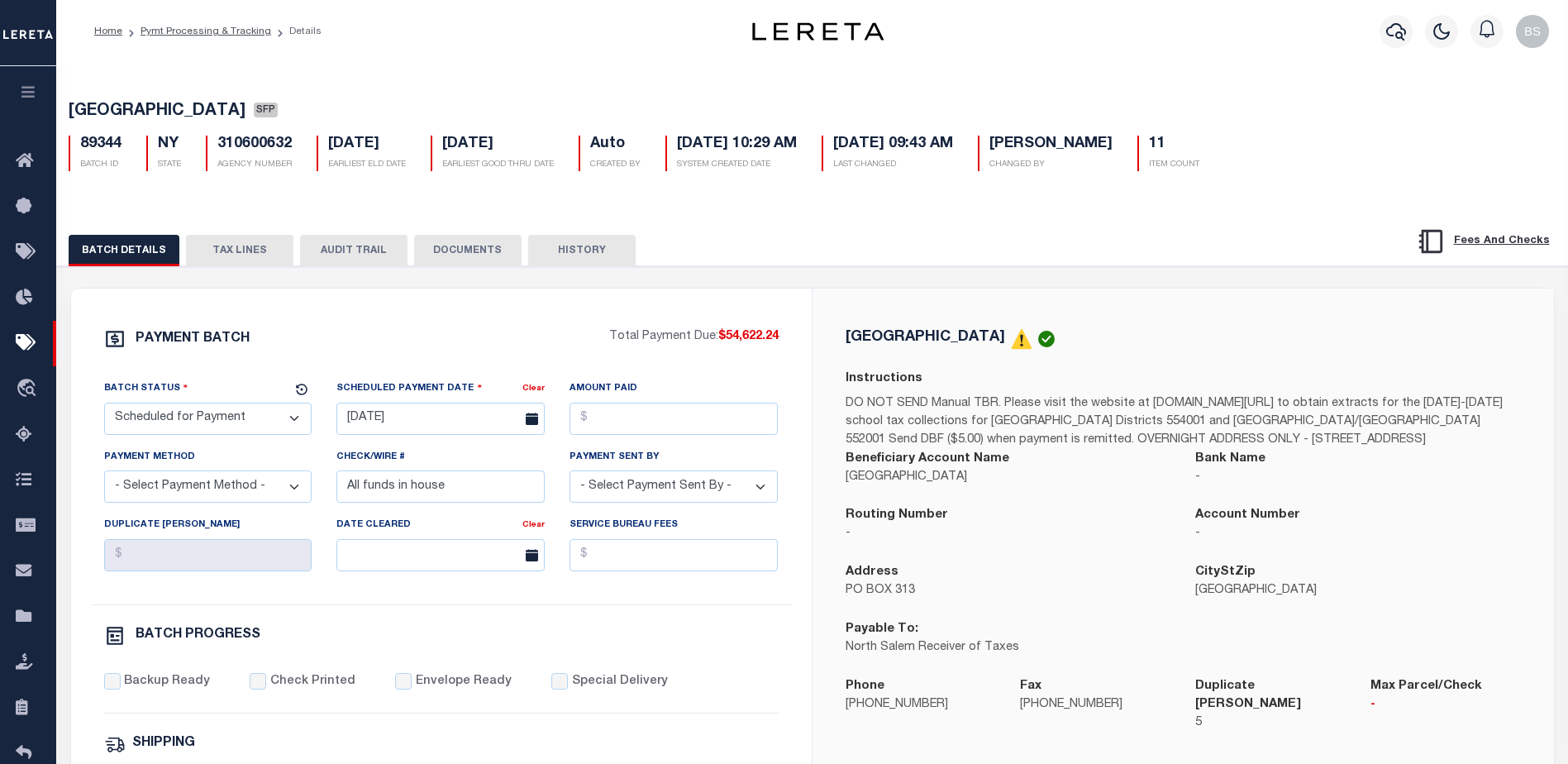
scroll to position [0, 0]
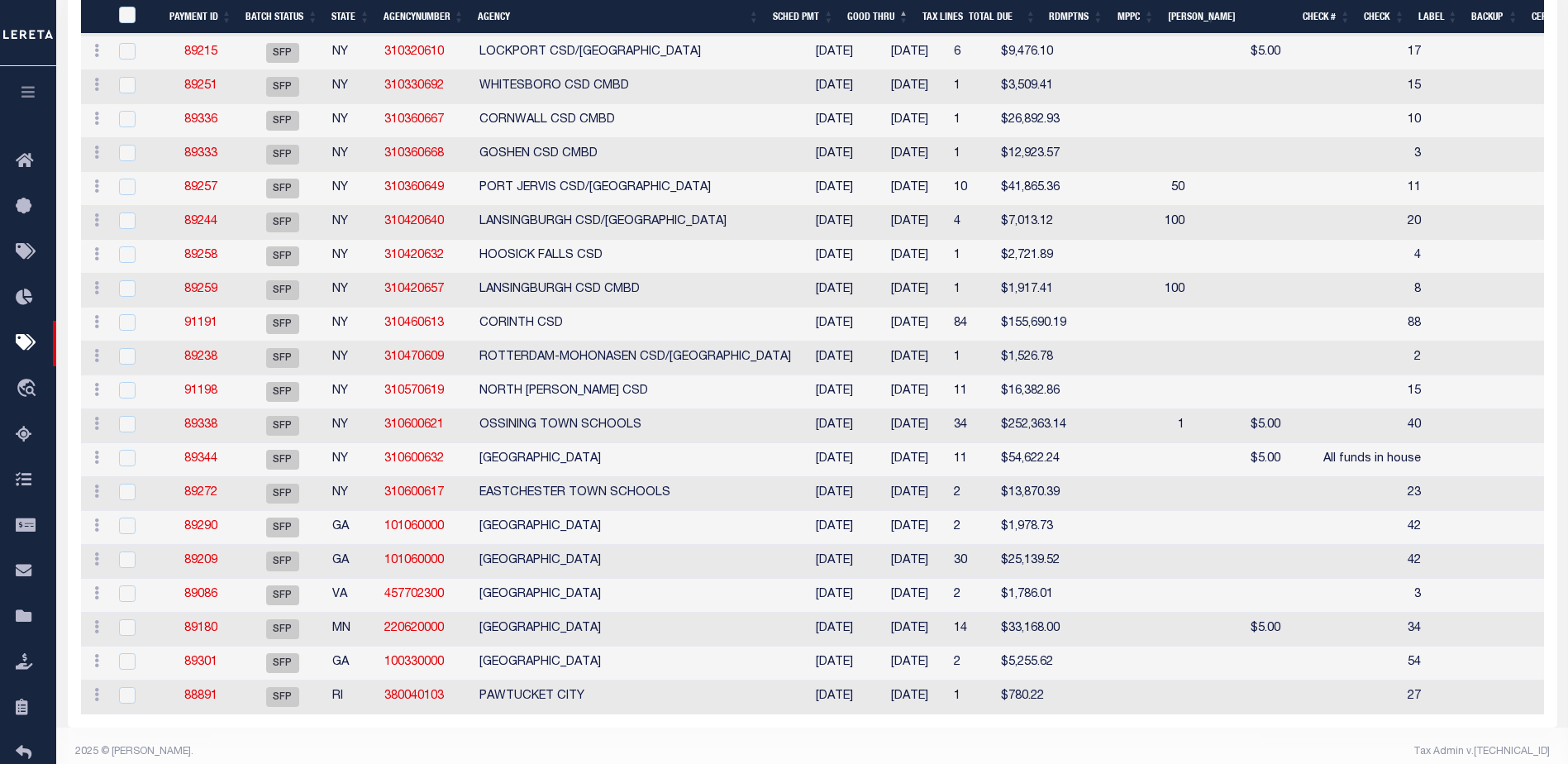
scroll to position [845, 0]
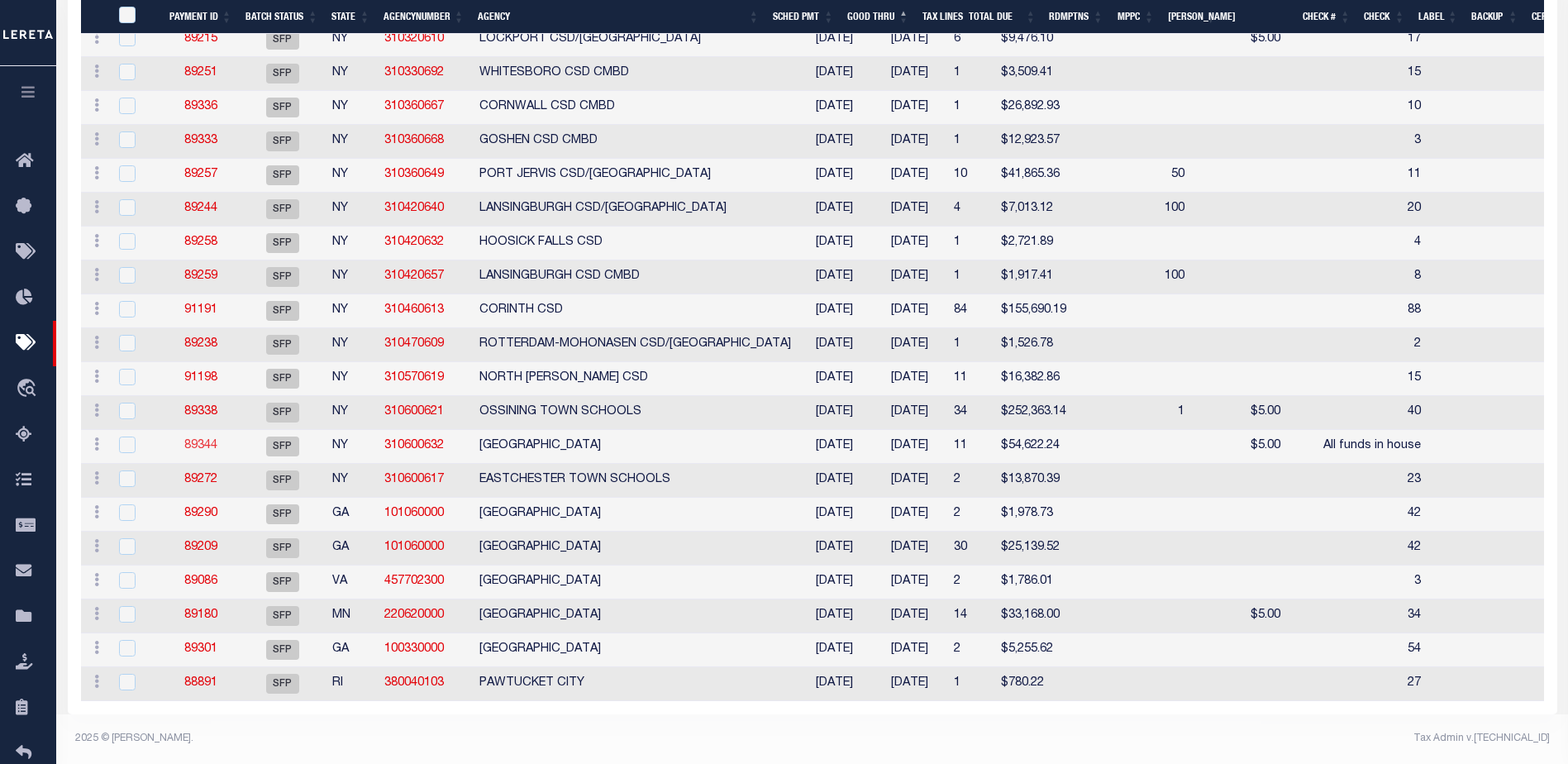
click at [197, 440] on link "89344" at bounding box center [200, 446] width 33 height 12
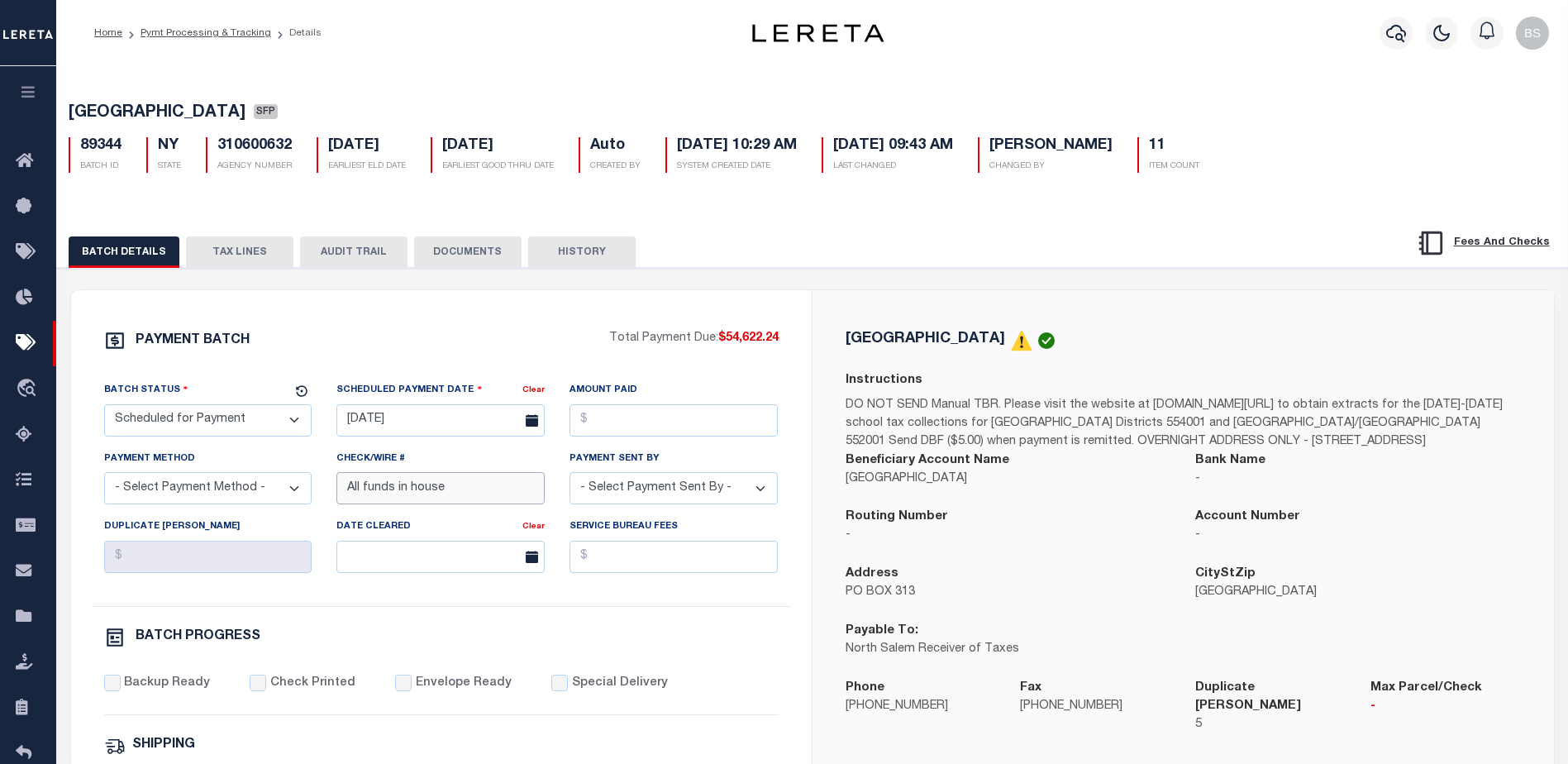
click at [507, 492] on input "All funds in house" at bounding box center [441, 488] width 208 height 32
type input "A"
type input "Request OD File"
click at [1227, 328] on div "[GEOGRAPHIC_DATA] Instructions DO NOT SEND Manual TBR. Please visit the website…" at bounding box center [1183, 542] width 742 height 504
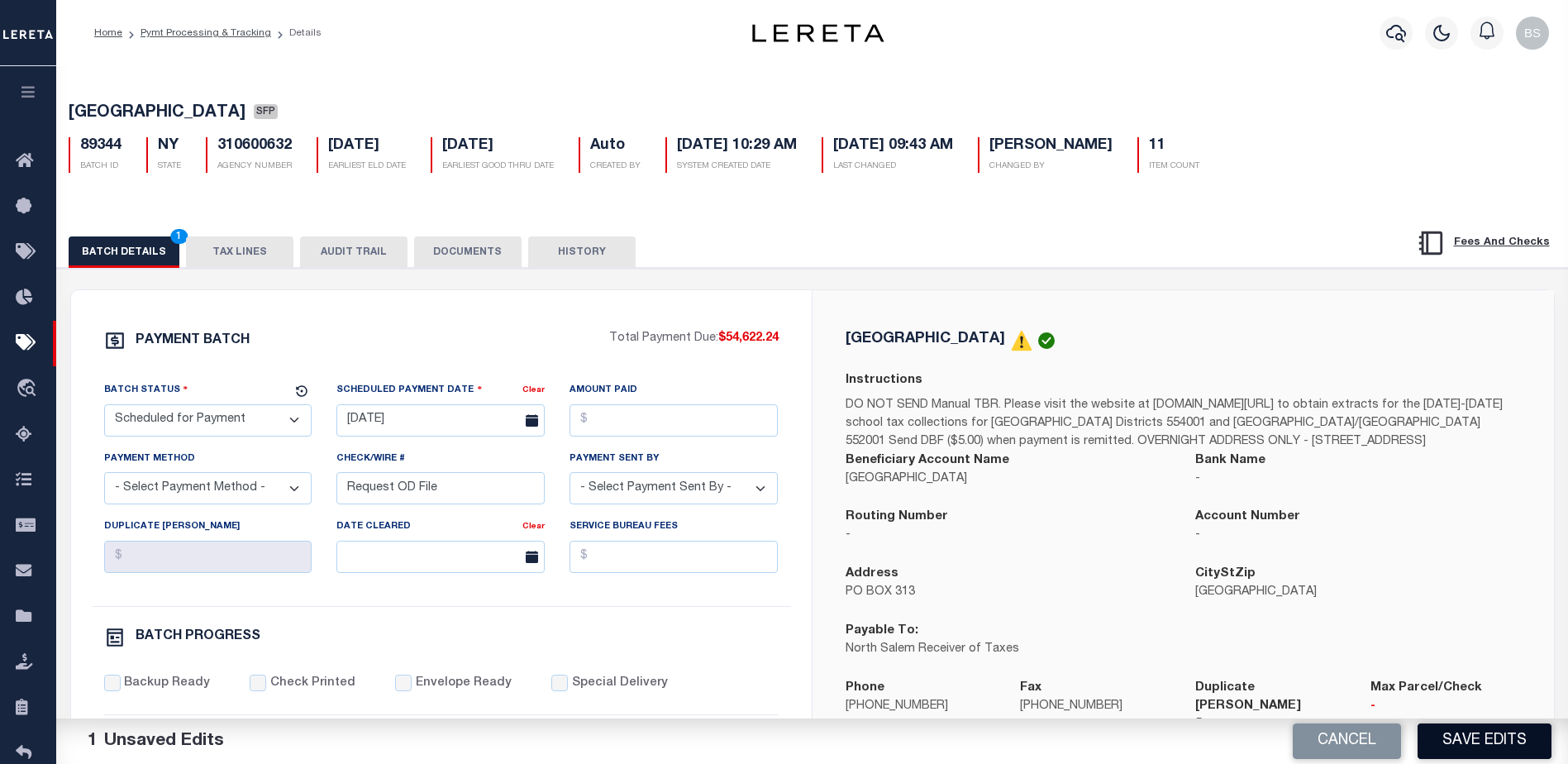
click at [1480, 734] on button "Save Edits" at bounding box center [1484, 741] width 134 height 35
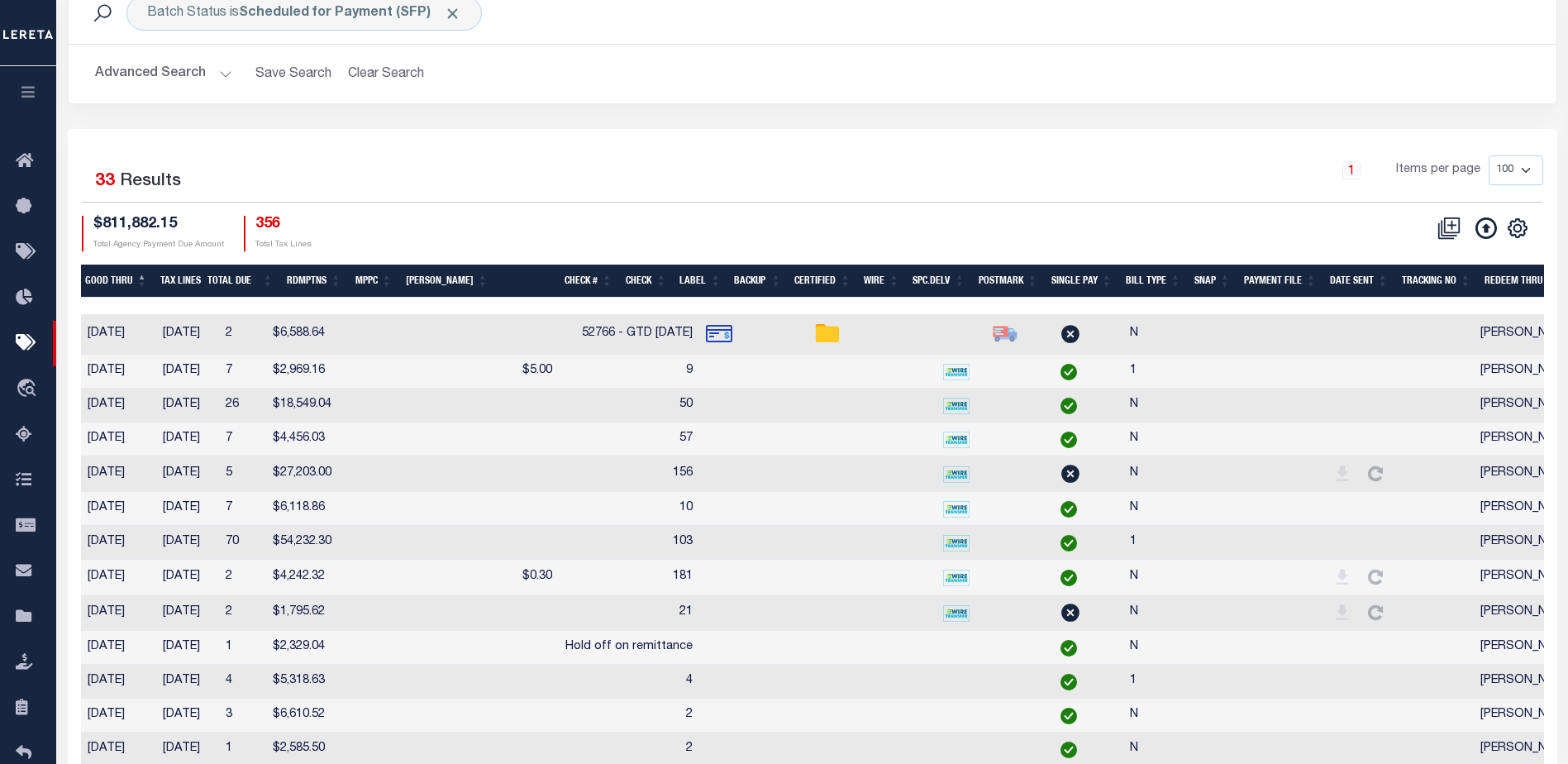
scroll to position [0, 693]
